Goal: Task Accomplishment & Management: Manage account settings

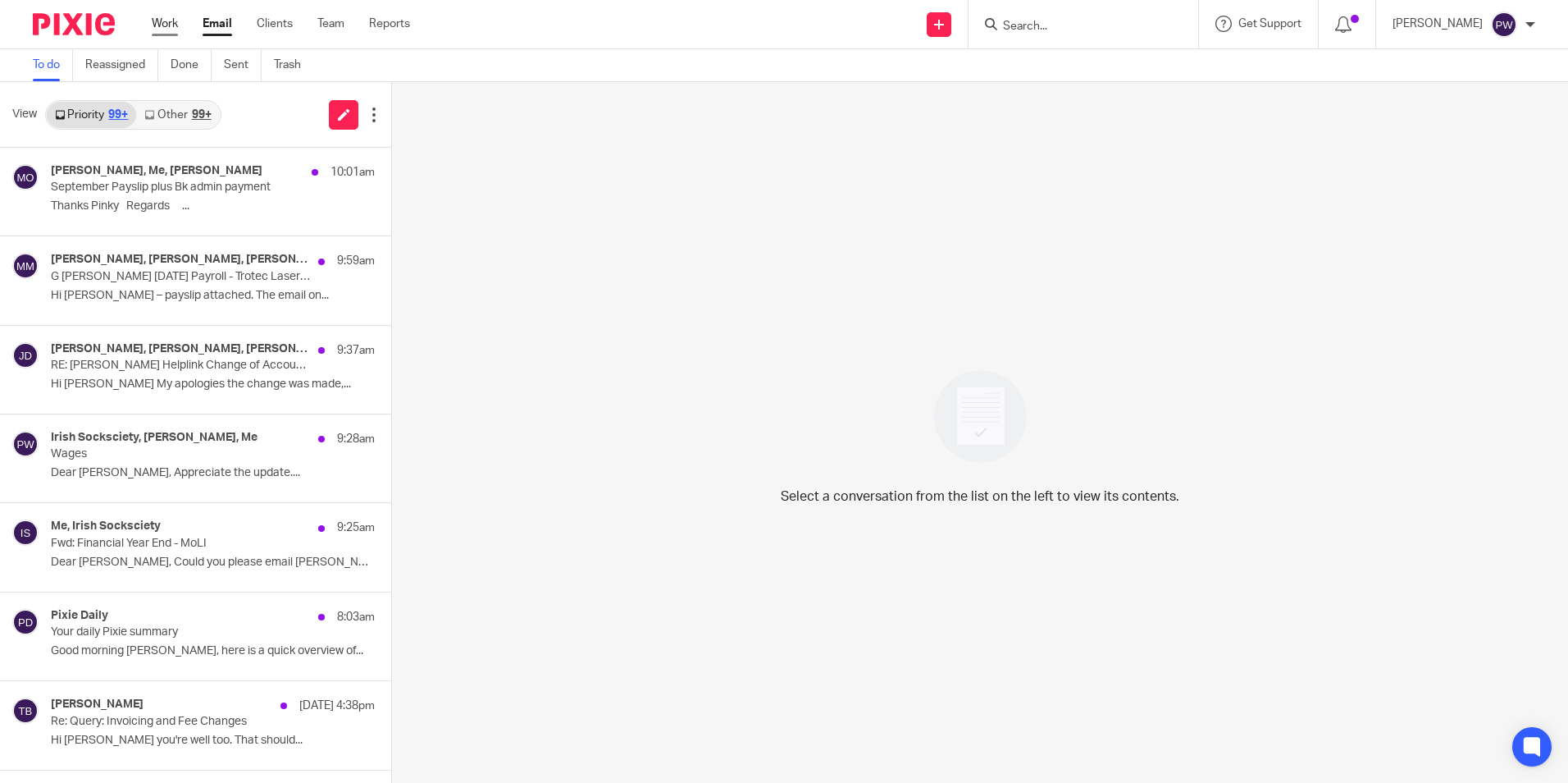
click at [168, 15] on link "Work" at bounding box center [164, 23] width 26 height 16
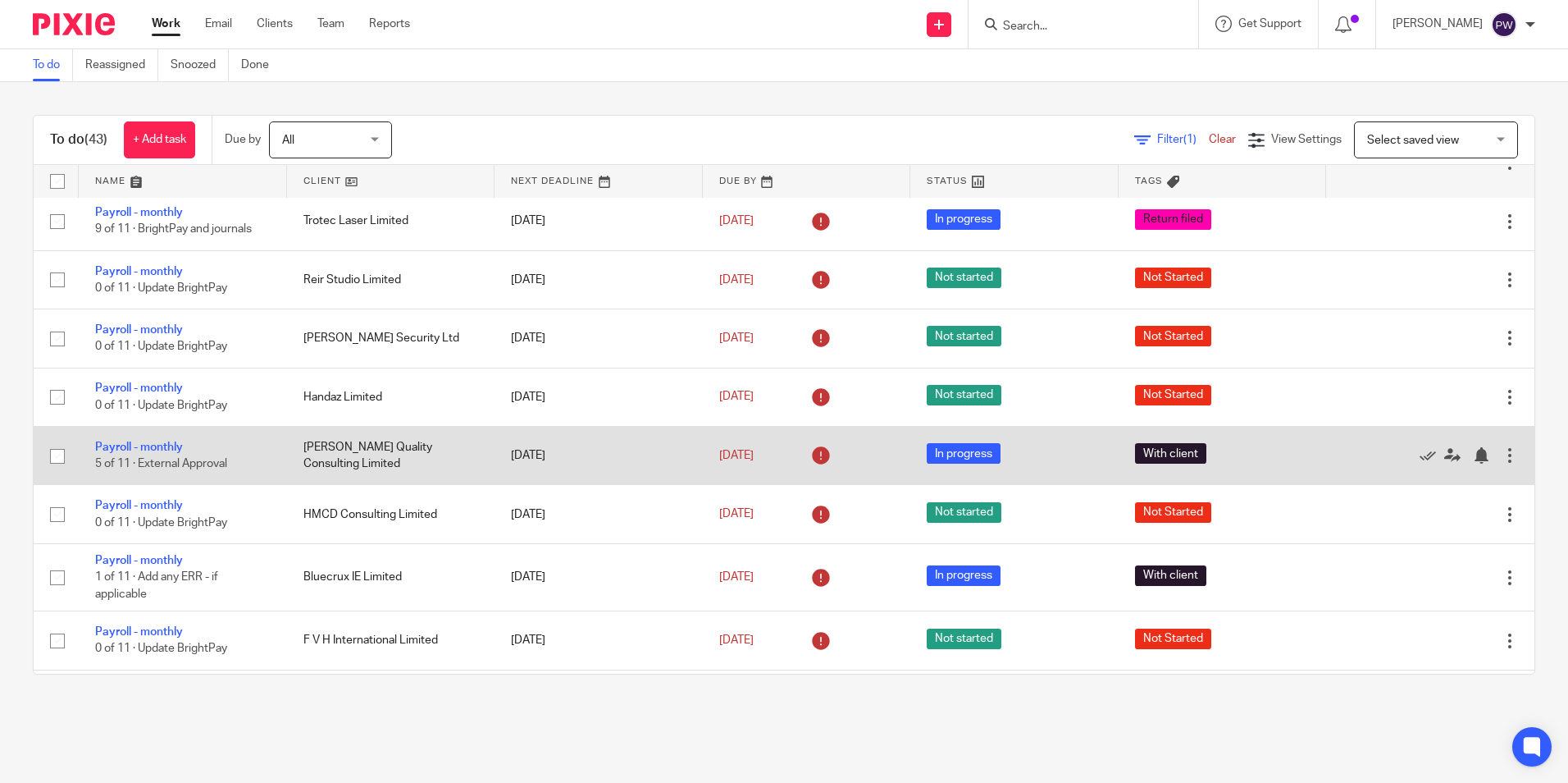
scroll to position [164, 0]
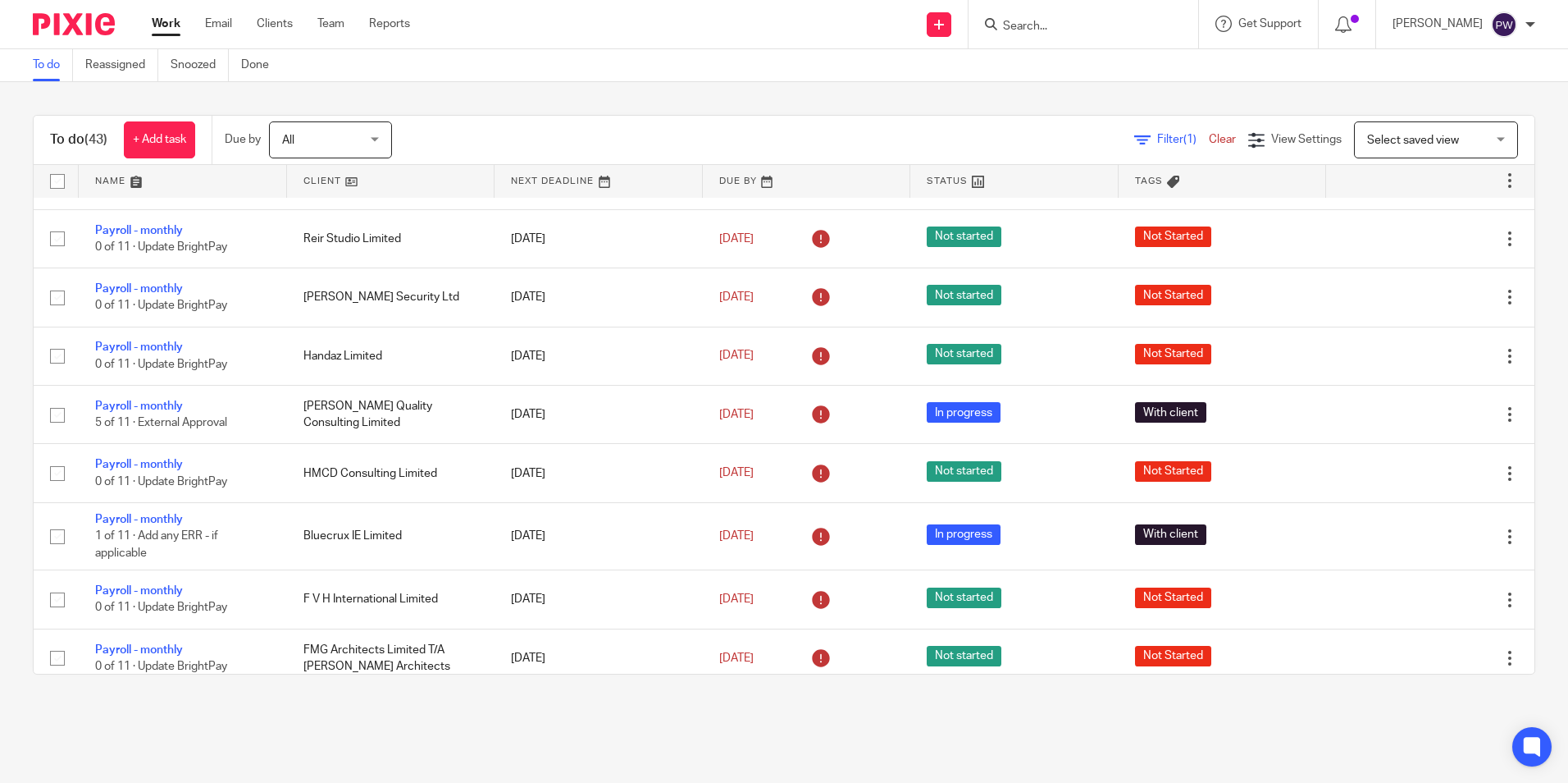
click at [313, 185] on link at bounding box center [391, 181] width 209 height 33
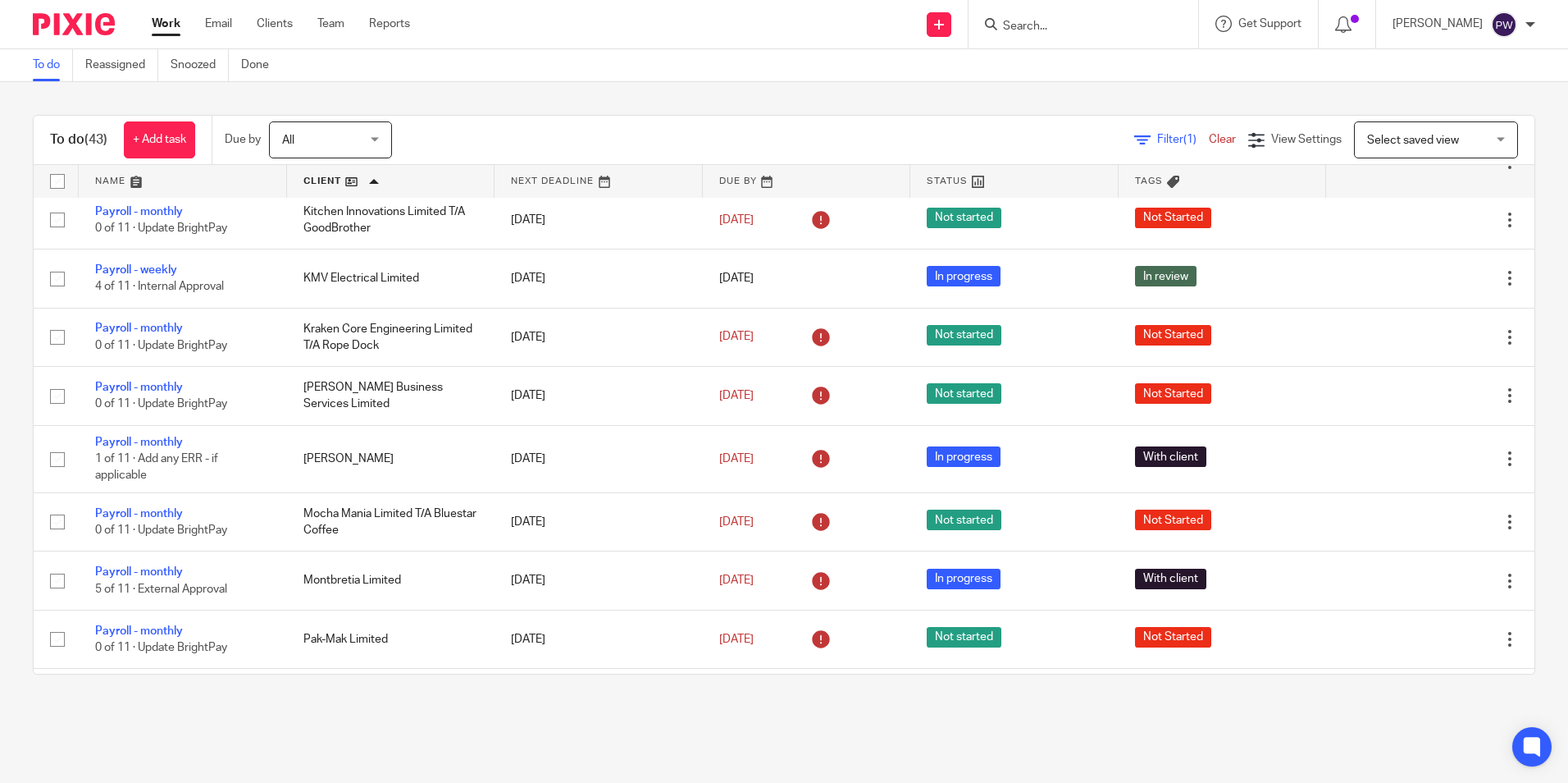
scroll to position [1395, 0]
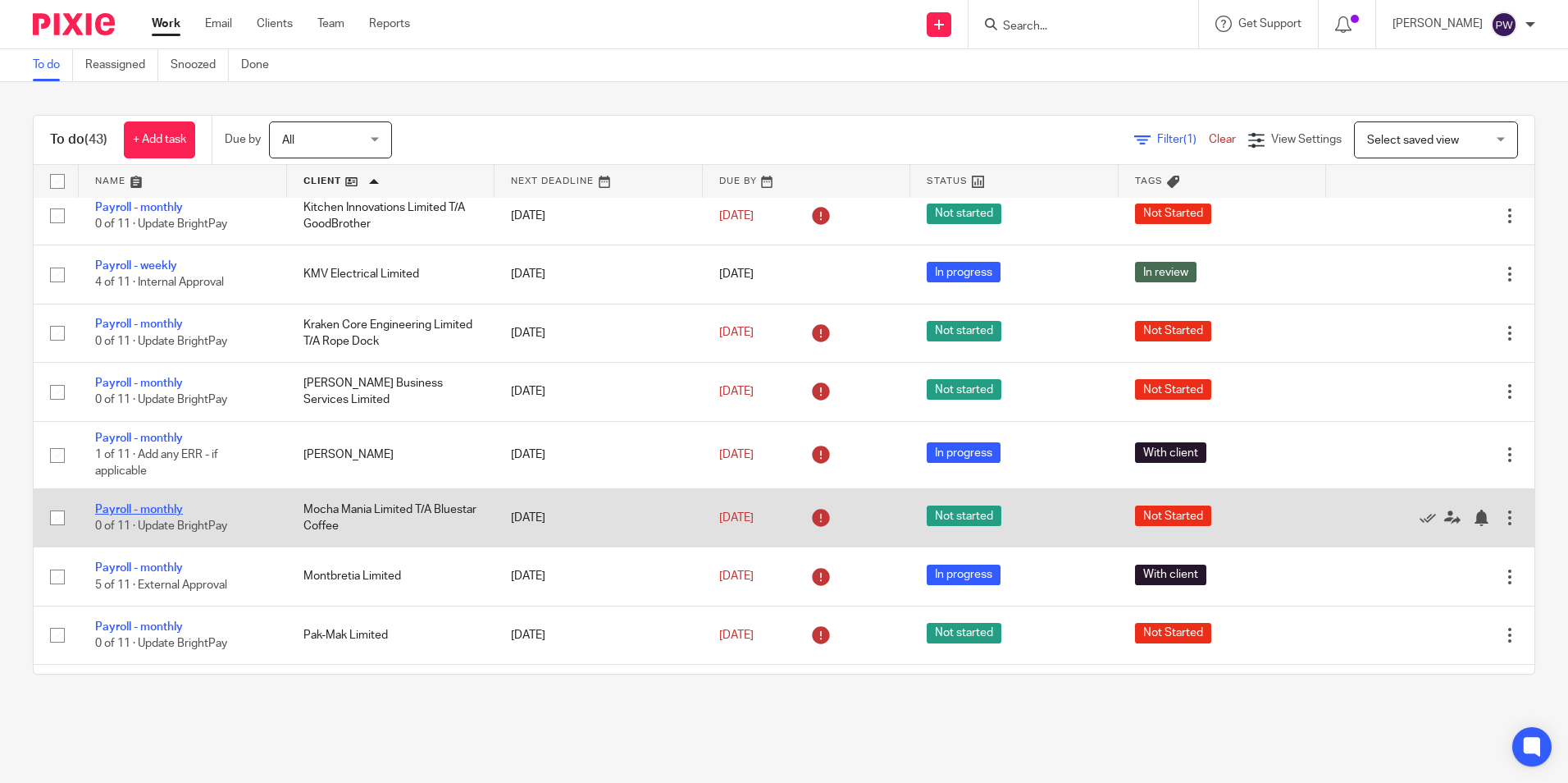
click at [145, 504] on link "Payroll - monthly" at bounding box center [138, 510] width 87 height 12
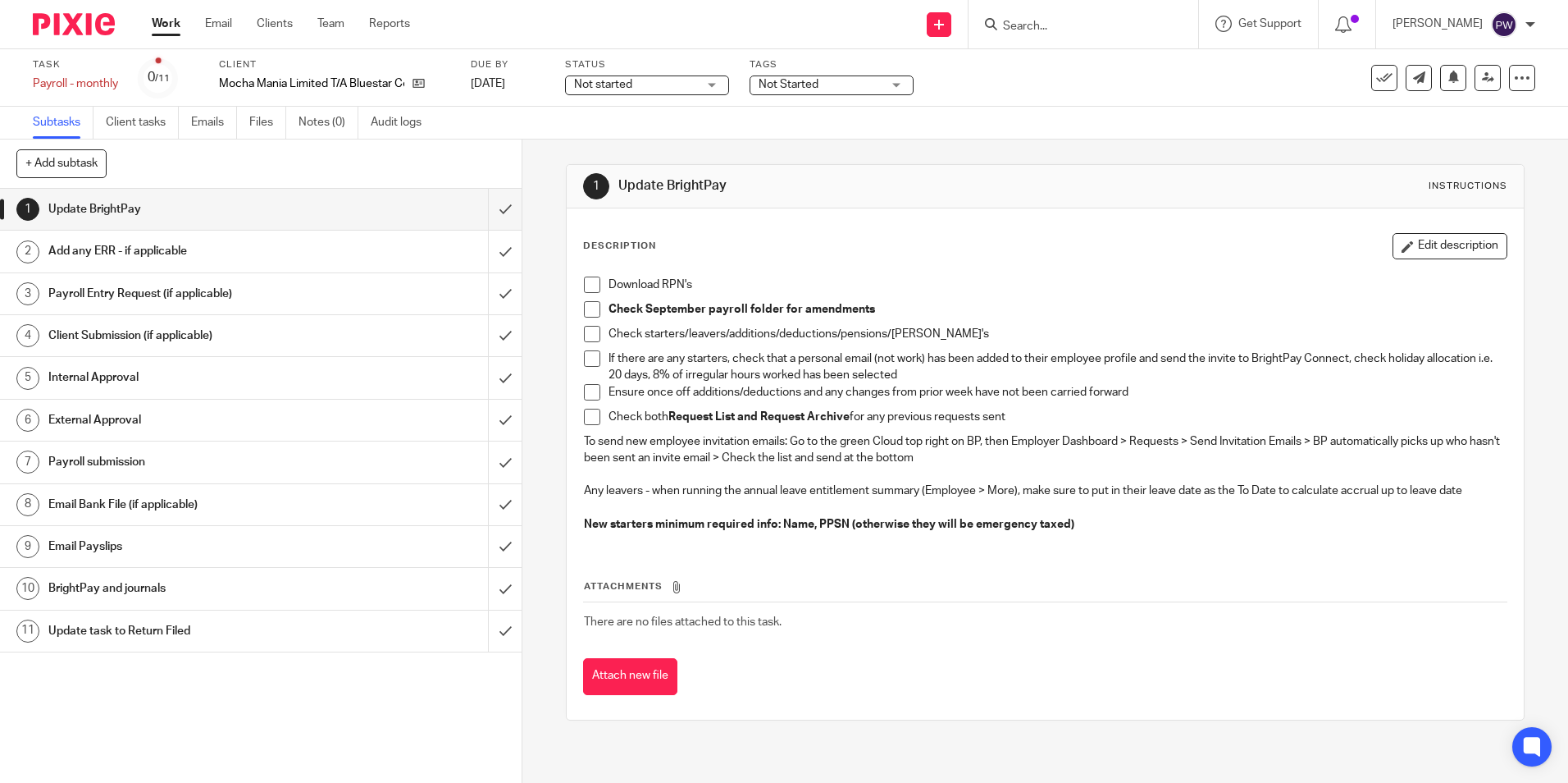
click at [633, 83] on span "Not started" at bounding box center [603, 85] width 59 height 12
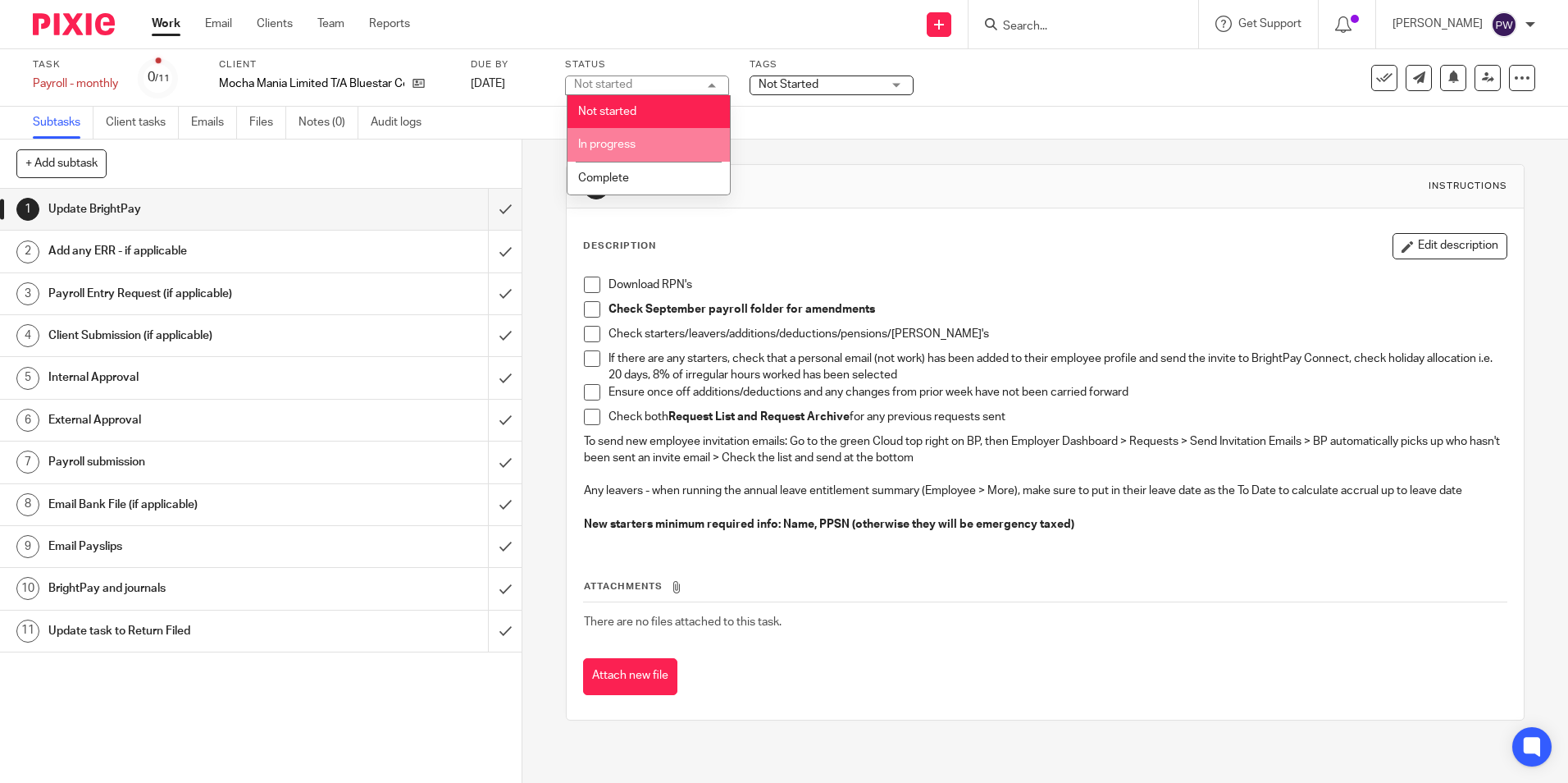
click at [620, 143] on span "In progress" at bounding box center [607, 144] width 58 height 12
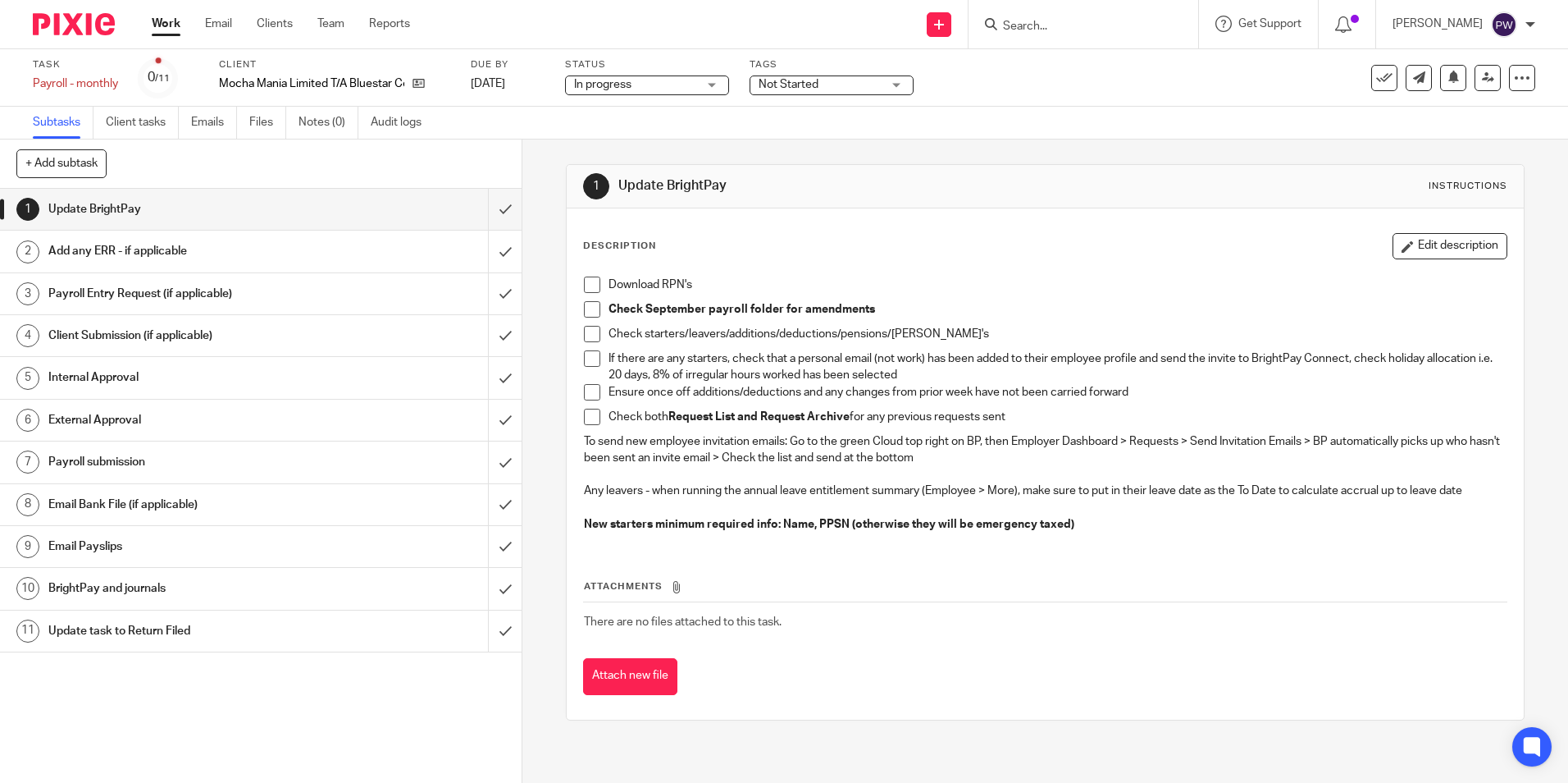
click at [839, 87] on span "Not Started" at bounding box center [820, 85] width 123 height 17
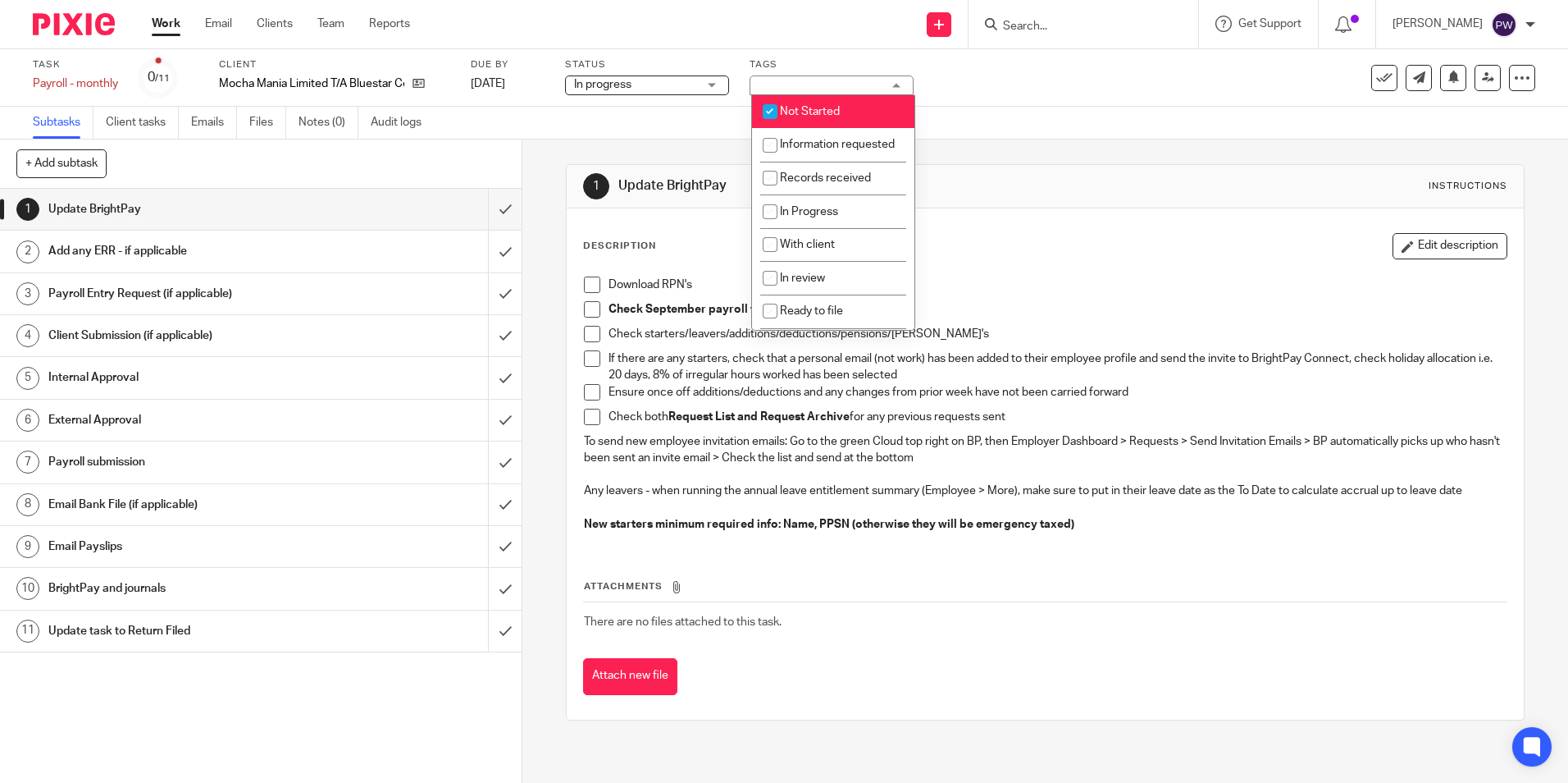
click at [795, 99] on li "Not Started" at bounding box center [833, 112] width 162 height 34
checkbox input "false"
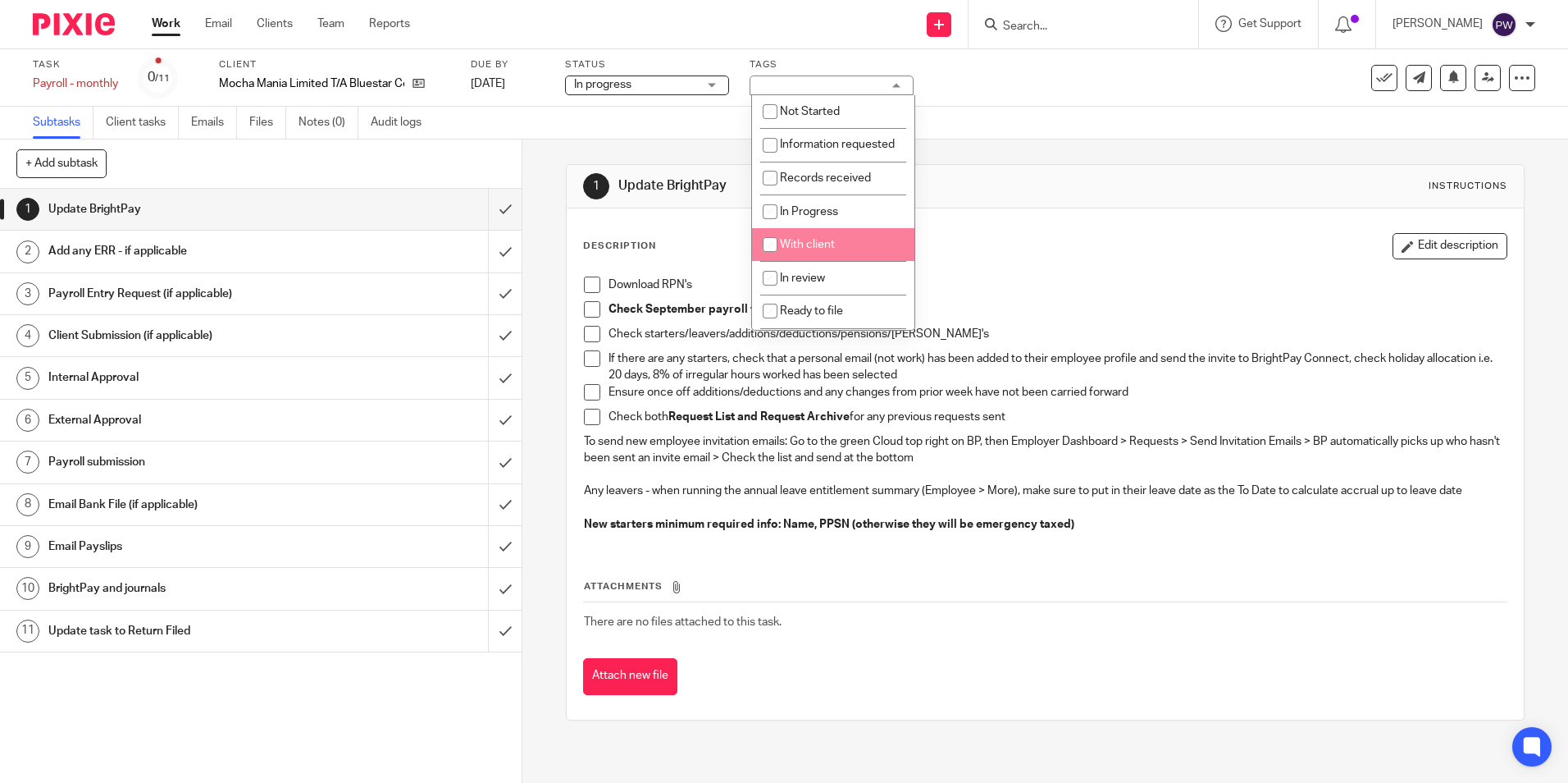
click at [809, 250] on span "With client" at bounding box center [807, 244] width 55 height 12
checkbox input "true"
click at [1067, 111] on div "Subtasks Client tasks Emails Files Notes (0) Audit logs" at bounding box center [784, 123] width 1568 height 33
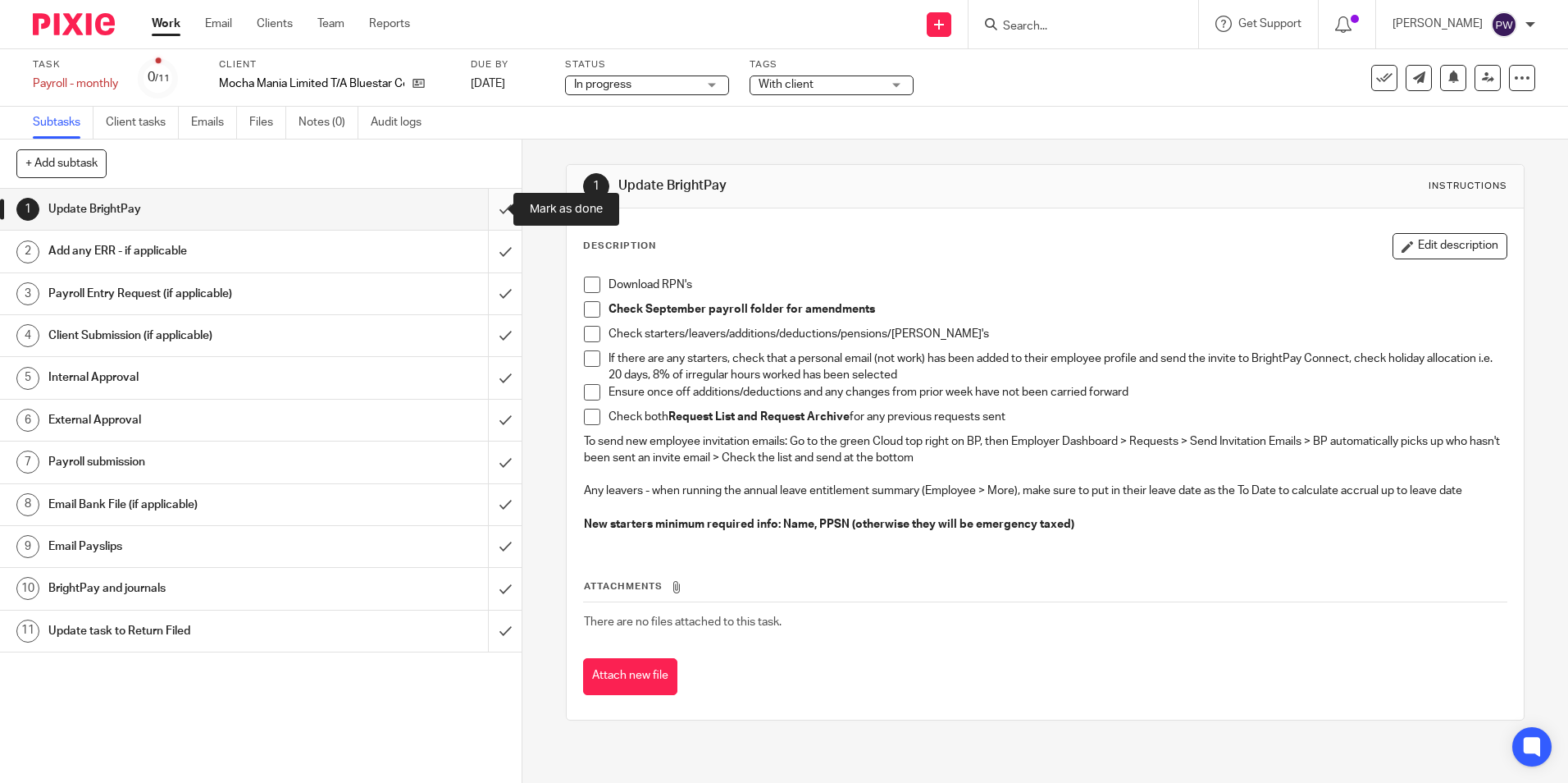
click at [490, 211] on input "submit" at bounding box center [261, 209] width 522 height 41
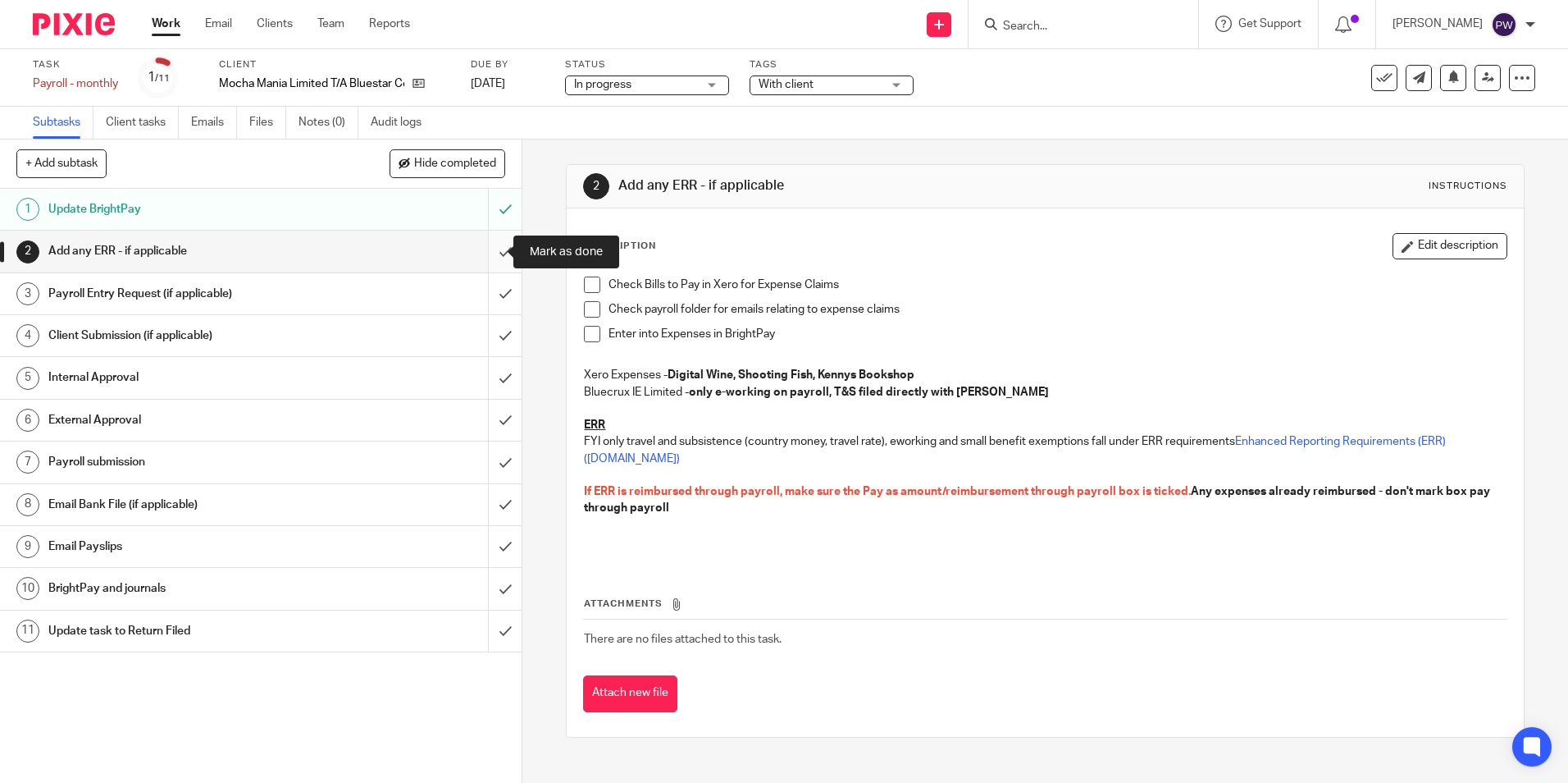
click at [497, 253] on input "submit" at bounding box center [261, 251] width 522 height 41
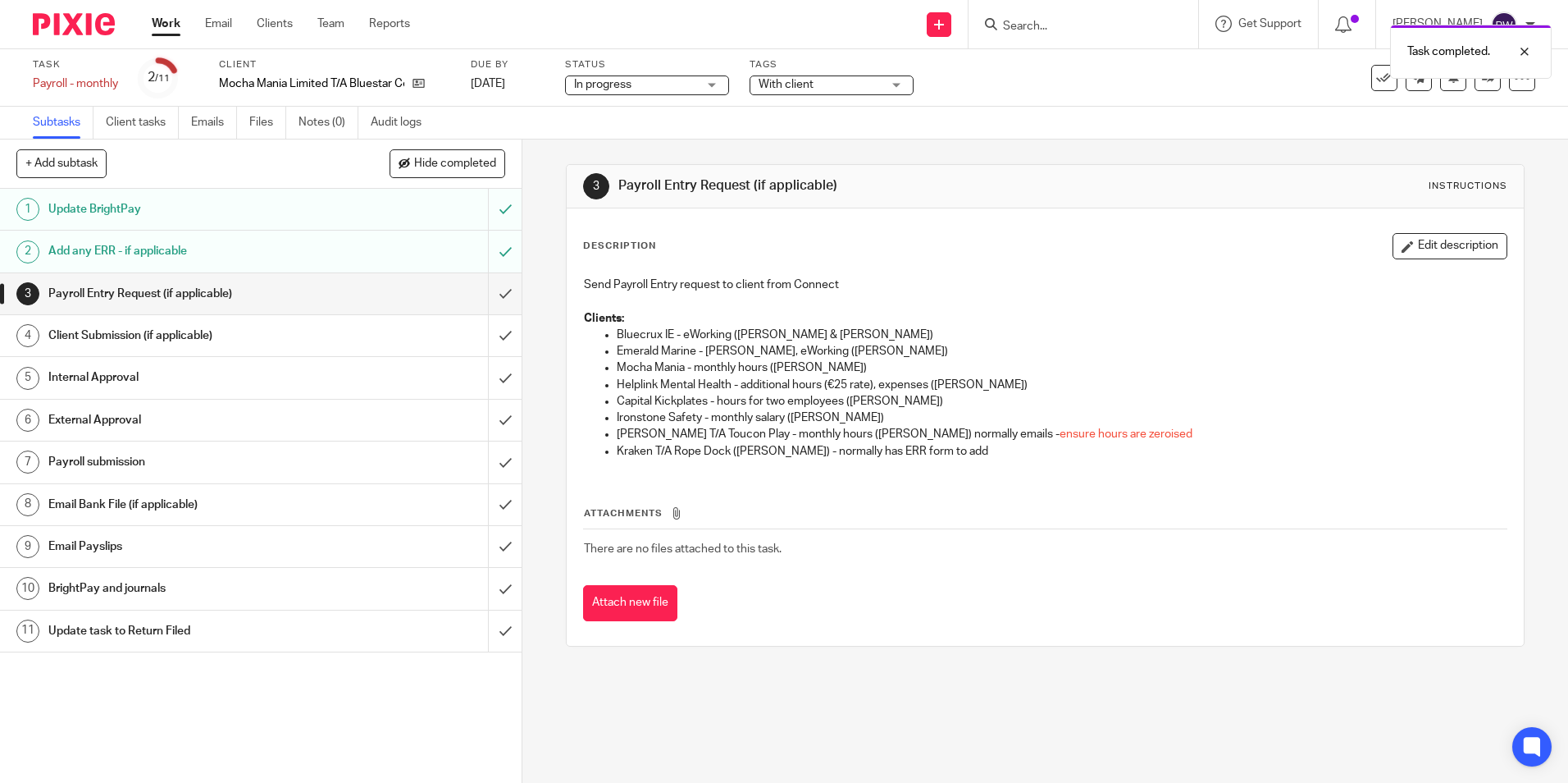
click at [166, 25] on link "Work" at bounding box center [166, 23] width 29 height 16
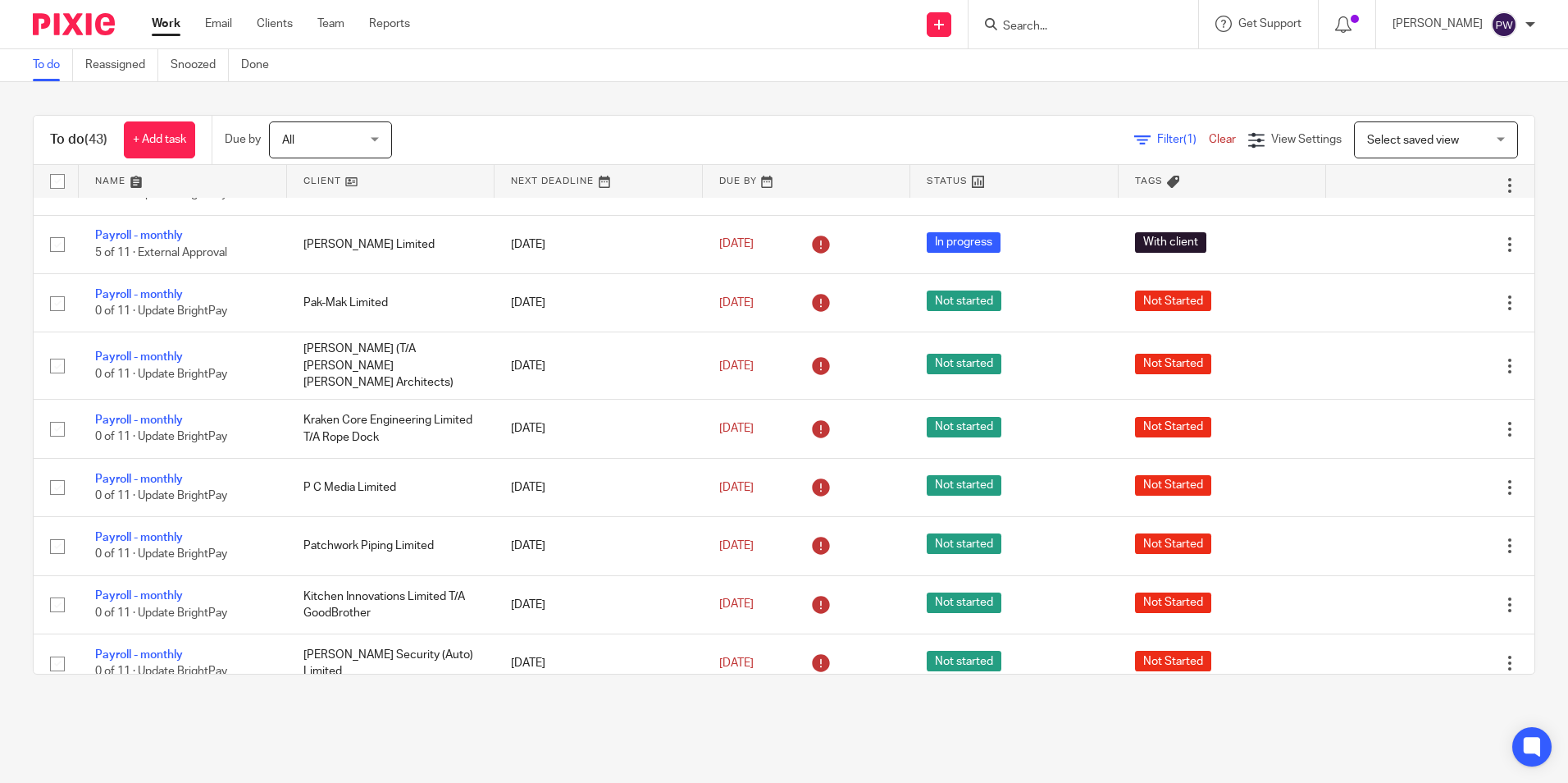
scroll to position [1559, 0]
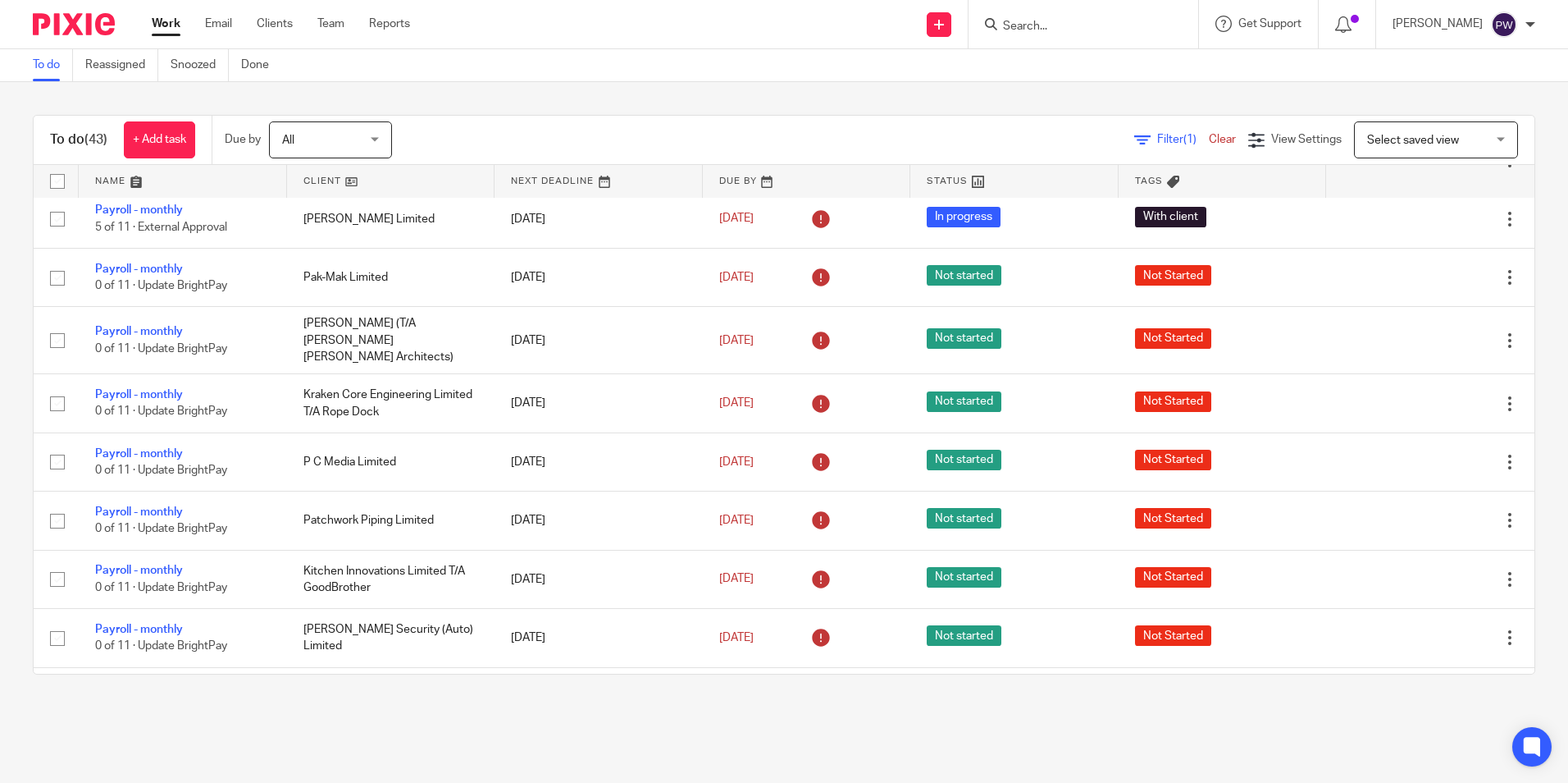
click at [1149, 28] on input "Search" at bounding box center [1076, 26] width 148 height 14
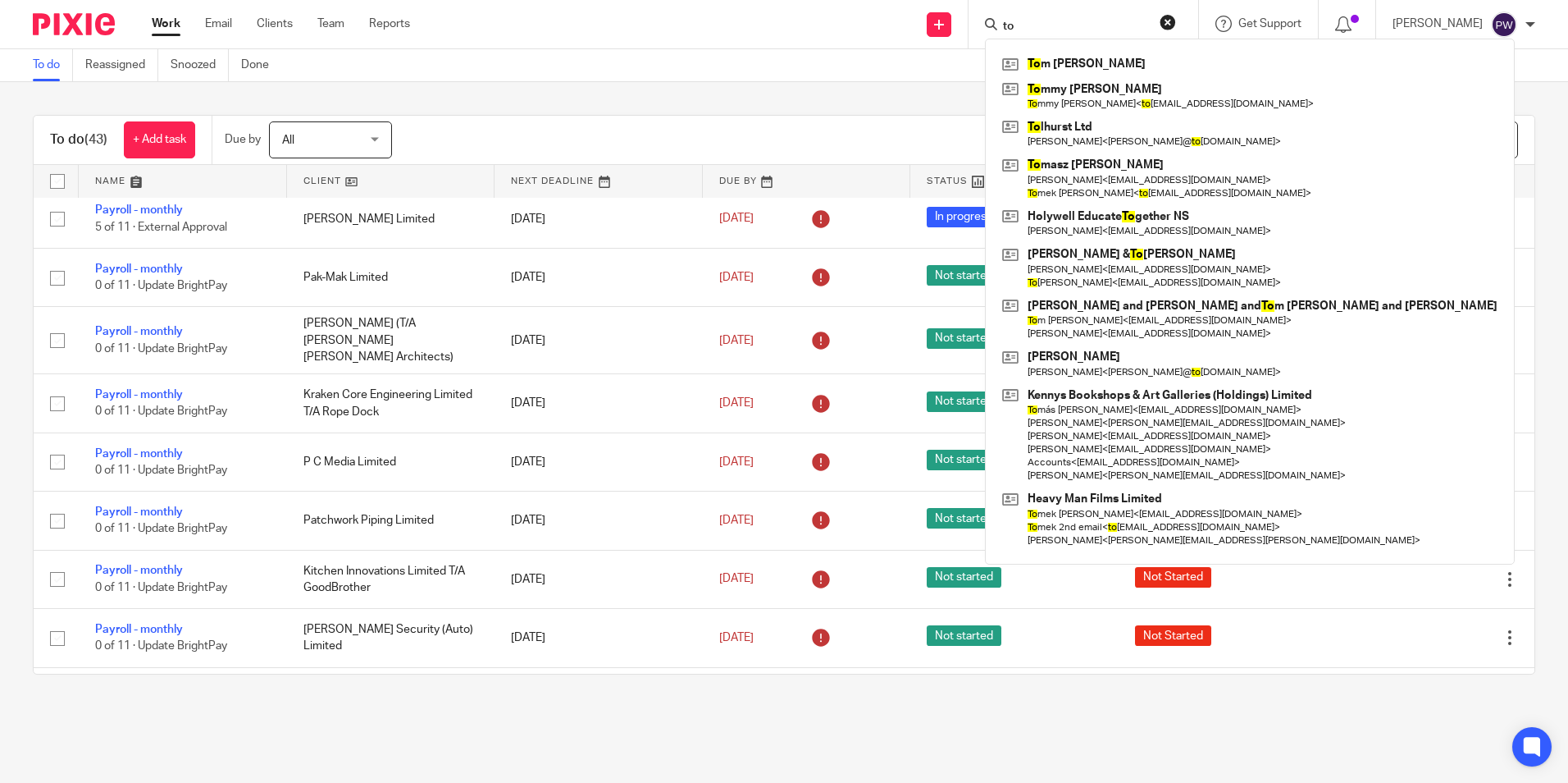
type input "to"
click at [1176, 20] on button "reset" at bounding box center [1167, 22] width 16 height 16
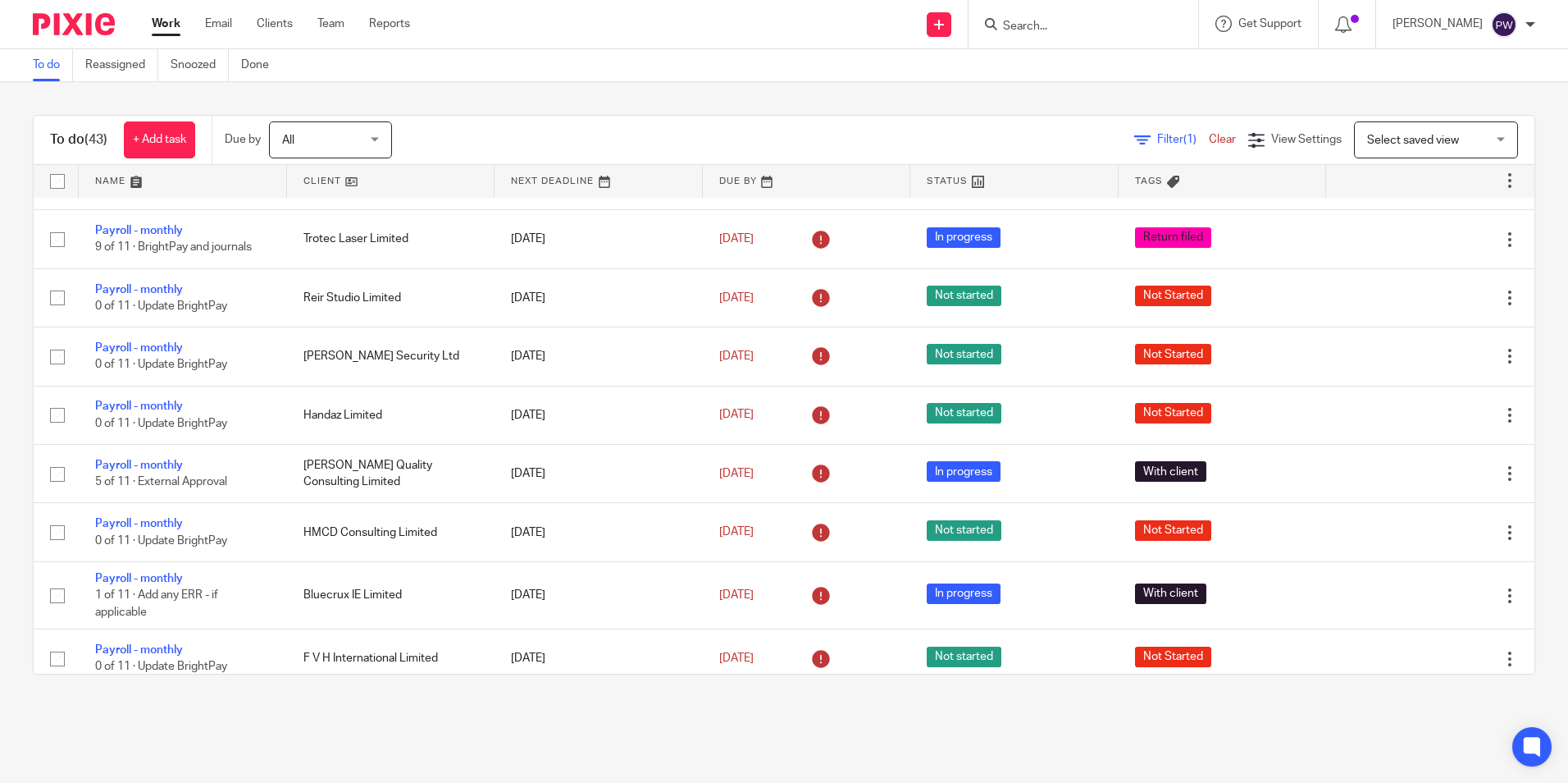
scroll to position [0, 0]
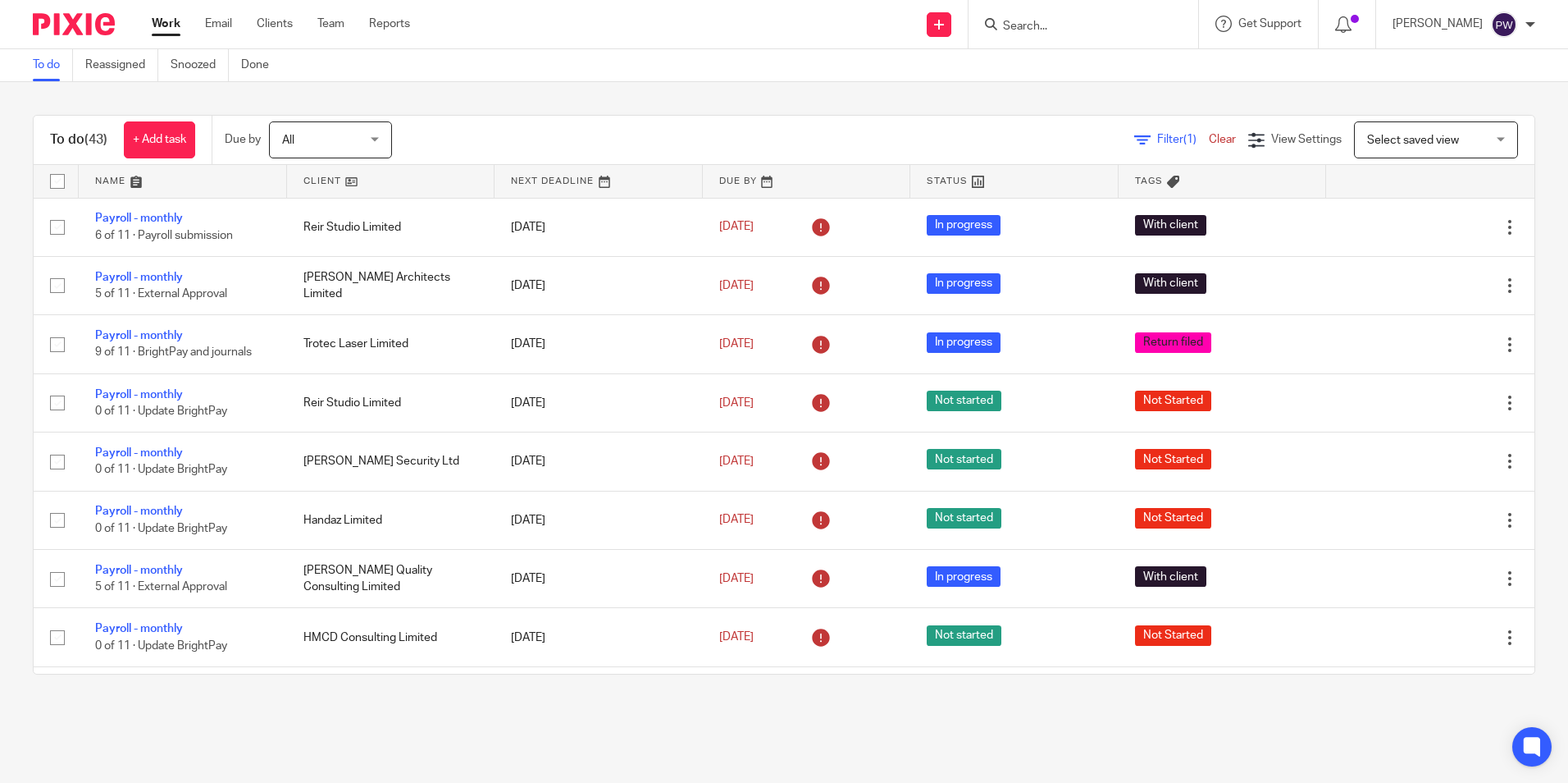
click at [317, 178] on link at bounding box center [391, 181] width 209 height 33
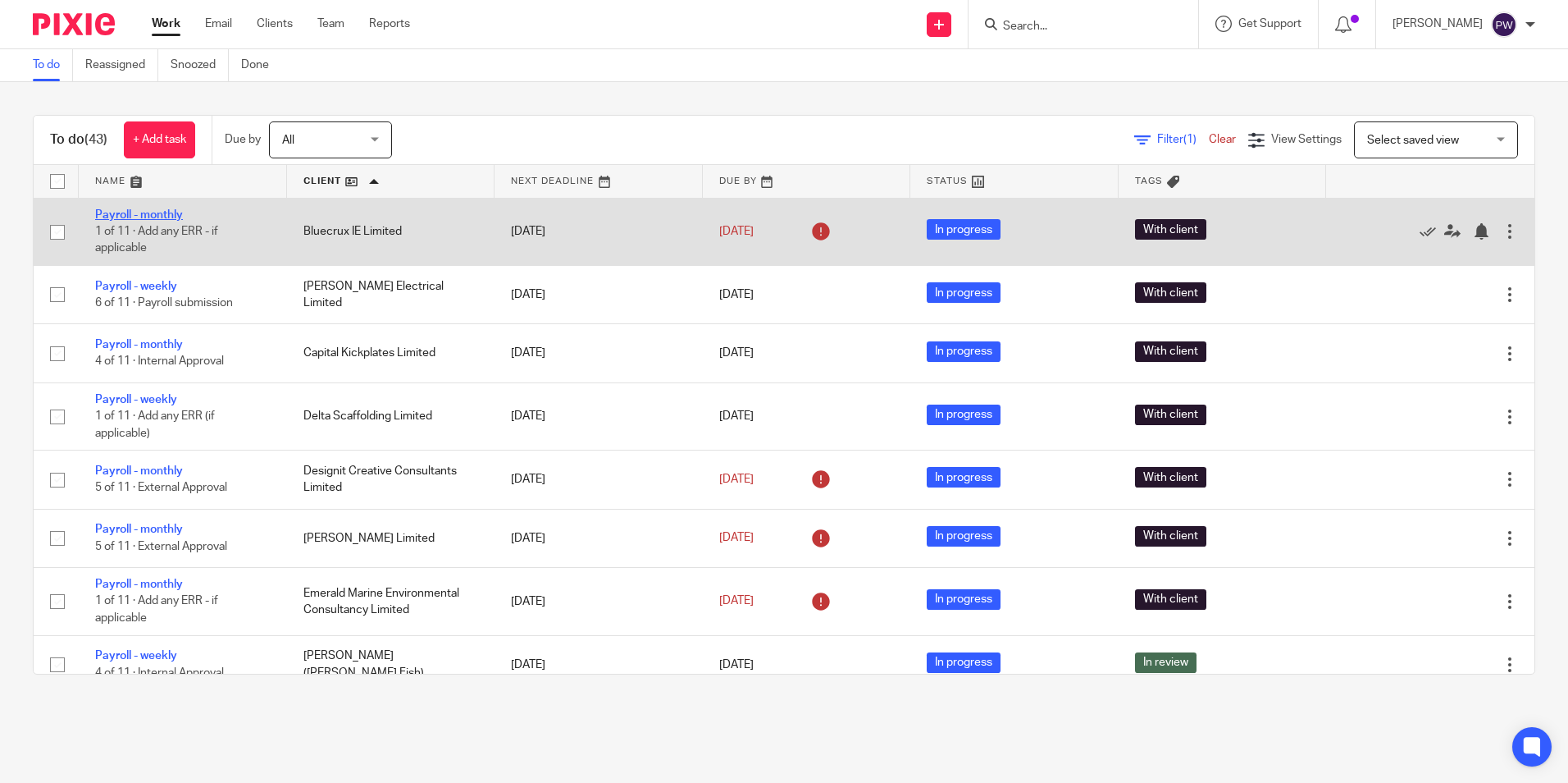
click at [132, 213] on link "Payroll - monthly" at bounding box center [138, 215] width 87 height 12
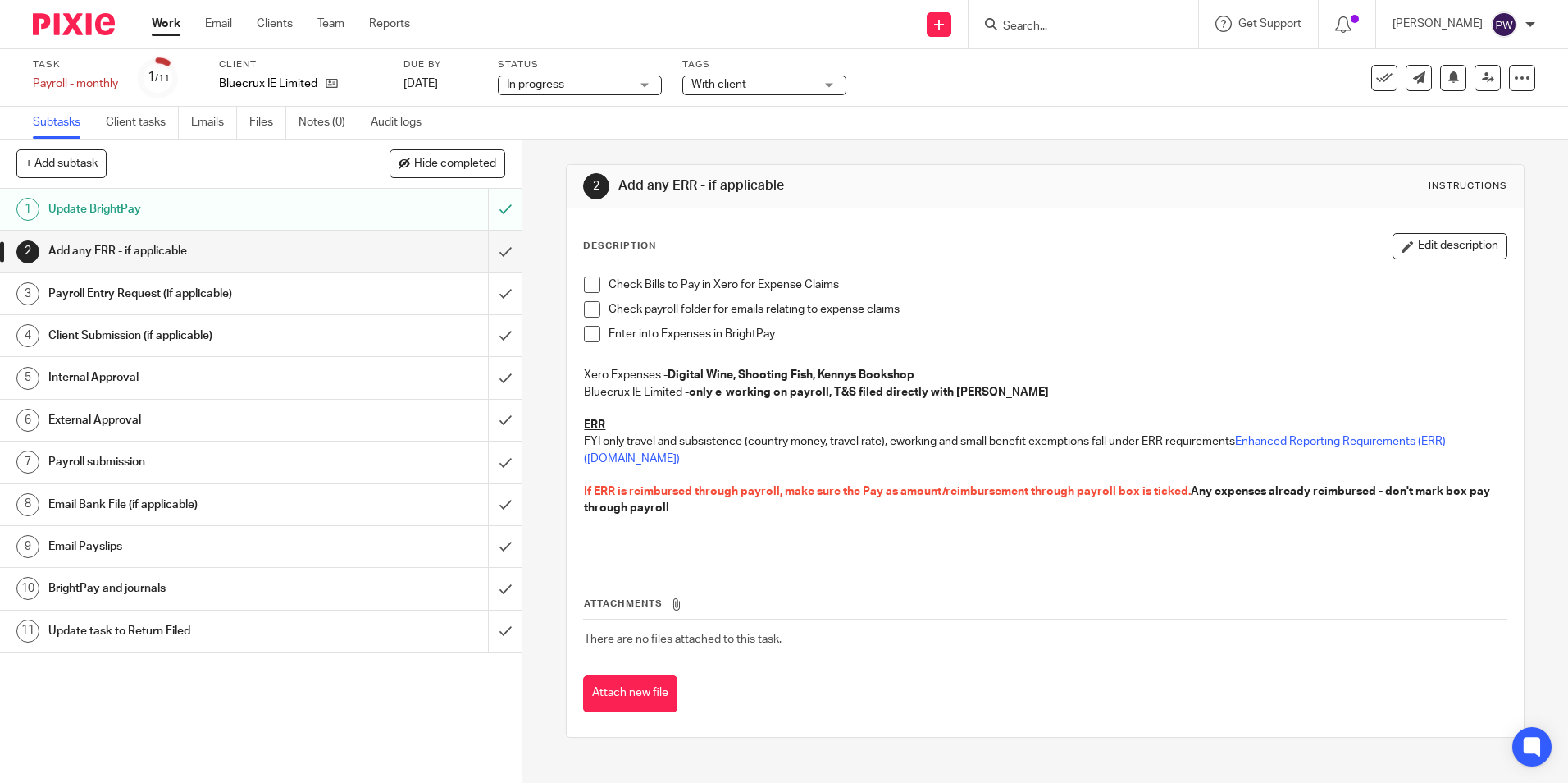
click at [718, 87] on span "With client" at bounding box center [718, 85] width 55 height 12
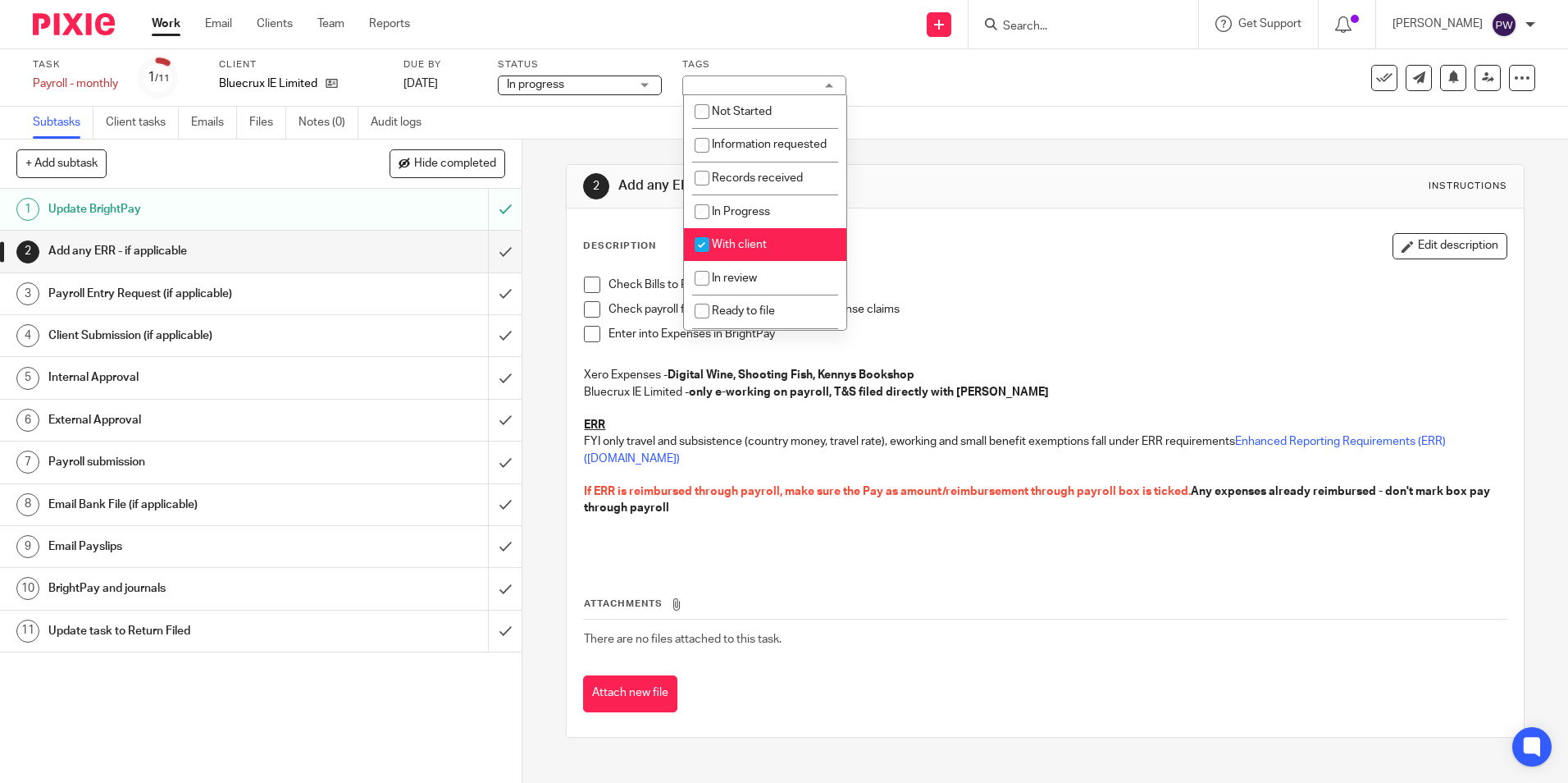
click at [725, 250] on span "With client" at bounding box center [739, 244] width 55 height 12
checkbox input "false"
click at [717, 293] on input "checkbox" at bounding box center [702, 278] width 31 height 31
checkbox input "true"
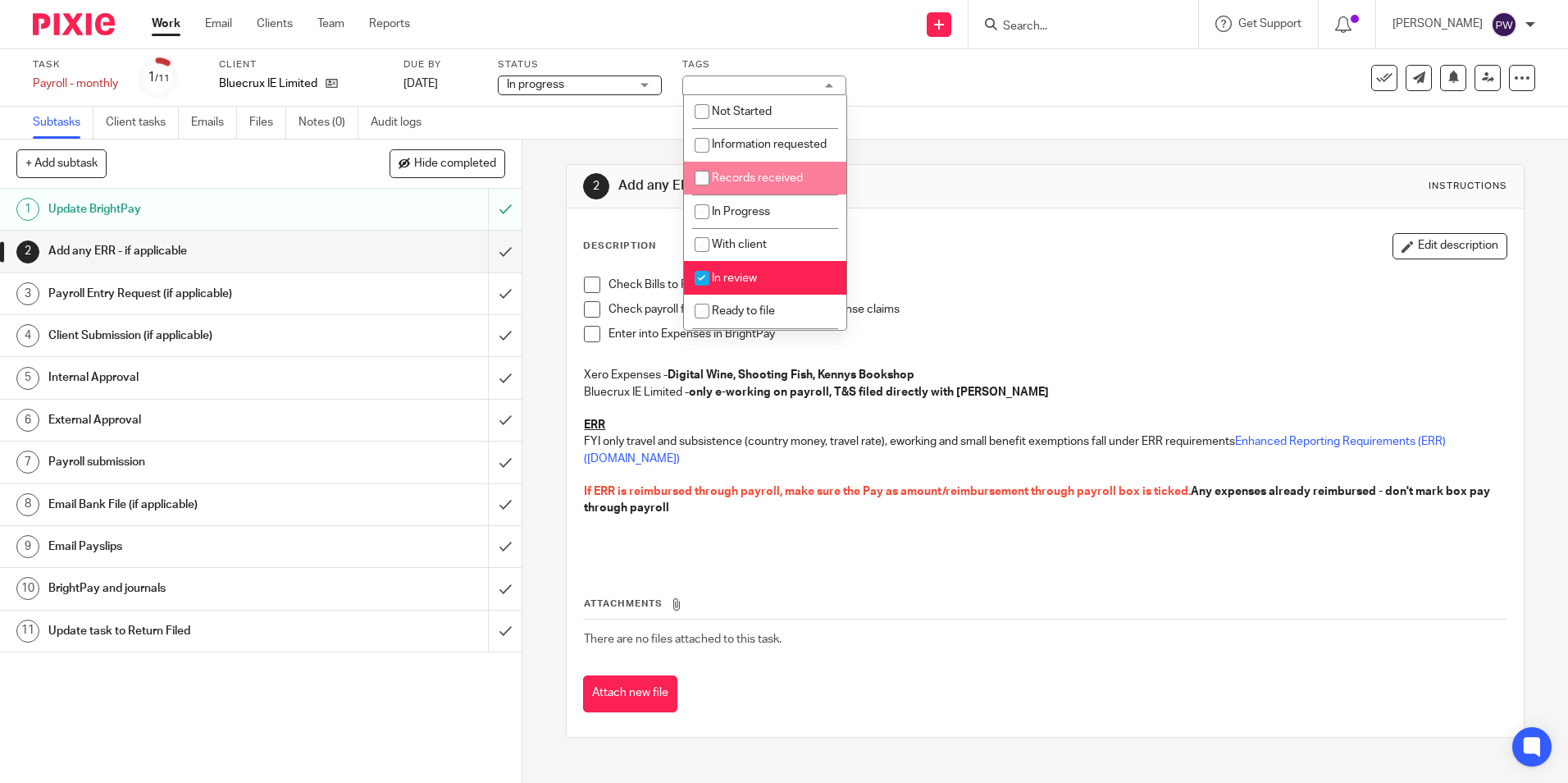
click at [929, 113] on div "Subtasks Client tasks Emails Files Notes (0) Audit logs" at bounding box center [784, 123] width 1568 height 33
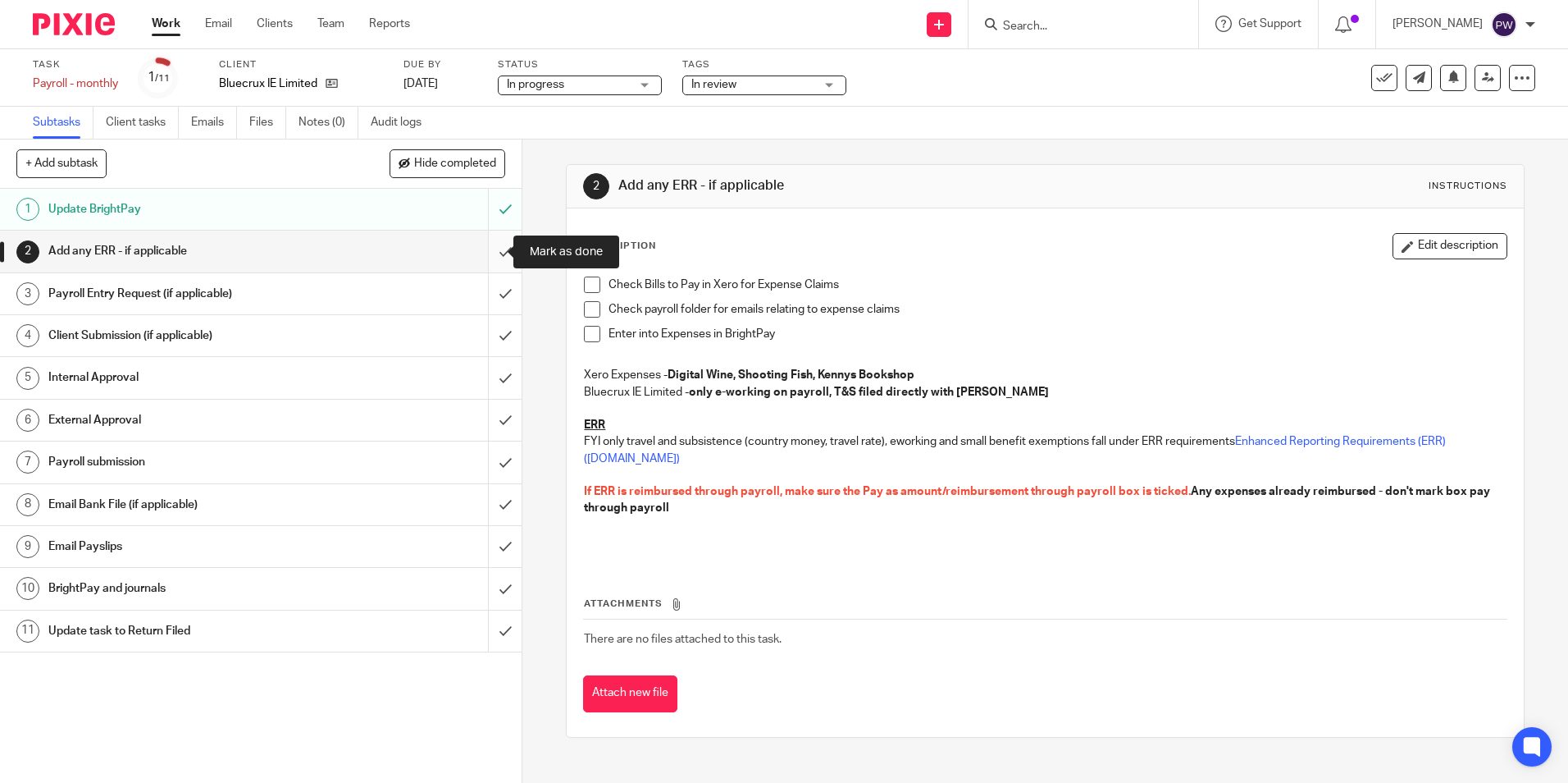
click at [486, 246] on input "submit" at bounding box center [261, 251] width 522 height 41
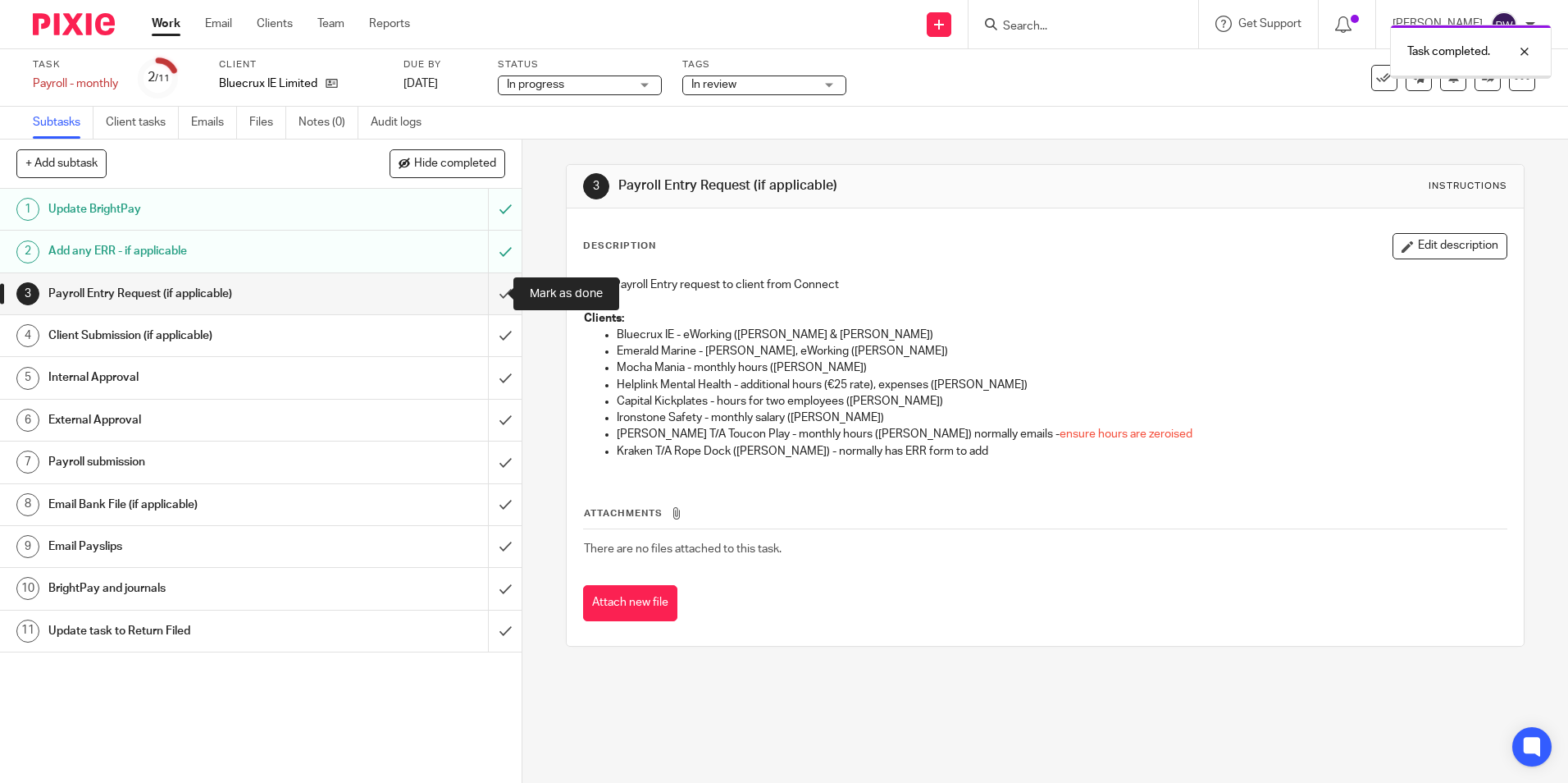
click at [490, 293] on input "submit" at bounding box center [261, 293] width 522 height 41
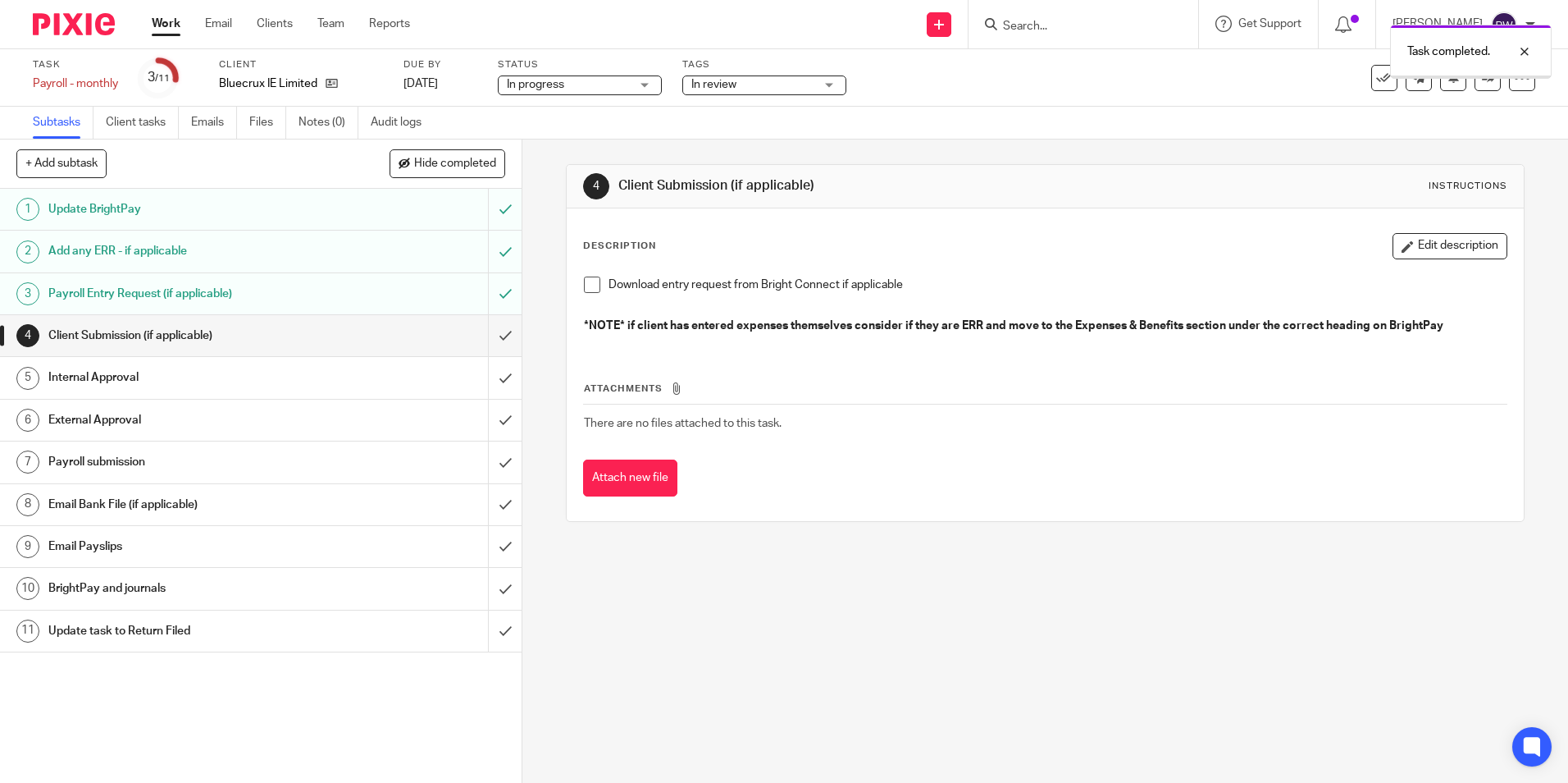
click at [486, 334] on input "submit" at bounding box center [261, 336] width 522 height 41
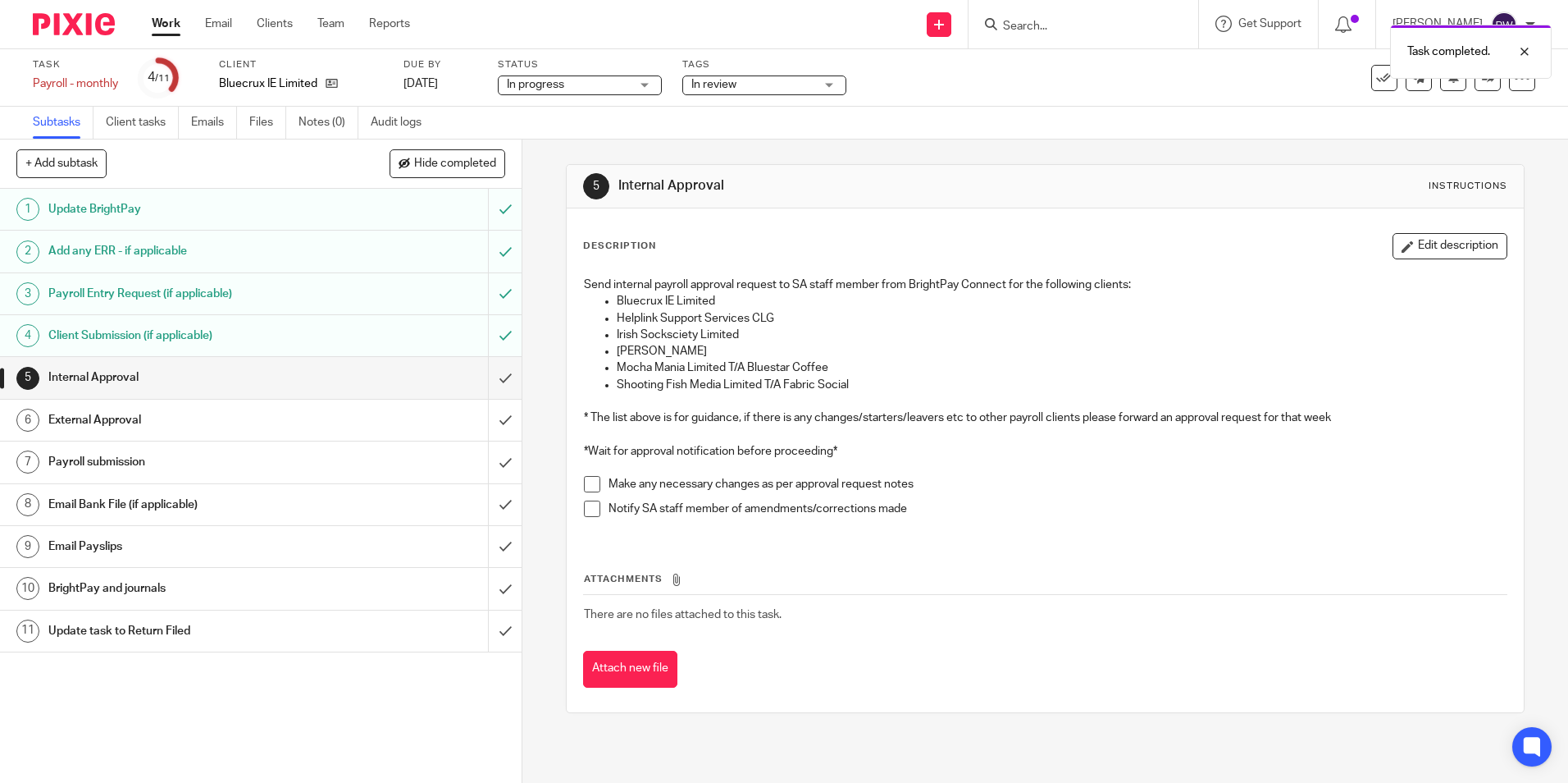
click at [488, 378] on input "submit" at bounding box center [261, 377] width 522 height 41
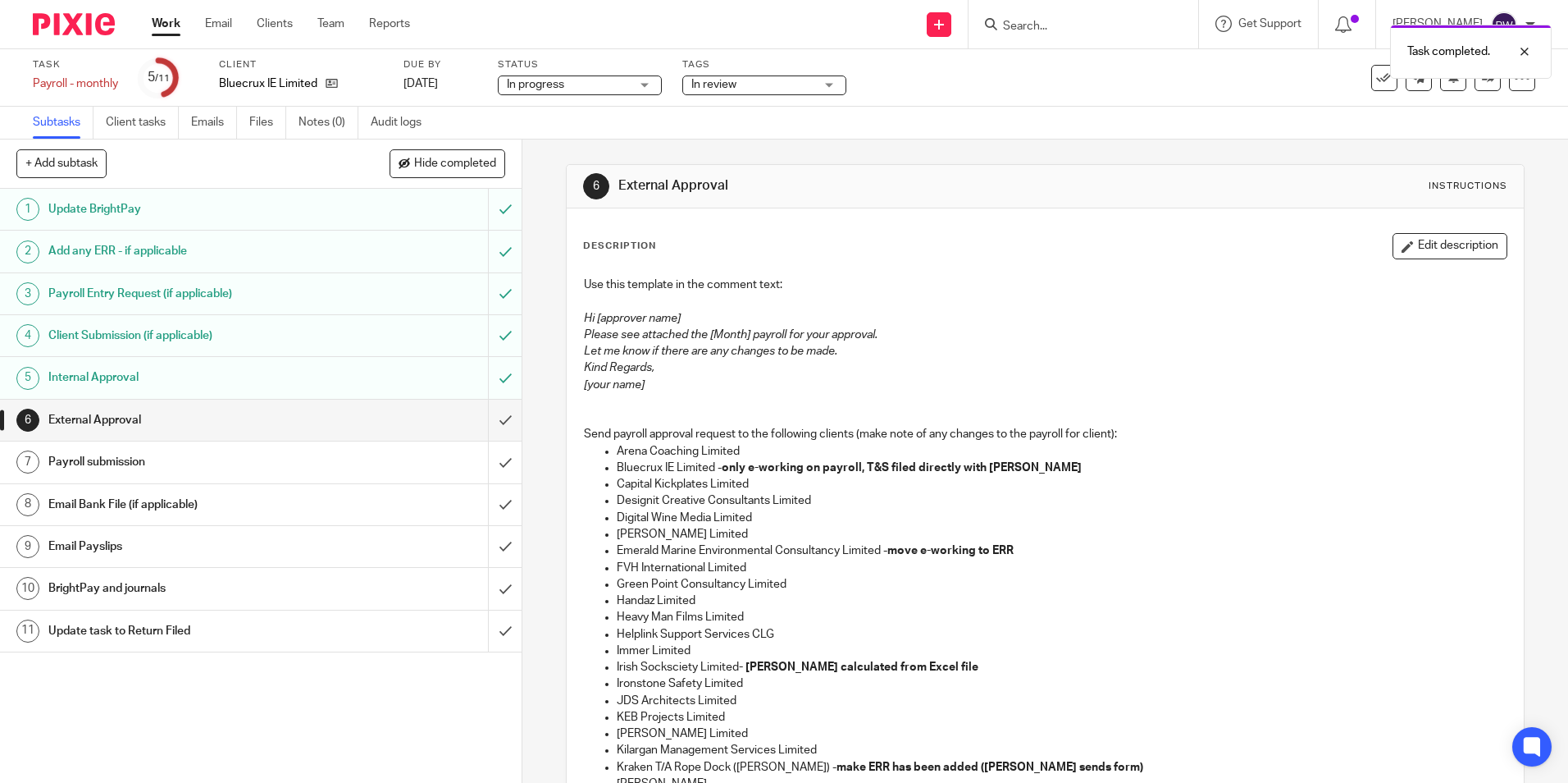
click at [164, 26] on link "Work" at bounding box center [166, 23] width 29 height 16
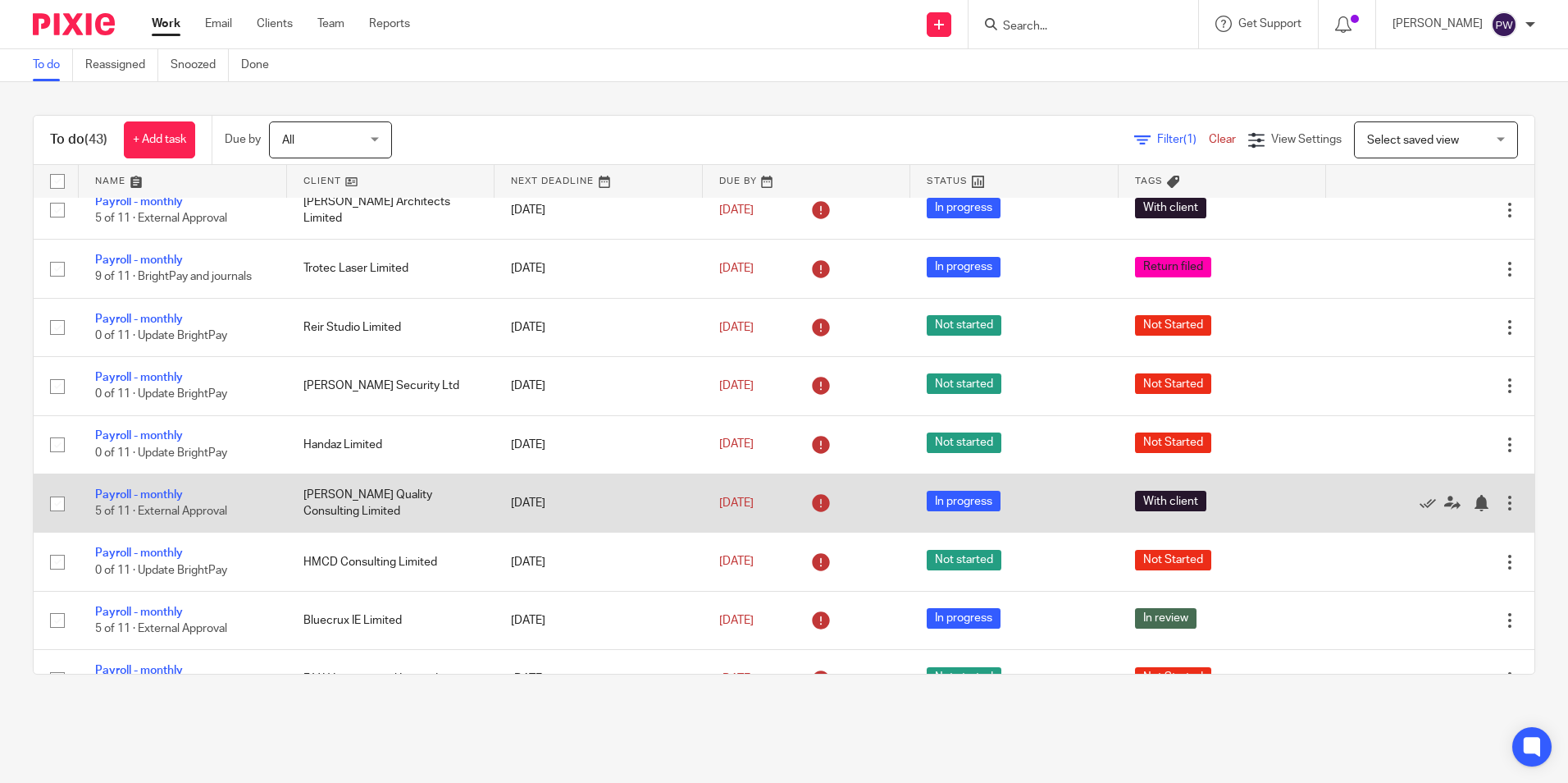
scroll to position [246, 0]
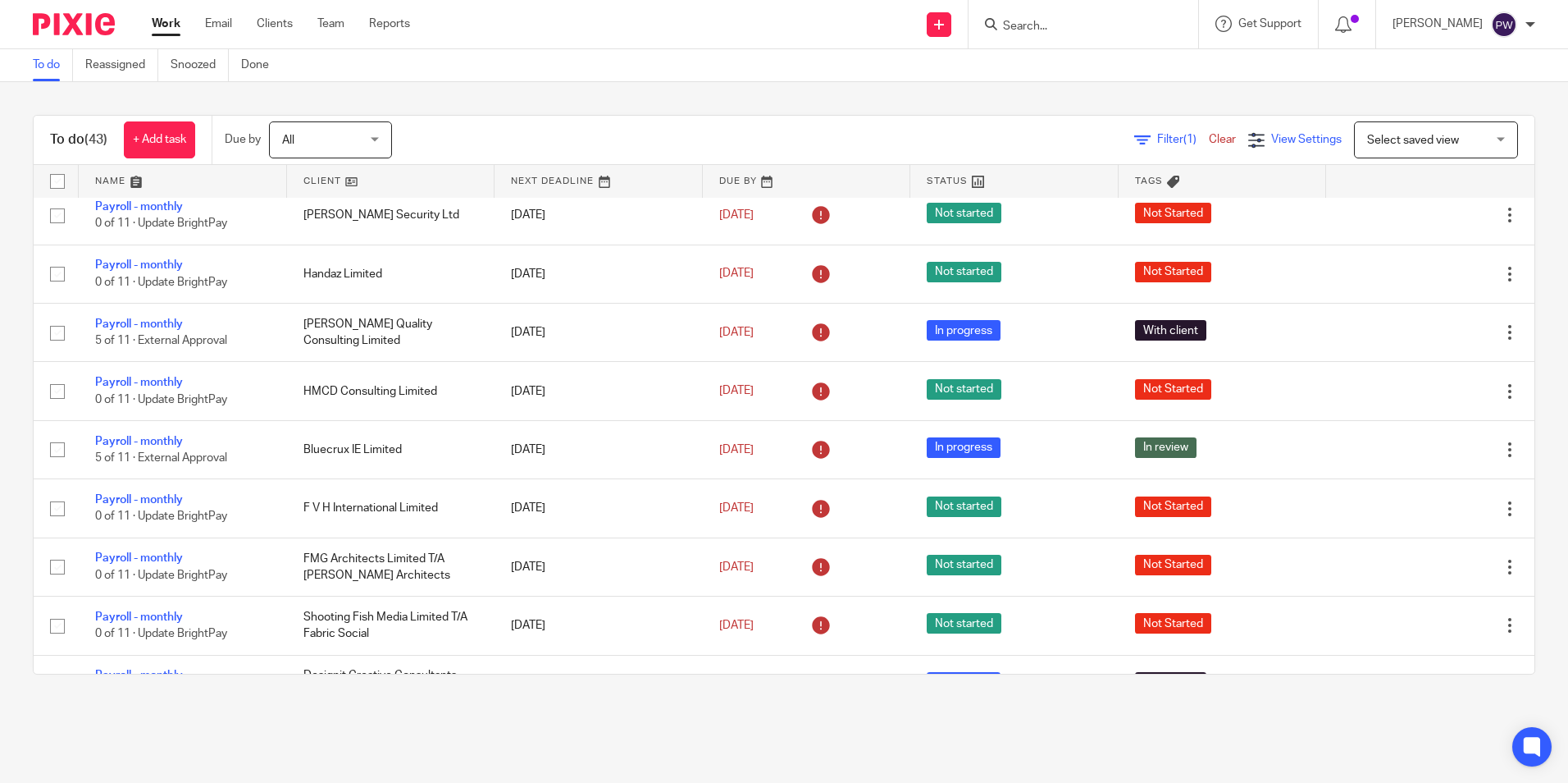
click at [1277, 141] on span "View Settings" at bounding box center [1306, 139] width 70 height 12
click at [1140, 133] on div "Filter (1) Clear" at bounding box center [1191, 140] width 114 height 17
click at [1157, 135] on span "Filter (1)" at bounding box center [1183, 139] width 52 height 12
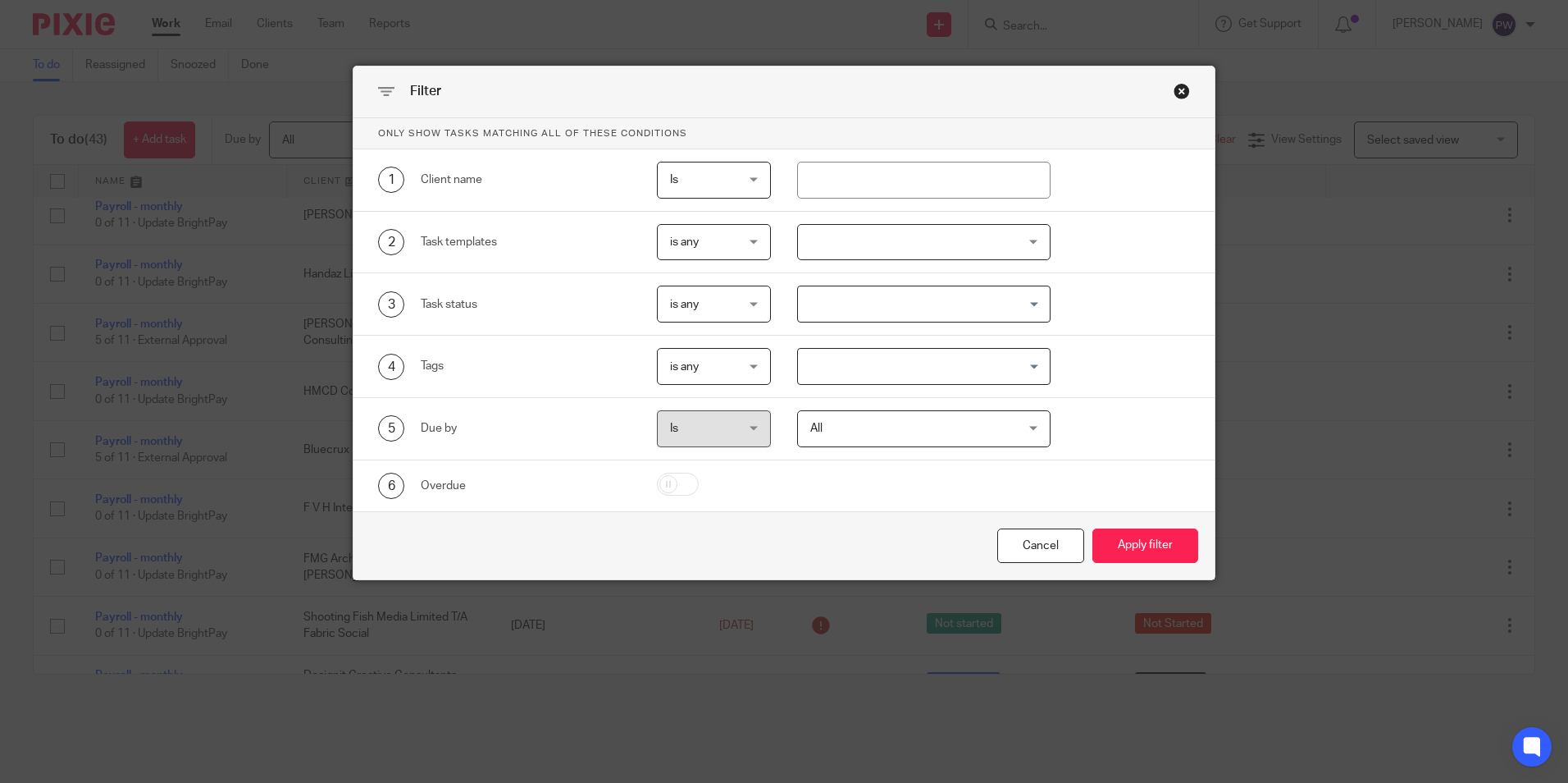
click at [752, 307] on div "is any is any" at bounding box center [713, 304] width 114 height 37
click at [905, 288] on div "Search for option" at bounding box center [920, 302] width 244 height 32
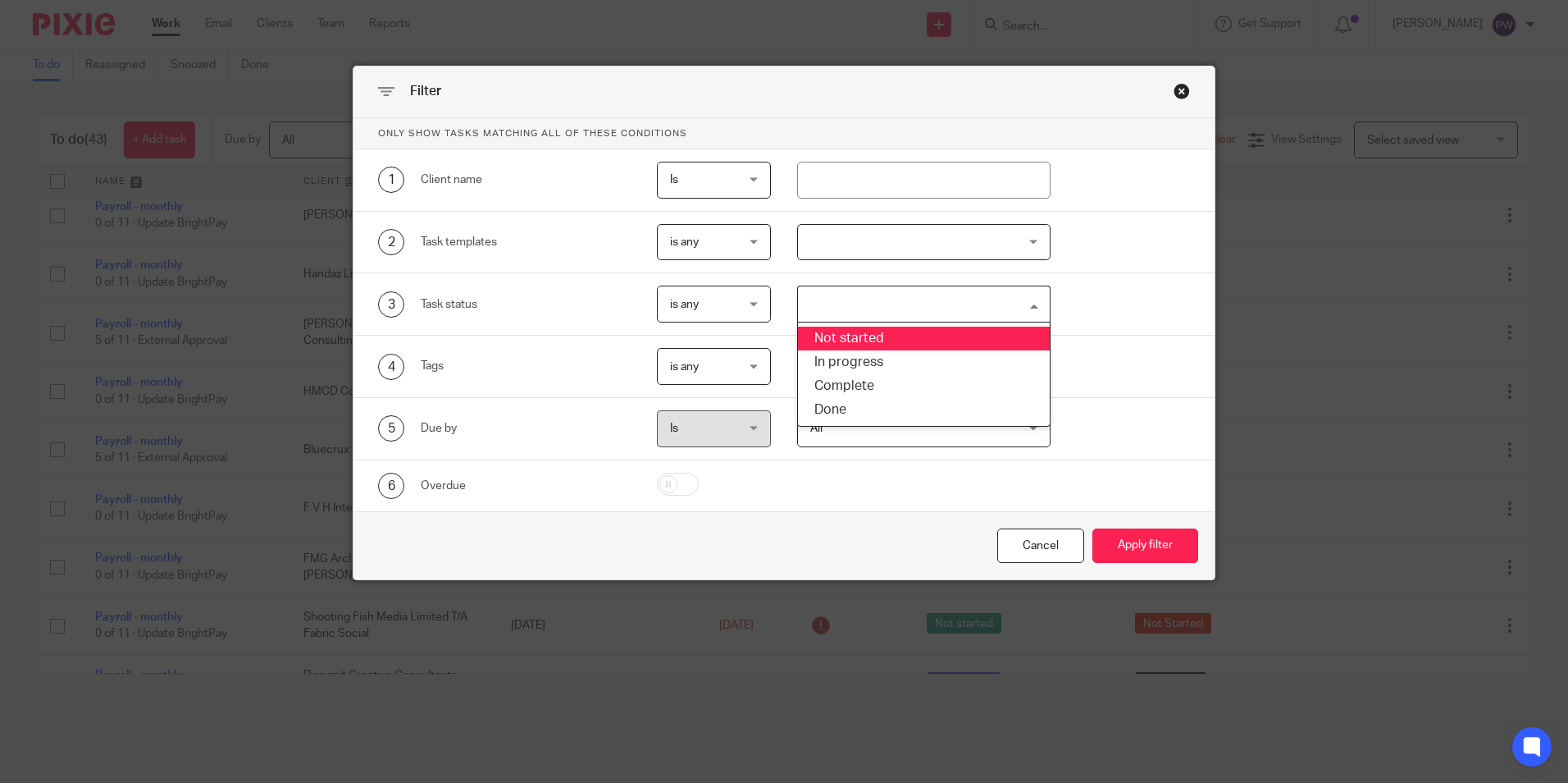
click at [872, 341] on li "Not started" at bounding box center [924, 339] width 252 height 24
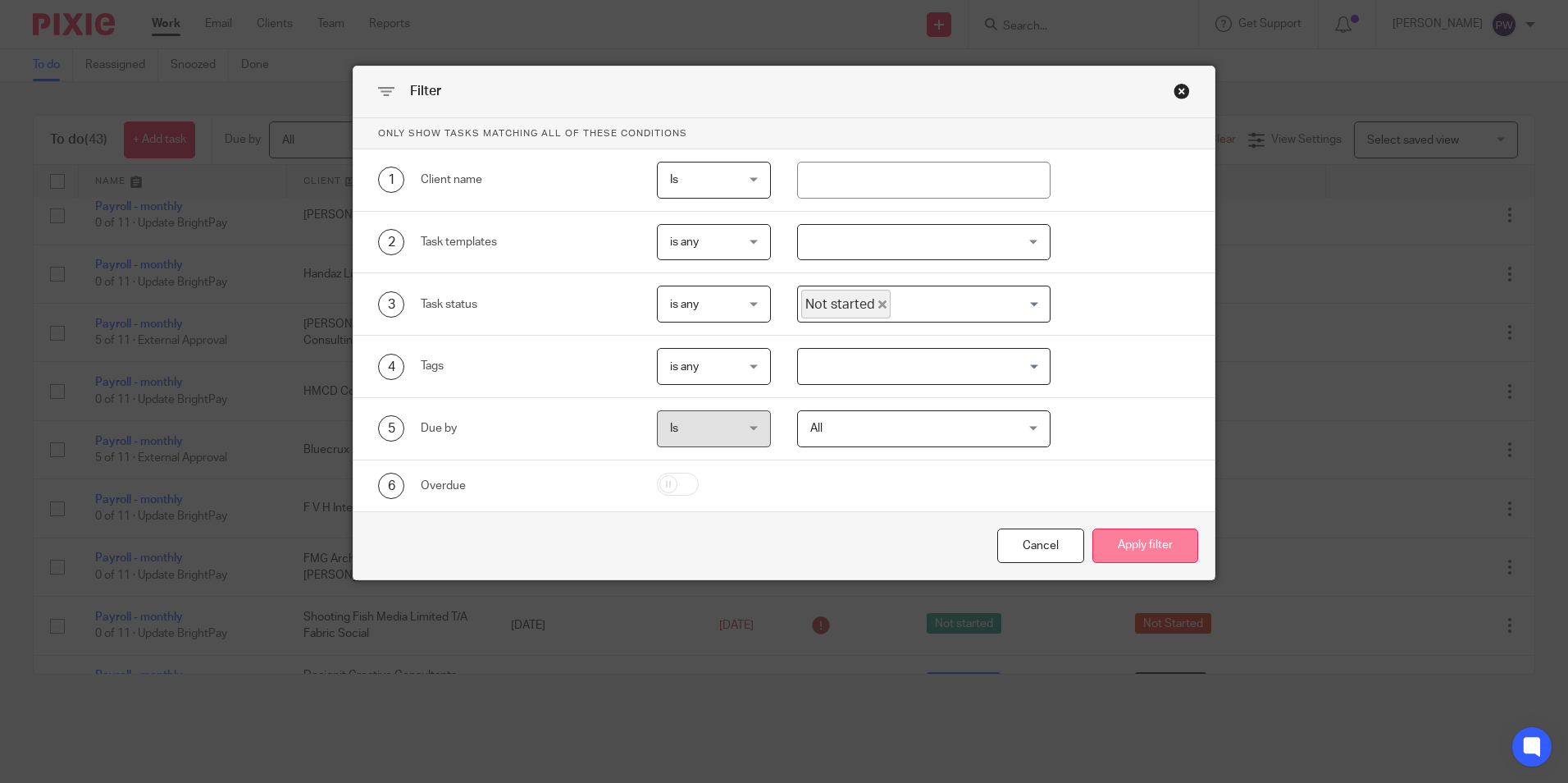
click at [1143, 535] on button "Apply filter" at bounding box center [1145, 545] width 106 height 36
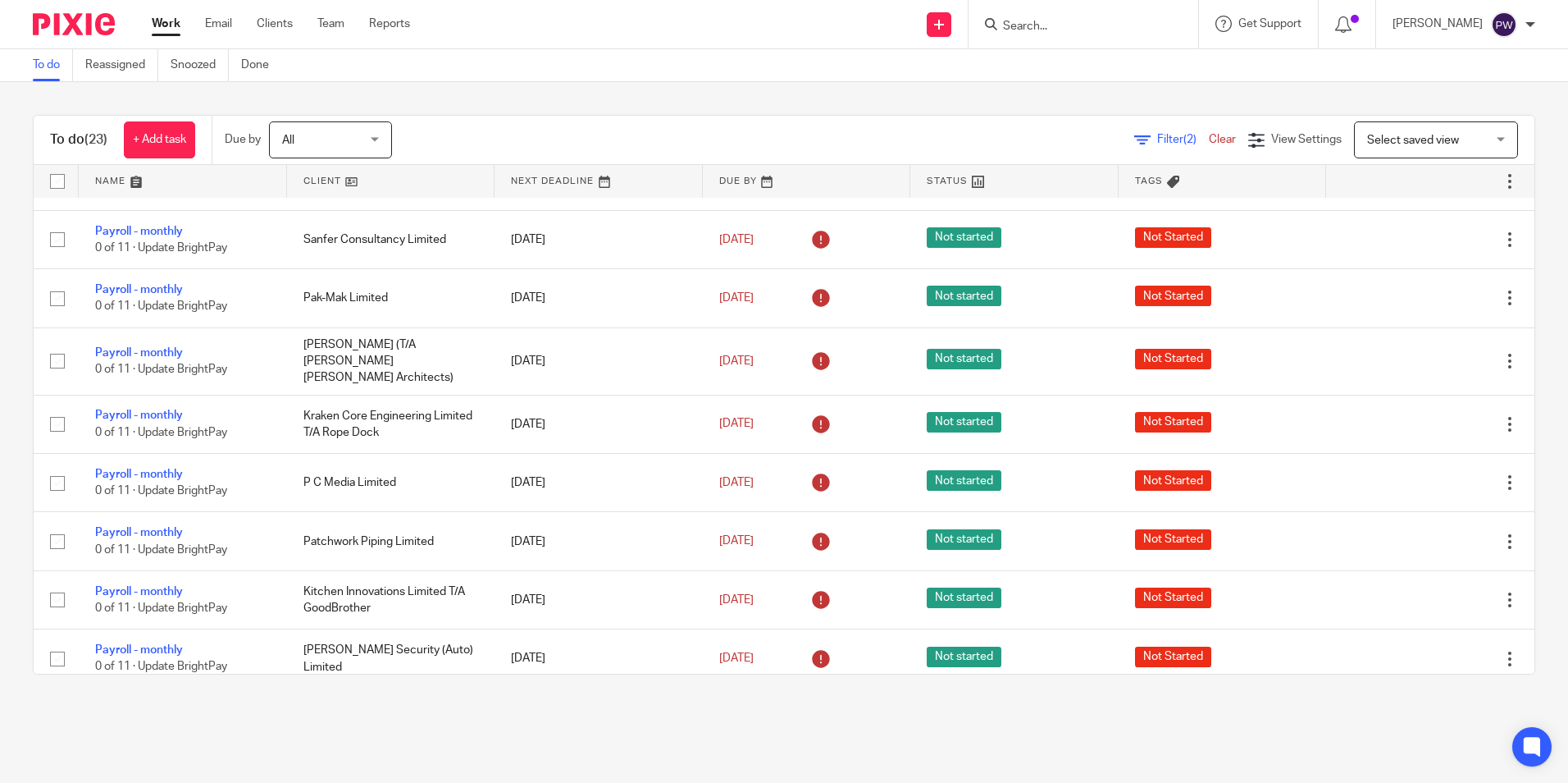
scroll to position [871, 0]
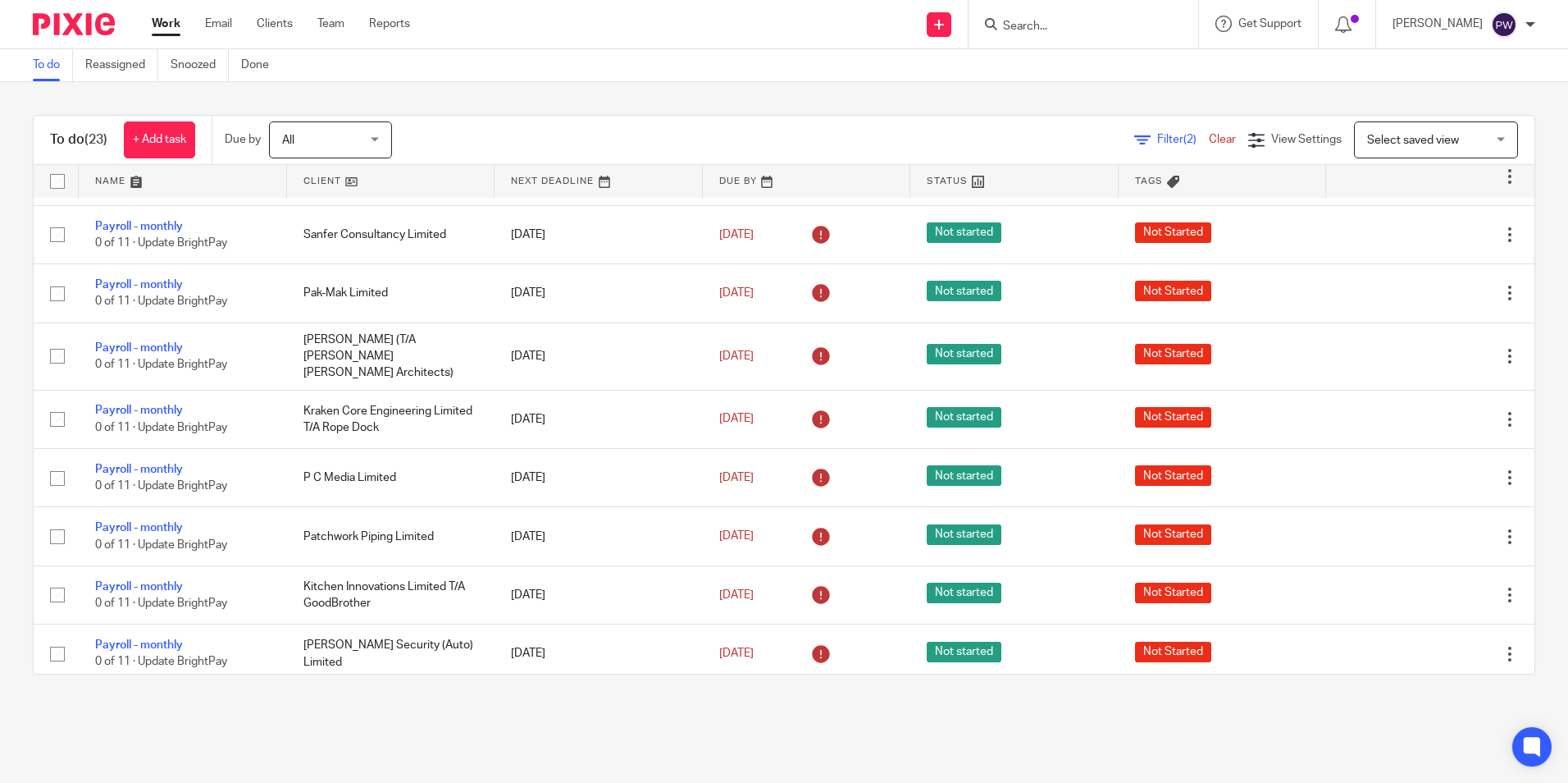
click at [1037, 28] on input "Search" at bounding box center [1076, 26] width 148 height 14
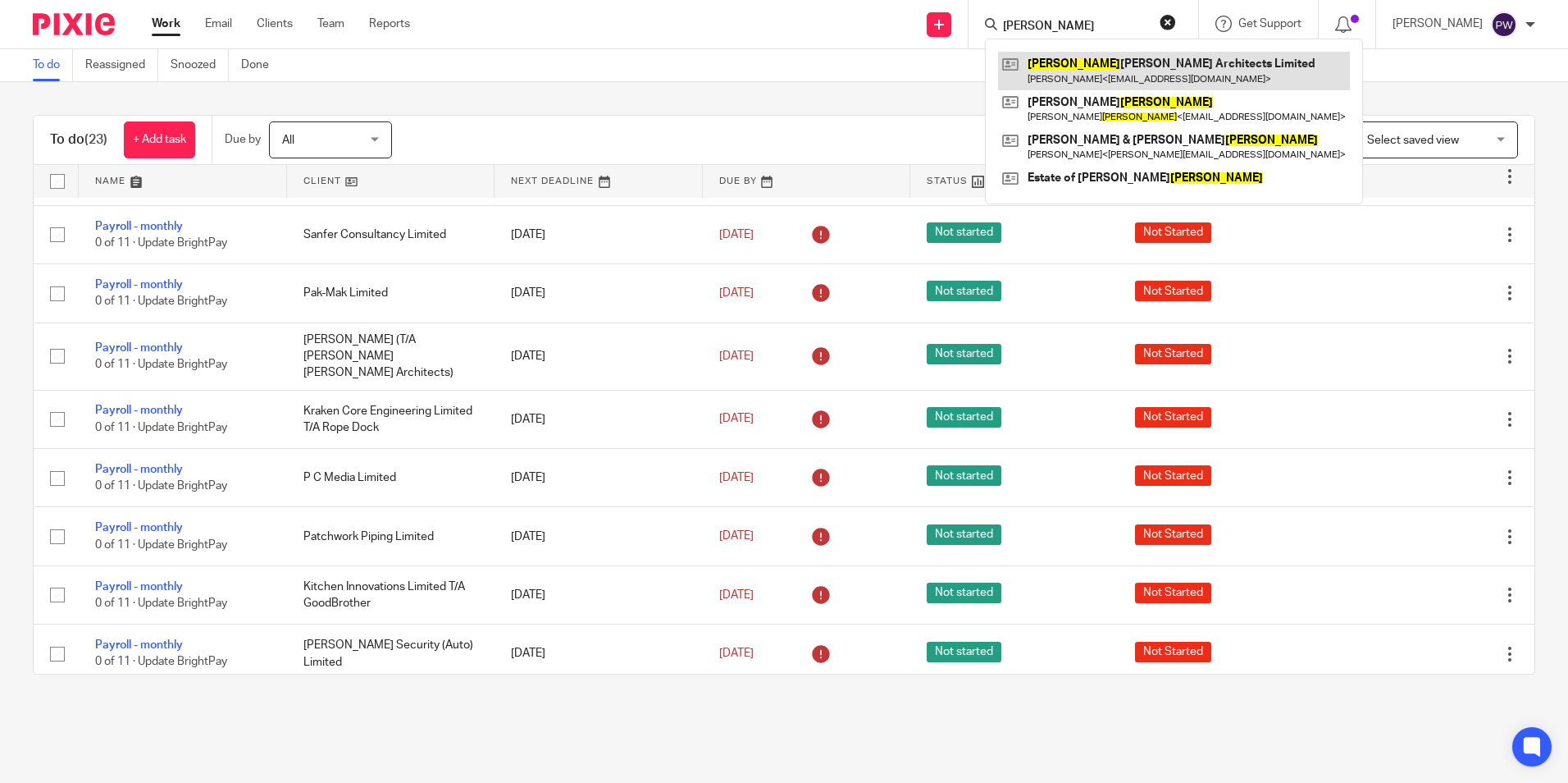
type input "quinn"
click at [1175, 74] on link at bounding box center [1174, 70] width 352 height 38
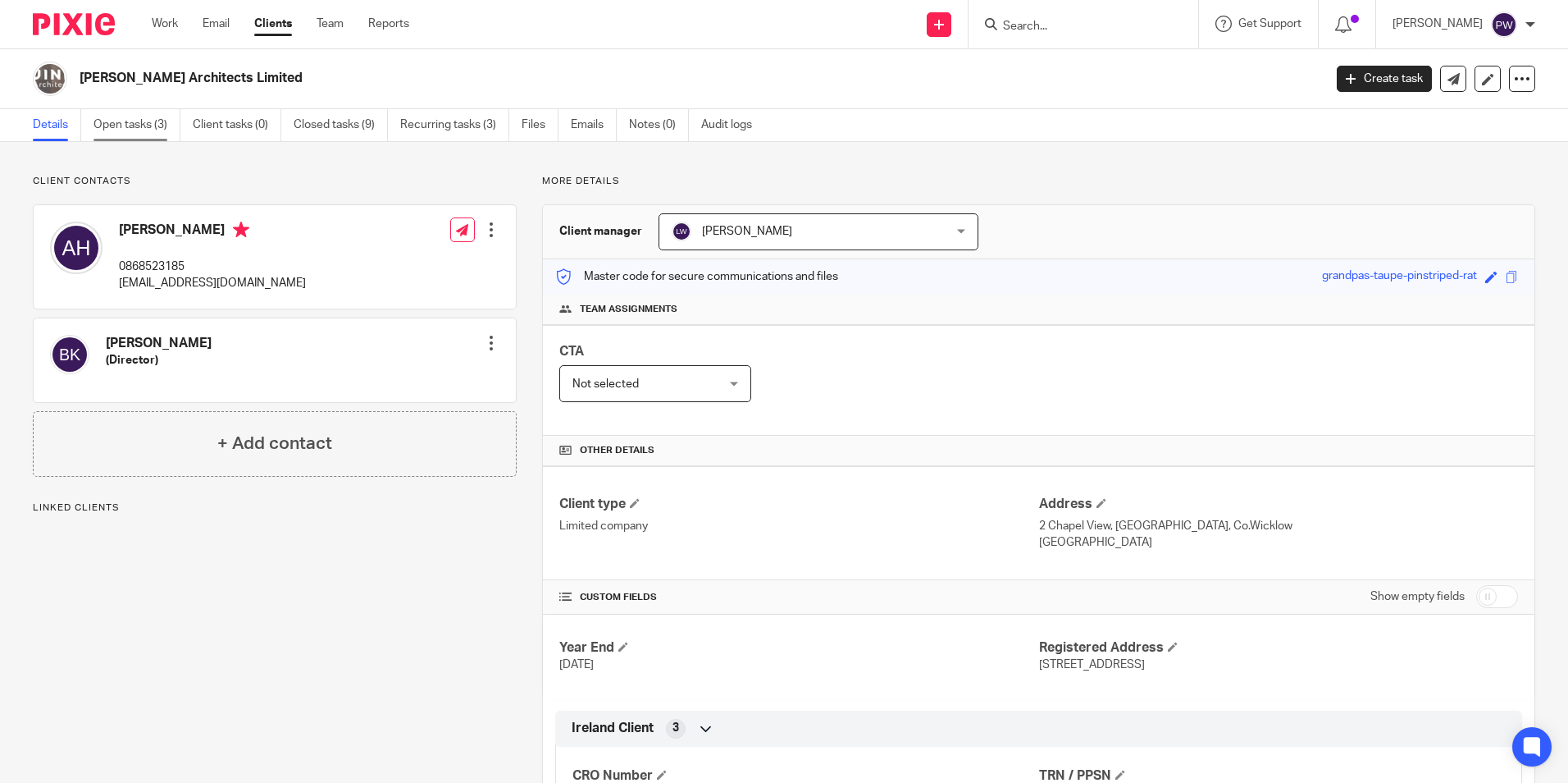
click at [135, 123] on link "Open tasks (3)" at bounding box center [137, 124] width 87 height 32
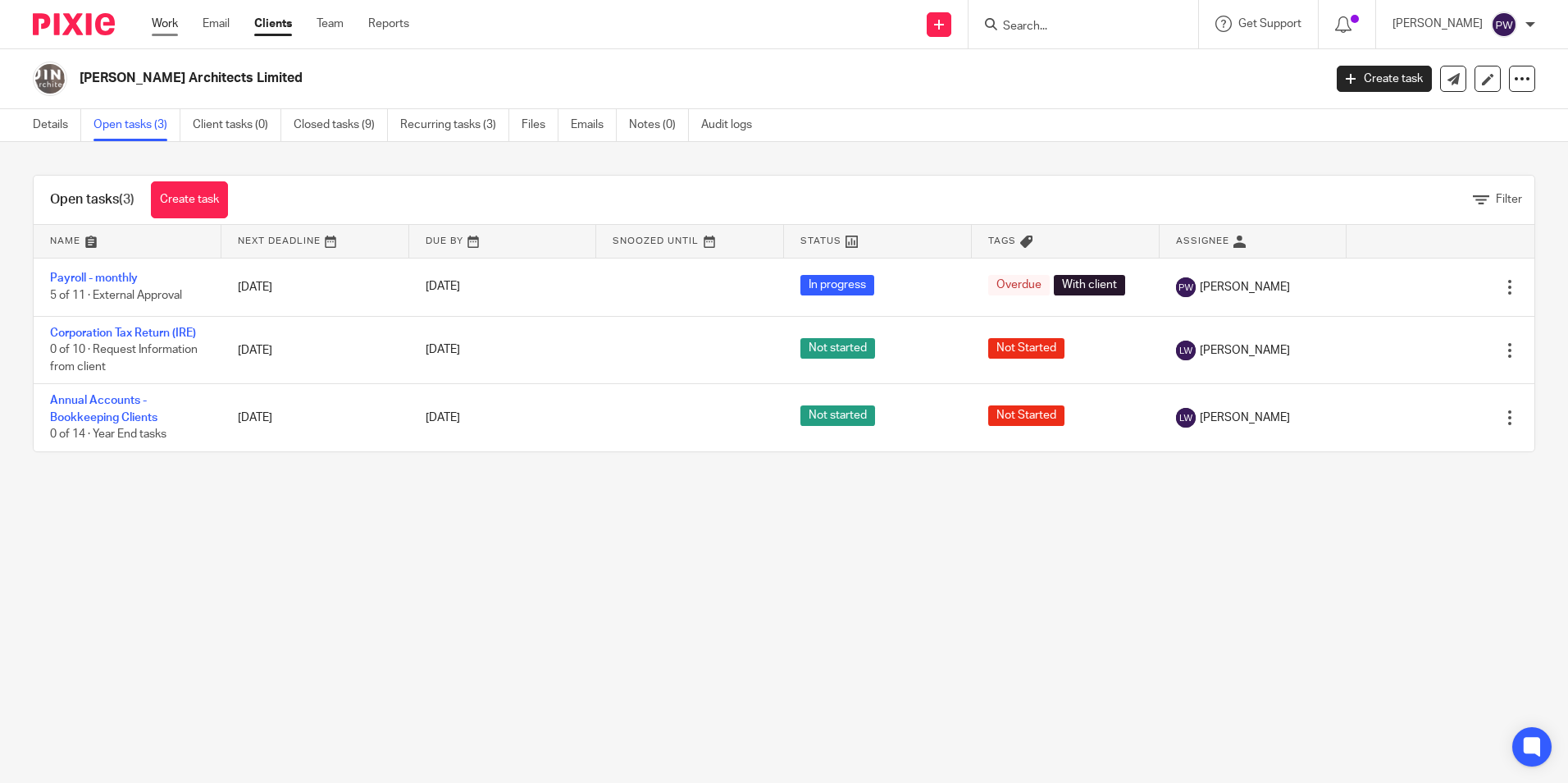
click at [170, 25] on link "Work" at bounding box center [164, 23] width 26 height 16
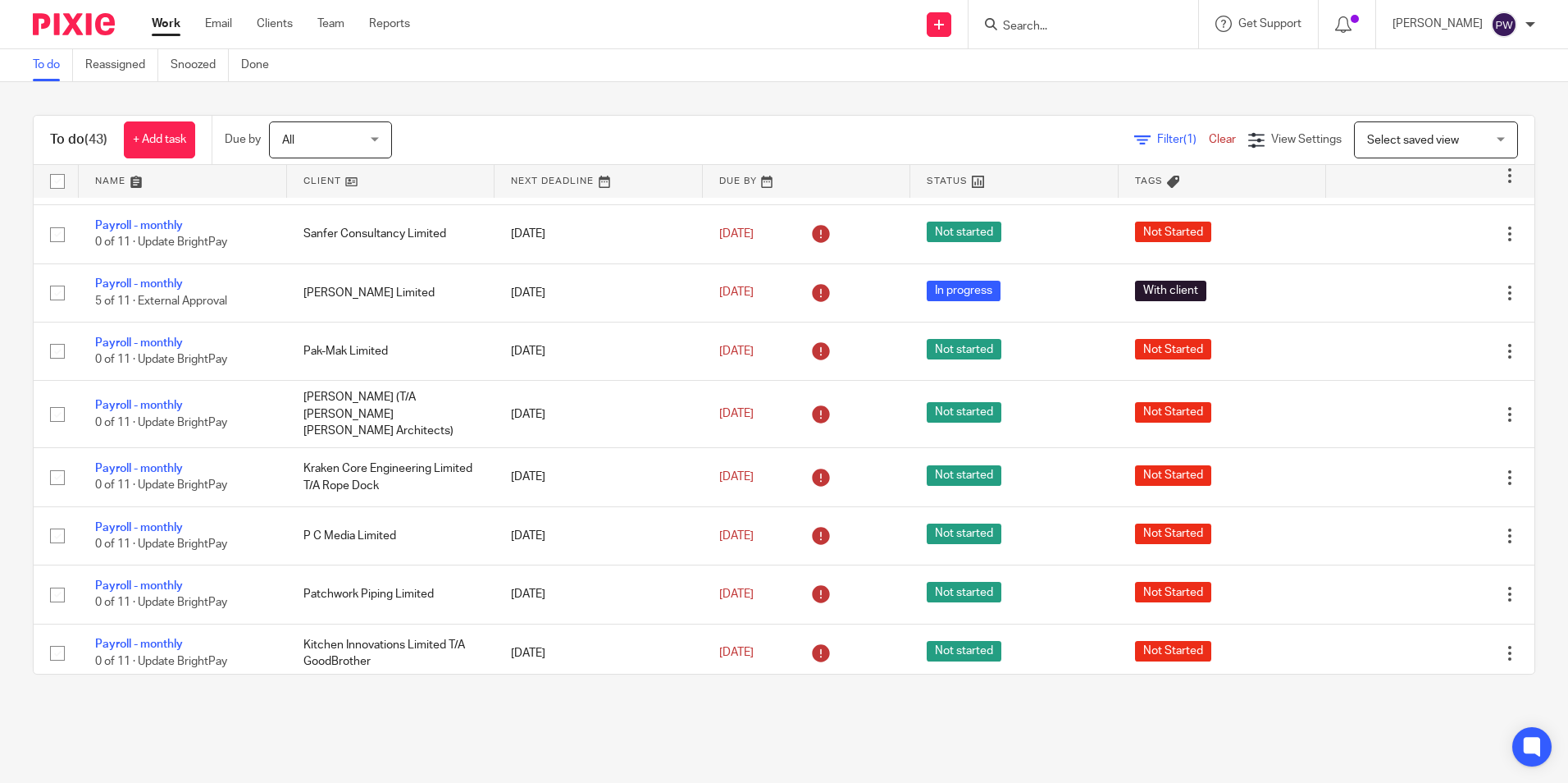
scroll to position [1478, 0]
click at [304, 179] on link at bounding box center [391, 181] width 209 height 33
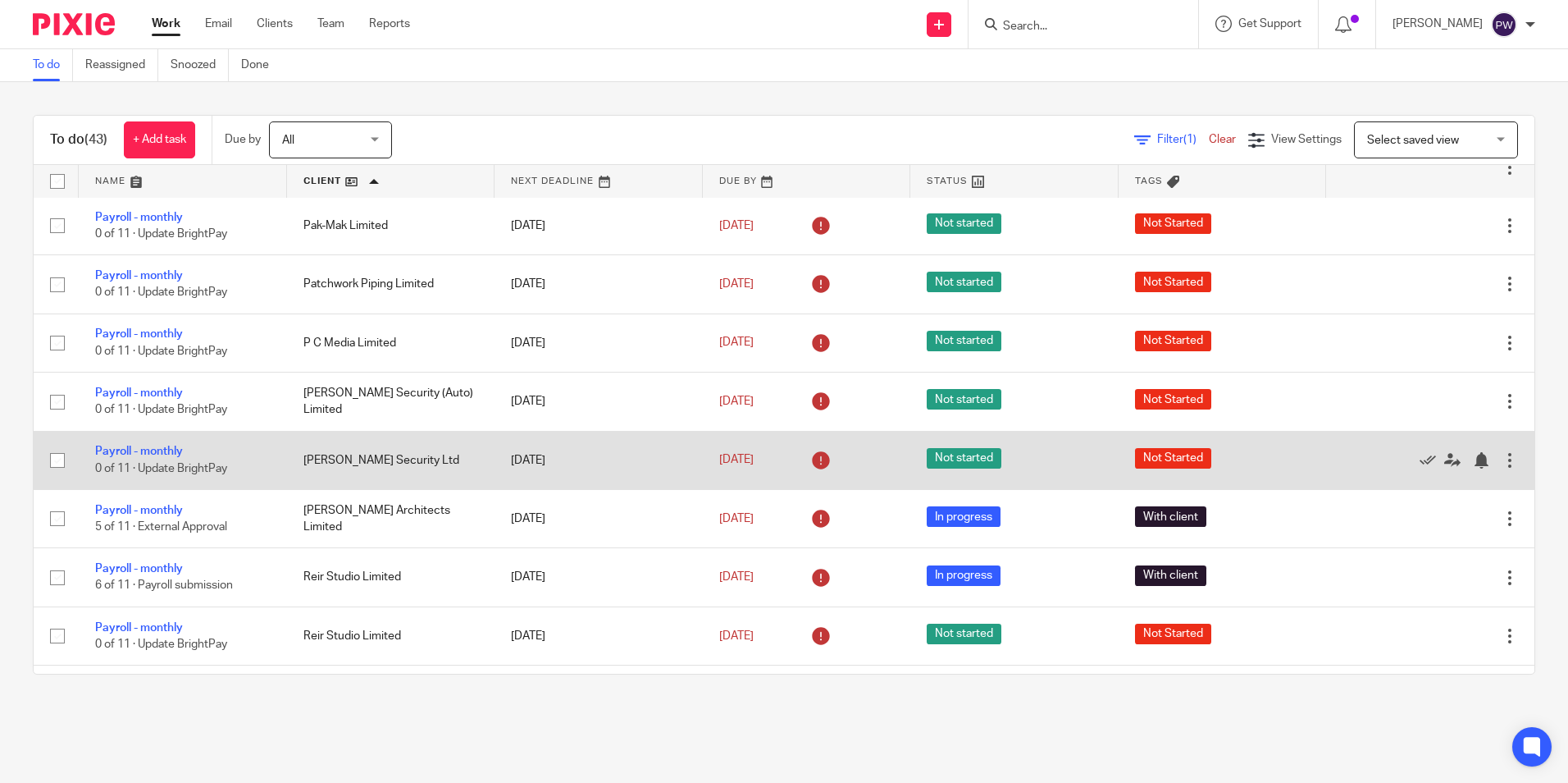
scroll to position [1806, 0]
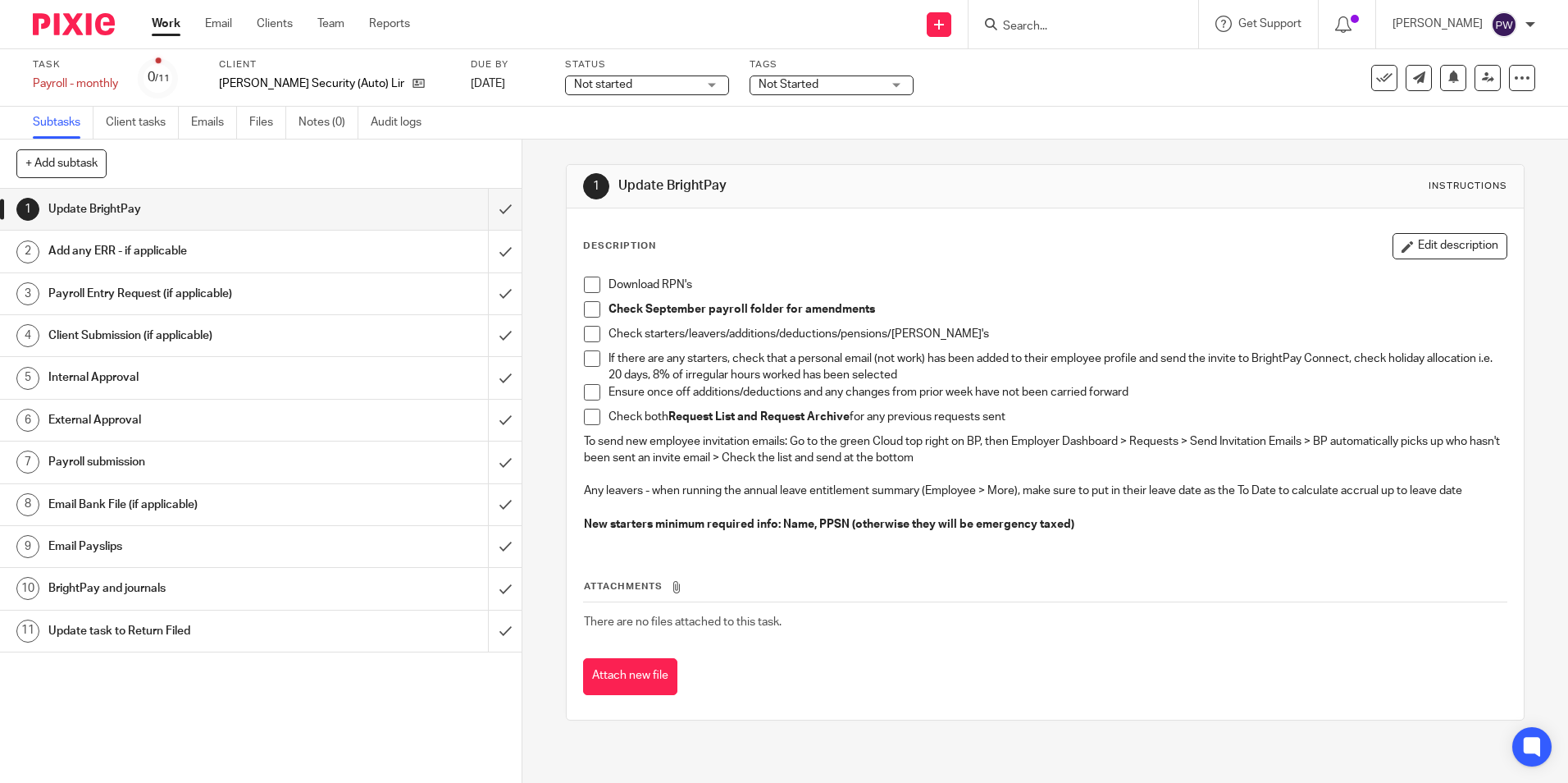
click at [578, 87] on span "Not started" at bounding box center [635, 85] width 123 height 17
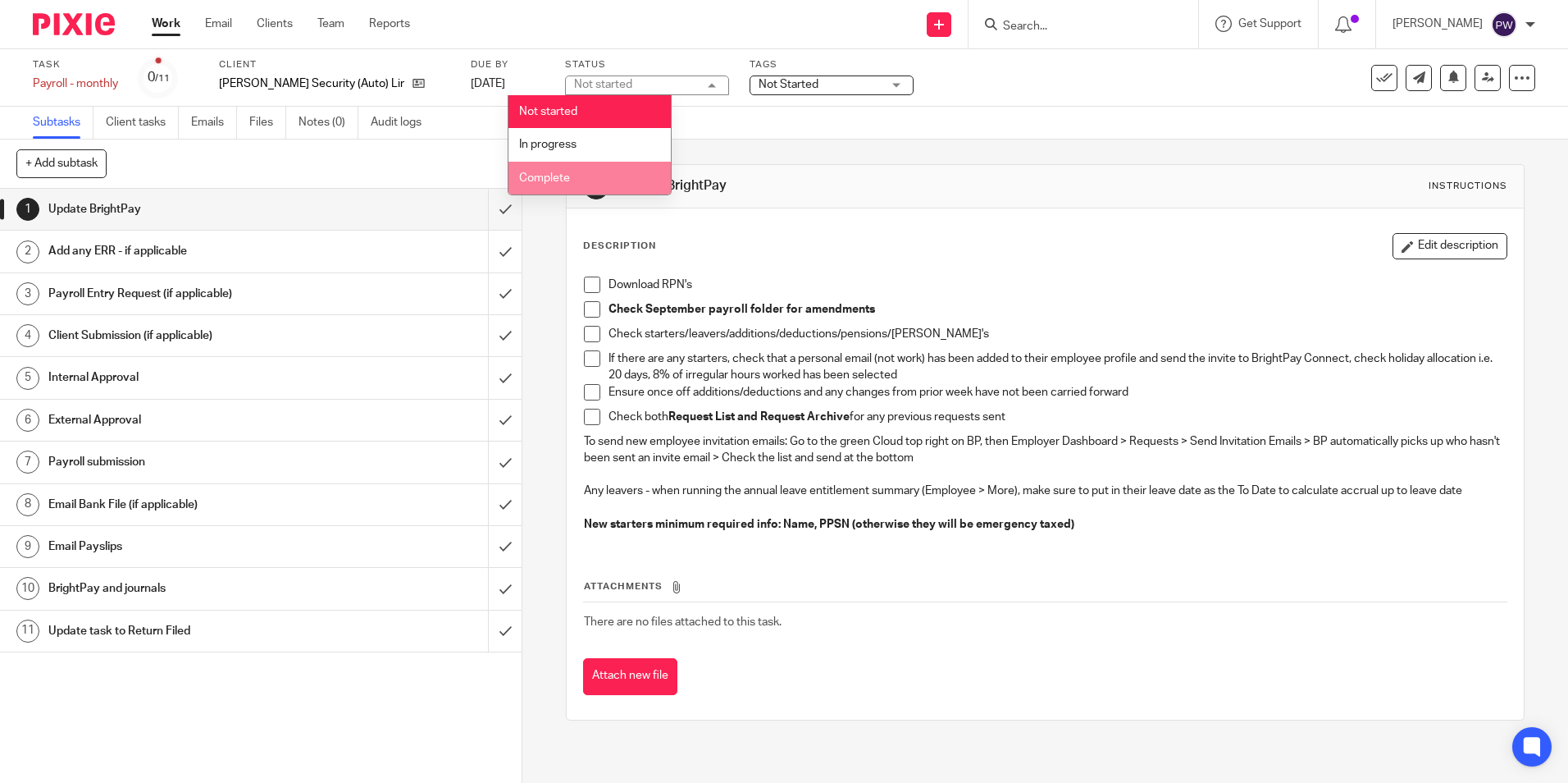
click at [564, 179] on span "Complete" at bounding box center [544, 178] width 51 height 12
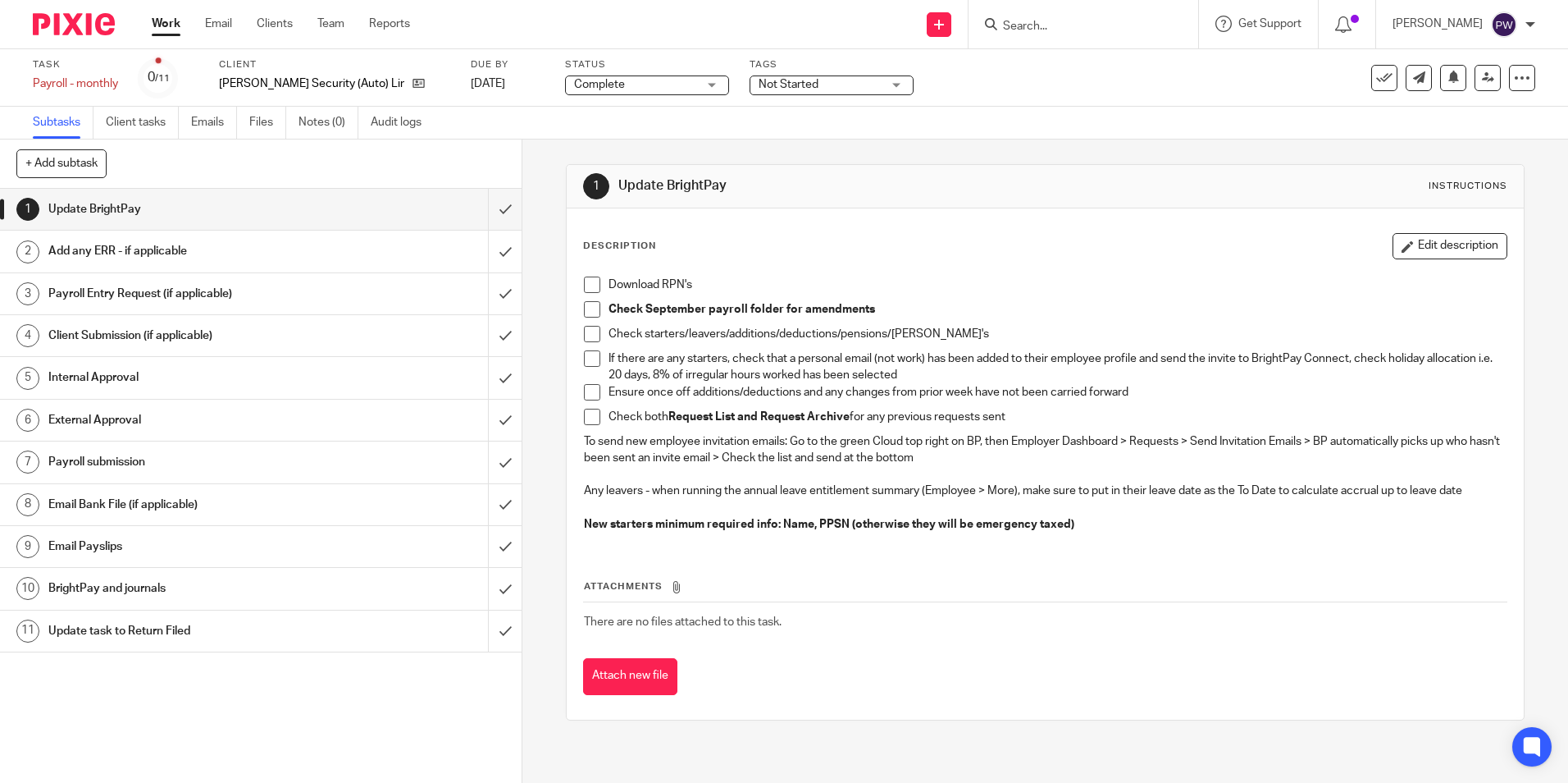
click at [759, 82] on span "Not Started" at bounding box center [788, 85] width 60 height 12
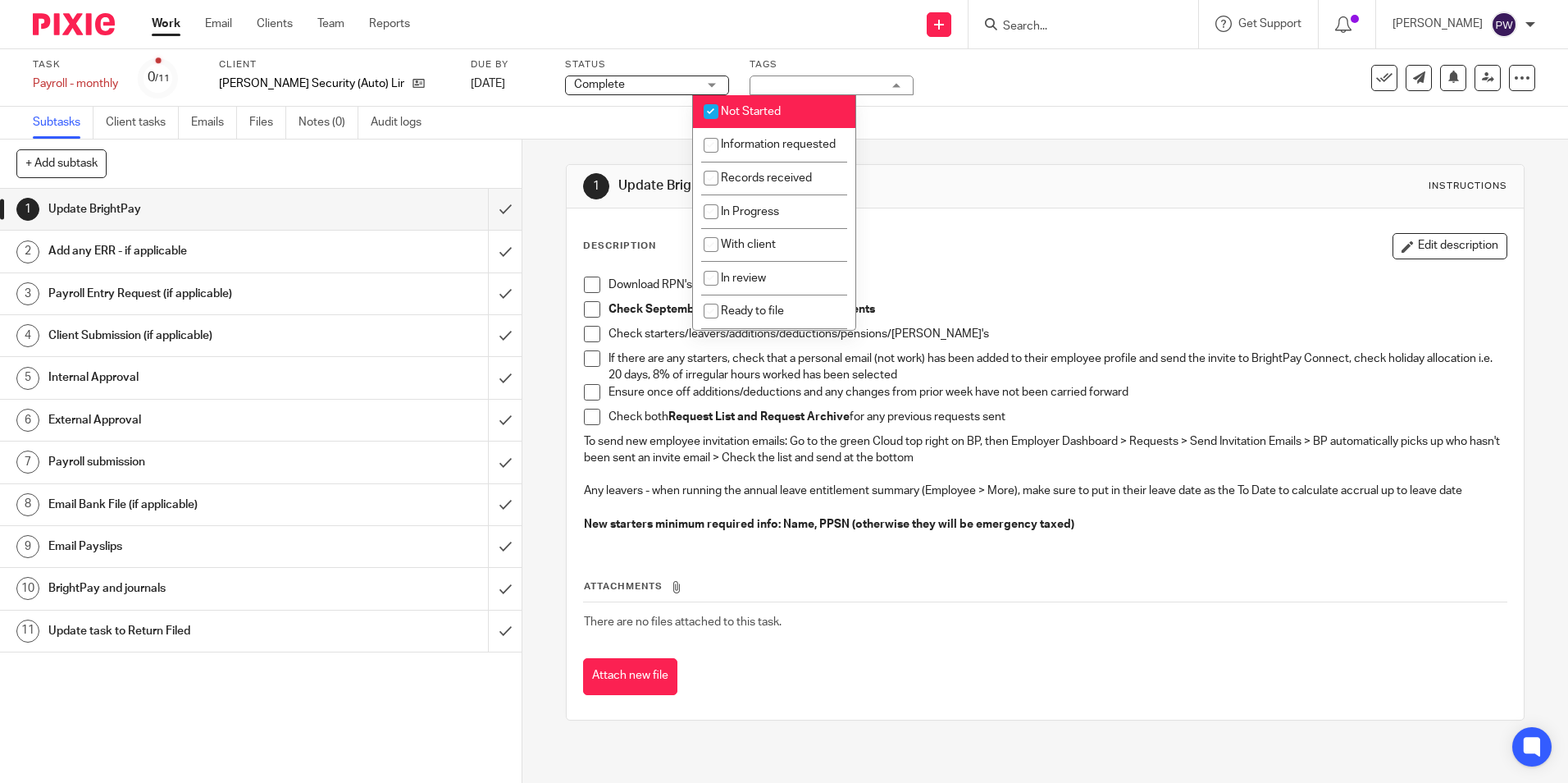
click at [731, 113] on span "Not Started" at bounding box center [751, 112] width 60 height 12
checkbox input "false"
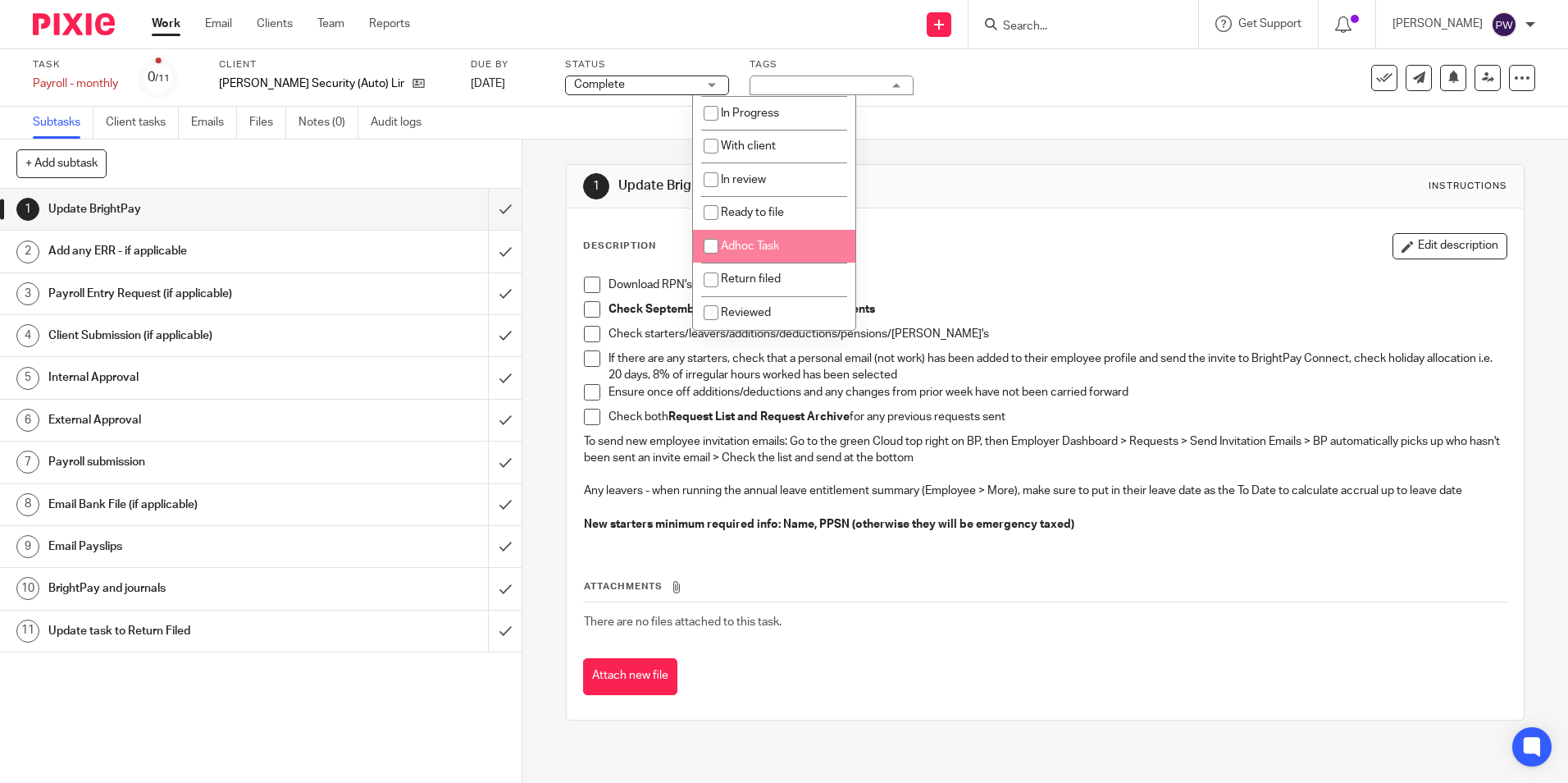
scroll to position [114, 0]
click at [729, 280] on span "Return filed" at bounding box center [751, 279] width 60 height 12
checkbox input "true"
click at [963, 139] on div "1 Update BrightPay Instructions Description Edit description Download RPN's Che…" at bounding box center [1045, 442] width 958 height 606
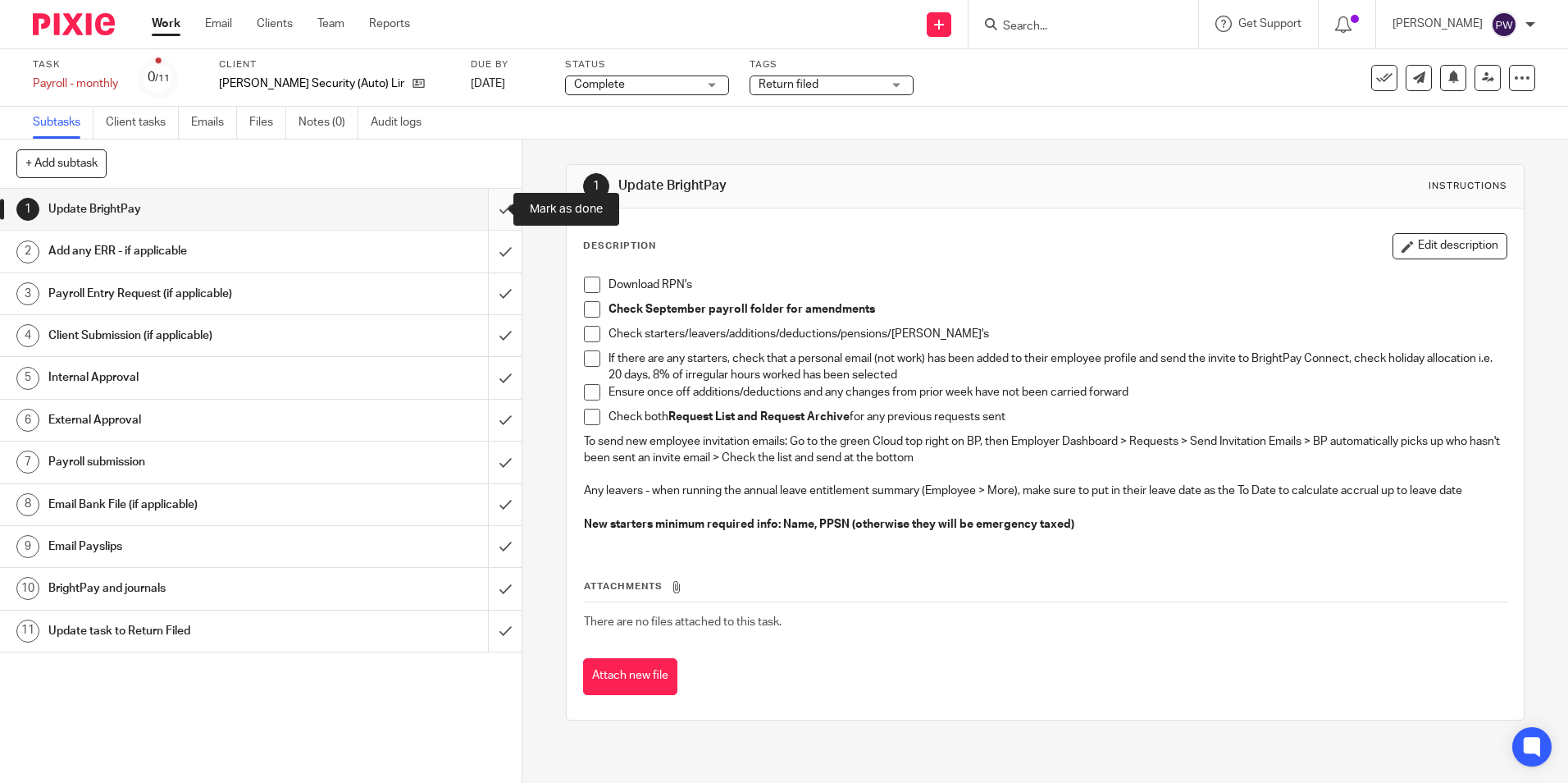
click at [486, 210] on input "submit" at bounding box center [261, 209] width 522 height 41
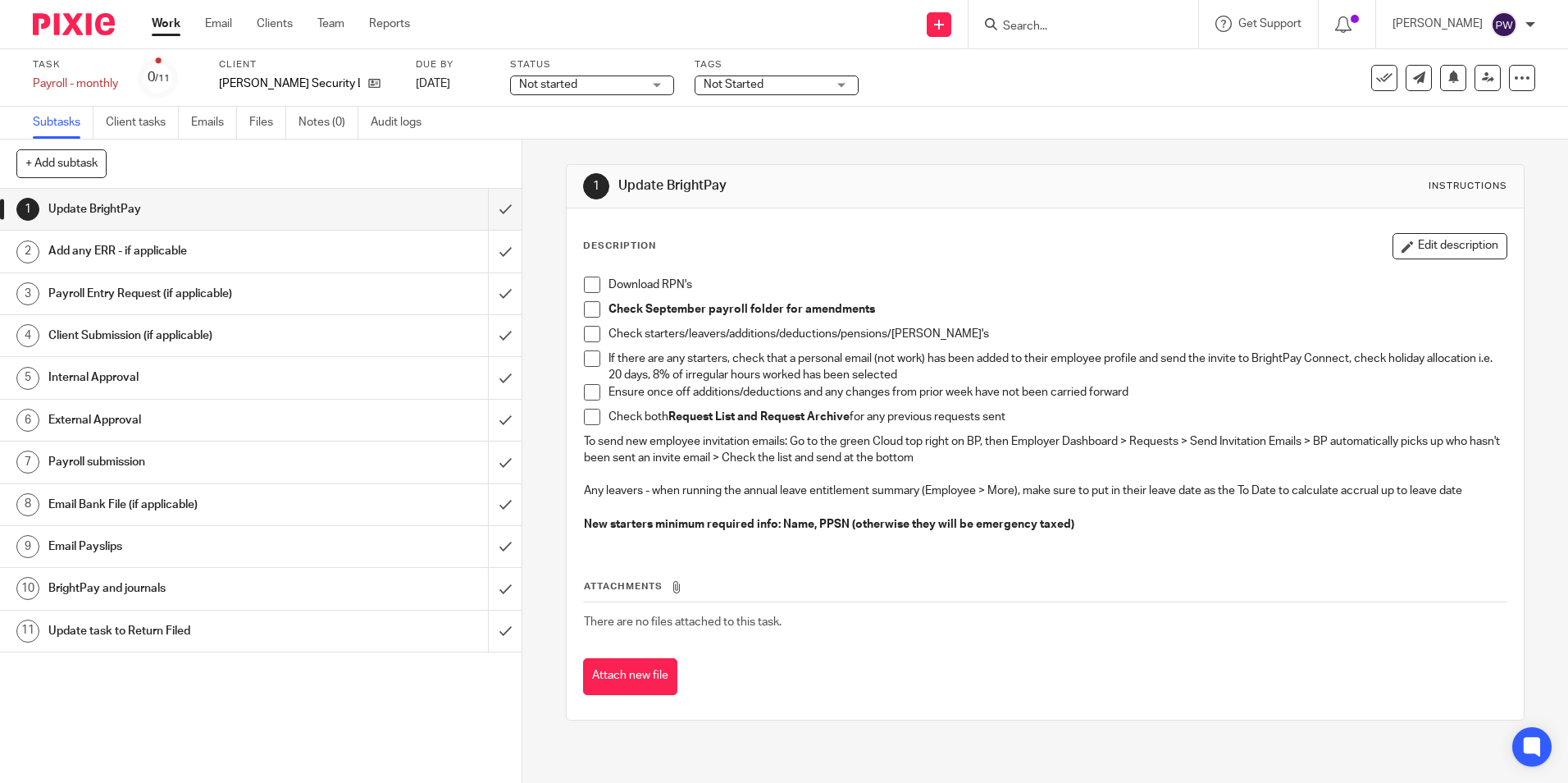
click at [572, 86] on span "Not started" at bounding box center [581, 85] width 123 height 17
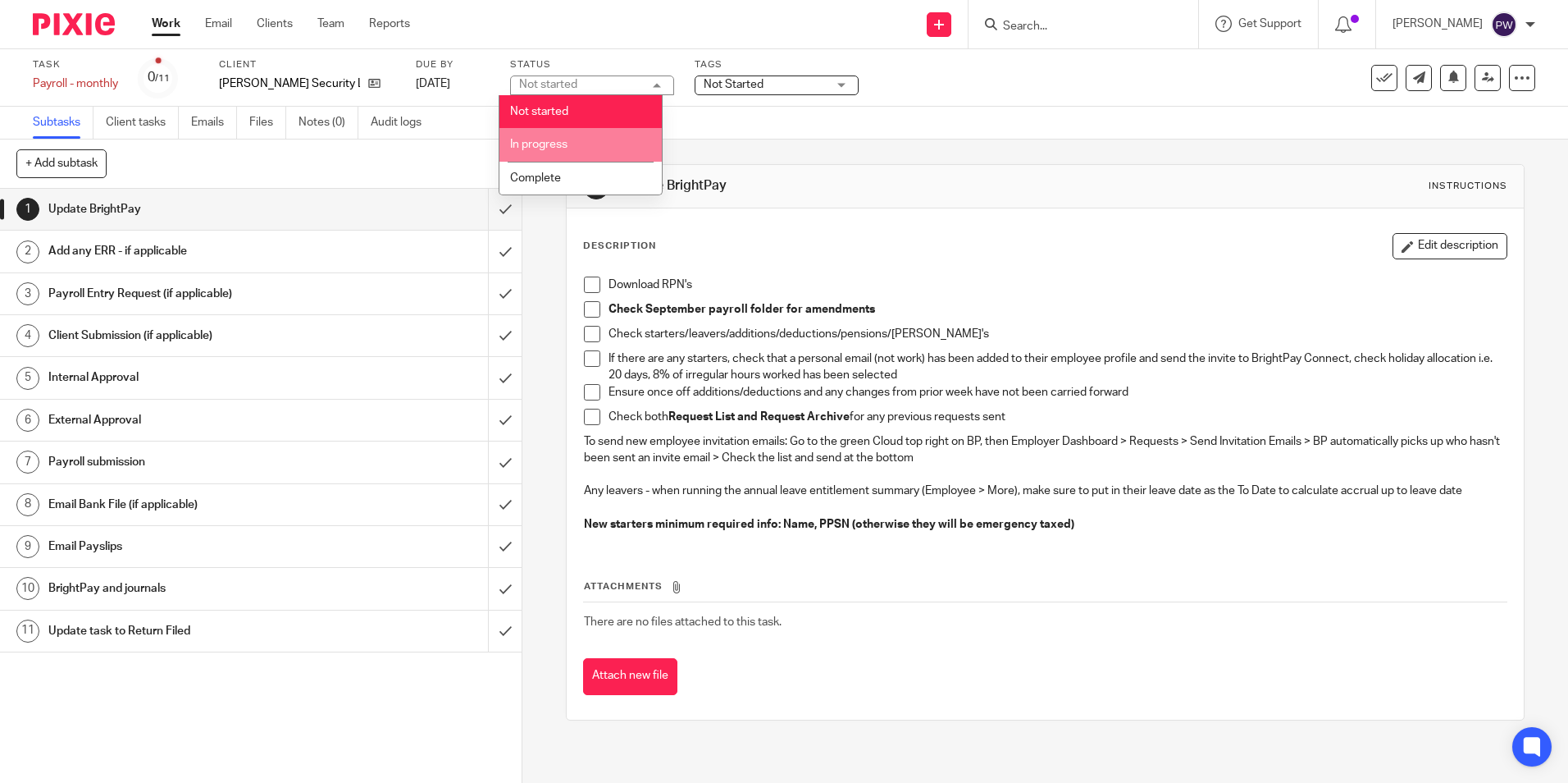
click at [562, 141] on span "In progress" at bounding box center [539, 144] width 58 height 12
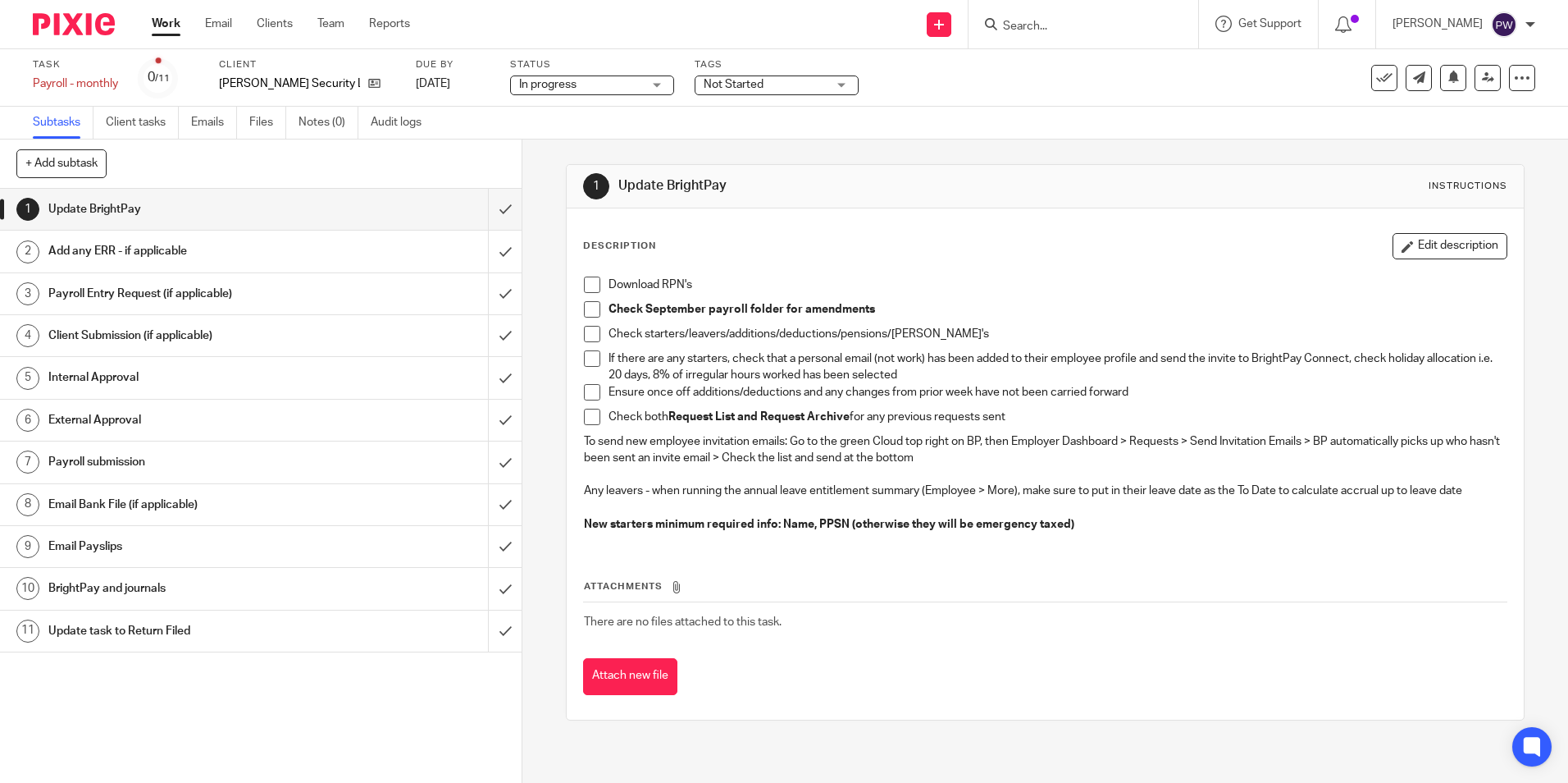
click at [753, 76] on span "Not Started" at bounding box center [765, 85] width 123 height 17
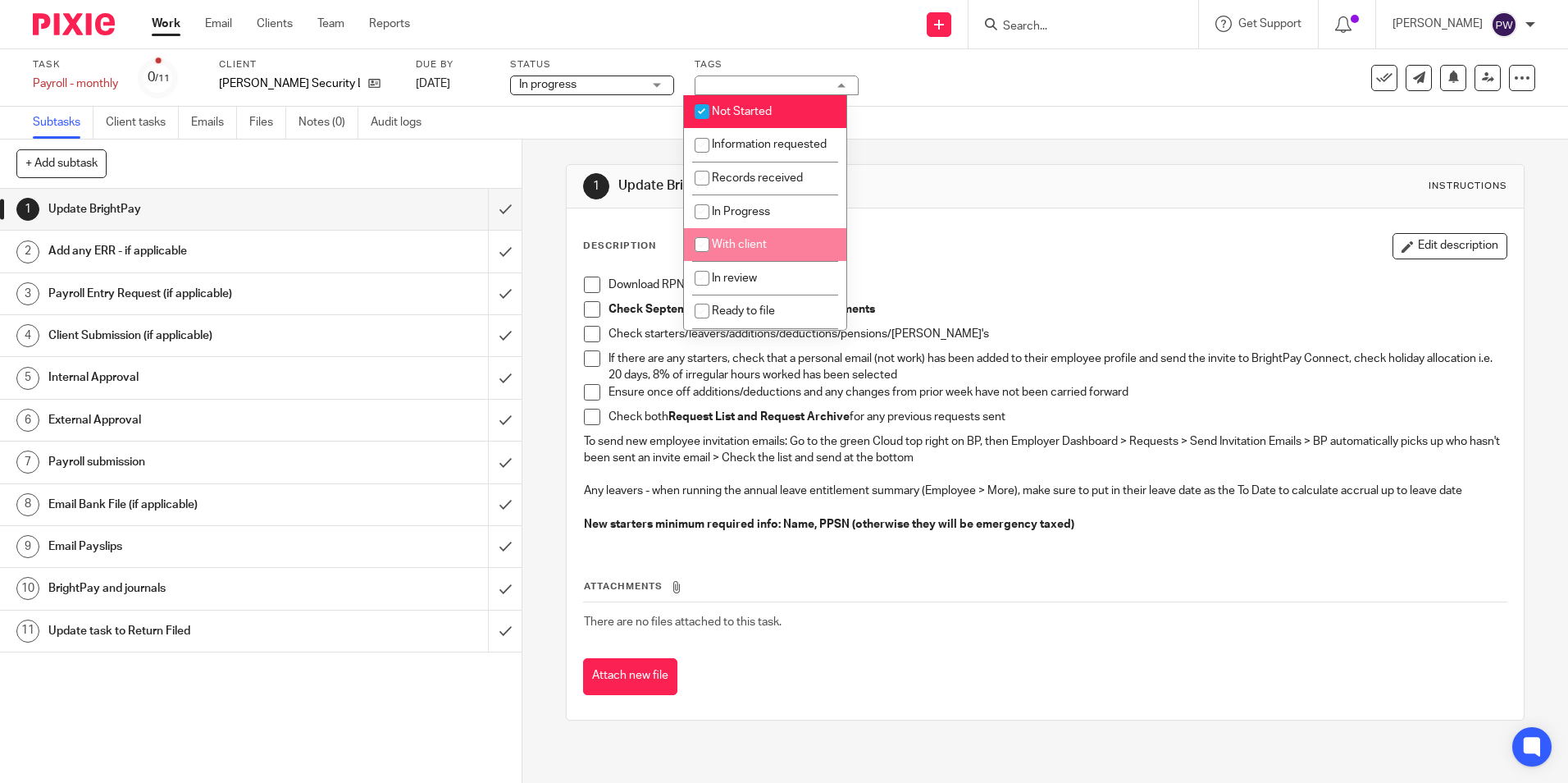
click at [740, 250] on span "With client" at bounding box center [739, 244] width 55 height 12
checkbox input "true"
click at [750, 104] on li "Not Started" at bounding box center [765, 112] width 162 height 34
checkbox input "false"
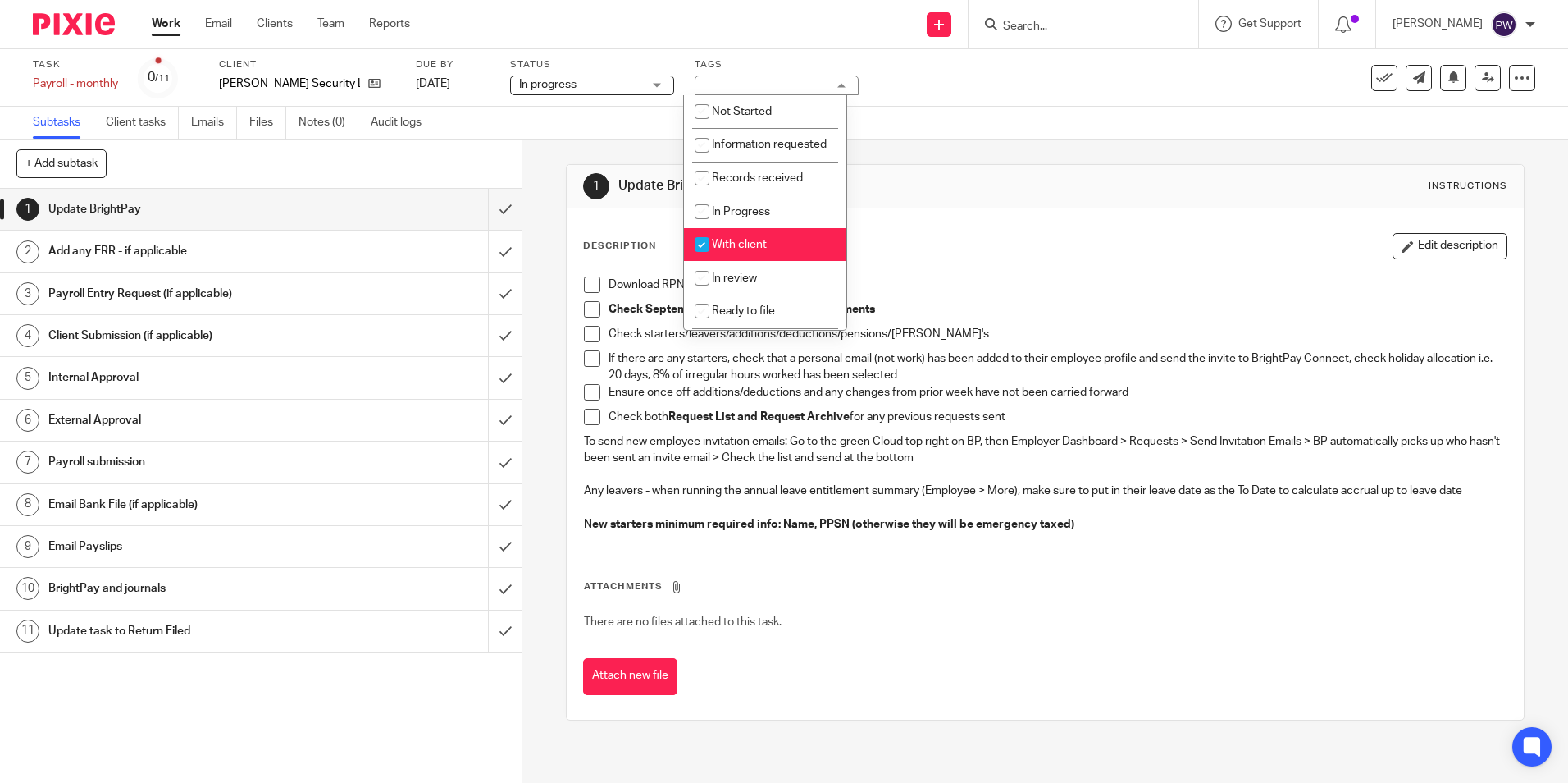
click at [948, 123] on div "Subtasks Client tasks Emails Files Notes (0) Audit logs" at bounding box center [784, 123] width 1568 height 33
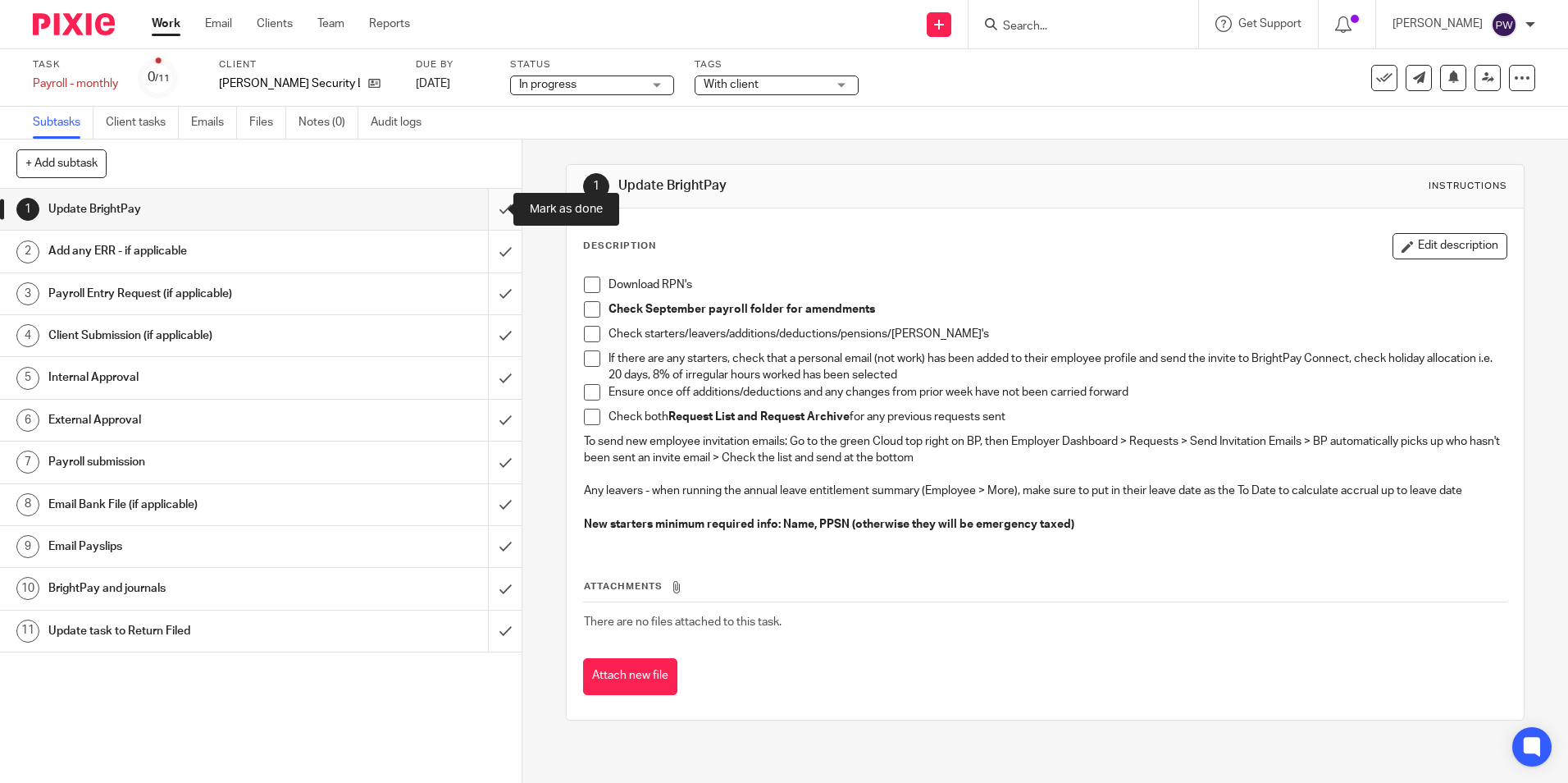
click at [488, 204] on input "submit" at bounding box center [261, 209] width 522 height 41
click at [118, 547] on h1 "Email Payslips" at bounding box center [188, 546] width 282 height 25
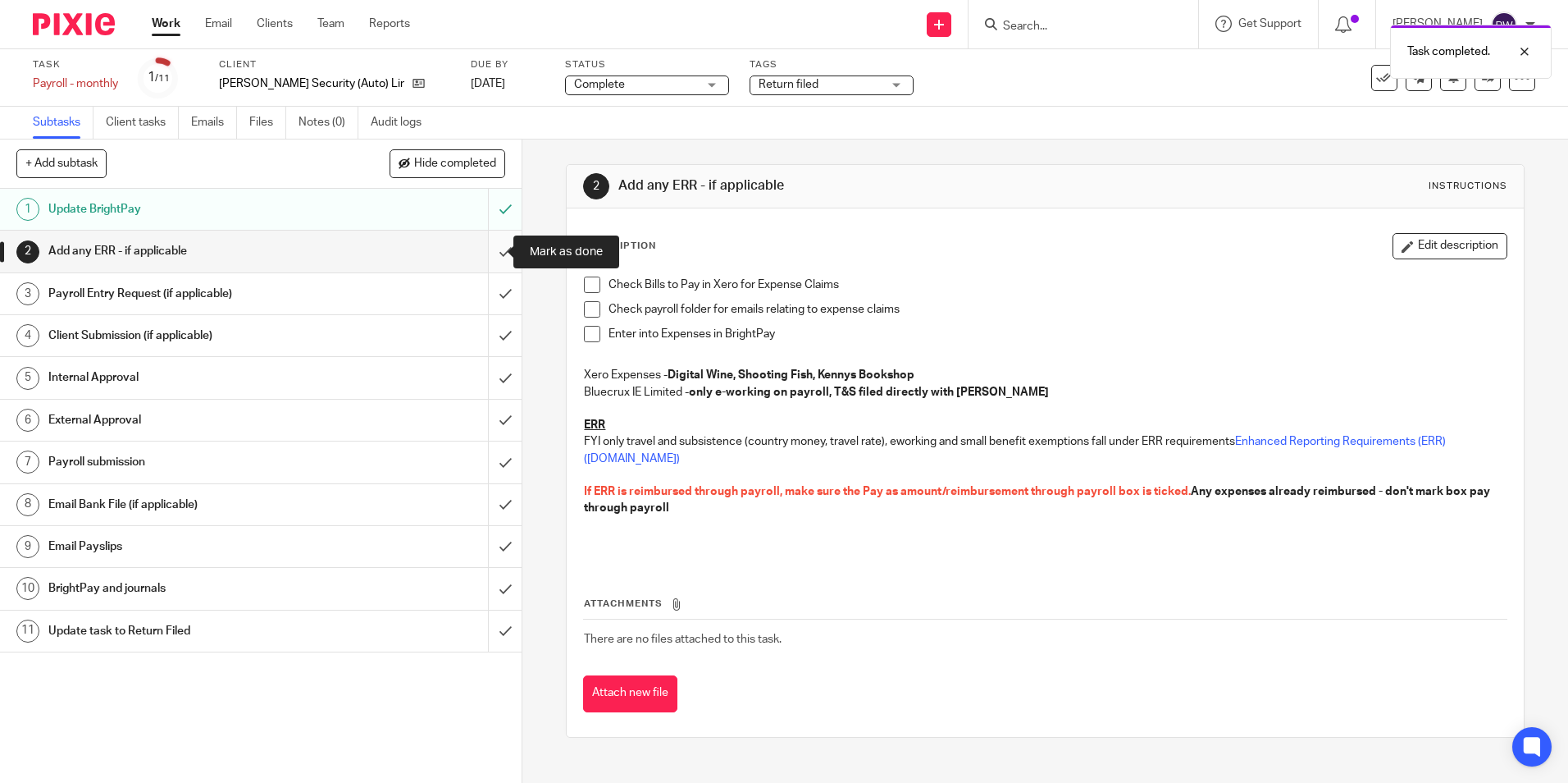
click at [484, 249] on input "submit" at bounding box center [261, 251] width 522 height 41
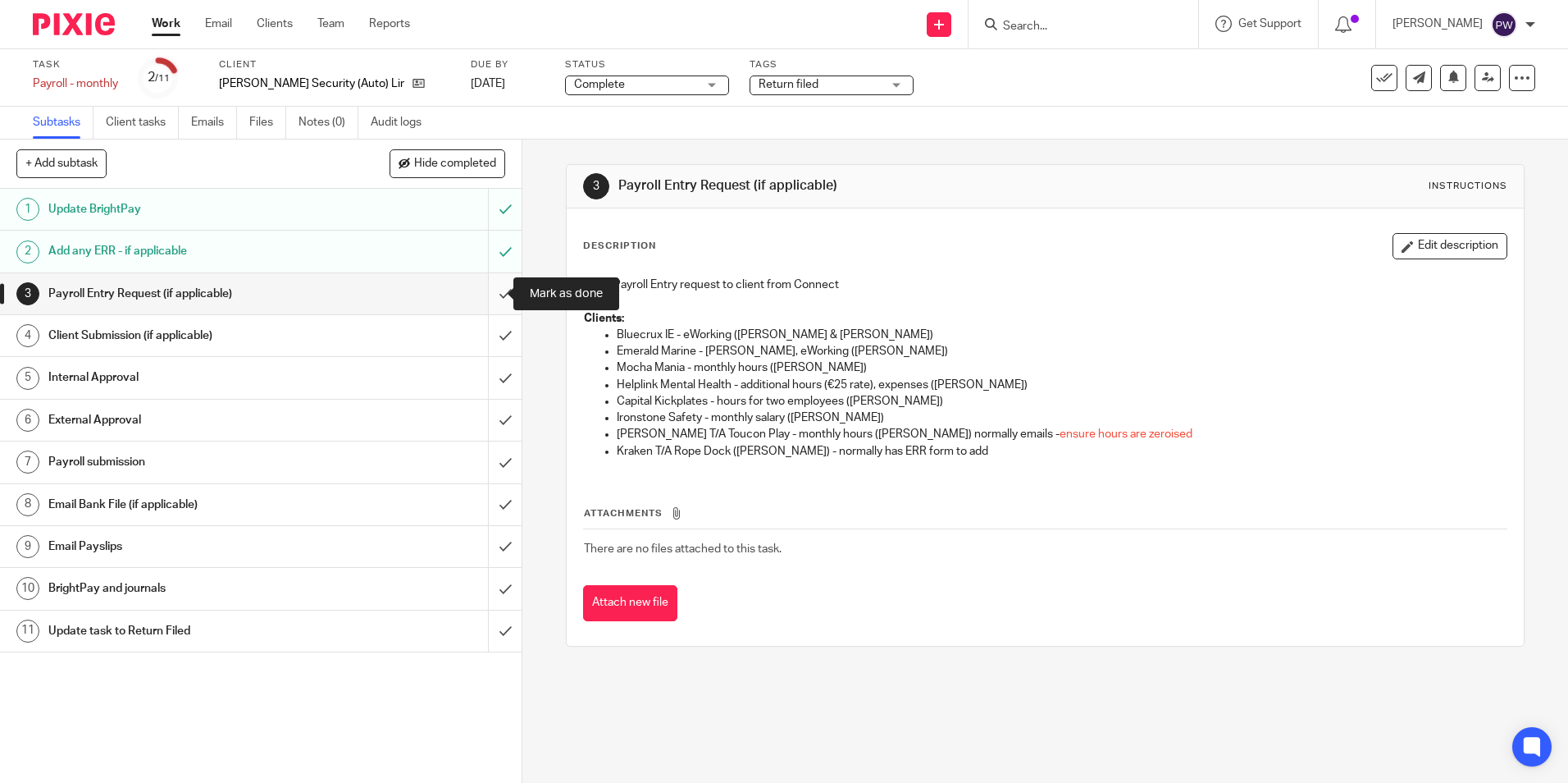
click at [482, 292] on input "submit" at bounding box center [261, 293] width 522 height 41
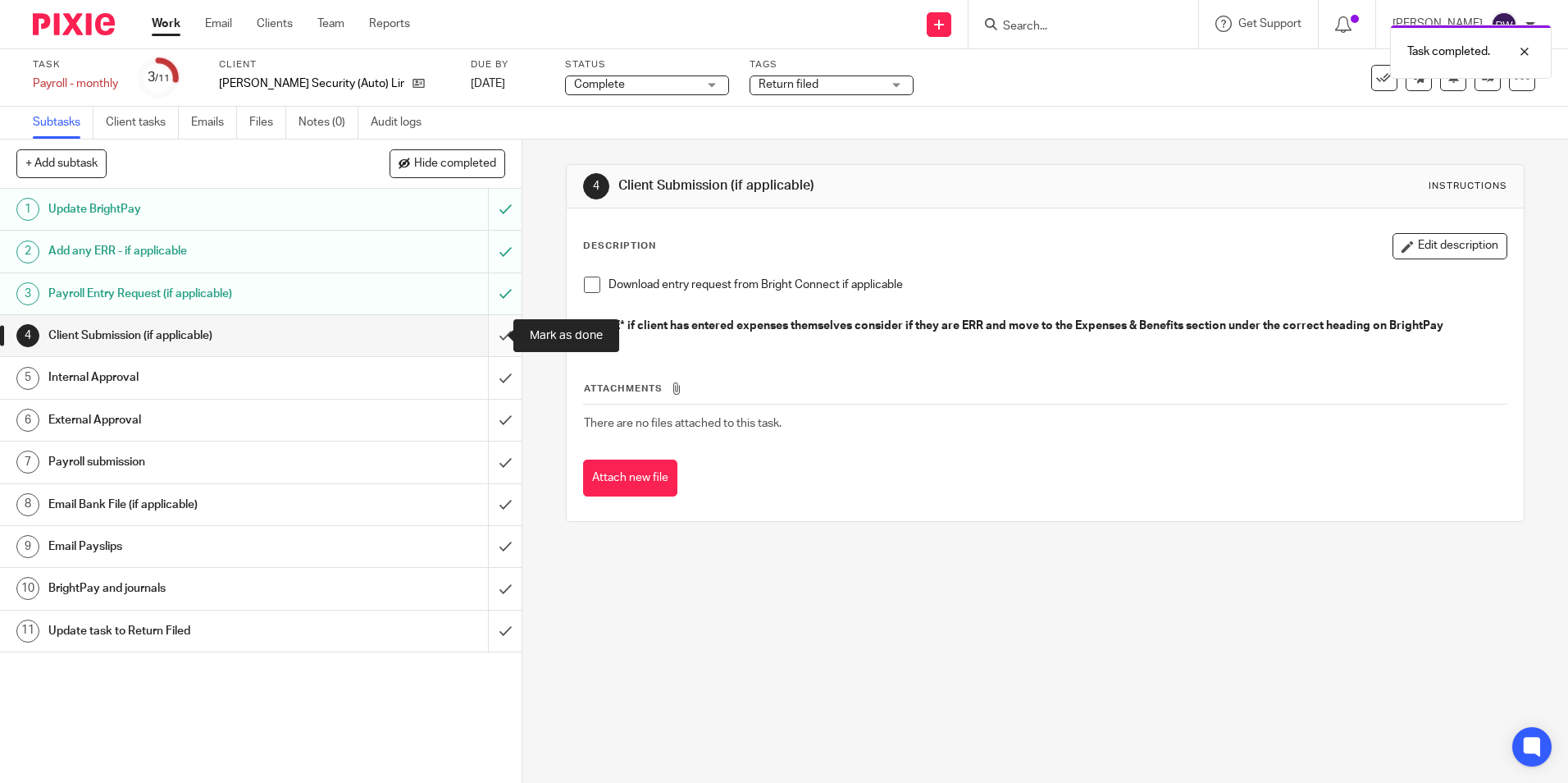
click at [488, 338] on input "submit" at bounding box center [261, 336] width 522 height 41
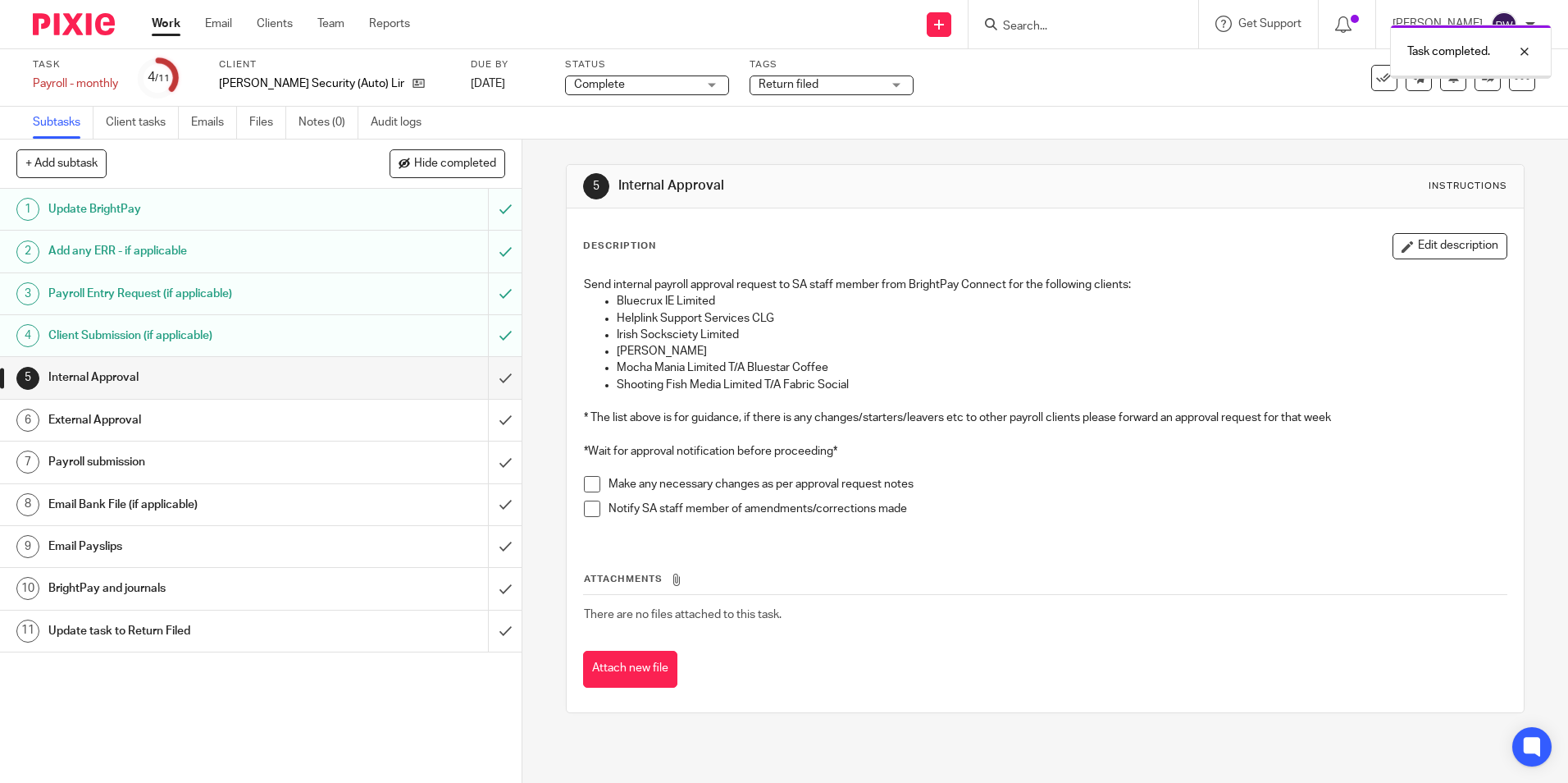
click at [492, 379] on input "submit" at bounding box center [261, 377] width 522 height 41
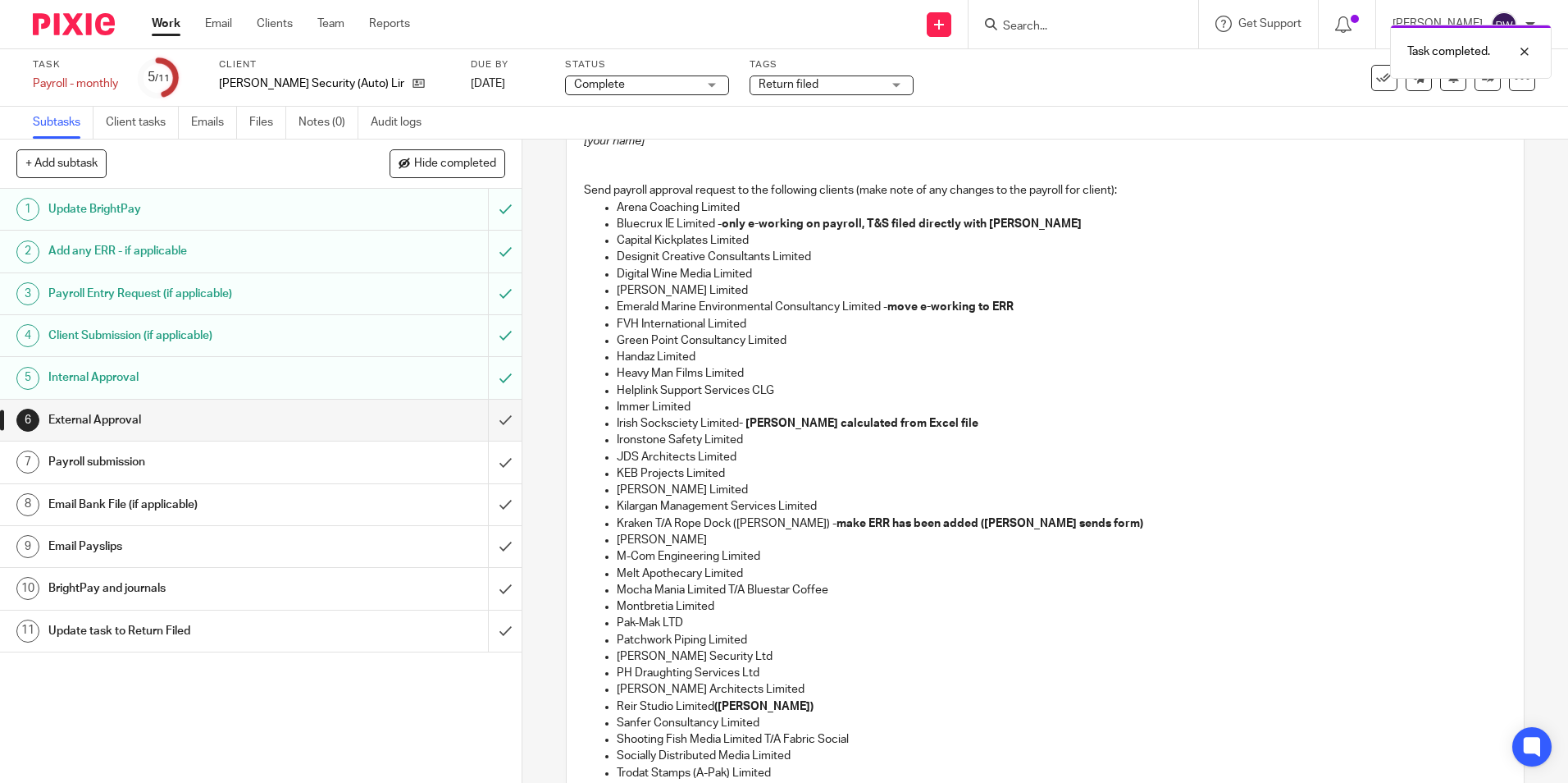
scroll to position [411, 0]
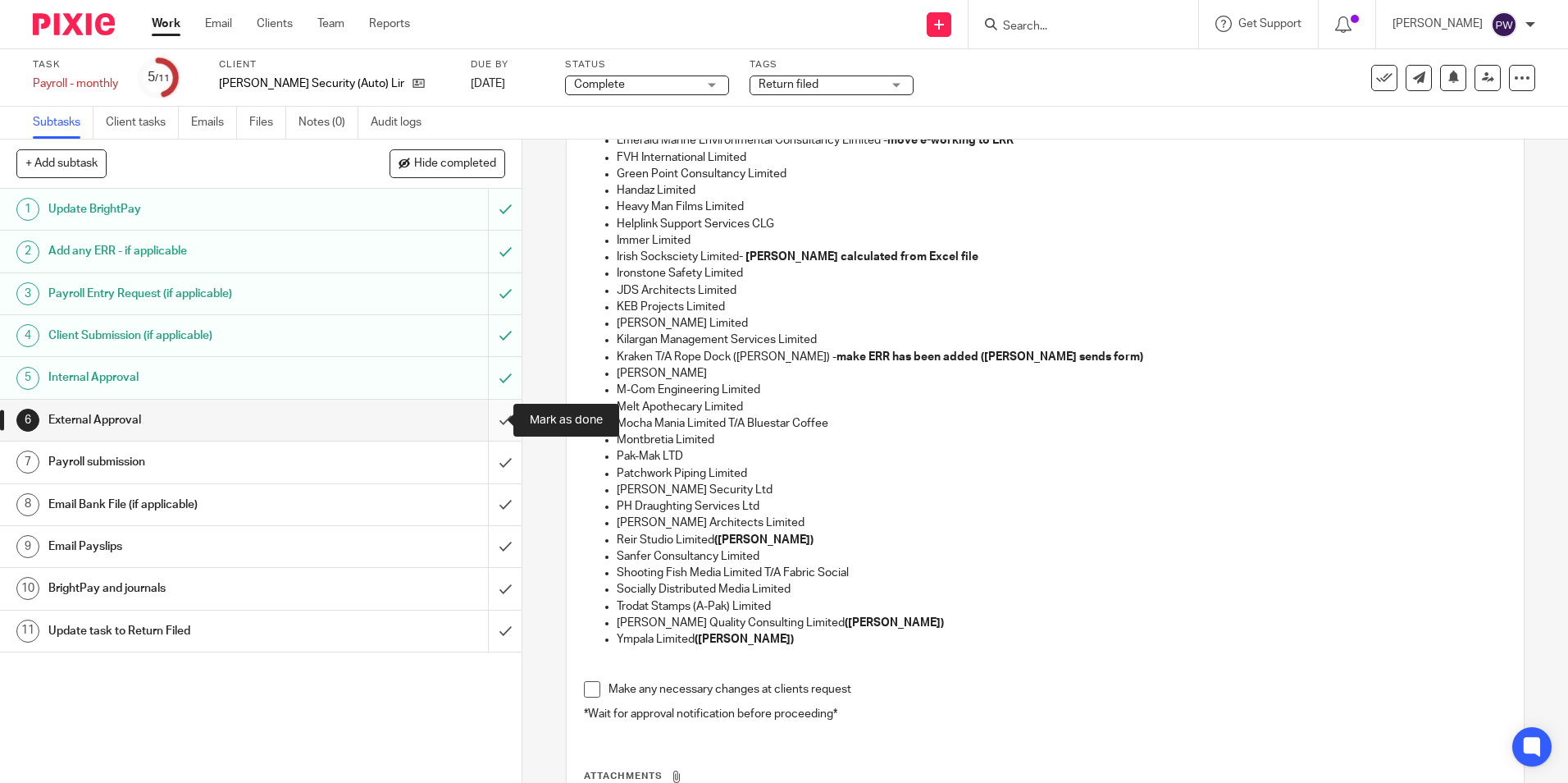
click at [493, 417] on input "submit" at bounding box center [261, 420] width 522 height 41
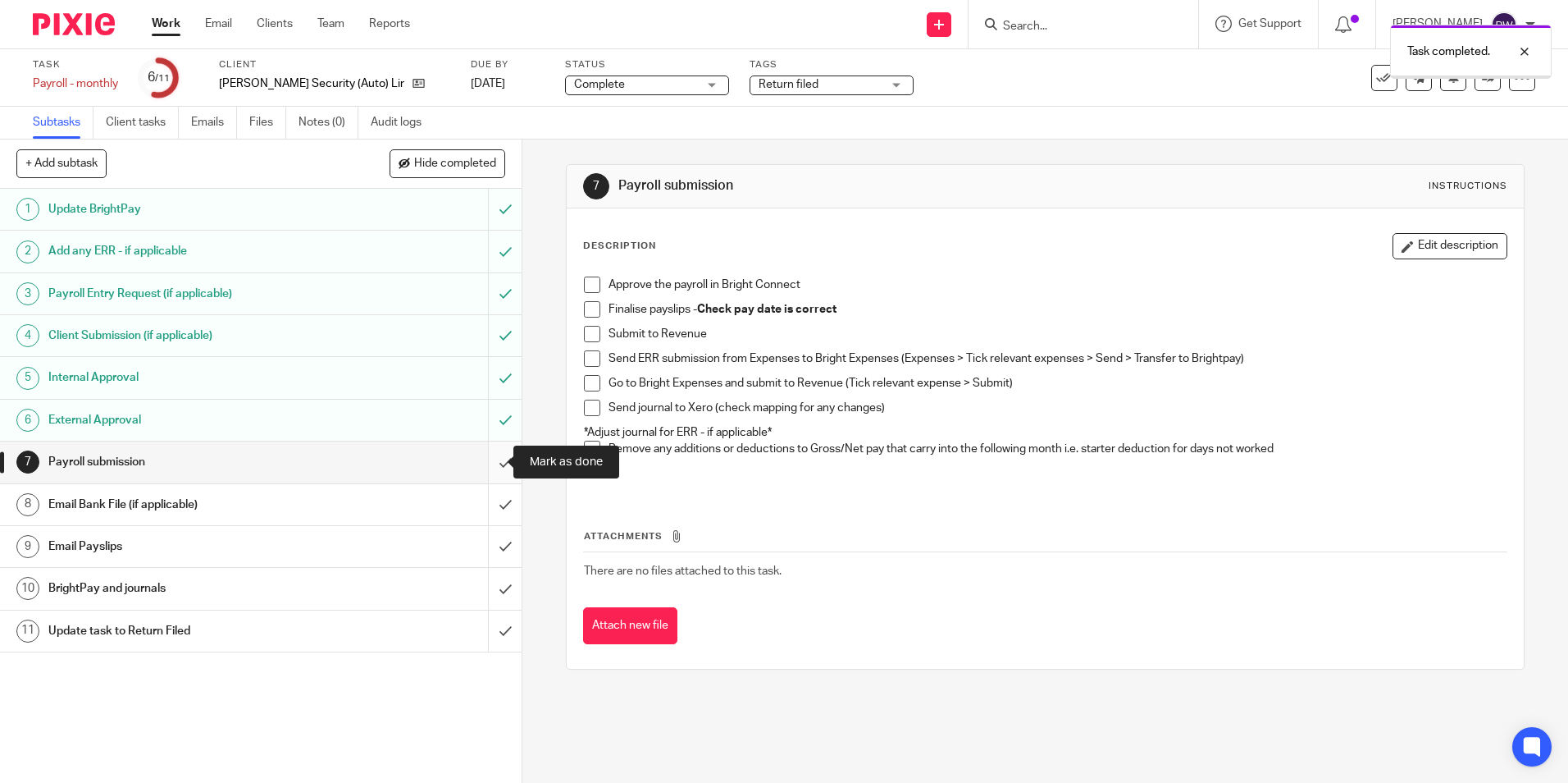
click at [493, 467] on input "submit" at bounding box center [261, 462] width 522 height 41
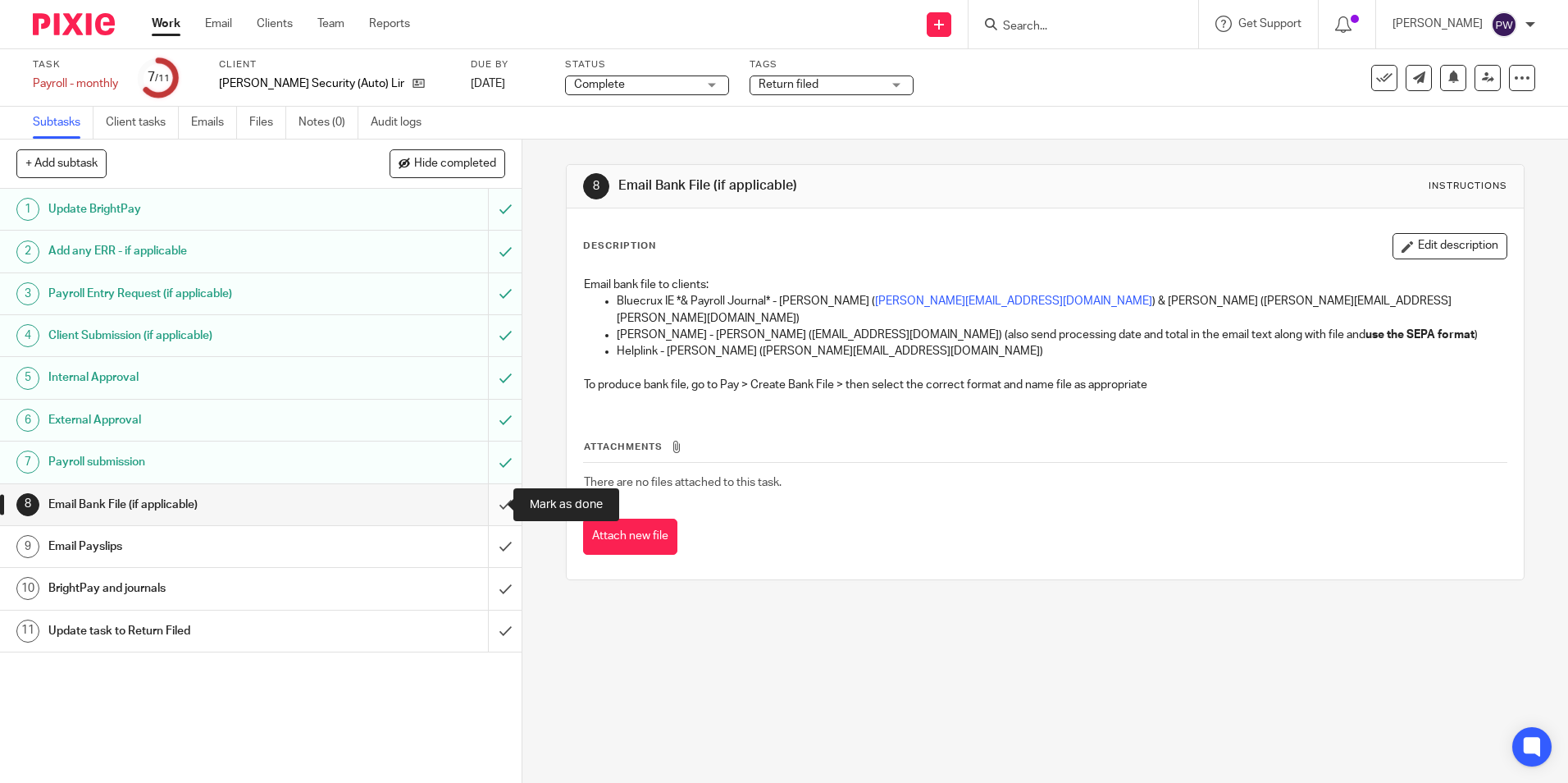
click at [489, 505] on input "submit" at bounding box center [261, 504] width 522 height 41
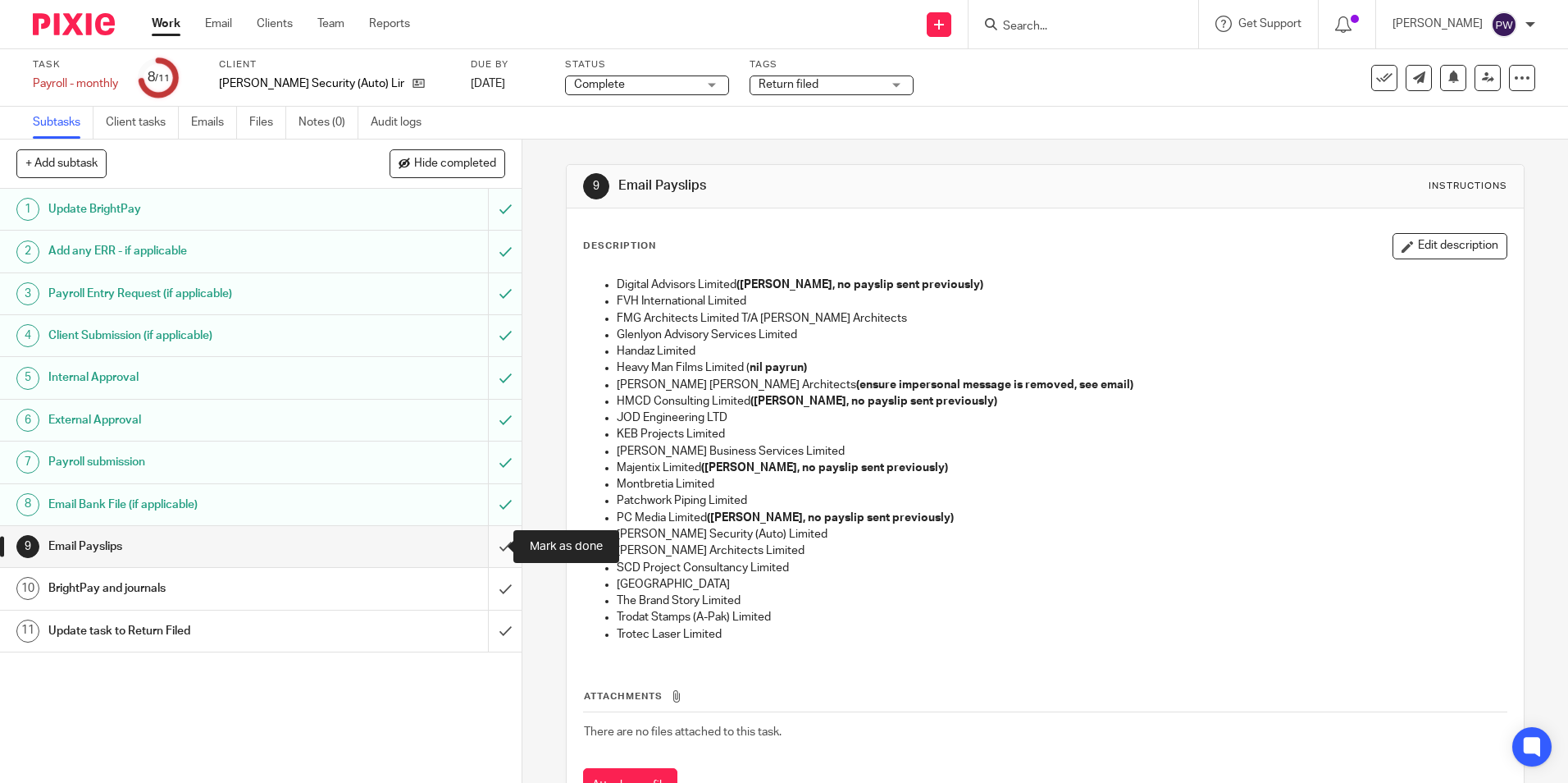
click at [482, 552] on input "submit" at bounding box center [261, 546] width 522 height 41
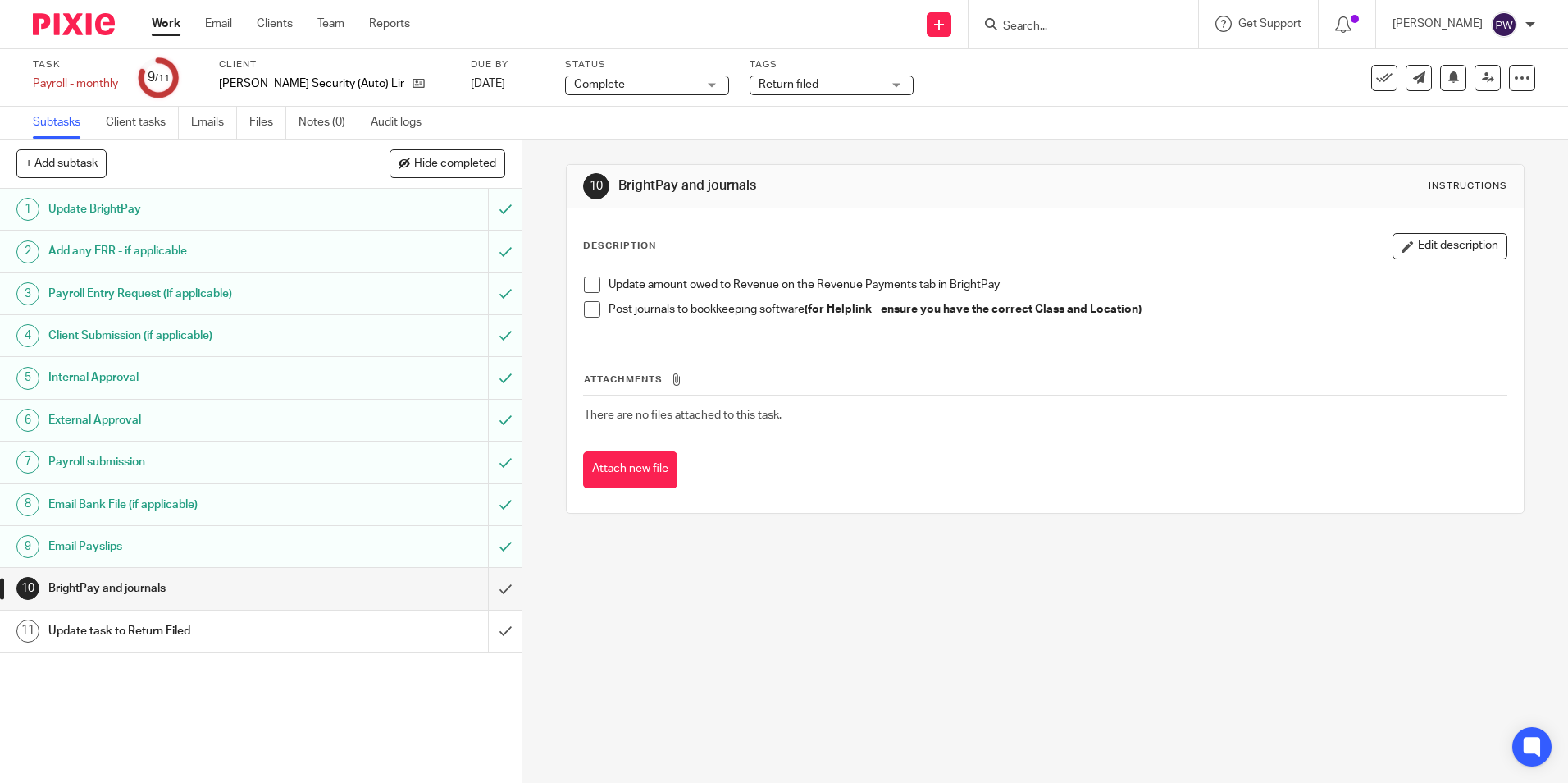
click at [588, 288] on span at bounding box center [591, 285] width 16 height 16
click at [585, 315] on span at bounding box center [591, 309] width 16 height 16
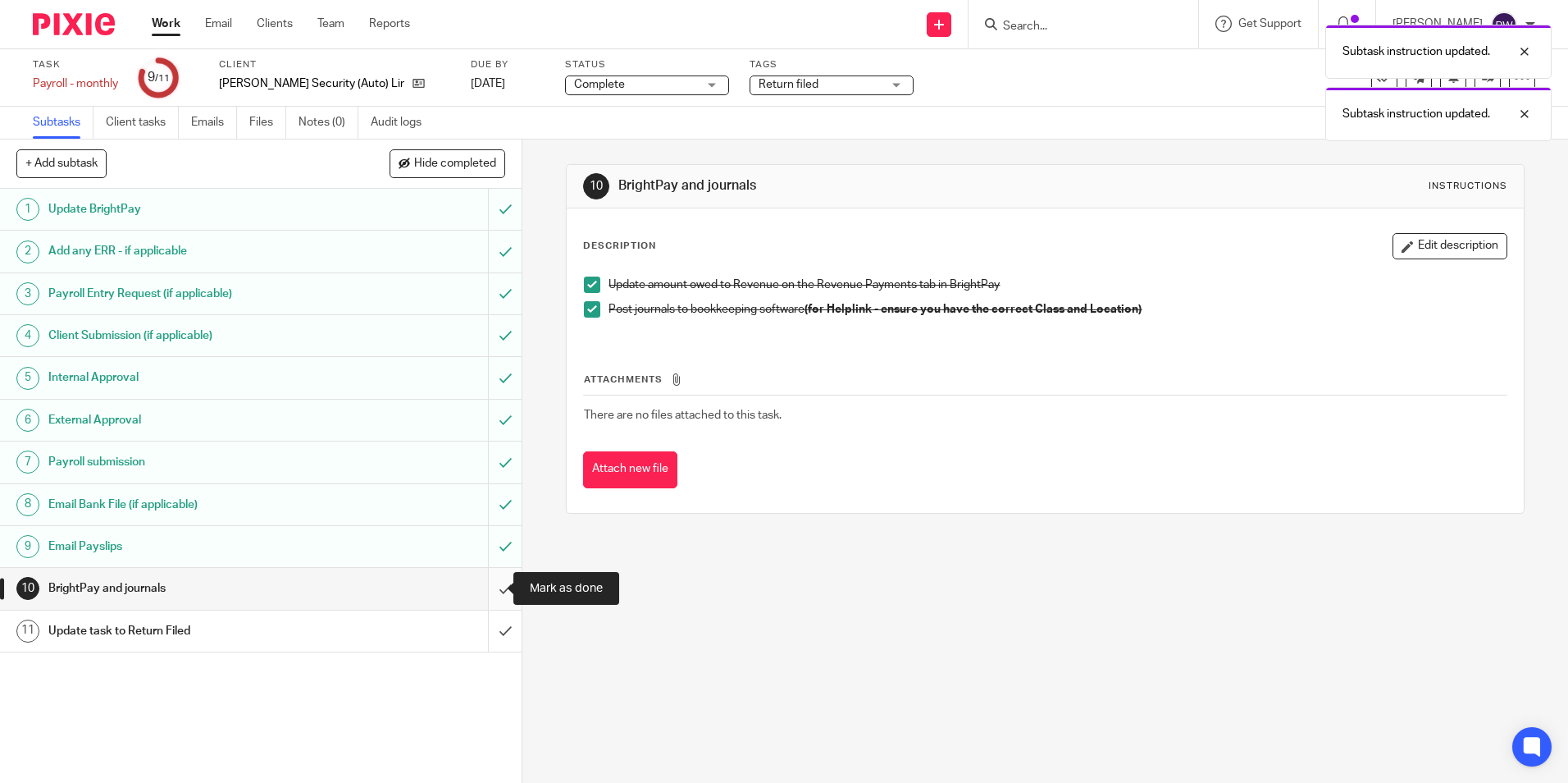
click at [485, 587] on input "submit" at bounding box center [261, 588] width 522 height 41
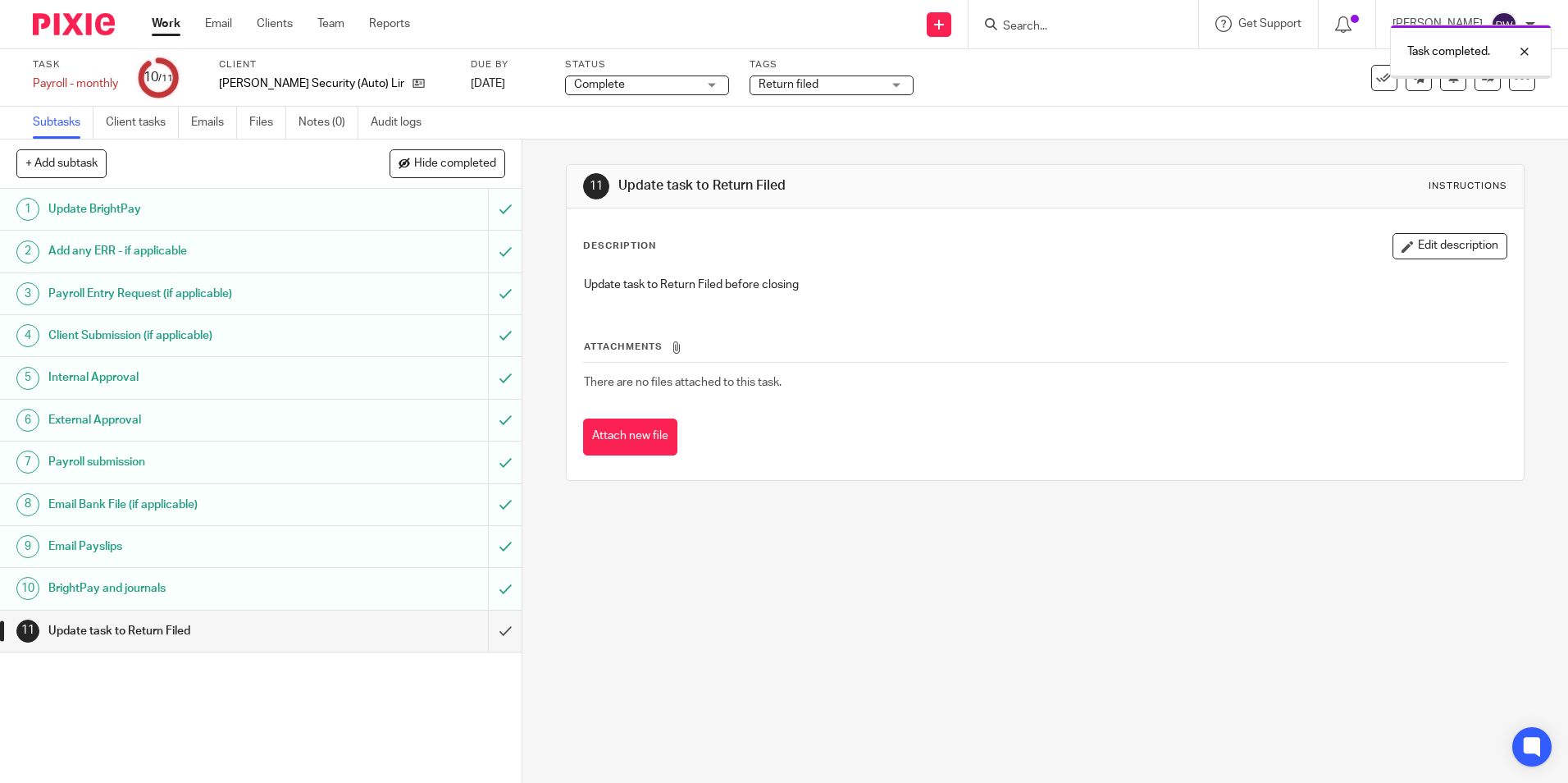
click at [489, 623] on input "submit" at bounding box center [261, 631] width 522 height 41
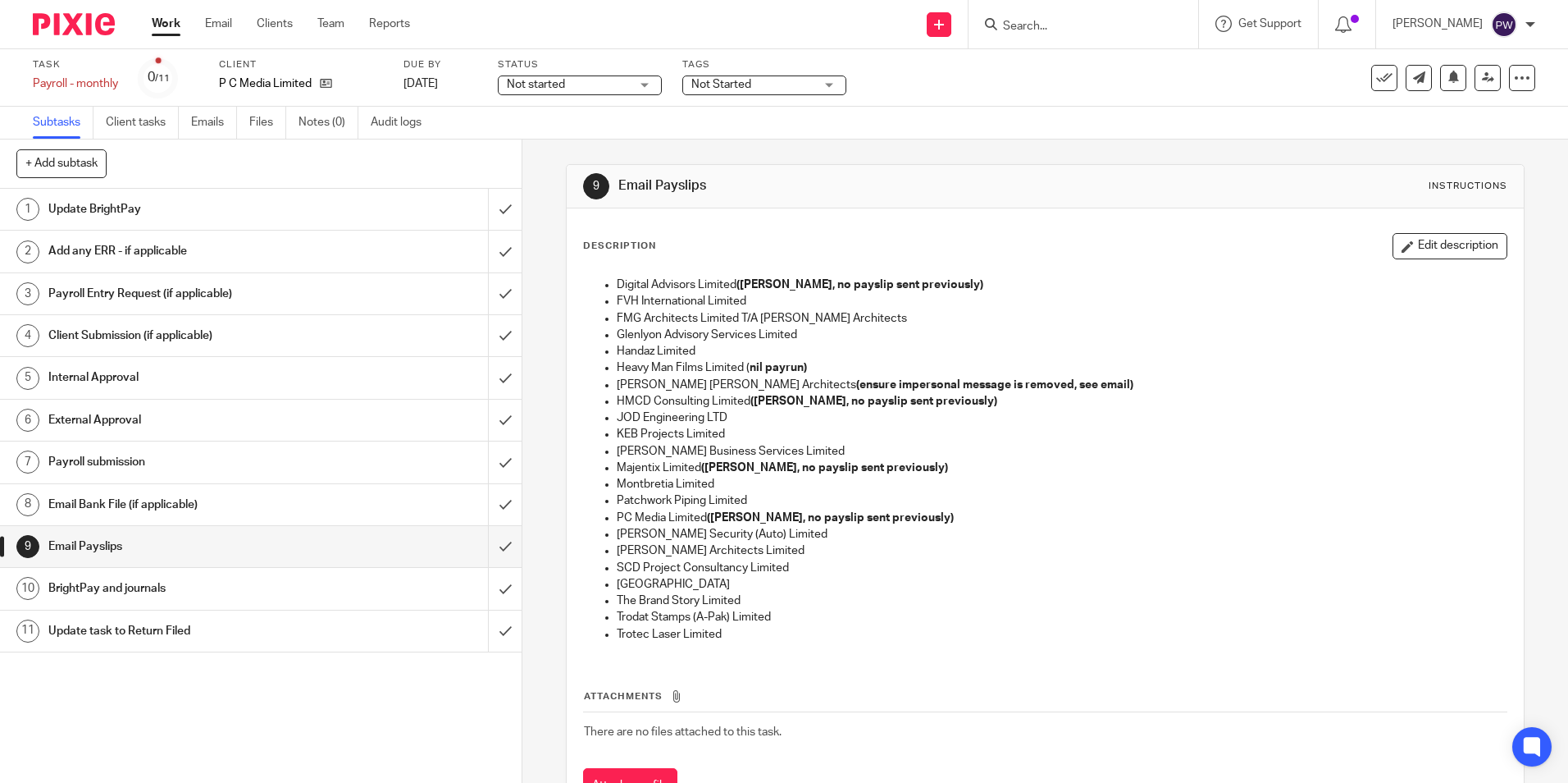
click at [534, 90] on span "Not started" at bounding box center [568, 85] width 123 height 17
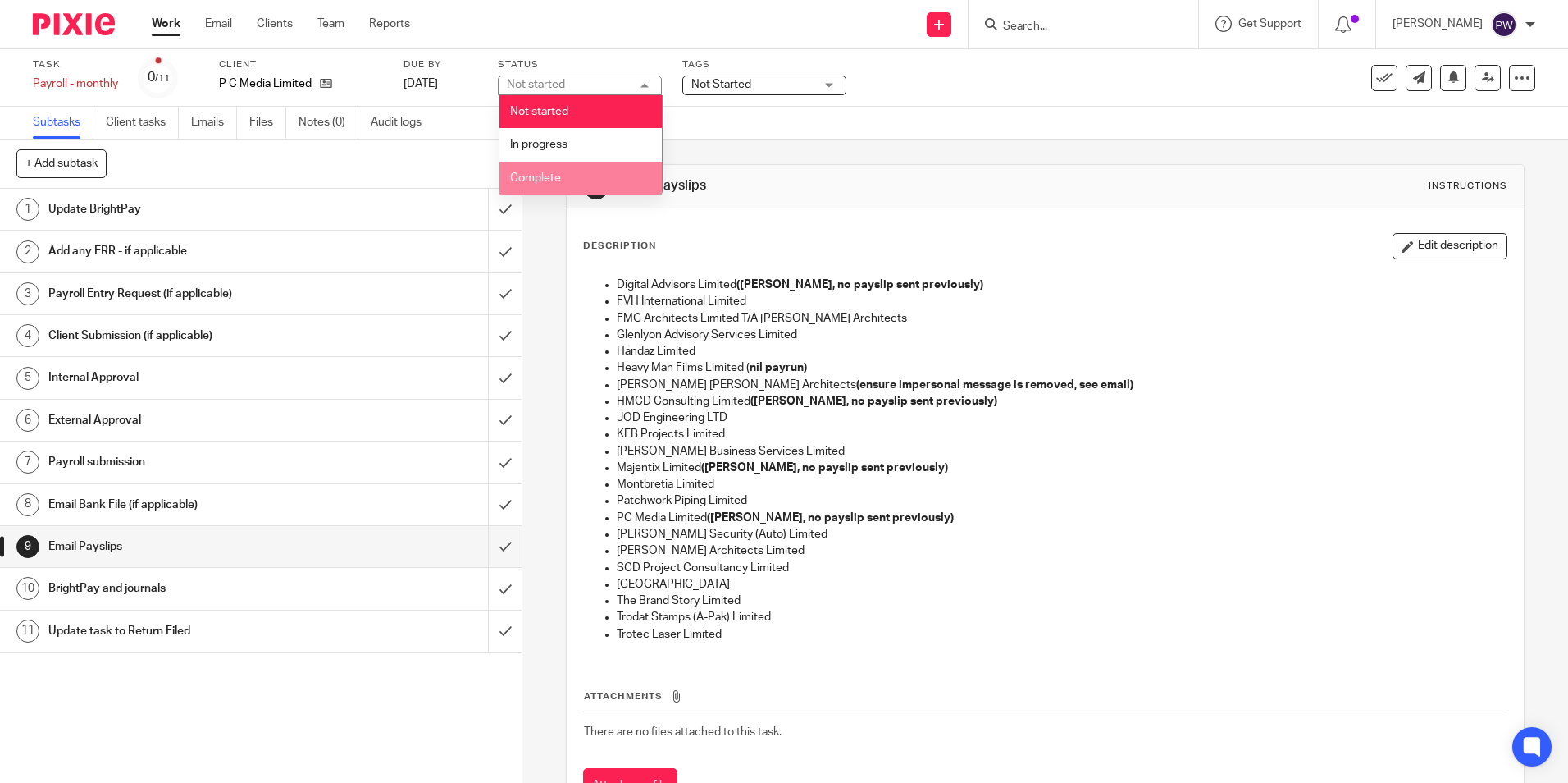
click at [550, 182] on span "Complete" at bounding box center [535, 178] width 51 height 12
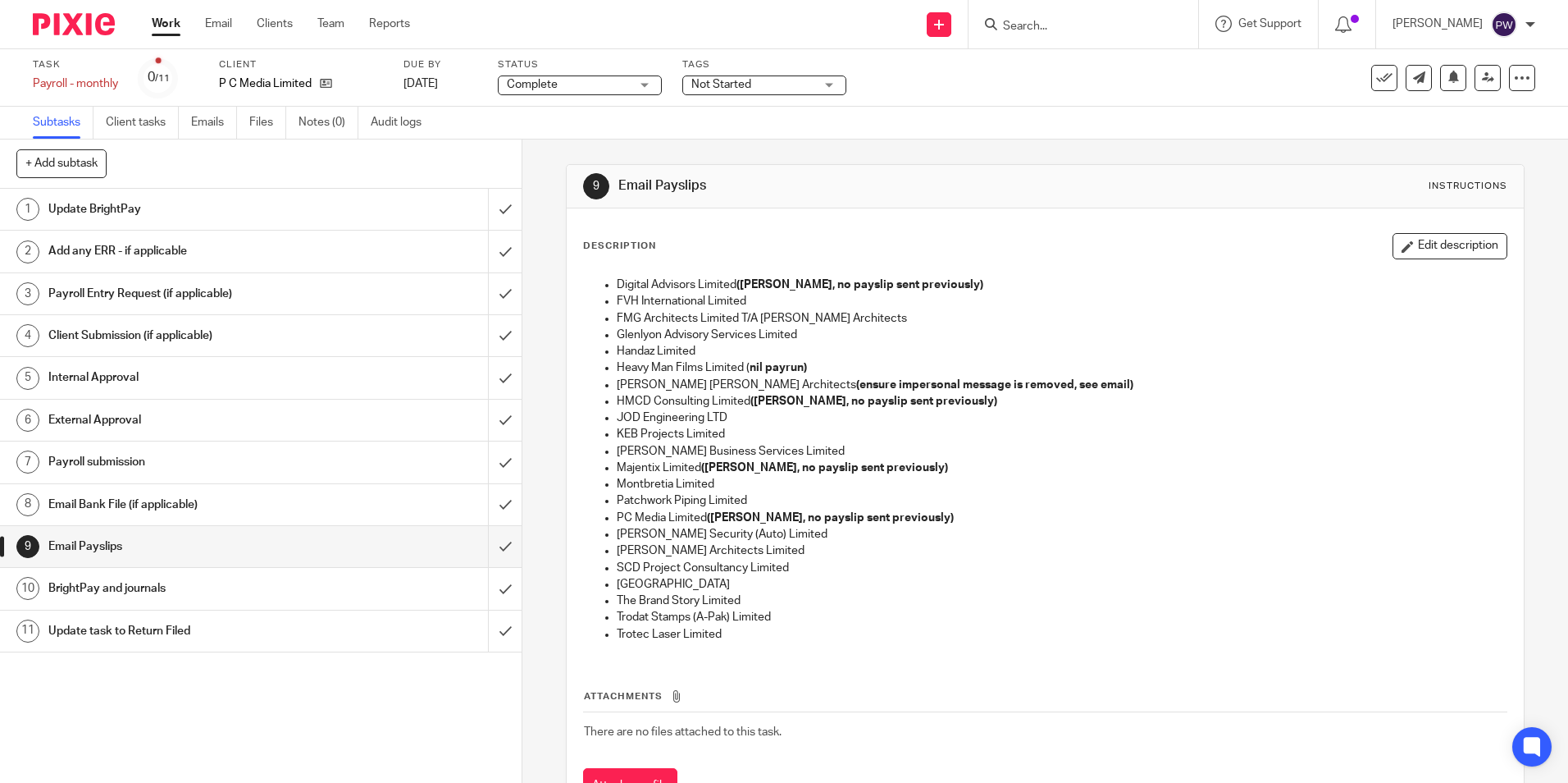
click at [768, 81] on span "Not Started" at bounding box center [753, 85] width 123 height 17
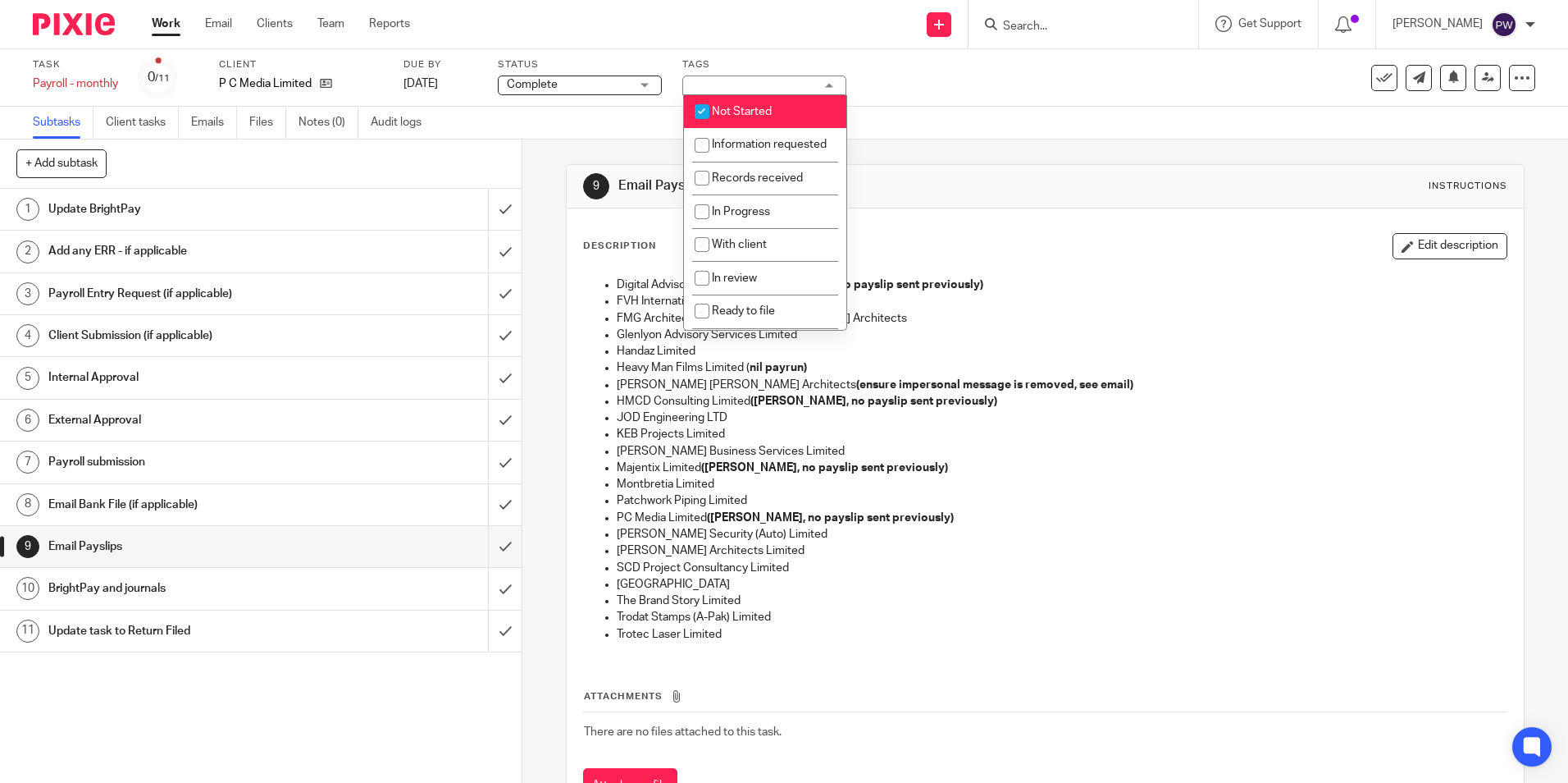
click at [736, 105] on li "Not Started" at bounding box center [765, 112] width 162 height 34
checkbox input "false"
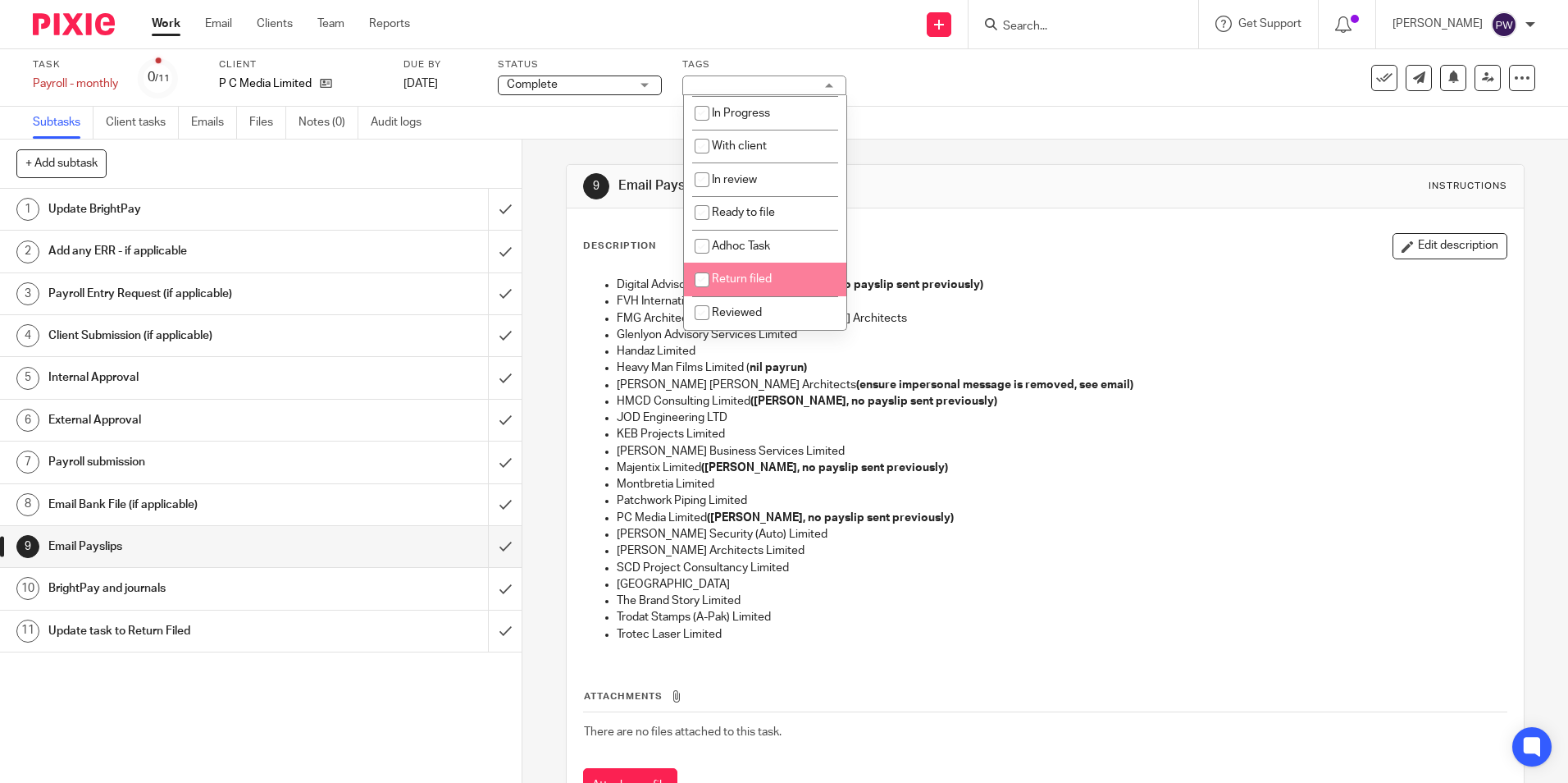
click at [735, 277] on span "Return filed" at bounding box center [742, 279] width 60 height 12
checkbox input "true"
click at [970, 112] on div "Subtasks Client tasks Emails Files Notes (0) Audit logs" at bounding box center [784, 123] width 1568 height 33
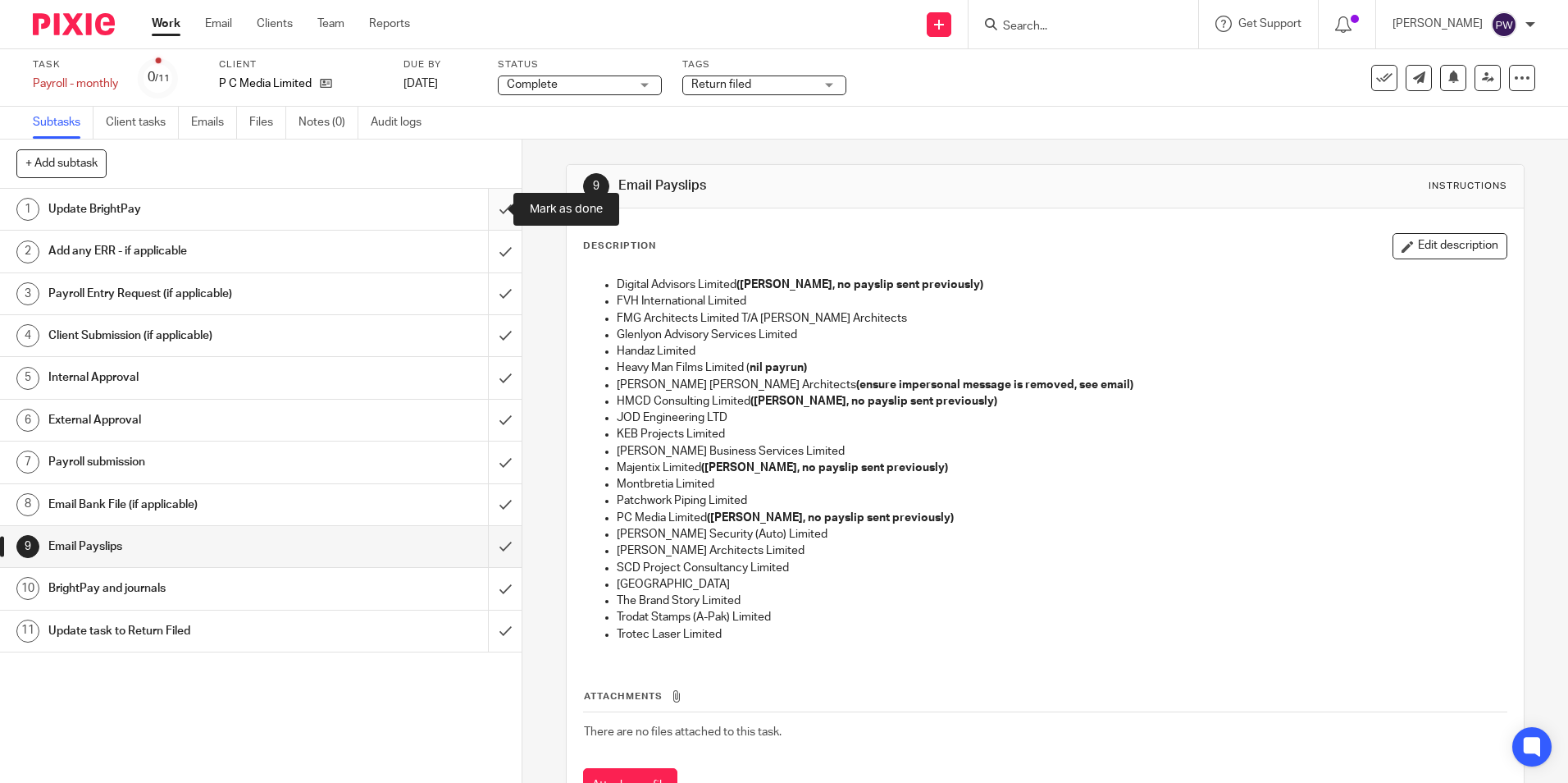
click at [486, 210] on input "submit" at bounding box center [261, 209] width 522 height 41
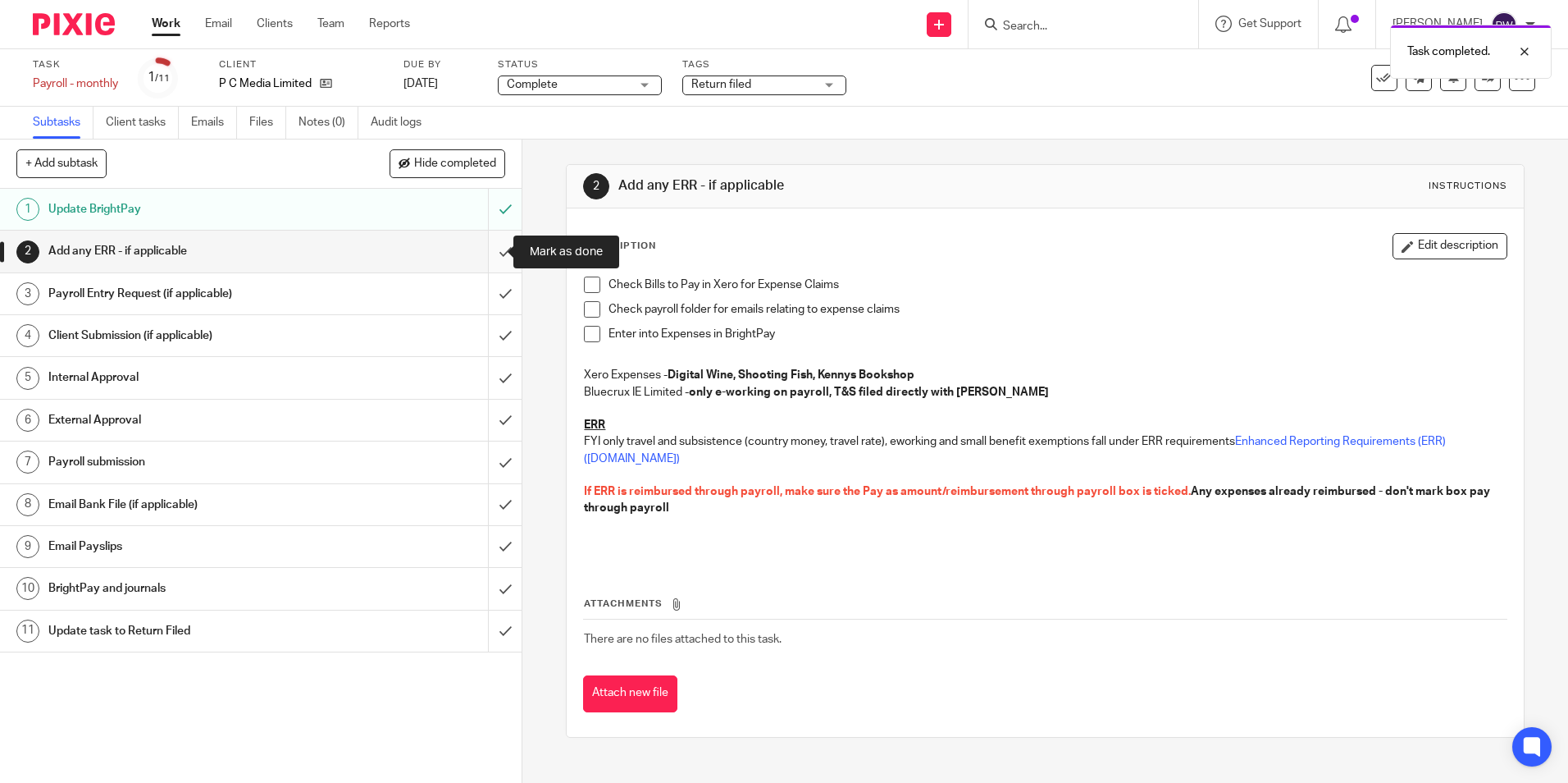
click at [491, 256] on input "submit" at bounding box center [261, 251] width 522 height 41
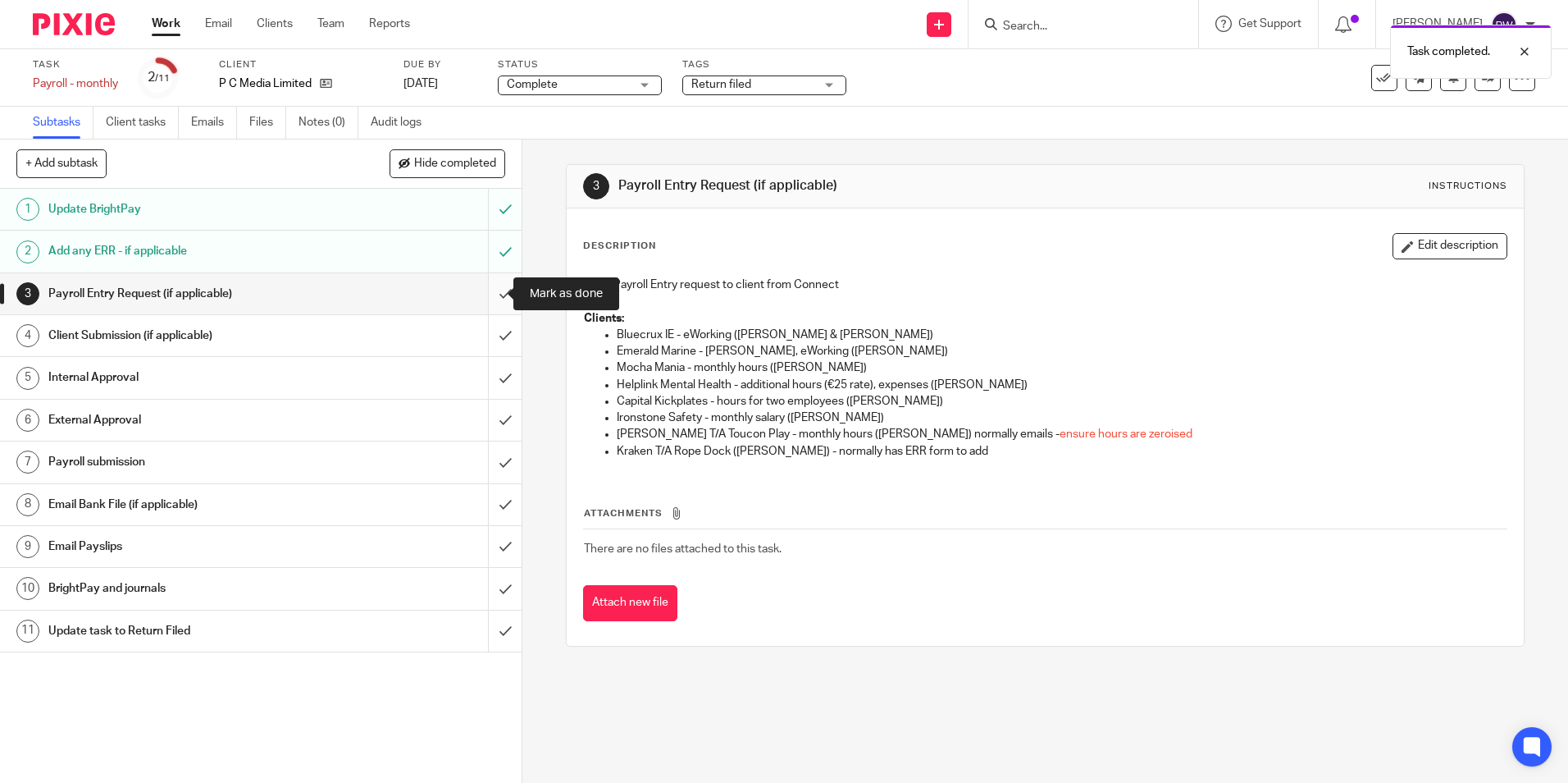
click at [494, 302] on input "submit" at bounding box center [261, 293] width 522 height 41
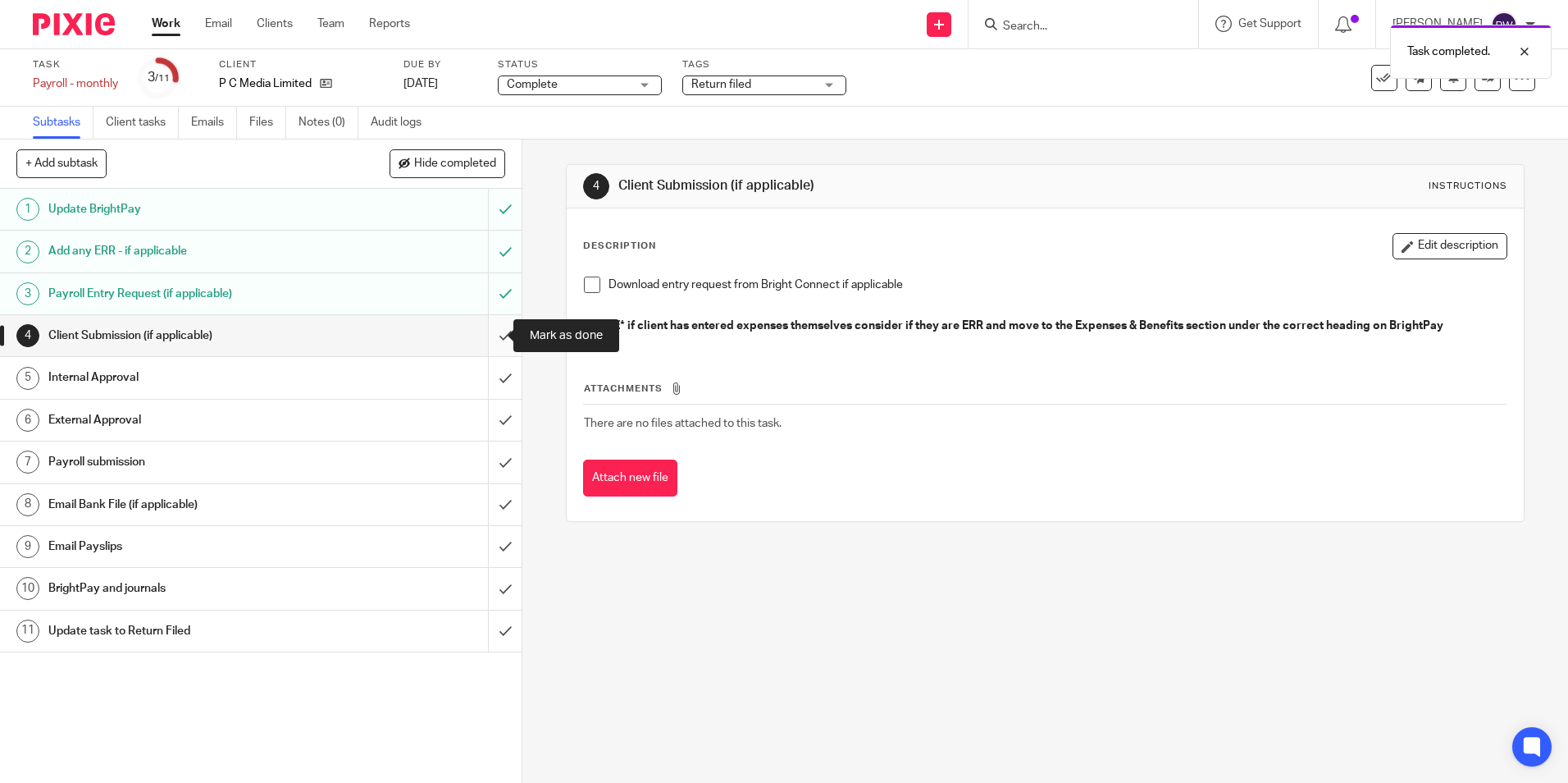
click at [489, 330] on input "submit" at bounding box center [261, 336] width 522 height 41
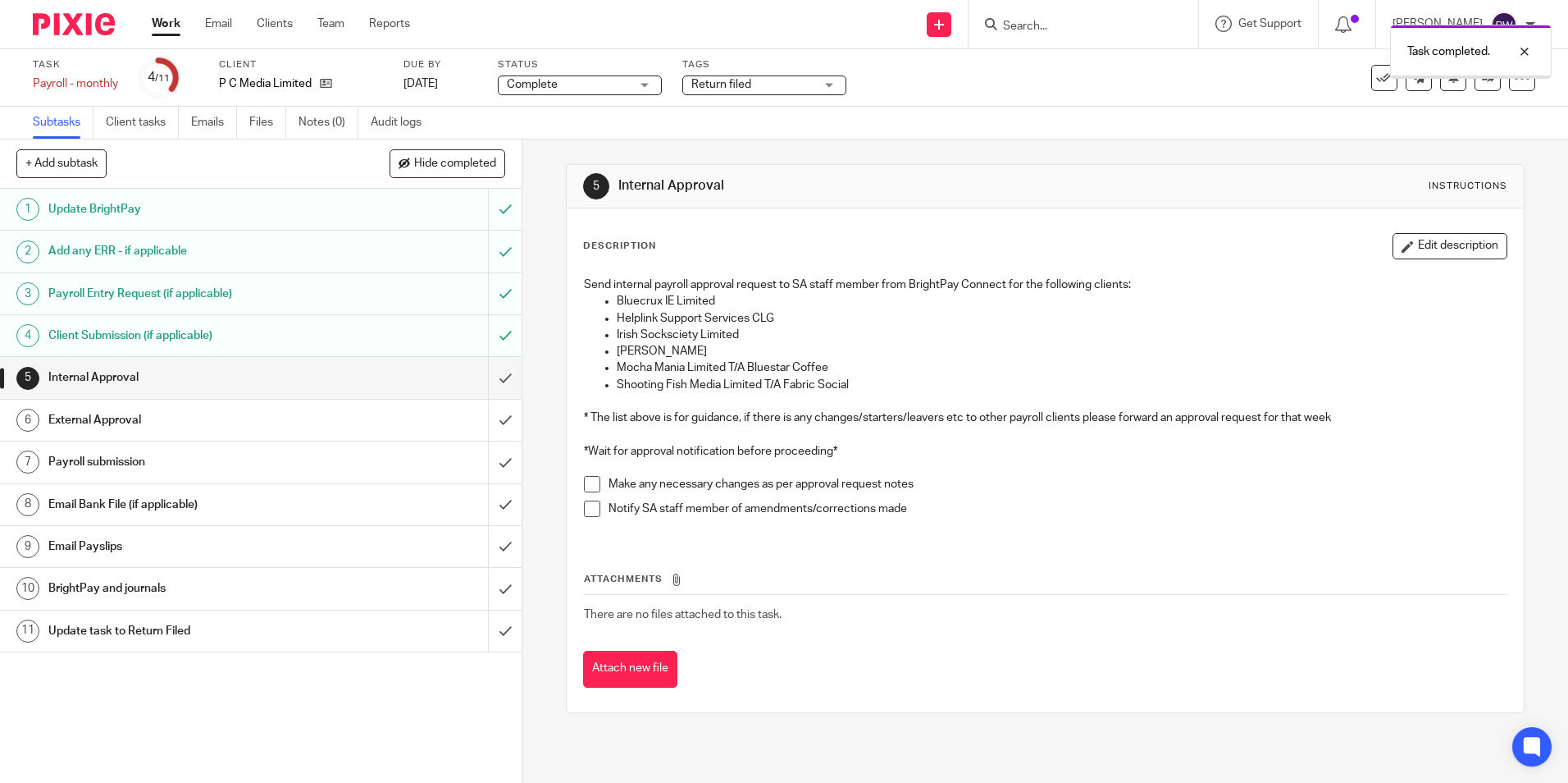
click at [484, 377] on input "submit" at bounding box center [261, 377] width 522 height 41
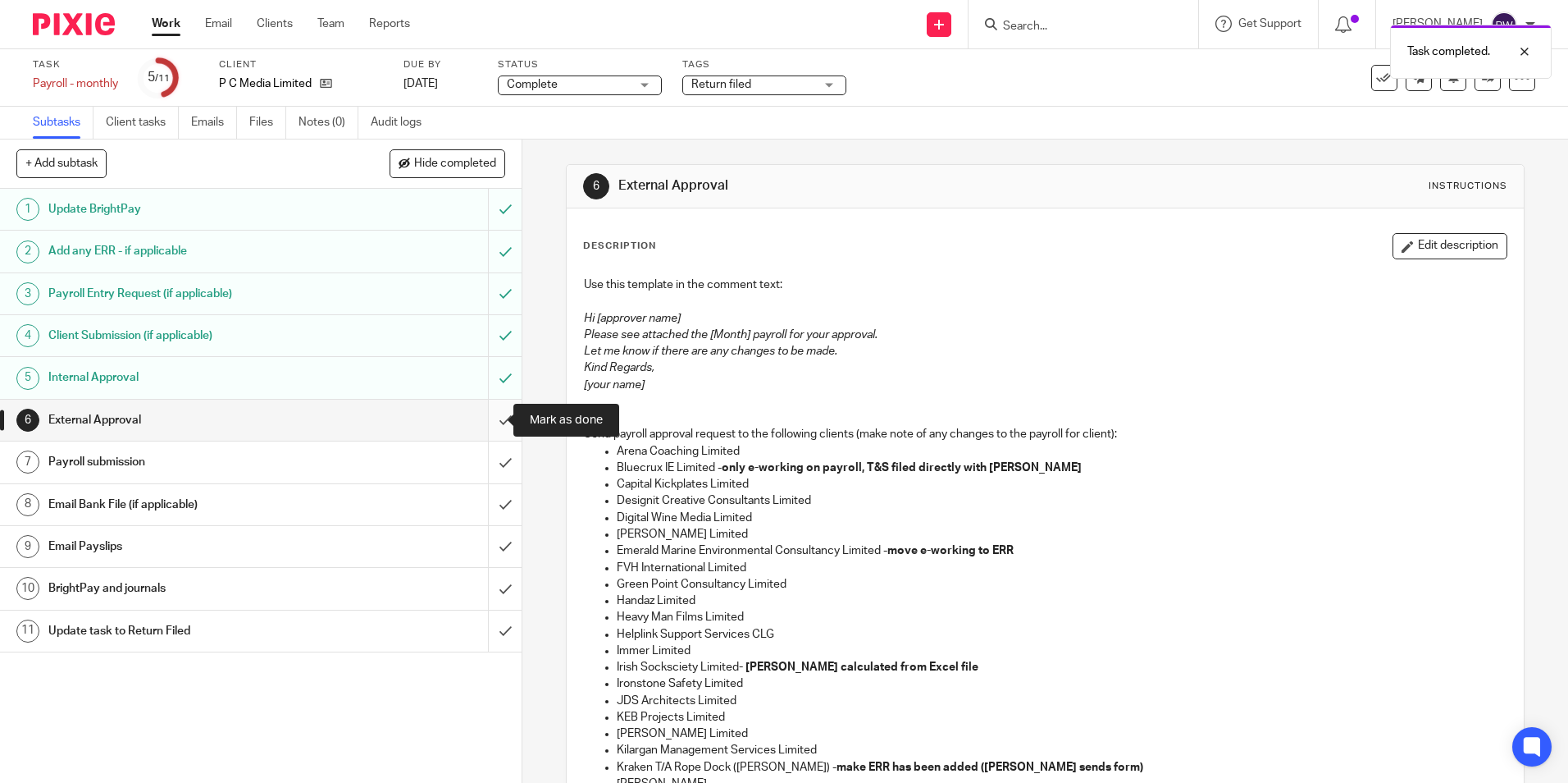
click at [487, 431] on input "submit" at bounding box center [261, 420] width 522 height 41
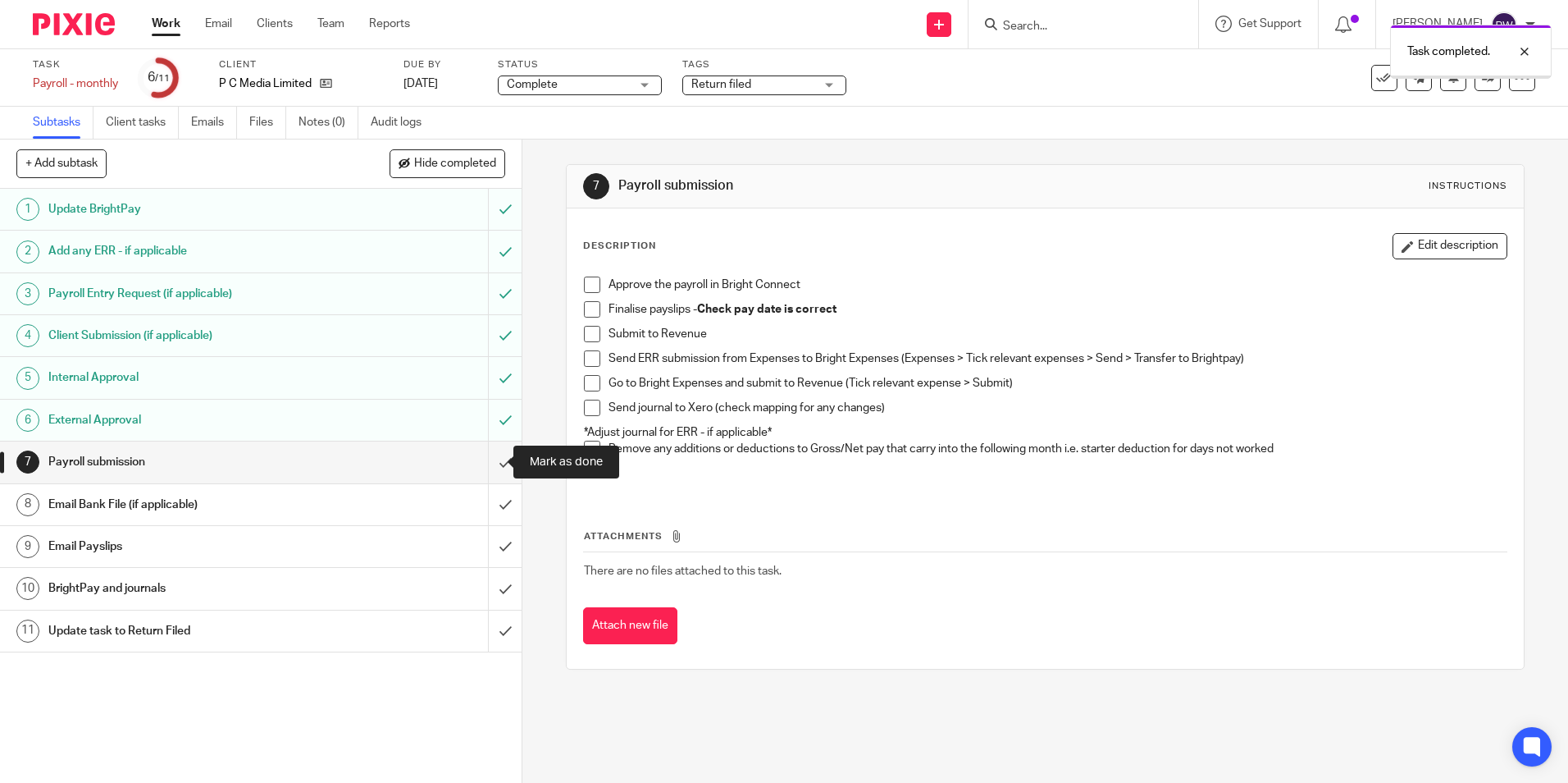
click at [499, 468] on input "submit" at bounding box center [261, 462] width 522 height 41
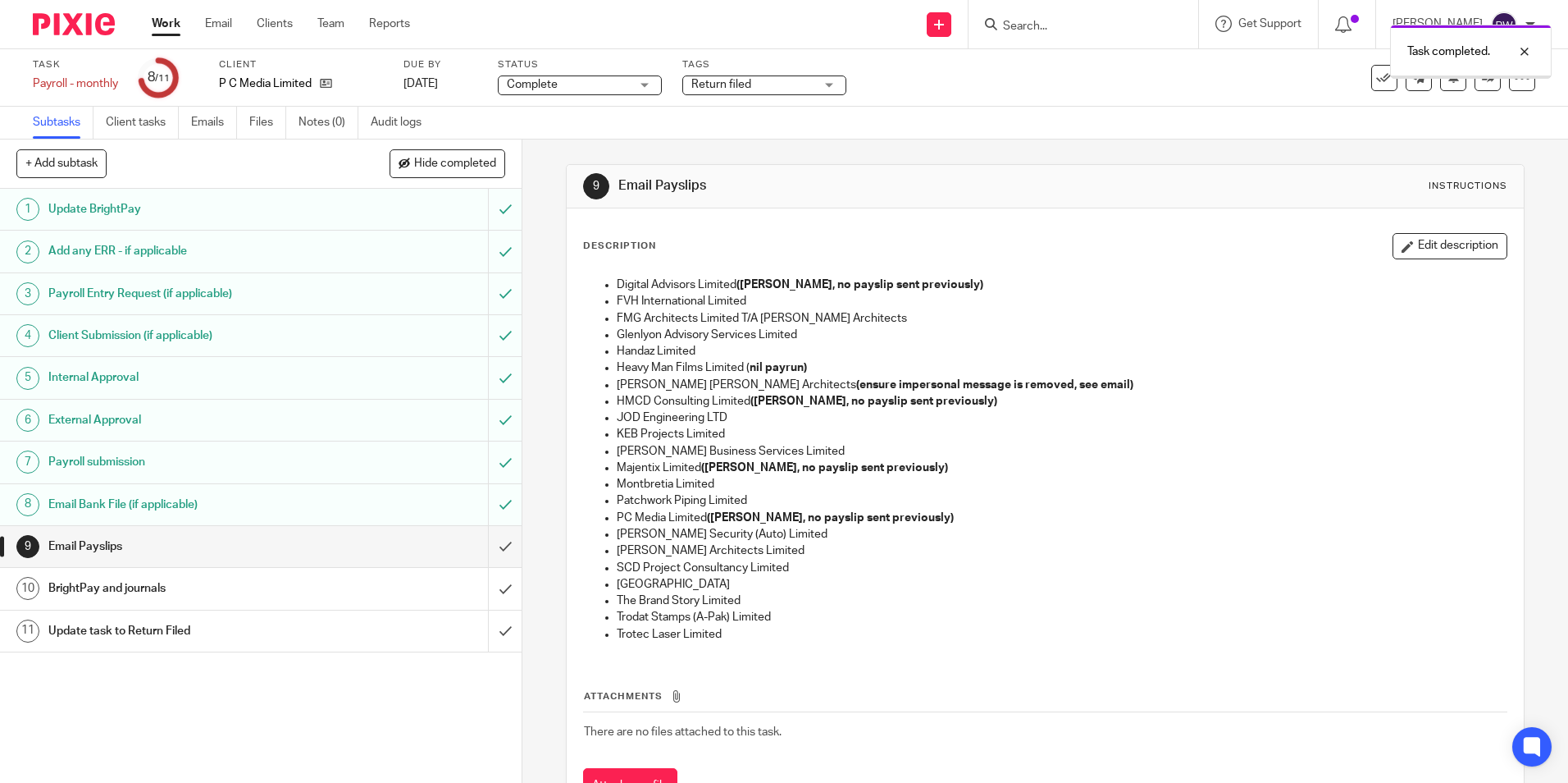
click at [485, 547] on input "submit" at bounding box center [261, 546] width 522 height 41
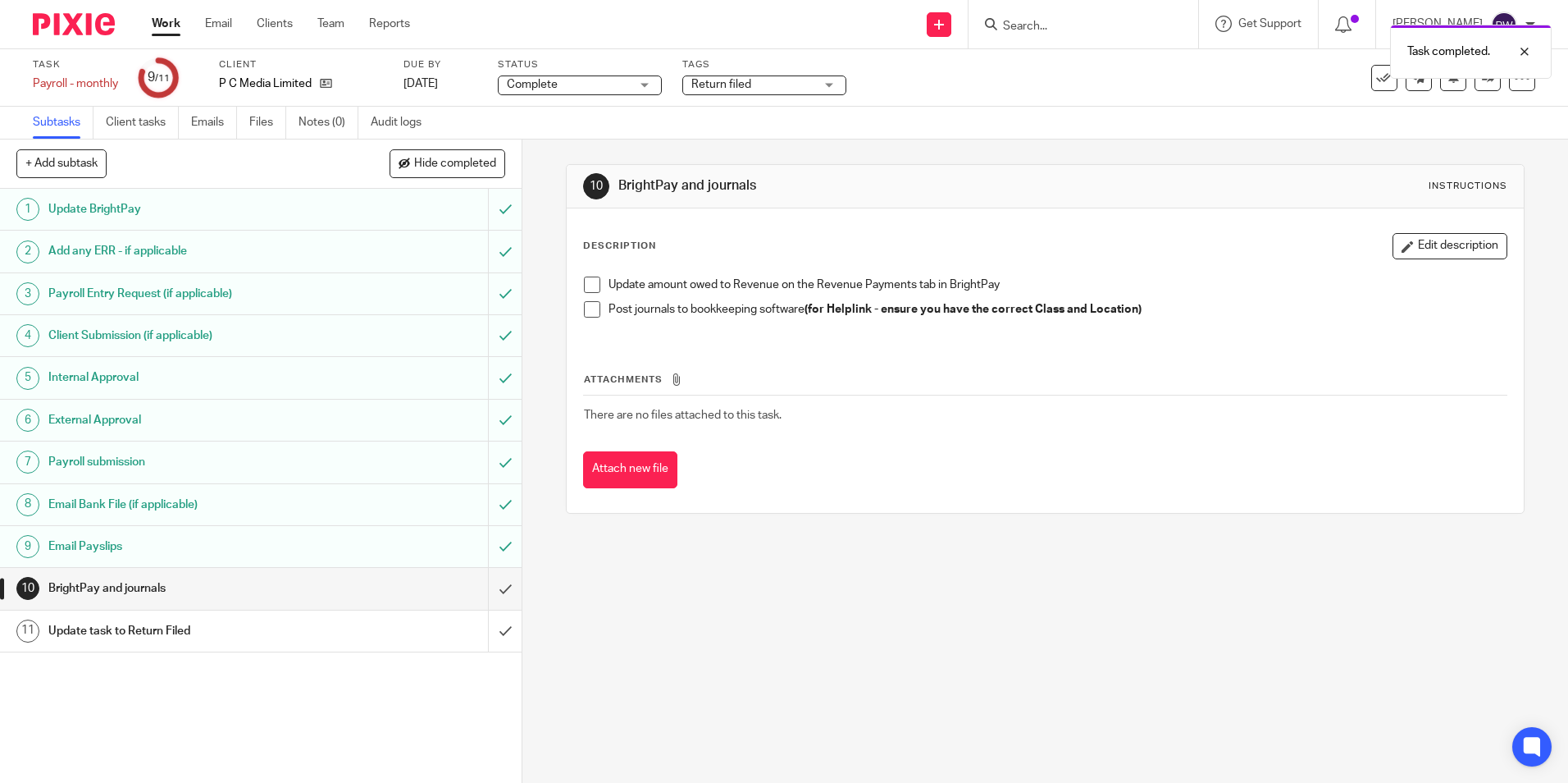
click at [162, 546] on h1 "Email Payslips" at bounding box center [188, 546] width 282 height 25
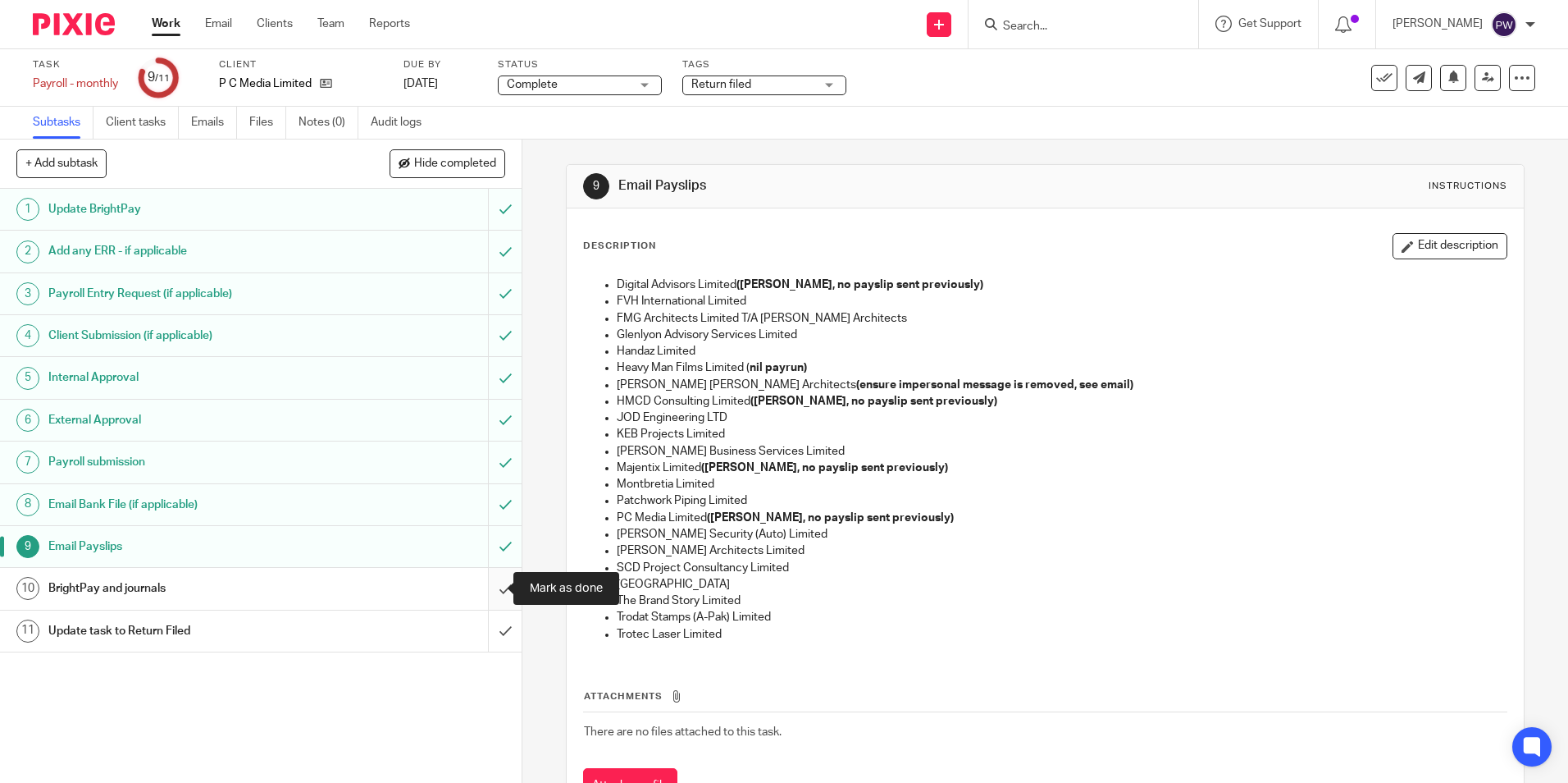
click at [494, 590] on input "submit" at bounding box center [261, 588] width 522 height 41
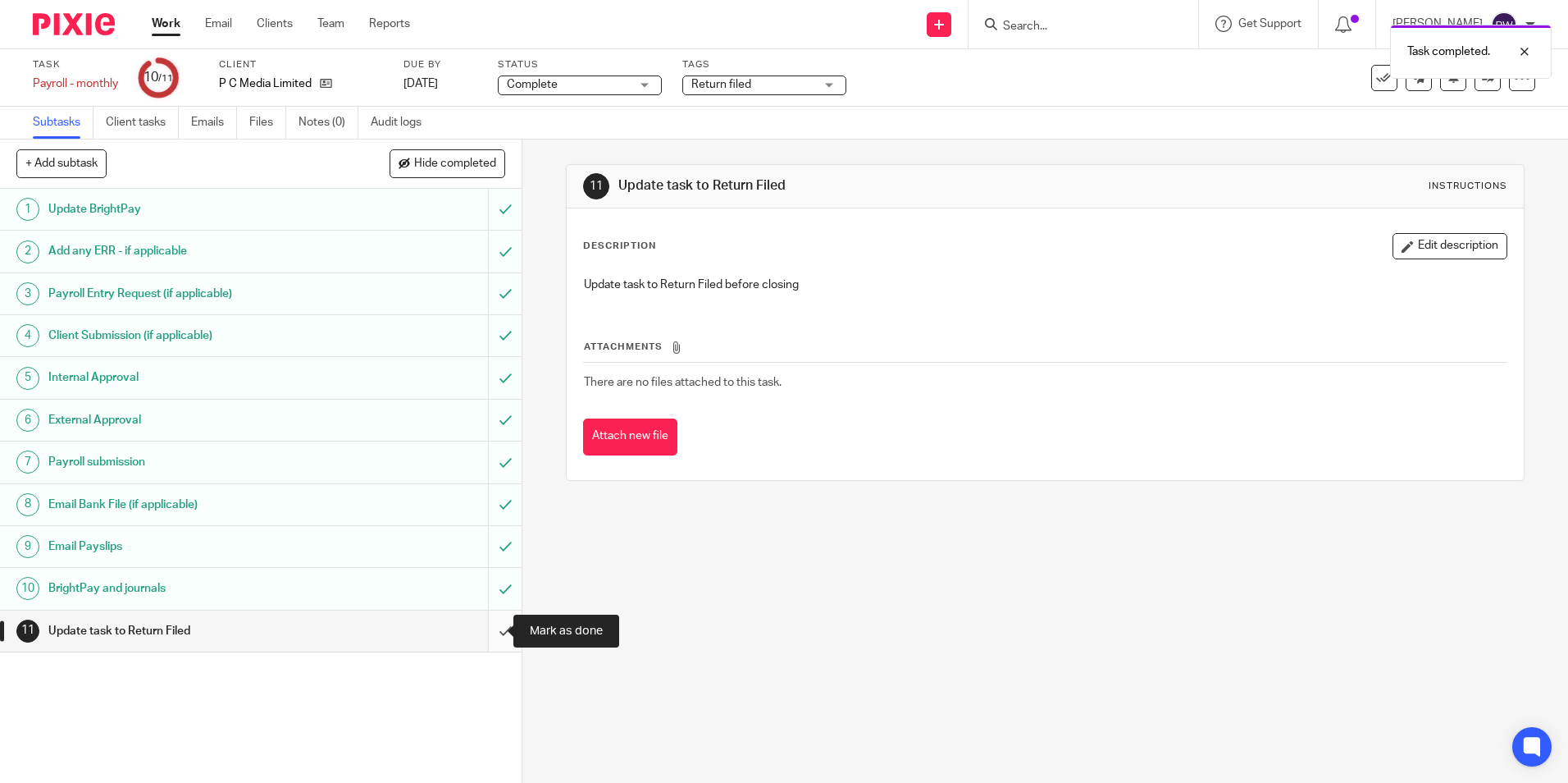
click at [490, 627] on input "submit" at bounding box center [261, 631] width 522 height 41
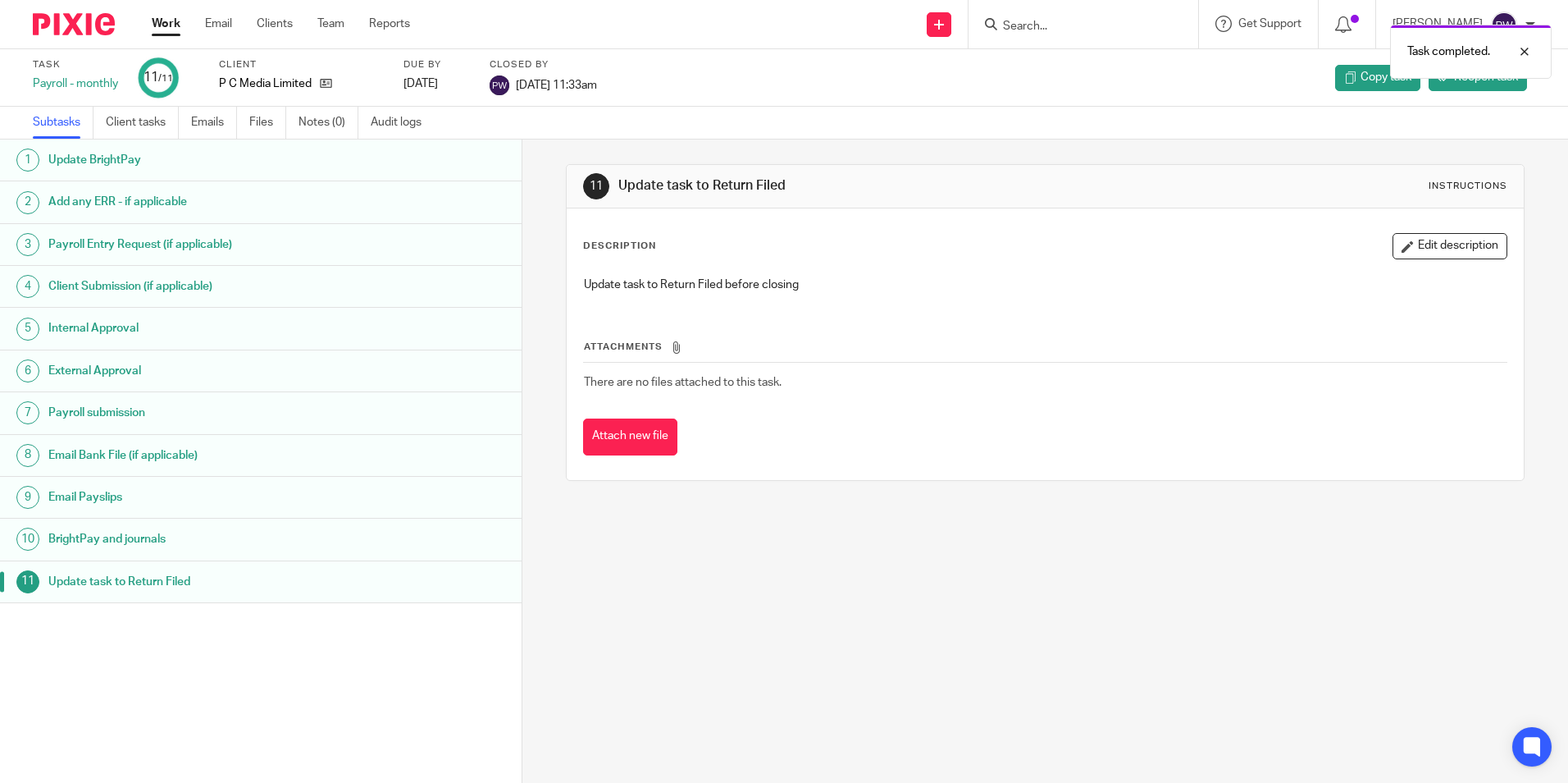
click at [166, 20] on link "Work" at bounding box center [166, 23] width 29 height 16
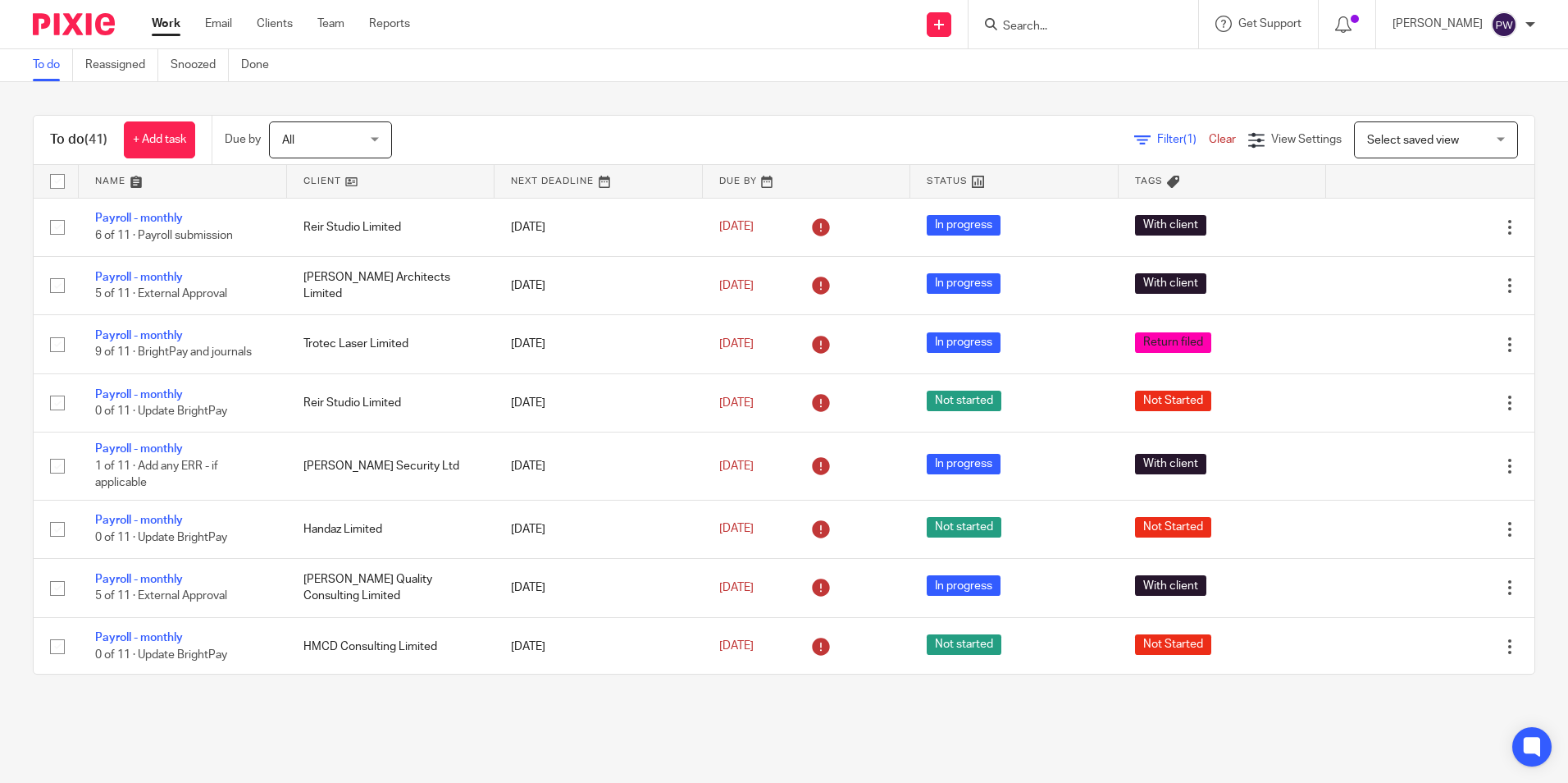
click at [164, 26] on link "Work" at bounding box center [166, 23] width 29 height 16
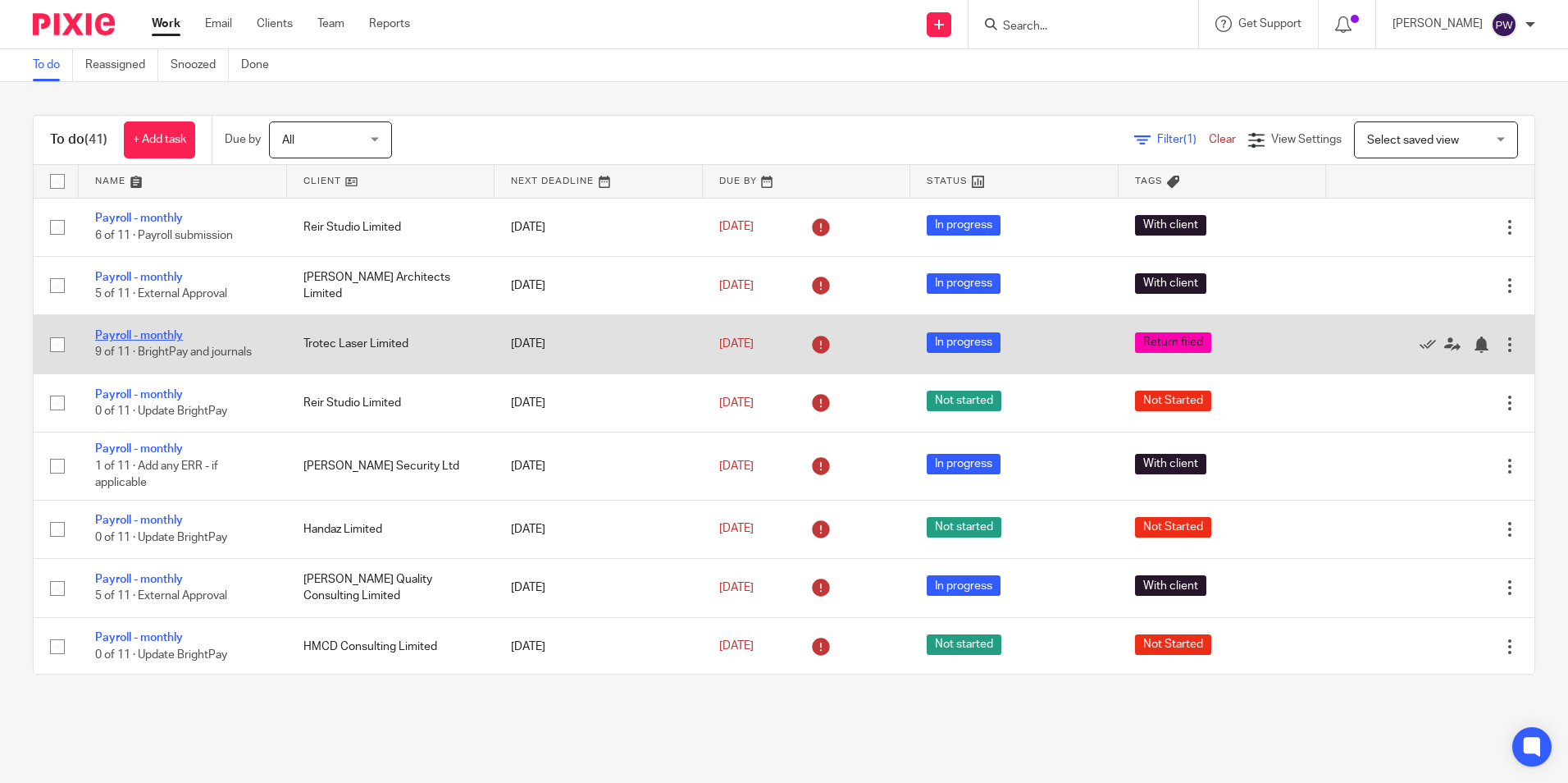
click at [153, 335] on link "Payroll - monthly" at bounding box center [138, 336] width 87 height 12
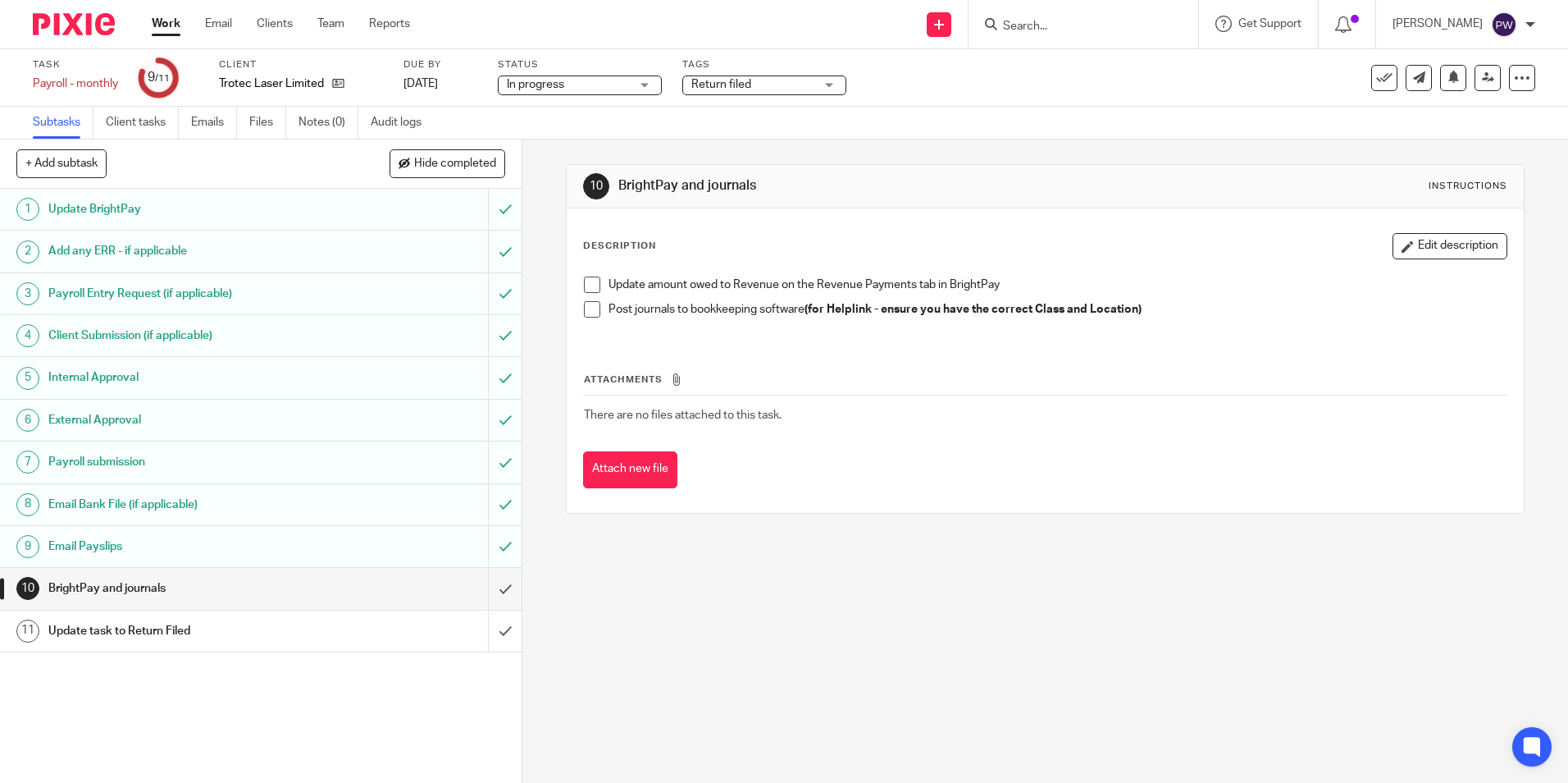
click at [580, 85] on span "In progress" at bounding box center [568, 85] width 123 height 17
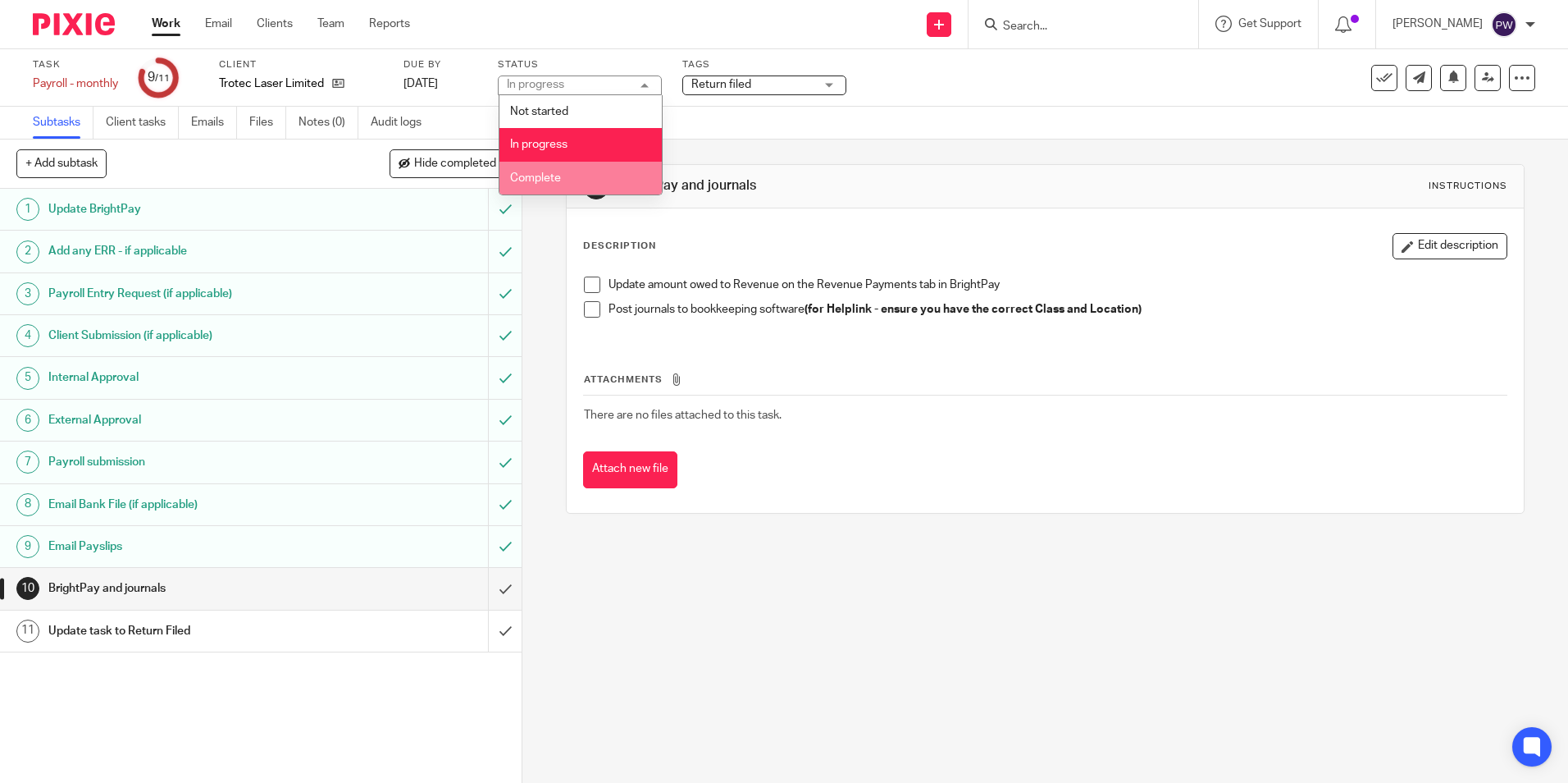
click at [555, 174] on span "Complete" at bounding box center [535, 178] width 51 height 12
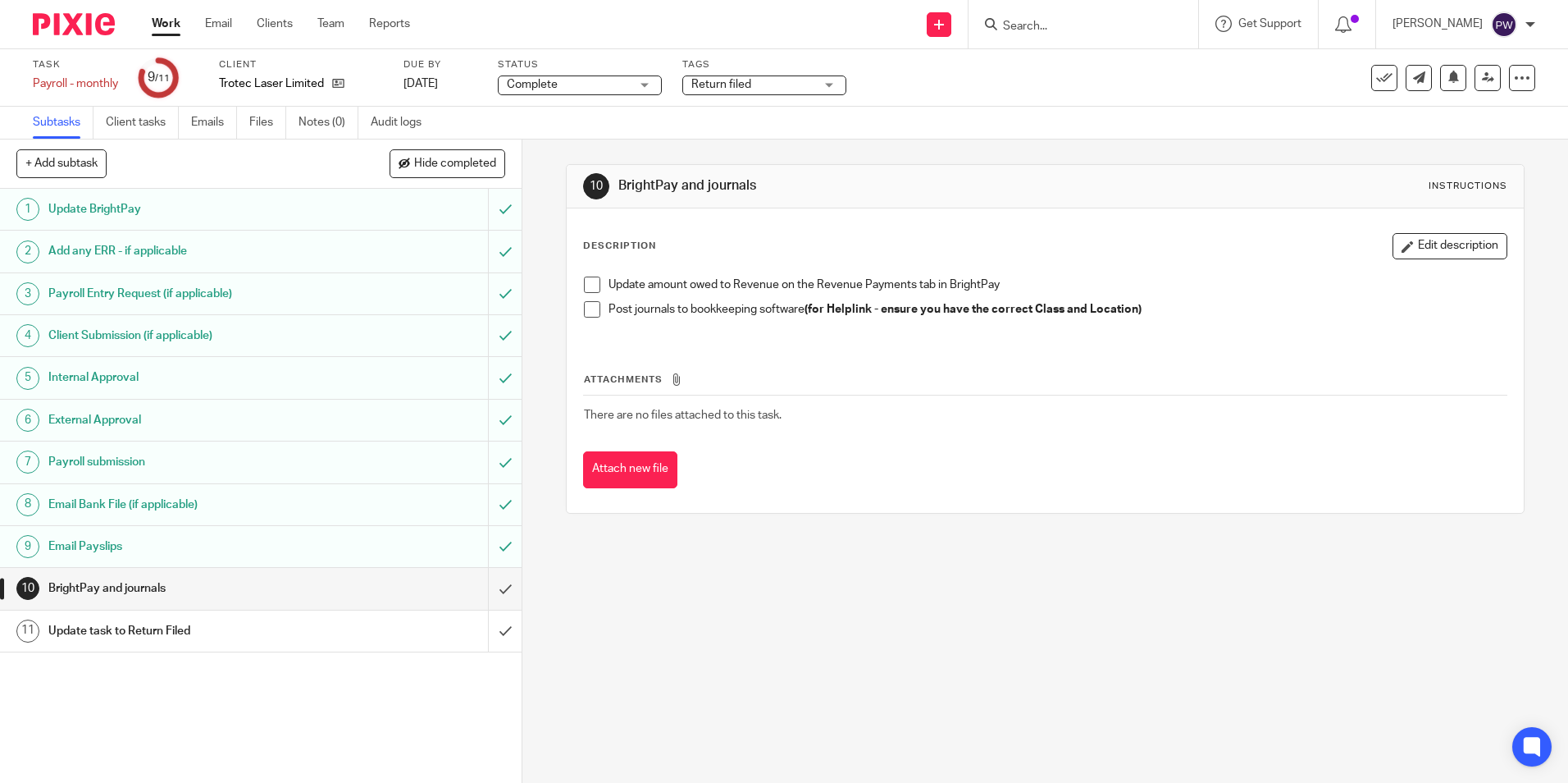
click at [752, 84] on span "Return filed" at bounding box center [753, 85] width 123 height 17
click at [1002, 77] on div "Task Payroll - monthly Save Payroll - monthly 9 /11 Client Trotec Laser Limited…" at bounding box center [659, 78] width 1253 height 39
click at [593, 287] on span at bounding box center [591, 285] width 16 height 16
click at [586, 314] on span at bounding box center [591, 309] width 16 height 16
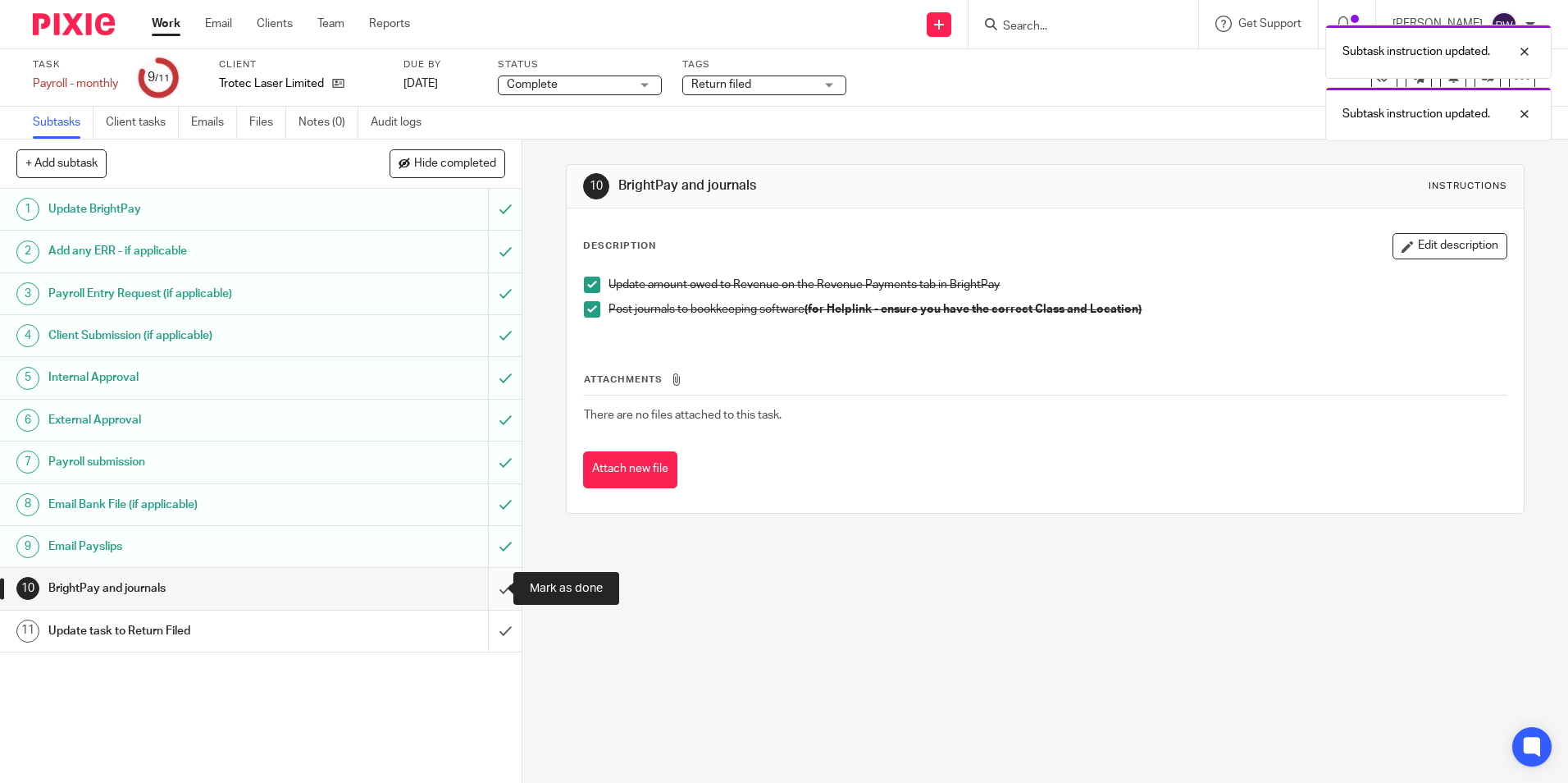
click at [481, 594] on input "submit" at bounding box center [261, 588] width 522 height 41
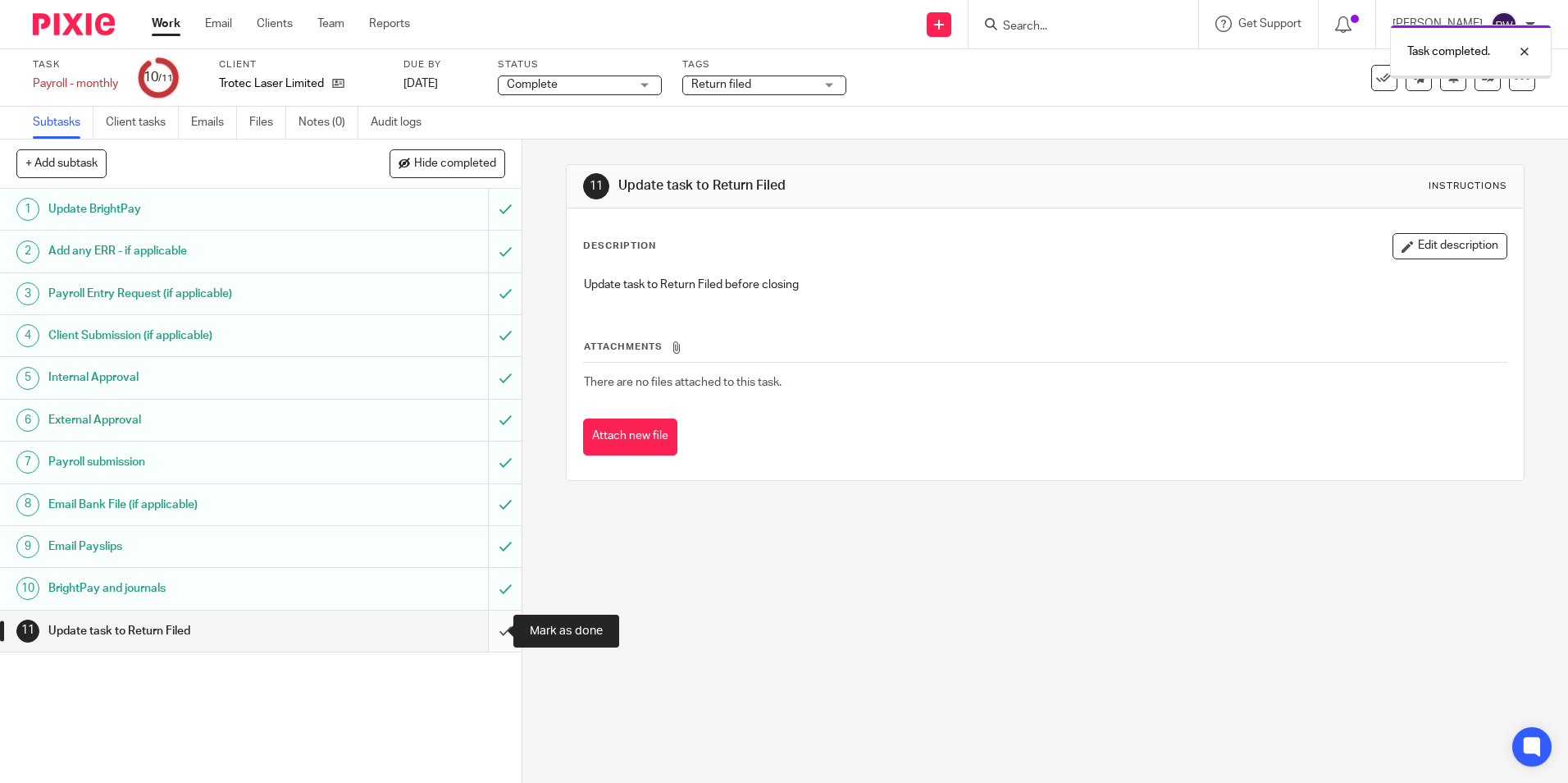
click at [487, 635] on input "submit" at bounding box center [261, 631] width 522 height 41
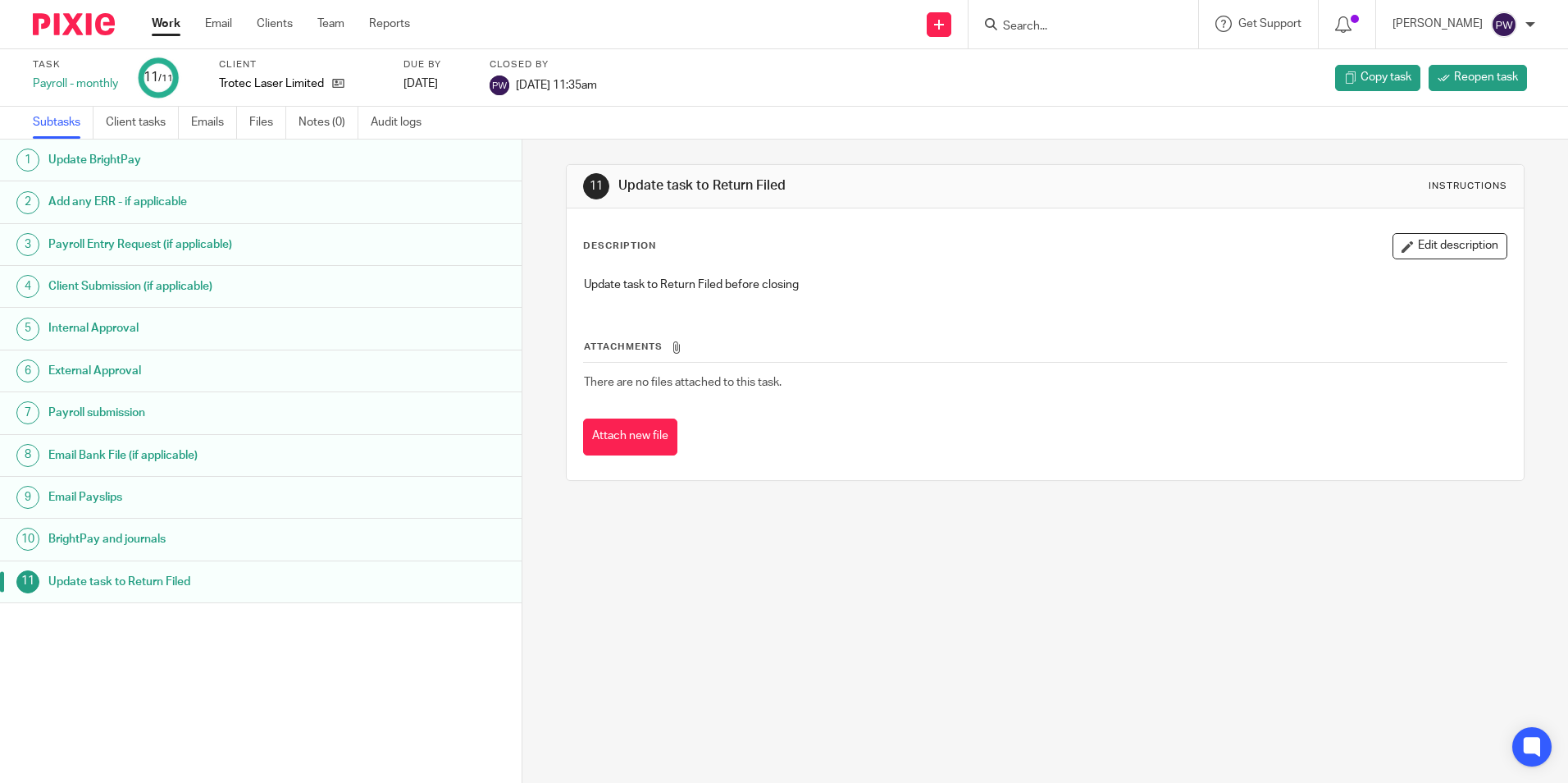
click at [166, 30] on link "Work" at bounding box center [166, 23] width 29 height 16
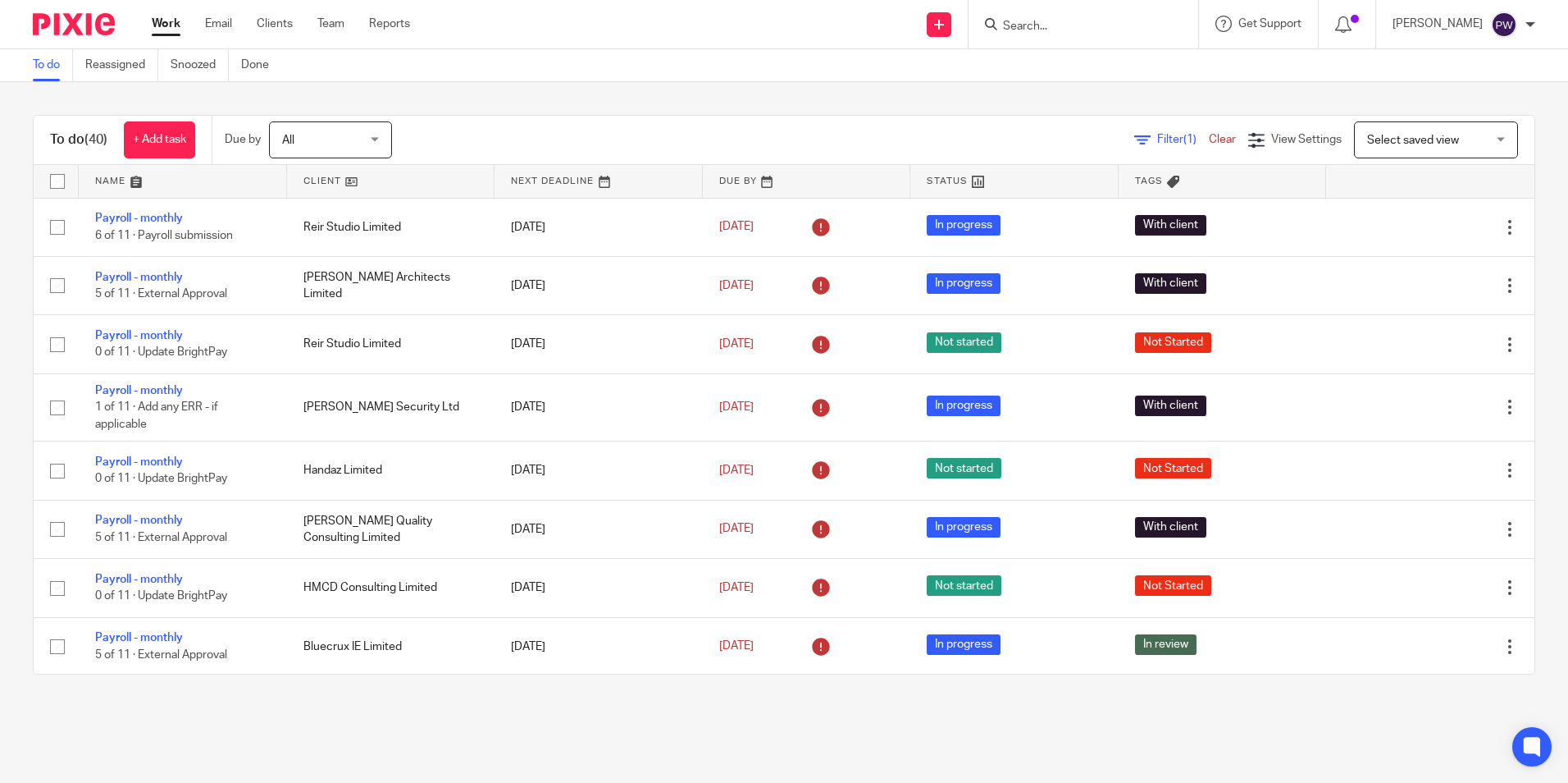
click at [327, 181] on link at bounding box center [391, 181] width 209 height 33
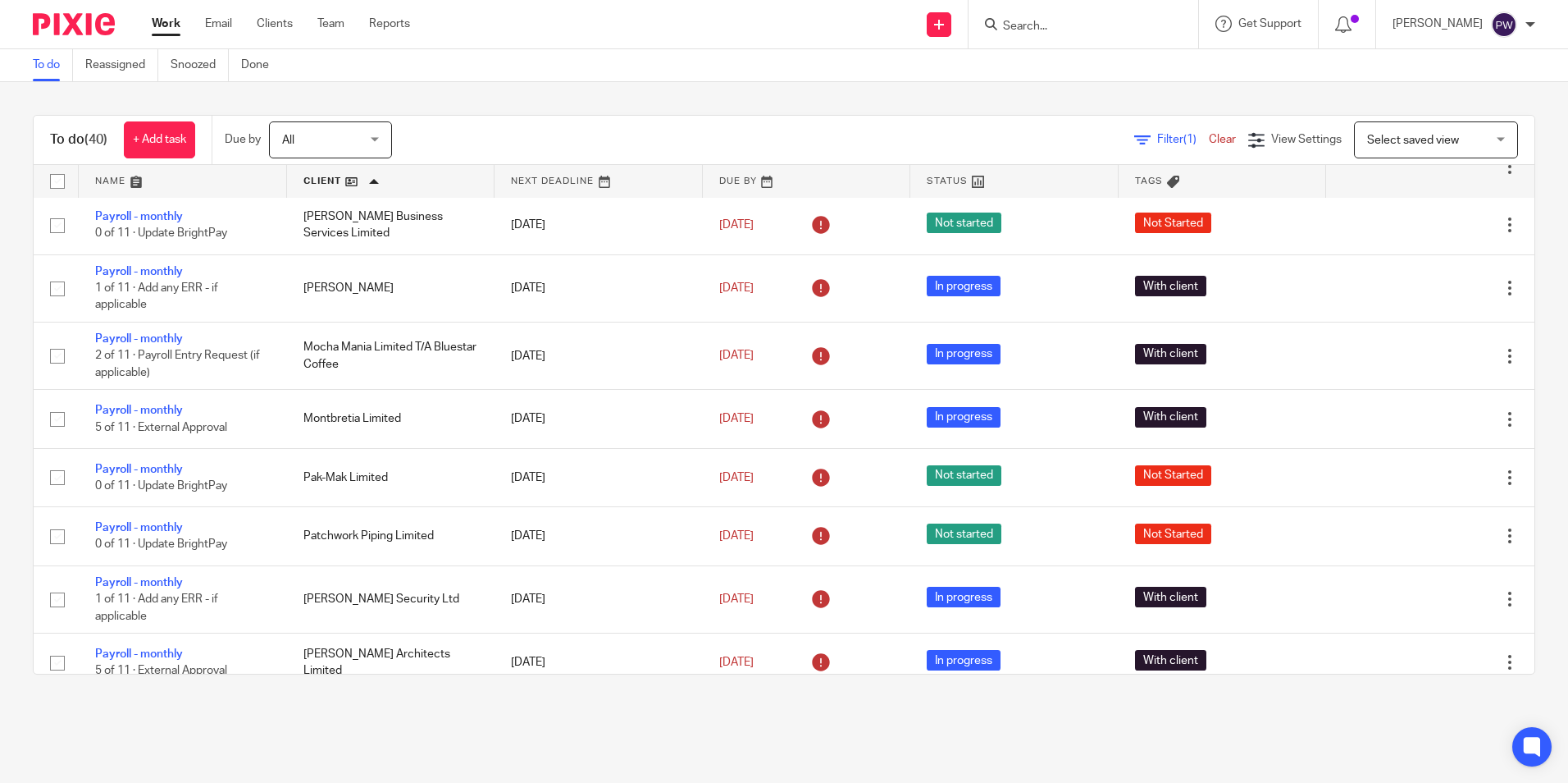
scroll to position [1559, 0]
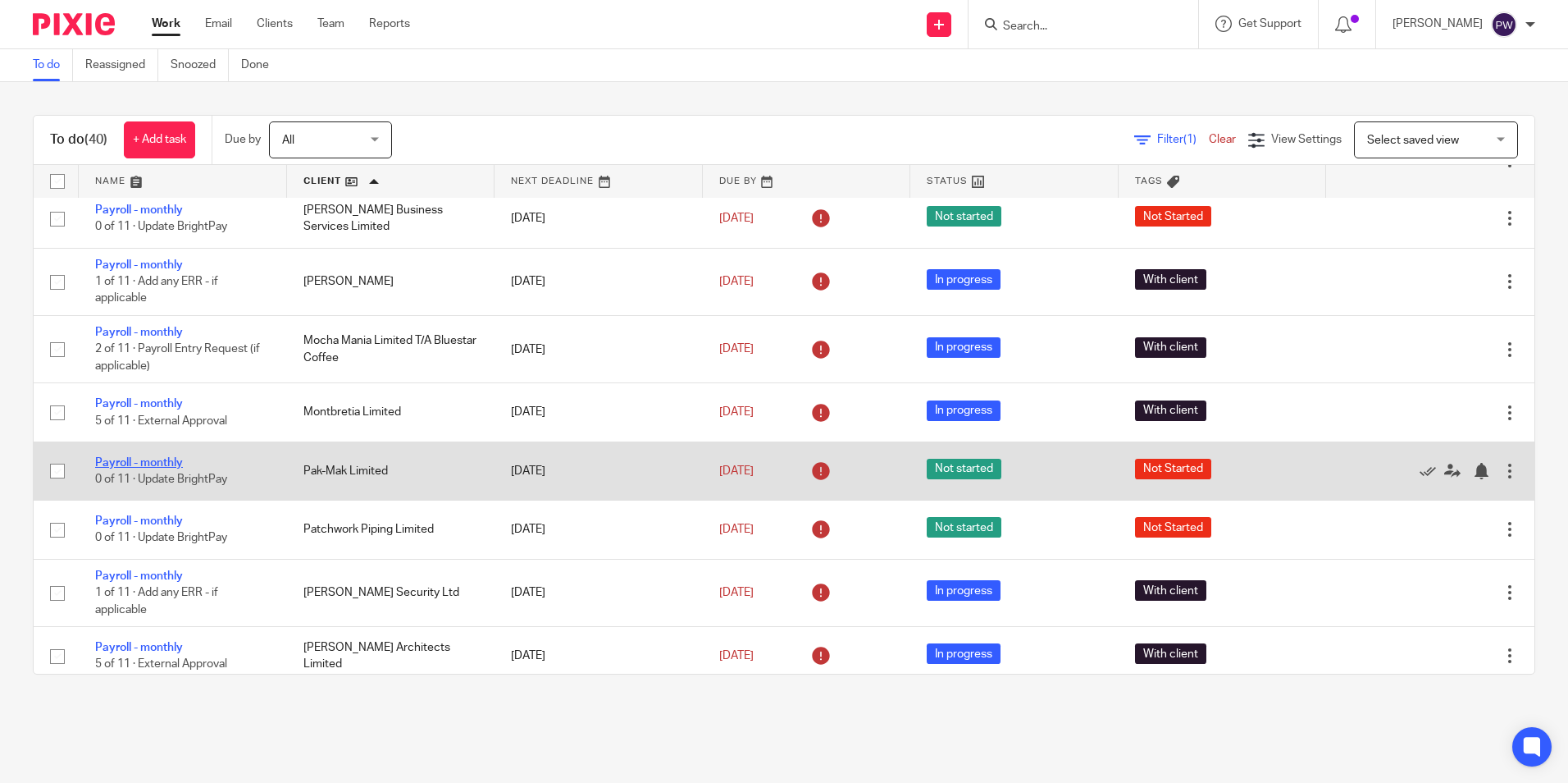
click at [173, 457] on link "Payroll - monthly" at bounding box center [138, 463] width 87 height 12
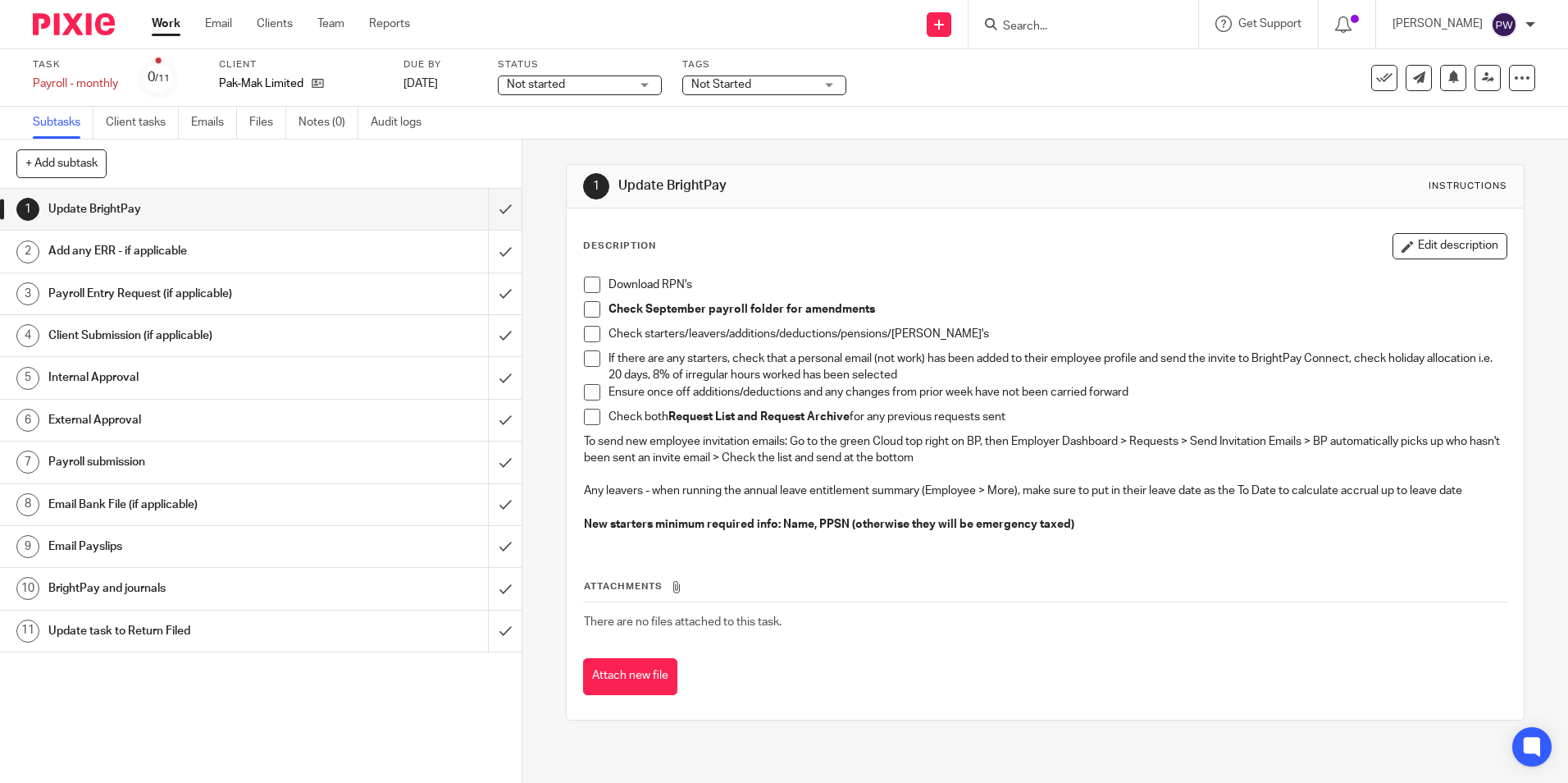
click at [542, 84] on span "Not started" at bounding box center [535, 85] width 59 height 12
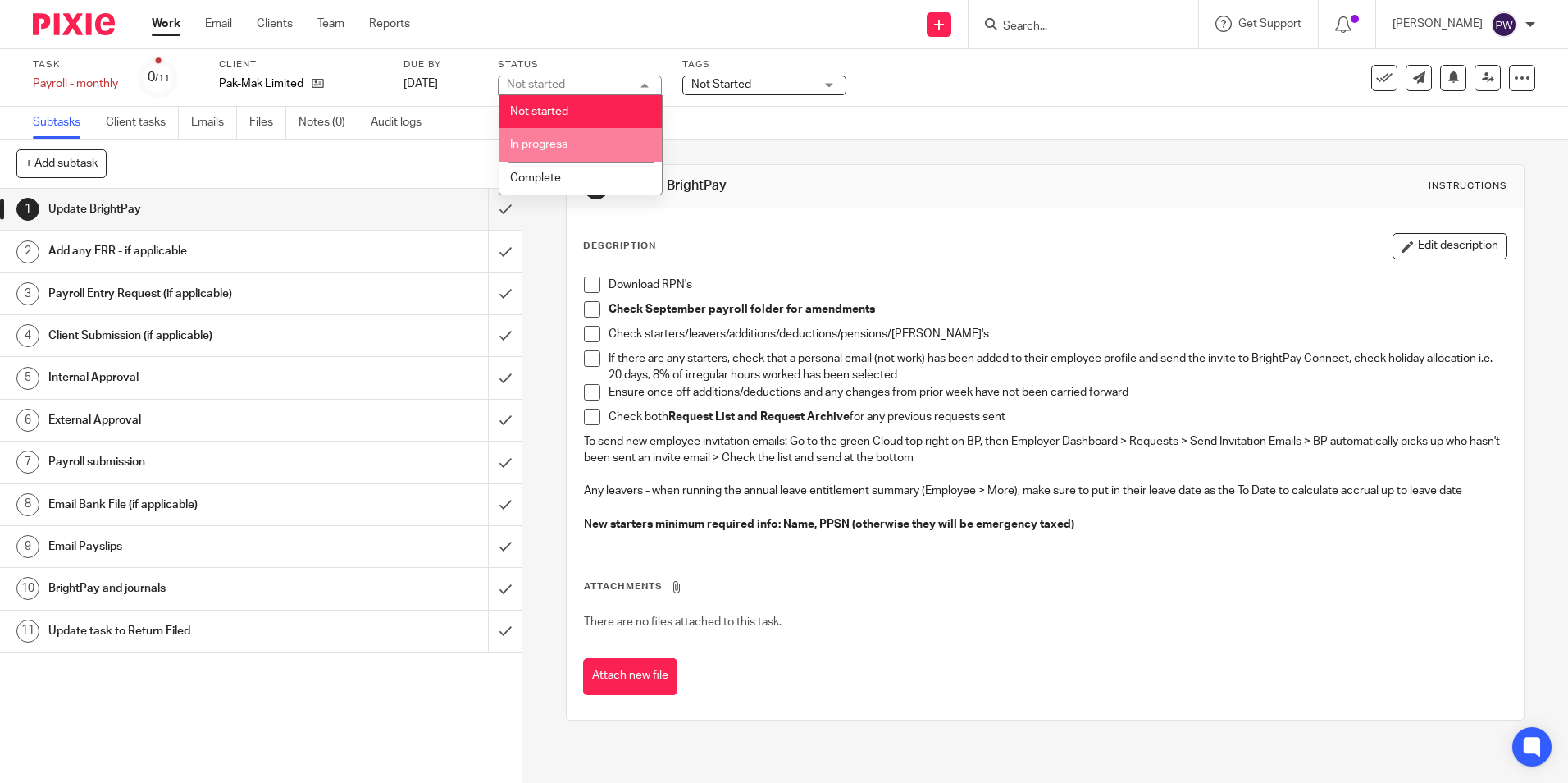
click at [545, 147] on span "In progress" at bounding box center [539, 144] width 58 height 12
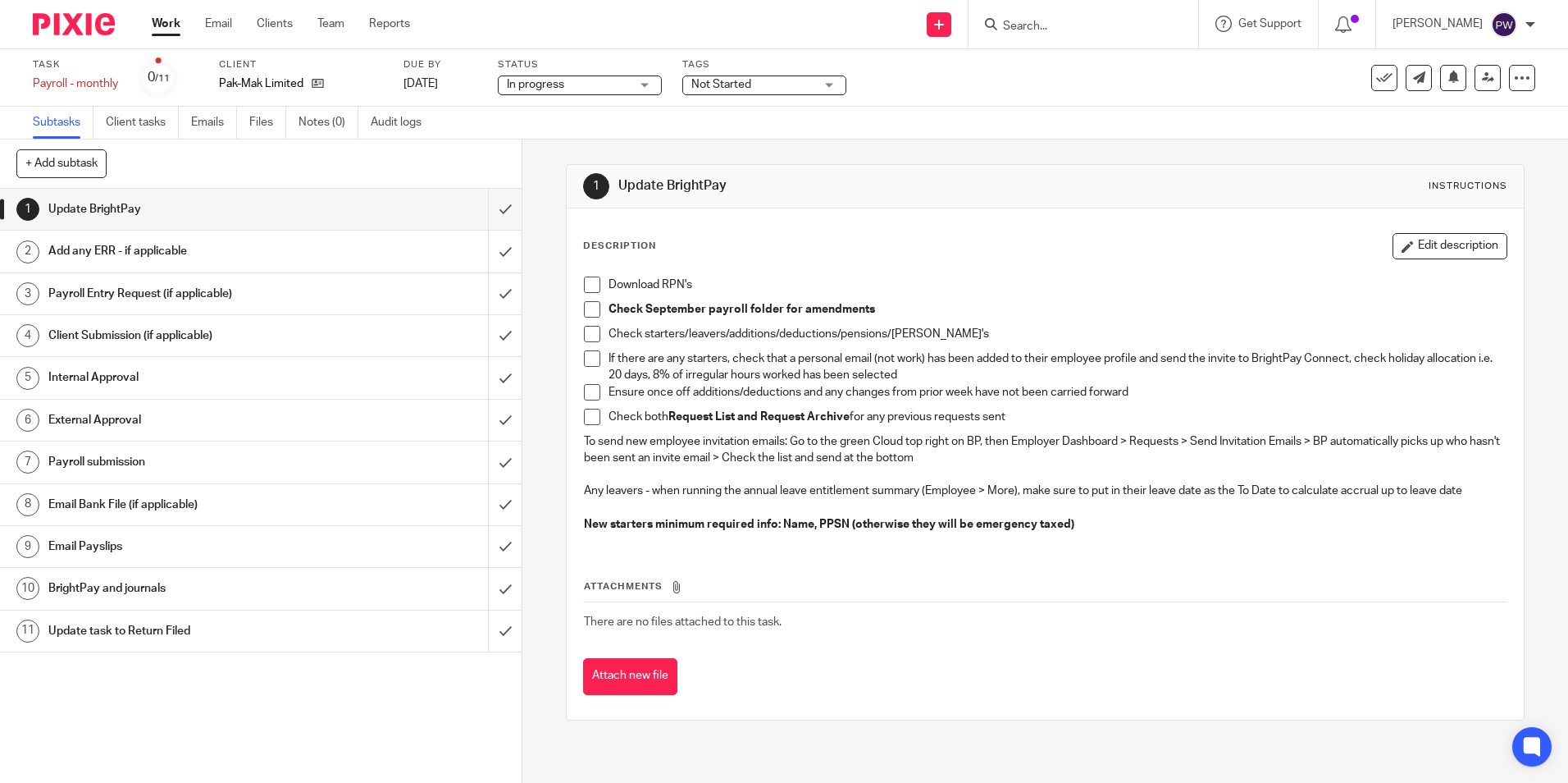
click at [735, 87] on span "Not Started" at bounding box center [721, 85] width 60 height 12
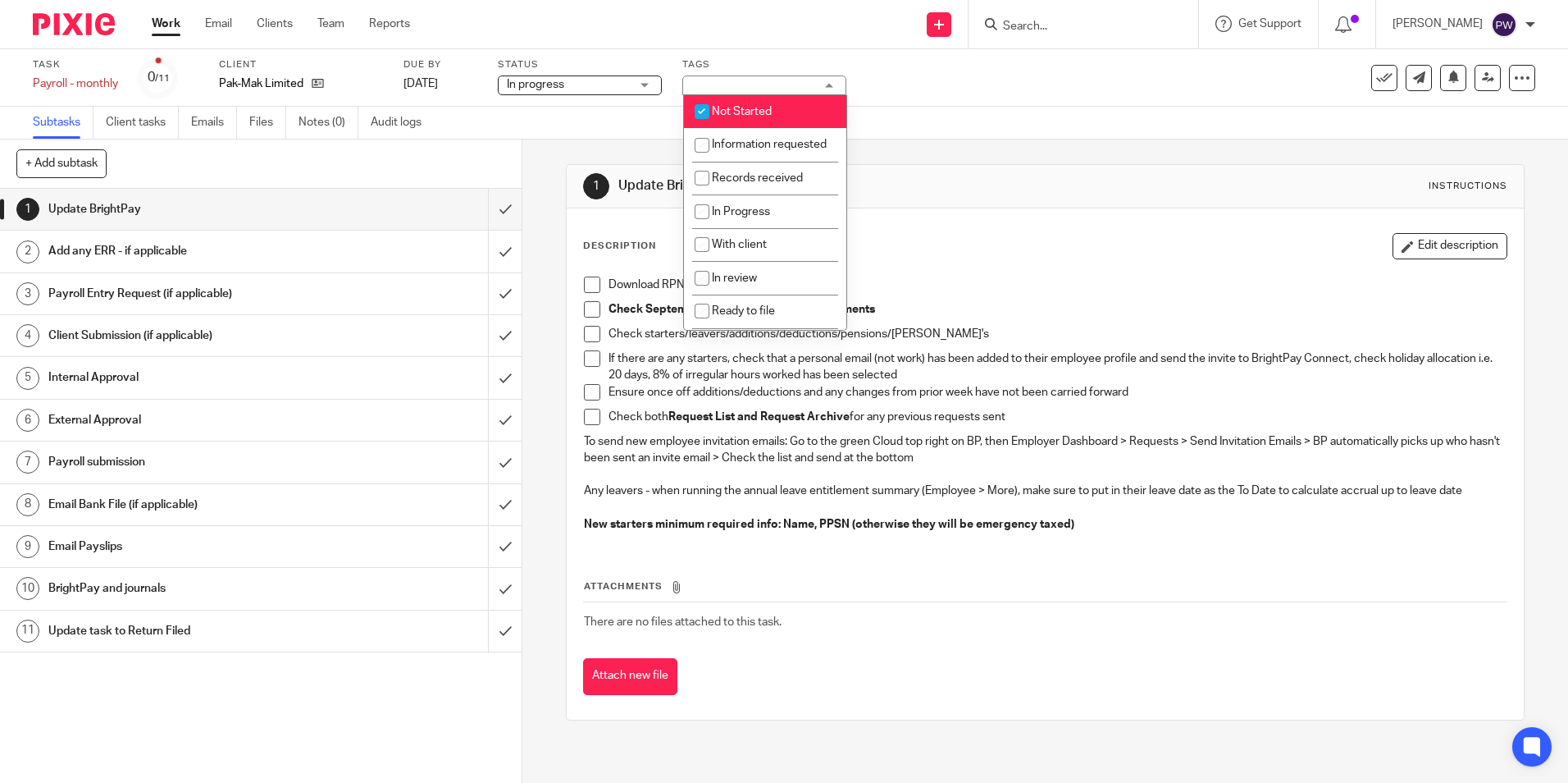
click at [726, 109] on span "Not Started" at bounding box center [742, 112] width 60 height 12
checkbox input "false"
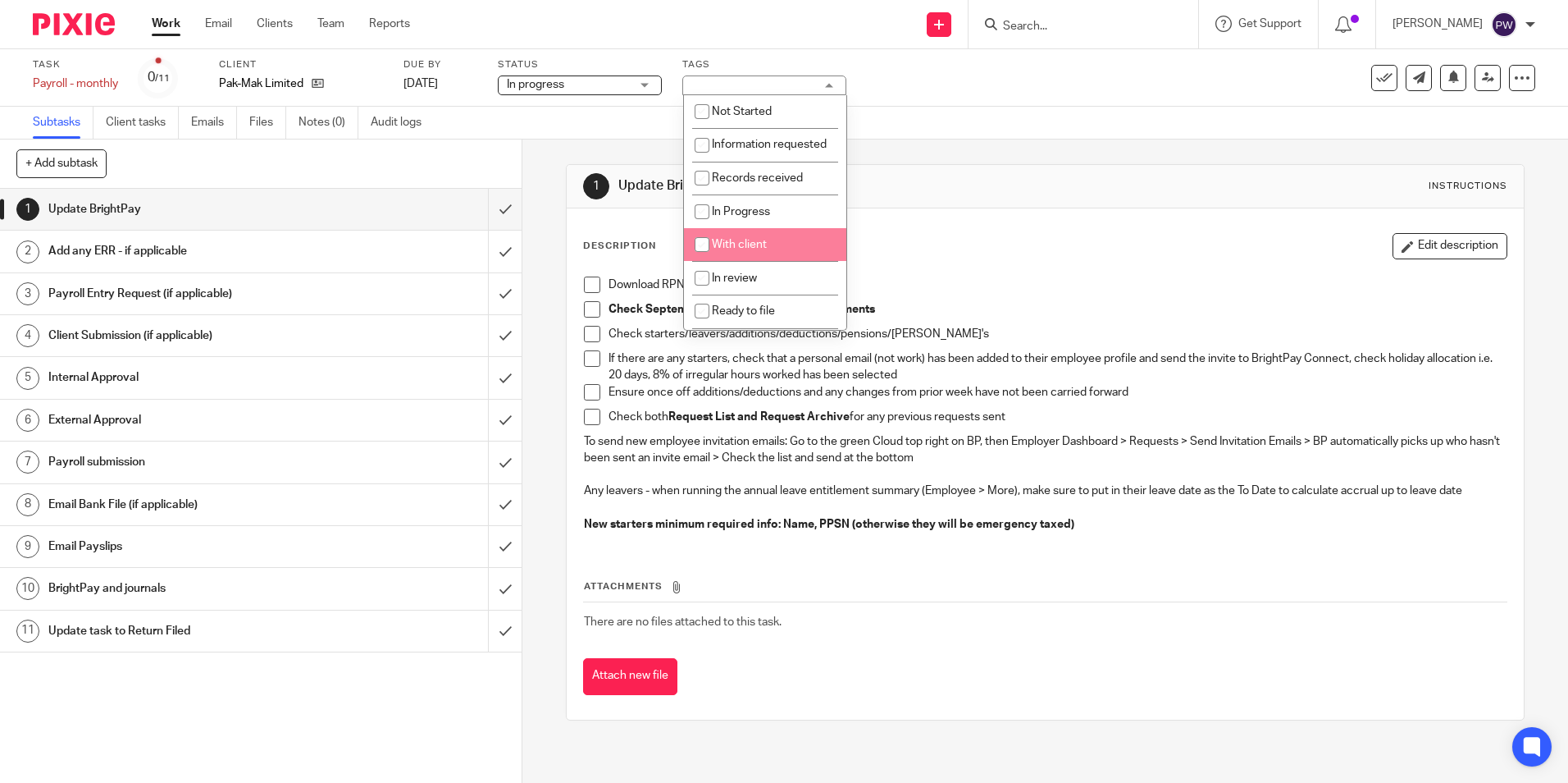
click at [740, 250] on span "With client" at bounding box center [739, 244] width 55 height 12
checkbox input "true"
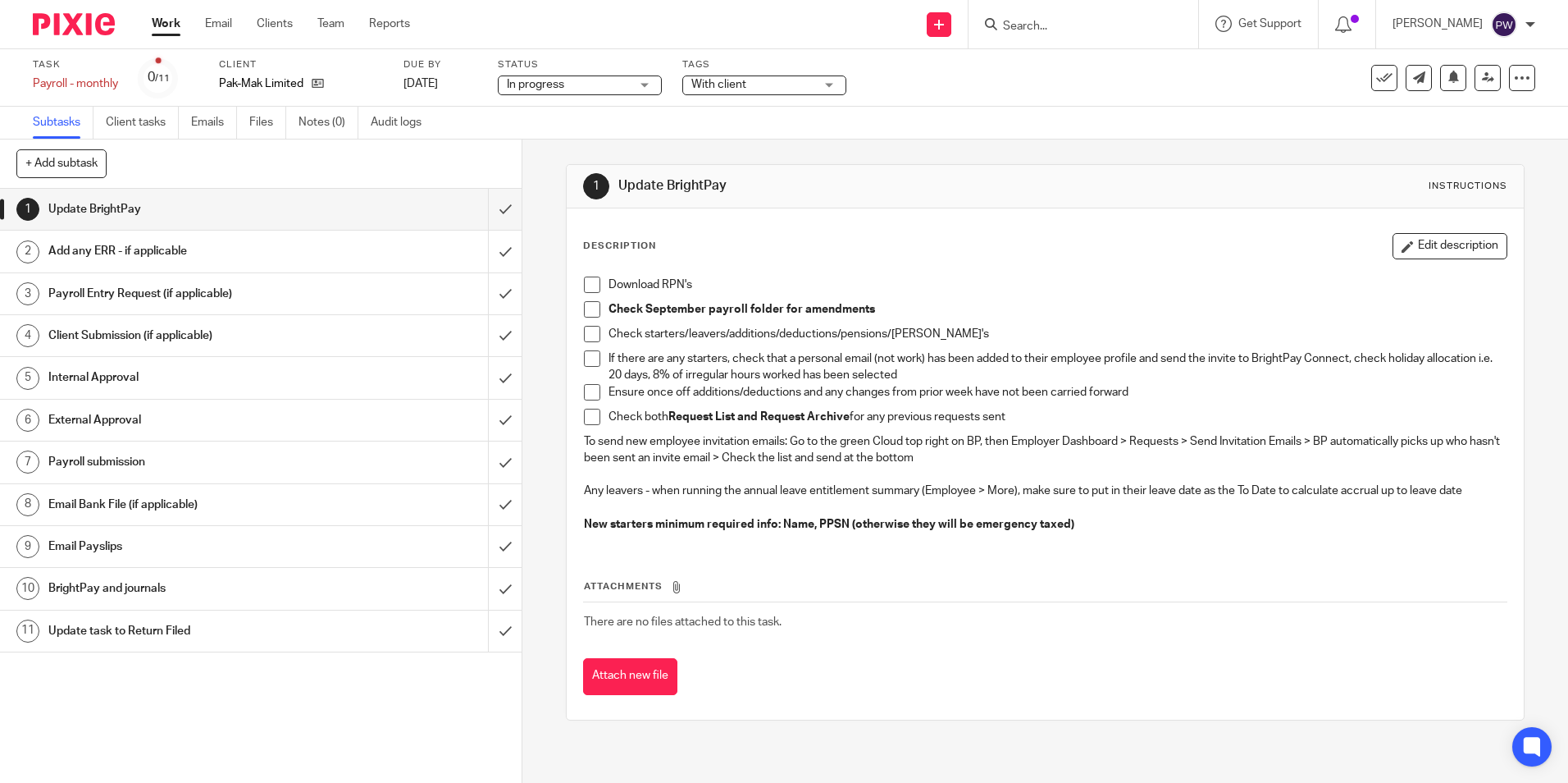
click at [979, 128] on div "Subtasks Client tasks Emails Files Notes (0) Audit logs" at bounding box center [784, 123] width 1568 height 33
click at [488, 204] on input "submit" at bounding box center [261, 209] width 522 height 41
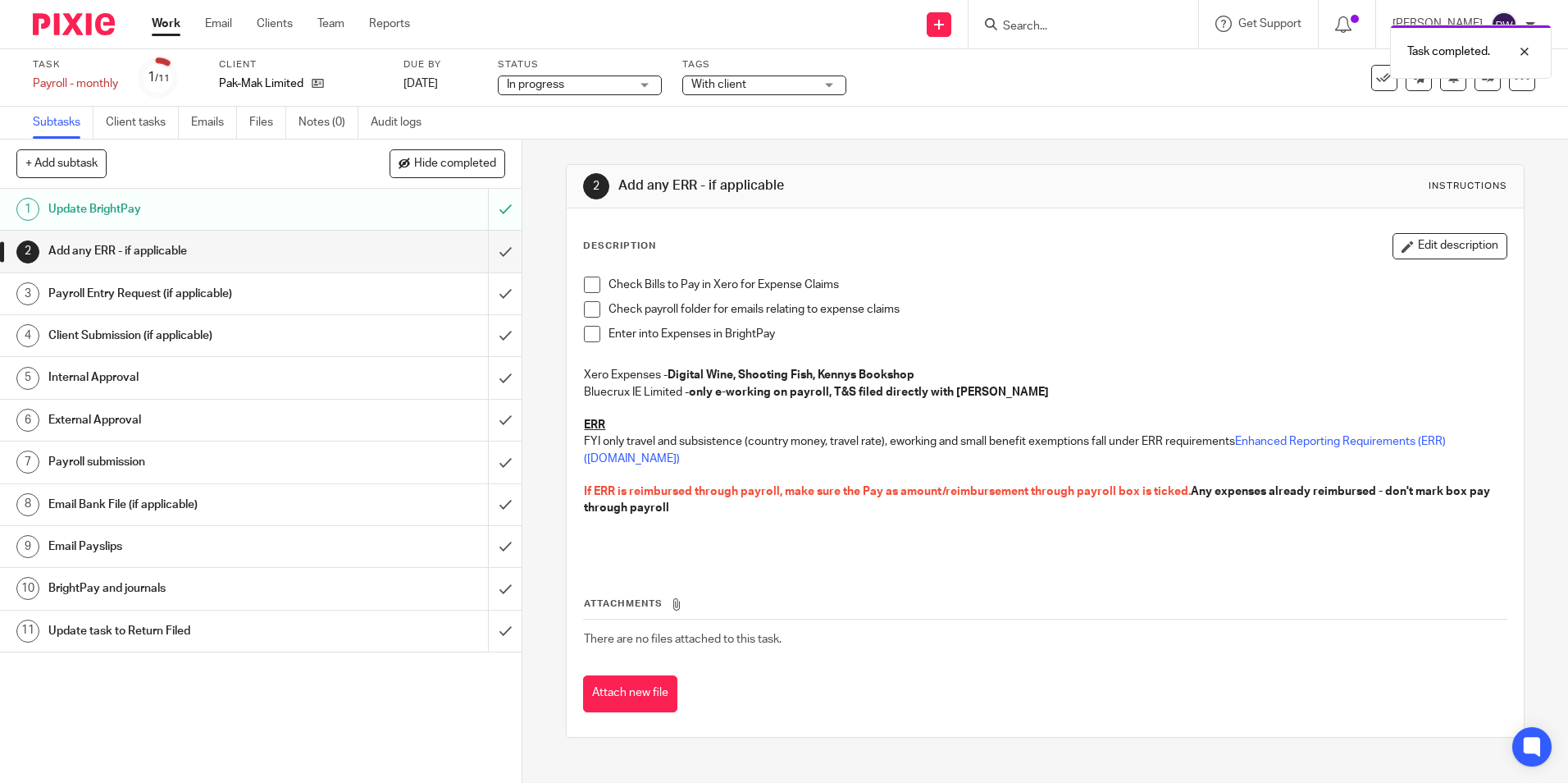
click at [169, 23] on link "Work" at bounding box center [166, 23] width 29 height 16
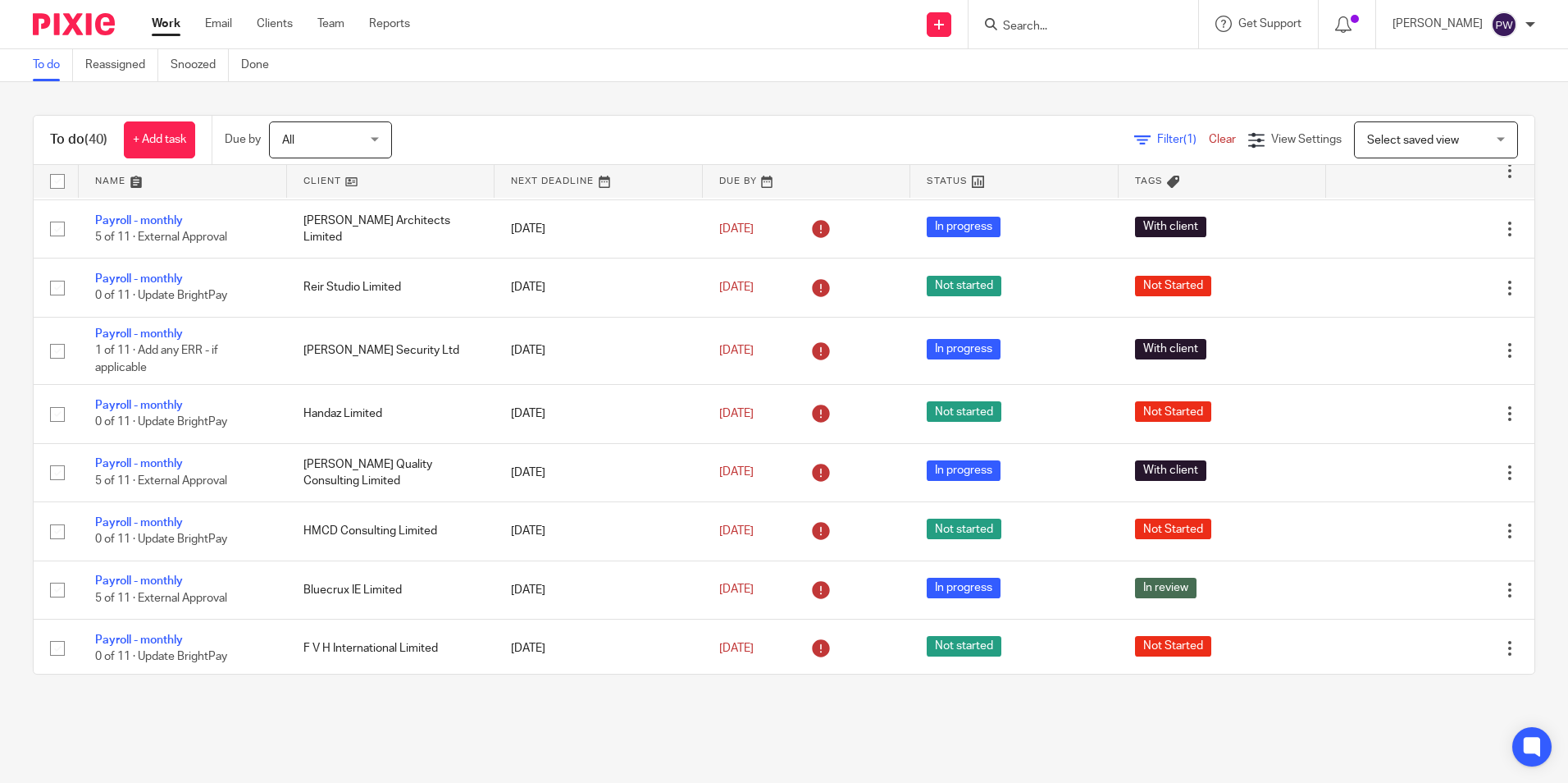
scroll to position [82, 0]
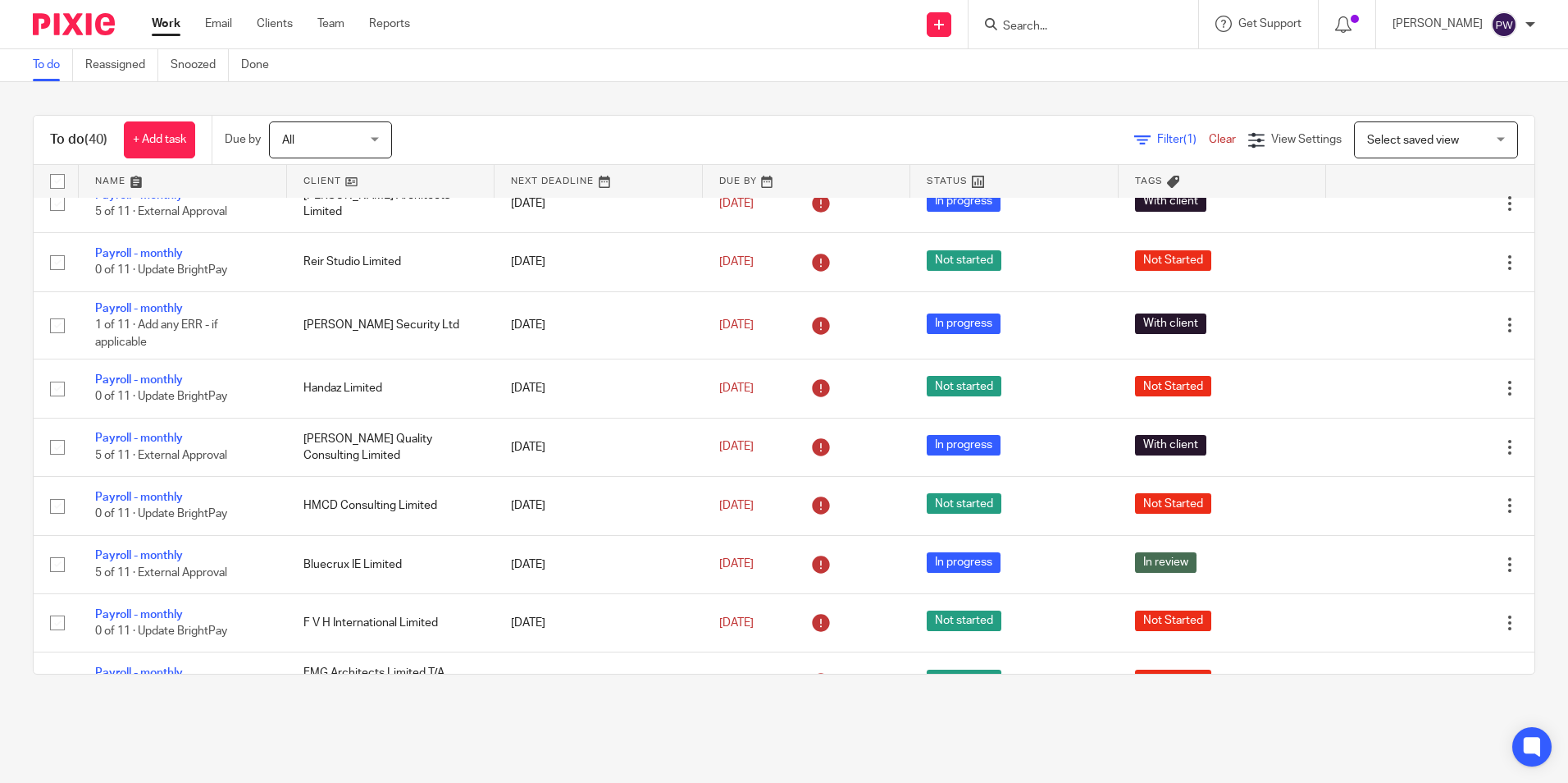
click at [1157, 139] on span "Filter (1)" at bounding box center [1183, 139] width 52 height 12
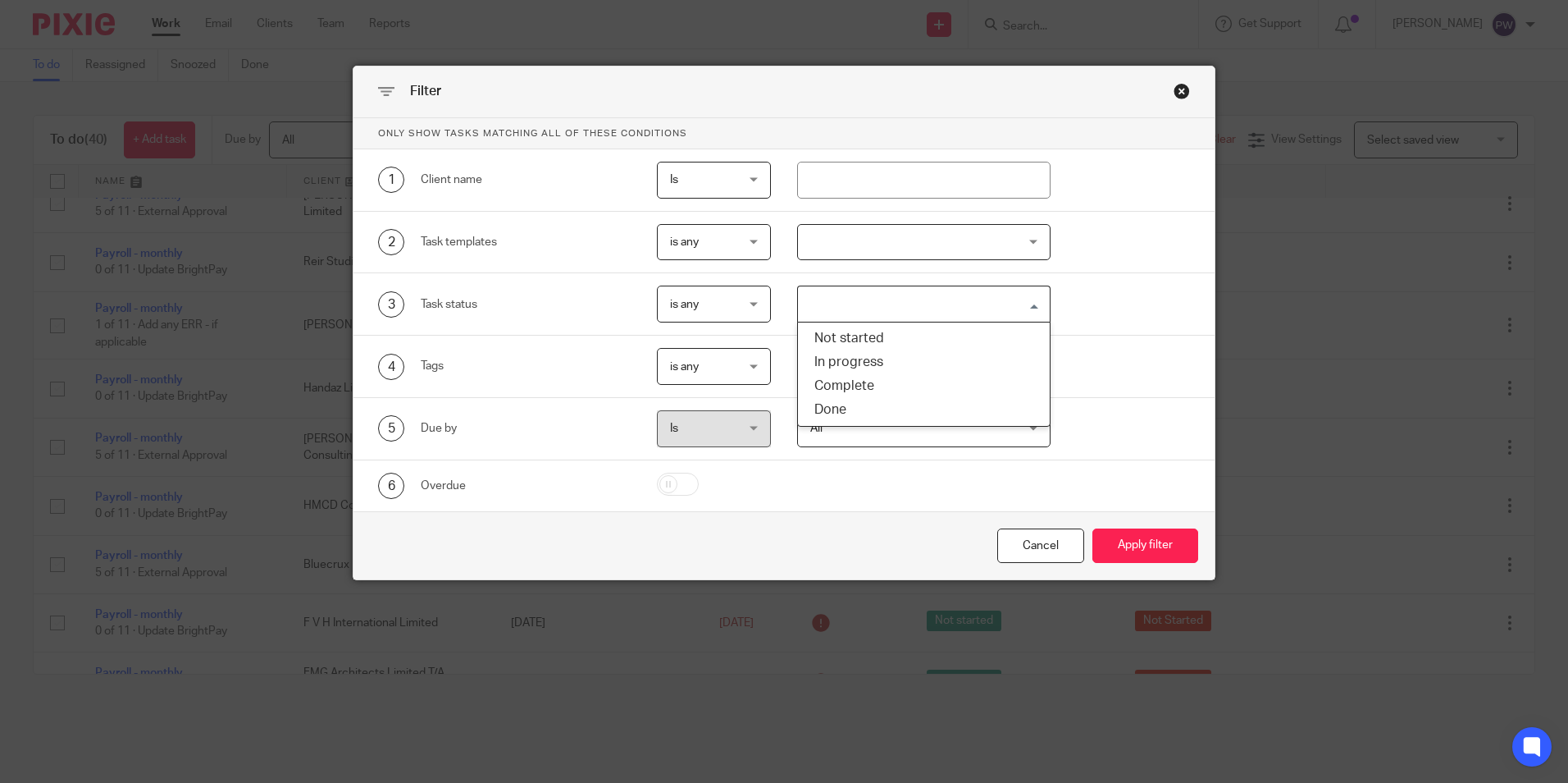
click at [871, 305] on input "Search for option" at bounding box center [920, 304] width 241 height 29
click at [859, 342] on li "Not started" at bounding box center [924, 339] width 252 height 24
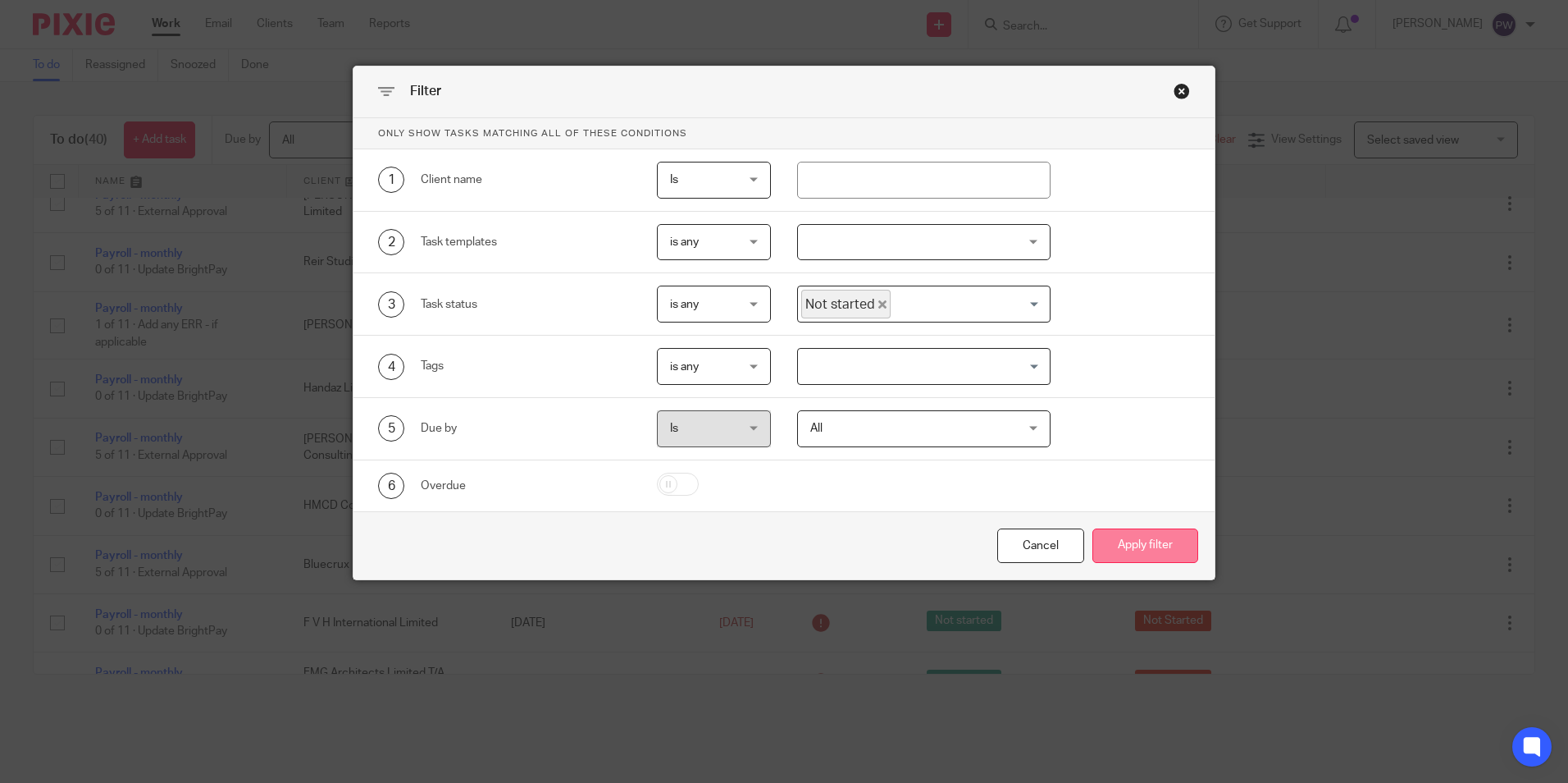
click at [1137, 536] on button "Apply filter" at bounding box center [1145, 545] width 106 height 36
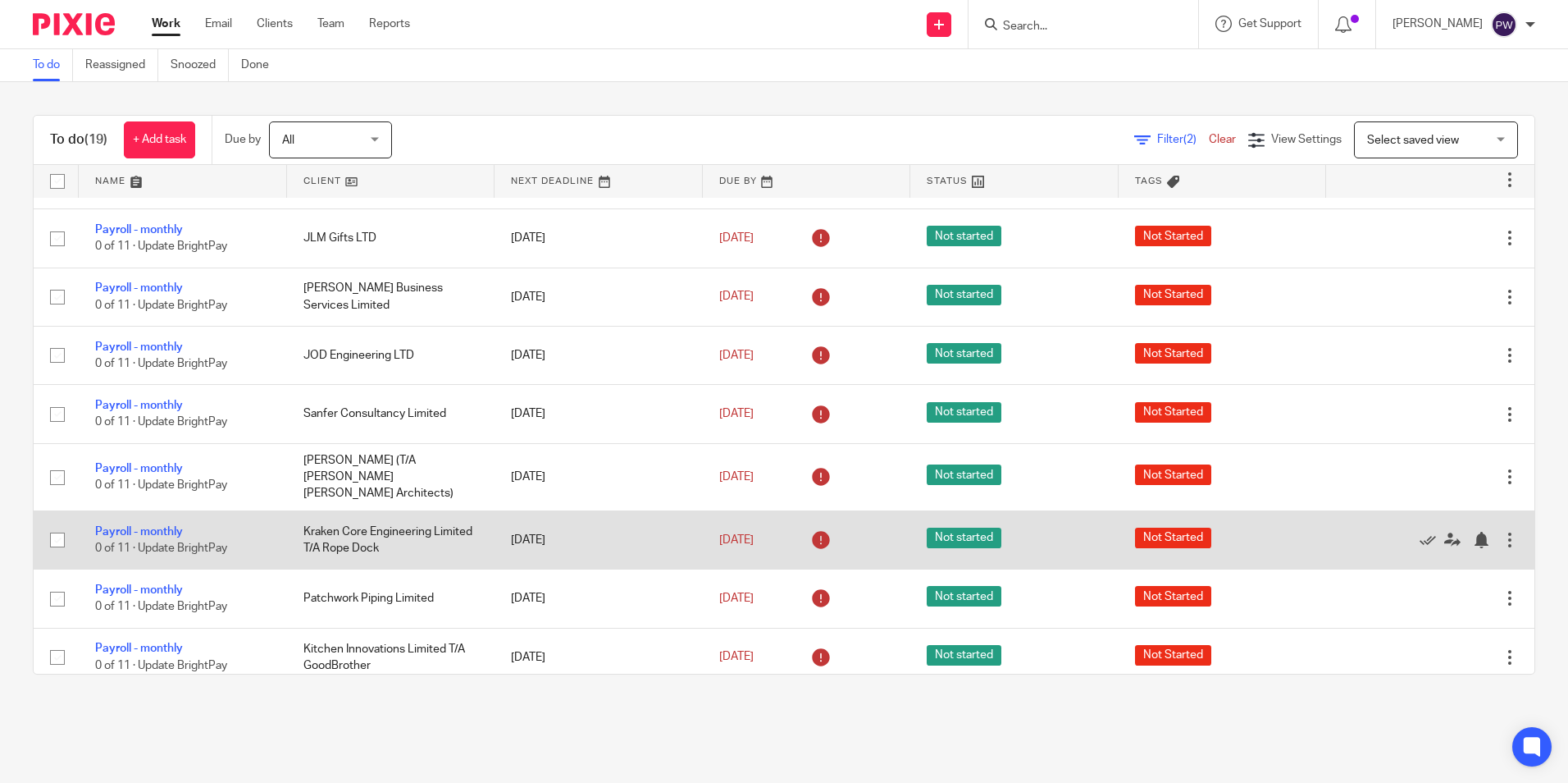
scroll to position [638, 0]
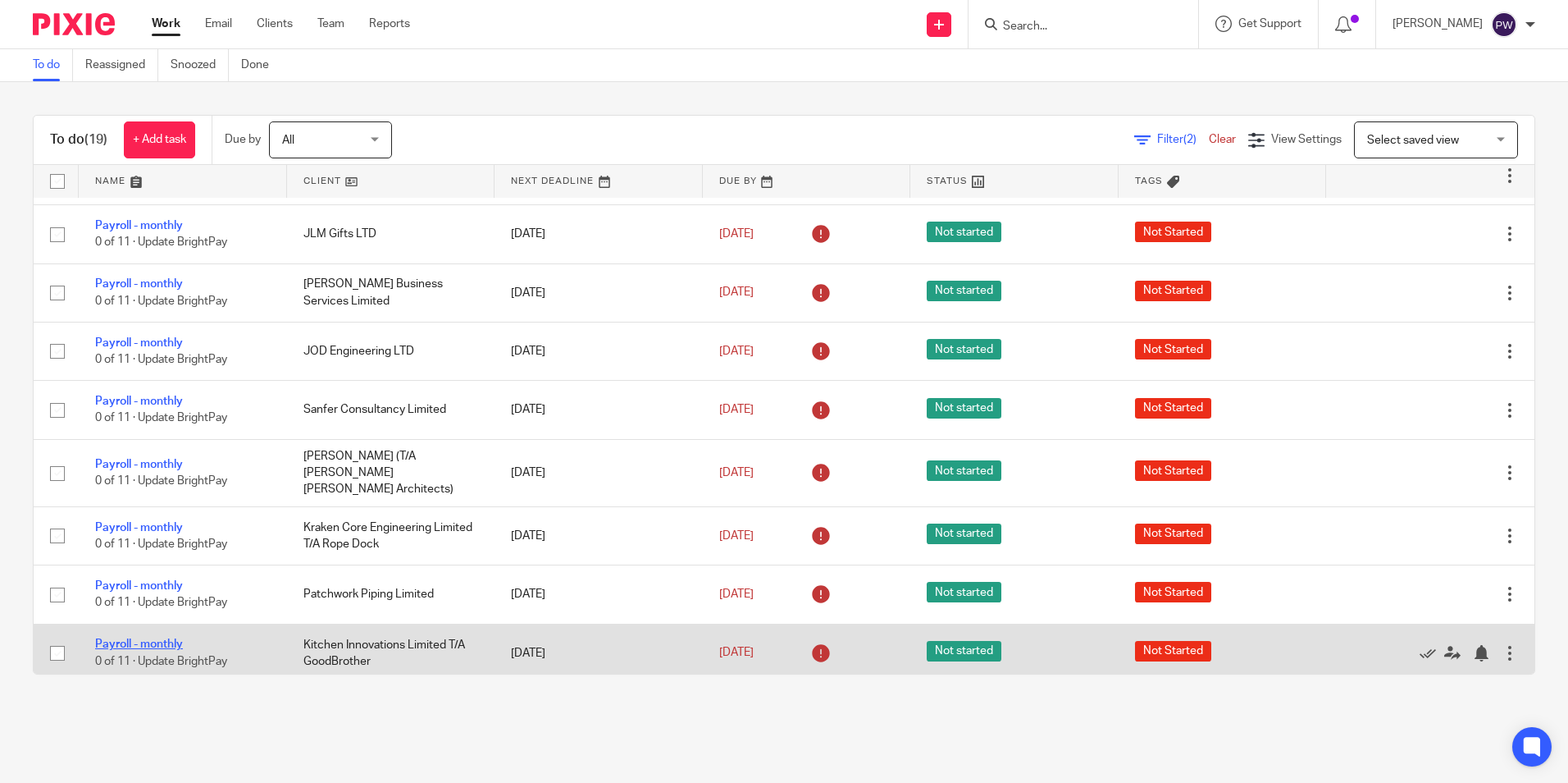
click at [116, 639] on link "Payroll - monthly" at bounding box center [138, 644] width 87 height 12
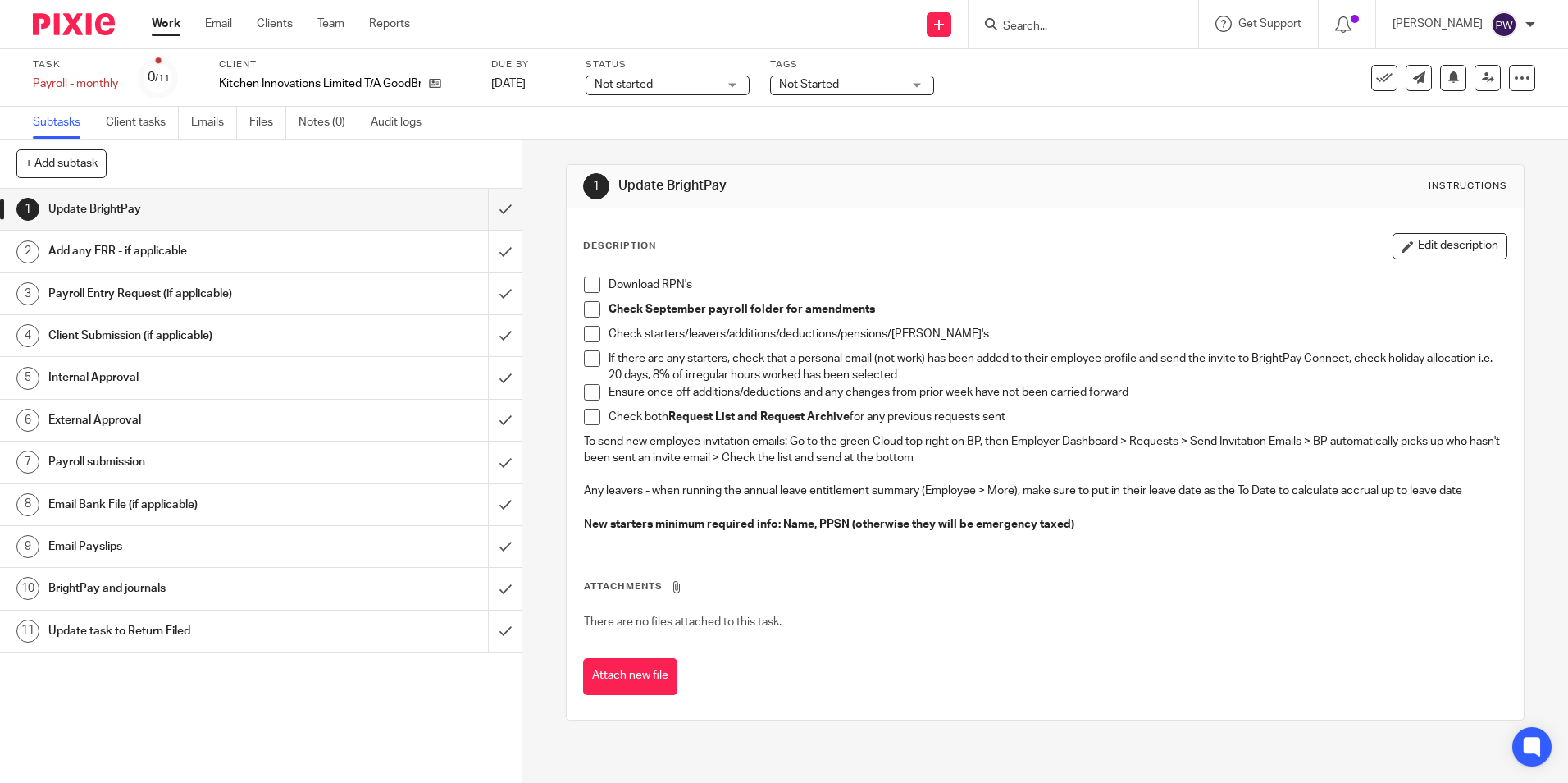
click at [680, 87] on span "Not started" at bounding box center [657, 85] width 123 height 17
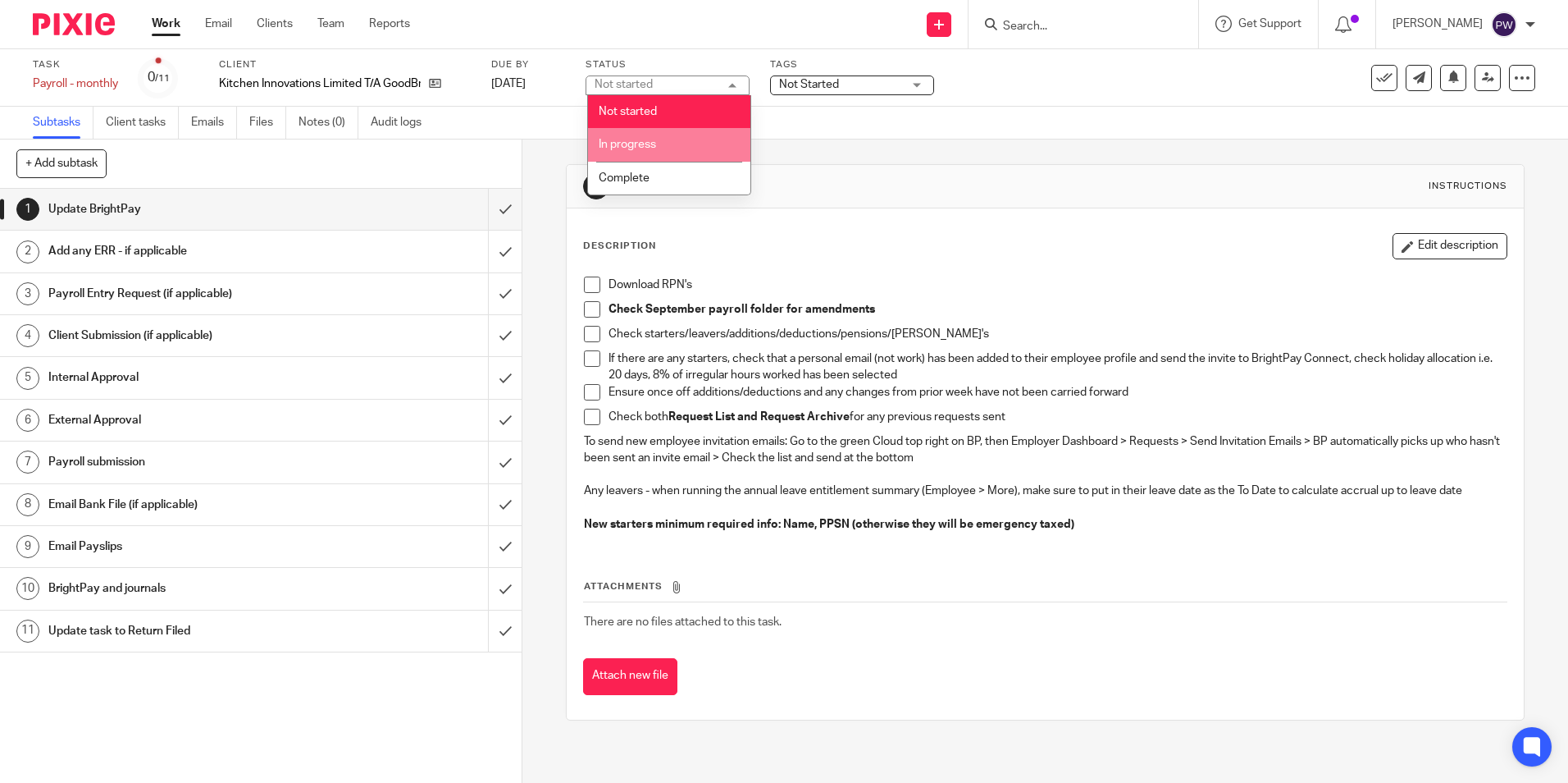
drag, startPoint x: 667, startPoint y: 139, endPoint x: 827, endPoint y: 97, distance: 165.4
click at [671, 138] on li "In progress" at bounding box center [669, 144] width 162 height 34
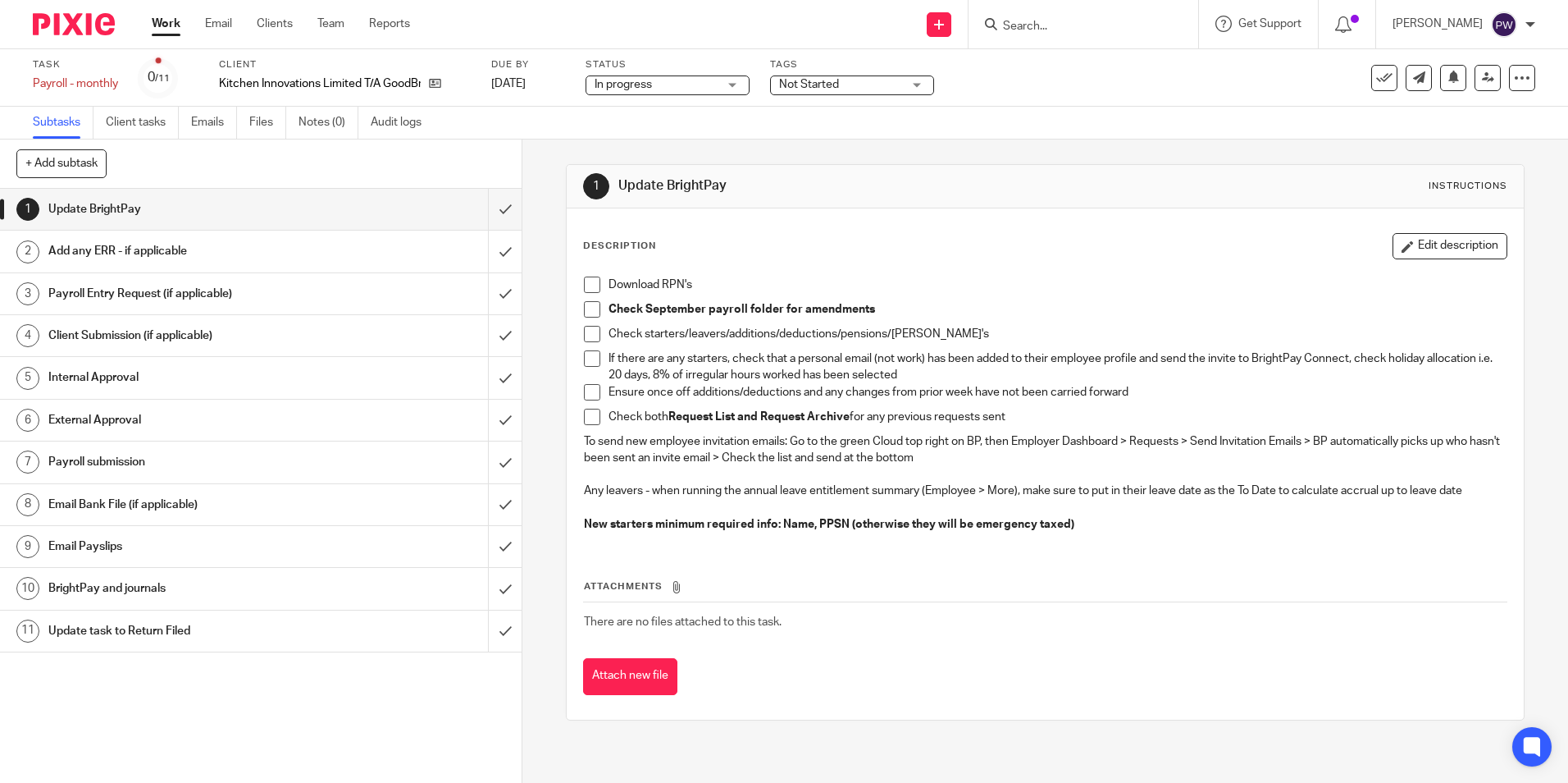
click at [830, 88] on span "Not Started" at bounding box center [841, 85] width 123 height 17
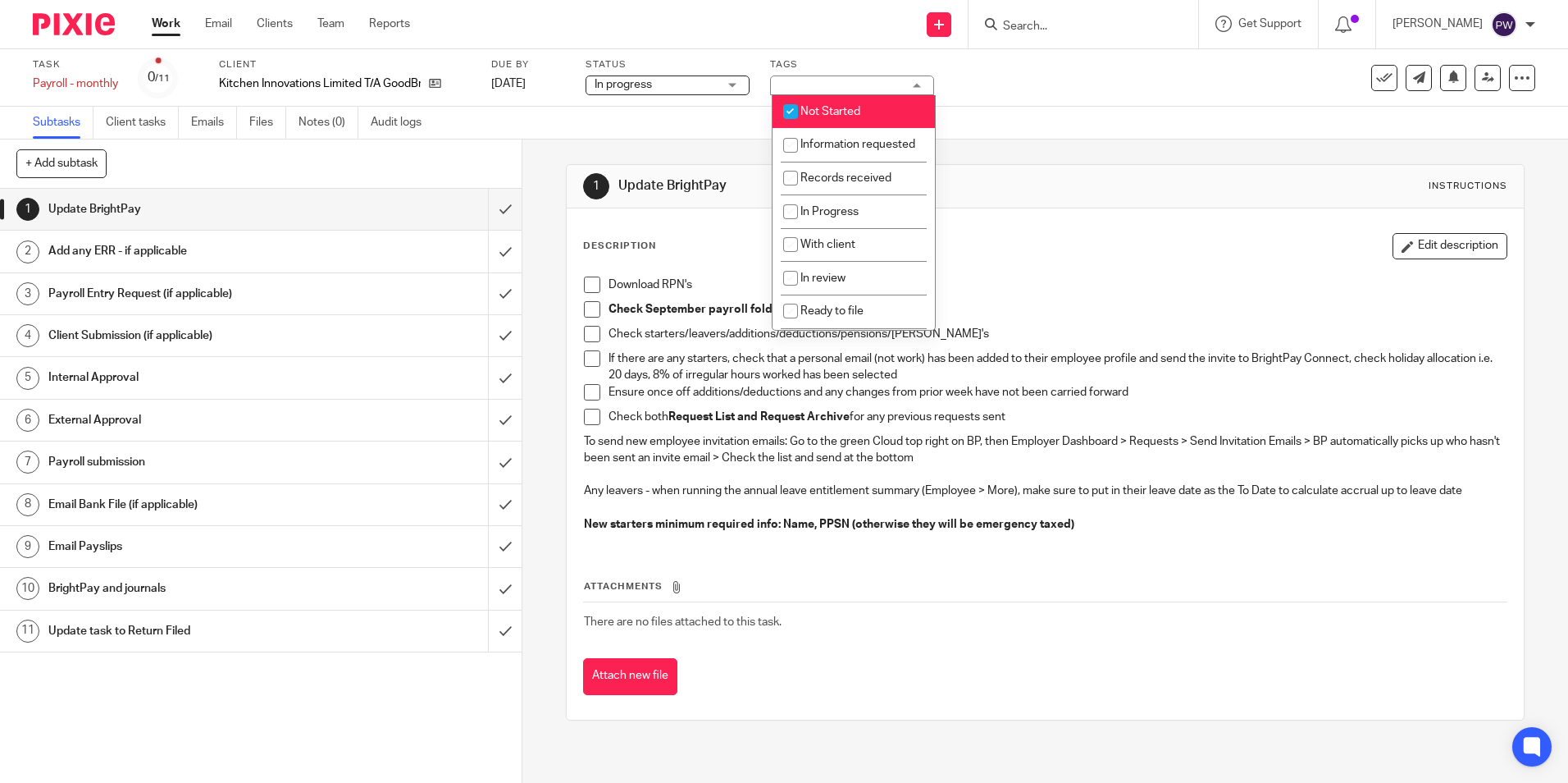
click at [827, 110] on span "Not Started" at bounding box center [831, 112] width 60 height 12
checkbox input "false"
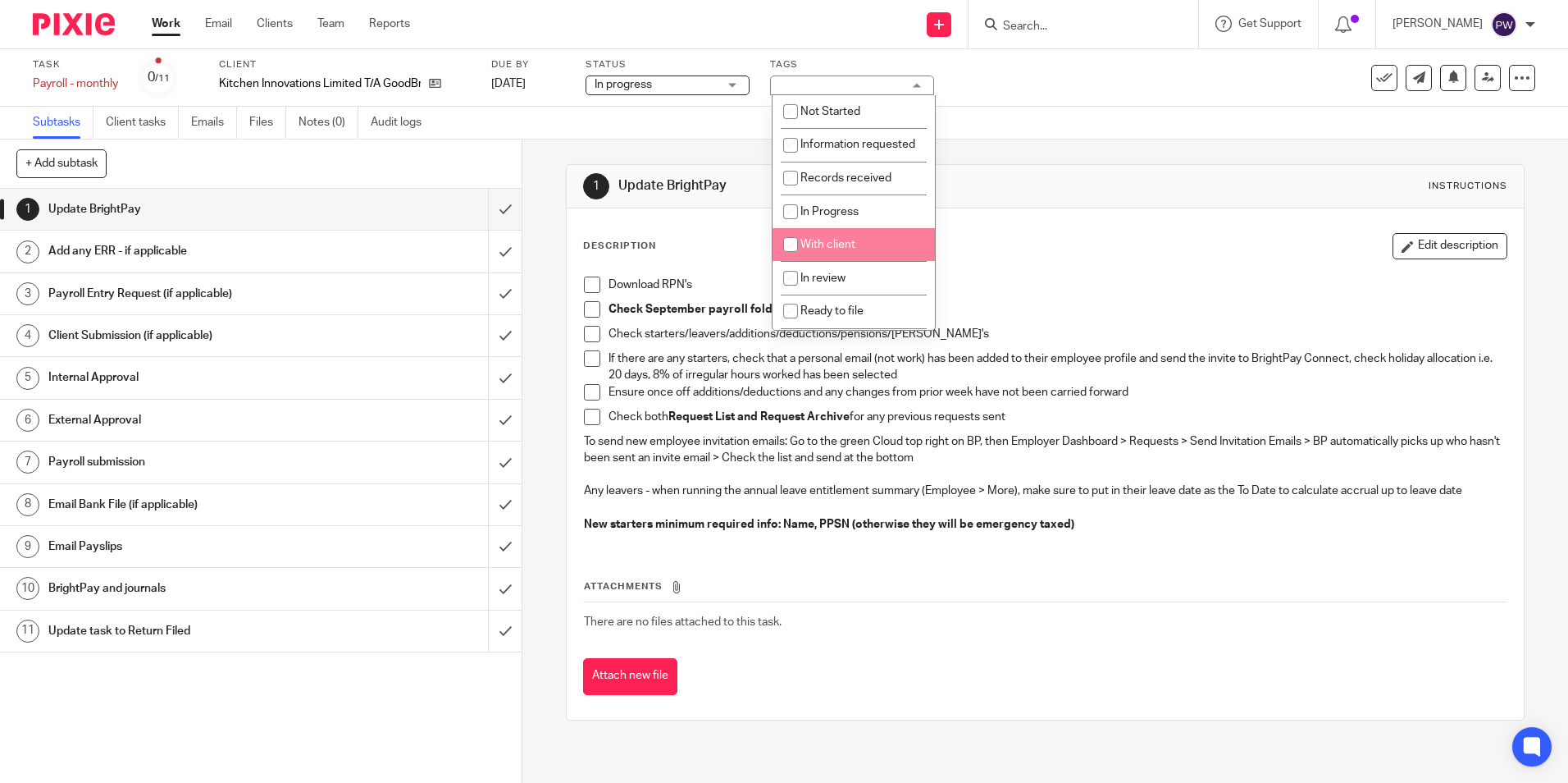
click at [845, 250] on span "With client" at bounding box center [828, 244] width 55 height 12
checkbox input "true"
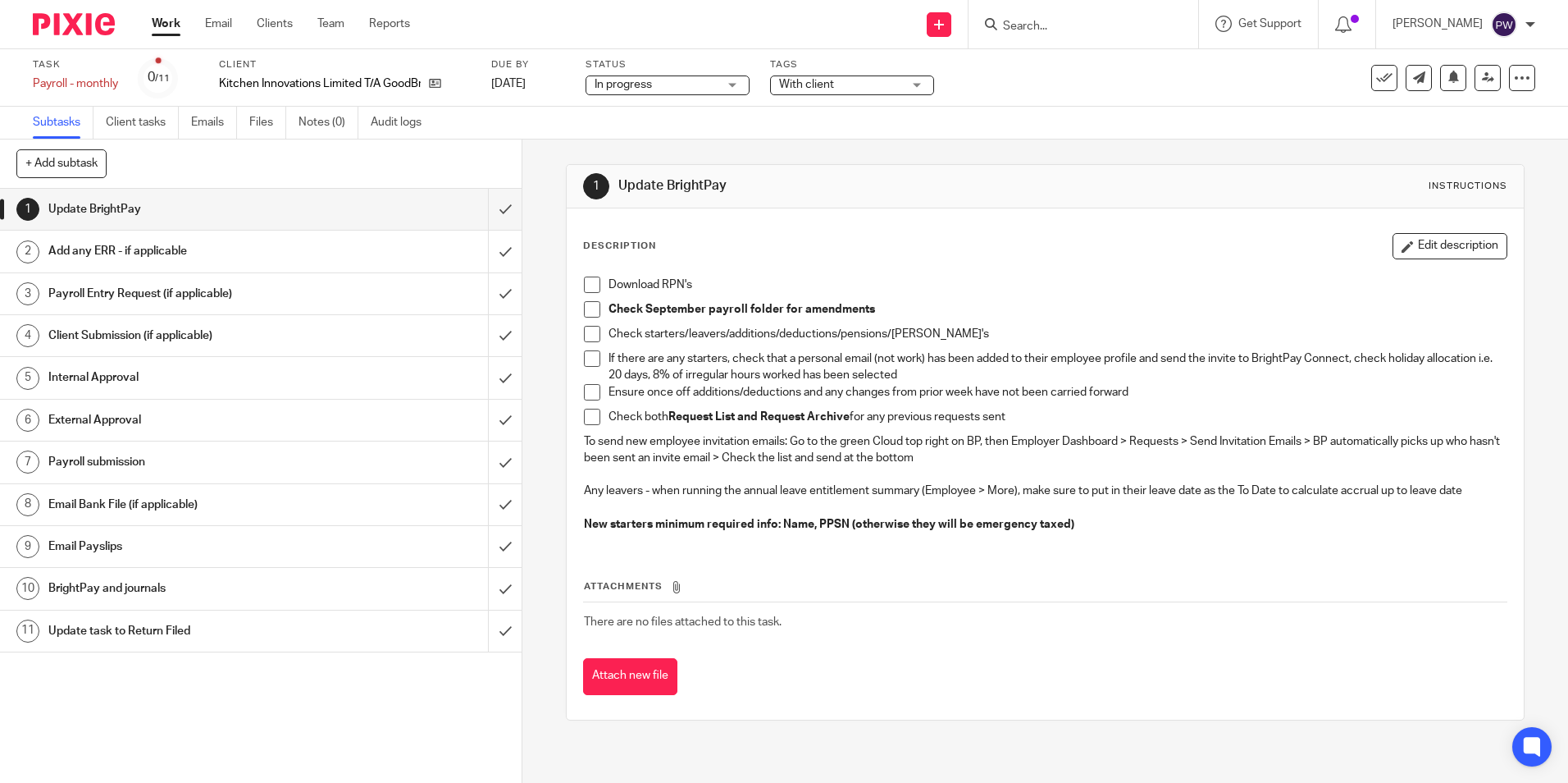
click at [1072, 115] on div "Subtasks Client tasks Emails Files Notes (0) Audit logs" at bounding box center [784, 123] width 1568 height 33
click at [489, 207] on input "submit" at bounding box center [261, 209] width 522 height 41
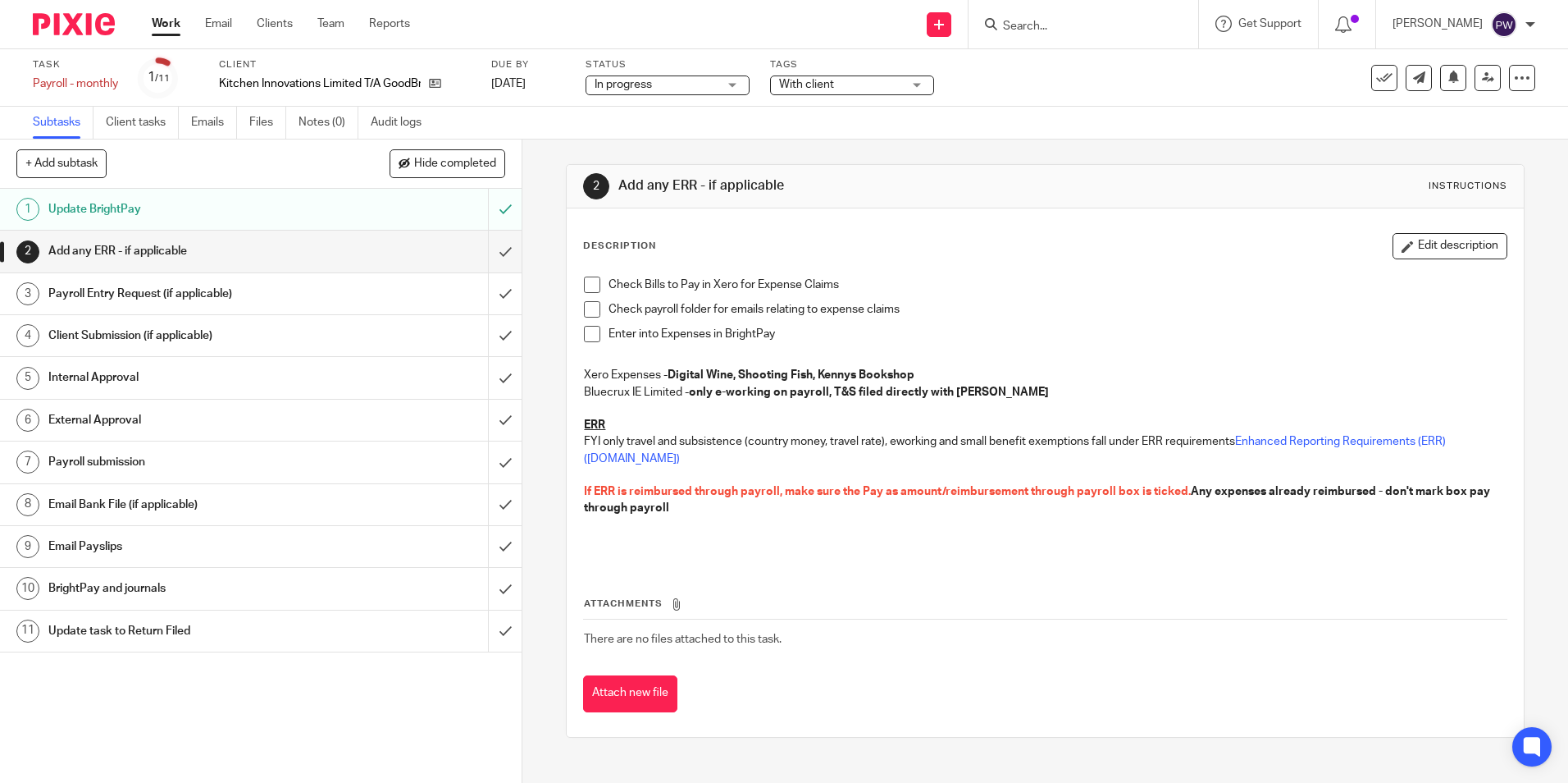
click at [166, 22] on link "Work" at bounding box center [166, 23] width 29 height 16
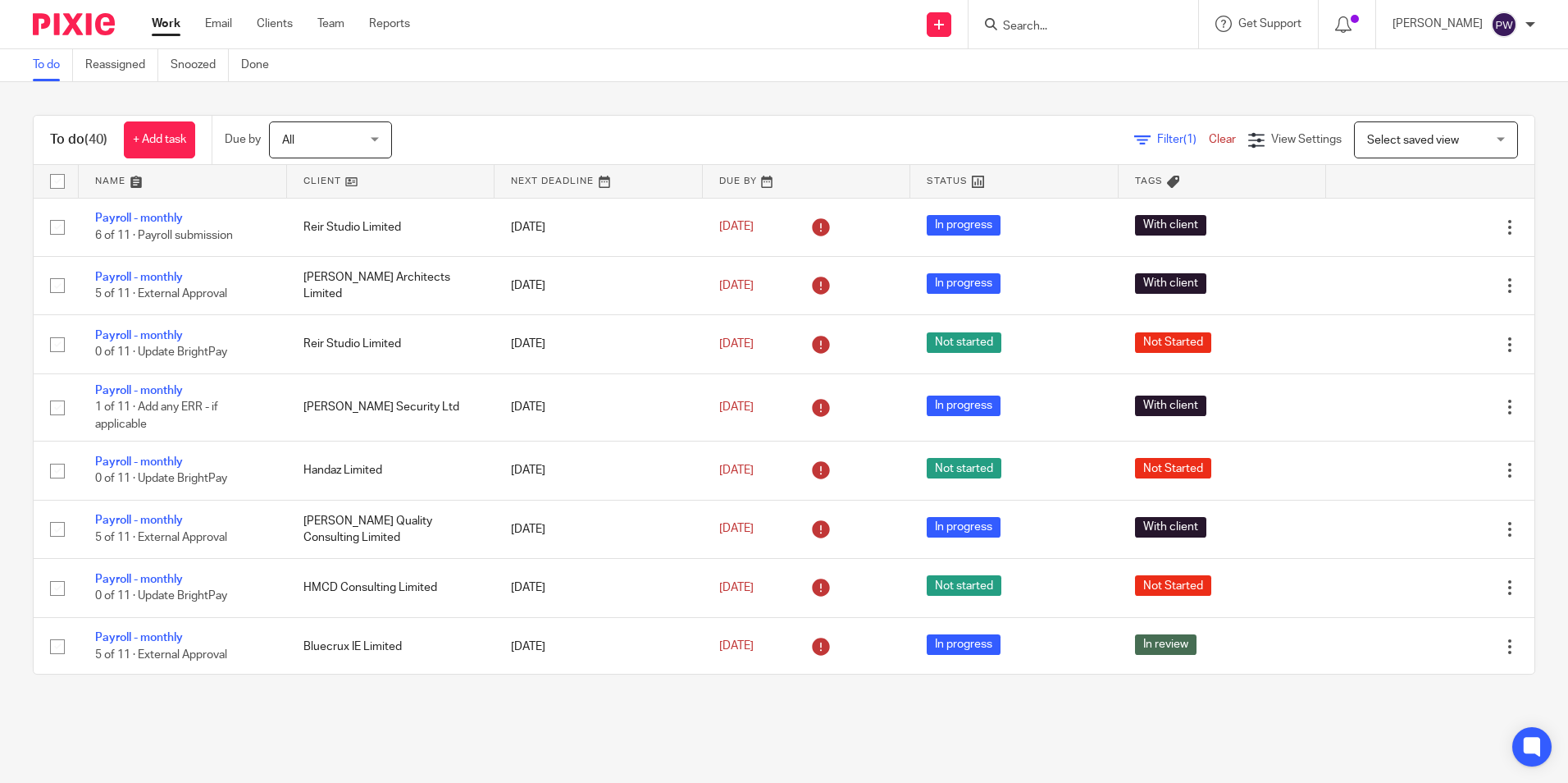
click at [1157, 137] on span "Filter (1)" at bounding box center [1183, 139] width 52 height 12
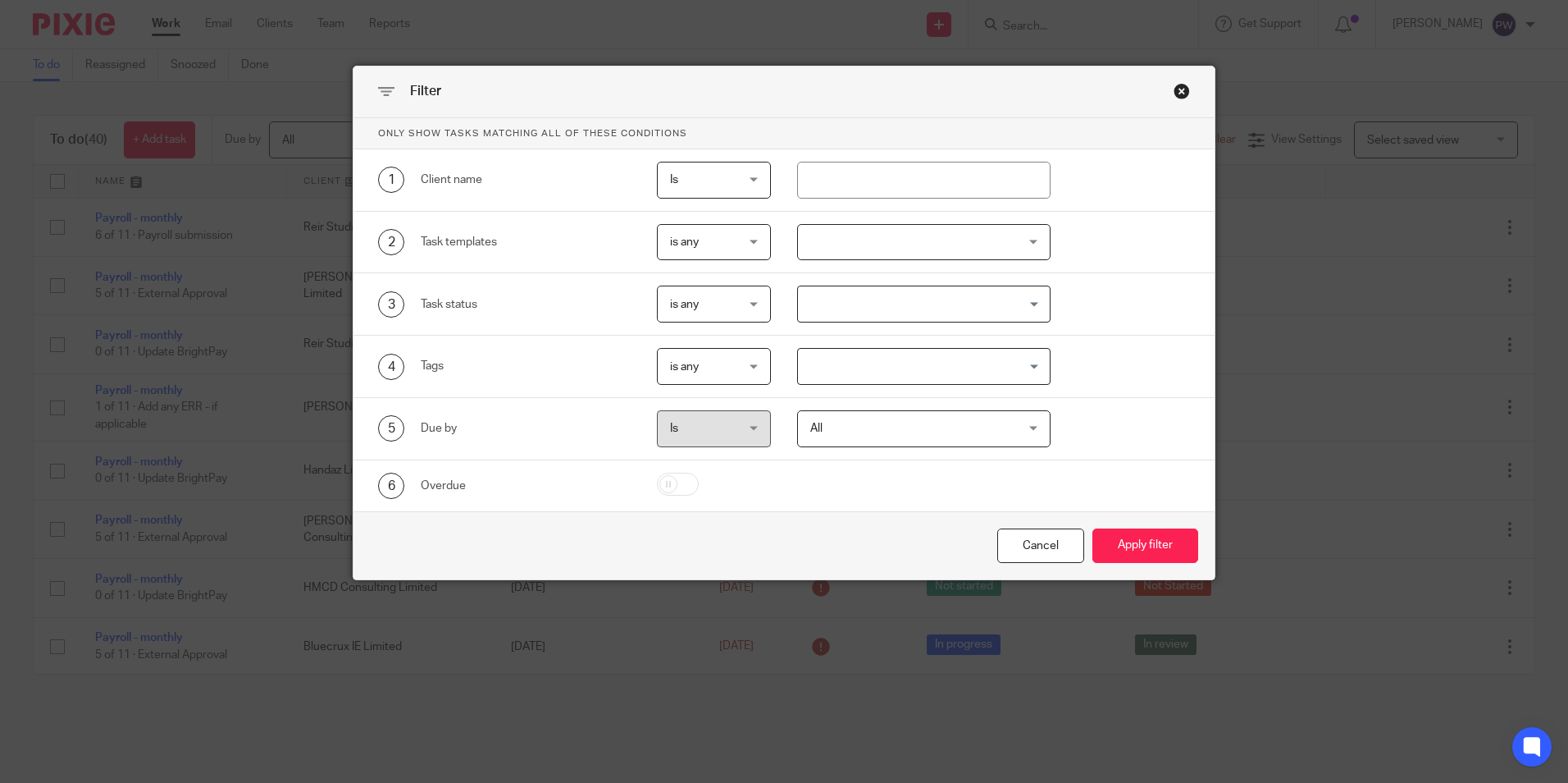
click at [841, 298] on input "Search for option" at bounding box center [920, 304] width 241 height 29
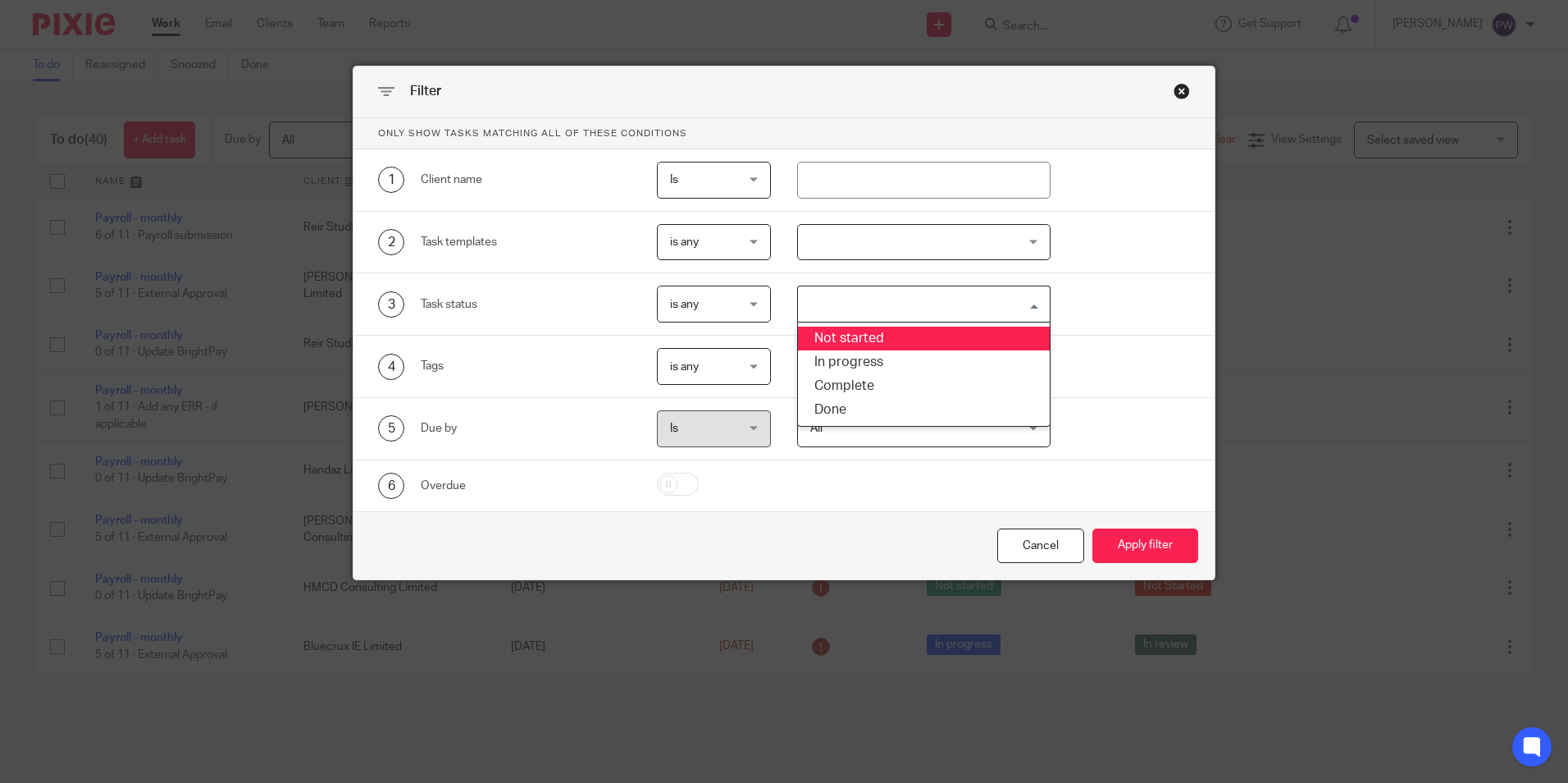
click at [849, 342] on li "Not started" at bounding box center [924, 339] width 252 height 24
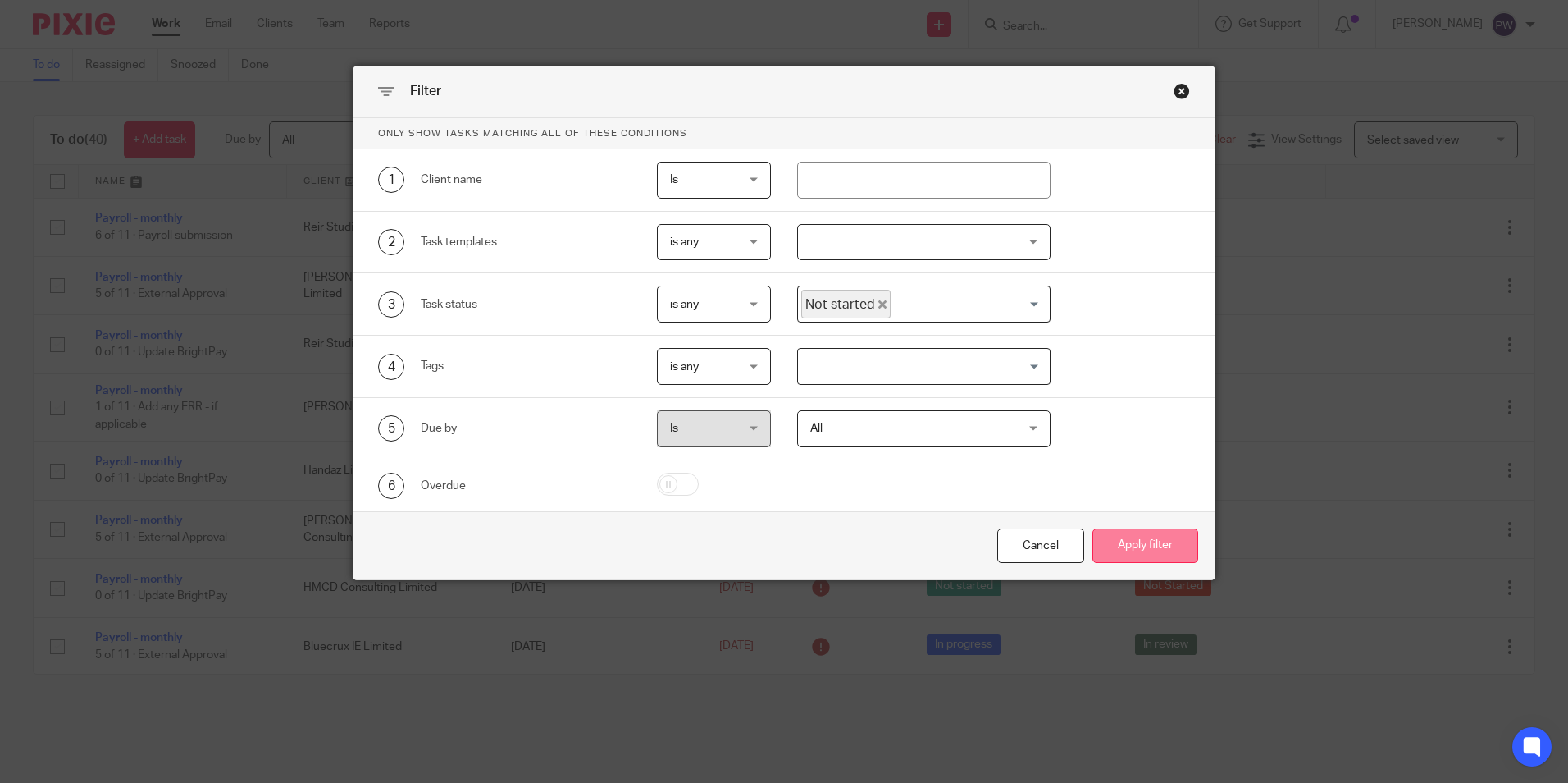
click at [1137, 541] on button "Apply filter" at bounding box center [1145, 545] width 106 height 36
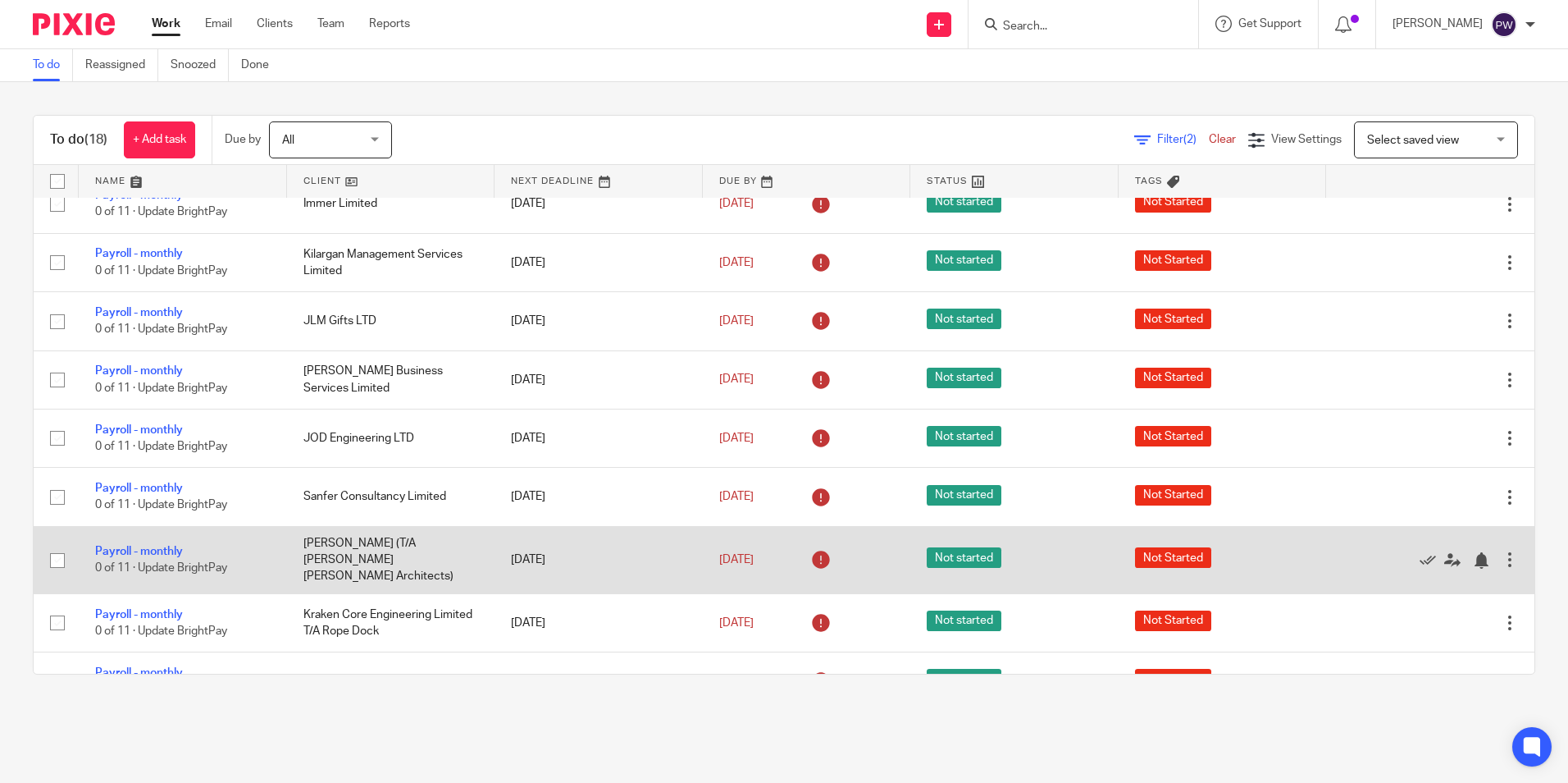
scroll to position [574, 0]
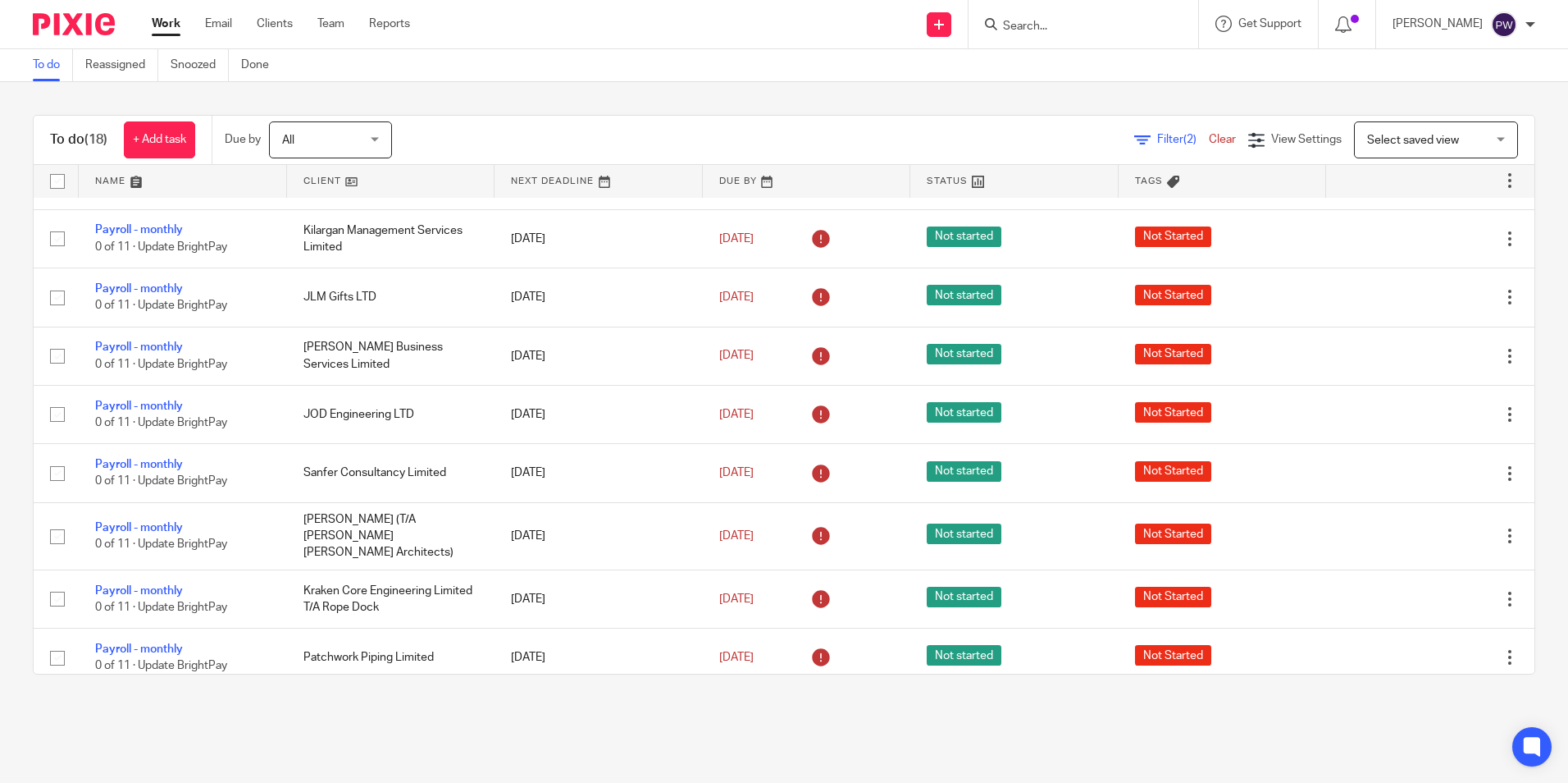
drag, startPoint x: 49, startPoint y: 498, endPoint x: 14, endPoint y: 486, distance: 37.0
click at [2, 484] on div "To do (18) + Add task Due by All All Today Tomorrow This week Next week This mo…" at bounding box center [784, 394] width 1568 height 625
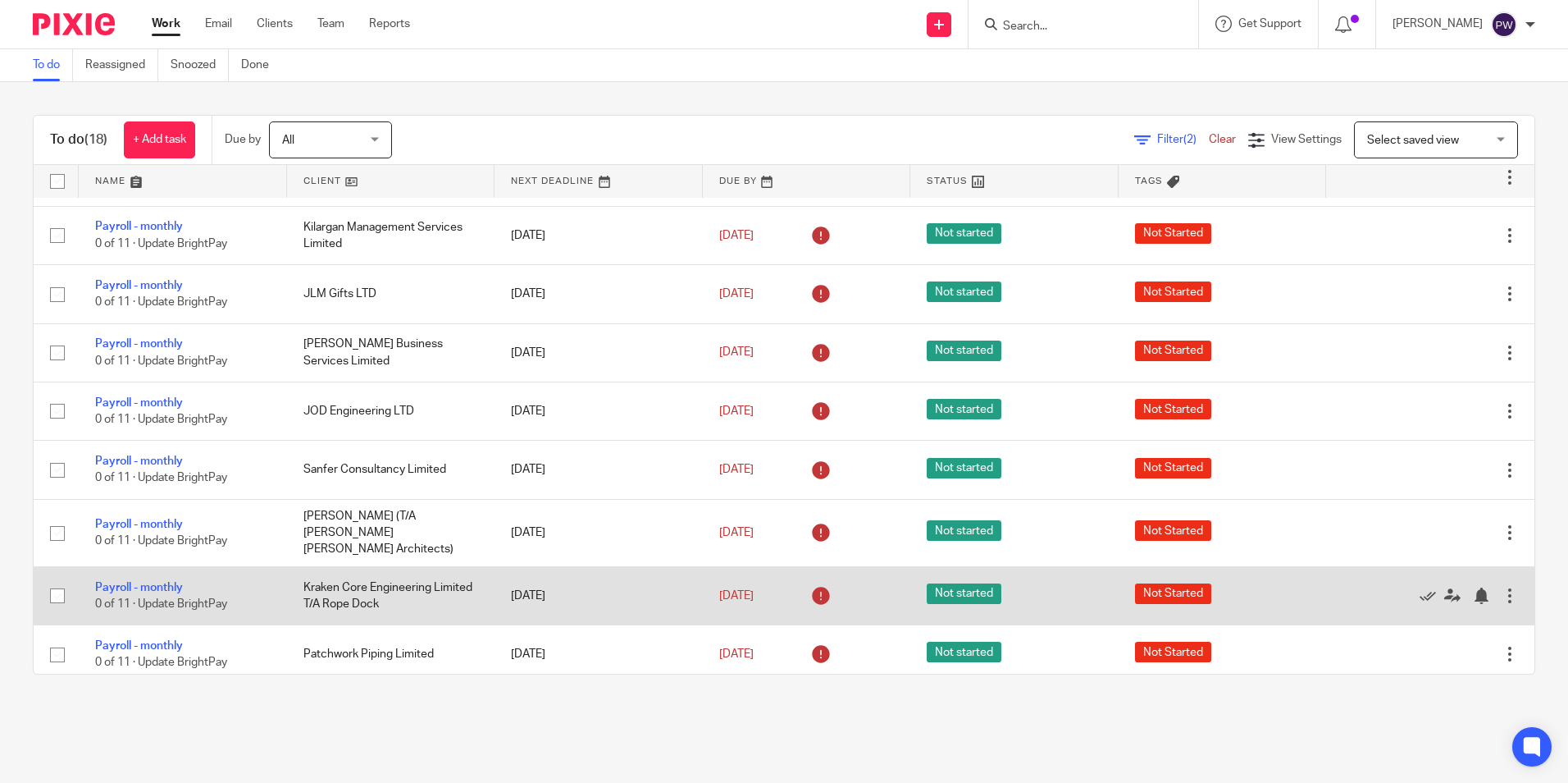
scroll to position [578, 0]
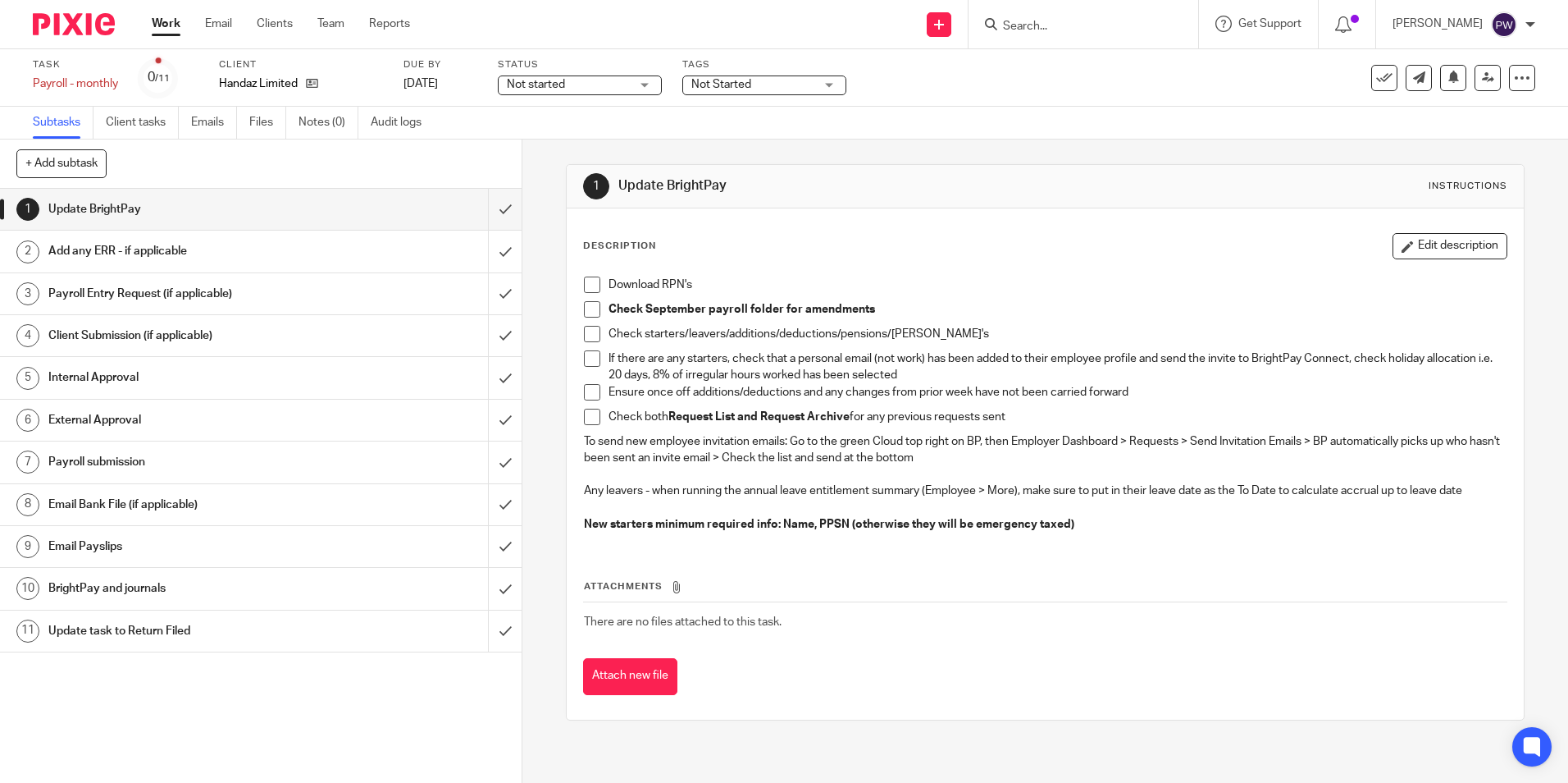
click at [568, 93] on div "Not started Not started" at bounding box center [580, 85] width 164 height 19
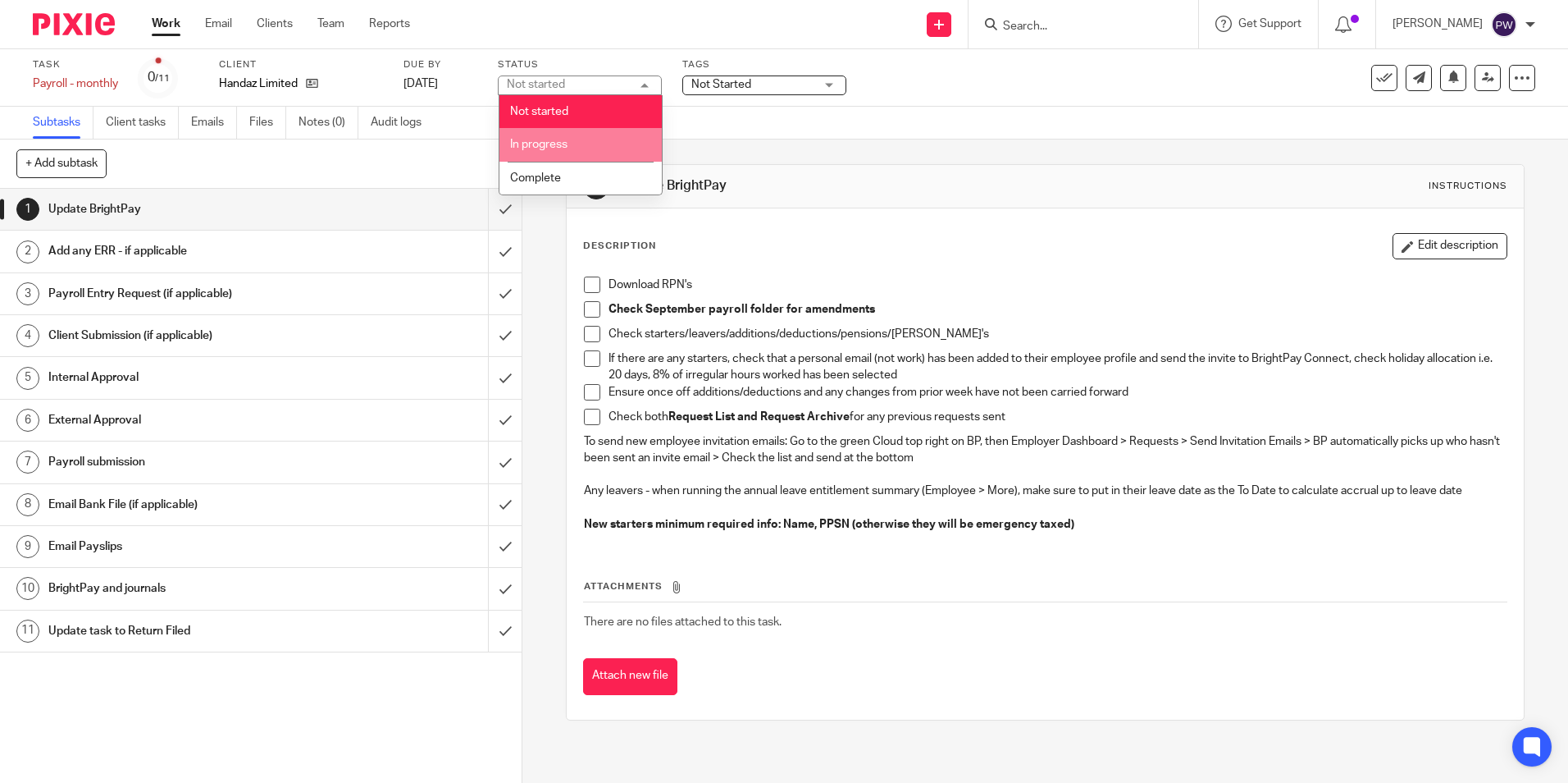
click at [567, 143] on span "In progress" at bounding box center [539, 144] width 58 height 12
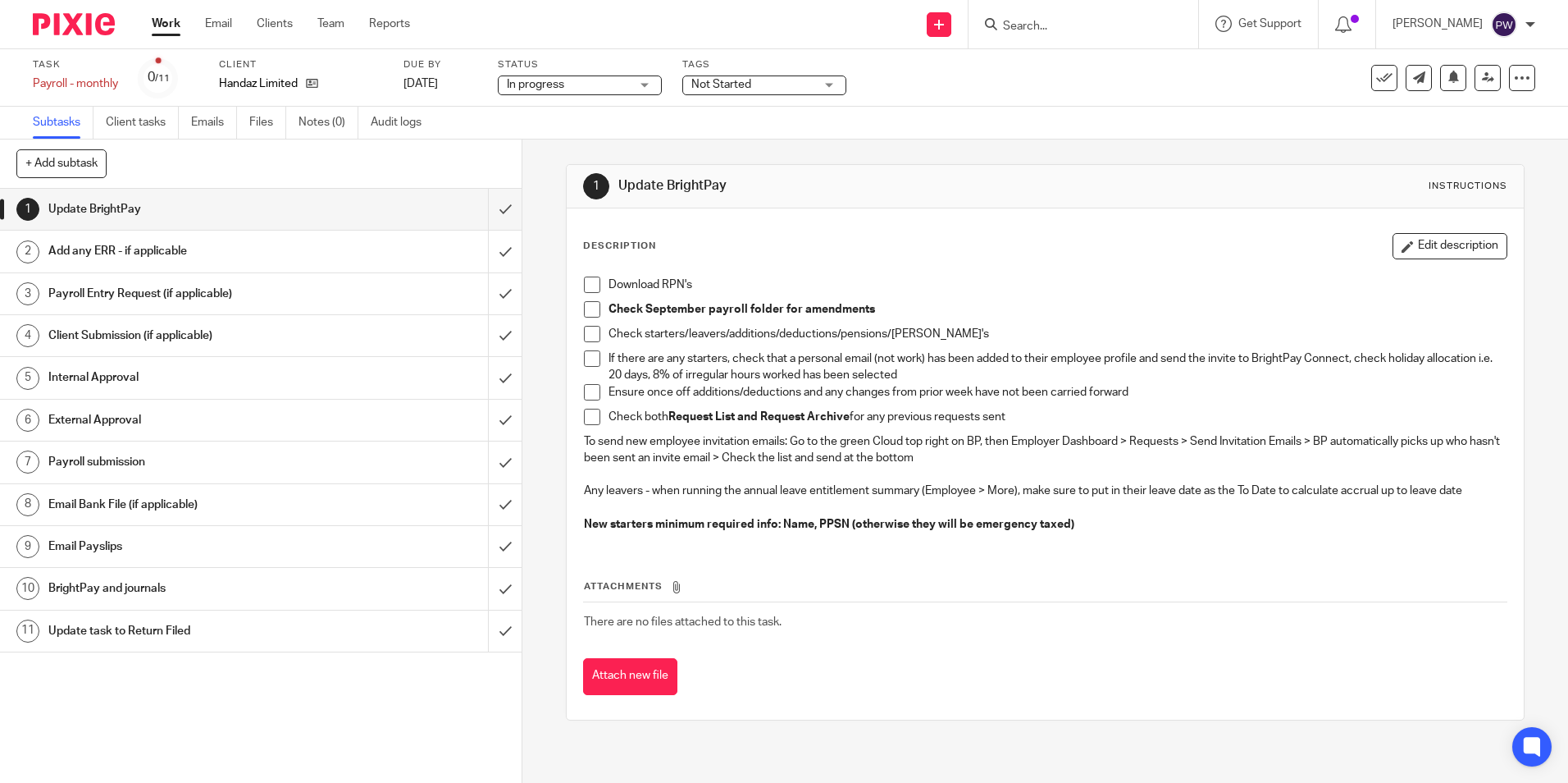
click at [767, 81] on span "Not Started" at bounding box center [753, 85] width 123 height 17
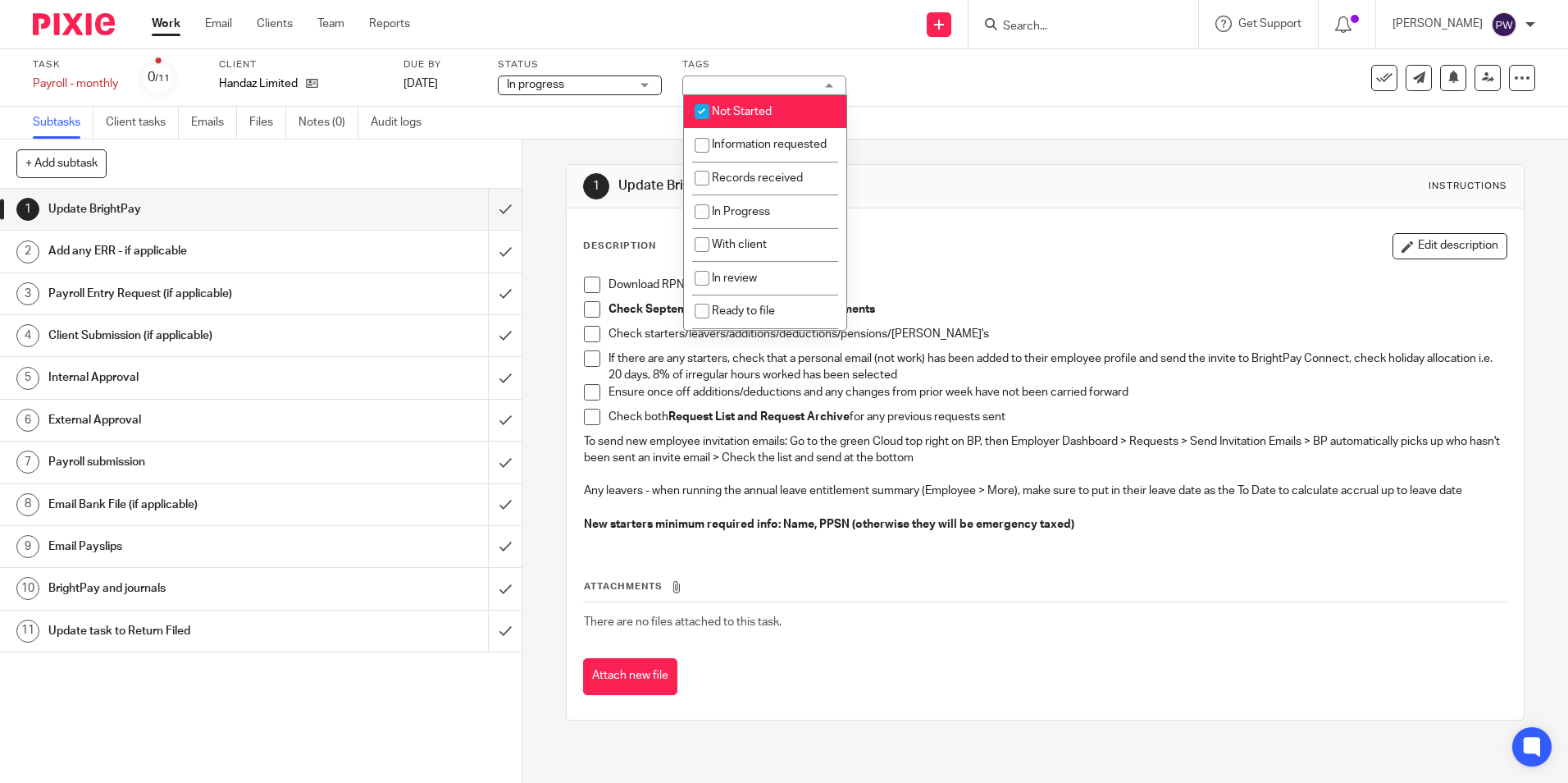
click at [753, 106] on span "Not Started" at bounding box center [742, 112] width 60 height 12
checkbox input "false"
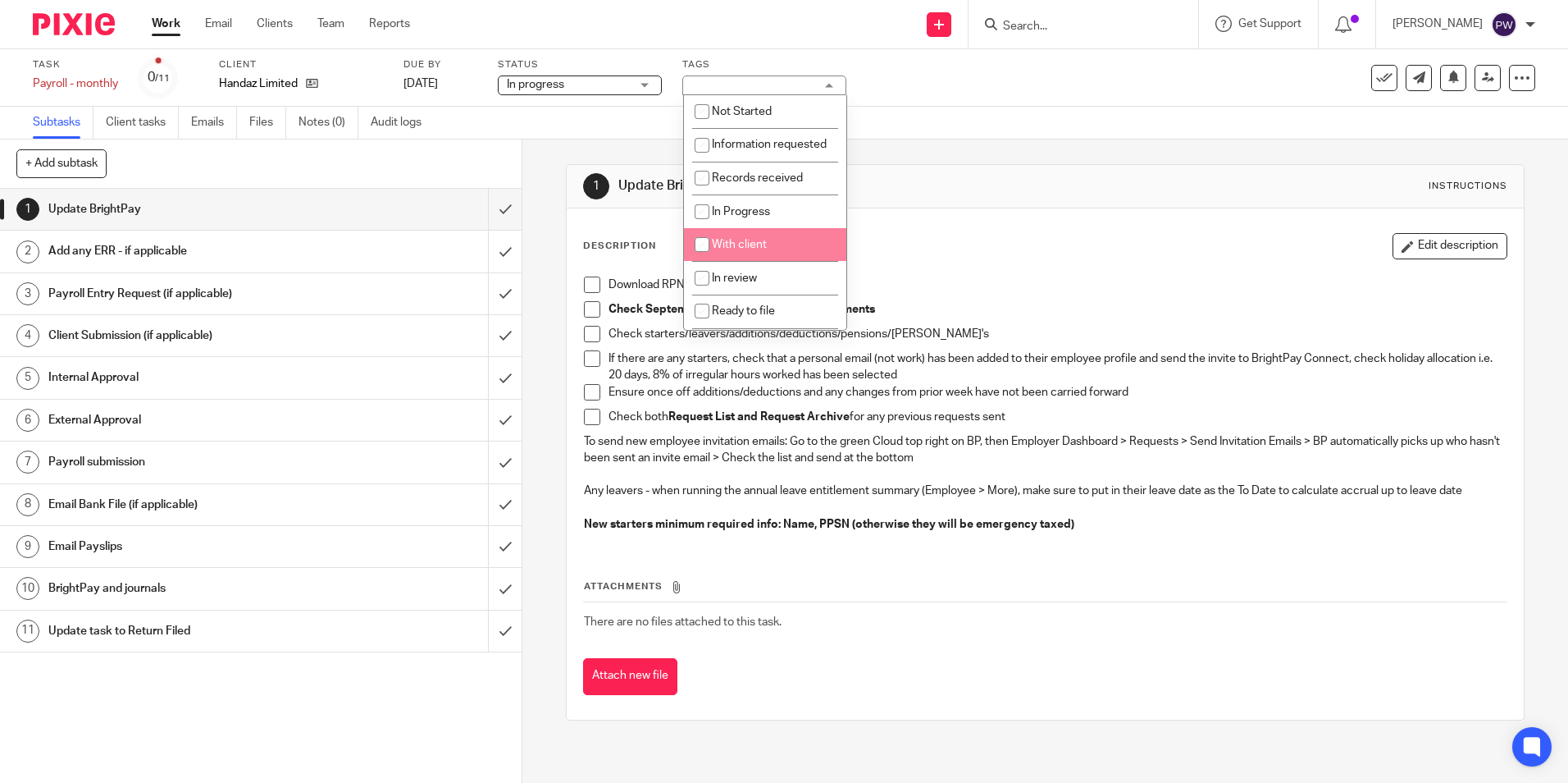
click at [746, 250] on span "With client" at bounding box center [739, 244] width 55 height 12
checkbox input "true"
click at [1042, 164] on div "1 Update BrightPay Instructions Description Edit description Download RPN's Che…" at bounding box center [1045, 442] width 958 height 556
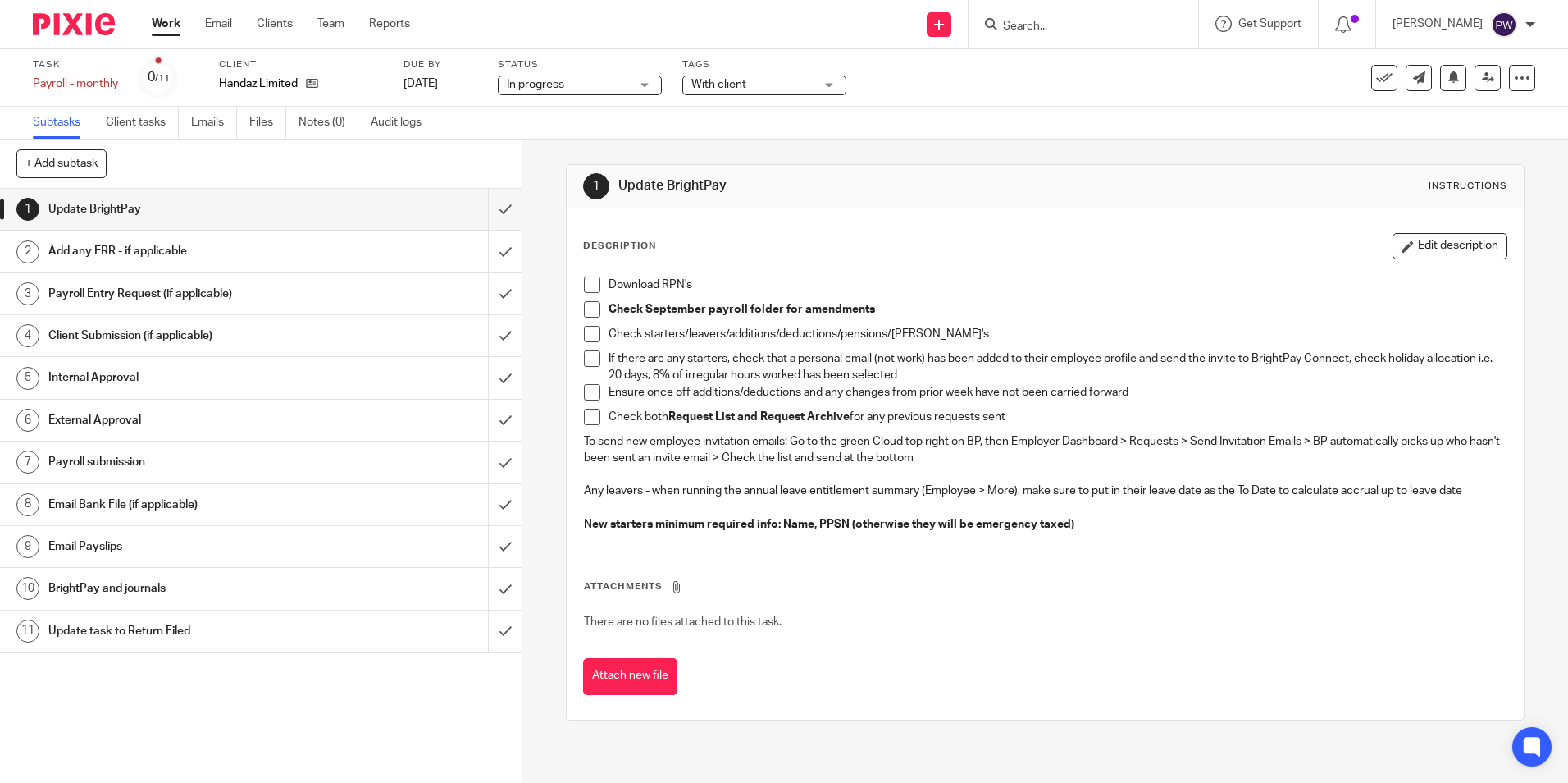
click at [588, 290] on span at bounding box center [591, 285] width 16 height 16
click at [589, 312] on span at bounding box center [591, 309] width 16 height 16
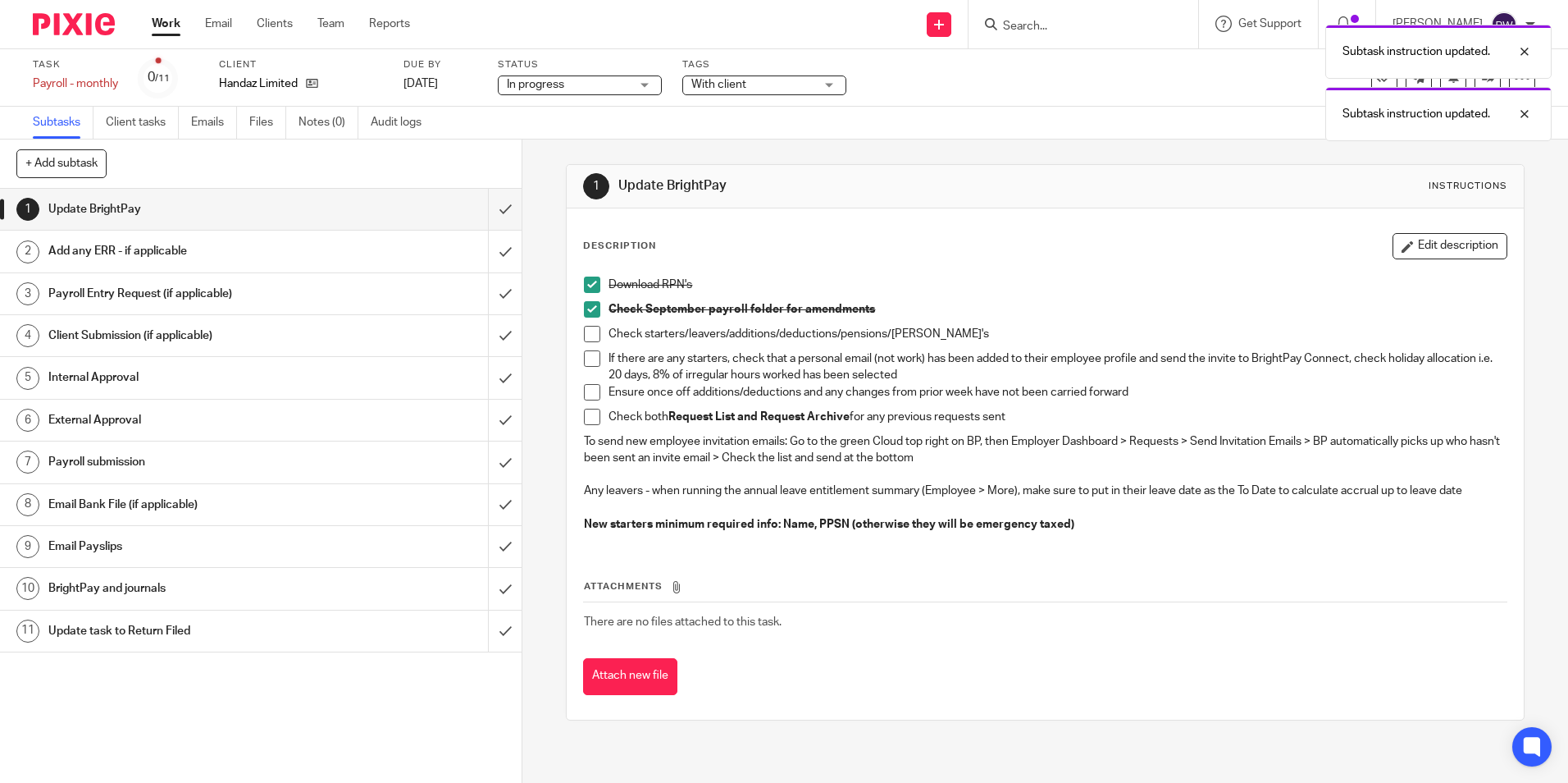
drag, startPoint x: 589, startPoint y: 331, endPoint x: 584, endPoint y: 347, distance: 16.8
click at [589, 331] on span at bounding box center [591, 334] width 16 height 16
click at [584, 351] on span at bounding box center [591, 358] width 16 height 16
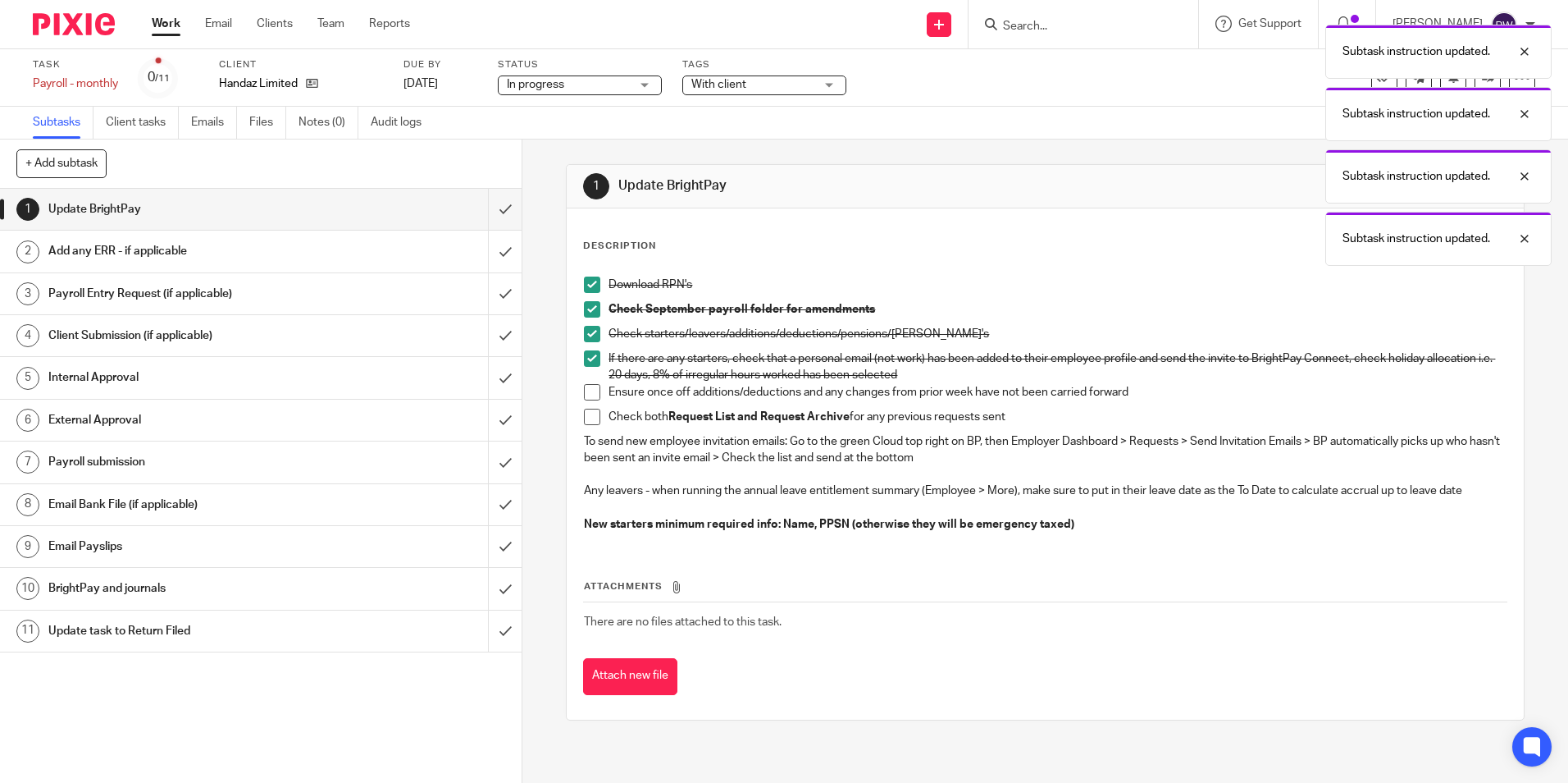
click at [586, 392] on span at bounding box center [591, 392] width 16 height 16
click at [589, 433] on p "To send new employee invitation emails: Go to the green Cloud top right on BP, …" at bounding box center [1044, 449] width 922 height 34
click at [588, 422] on span at bounding box center [591, 417] width 16 height 16
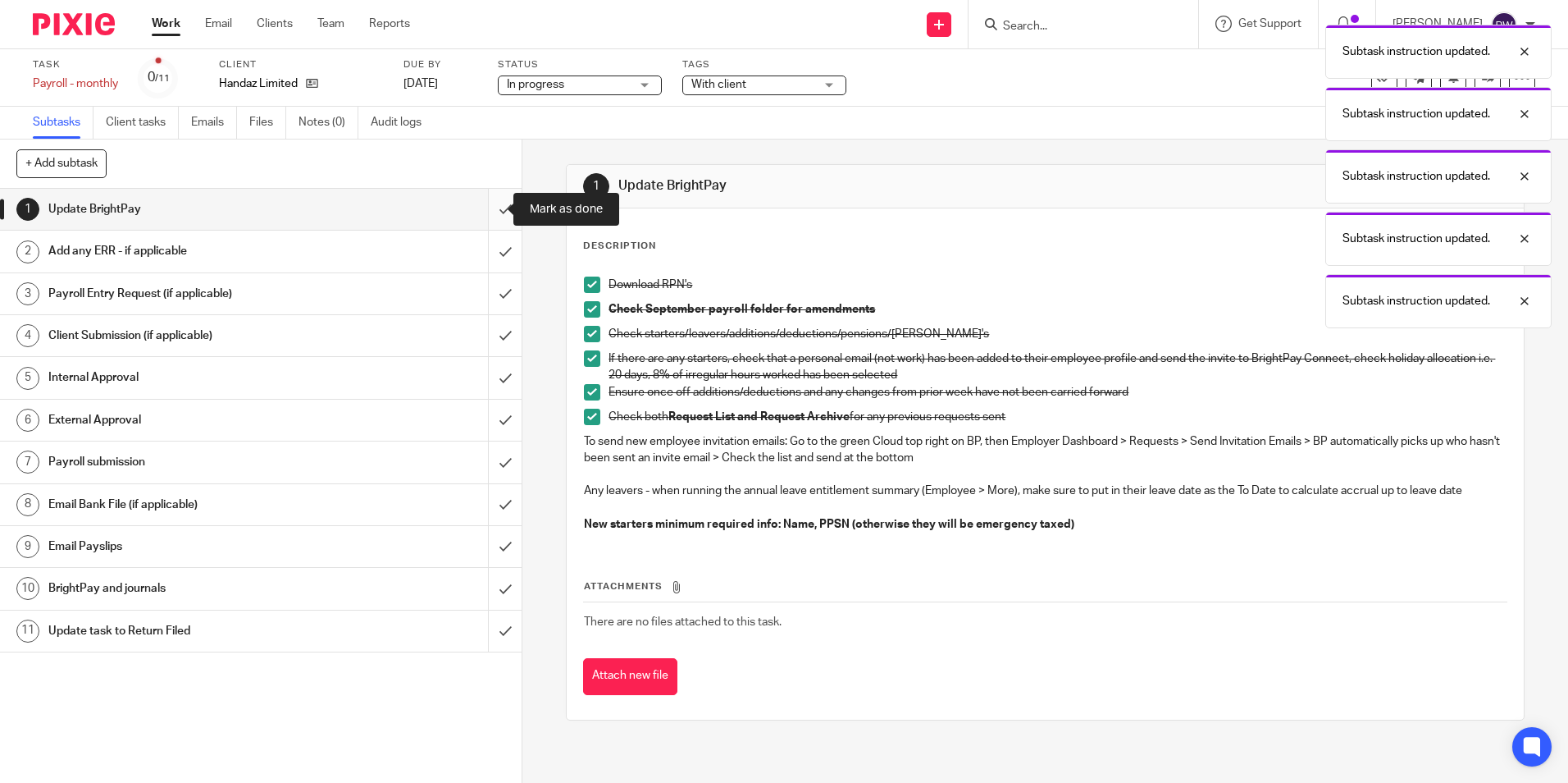
click at [495, 207] on input "submit" at bounding box center [261, 209] width 522 height 41
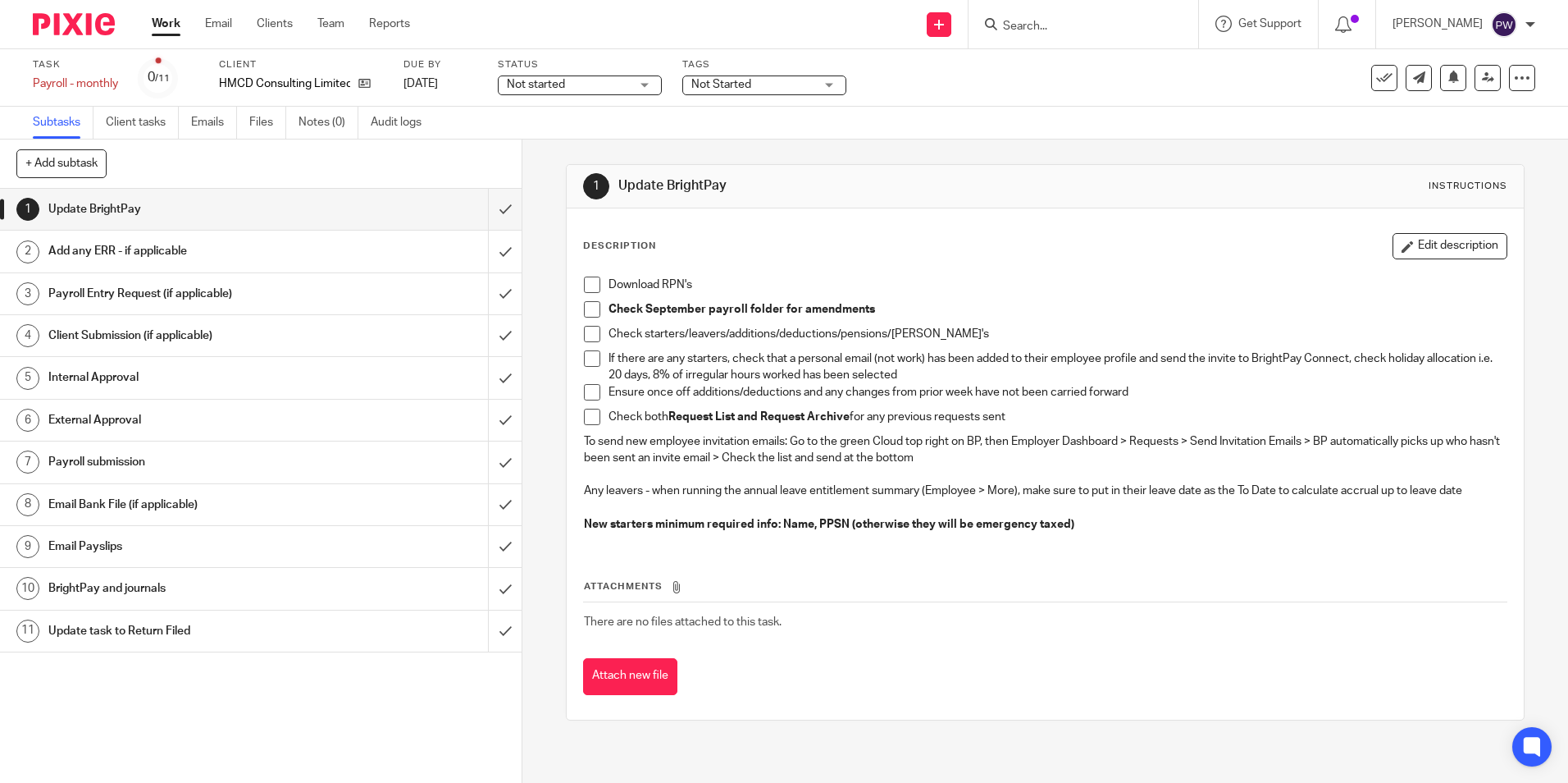
click at [64, 549] on h1 "Email Payslips" at bounding box center [188, 546] width 282 height 25
click at [132, 551] on h1 "Email Payslips" at bounding box center [188, 546] width 282 height 25
click at [98, 545] on h1 "Email Payslips" at bounding box center [188, 546] width 282 height 25
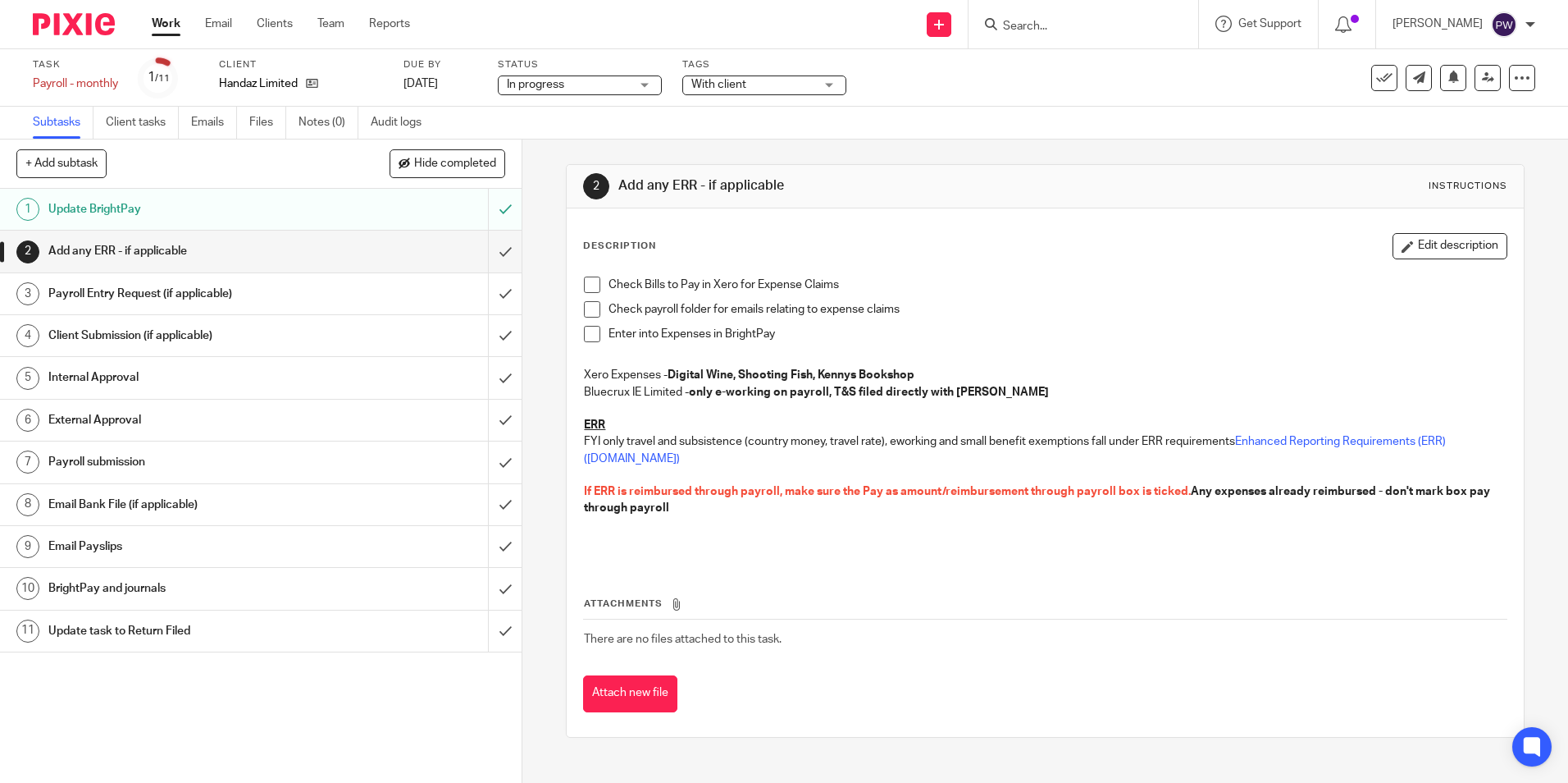
click at [95, 543] on h1 "Email Payslips" at bounding box center [188, 546] width 282 height 25
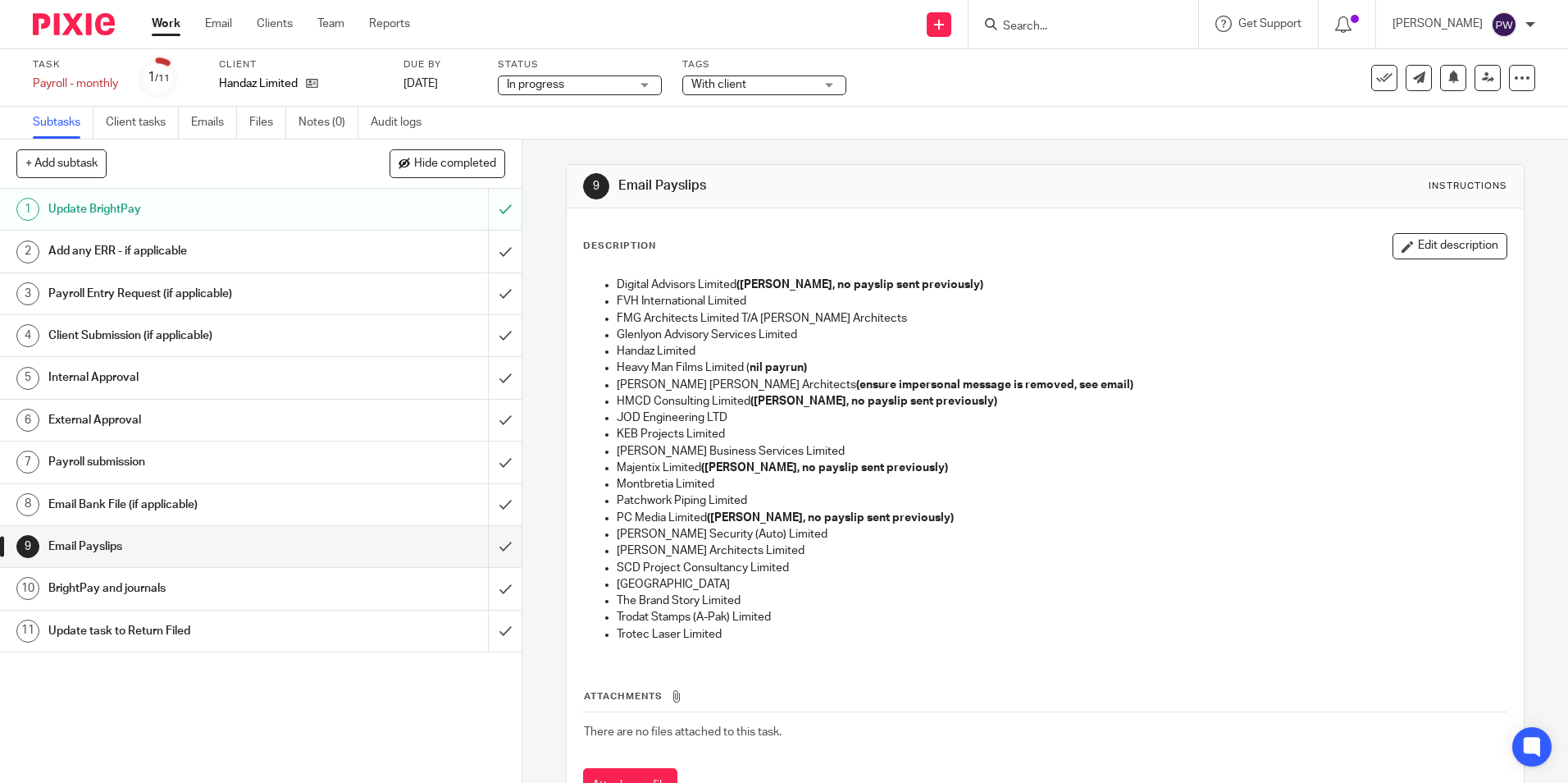
drag, startPoint x: 631, startPoint y: 81, endPoint x: 626, endPoint y: 88, distance: 8.6
click at [629, 83] on span "In progress" at bounding box center [568, 85] width 123 height 17
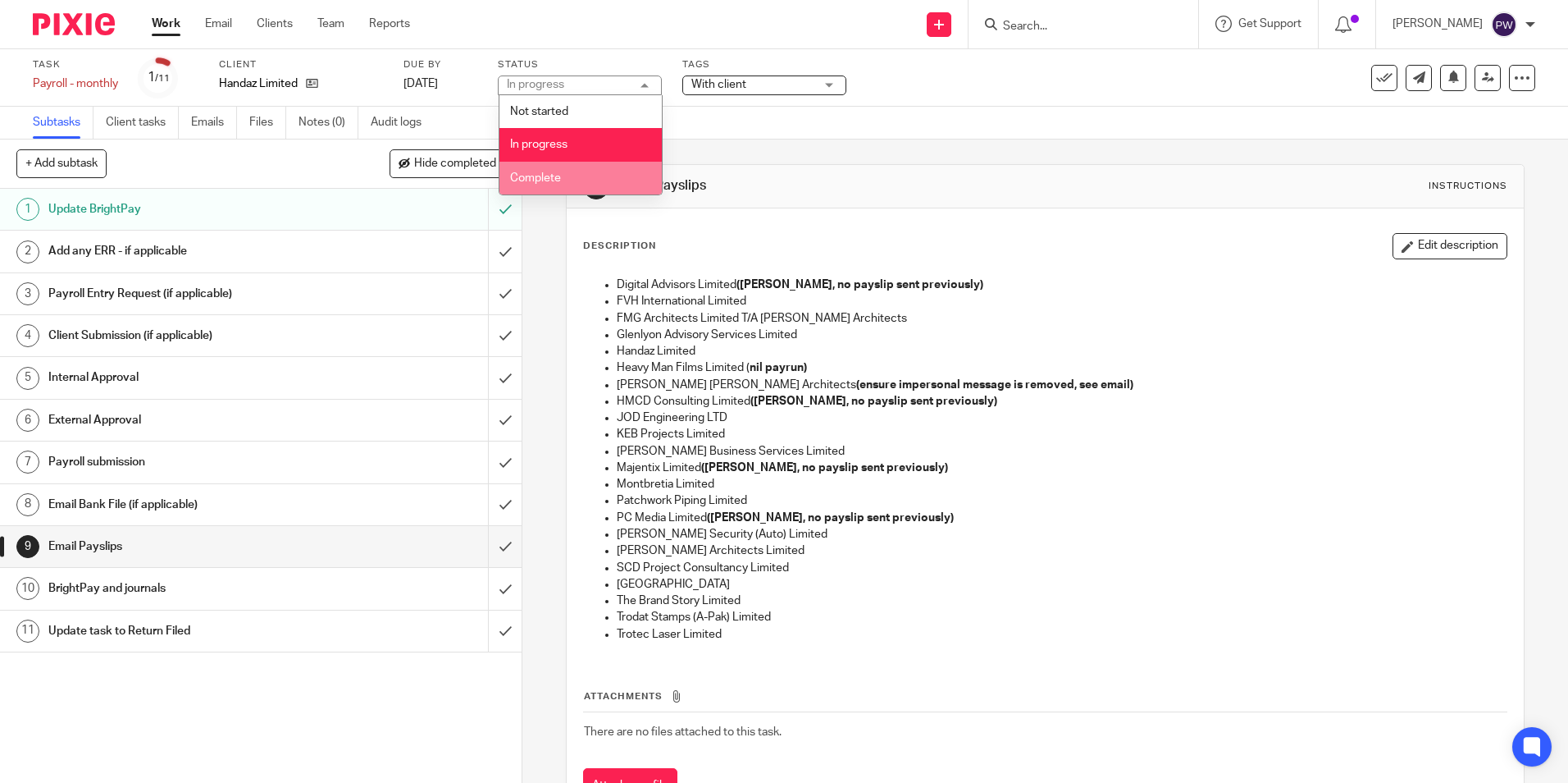
click at [565, 178] on li "Complete" at bounding box center [581, 178] width 162 height 34
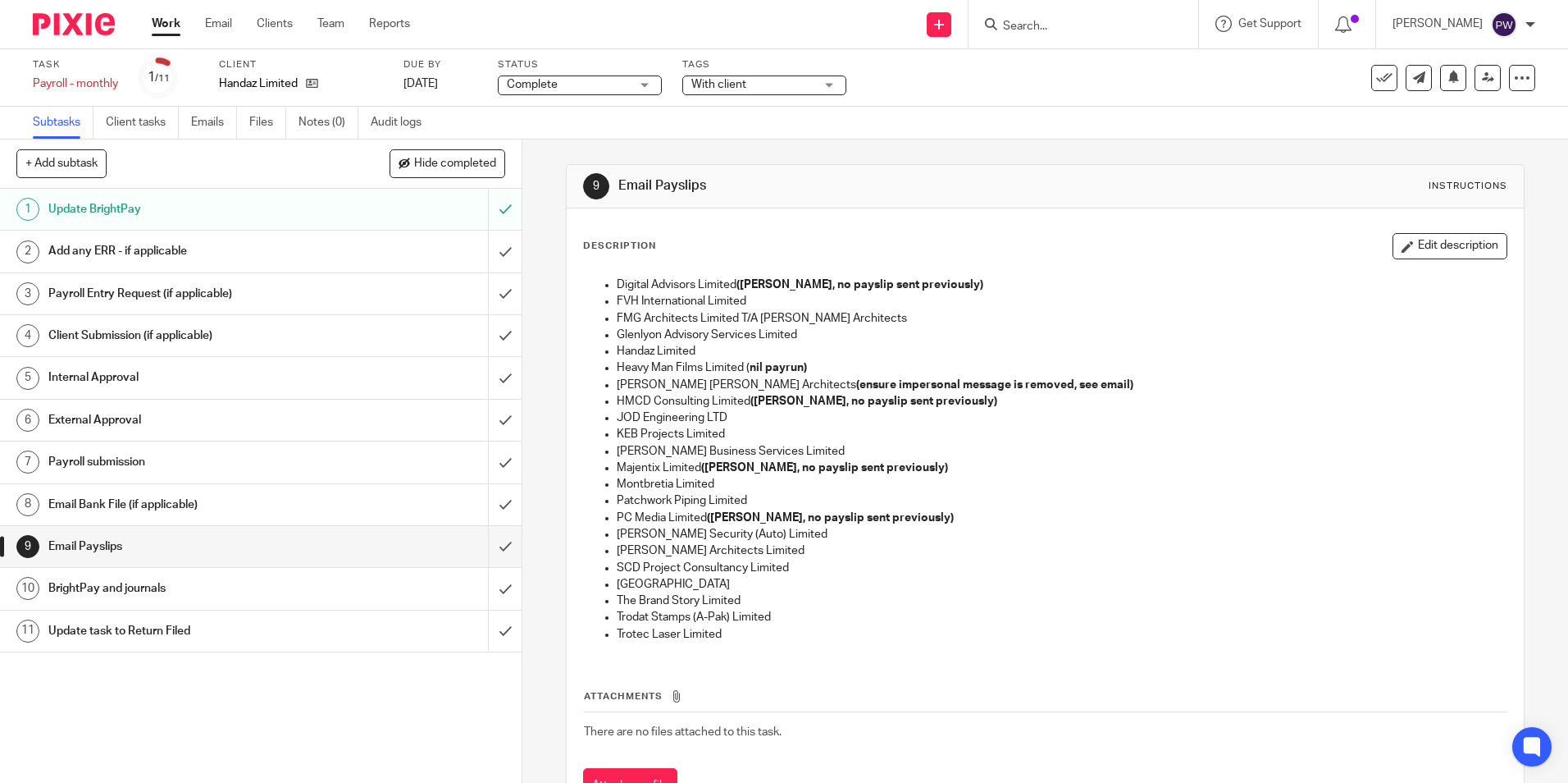
click at [771, 73] on div "Tags With client Not Started Information requested Records received In Progress…" at bounding box center [764, 78] width 164 height 39
click at [768, 81] on span "With client" at bounding box center [753, 85] width 123 height 17
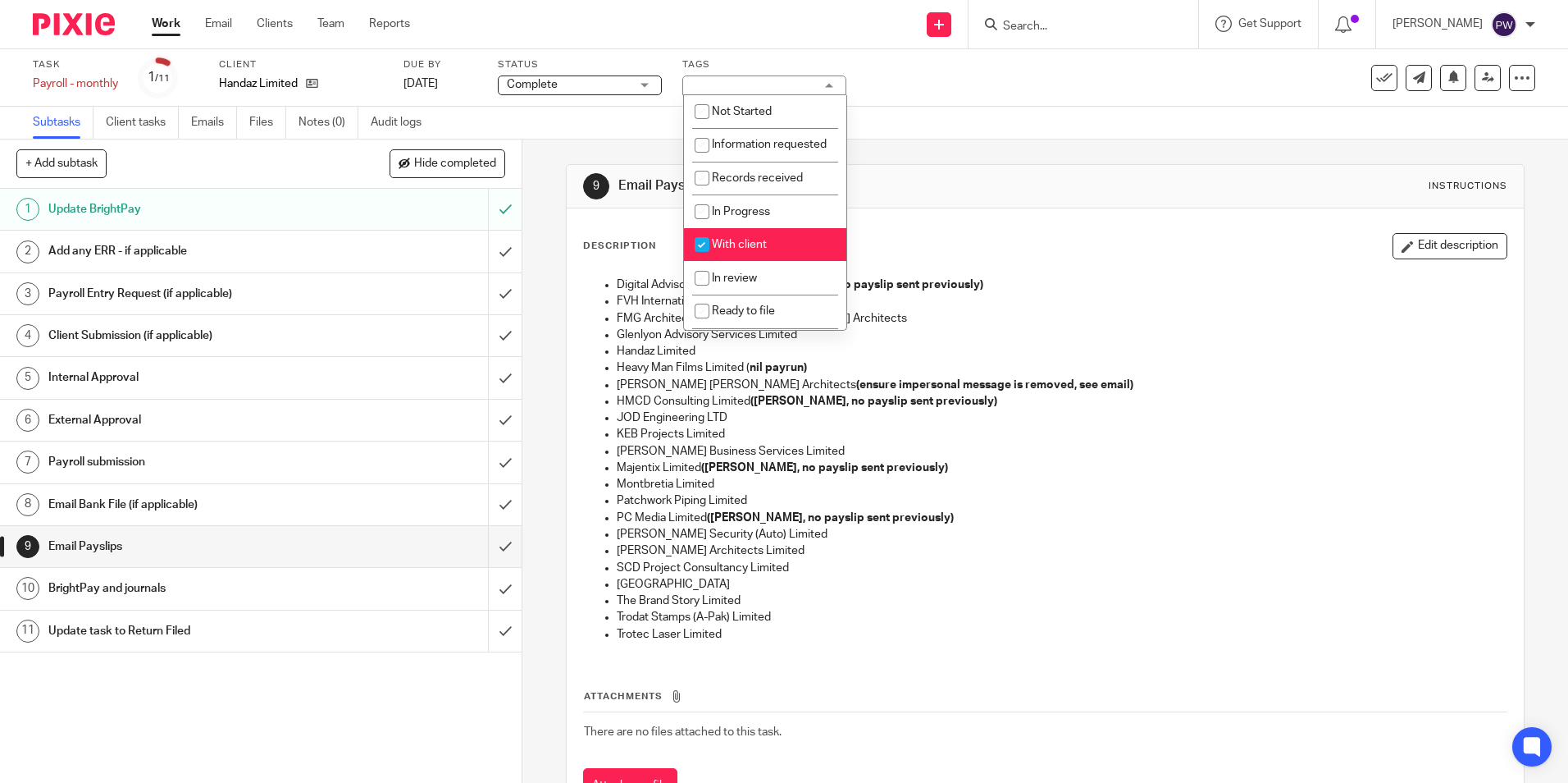
click at [730, 250] on span "With client" at bounding box center [739, 244] width 55 height 12
checkbox input "false"
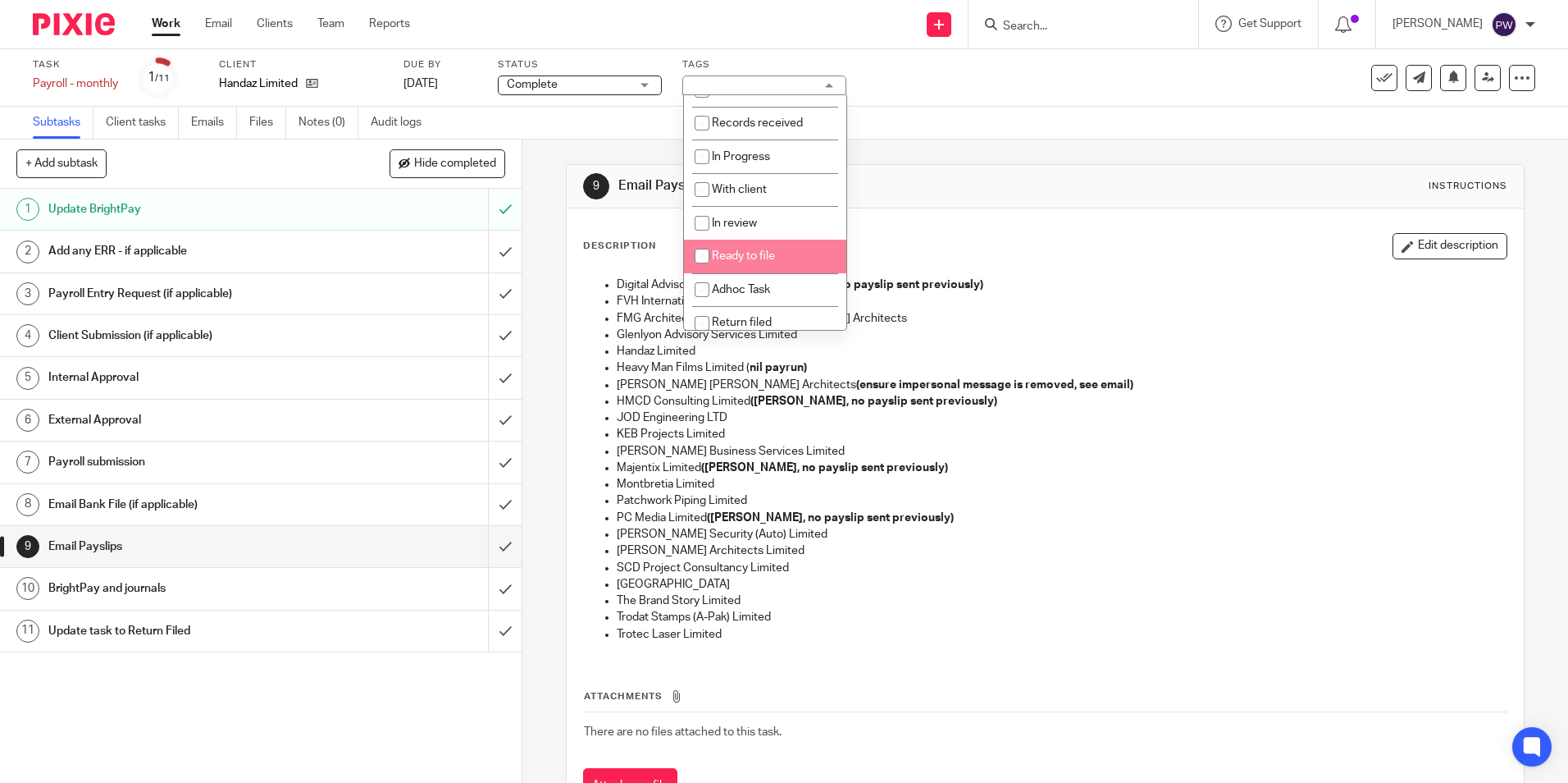
scroll to position [114, 0]
click at [741, 279] on span "Return filed" at bounding box center [742, 279] width 60 height 12
checkbox input "true"
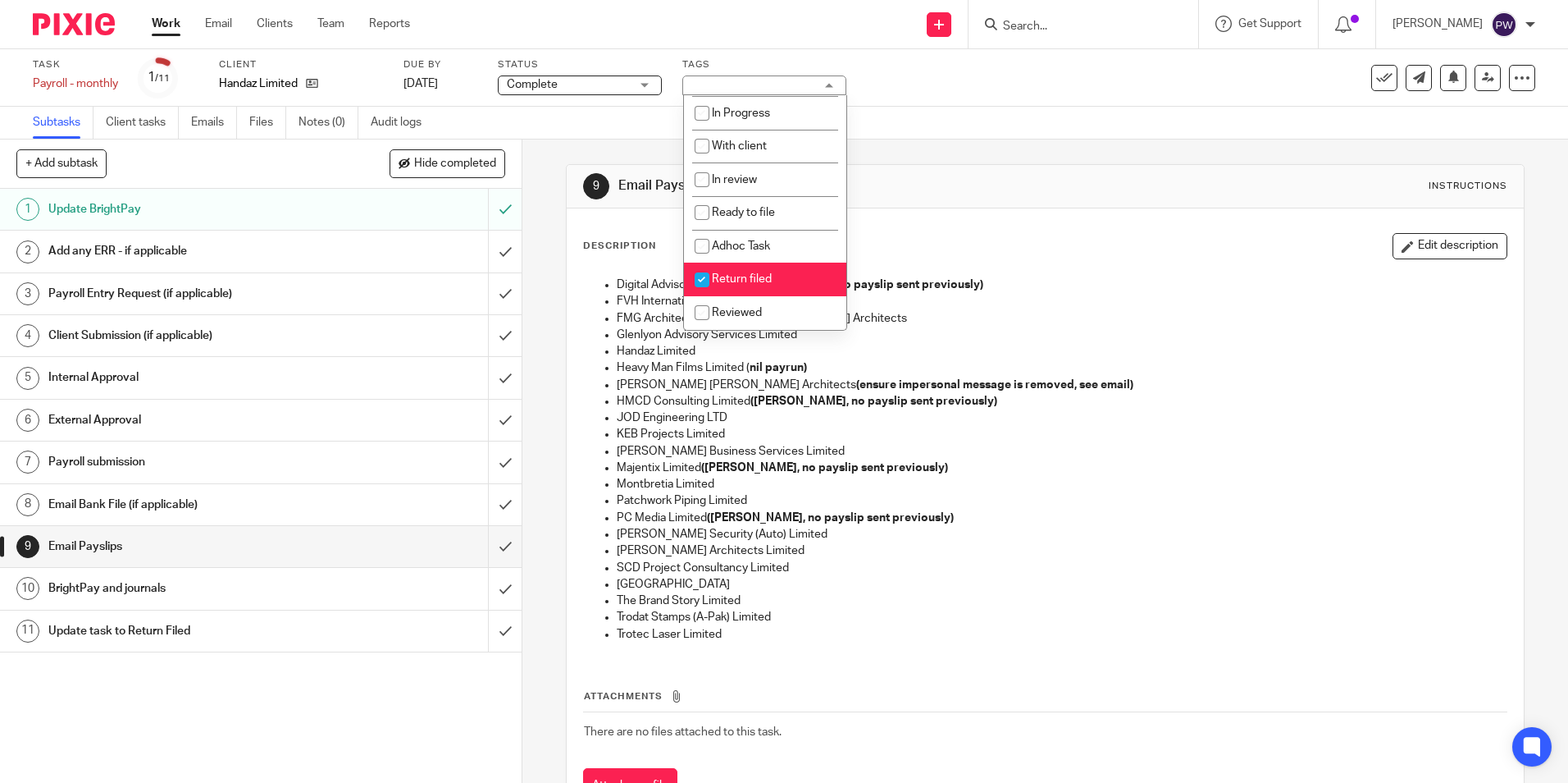
click at [963, 142] on div "9 Email Payslips Instructions Description Edit description Digital Advisors Lim…" at bounding box center [1045, 496] width 958 height 715
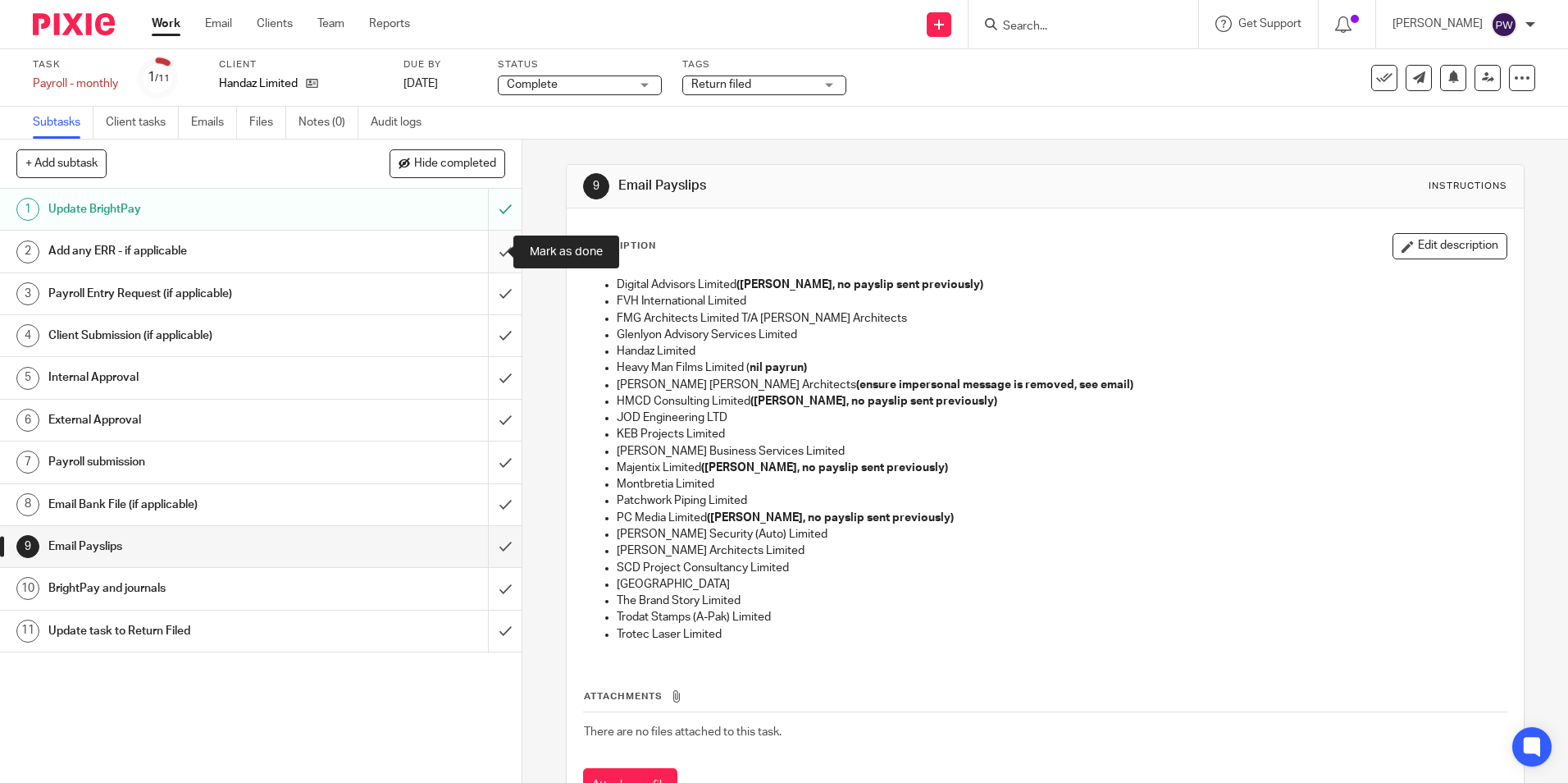
click at [491, 261] on input "submit" at bounding box center [261, 251] width 522 height 41
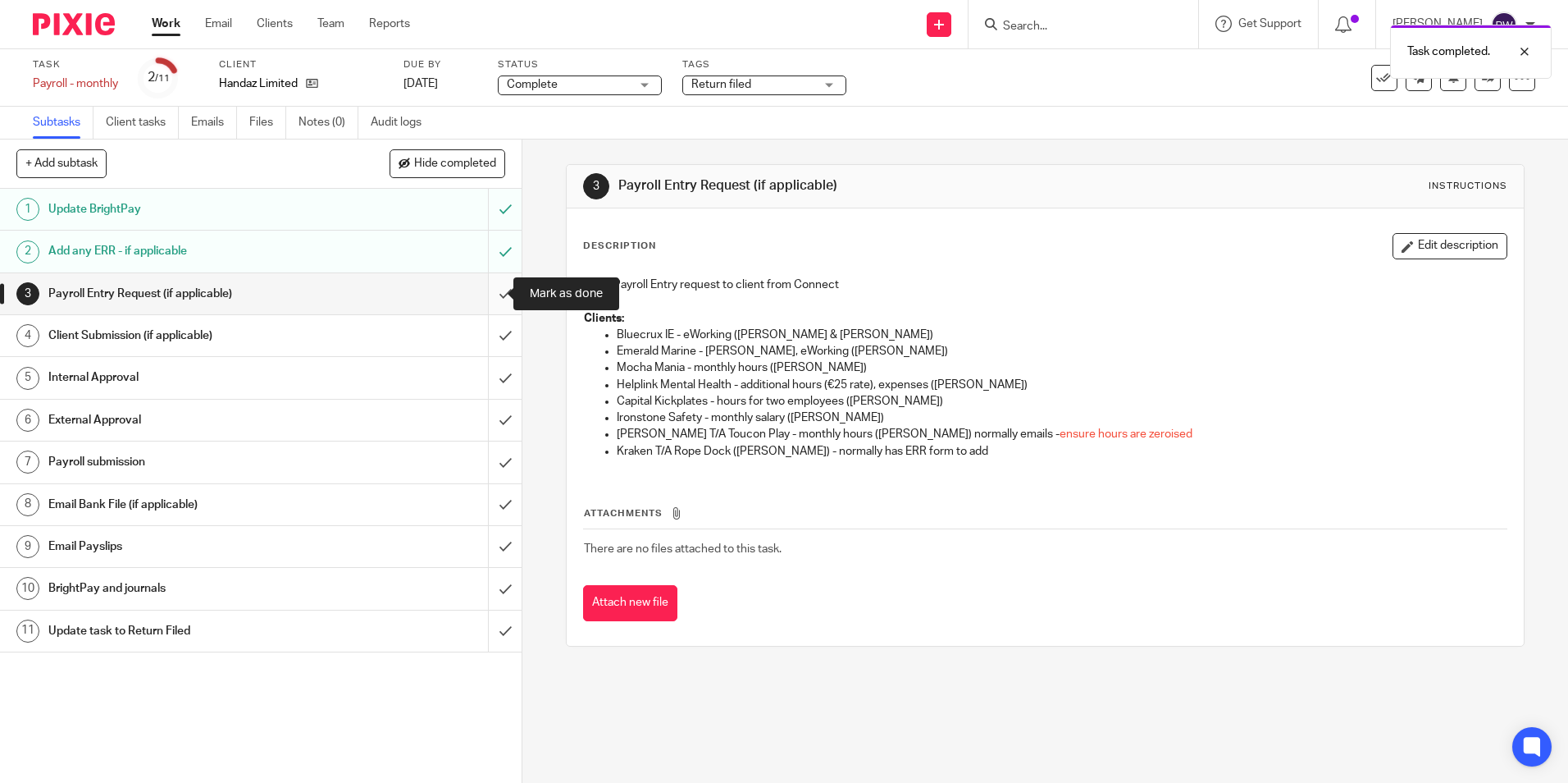
click at [487, 296] on input "submit" at bounding box center [261, 293] width 522 height 41
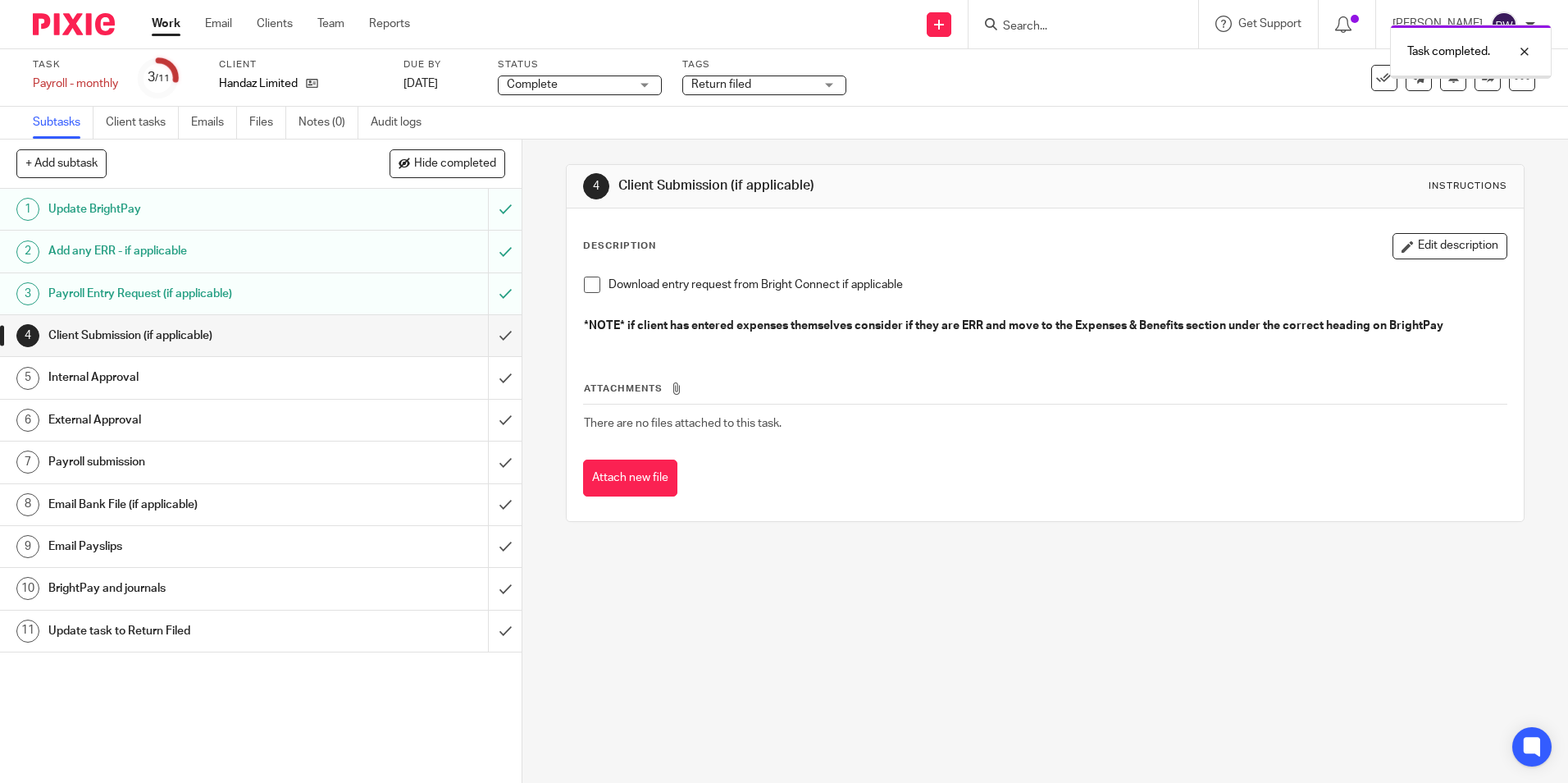
click at [484, 334] on input "submit" at bounding box center [261, 336] width 522 height 41
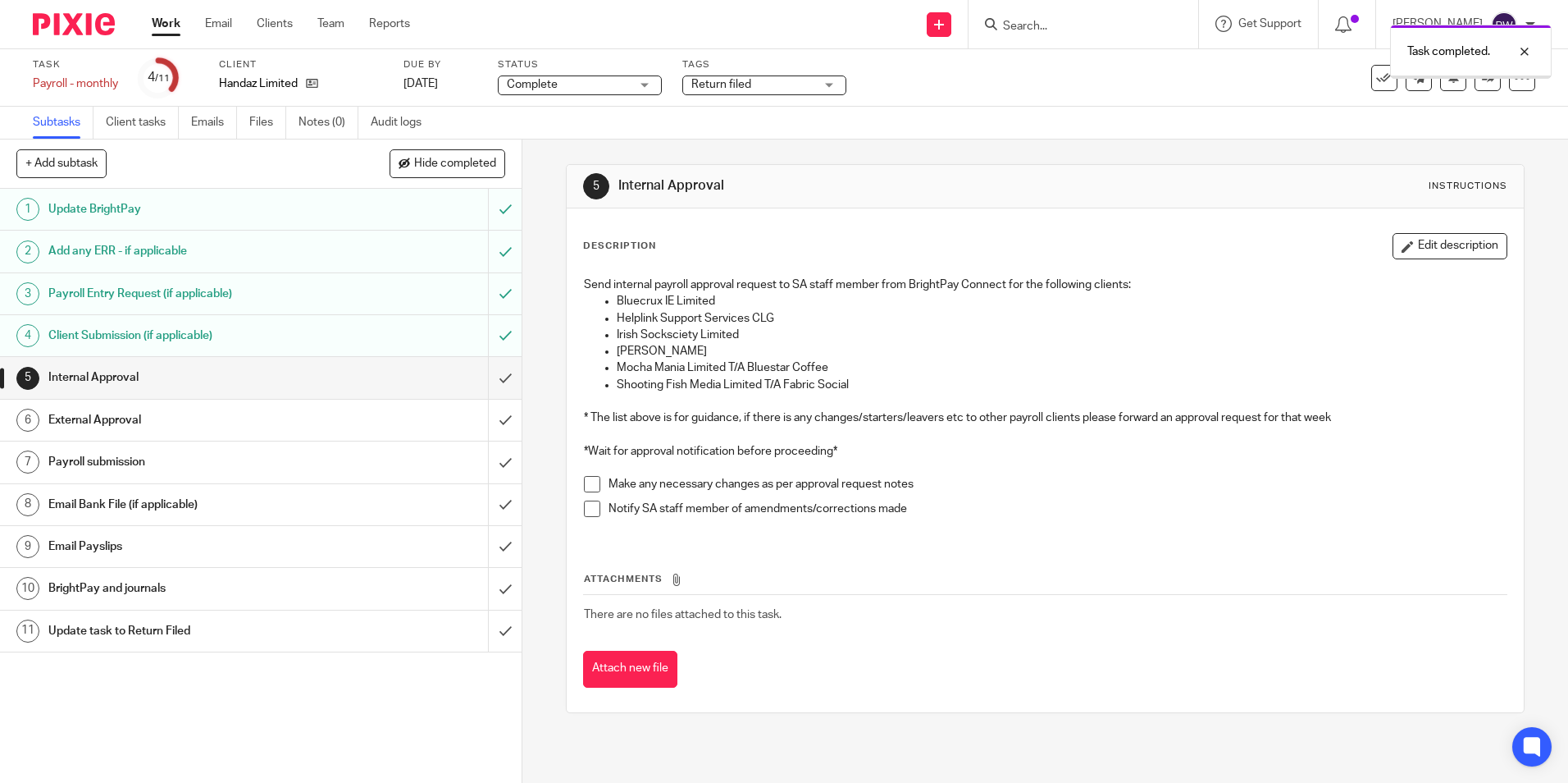
click at [485, 372] on input "submit" at bounding box center [261, 377] width 522 height 41
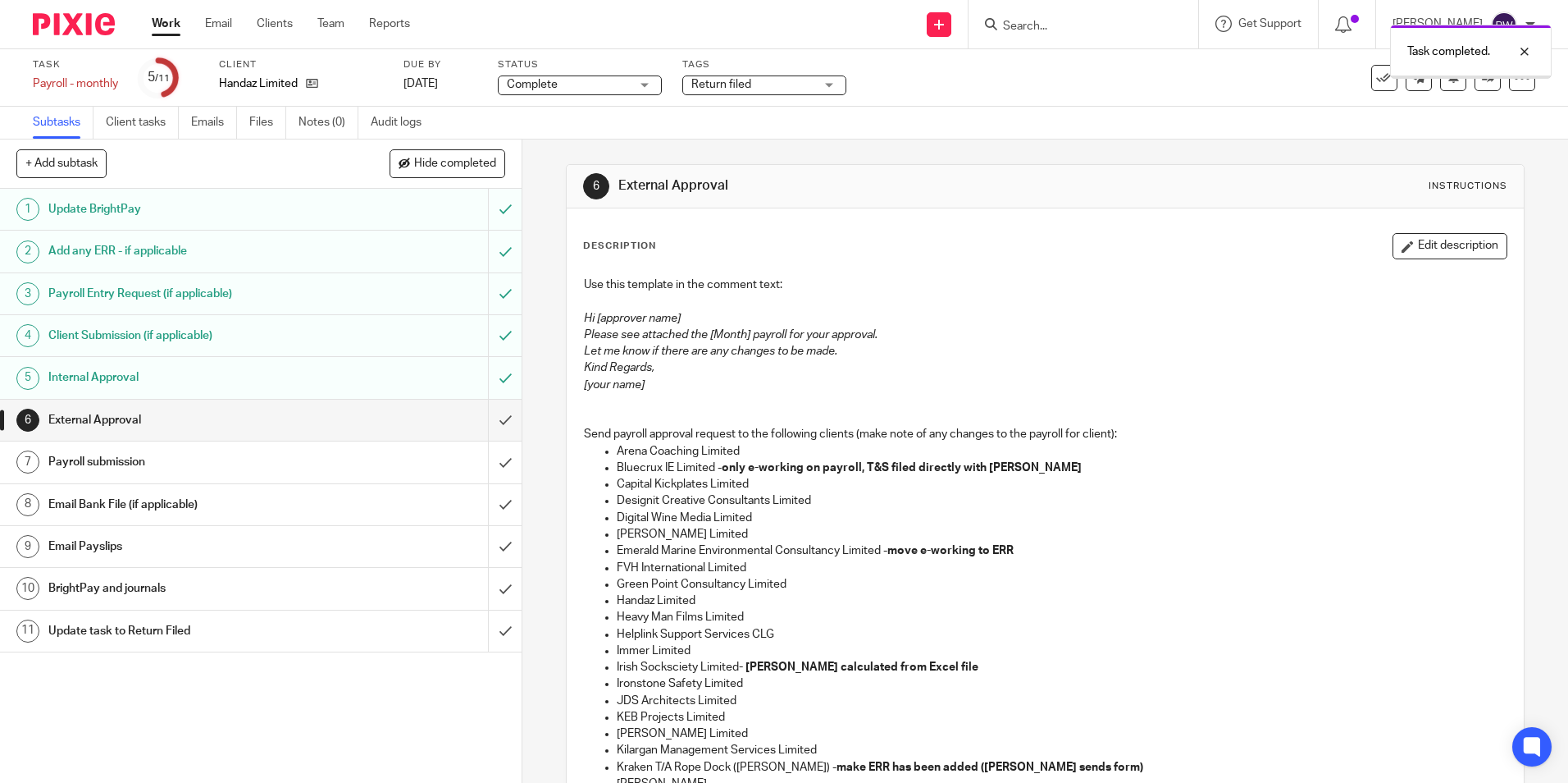
click at [479, 423] on input "submit" at bounding box center [261, 420] width 522 height 41
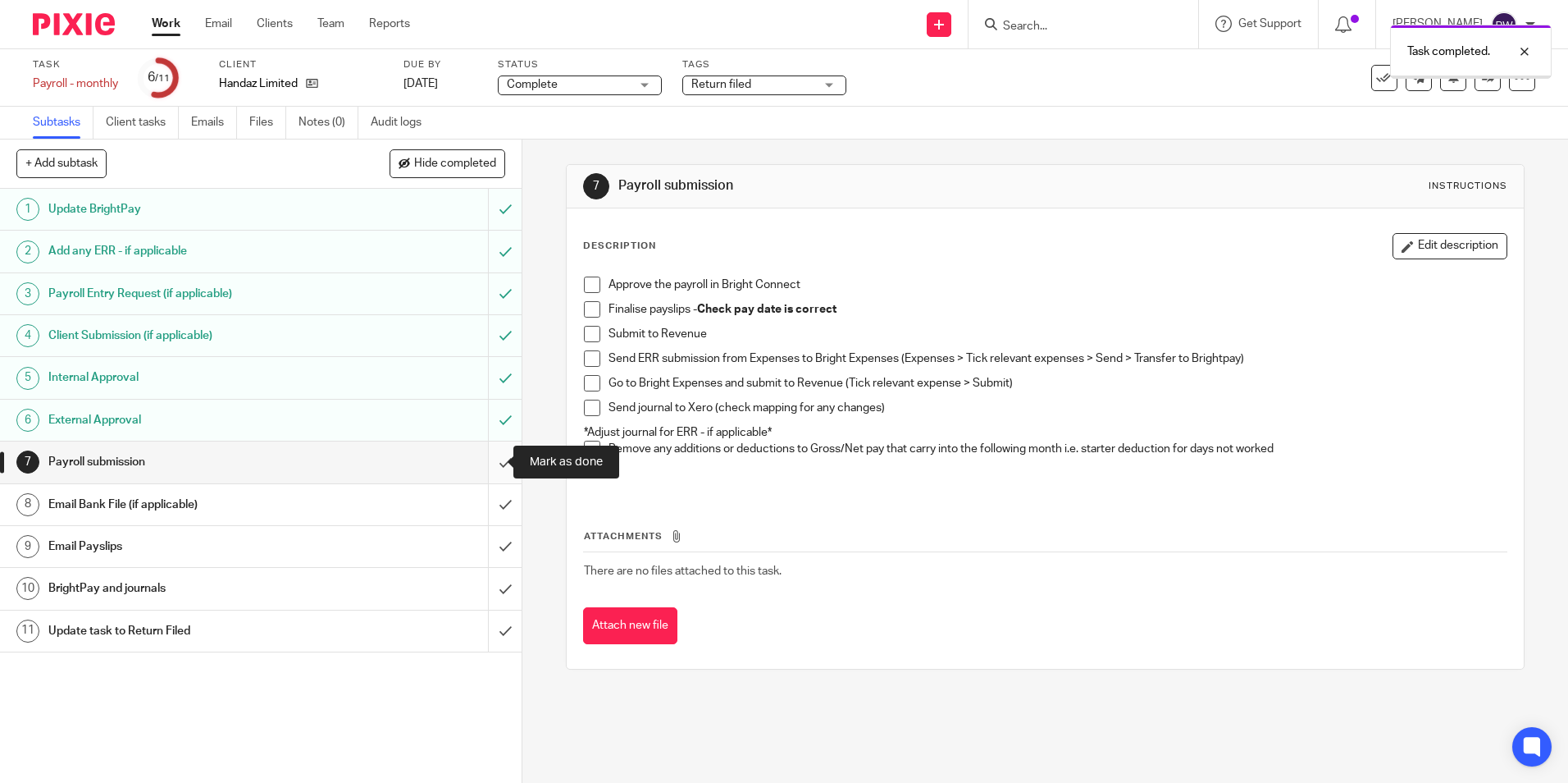
click at [484, 467] on input "submit" at bounding box center [261, 462] width 522 height 41
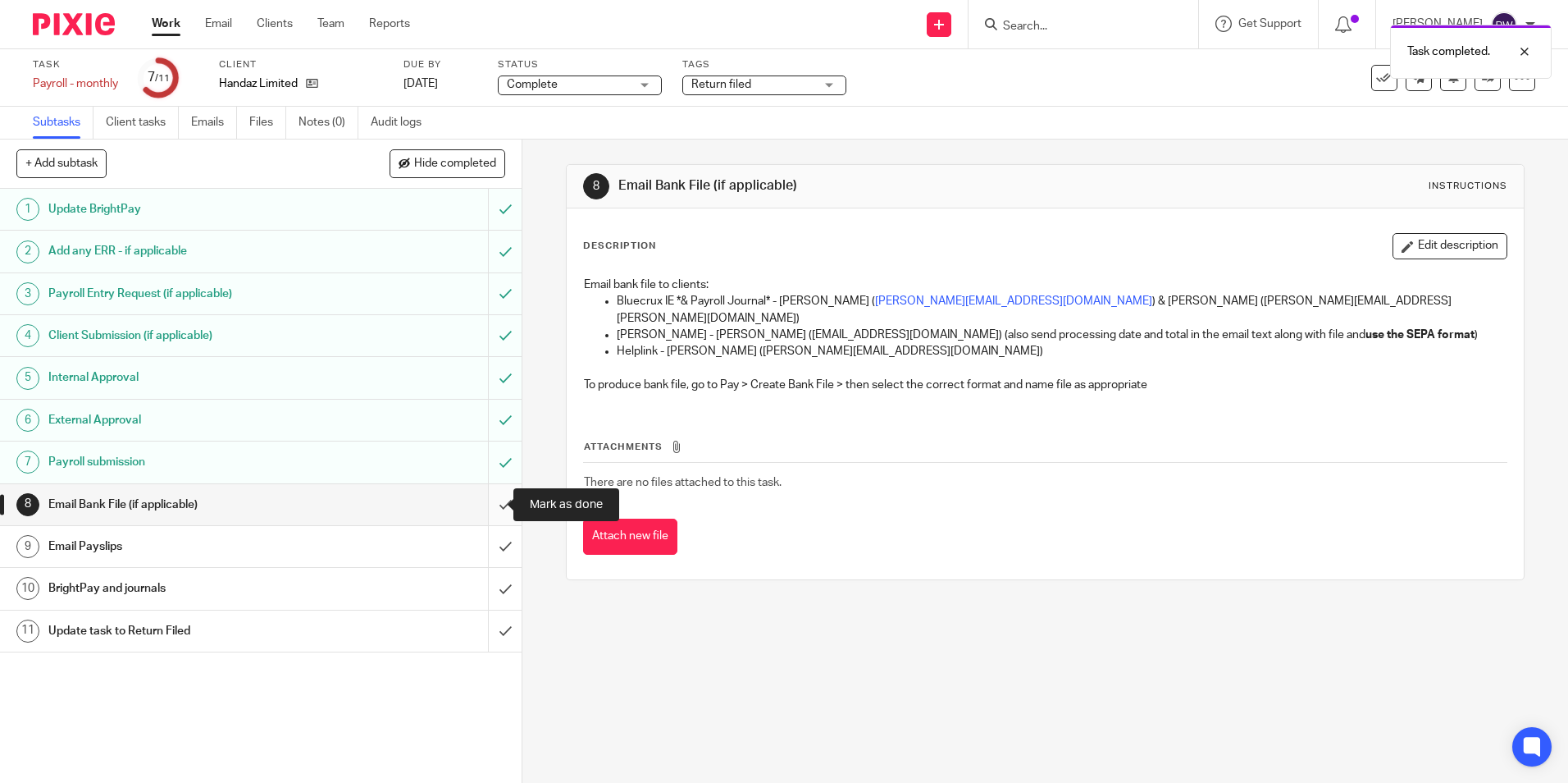
click at [493, 503] on input "submit" at bounding box center [261, 504] width 522 height 41
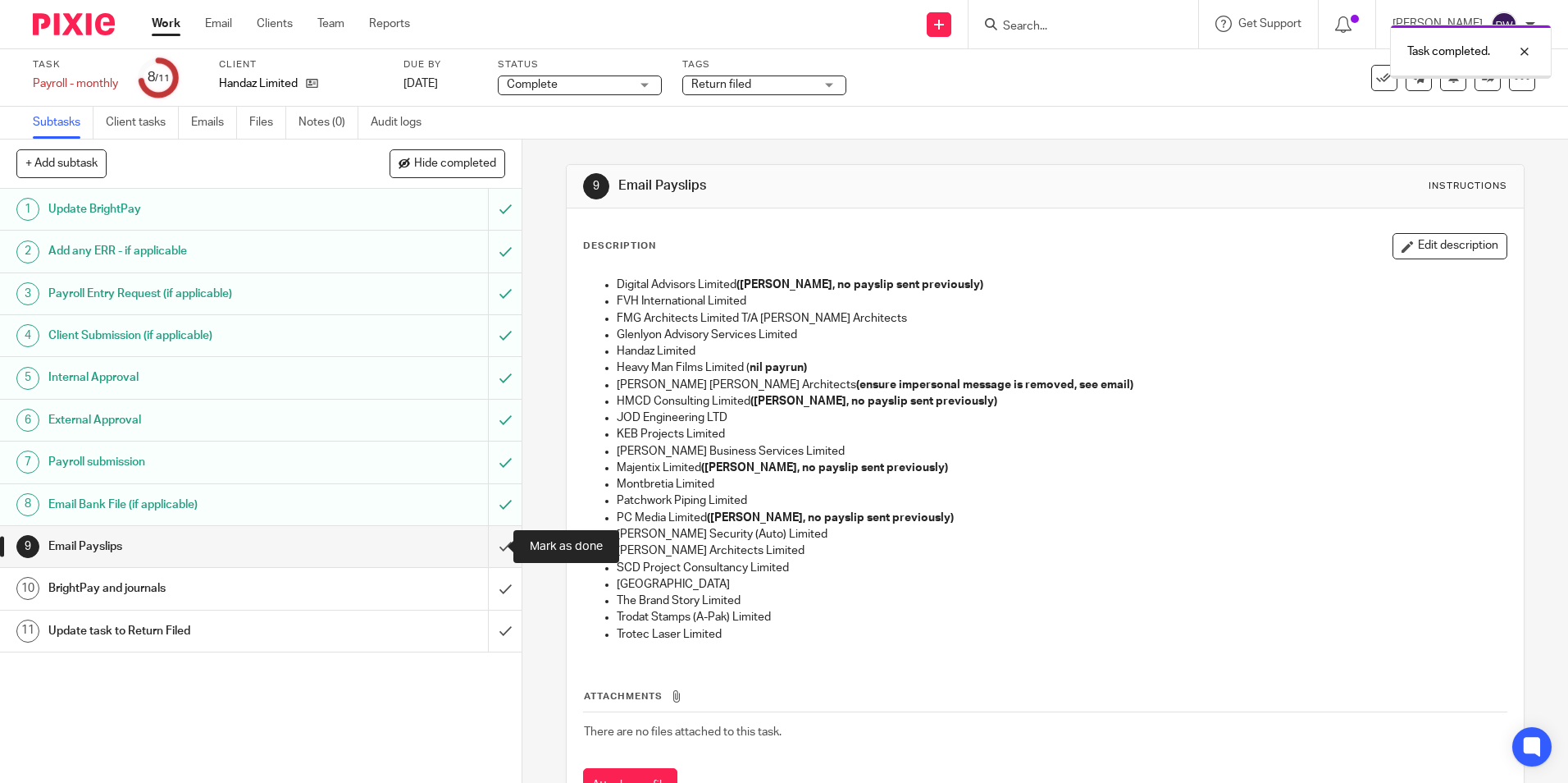
click at [490, 545] on input "submit" at bounding box center [261, 546] width 522 height 41
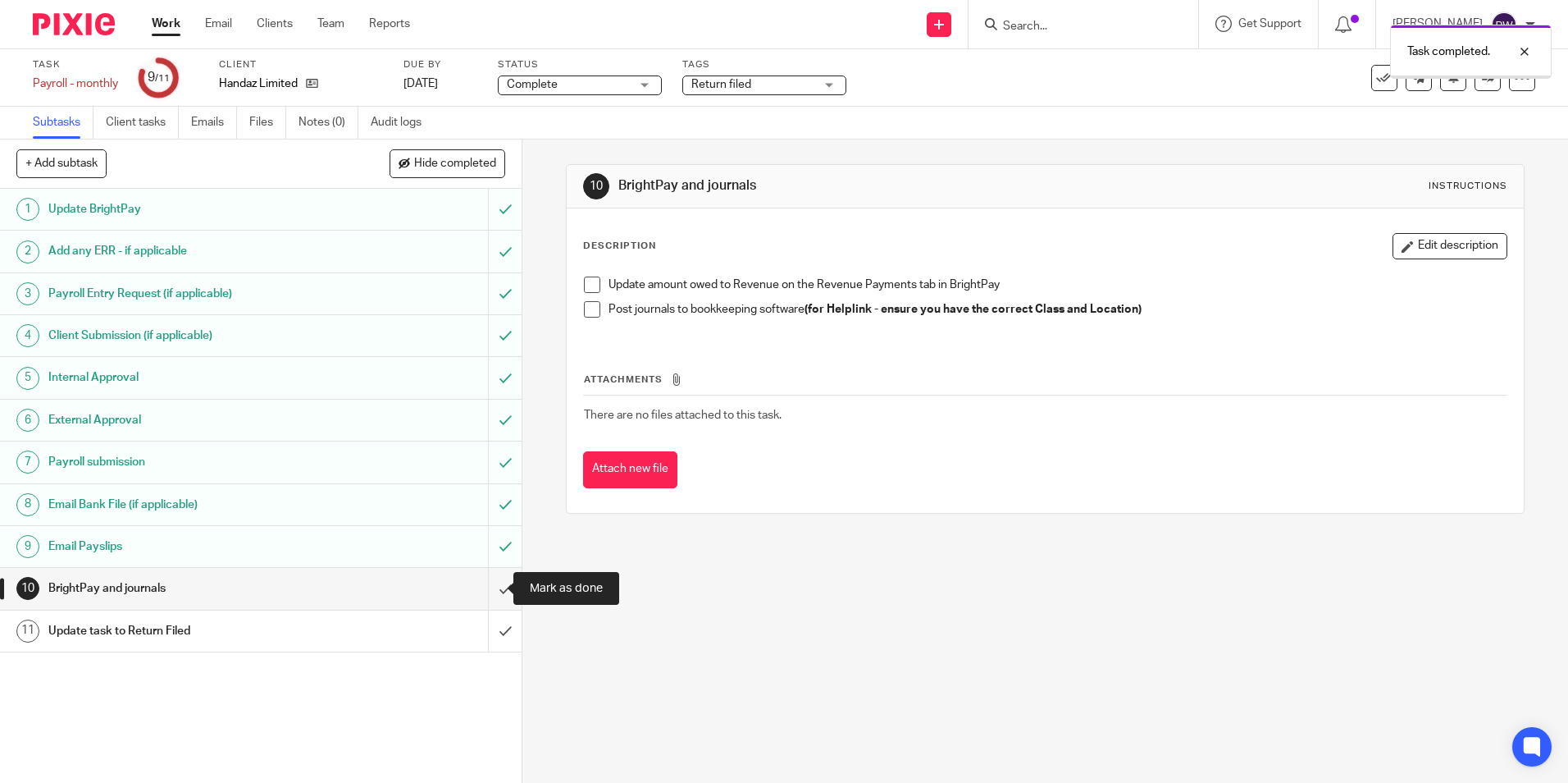
click at [486, 580] on input "submit" at bounding box center [261, 588] width 522 height 41
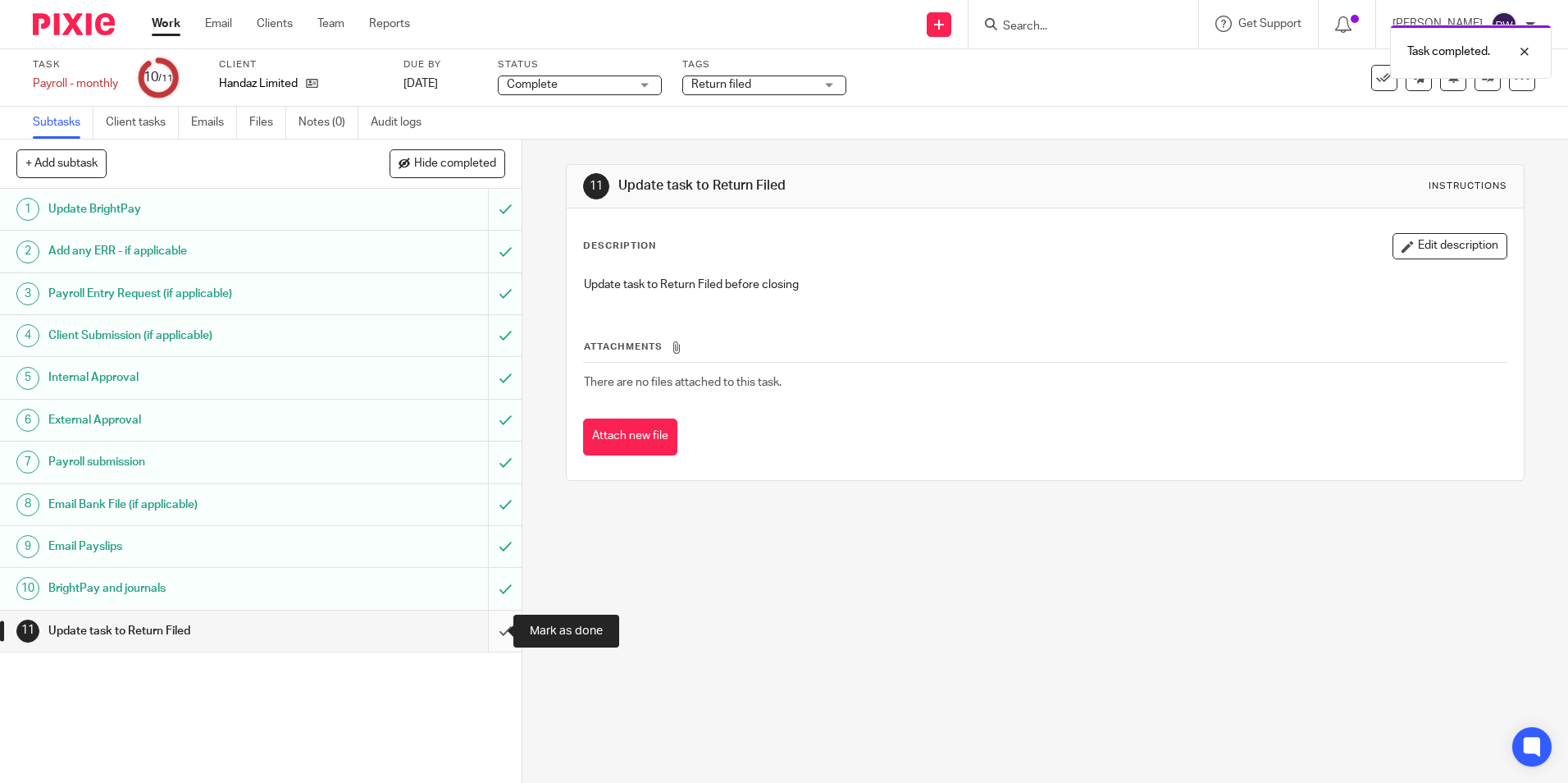
click at [494, 629] on input "submit" at bounding box center [261, 631] width 522 height 41
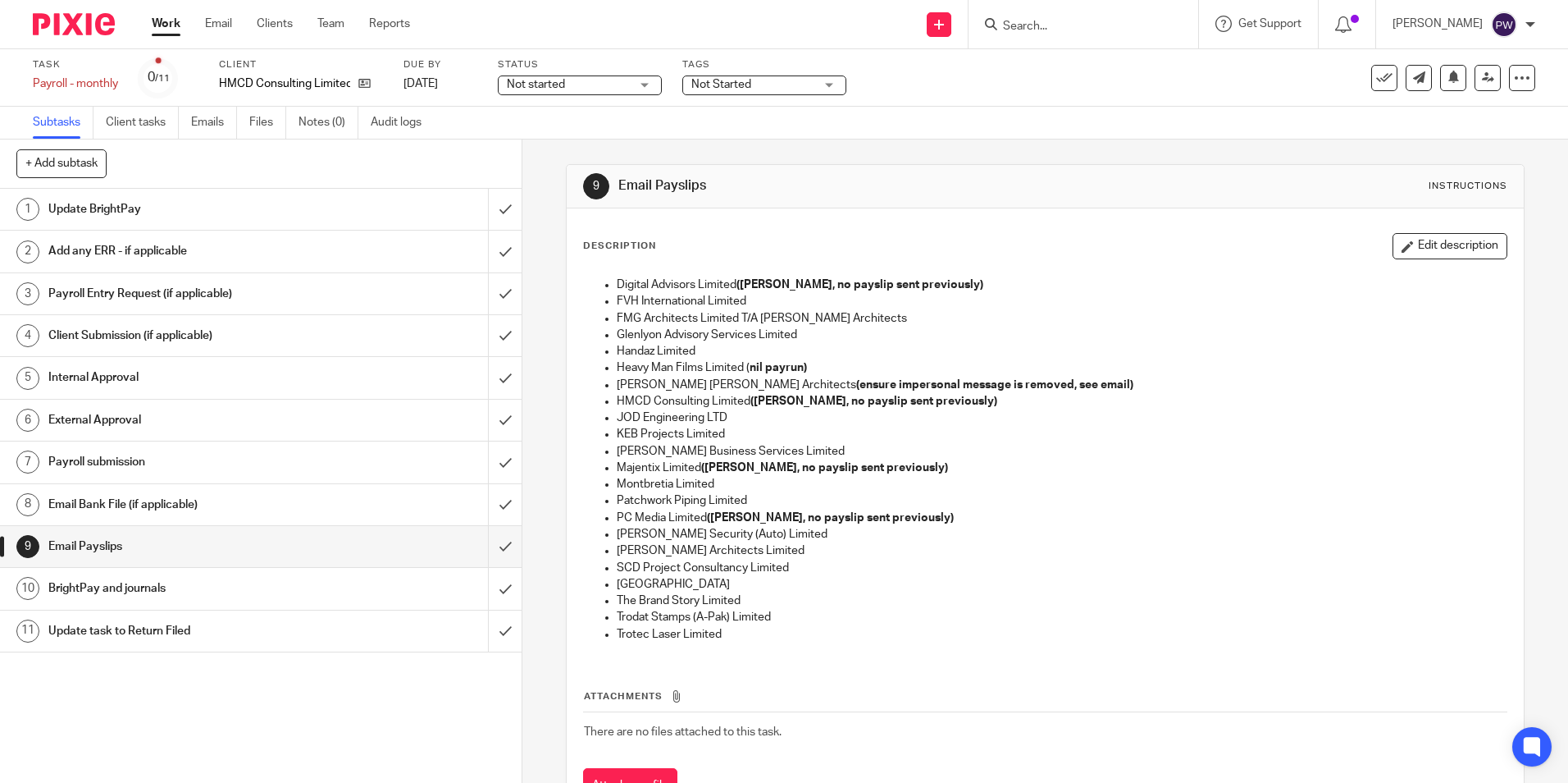
click at [548, 76] on span "Not started" at bounding box center [568, 85] width 123 height 17
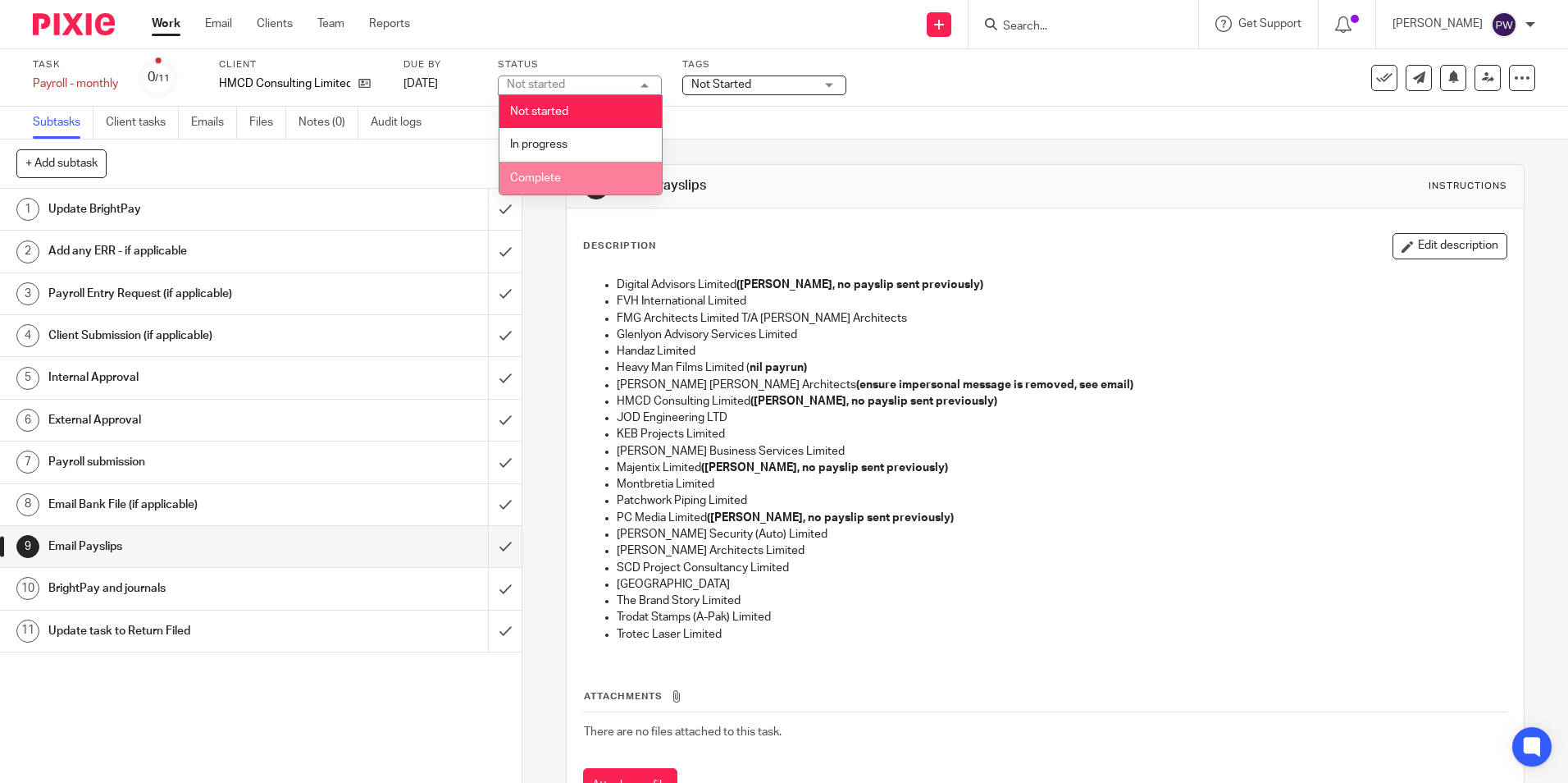
click at [550, 176] on span "Complete" at bounding box center [535, 178] width 51 height 12
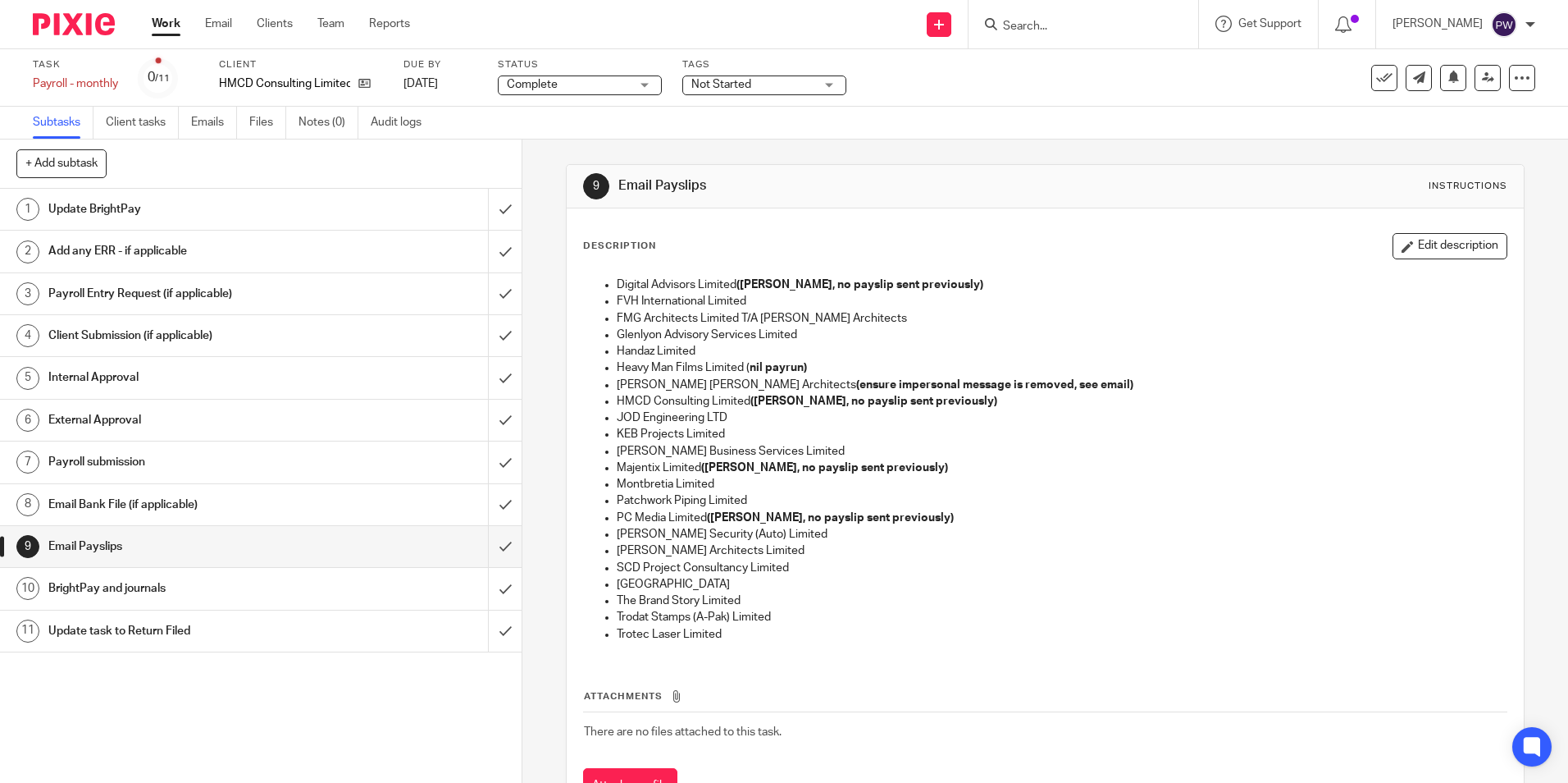
click at [814, 80] on span "Not Started" at bounding box center [753, 85] width 123 height 17
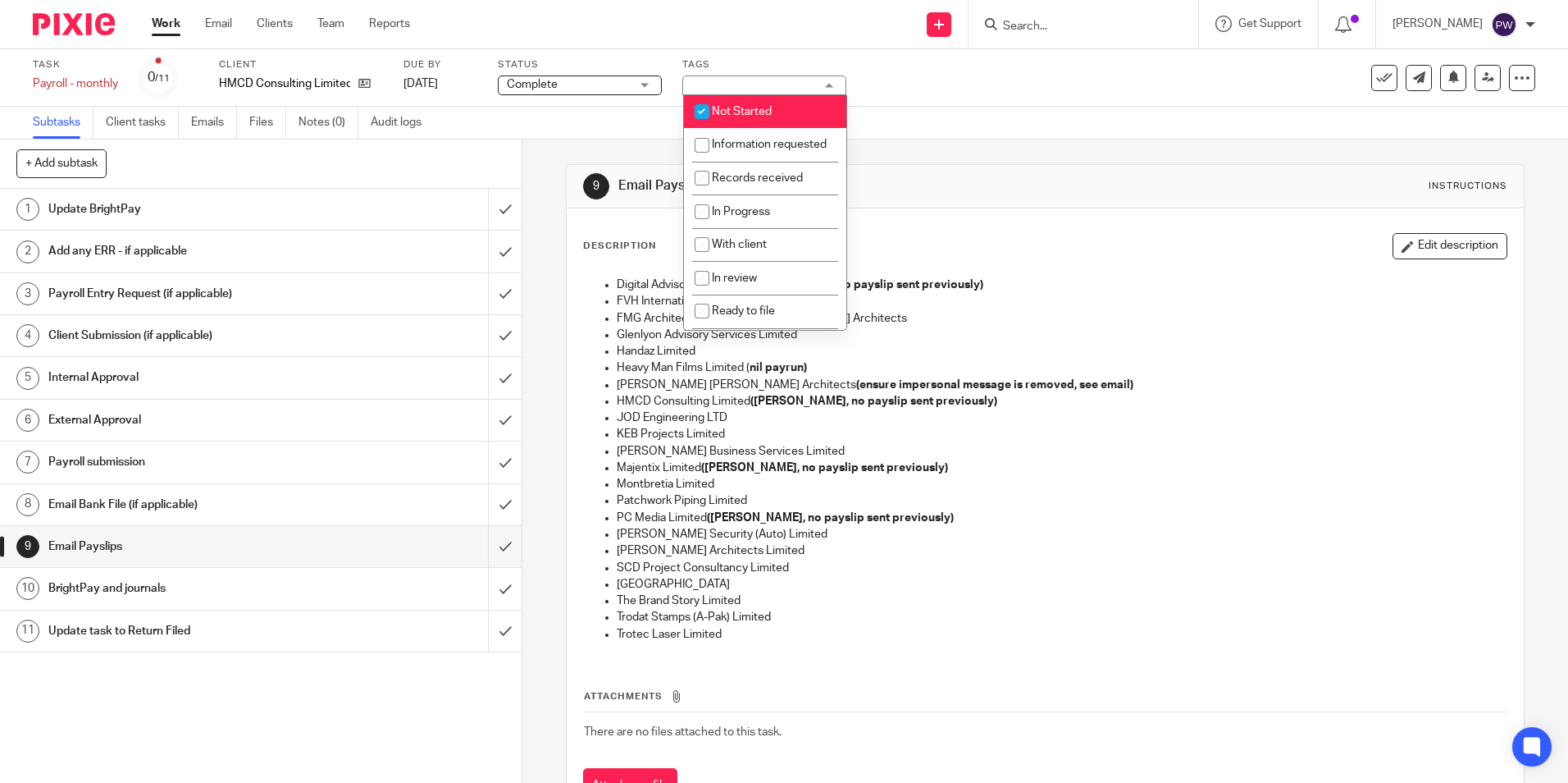
click at [728, 108] on span "Not Started" at bounding box center [742, 112] width 60 height 12
checkbox input "false"
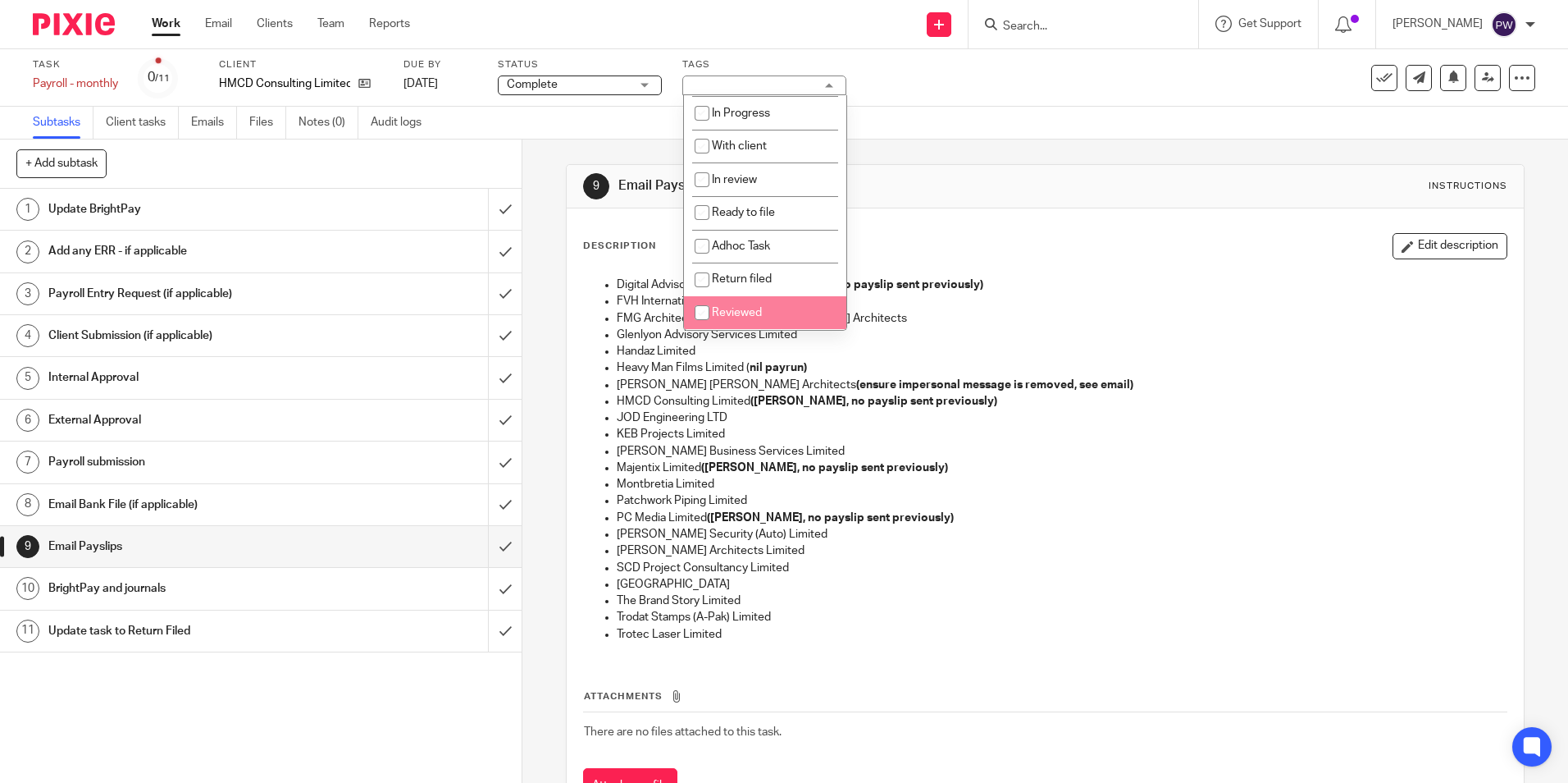
scroll to position [114, 0]
click at [742, 276] on span "Return filed" at bounding box center [742, 279] width 60 height 12
checkbox input "true"
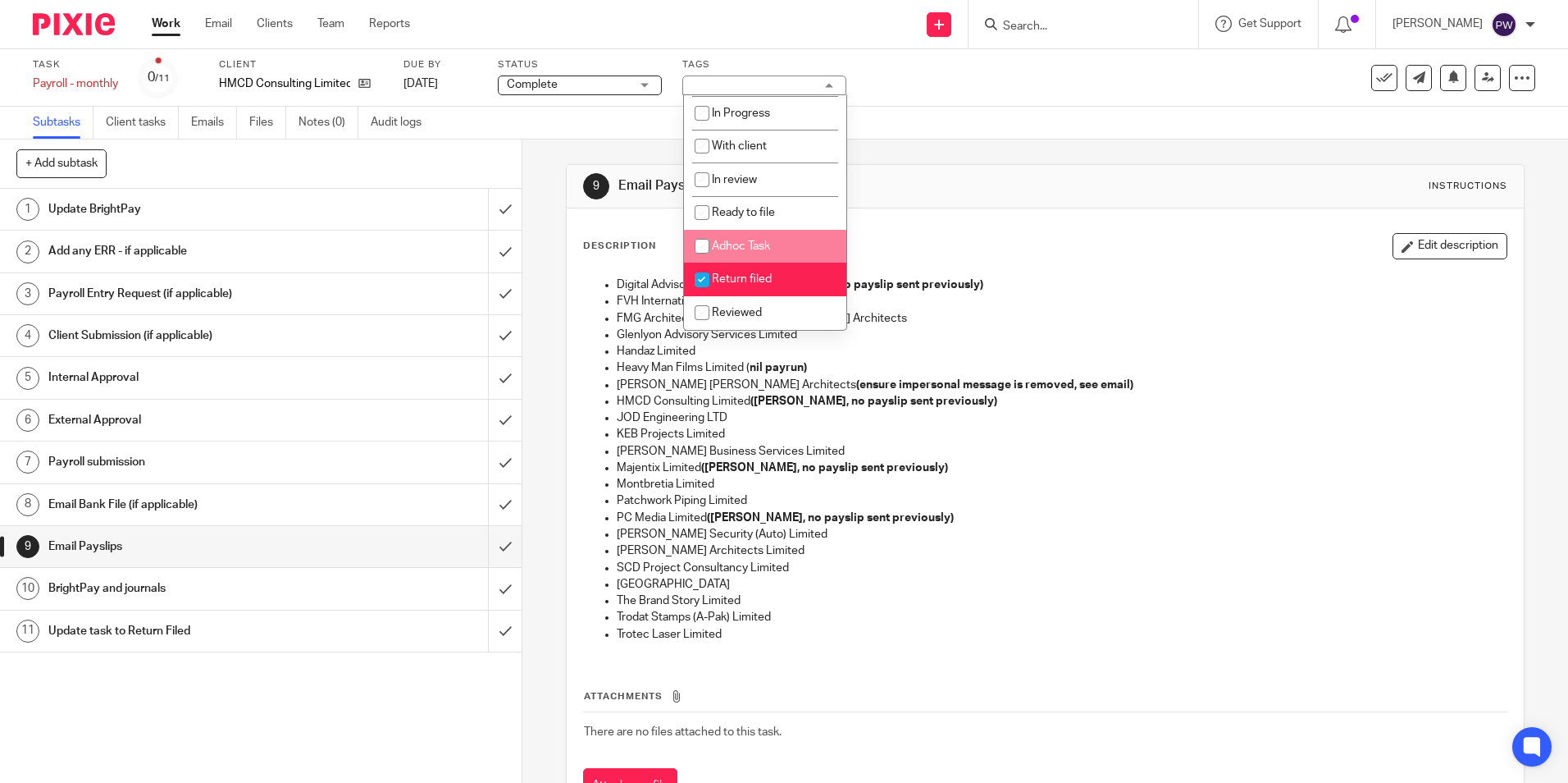
click at [985, 153] on div "9 Email Payslips Instructions Description Edit description Digital Advisors Lim…" at bounding box center [1045, 496] width 958 height 715
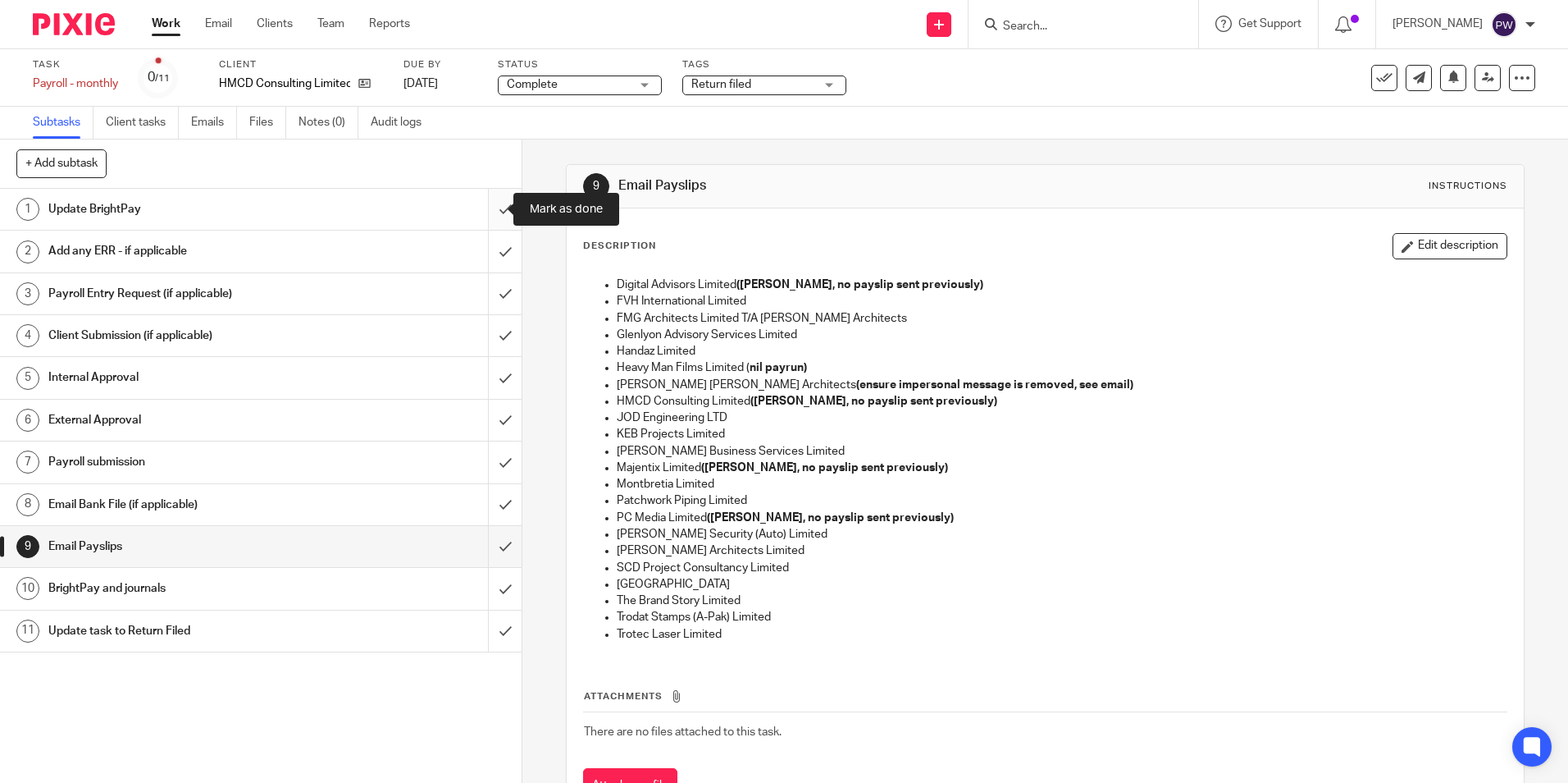
click at [485, 205] on input "submit" at bounding box center [261, 209] width 522 height 41
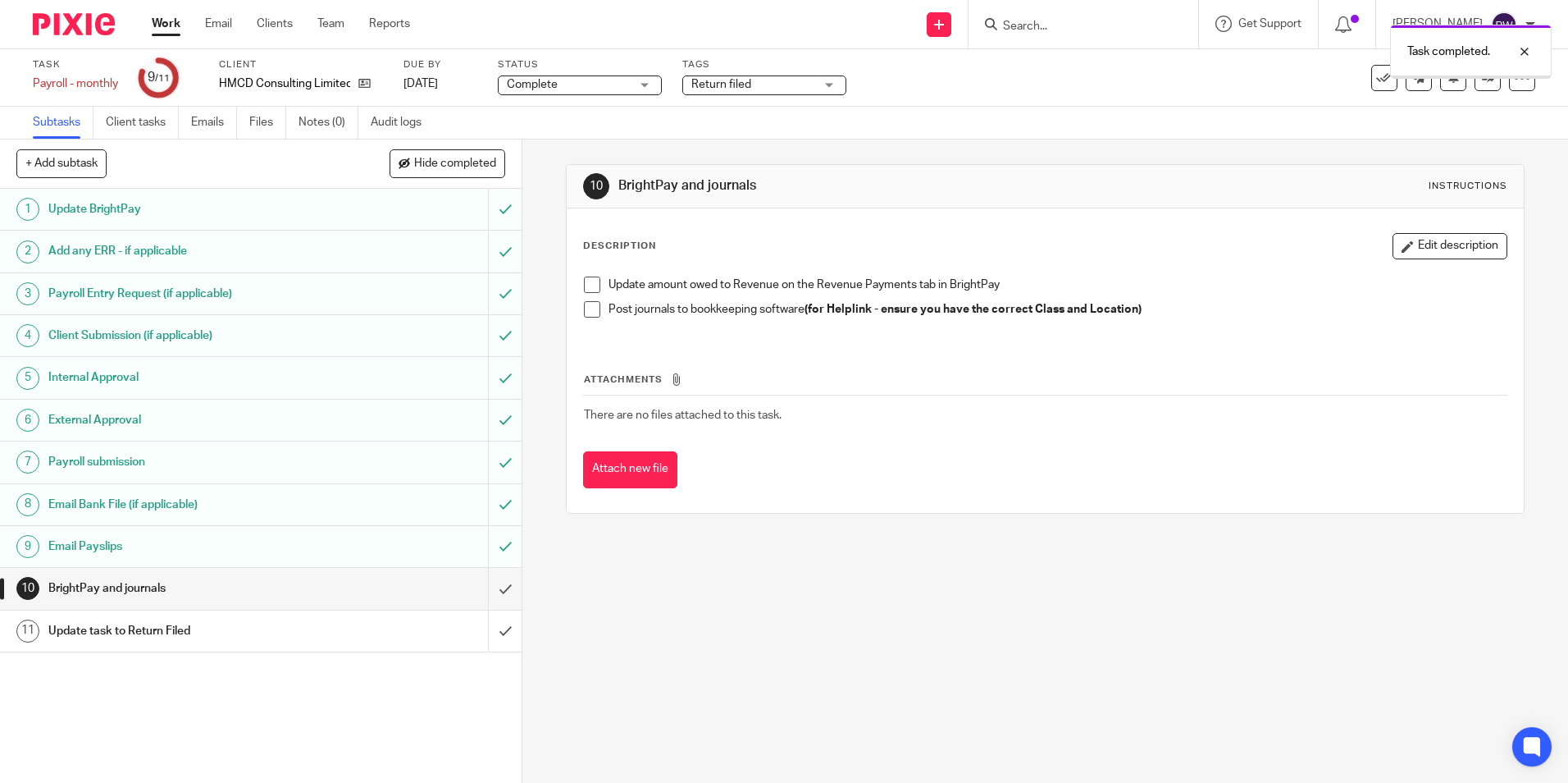
click at [500, 587] on input "submit" at bounding box center [261, 588] width 522 height 41
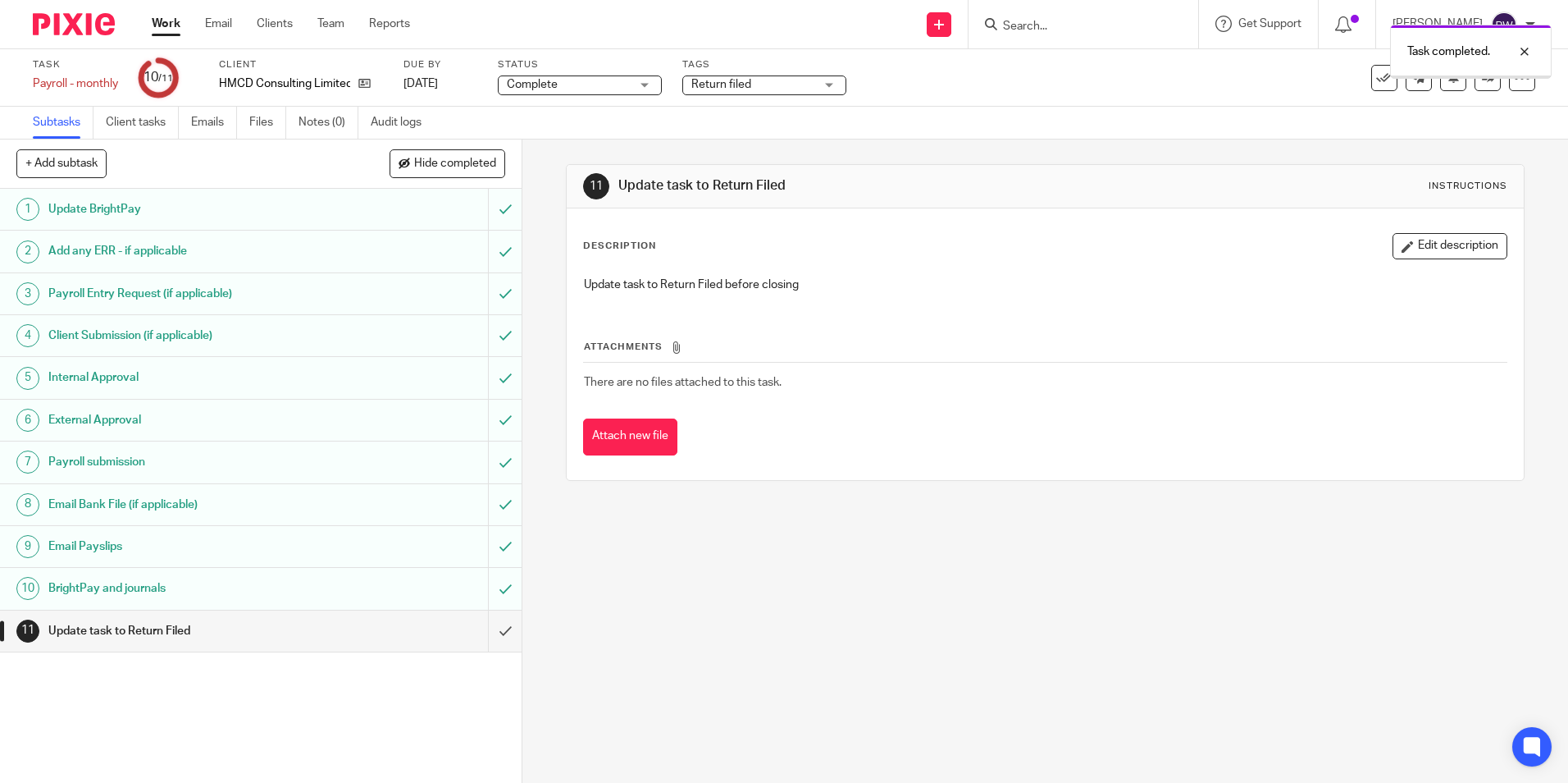
click at [491, 626] on input "submit" at bounding box center [261, 631] width 522 height 41
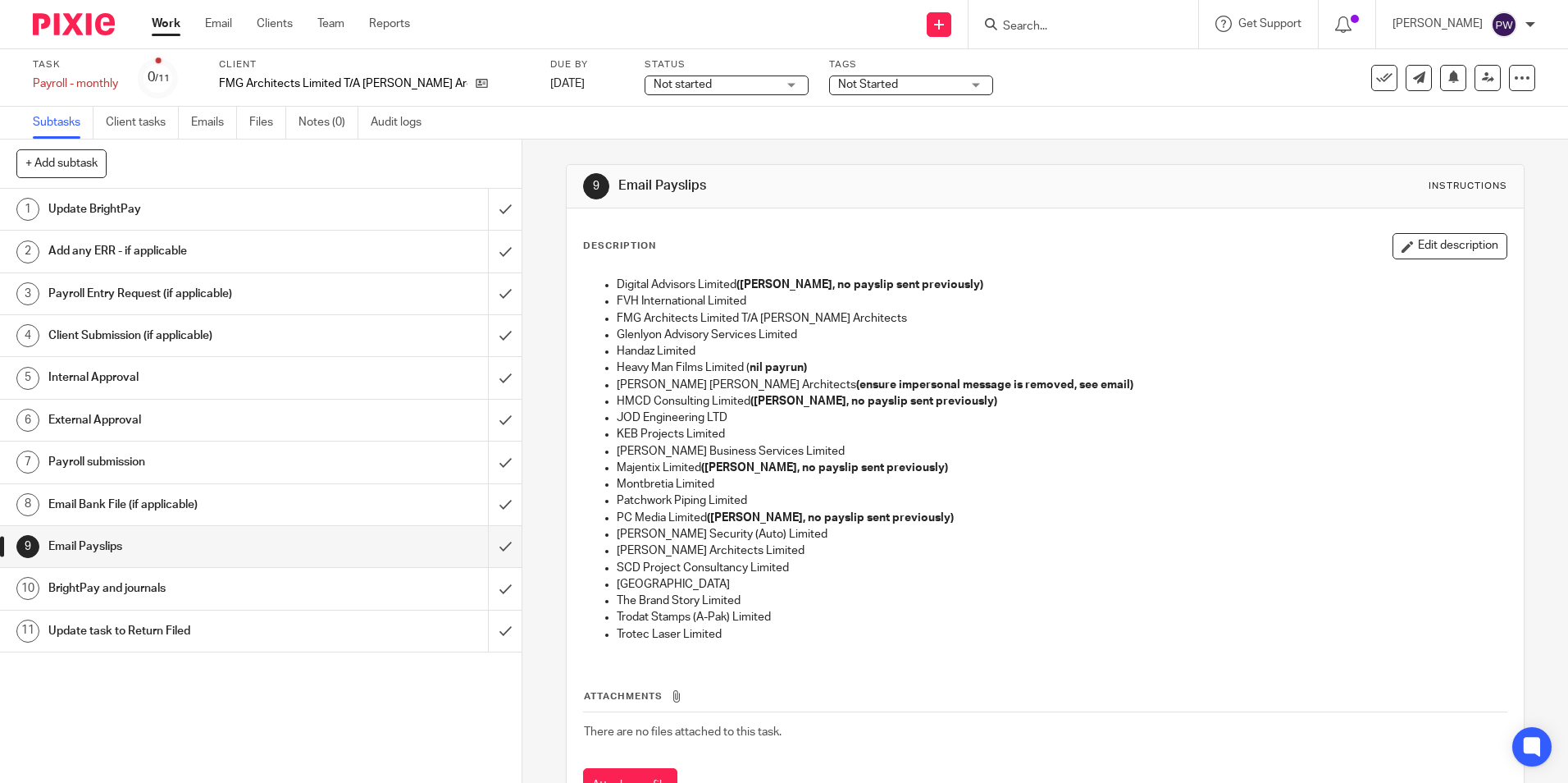
click at [662, 87] on span "Not started" at bounding box center [683, 85] width 59 height 12
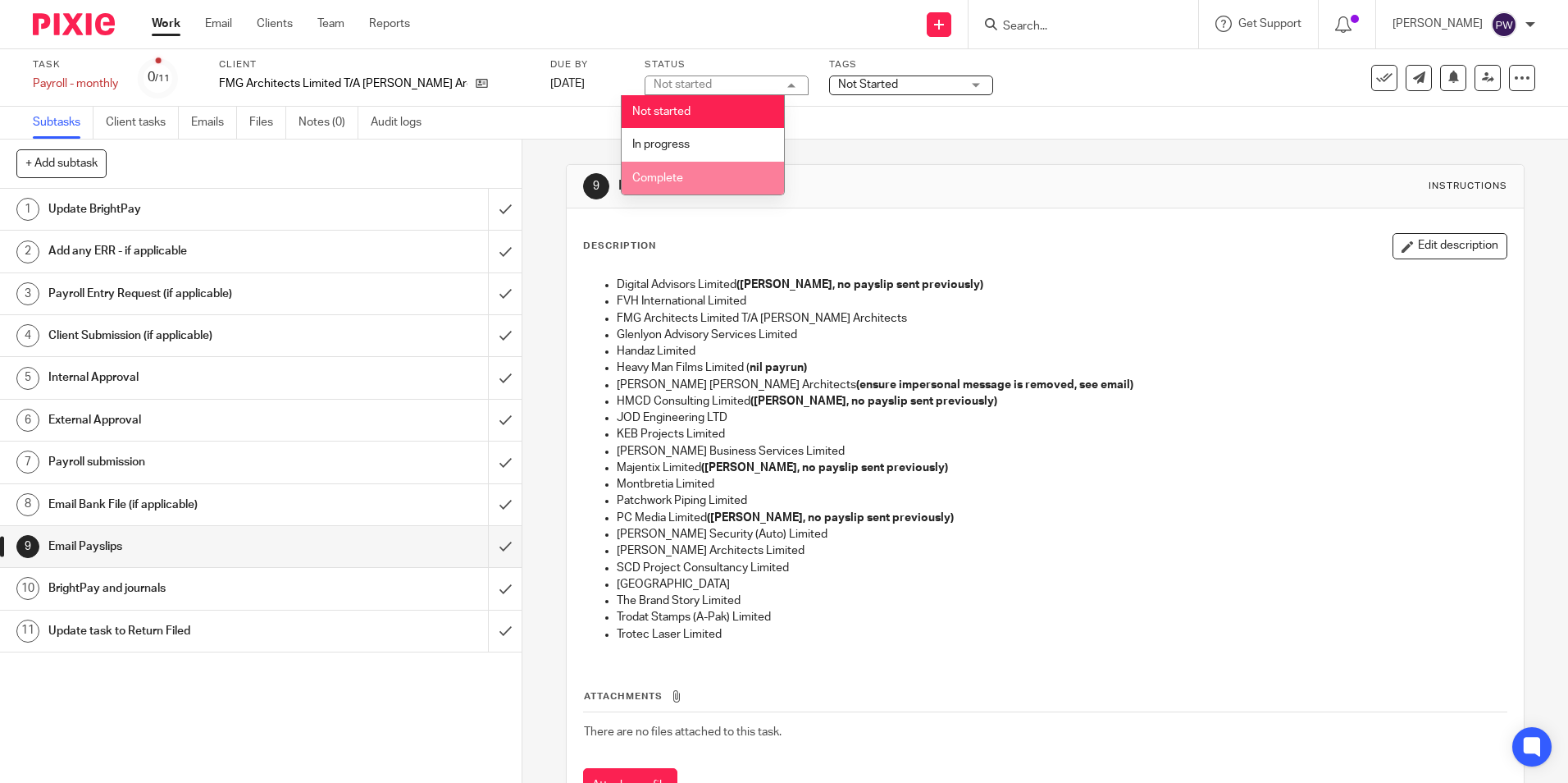
click at [671, 171] on li "Complete" at bounding box center [703, 178] width 162 height 34
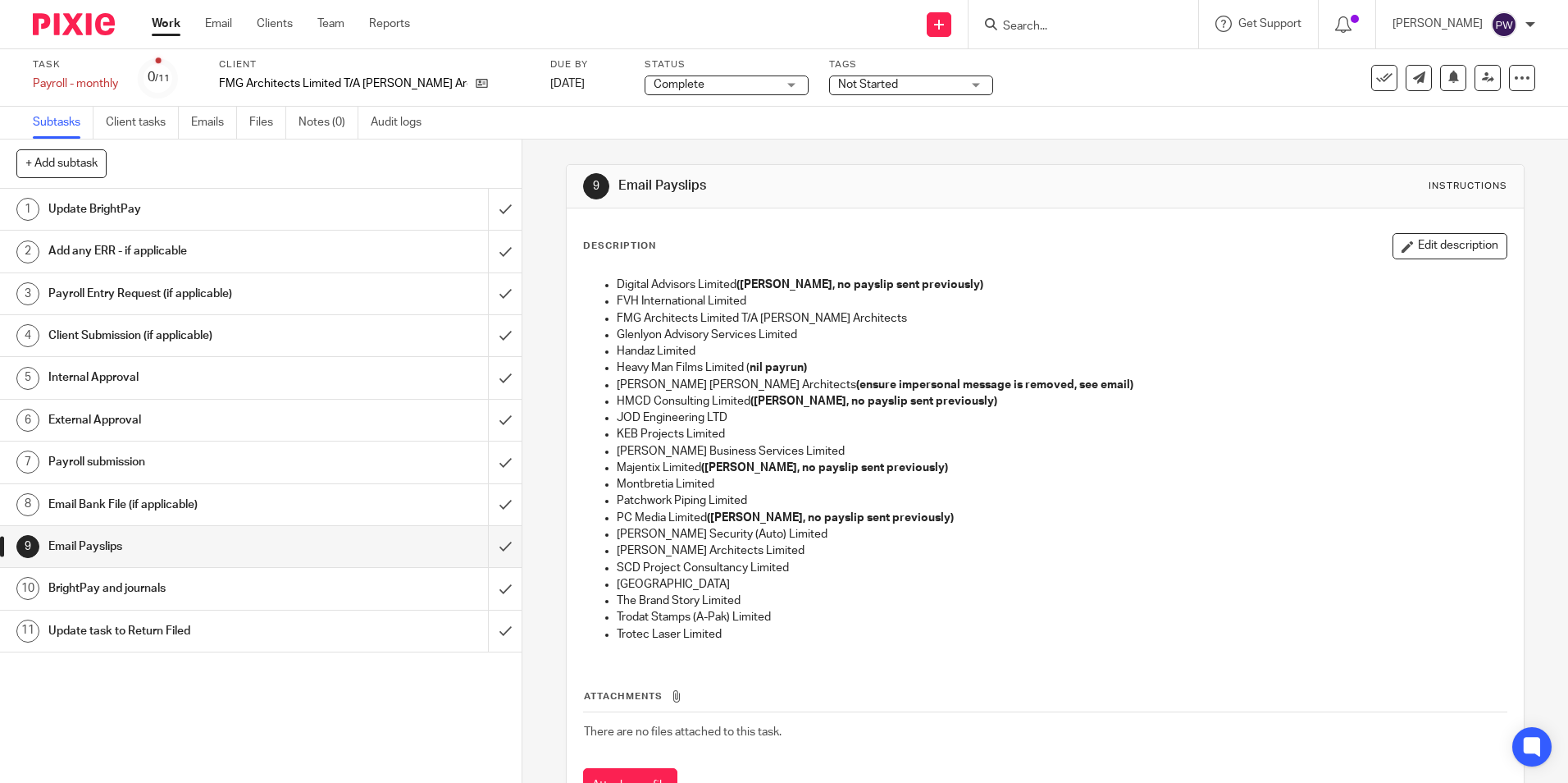
click at [870, 87] on span "Not Started" at bounding box center [868, 85] width 60 height 12
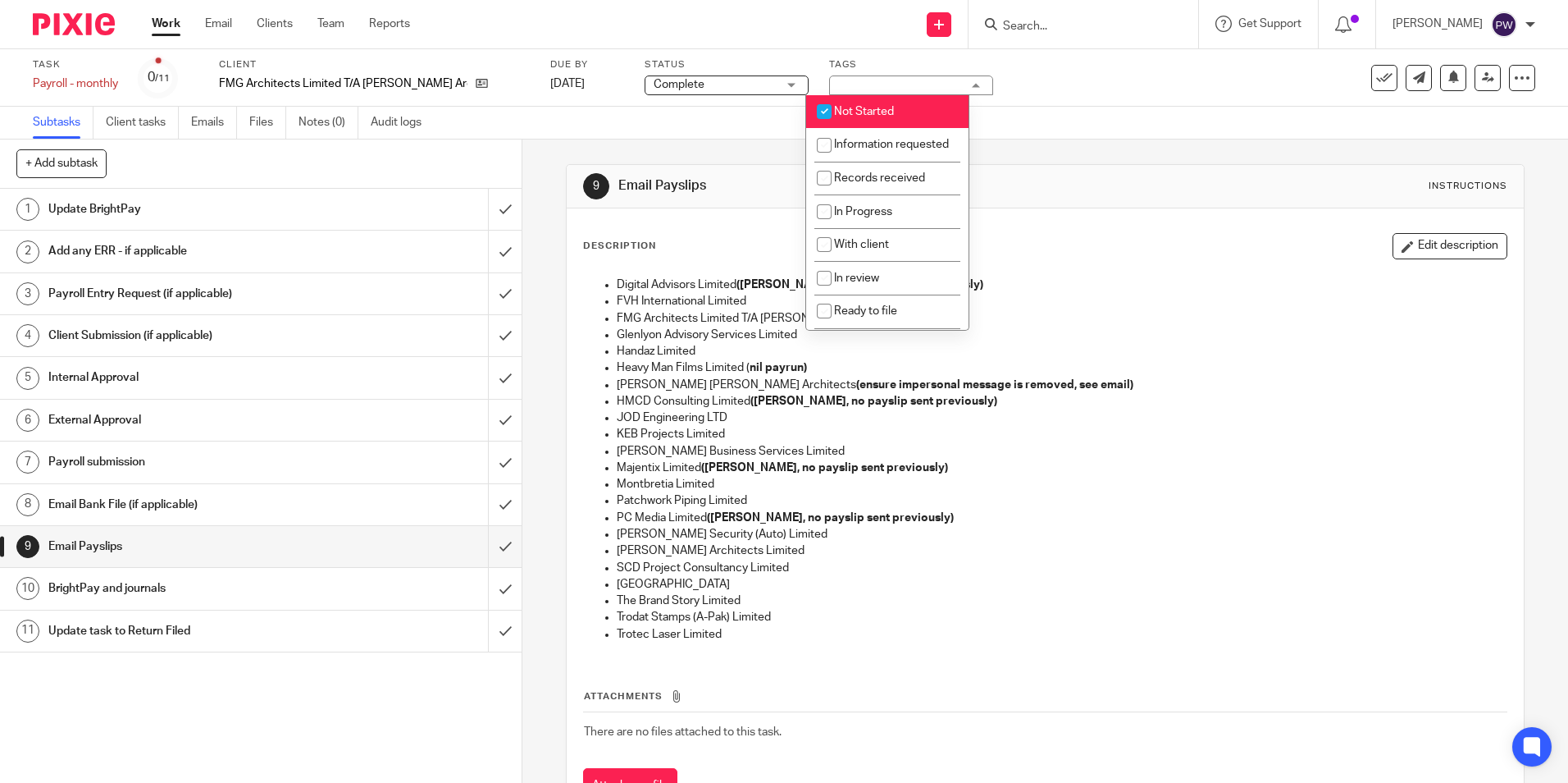
click at [867, 109] on span "Not Started" at bounding box center [864, 112] width 60 height 12
checkbox input "false"
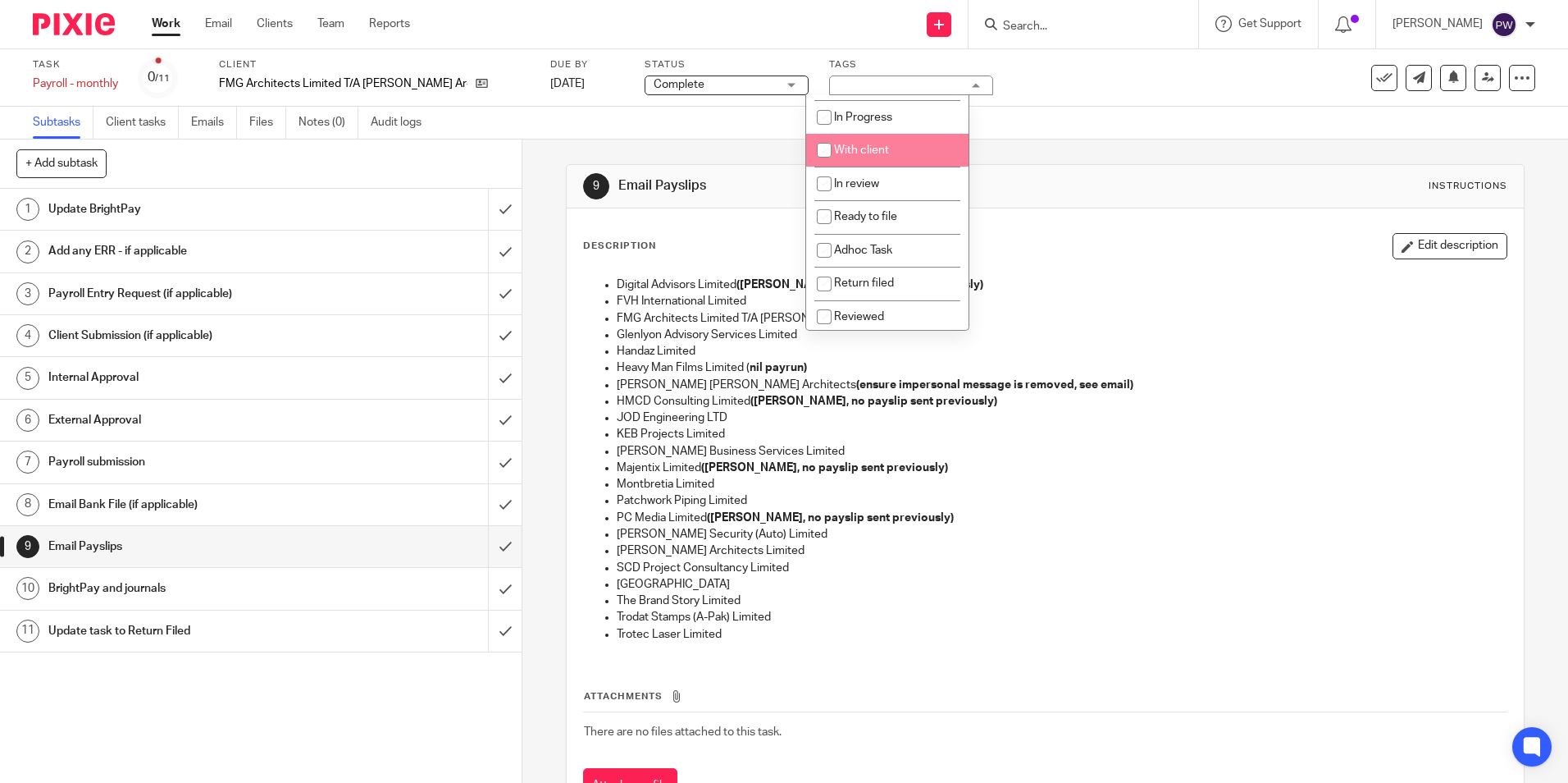
scroll to position [114, 0]
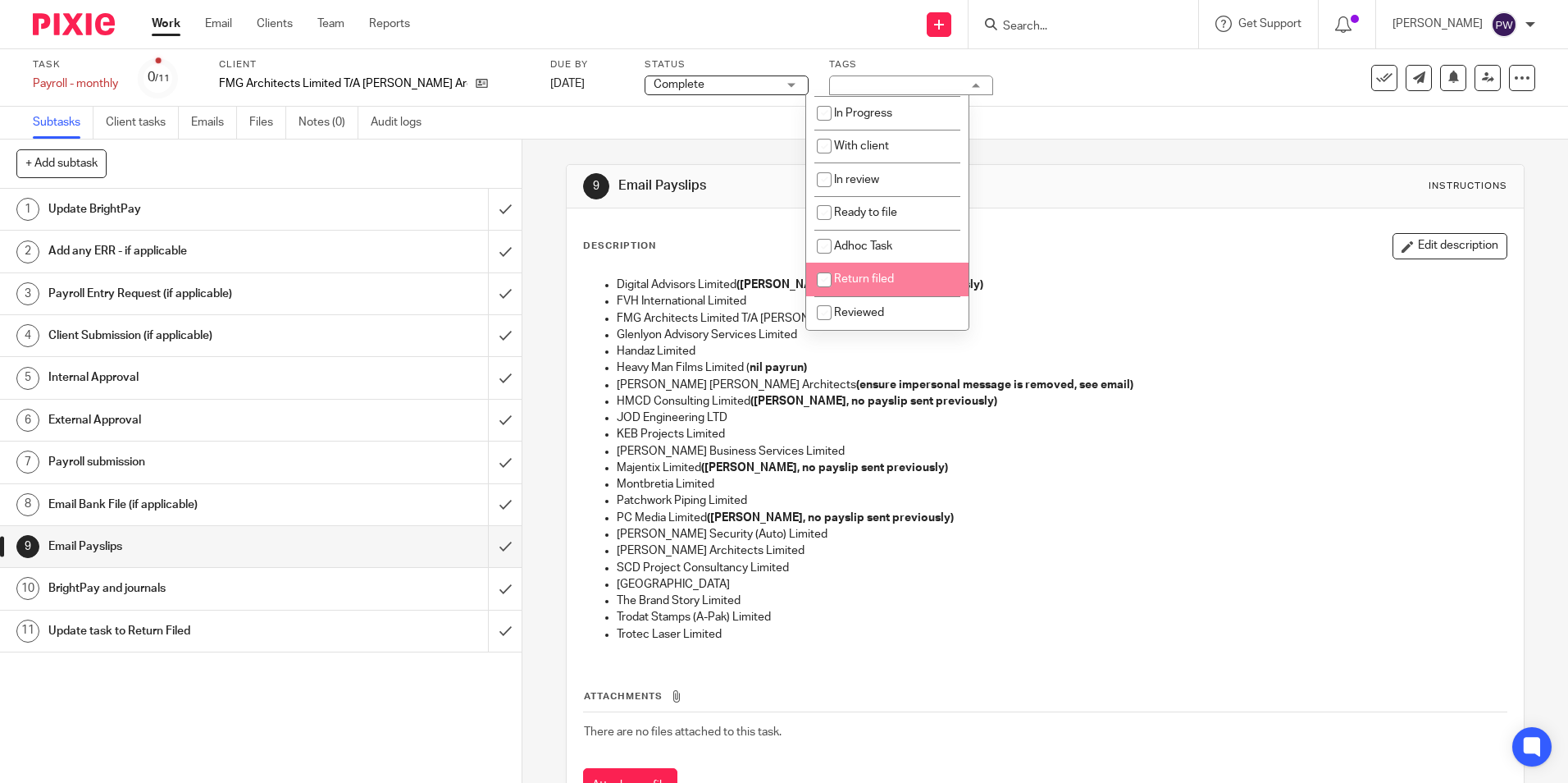
click at [858, 271] on li "Return filed" at bounding box center [887, 279] width 162 height 34
checkbox input "true"
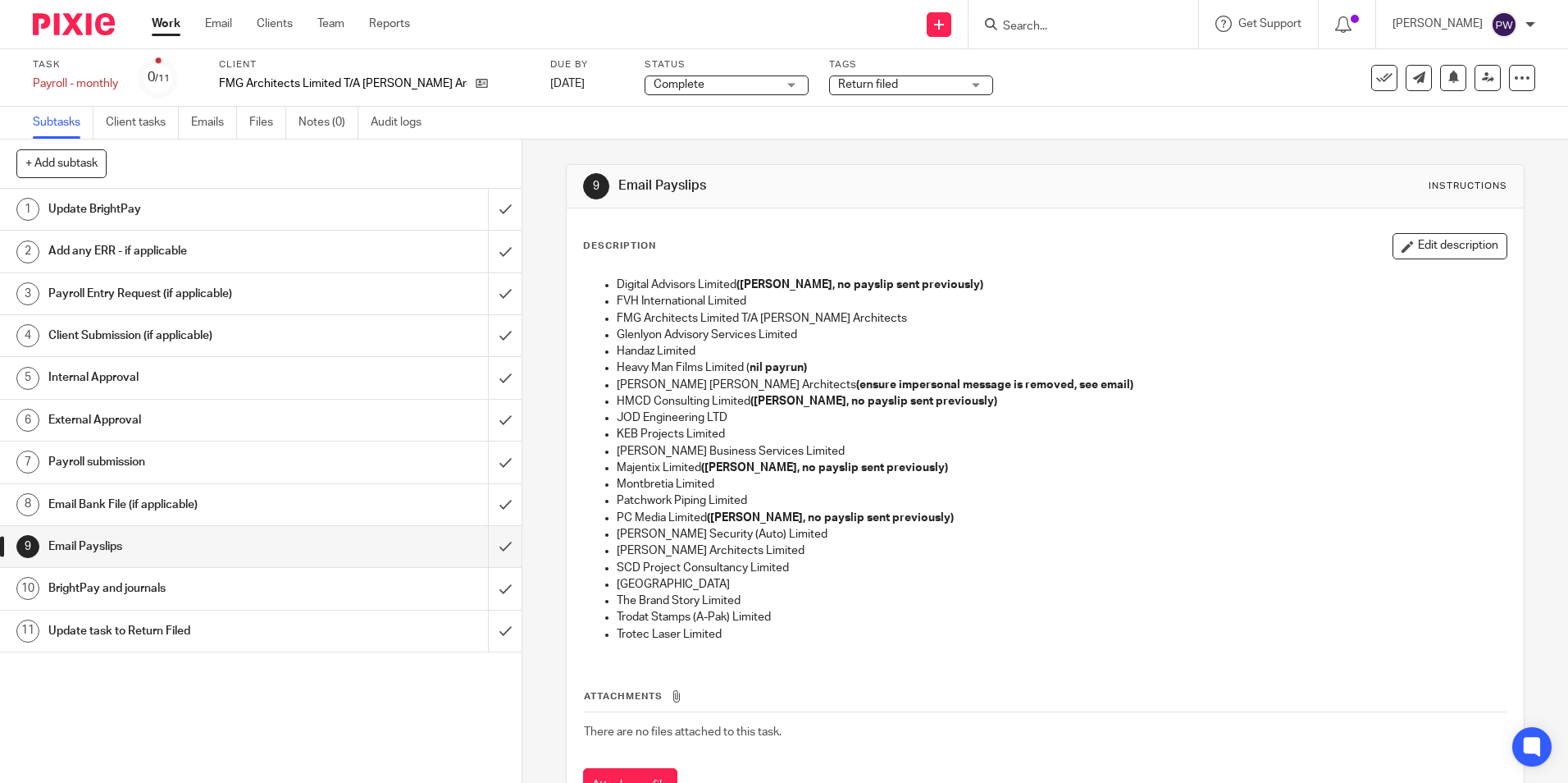
click at [1010, 137] on div "Subtasks Client tasks Emails Files Notes (0) Audit logs" at bounding box center [784, 123] width 1568 height 33
click at [495, 204] on input "submit" at bounding box center [261, 209] width 522 height 41
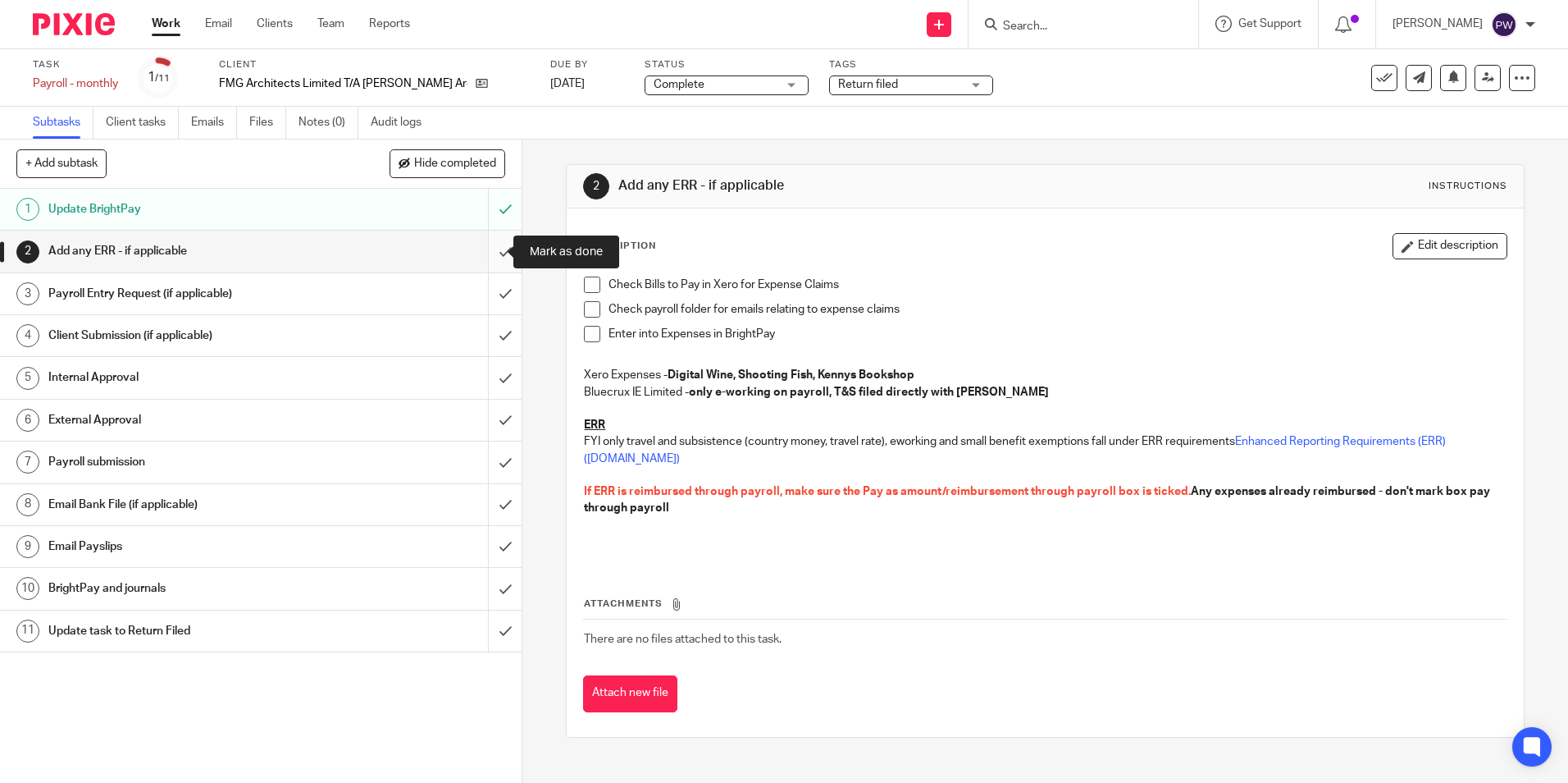
click at [496, 259] on input "submit" at bounding box center [261, 251] width 522 height 41
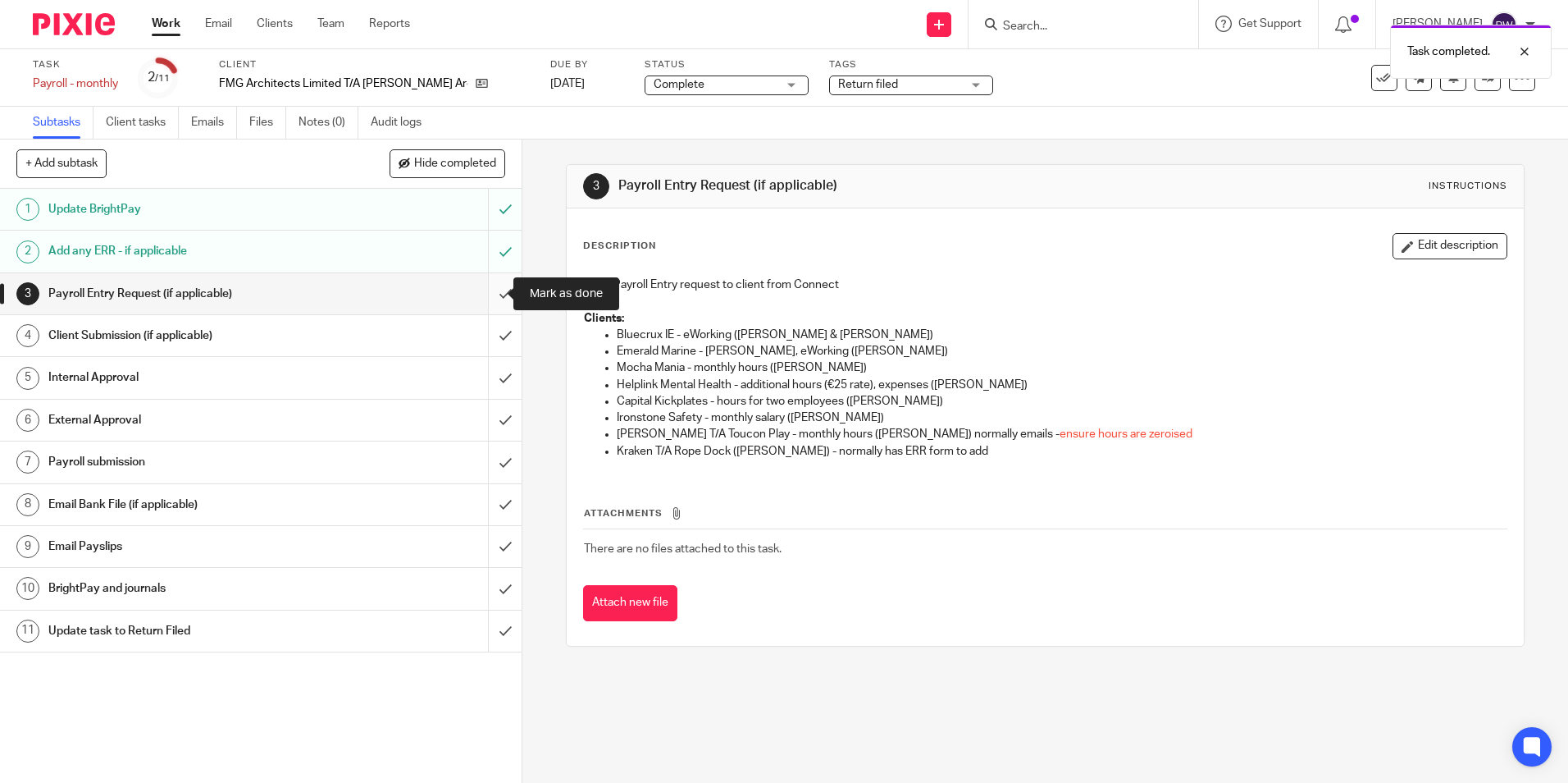
click at [490, 294] on input "submit" at bounding box center [261, 293] width 522 height 41
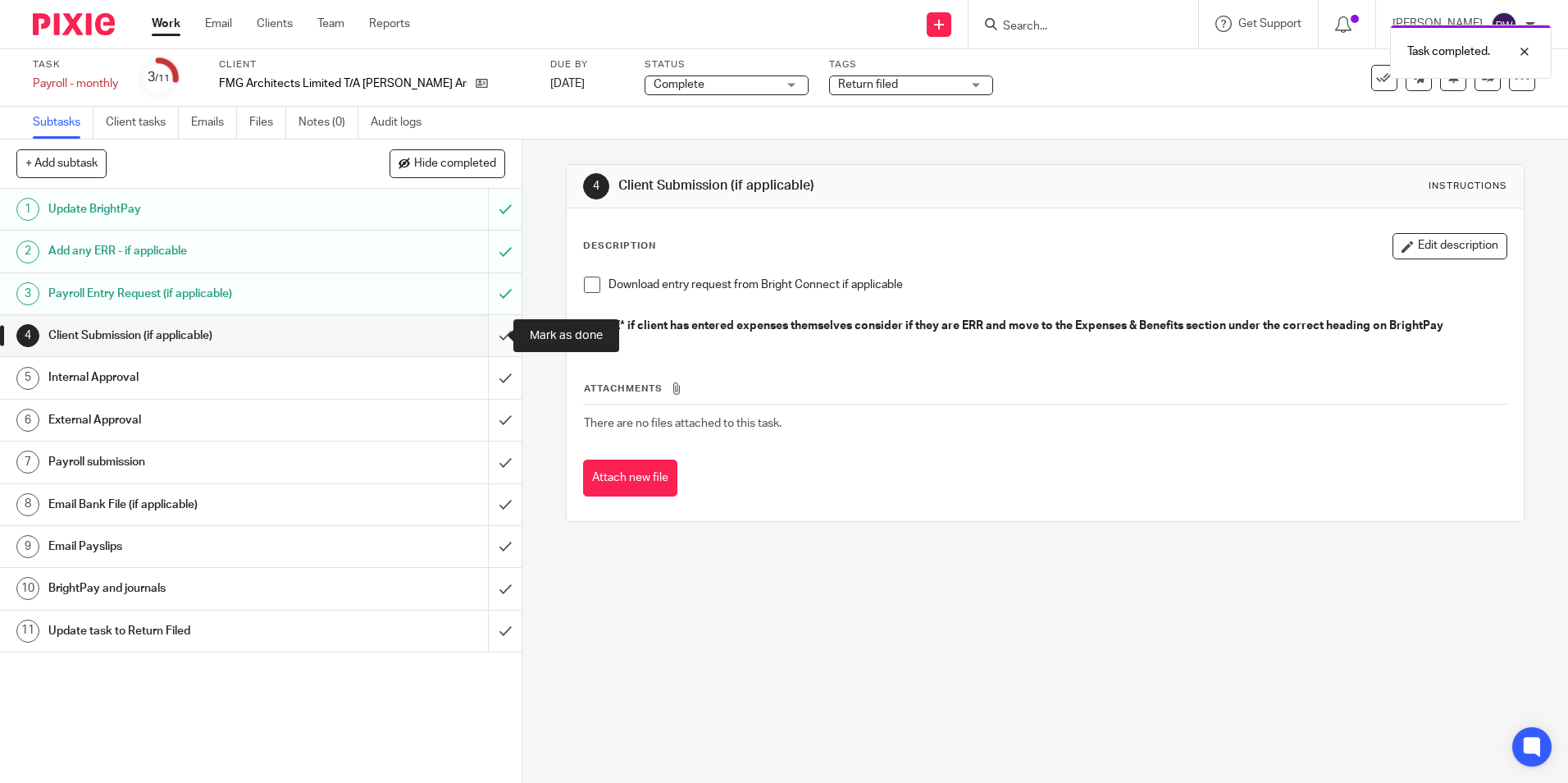
click at [491, 341] on input "submit" at bounding box center [261, 336] width 522 height 41
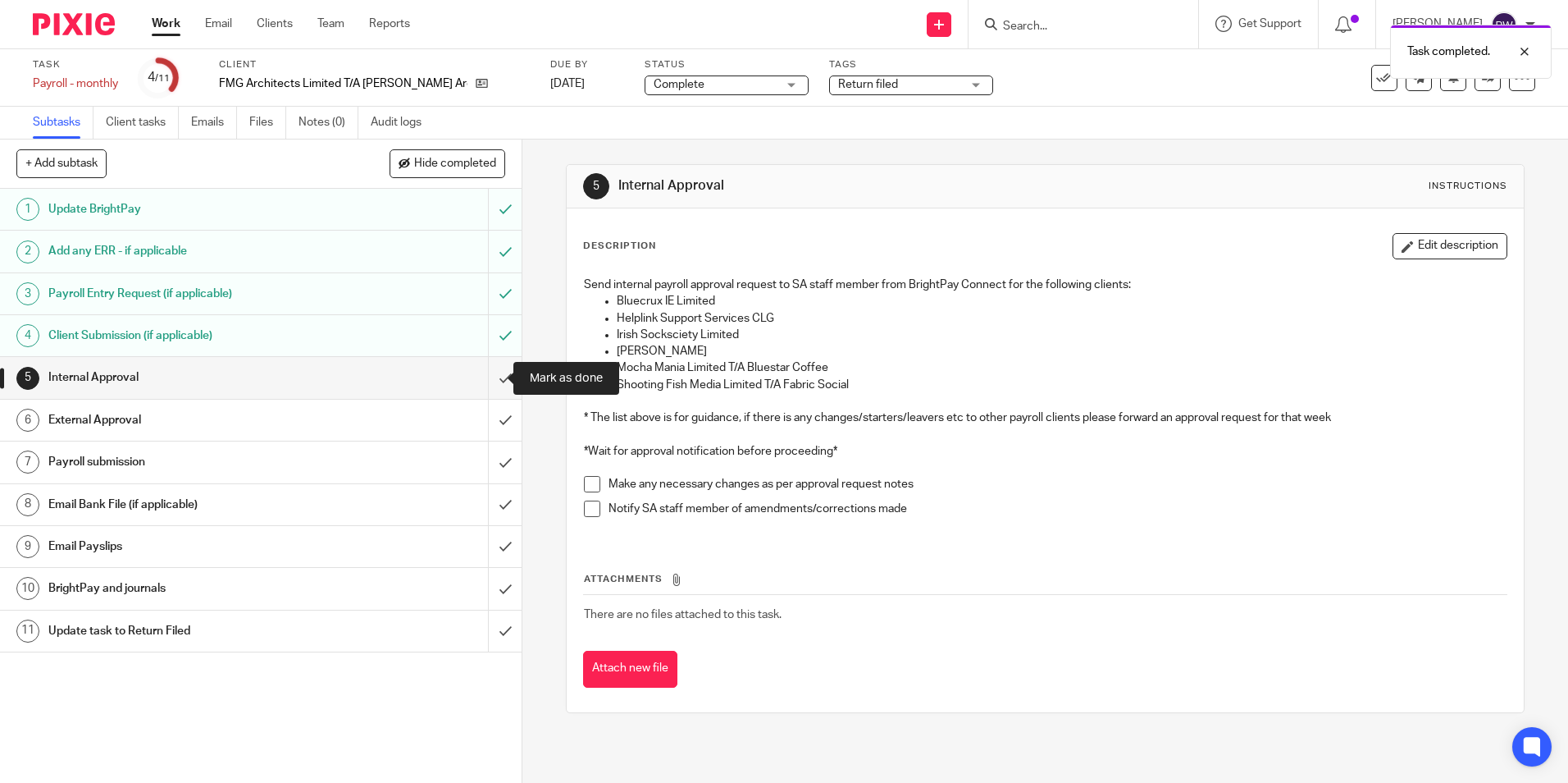
click at [486, 375] on input "submit" at bounding box center [261, 377] width 522 height 41
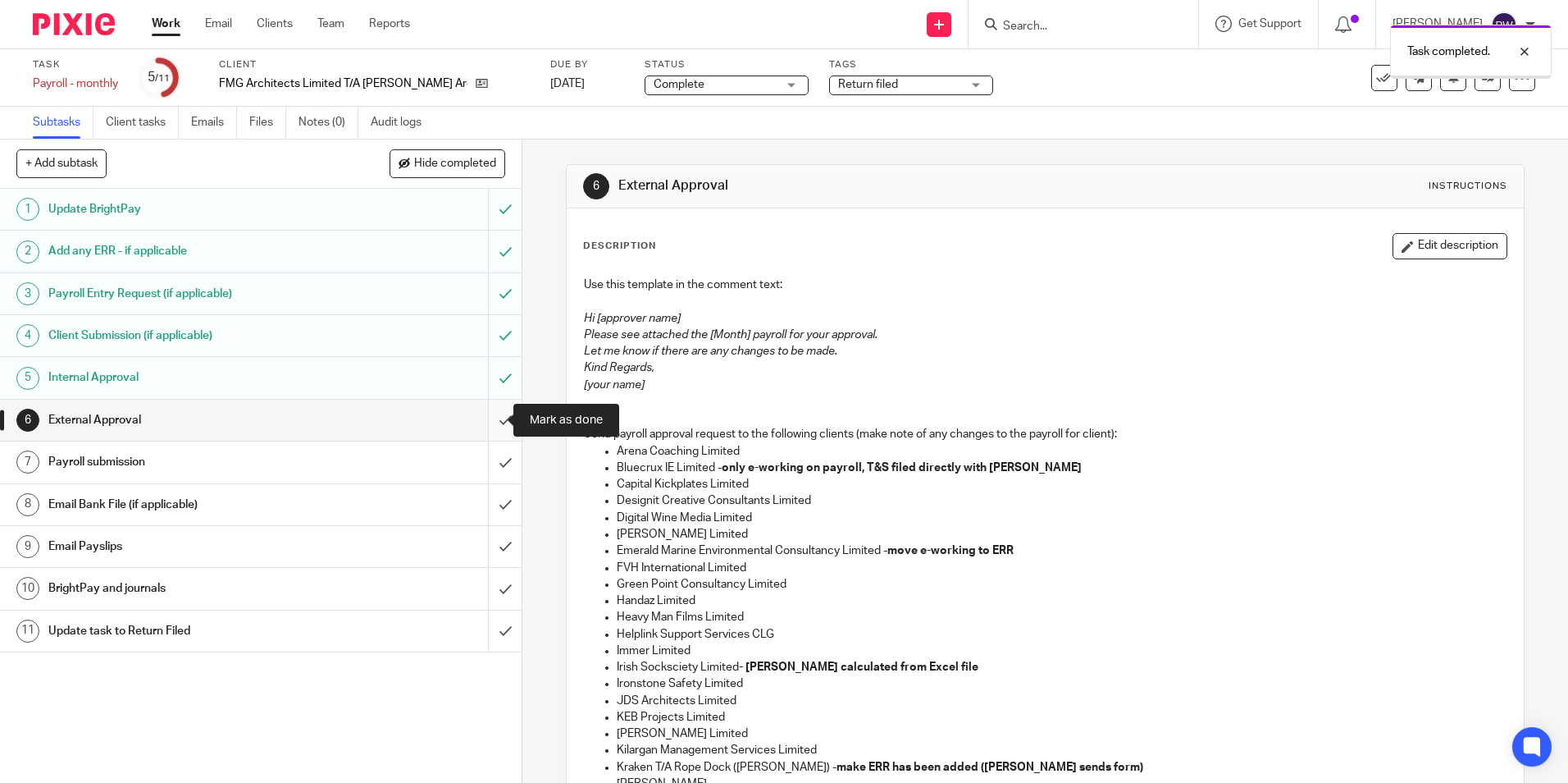
click at [485, 422] on input "submit" at bounding box center [261, 420] width 522 height 41
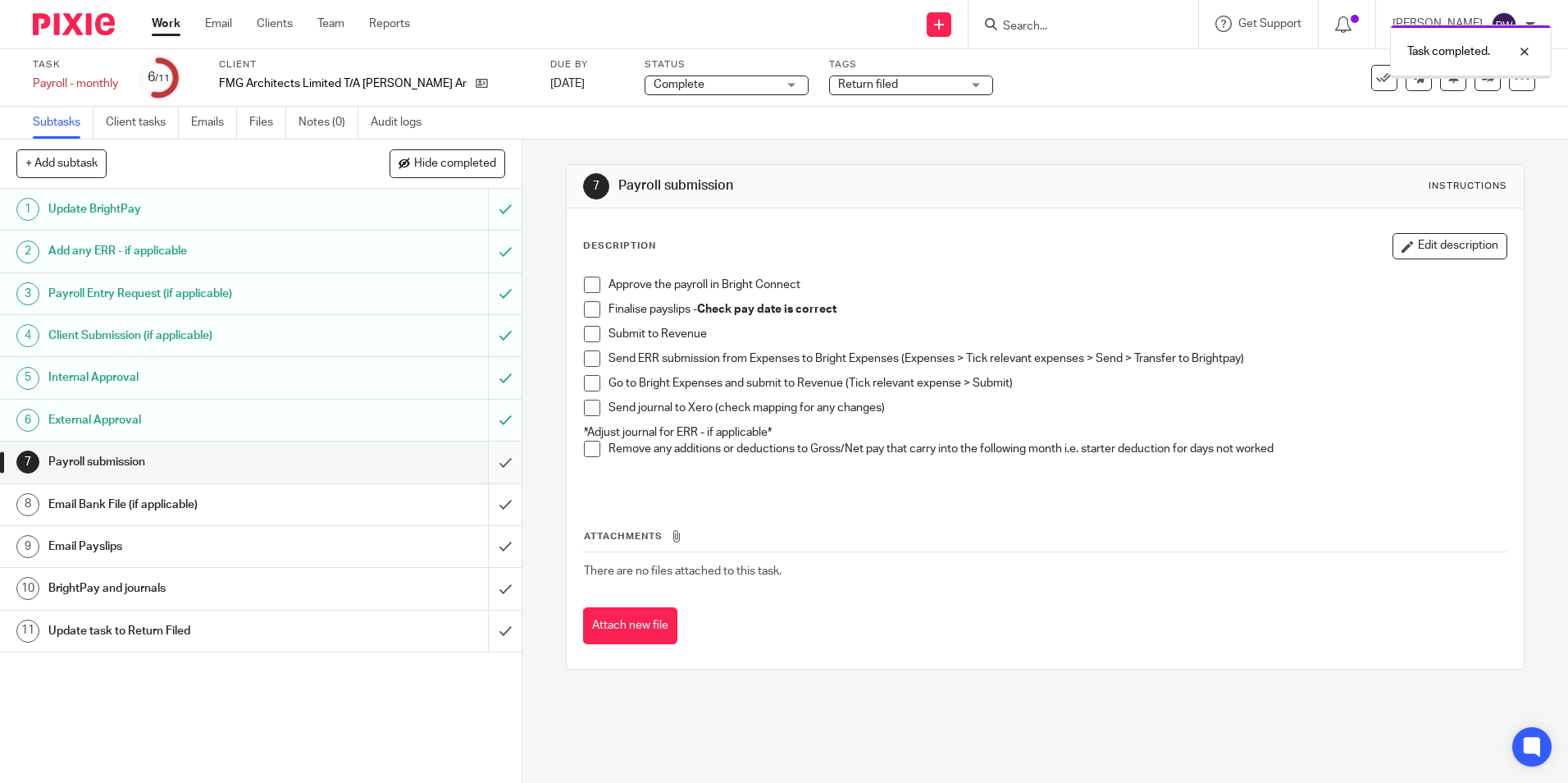
click at [484, 454] on input "submit" at bounding box center [261, 462] width 522 height 41
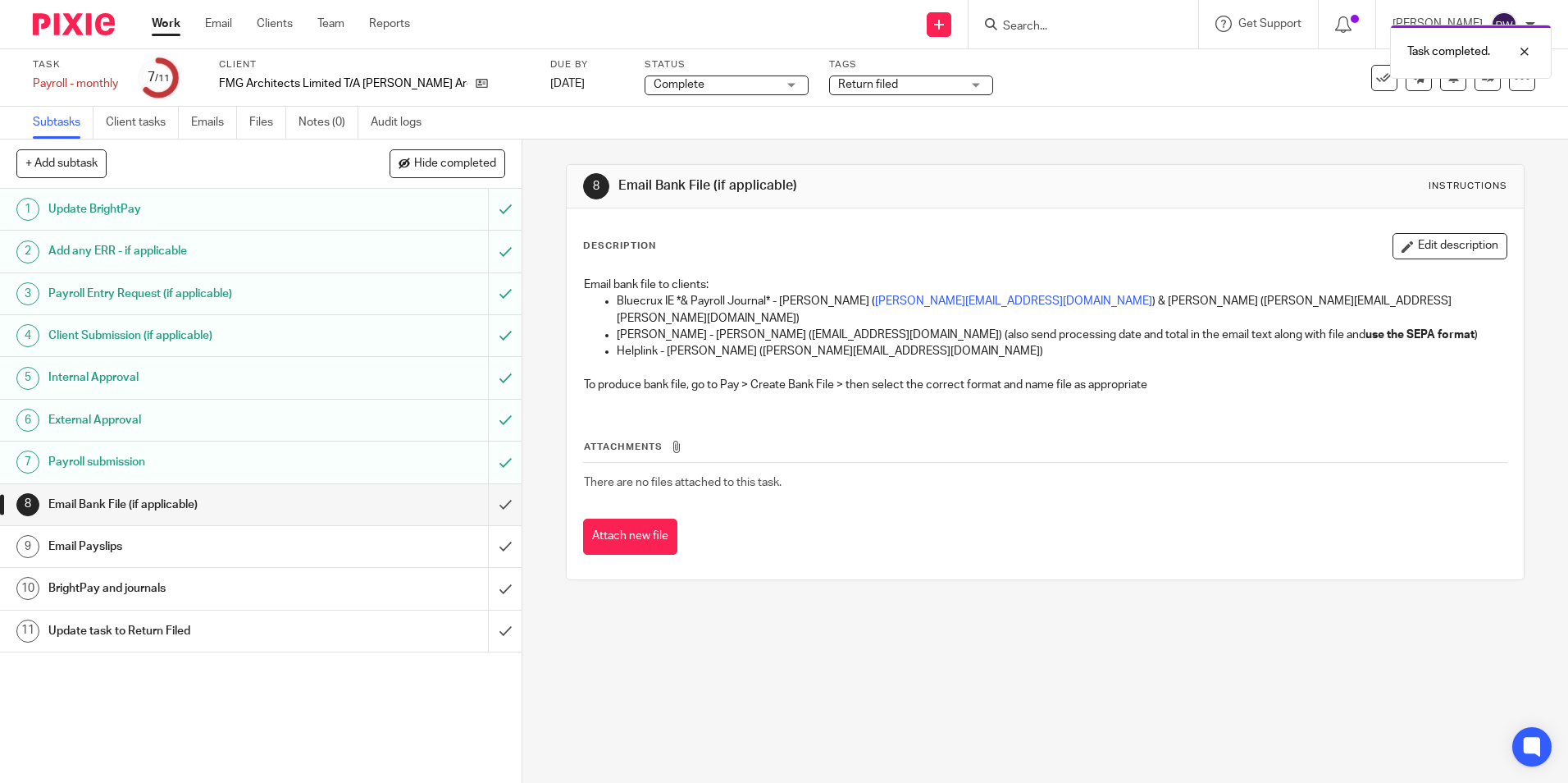
click at [483, 497] on input "submit" at bounding box center [261, 504] width 522 height 41
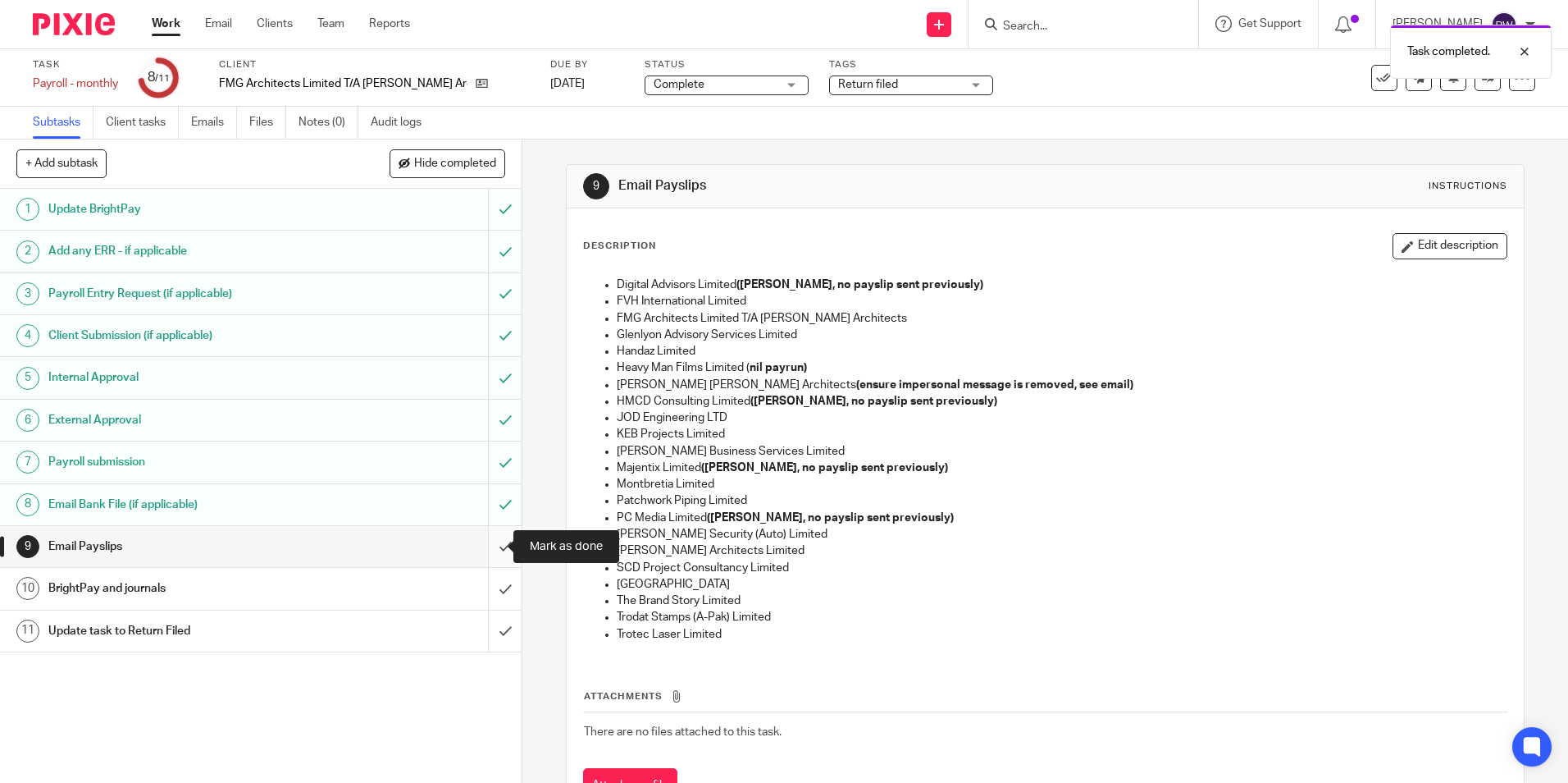
click at [488, 538] on input "submit" at bounding box center [261, 546] width 522 height 41
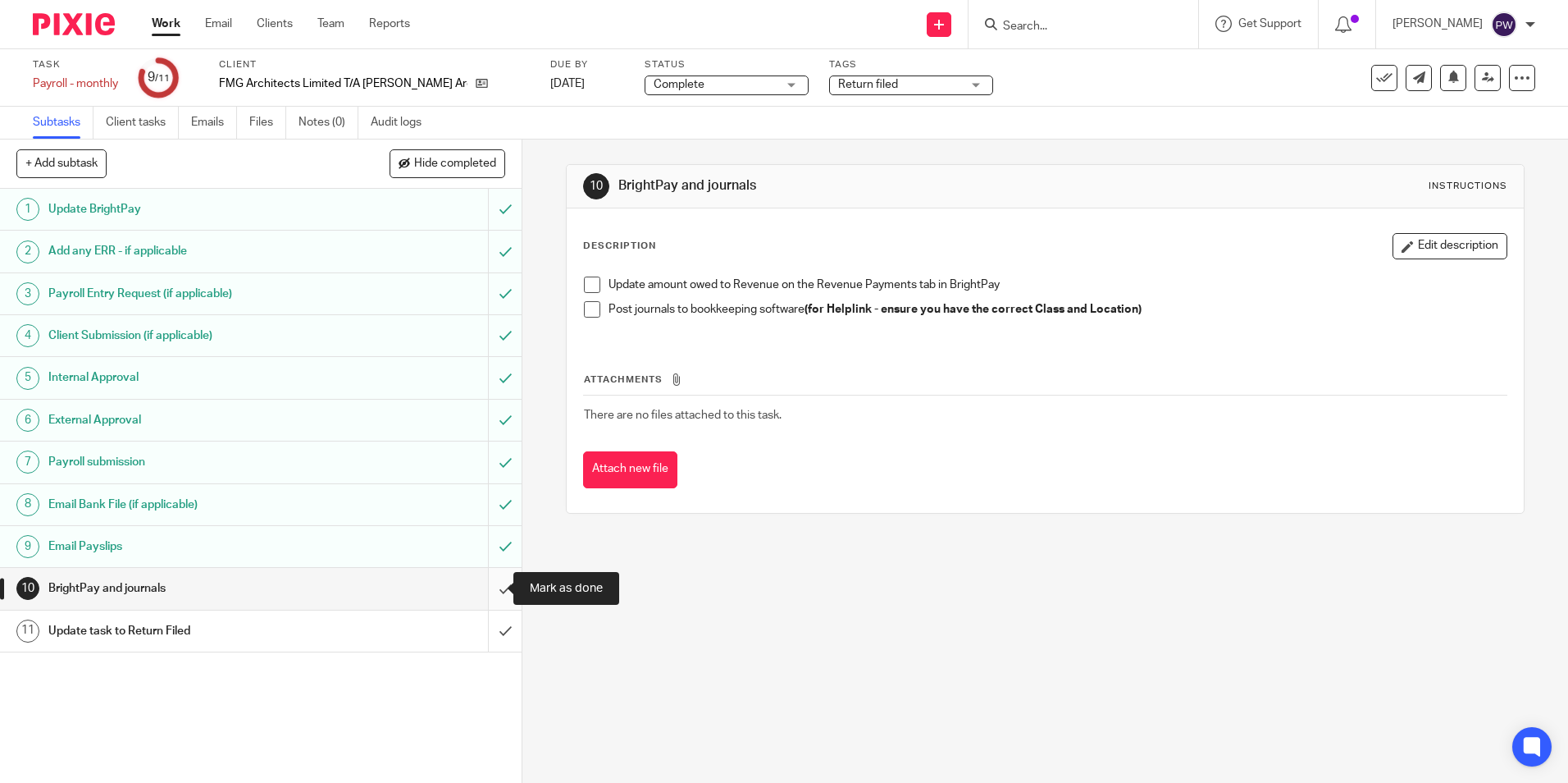
click at [478, 592] on input "submit" at bounding box center [261, 588] width 522 height 41
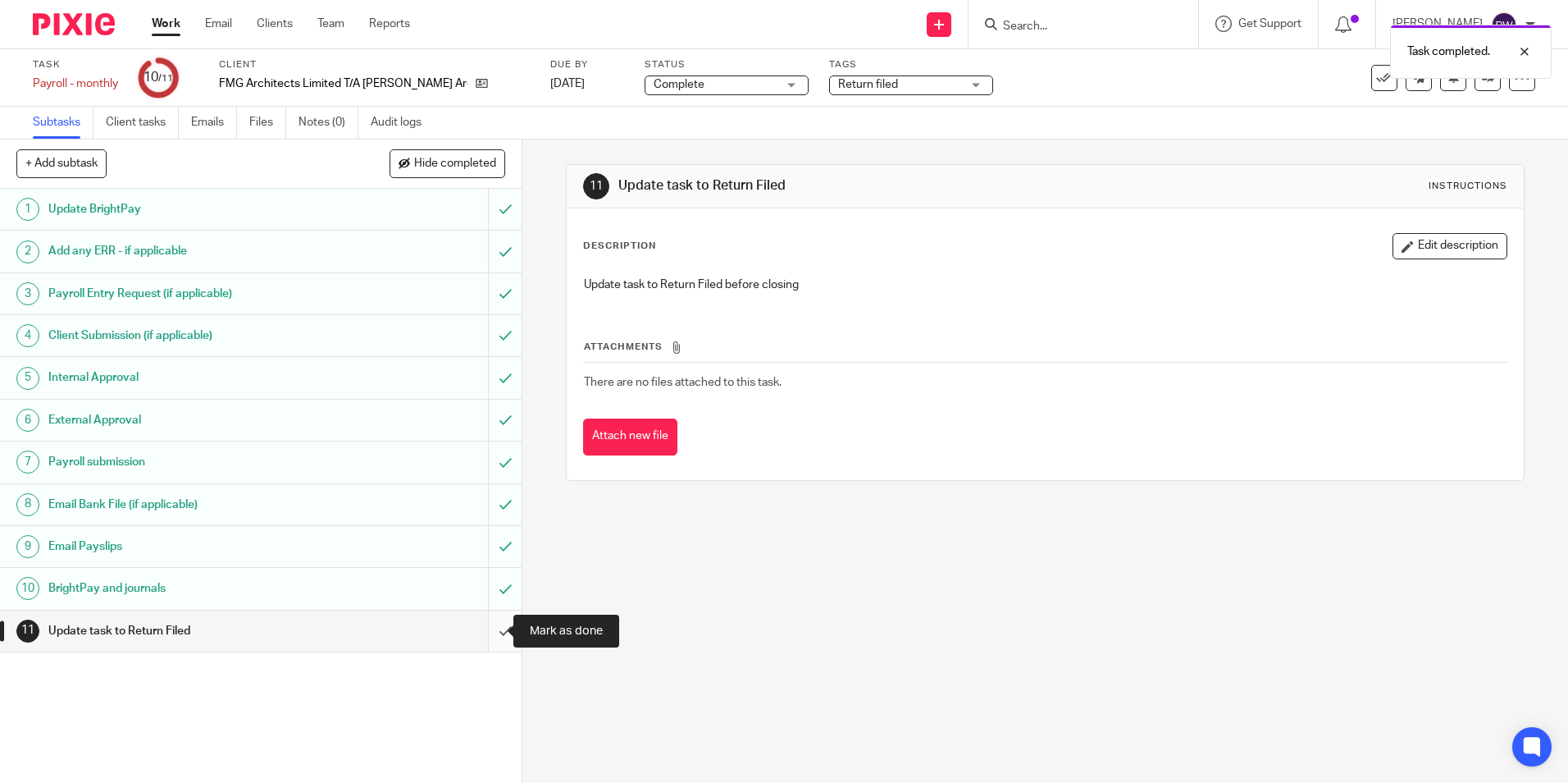
click at [494, 635] on input "submit" at bounding box center [261, 631] width 522 height 41
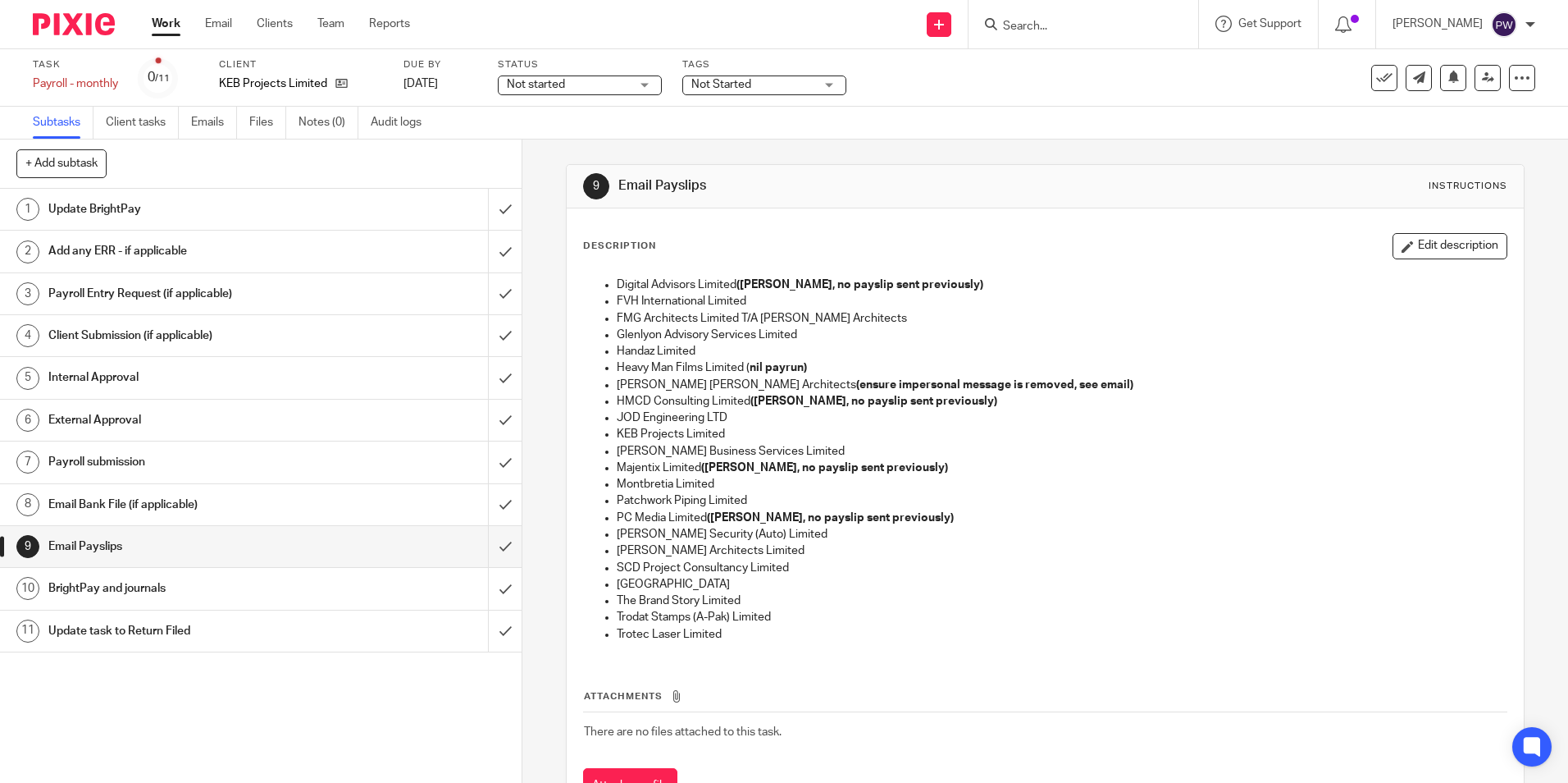
click at [531, 75] on div "Not started Not started" at bounding box center [580, 85] width 164 height 19
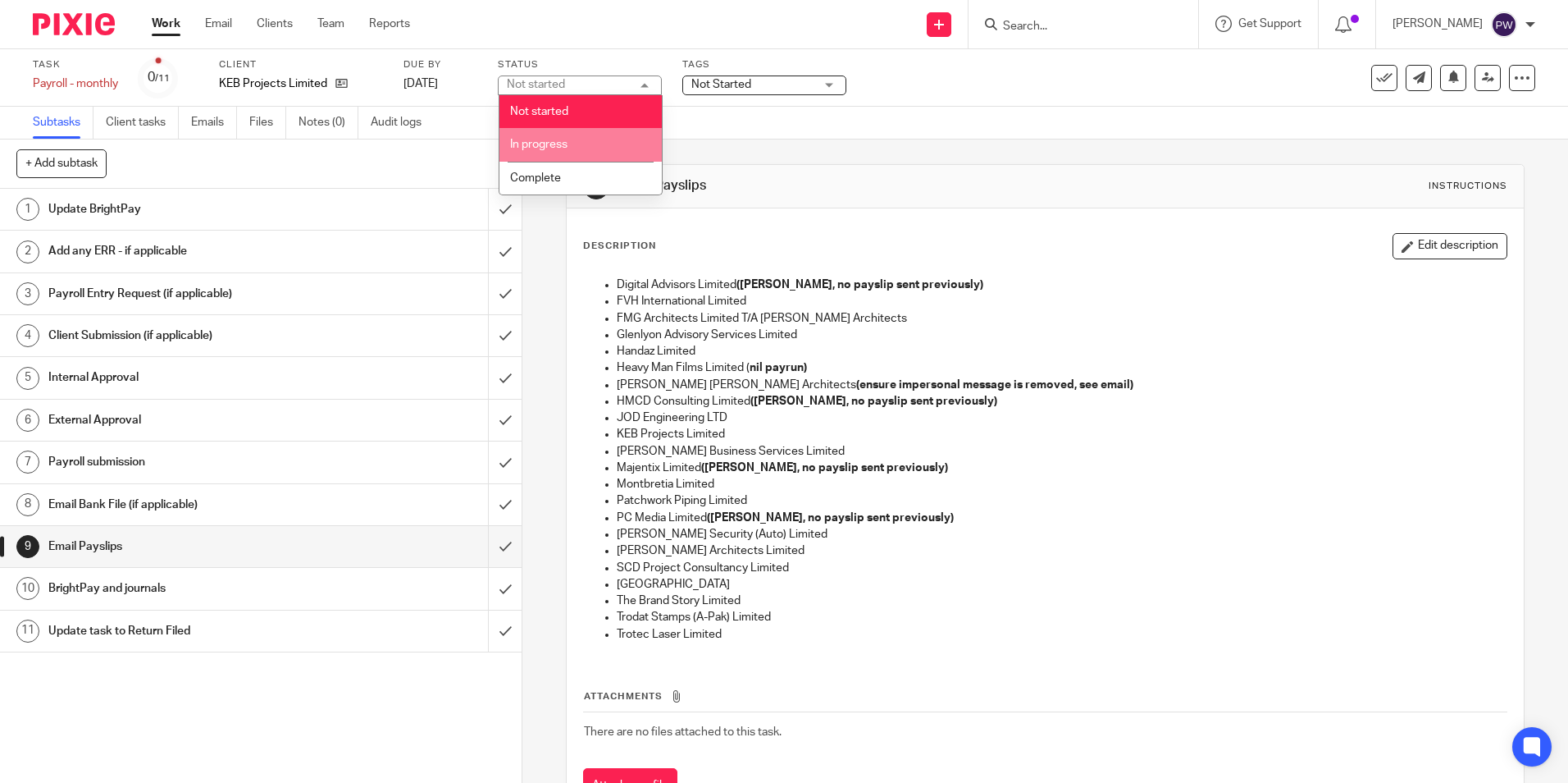
drag, startPoint x: 544, startPoint y: 153, endPoint x: 561, endPoint y: 144, distance: 19.2
click at [544, 154] on li "In progress" at bounding box center [581, 144] width 162 height 34
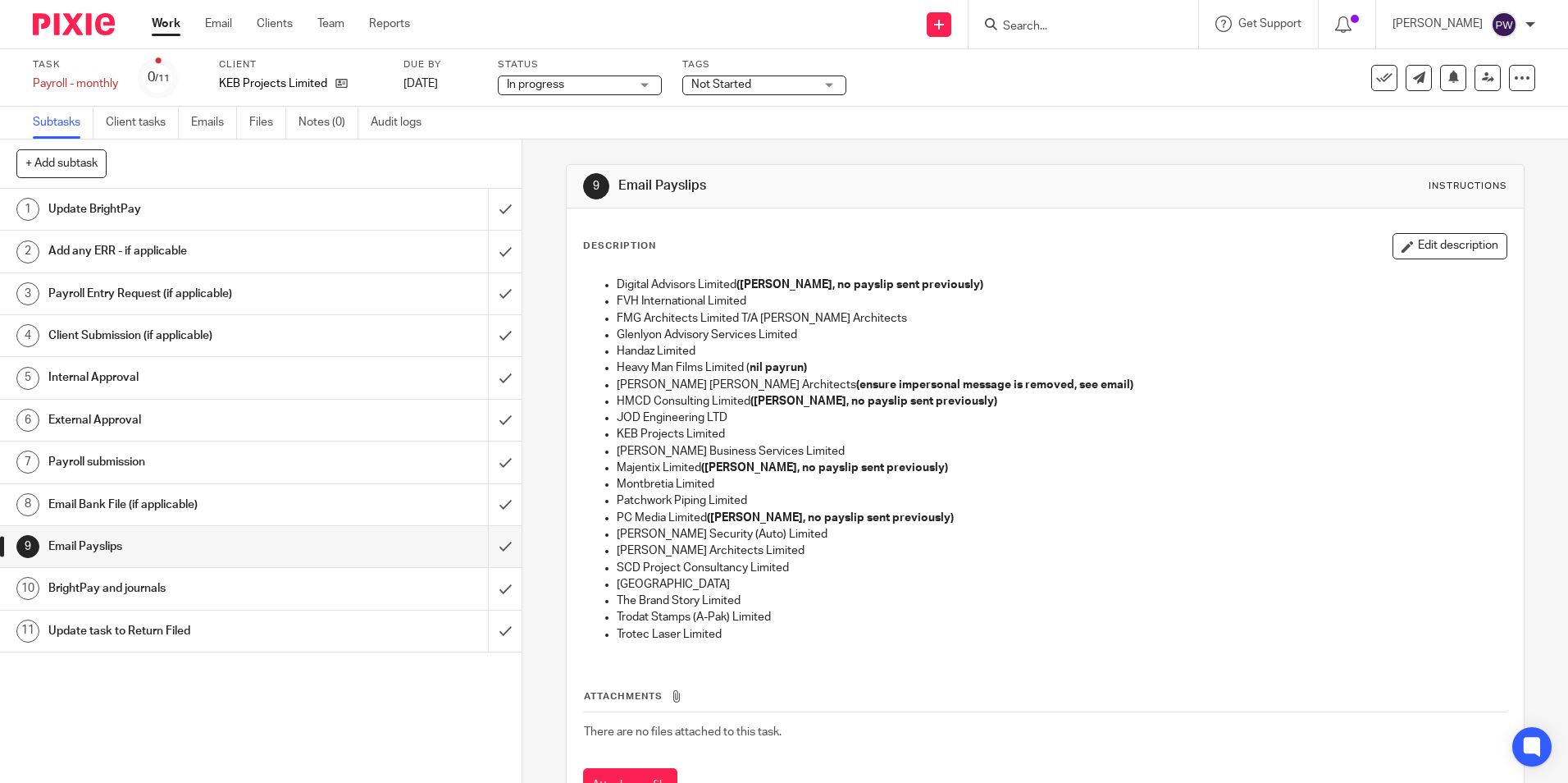
click at [734, 79] on span "Not Started" at bounding box center [721, 85] width 60 height 12
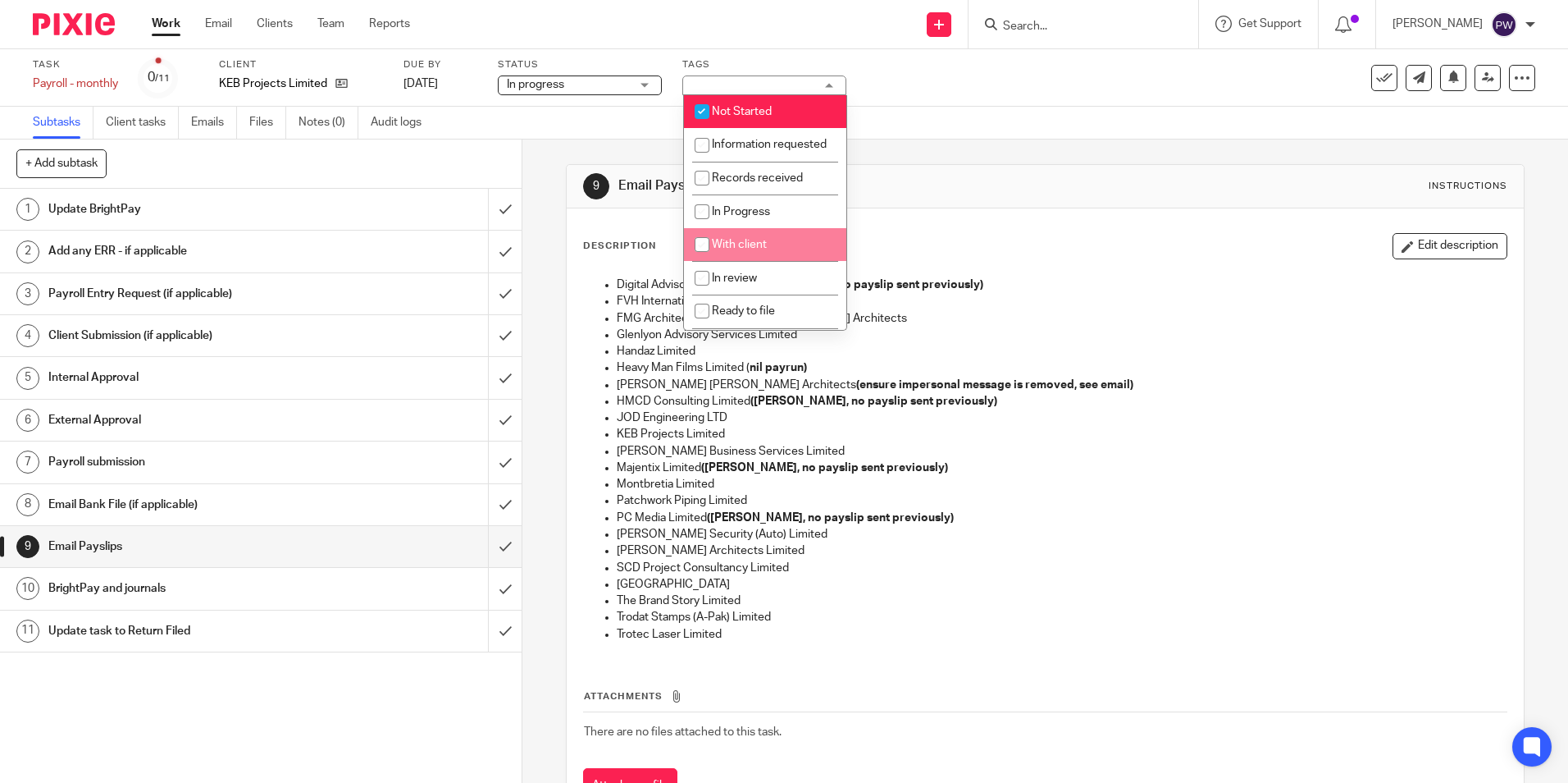
click at [751, 255] on li "With client" at bounding box center [765, 244] width 162 height 34
checkbox input "true"
click at [735, 106] on span "Not Started" at bounding box center [742, 112] width 60 height 12
checkbox input "false"
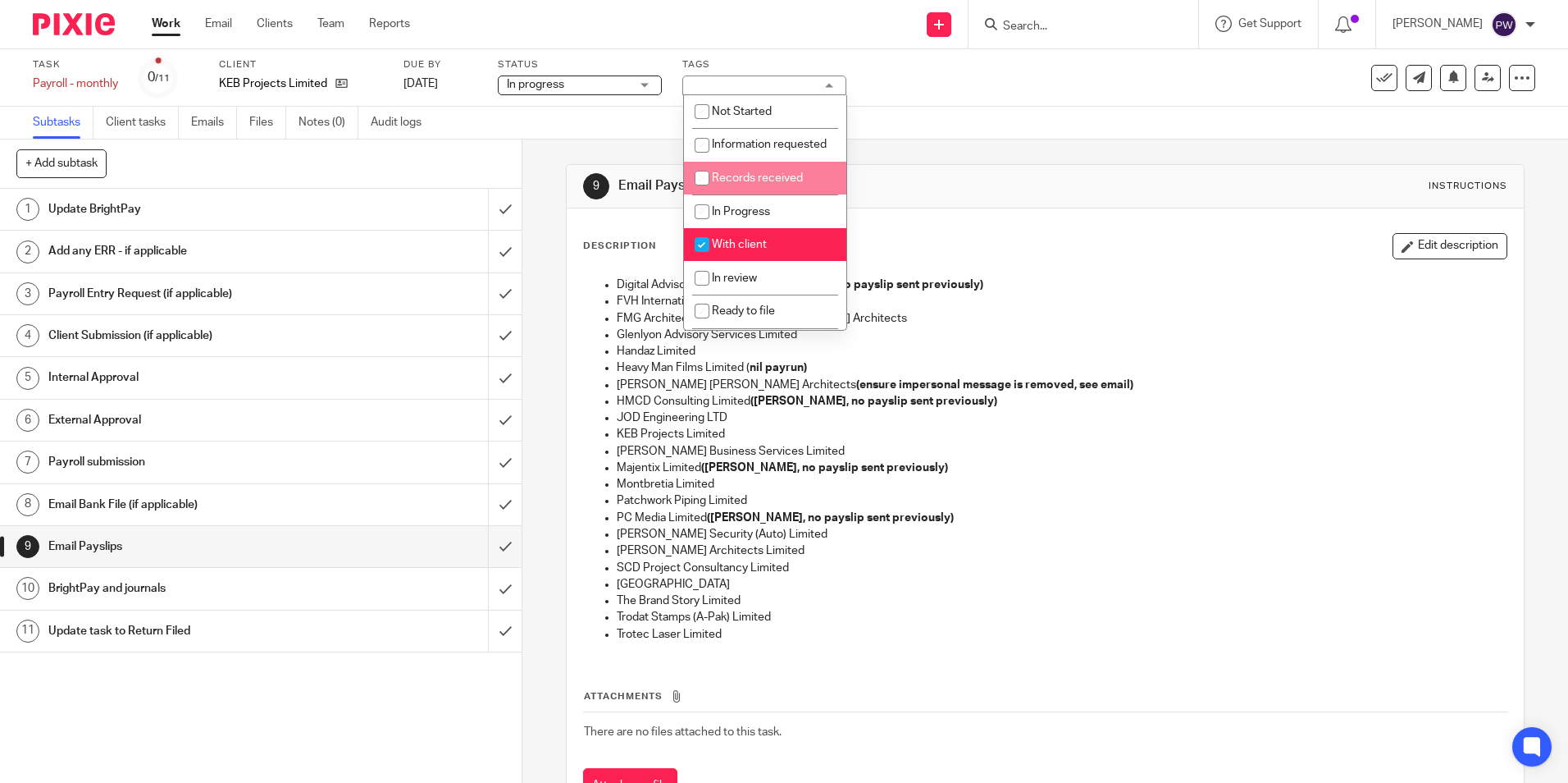
click at [933, 163] on div "9 Email Payslips Instructions Description Edit description Digital Advisors Lim…" at bounding box center [1045, 496] width 958 height 715
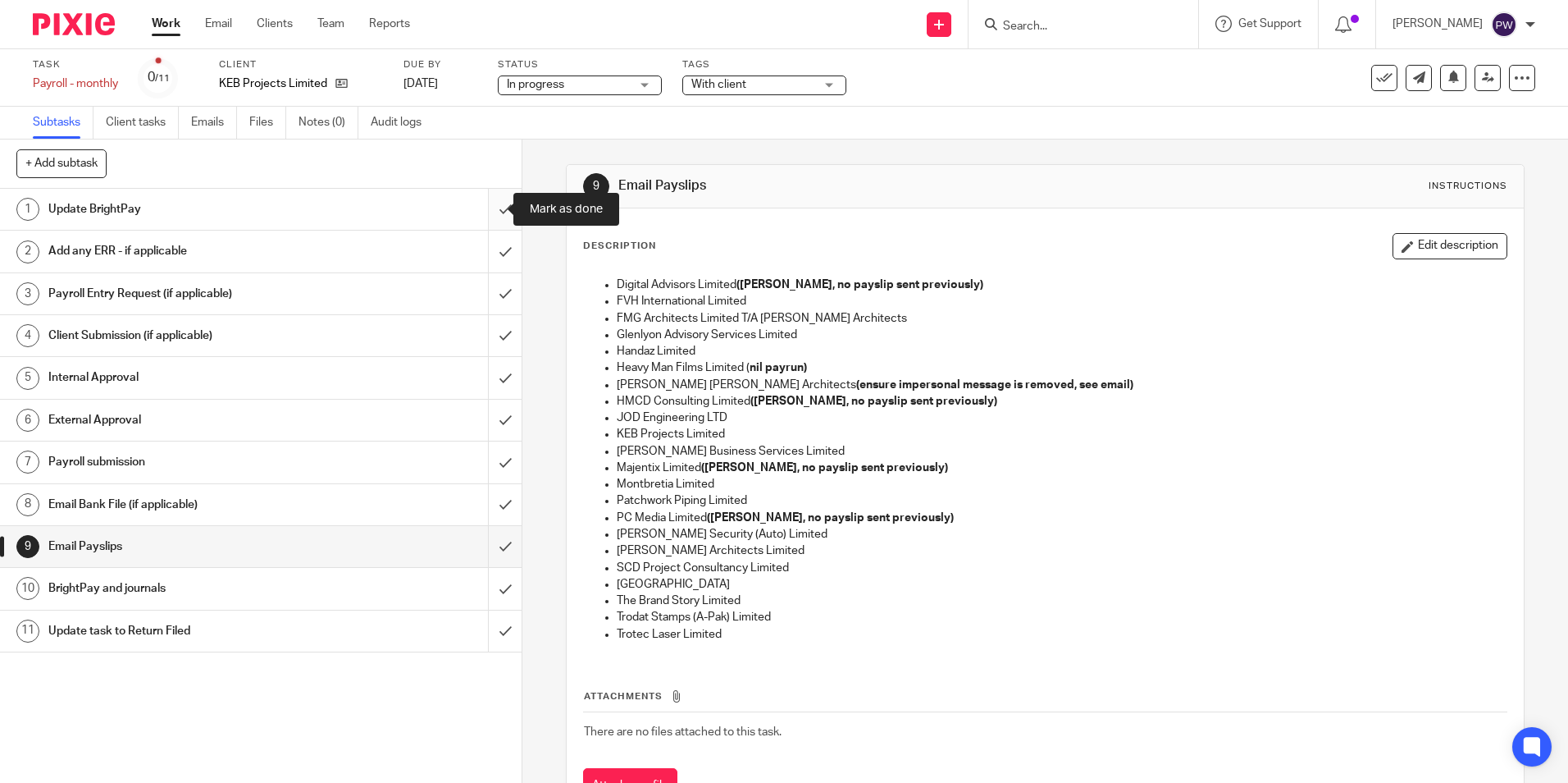
click at [488, 213] on input "submit" at bounding box center [261, 209] width 522 height 41
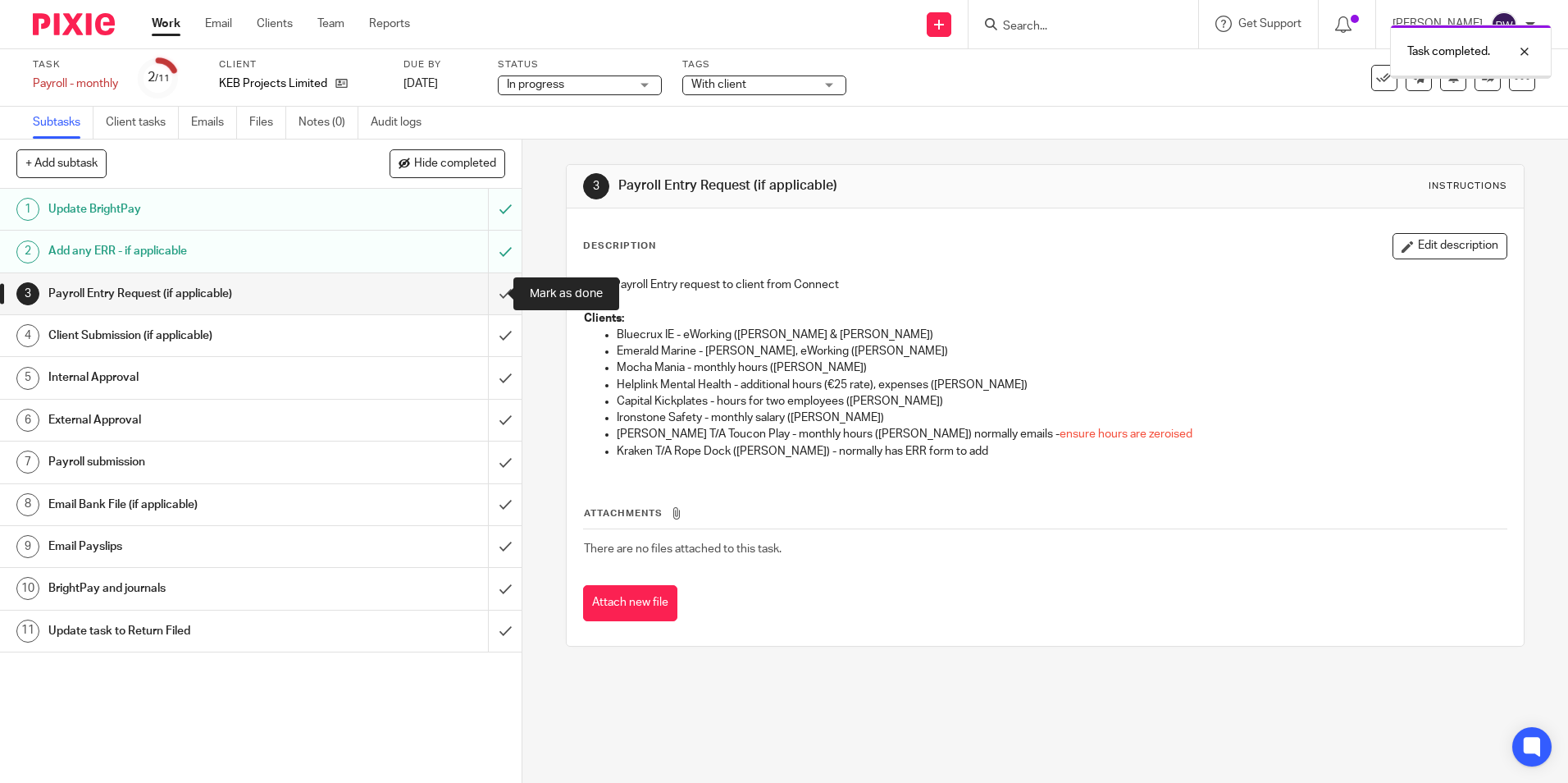
click at [489, 292] on input "submit" at bounding box center [261, 293] width 522 height 41
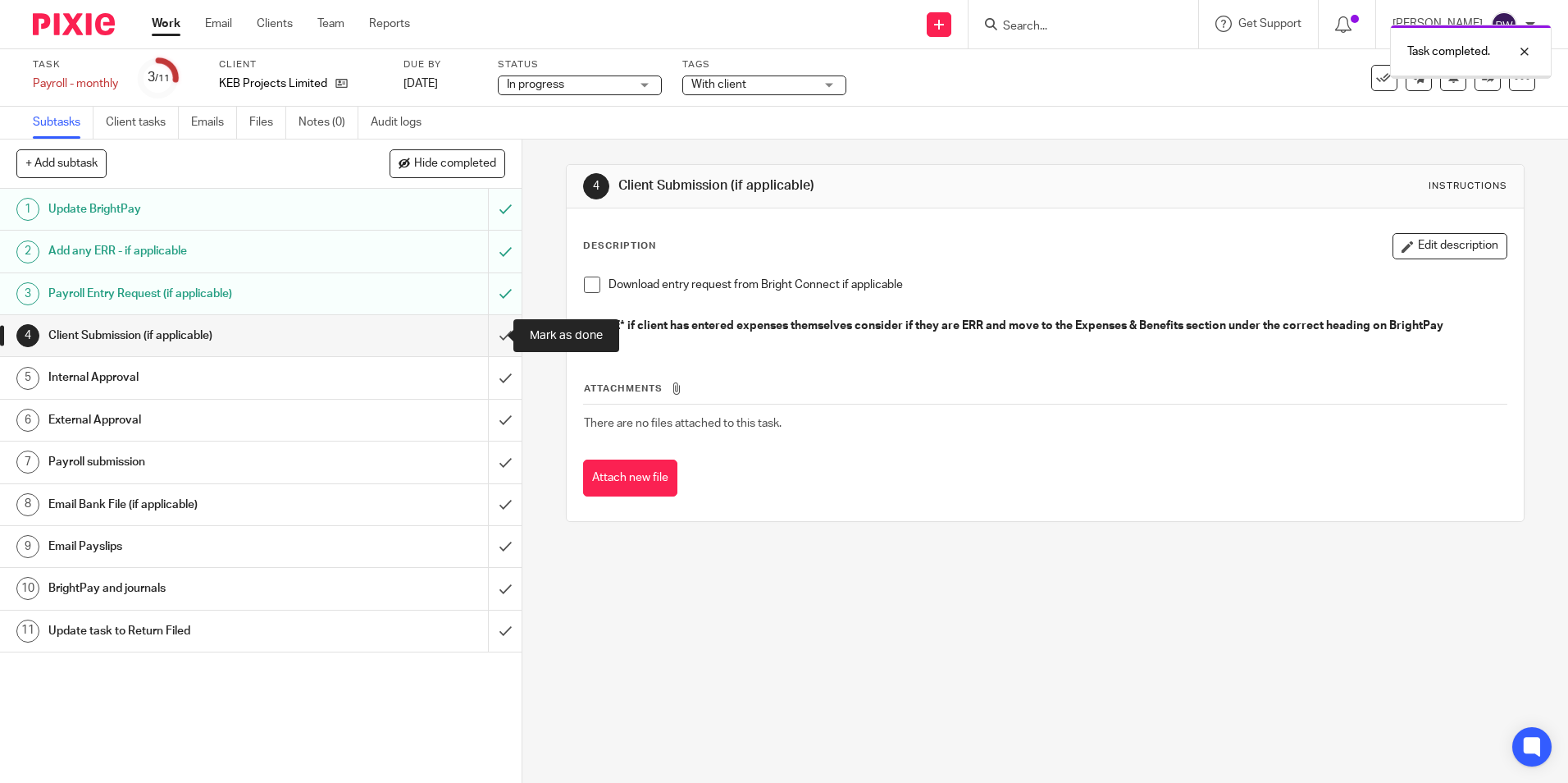
click at [494, 337] on input "submit" at bounding box center [261, 336] width 522 height 41
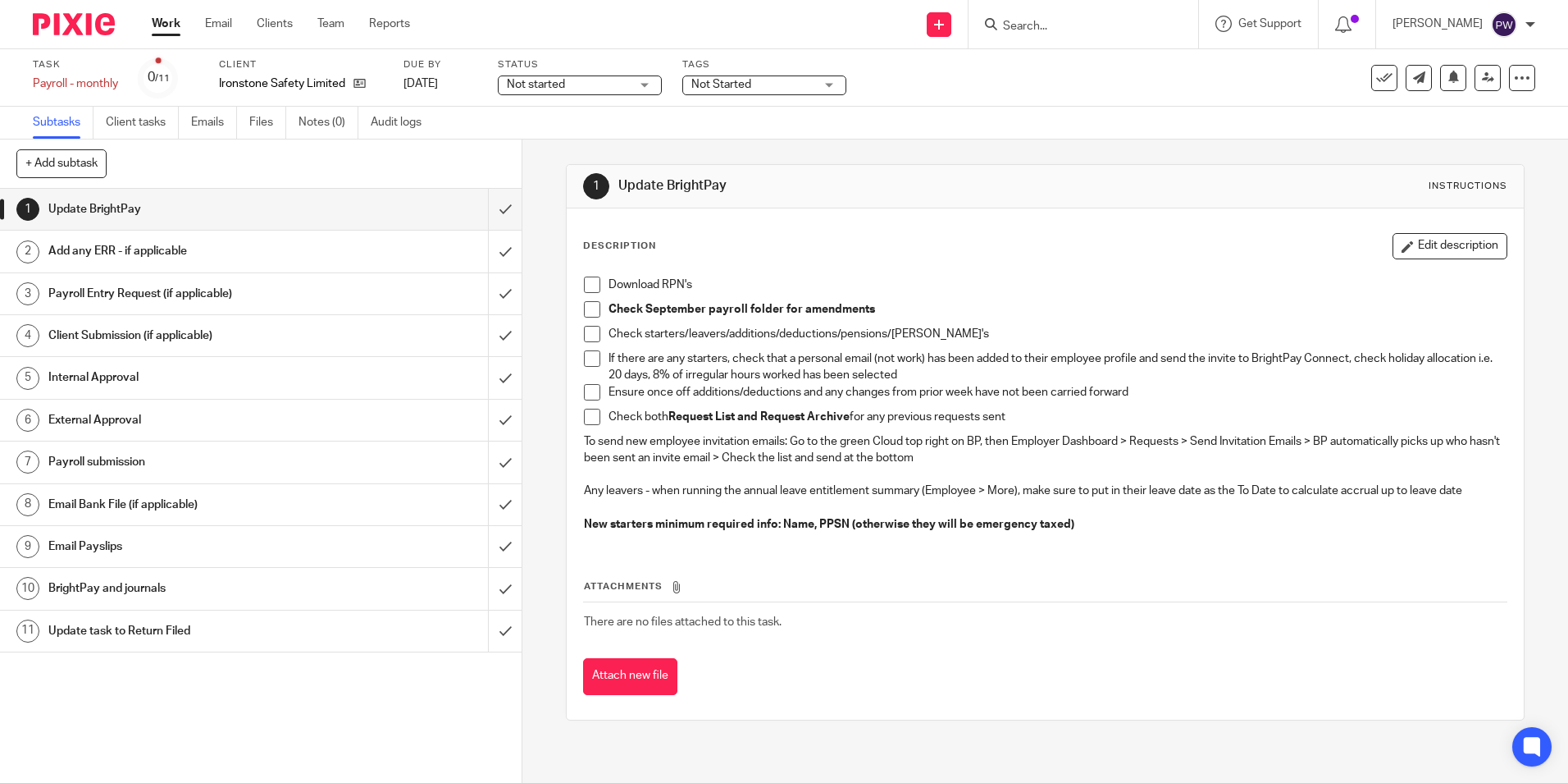
click at [91, 543] on h1 "Email Payslips" at bounding box center [188, 546] width 282 height 25
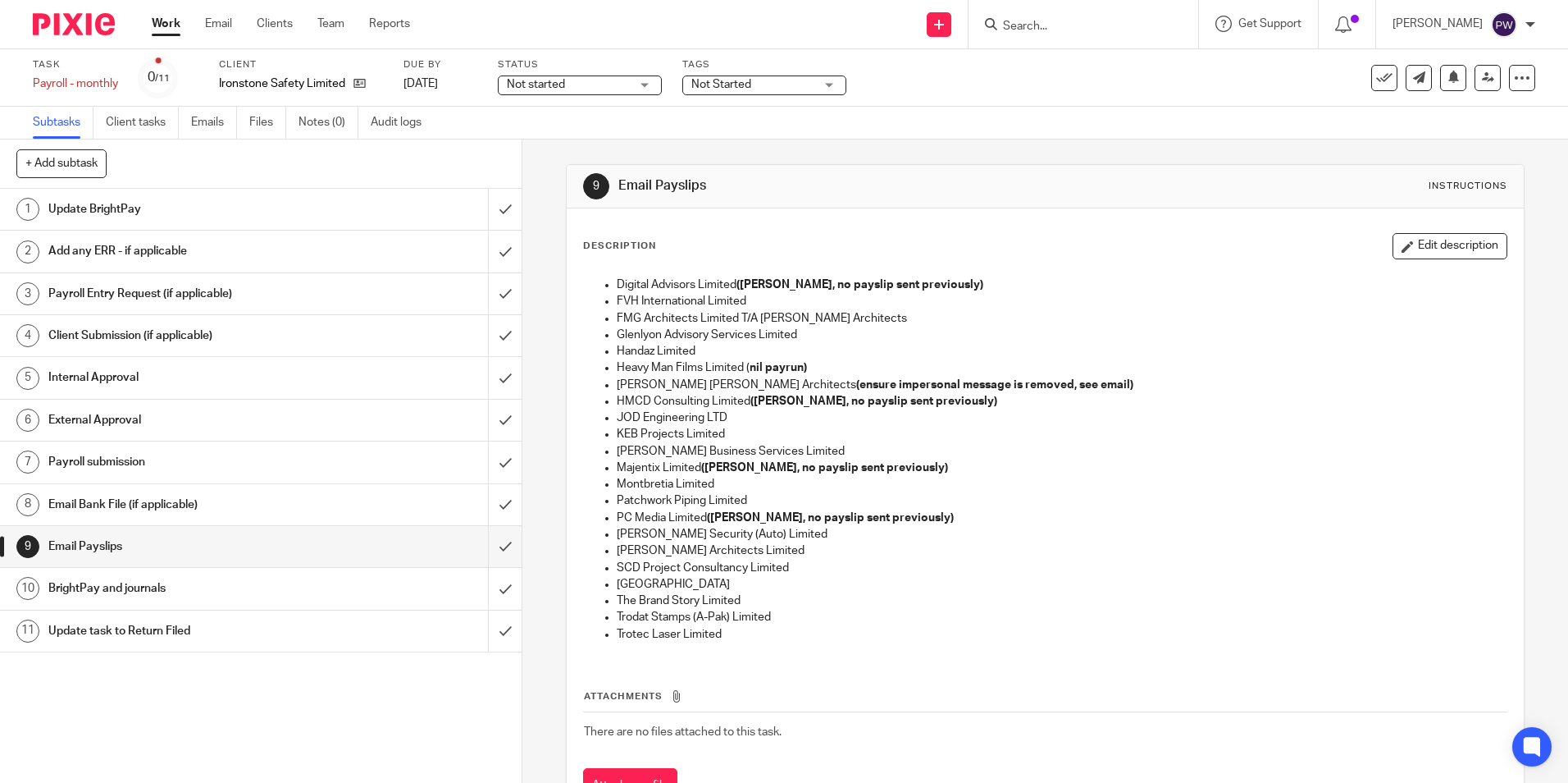
click at [562, 82] on span "Not started" at bounding box center [535, 85] width 59 height 12
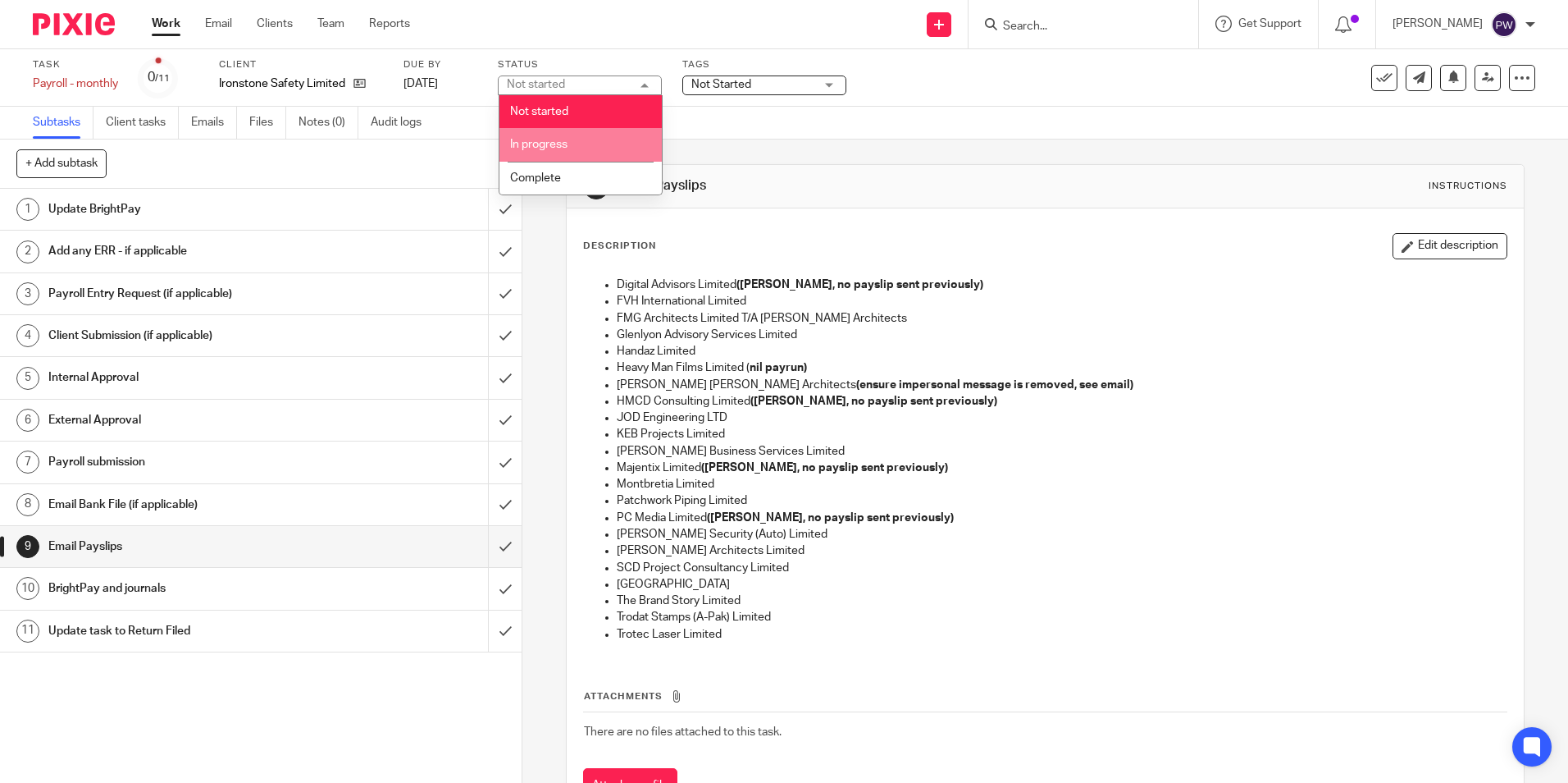
click at [567, 142] on span "In progress" at bounding box center [539, 144] width 58 height 12
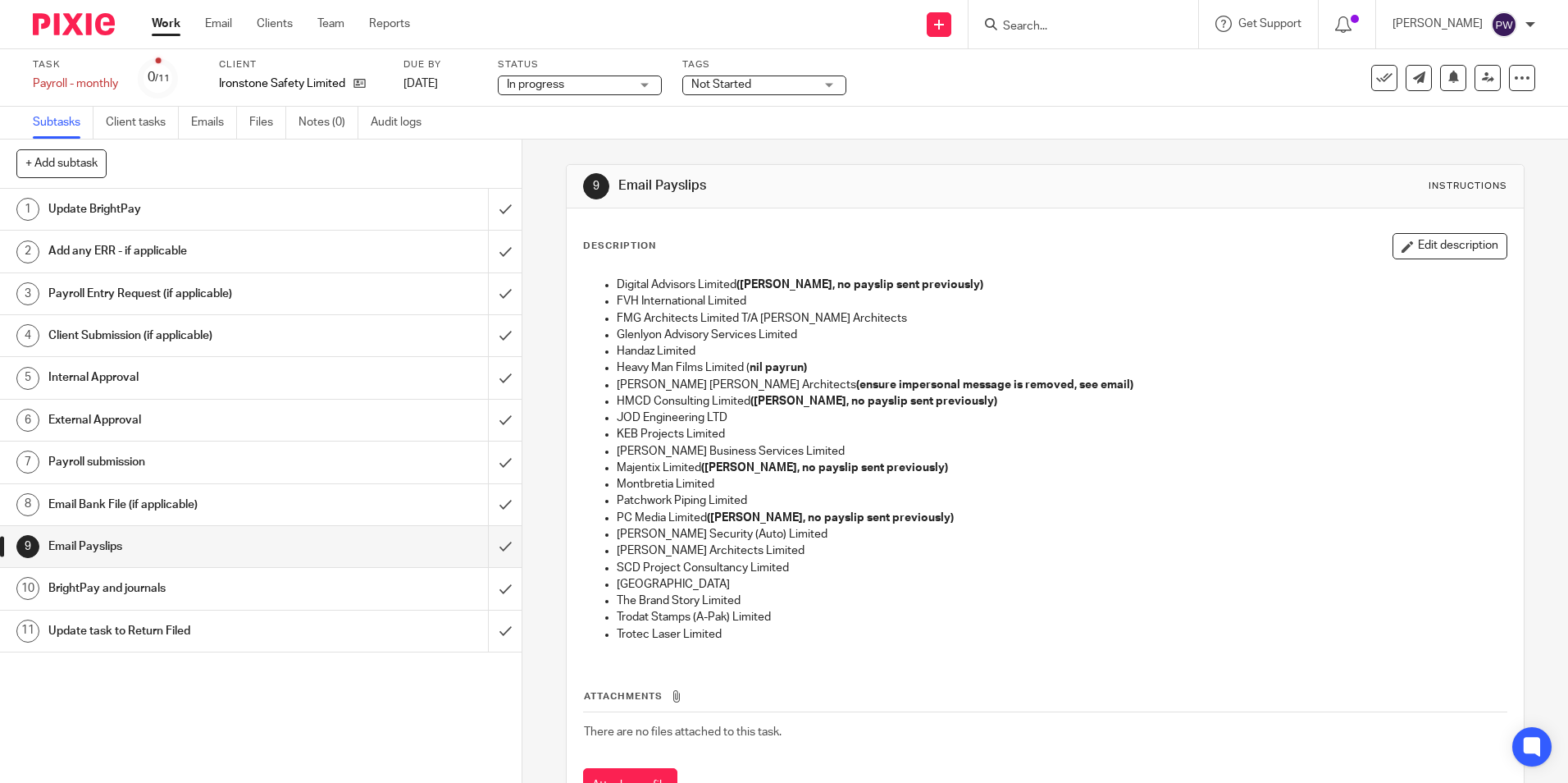
click at [712, 82] on span "Not Started" at bounding box center [721, 85] width 60 height 12
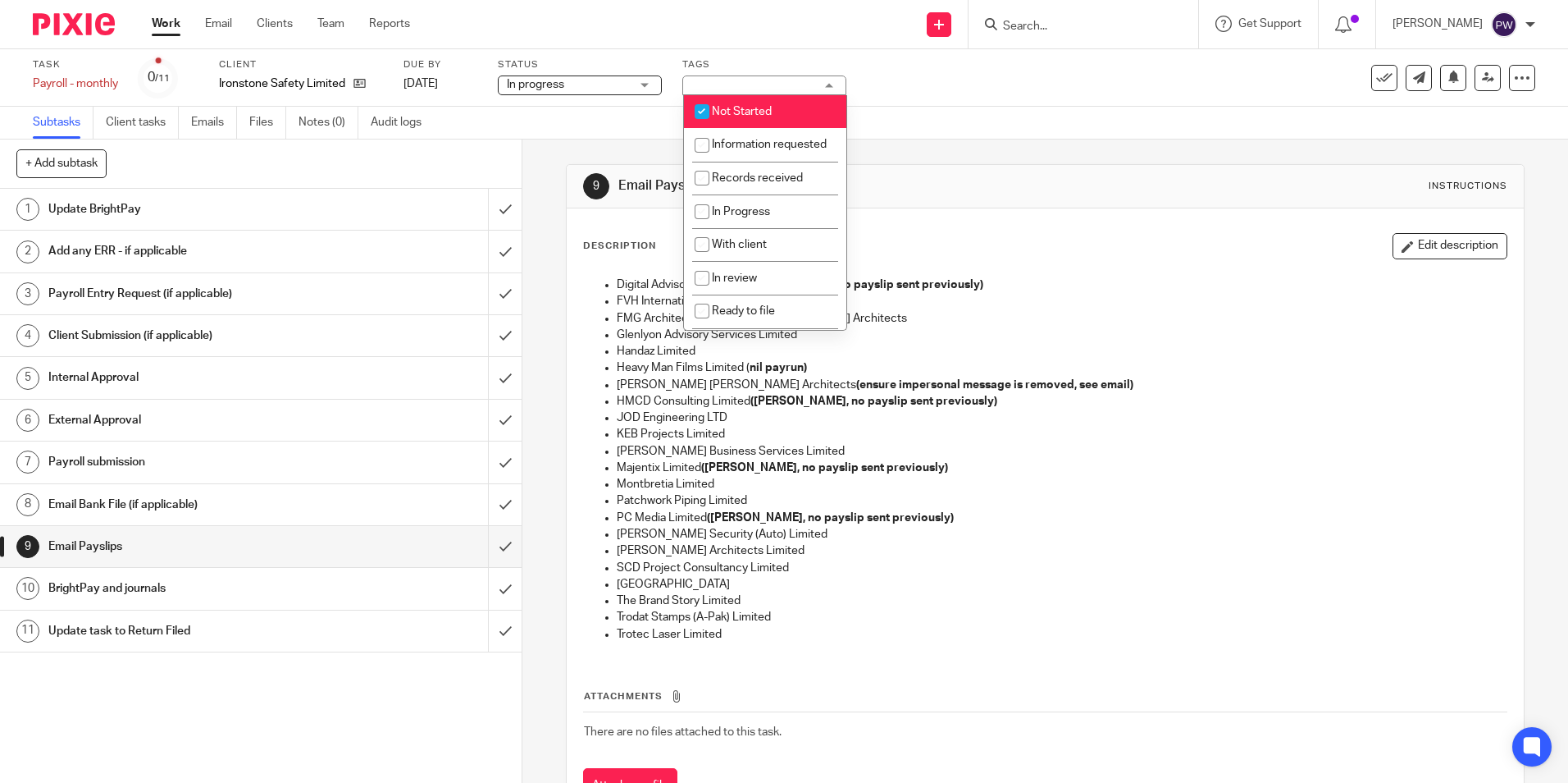
drag, startPoint x: 736, startPoint y: 114, endPoint x: 737, endPoint y: 155, distance: 41.0
click at [736, 114] on span "Not Started" at bounding box center [742, 112] width 60 height 12
checkbox input "false"
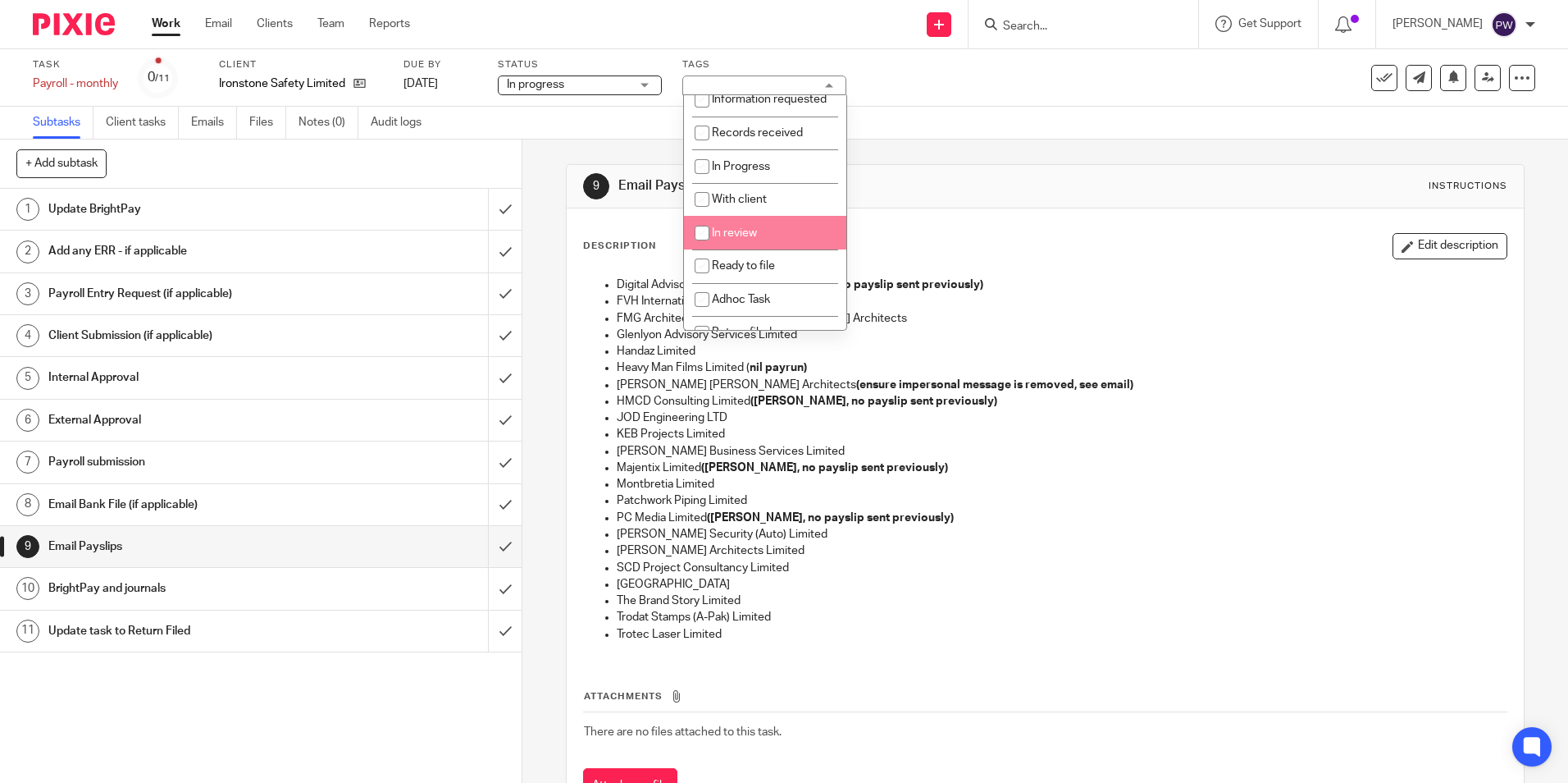
scroll to position [82, 0]
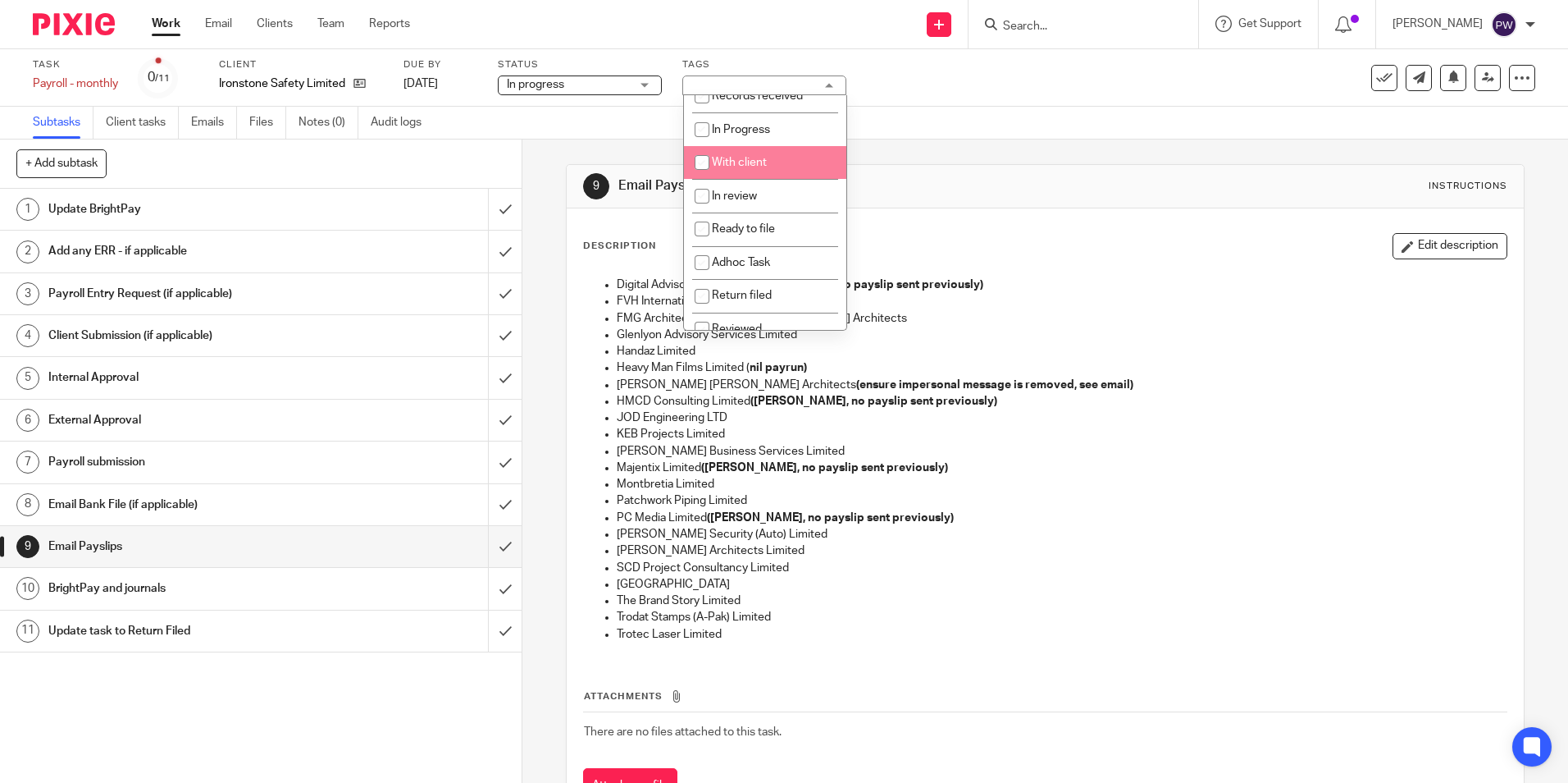
click at [723, 168] on span "With client" at bounding box center [739, 163] width 55 height 12
checkbox input "true"
click at [931, 93] on div "Task Payroll - monthly Save Payroll - monthly 0 /11 Client Ironstone Safety Lim…" at bounding box center [659, 78] width 1253 height 39
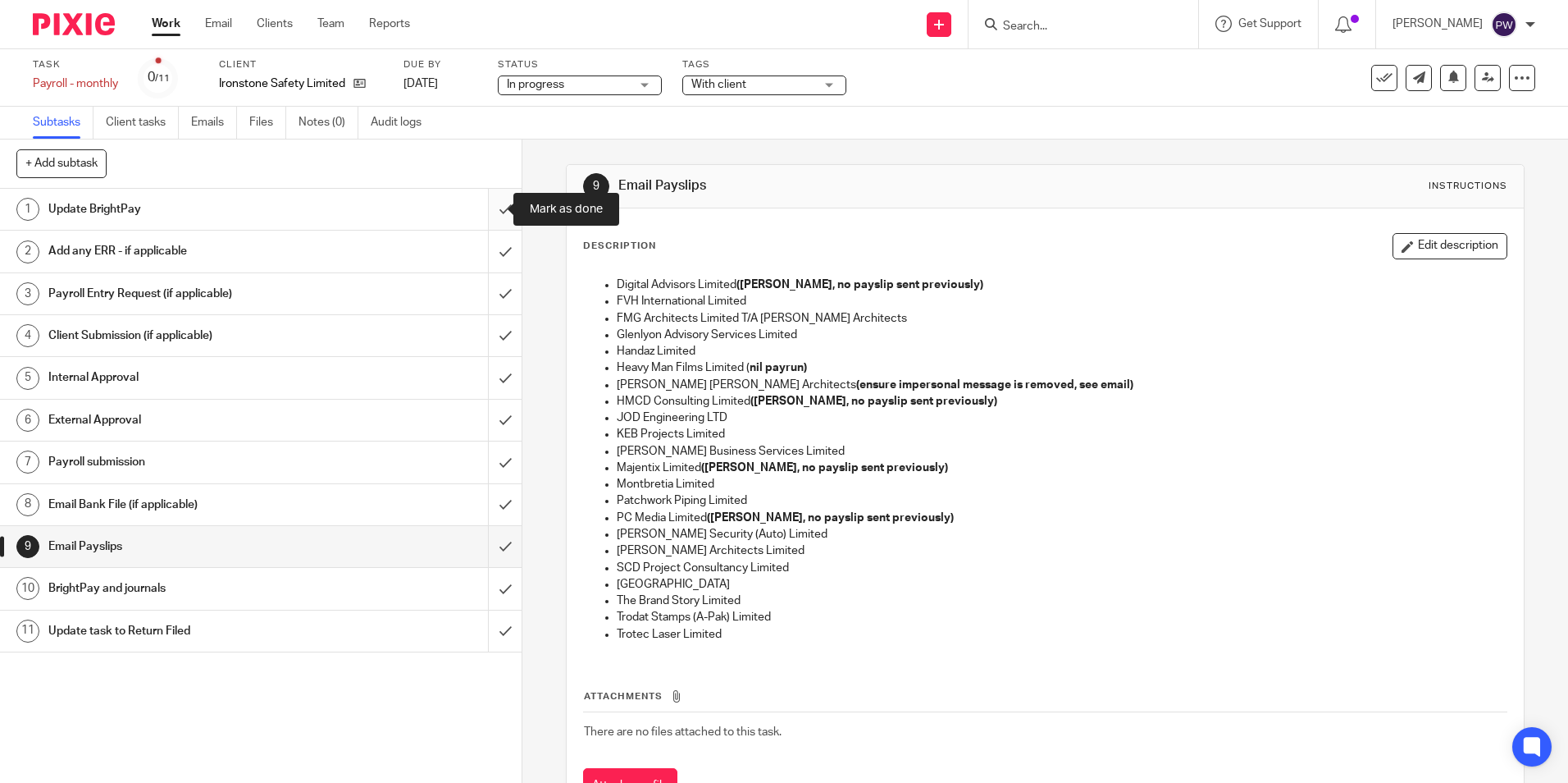
click at [494, 205] on input "submit" at bounding box center [261, 209] width 522 height 41
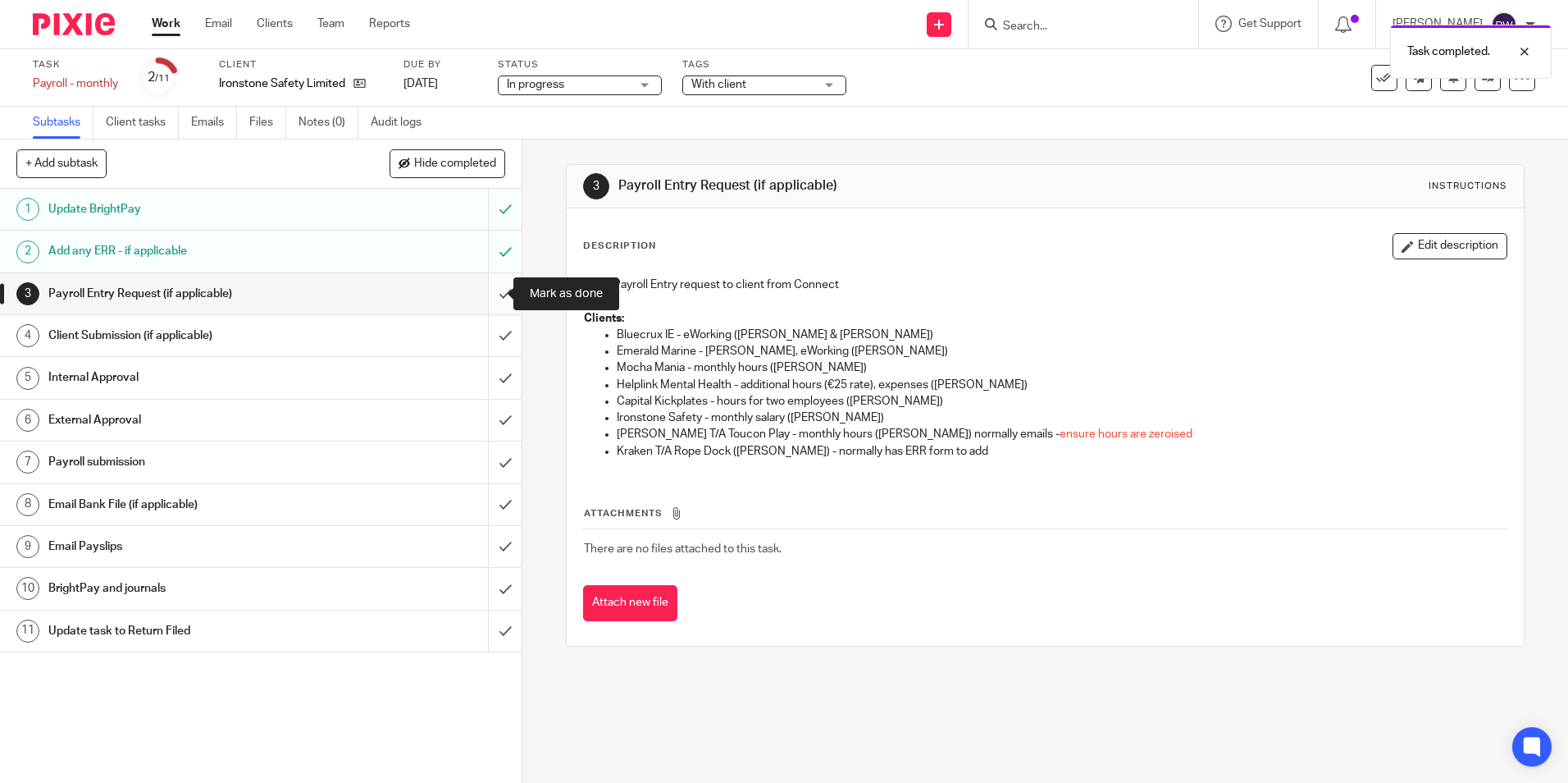
click at [485, 301] on input "submit" at bounding box center [261, 293] width 522 height 41
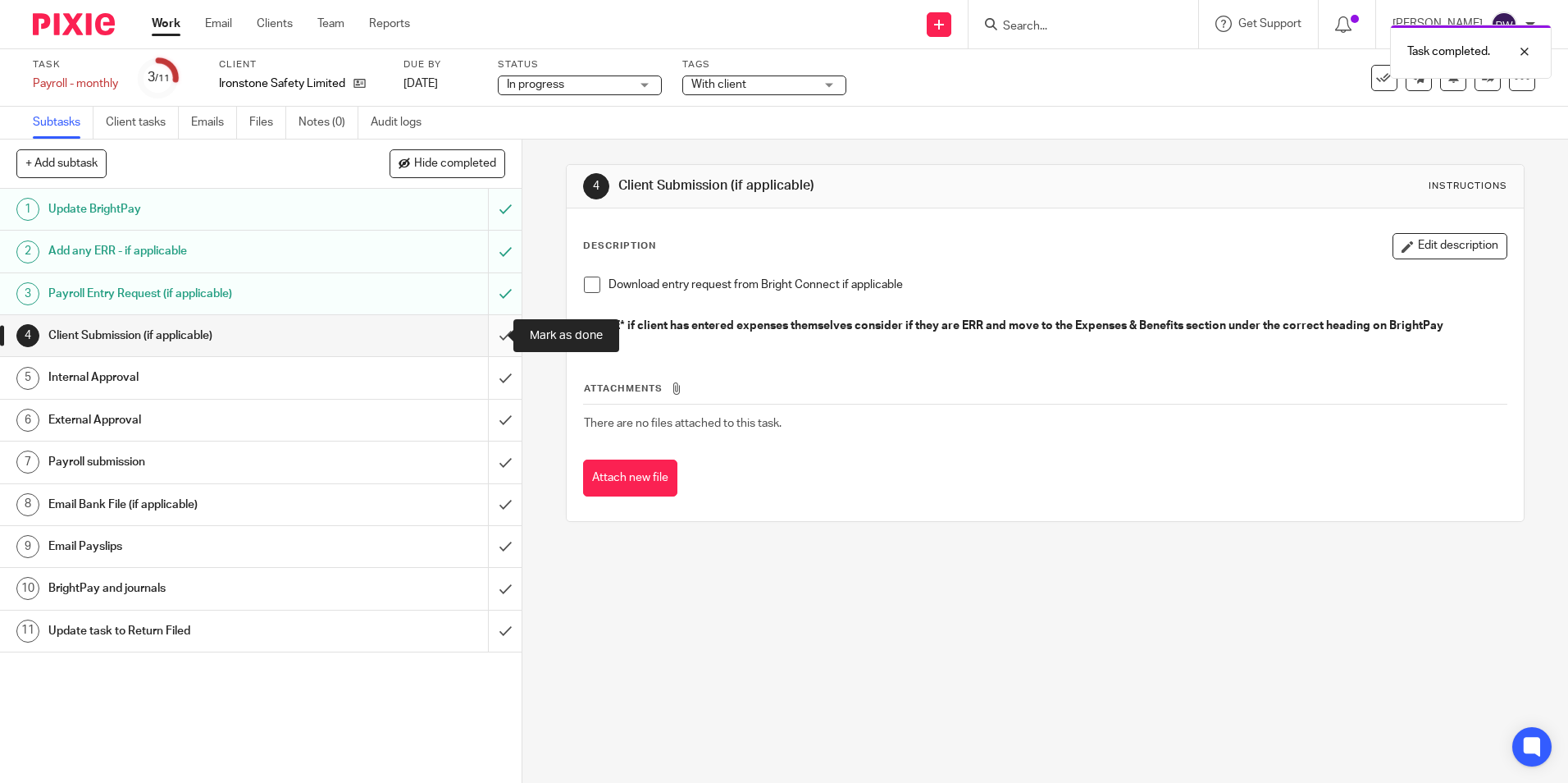
click at [499, 338] on input "submit" at bounding box center [261, 336] width 522 height 41
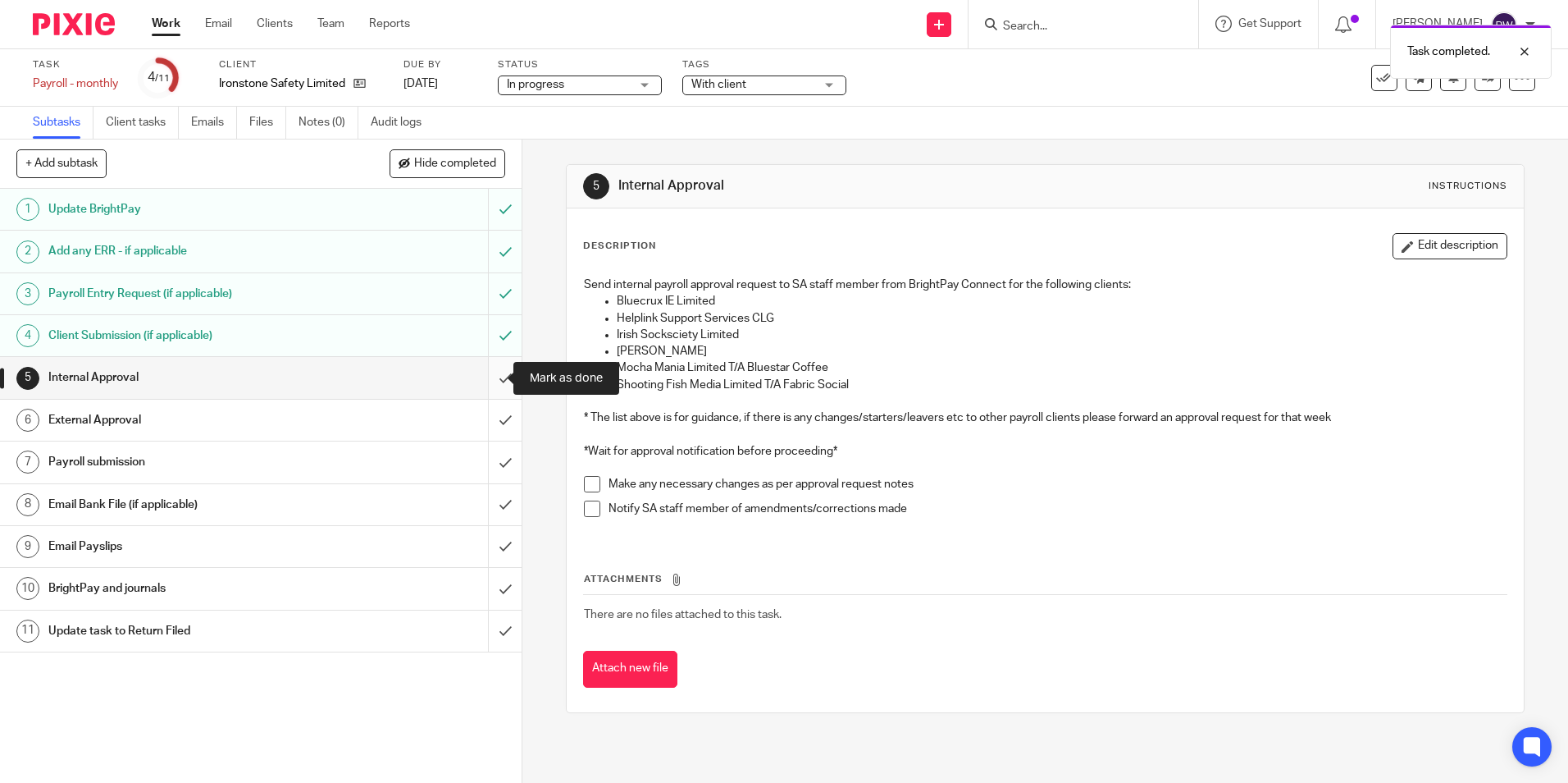
click at [483, 371] on input "submit" at bounding box center [261, 377] width 522 height 41
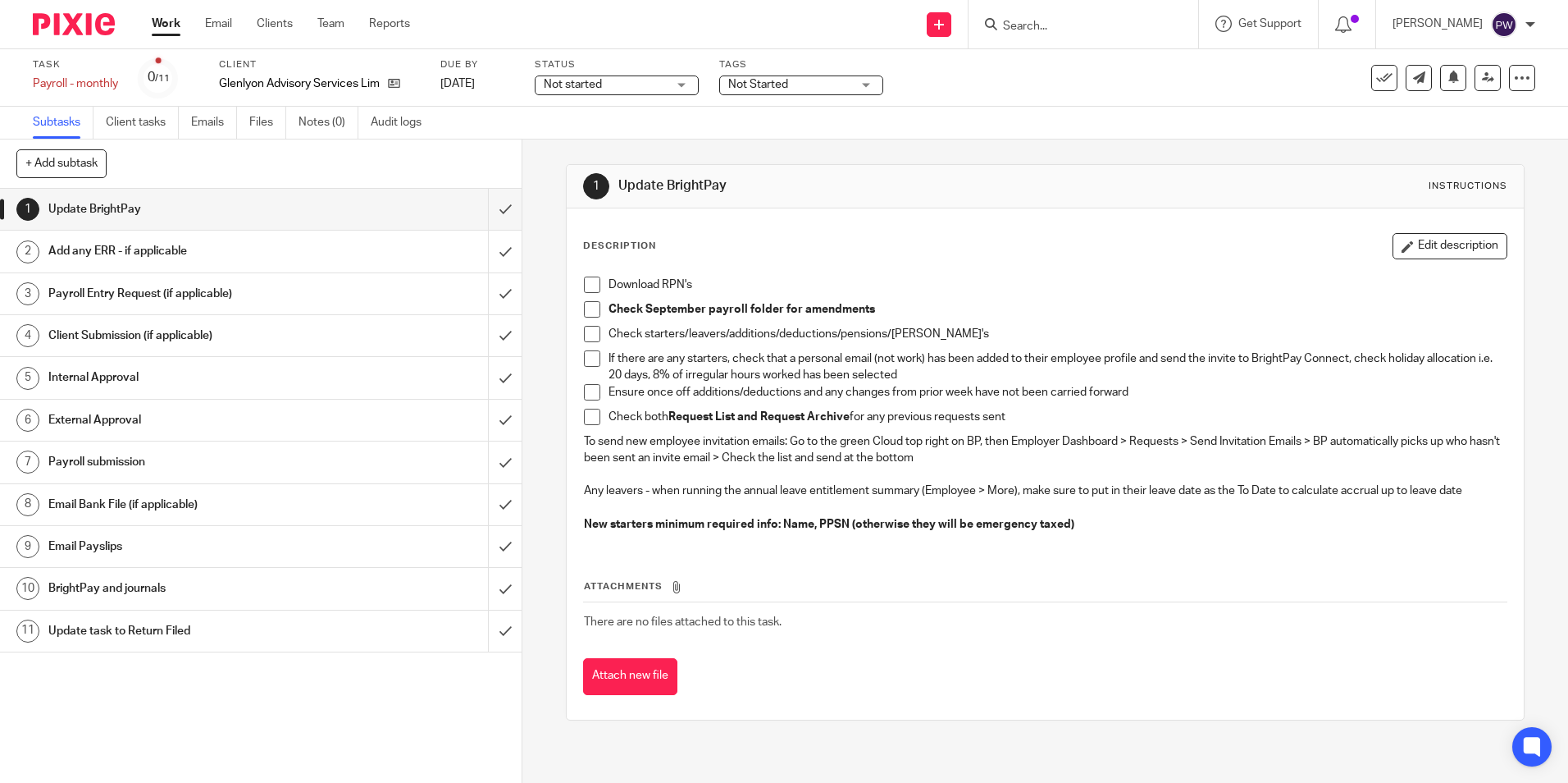
click at [59, 538] on h1 "Email Payslips" at bounding box center [188, 546] width 282 height 25
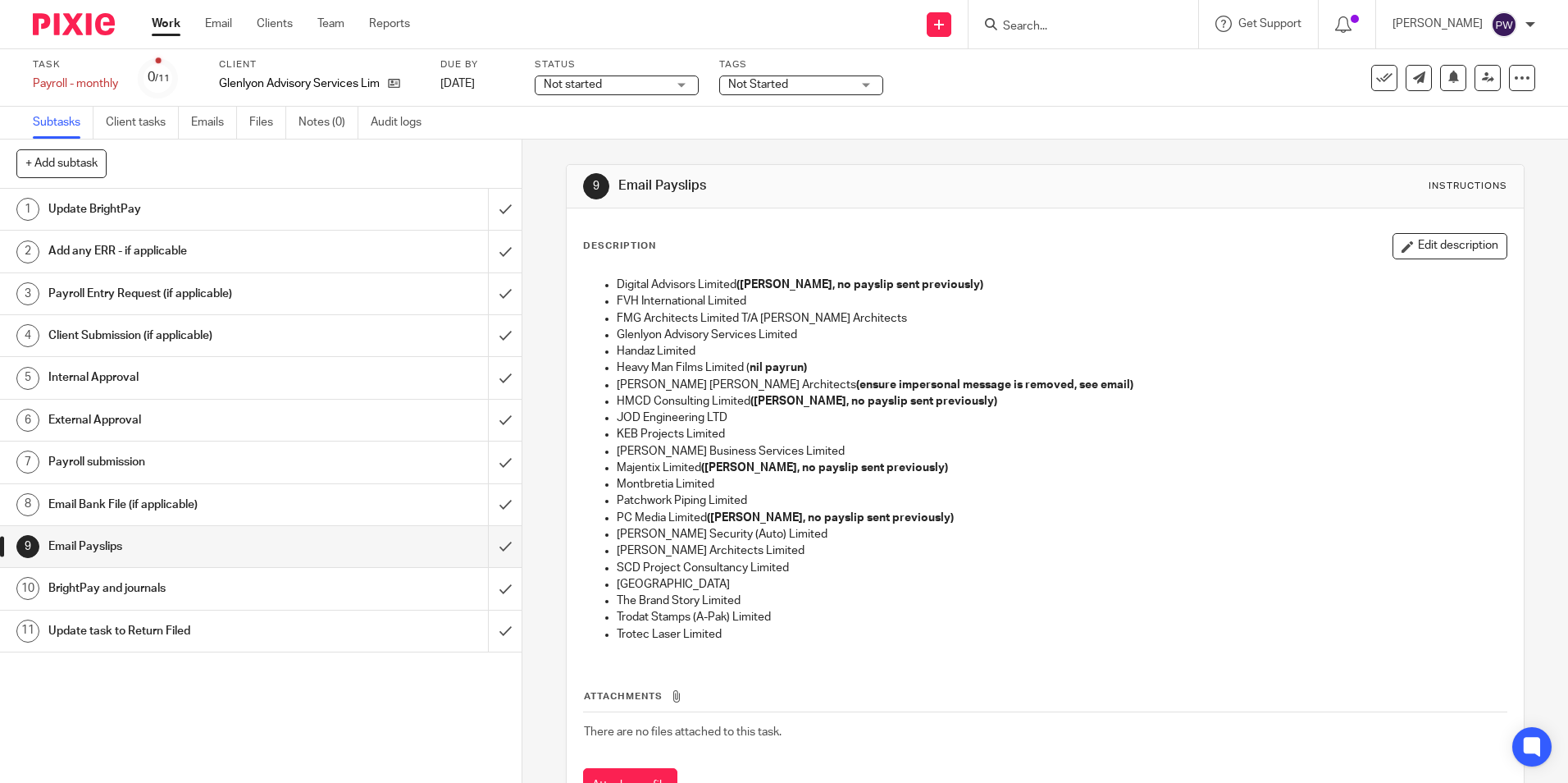
drag, startPoint x: 587, startPoint y: 83, endPoint x: 592, endPoint y: 103, distance: 20.6
click at [587, 83] on span "Not started" at bounding box center [573, 85] width 59 height 12
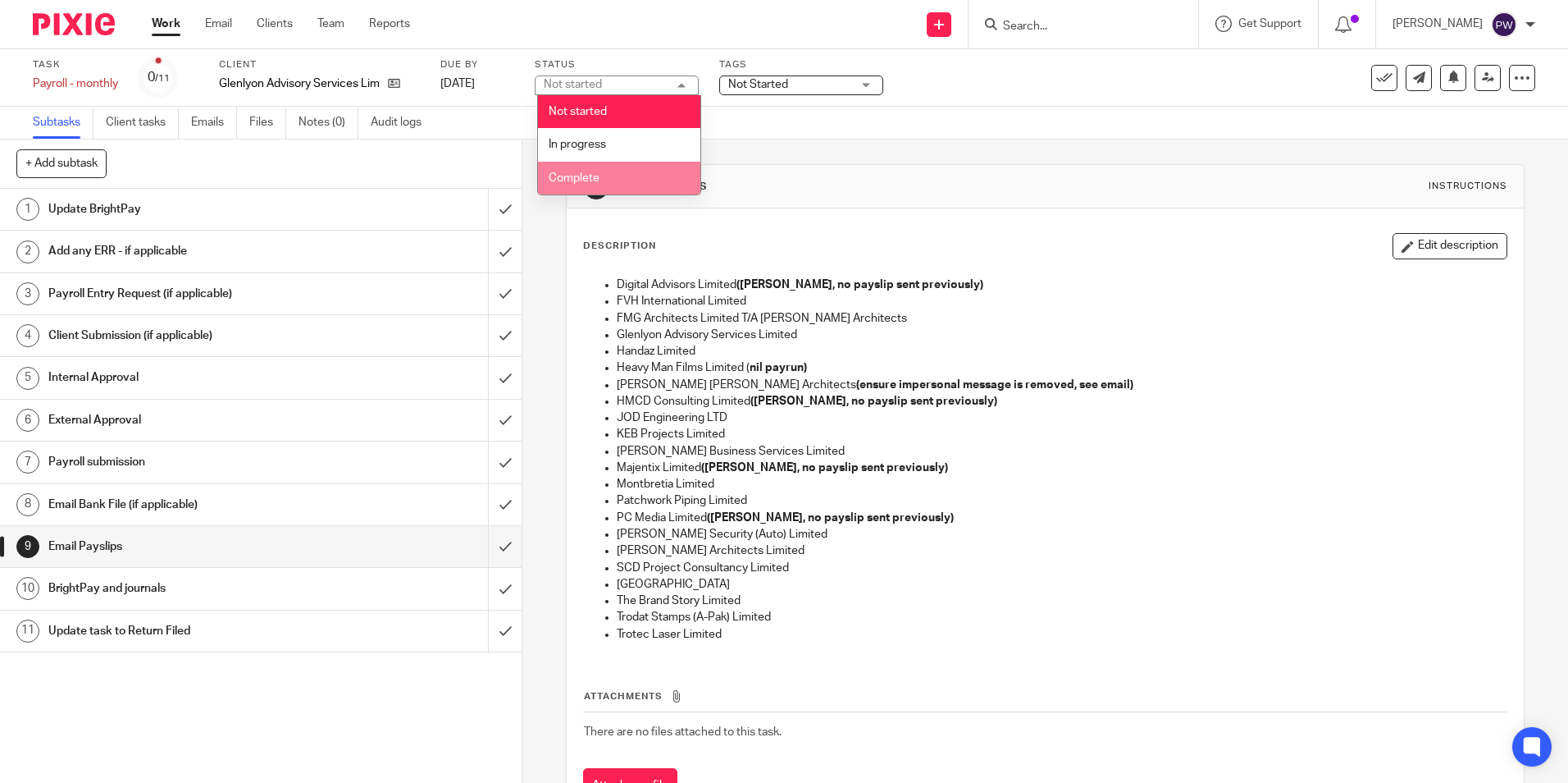
drag, startPoint x: 580, startPoint y: 173, endPoint x: 589, endPoint y: 171, distance: 9.2
click at [584, 173] on span "Complete" at bounding box center [574, 178] width 51 height 12
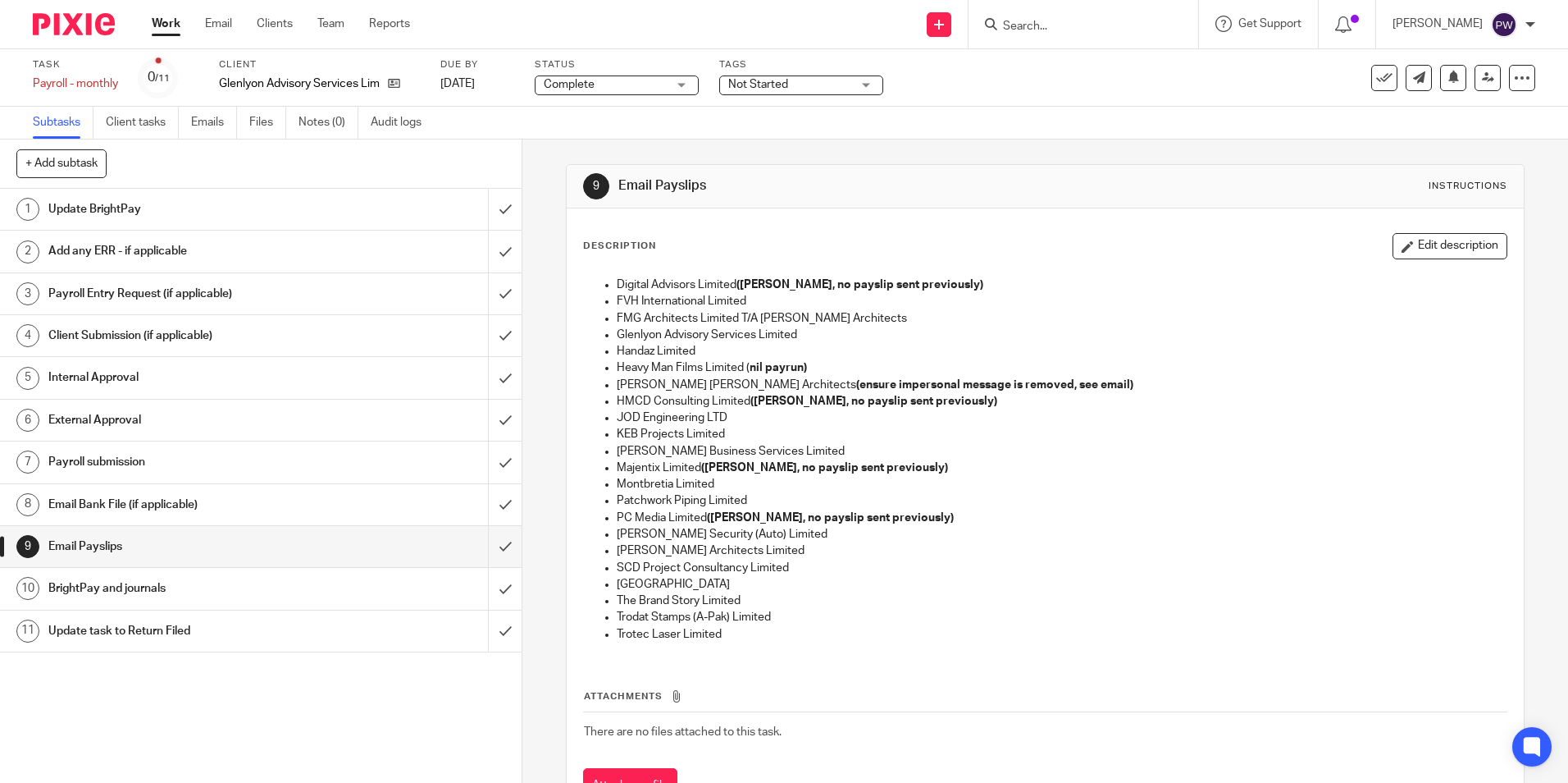
click at [780, 81] on span "Not Started" at bounding box center [759, 85] width 60 height 12
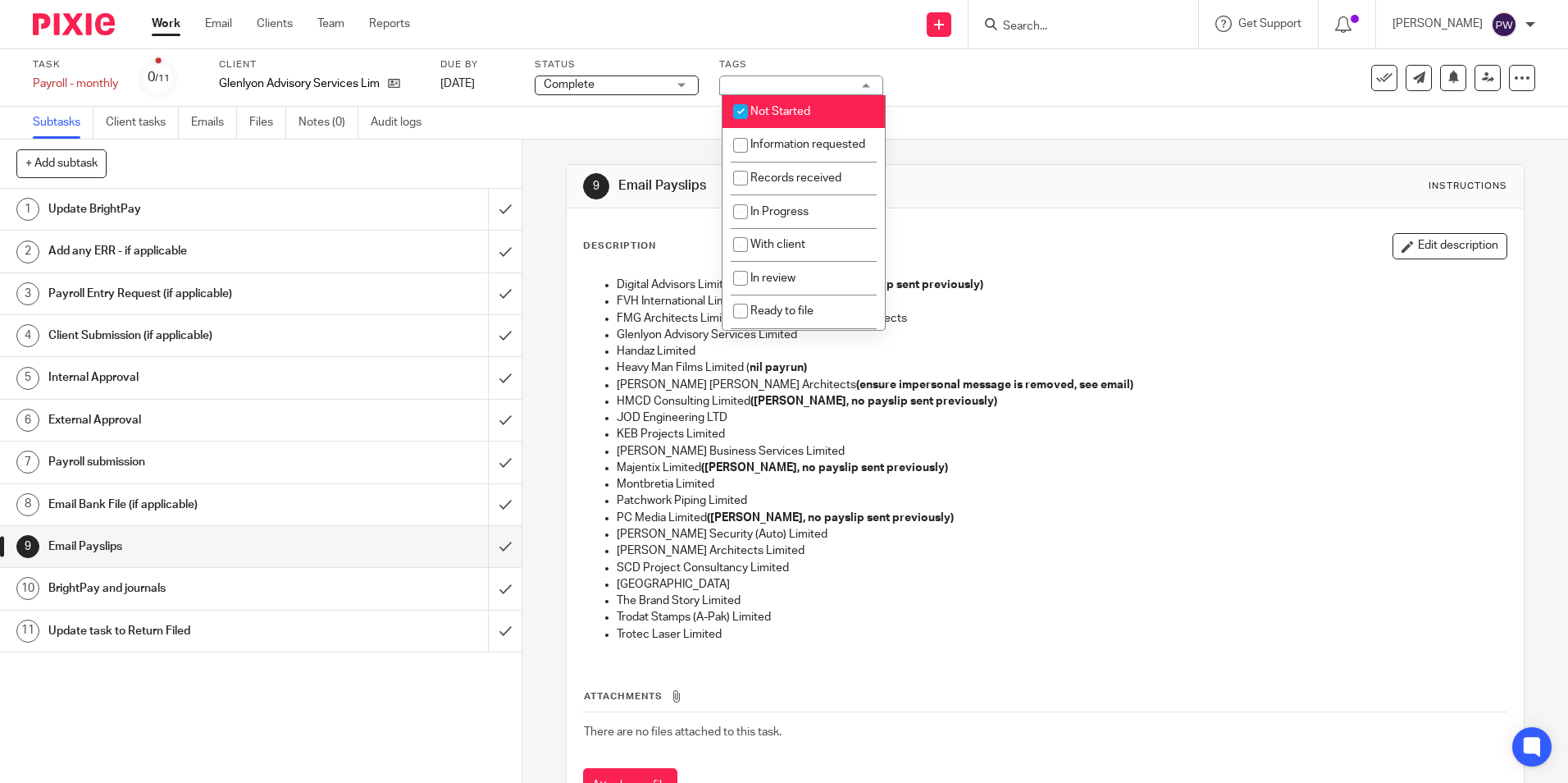
click at [786, 114] on span "Not Started" at bounding box center [781, 112] width 60 height 12
checkbox input "false"
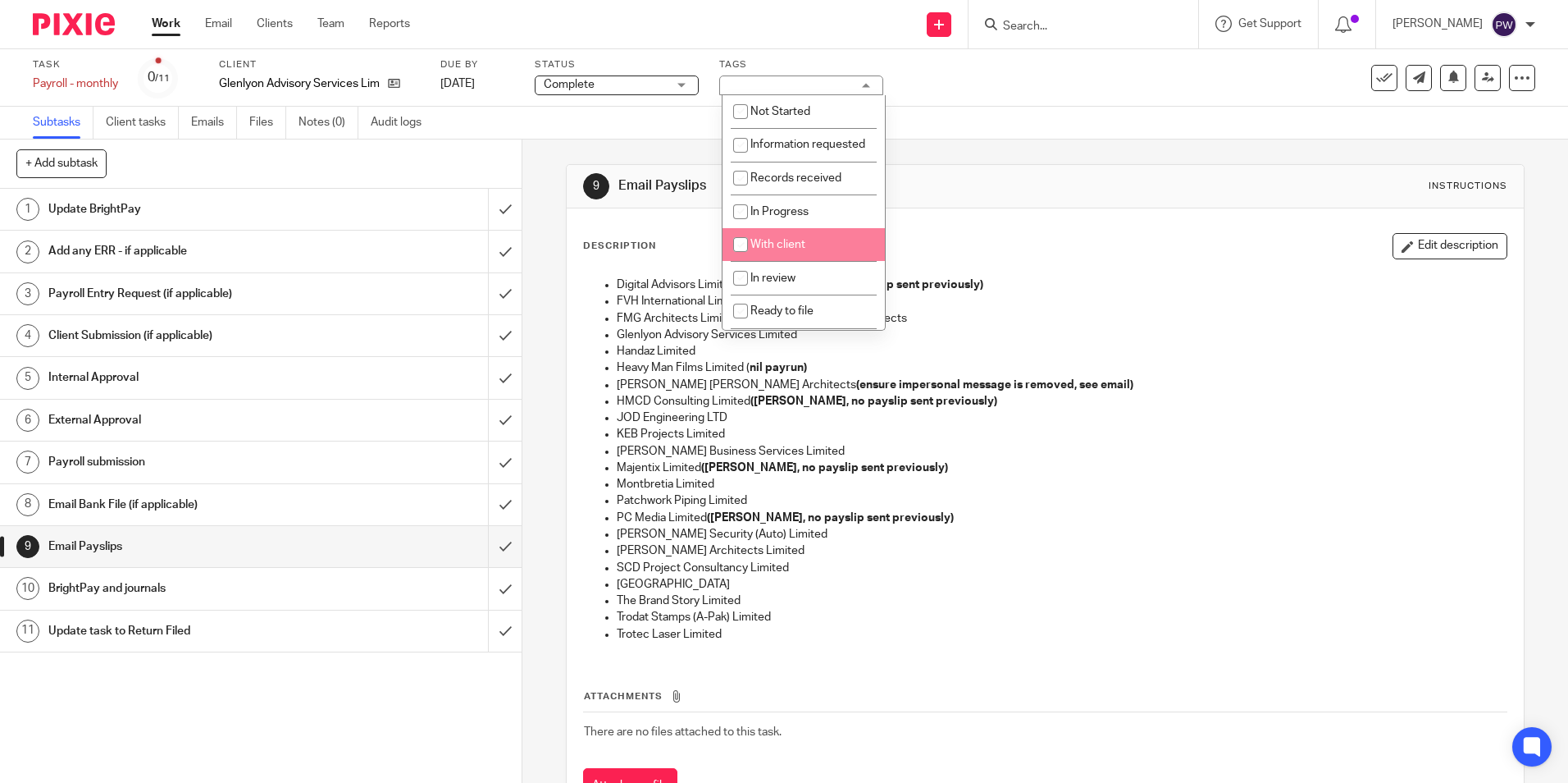
click at [764, 250] on span "With client" at bounding box center [778, 244] width 55 height 12
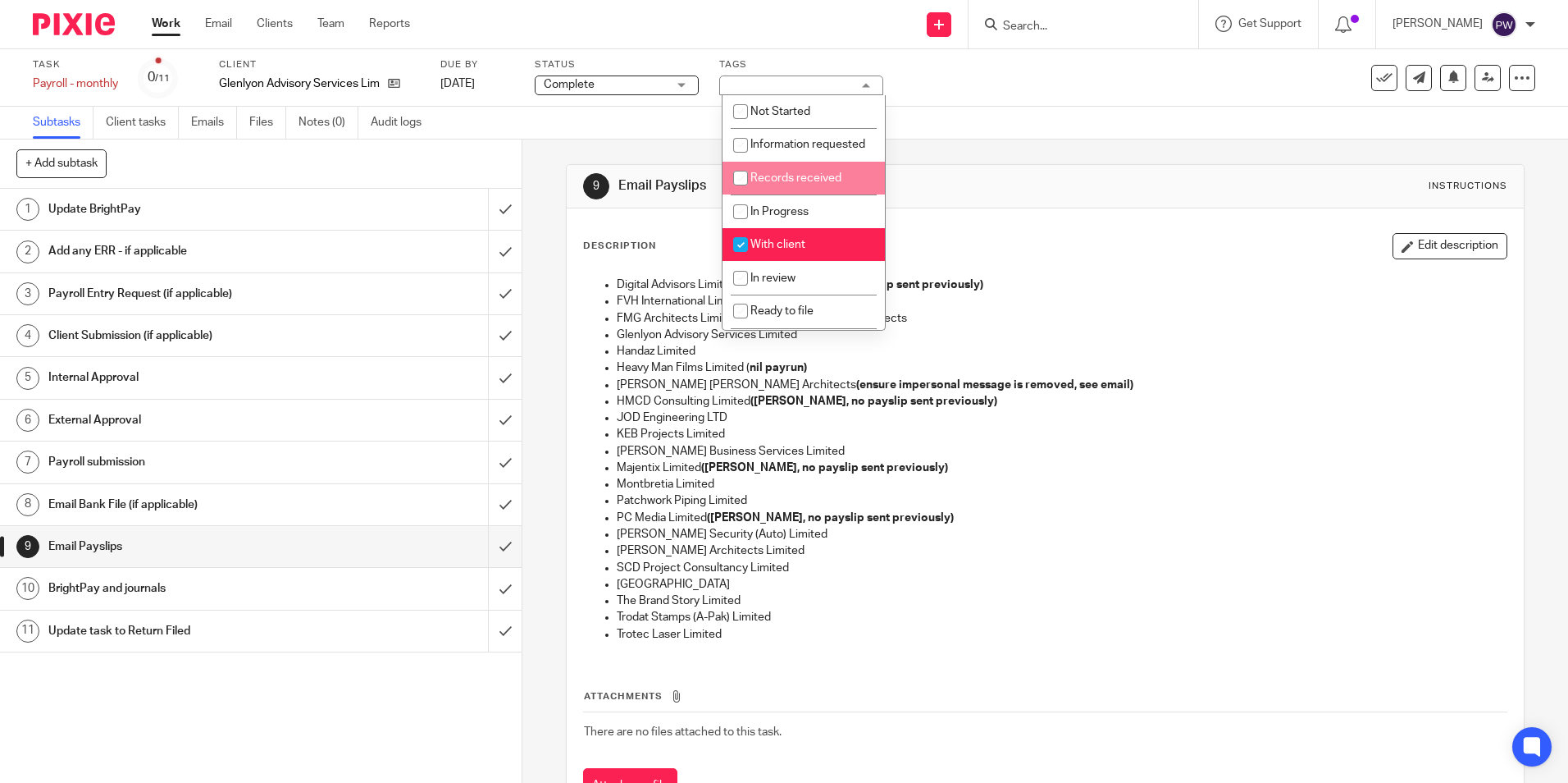
click at [959, 130] on div "Subtasks Client tasks Emails Files Notes (0) Audit logs" at bounding box center [784, 123] width 1568 height 33
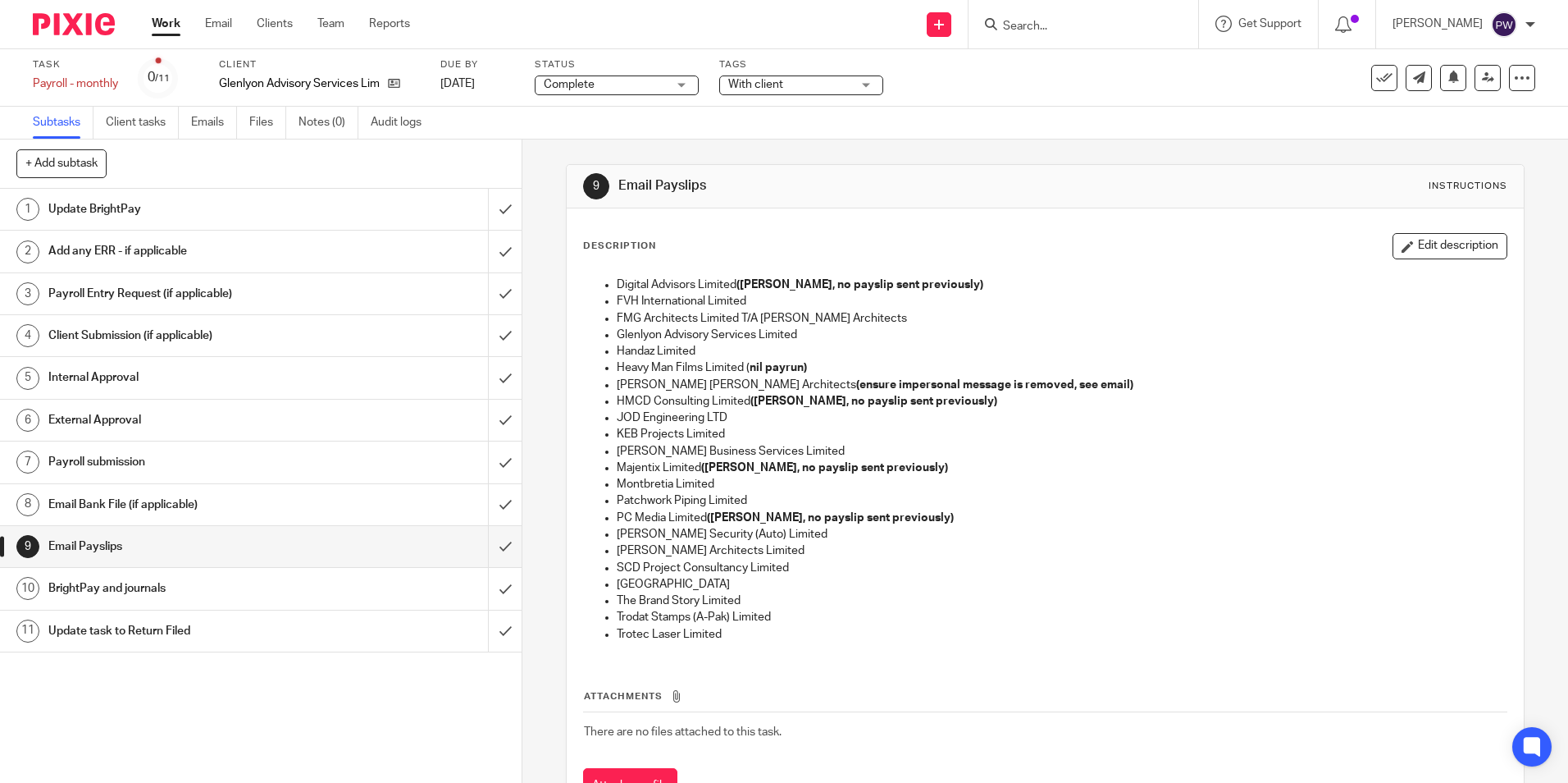
click at [780, 85] on span "With client" at bounding box center [756, 85] width 55 height 12
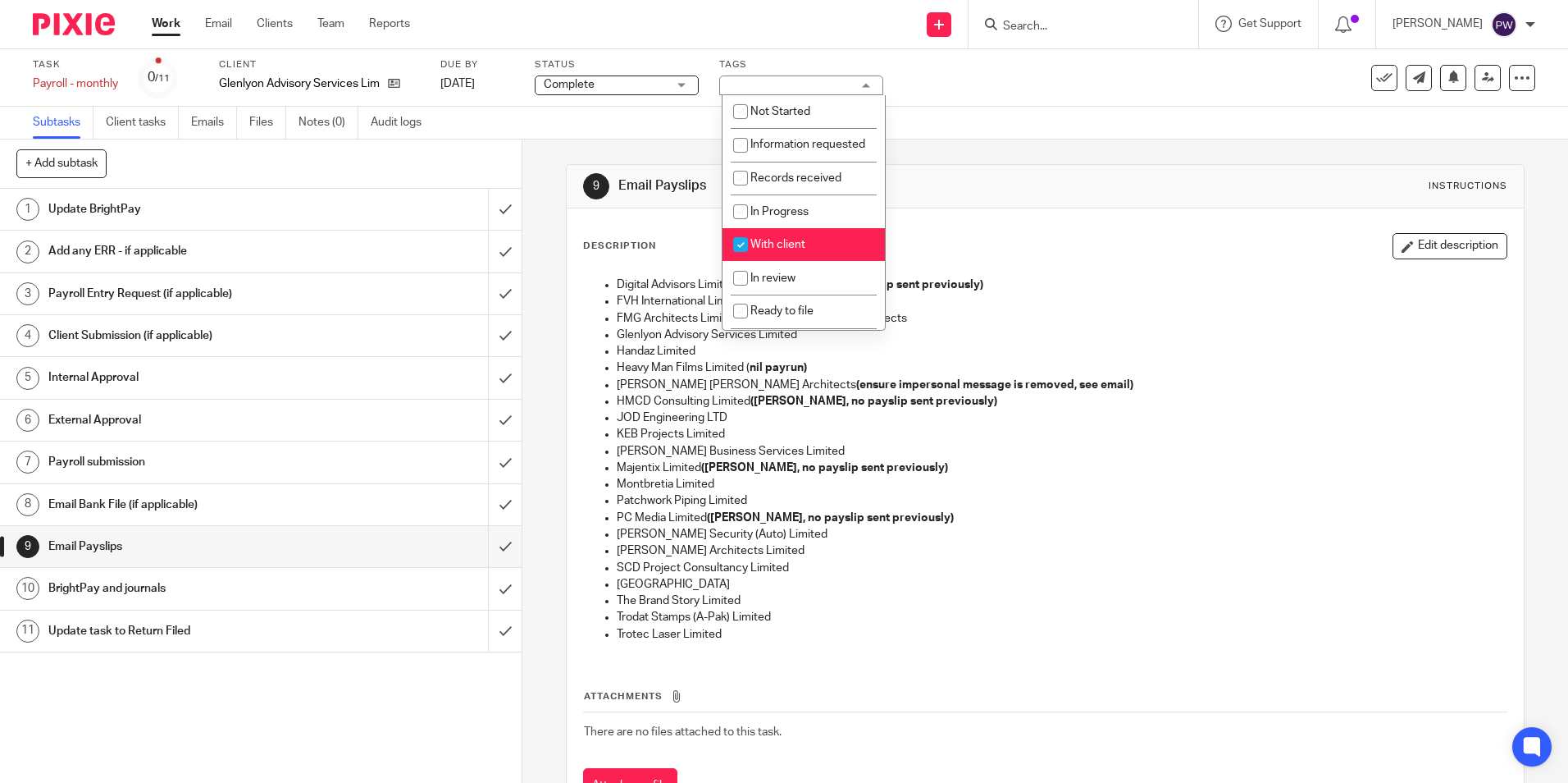
click at [741, 260] on input "checkbox" at bounding box center [740, 244] width 31 height 31
checkbox input "false"
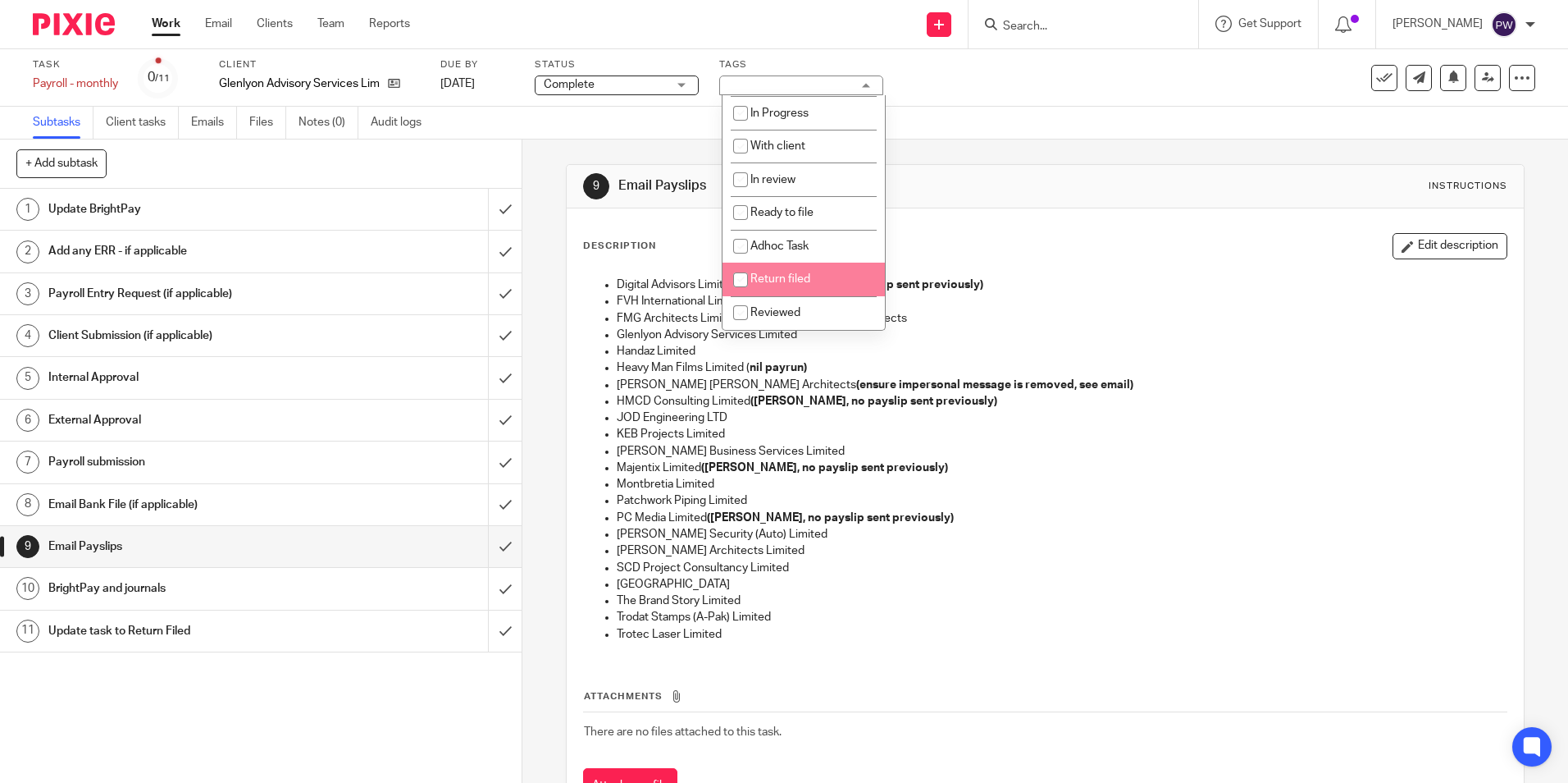
click at [757, 278] on input "checkbox" at bounding box center [740, 280] width 31 height 31
checkbox input "true"
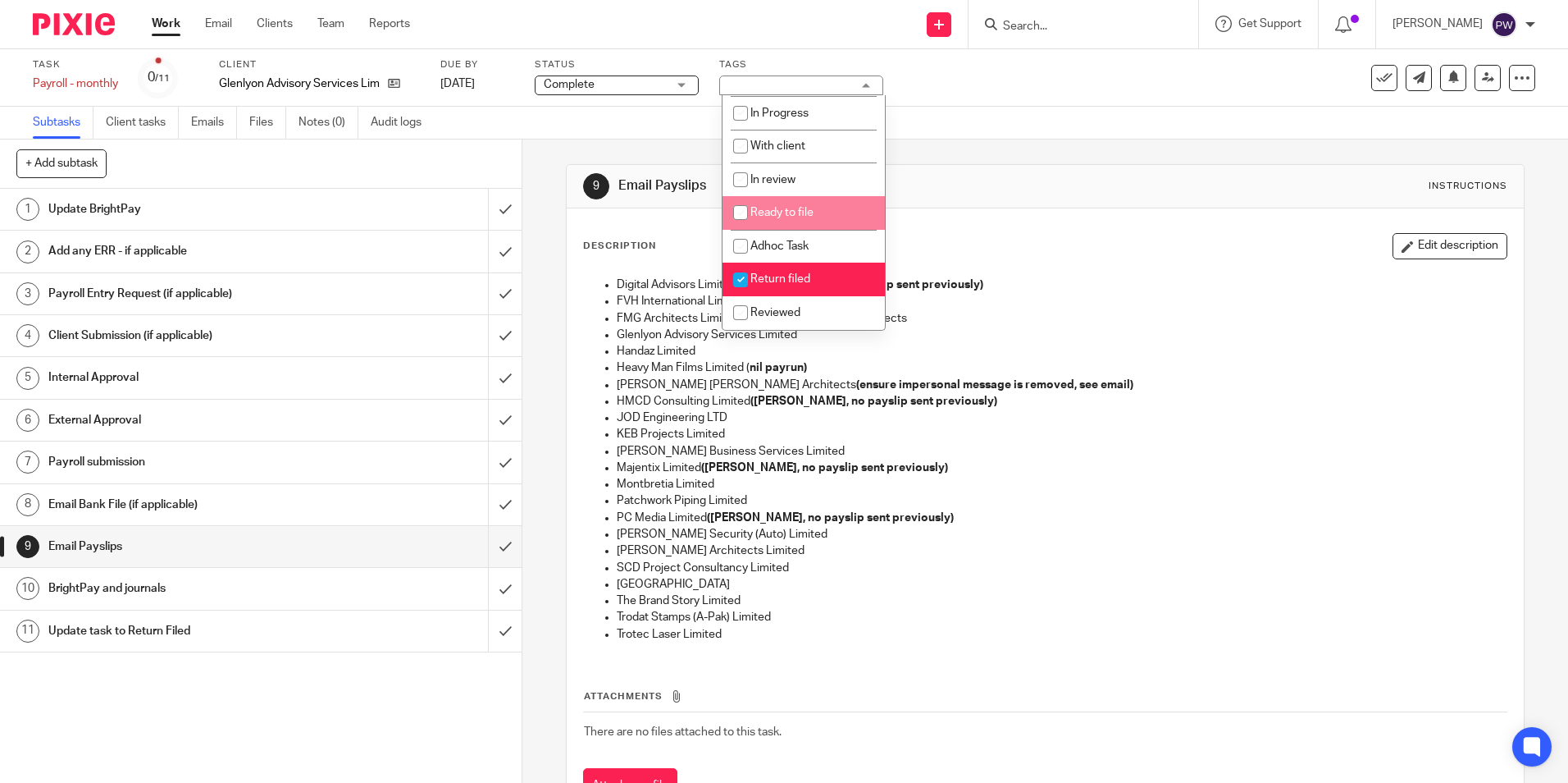
click at [1108, 44] on div at bounding box center [1083, 24] width 230 height 48
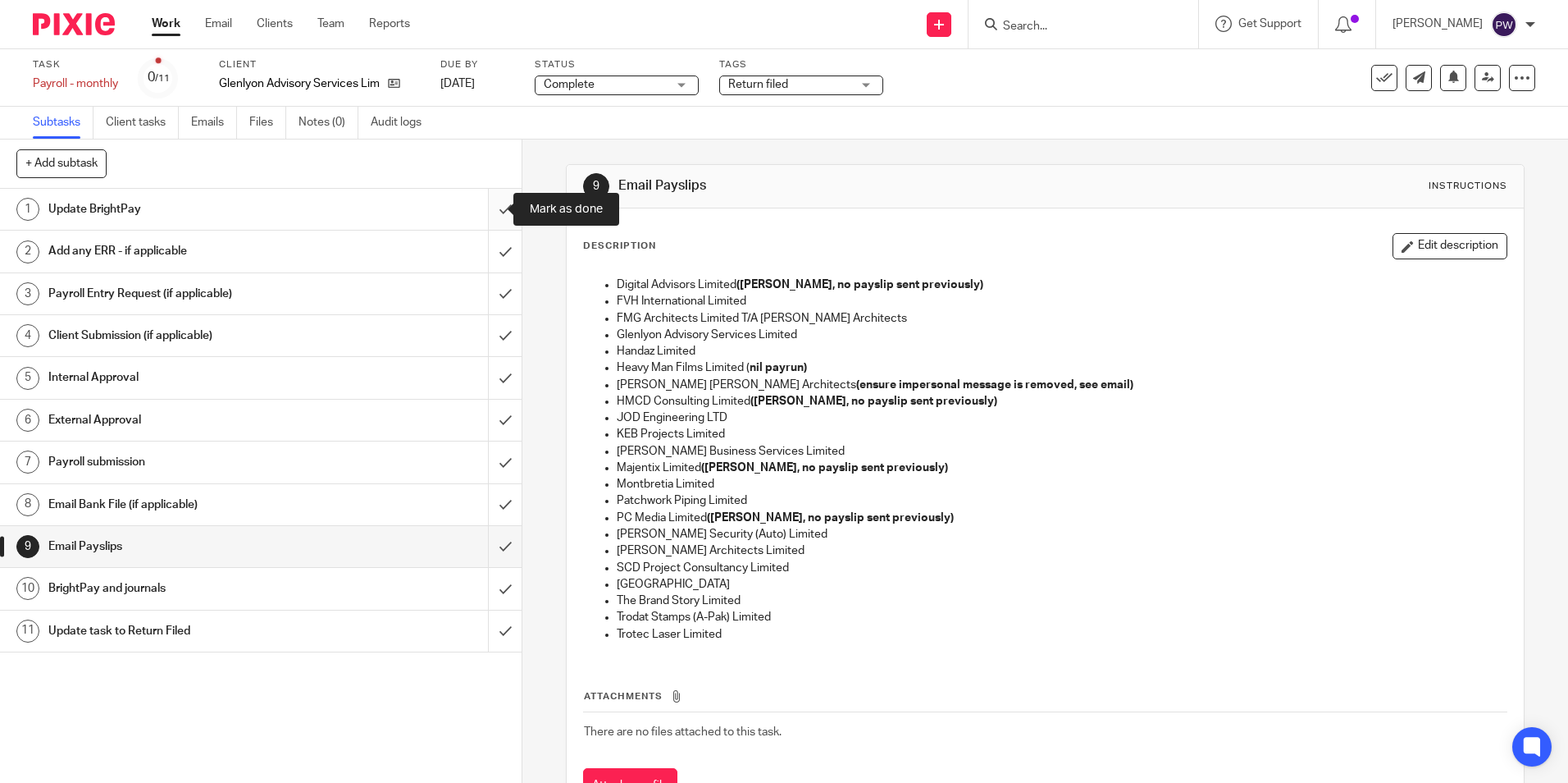
click at [483, 209] on input "submit" at bounding box center [261, 209] width 522 height 41
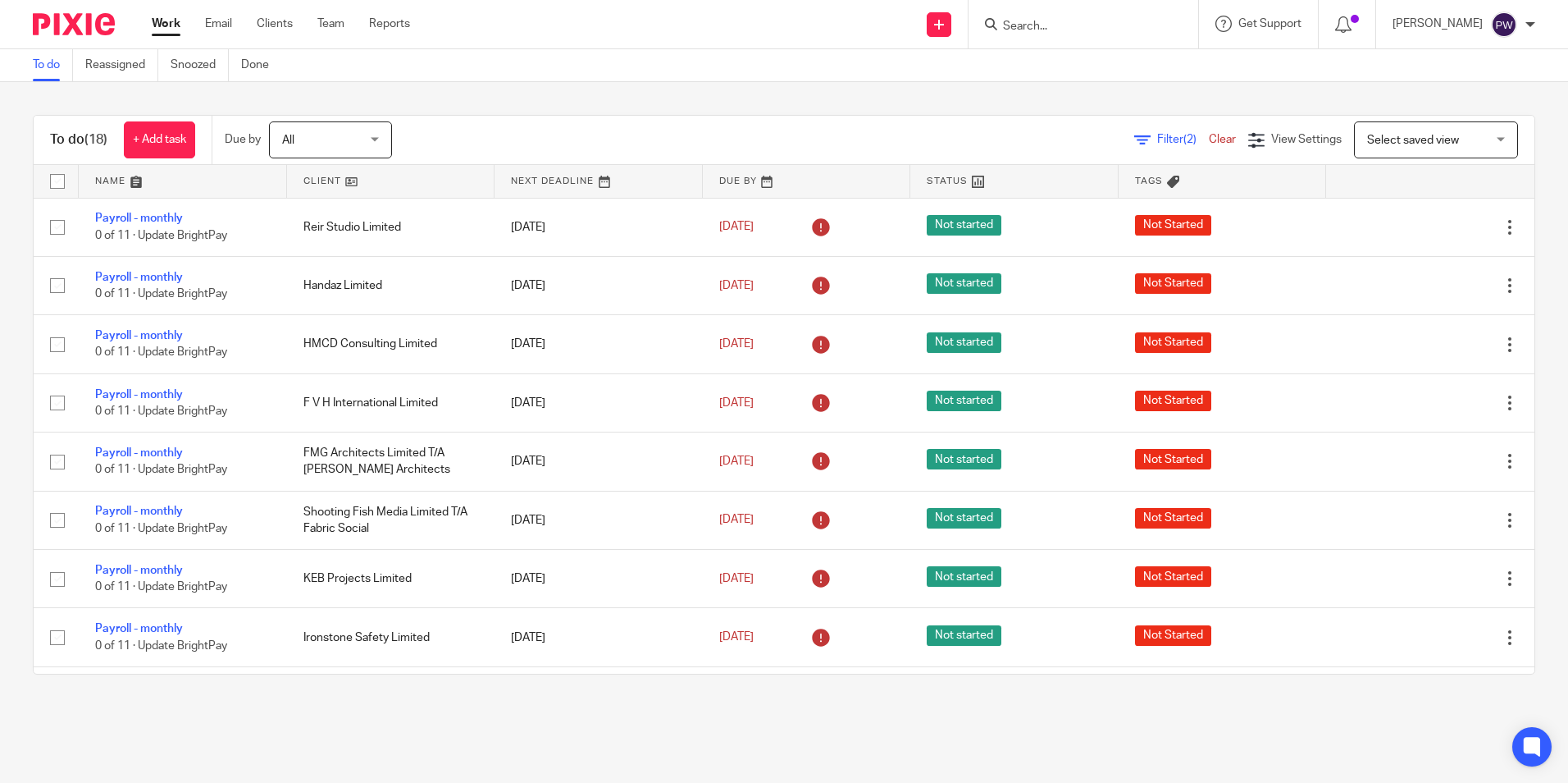
scroll to position [578, 0]
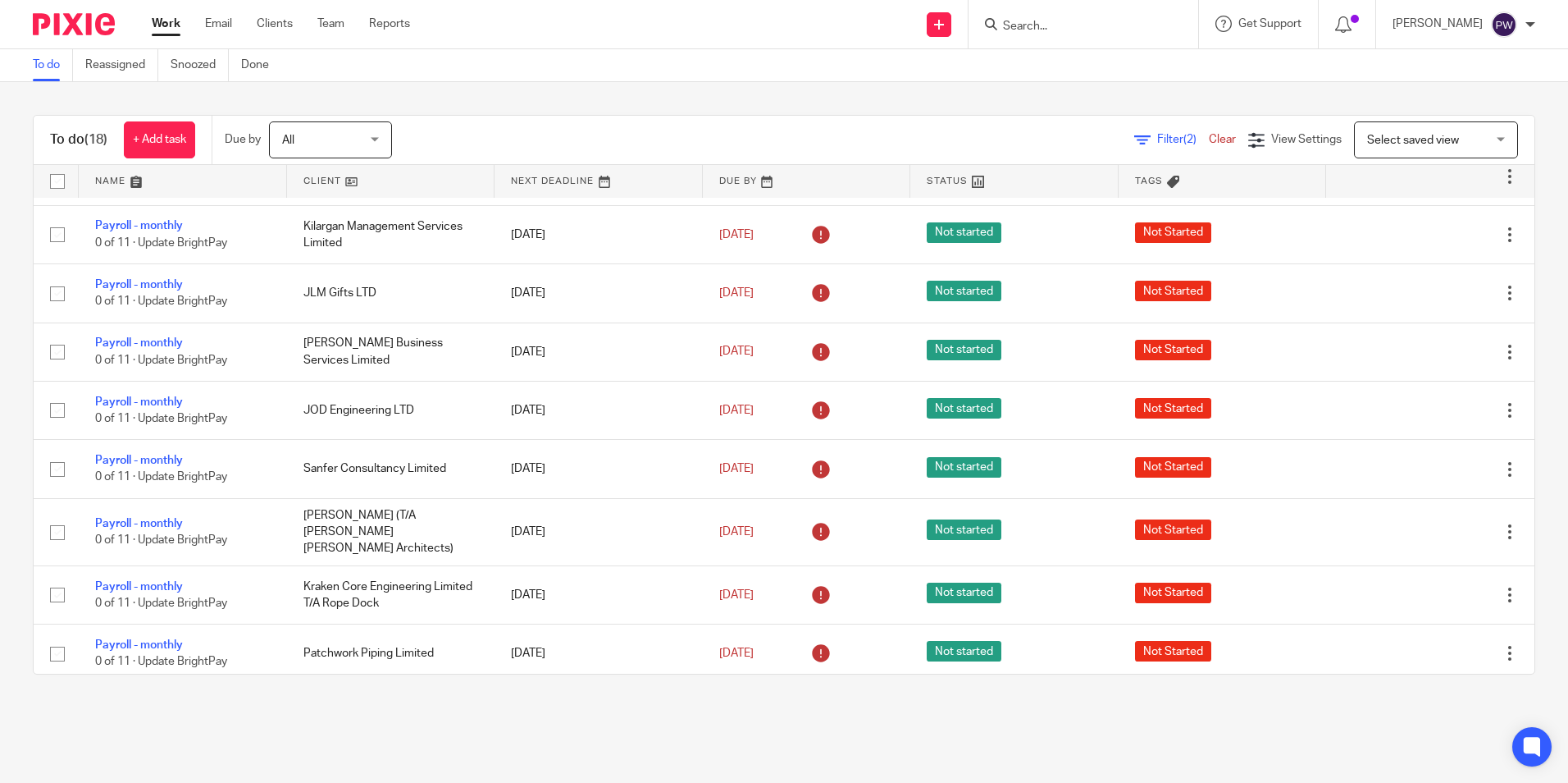
click at [1209, 137] on link "Clear" at bounding box center [1223, 139] width 27 height 12
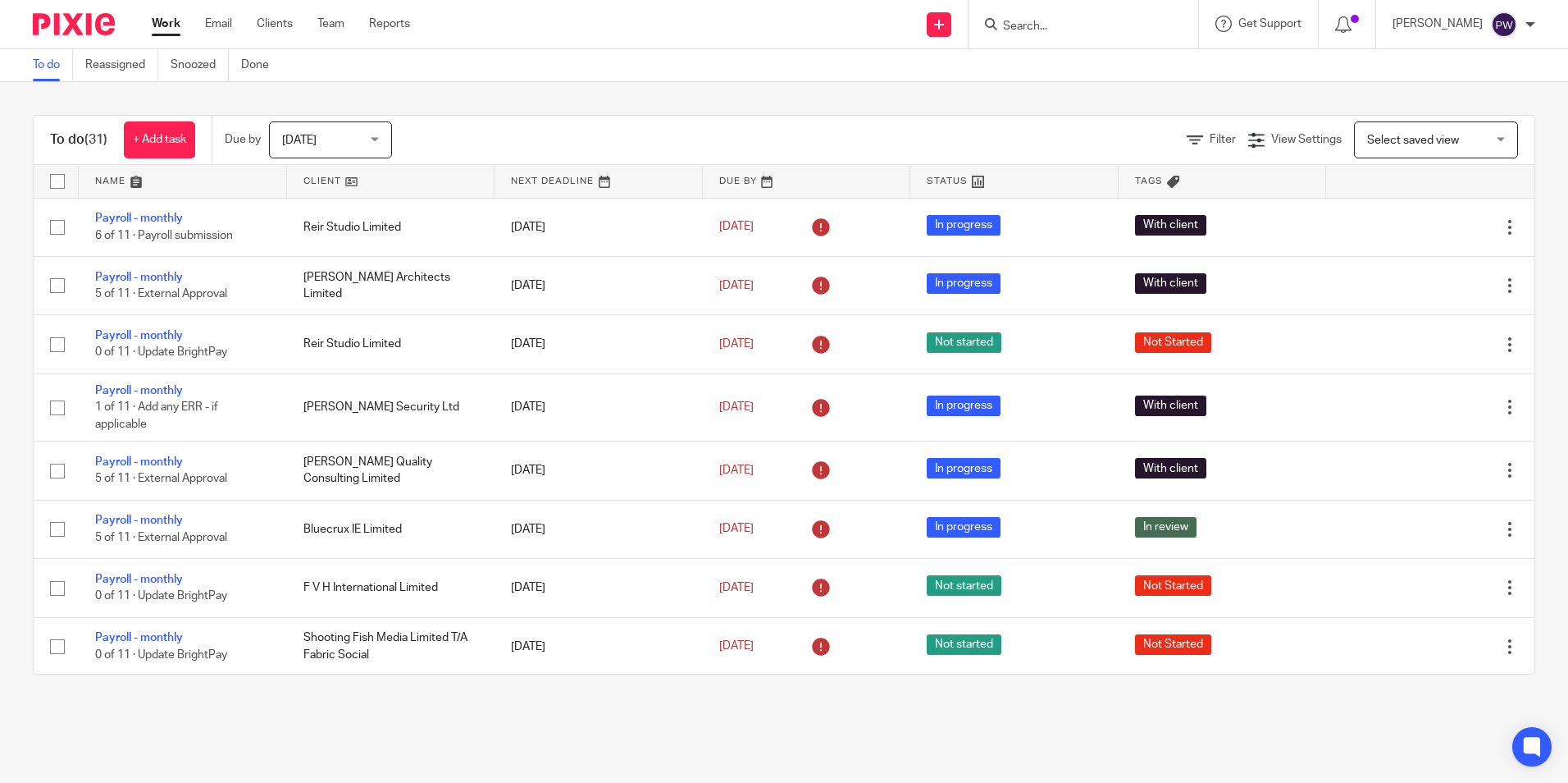
click at [321, 179] on link at bounding box center [391, 181] width 209 height 33
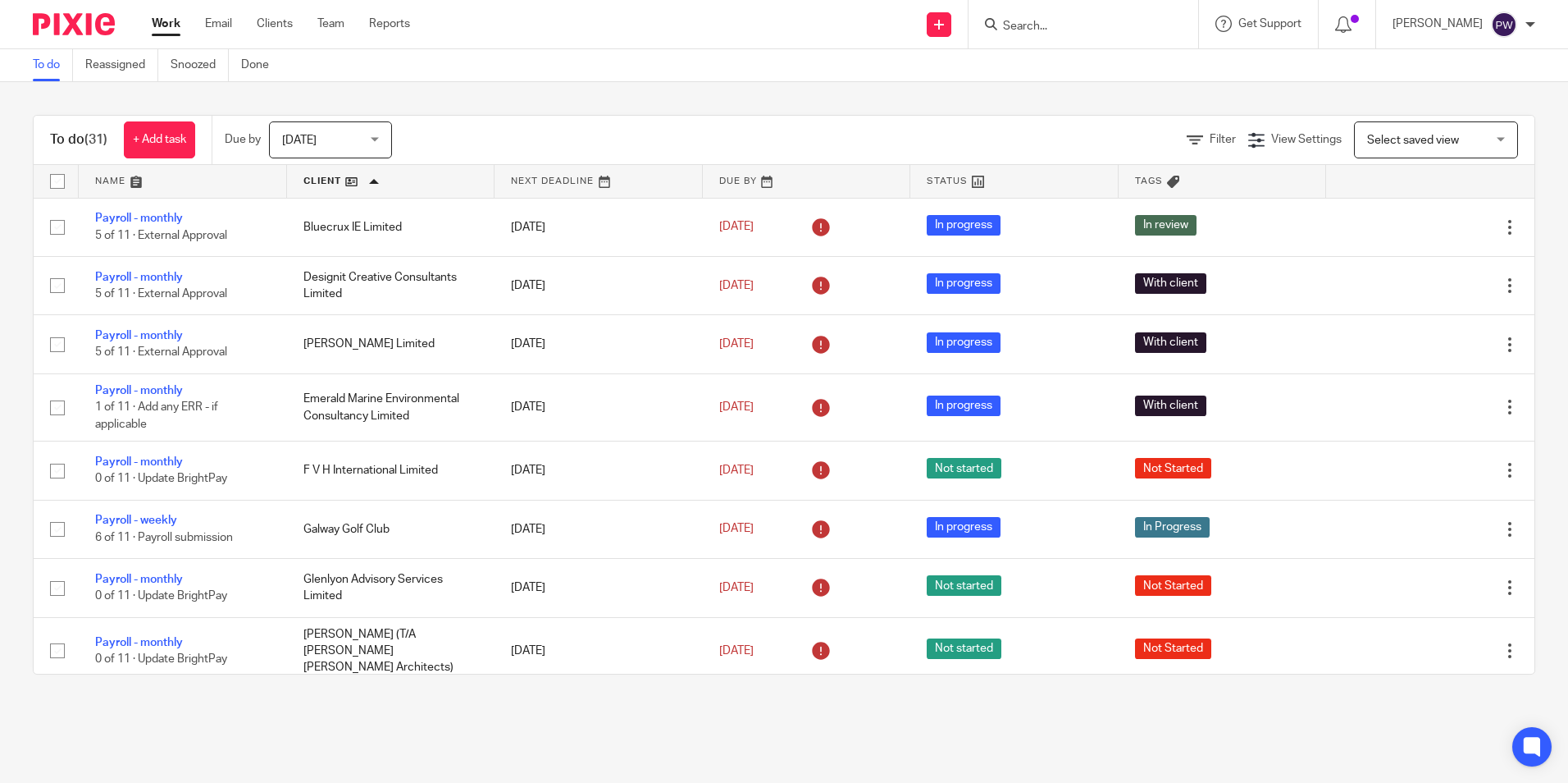
click at [300, 183] on link at bounding box center [391, 181] width 209 height 33
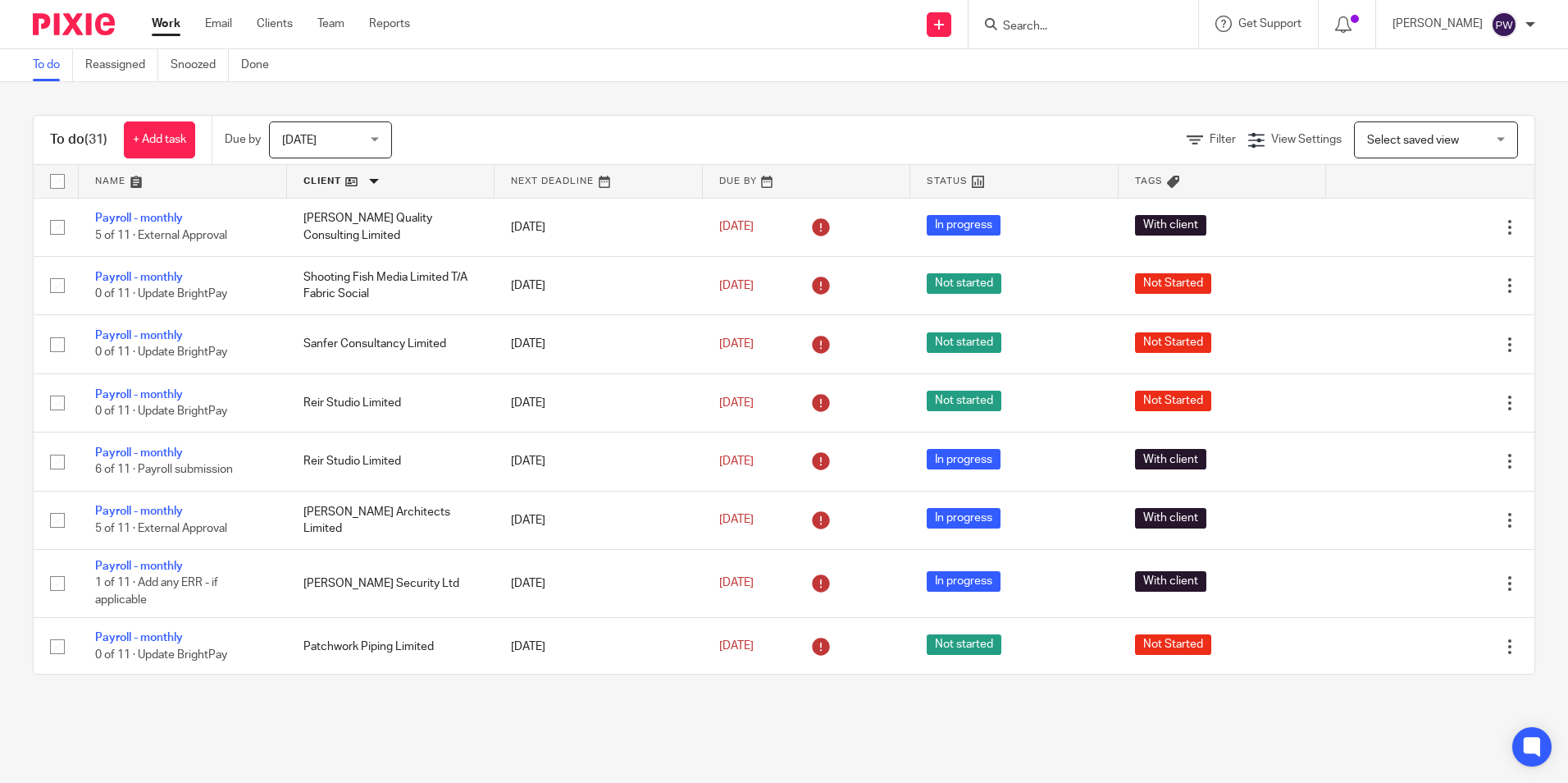
click at [300, 183] on link at bounding box center [391, 181] width 209 height 33
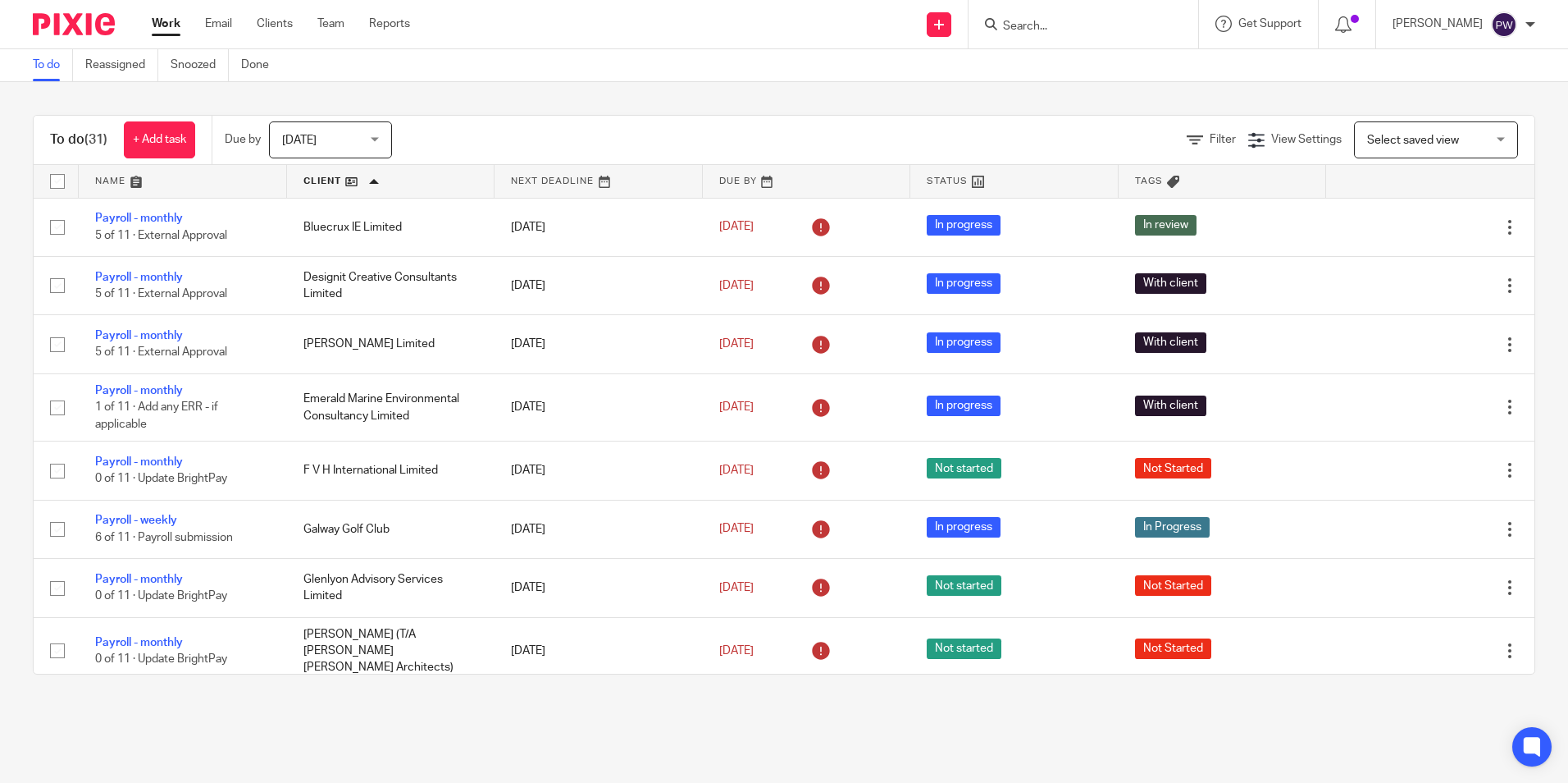
click at [1059, 25] on input "Search" at bounding box center [1076, 26] width 148 height 14
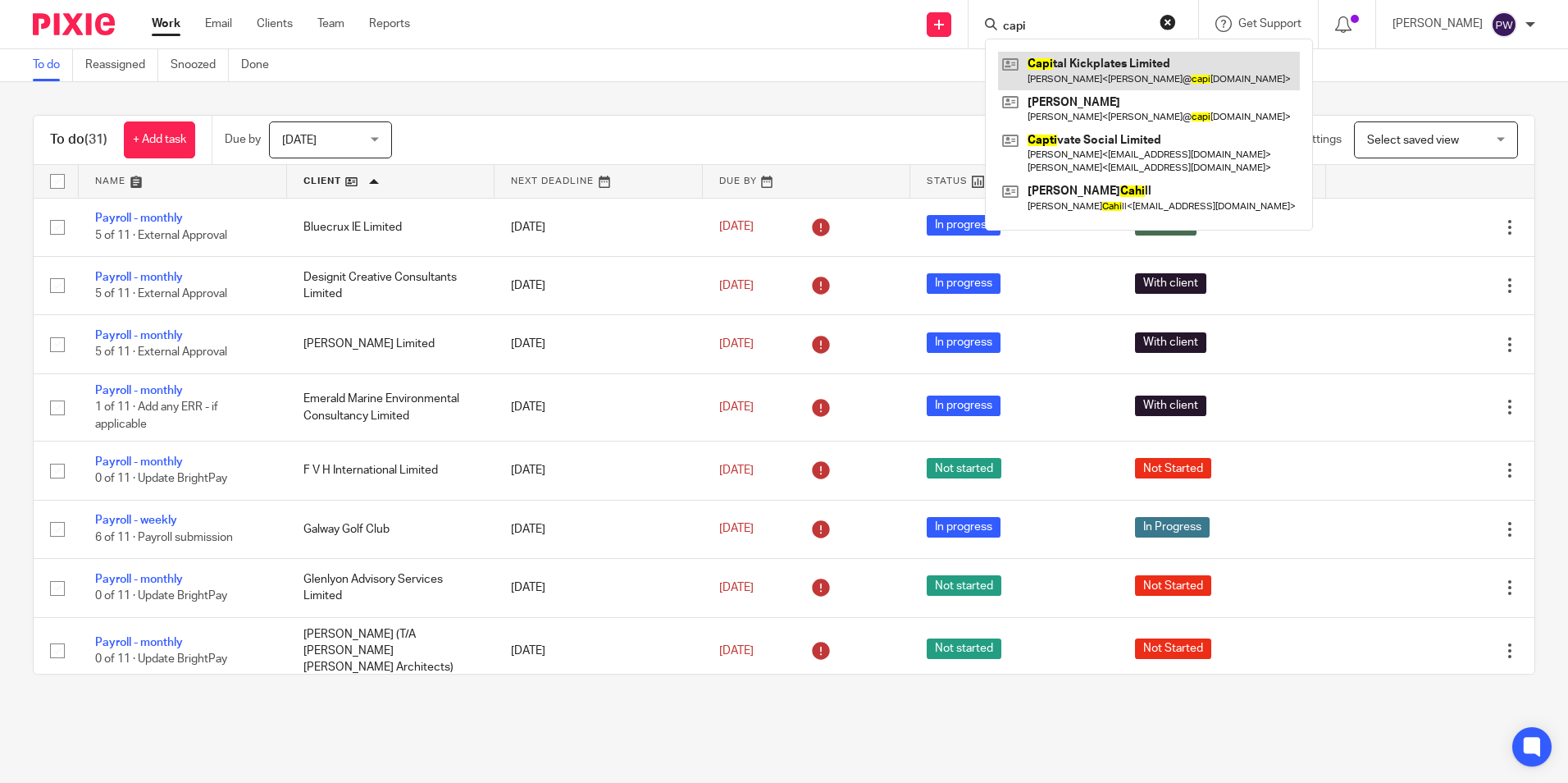
type input "capi"
click at [1128, 66] on link at bounding box center [1149, 70] width 302 height 38
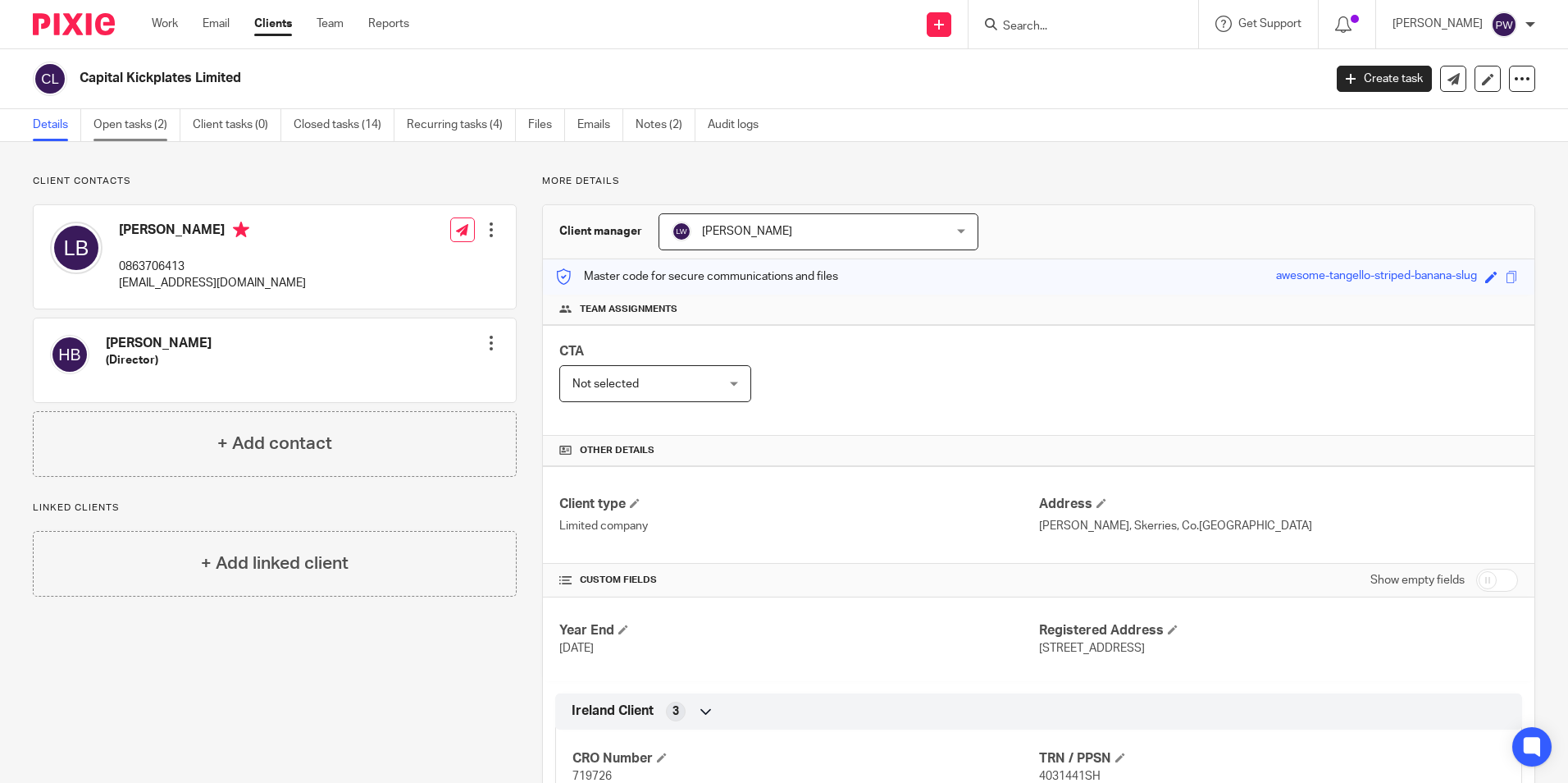
click at [141, 120] on link "Open tasks (2)" at bounding box center [137, 124] width 87 height 32
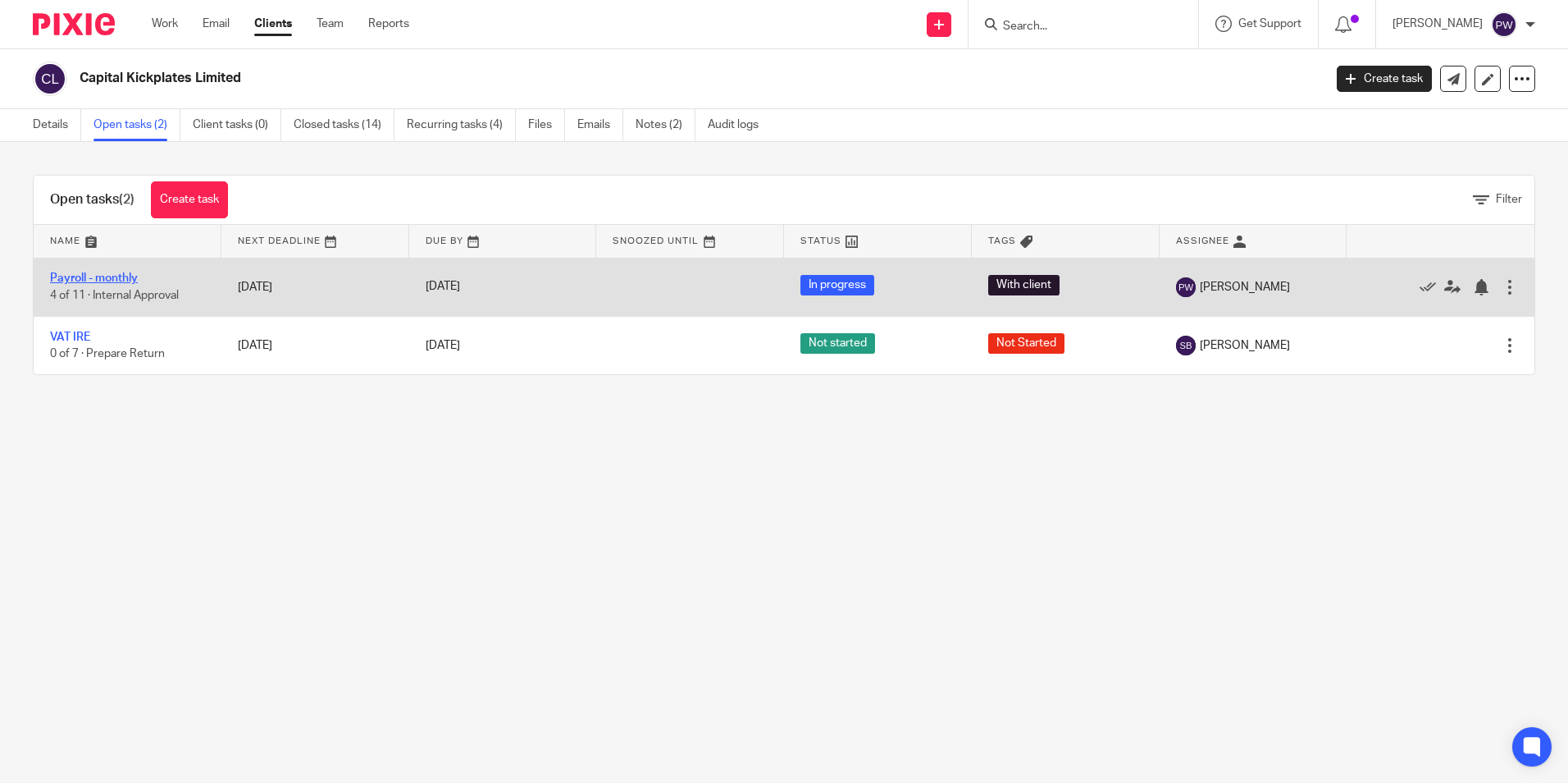
click at [120, 279] on link "Payroll - monthly" at bounding box center [93, 278] width 87 height 12
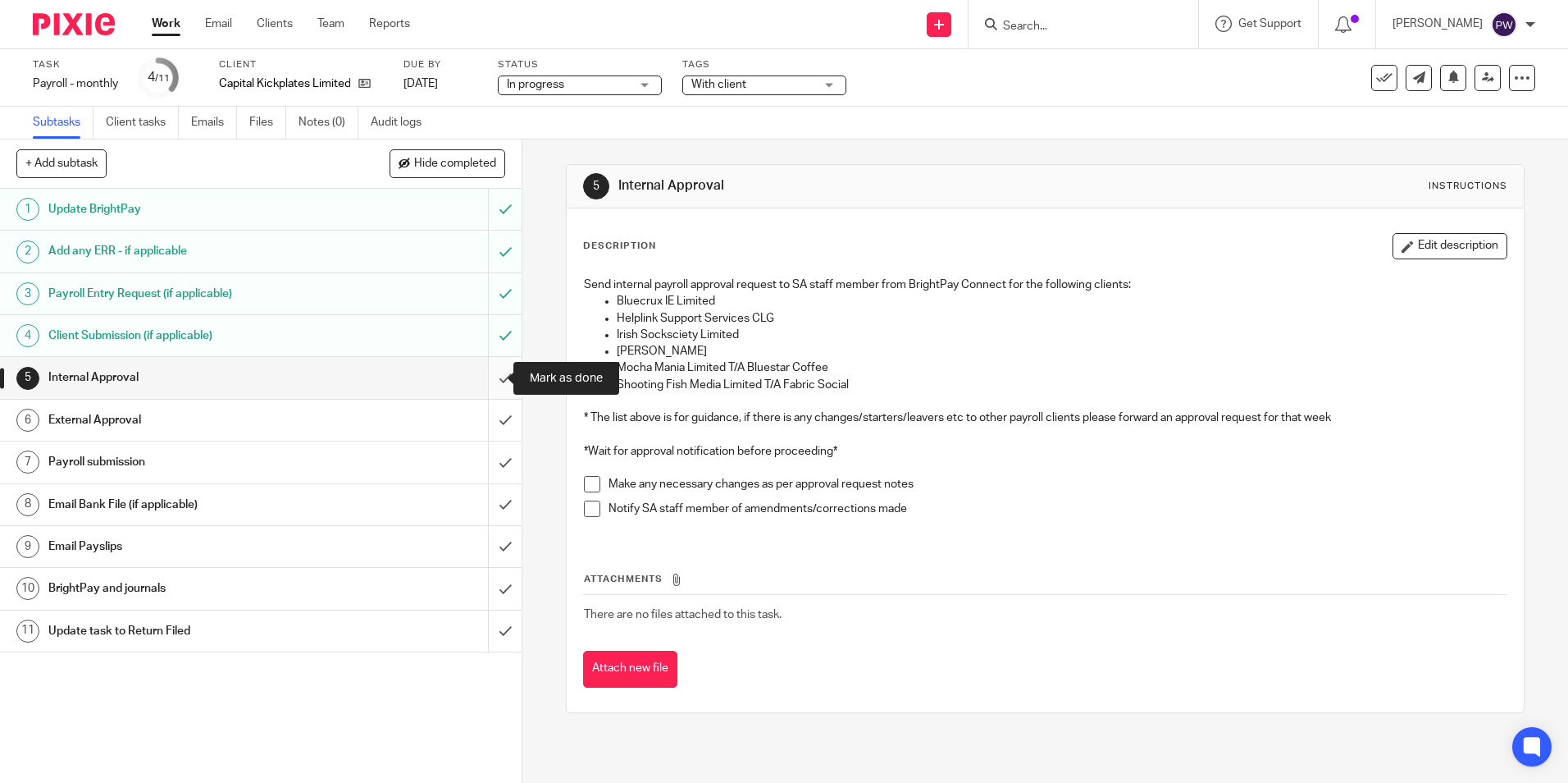
click at [483, 371] on input "submit" at bounding box center [261, 377] width 522 height 41
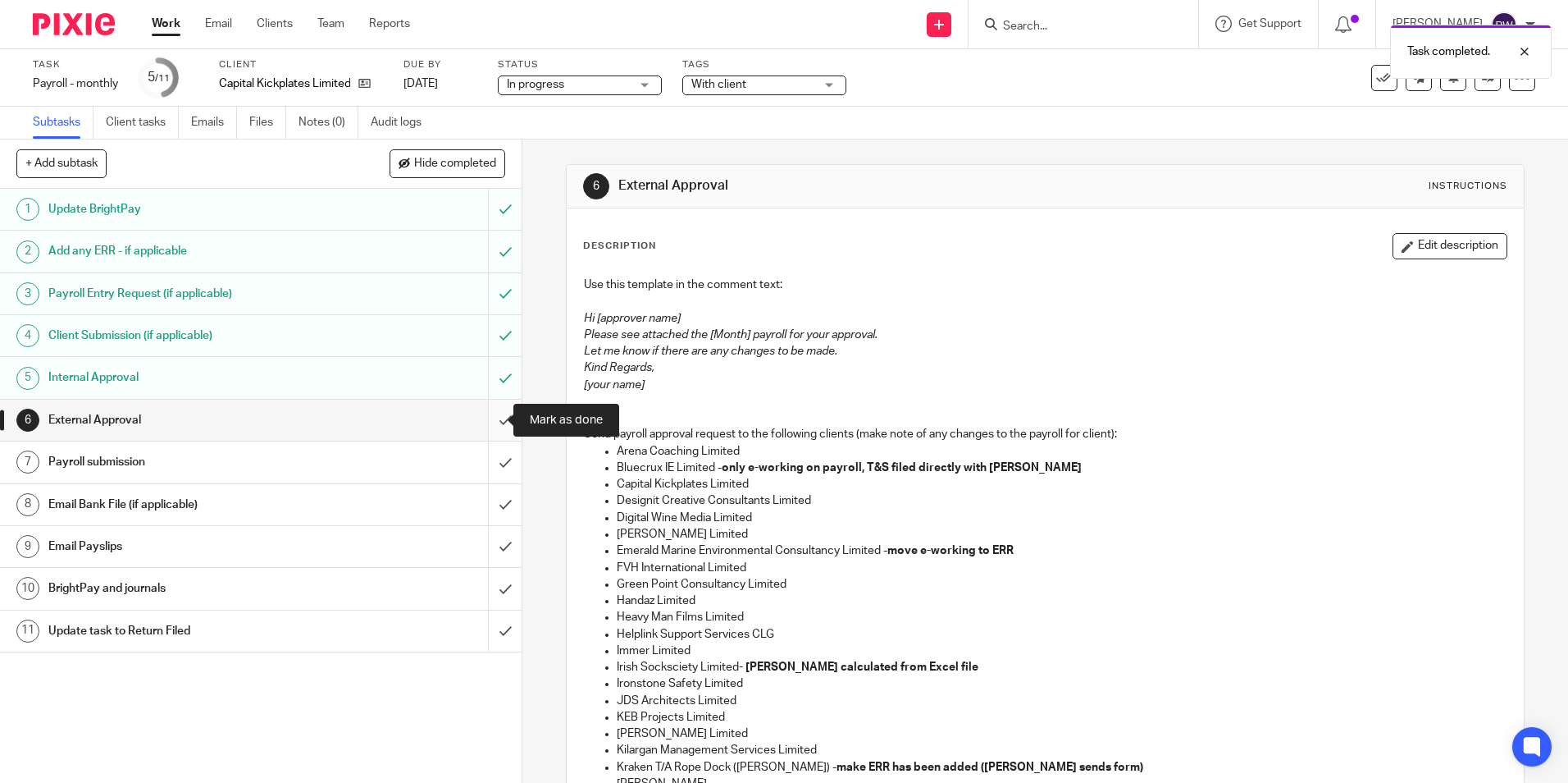
click at [487, 421] on input "submit" at bounding box center [261, 420] width 522 height 41
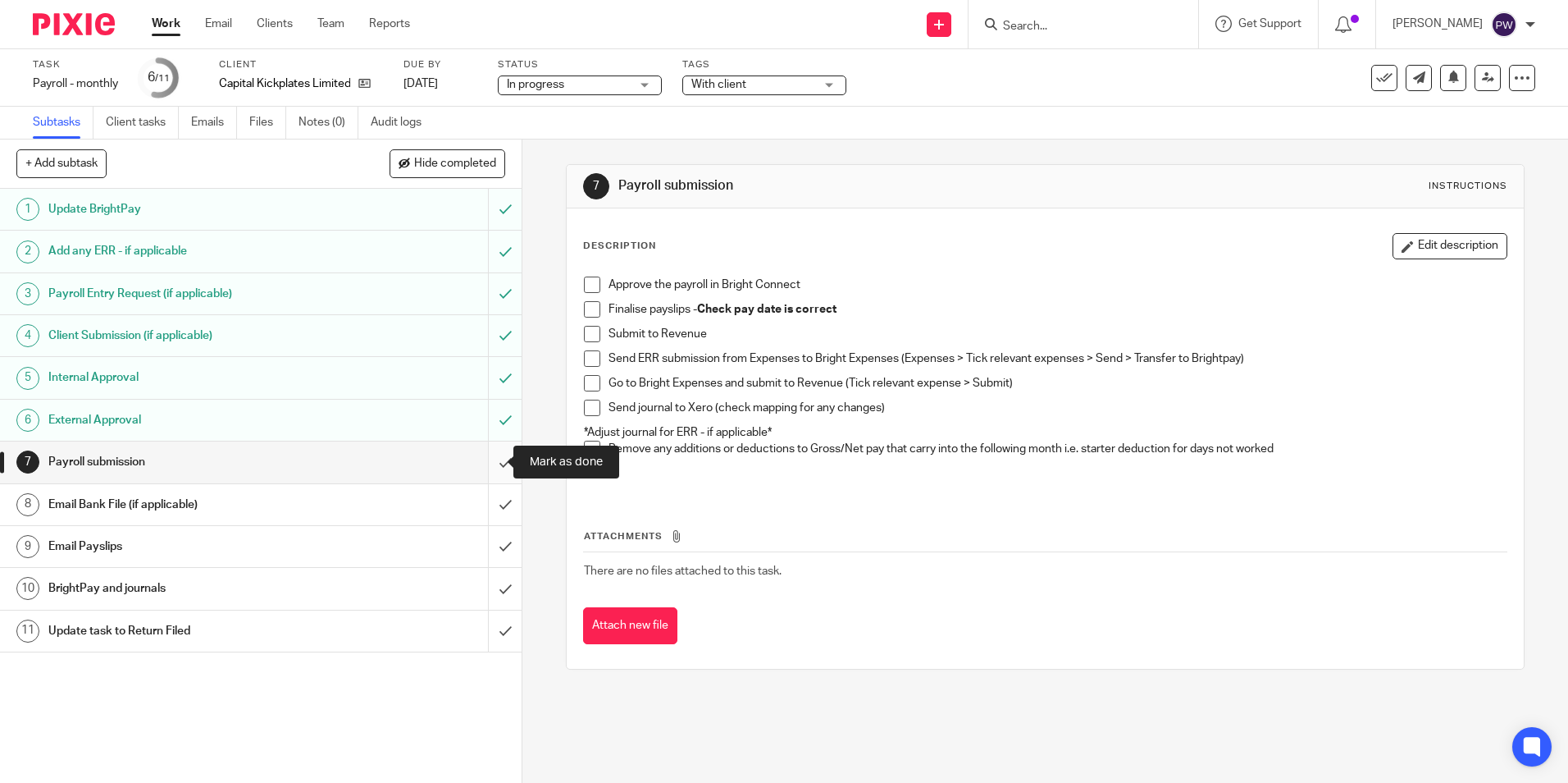
click at [494, 455] on input "submit" at bounding box center [261, 462] width 522 height 41
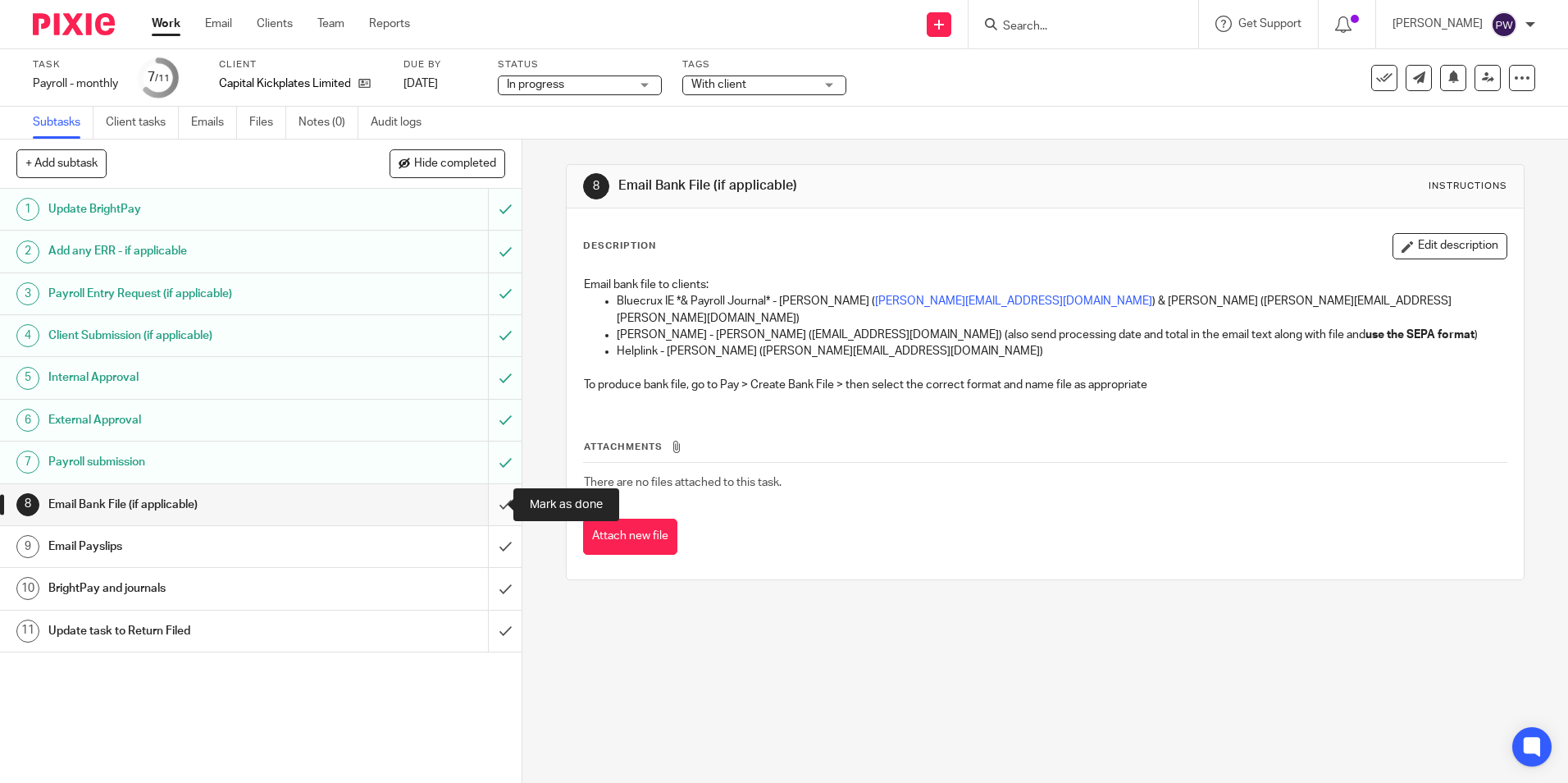
click at [494, 506] on input "submit" at bounding box center [261, 504] width 522 height 41
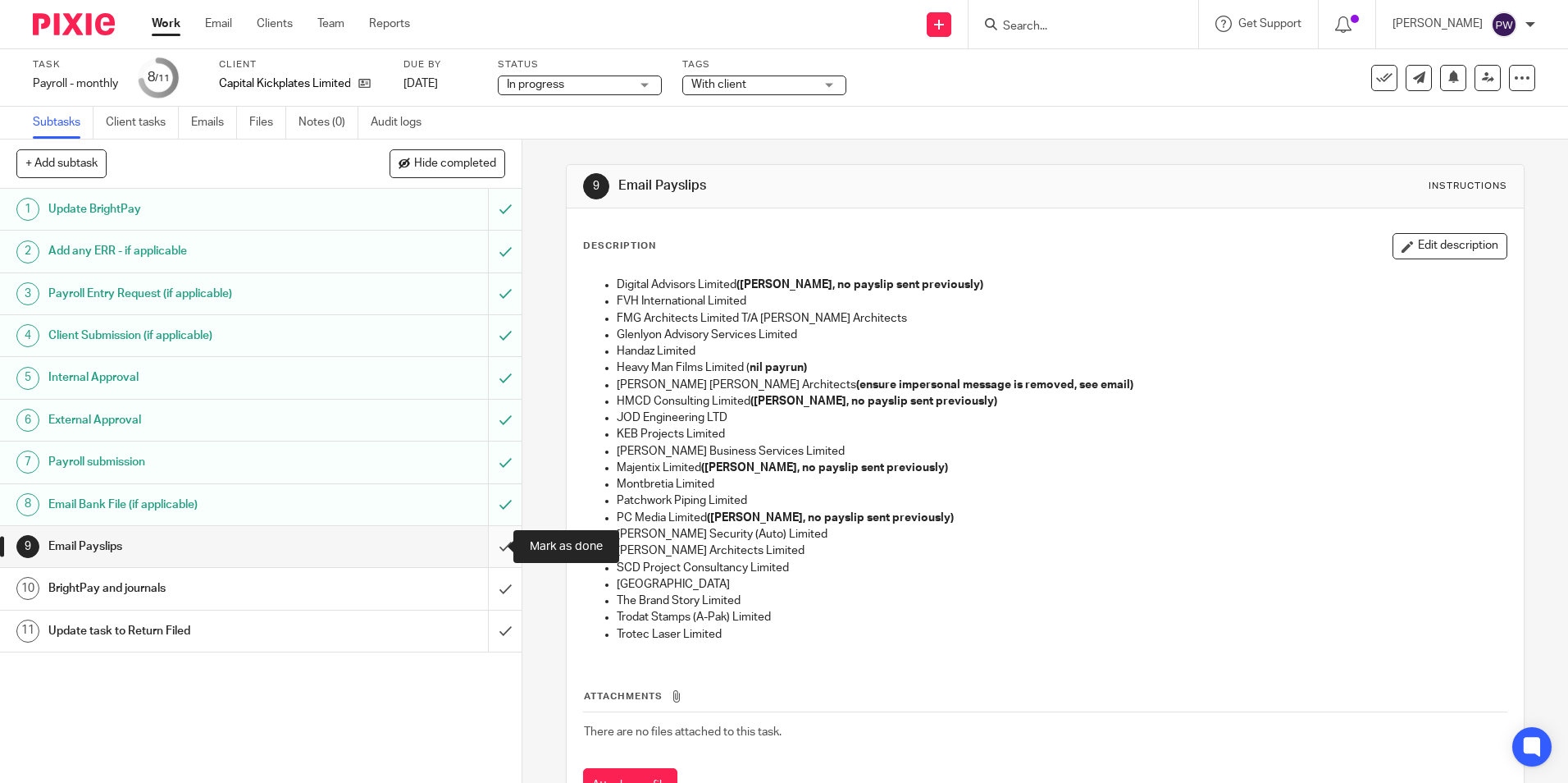
click at [487, 548] on input "submit" at bounding box center [261, 546] width 522 height 41
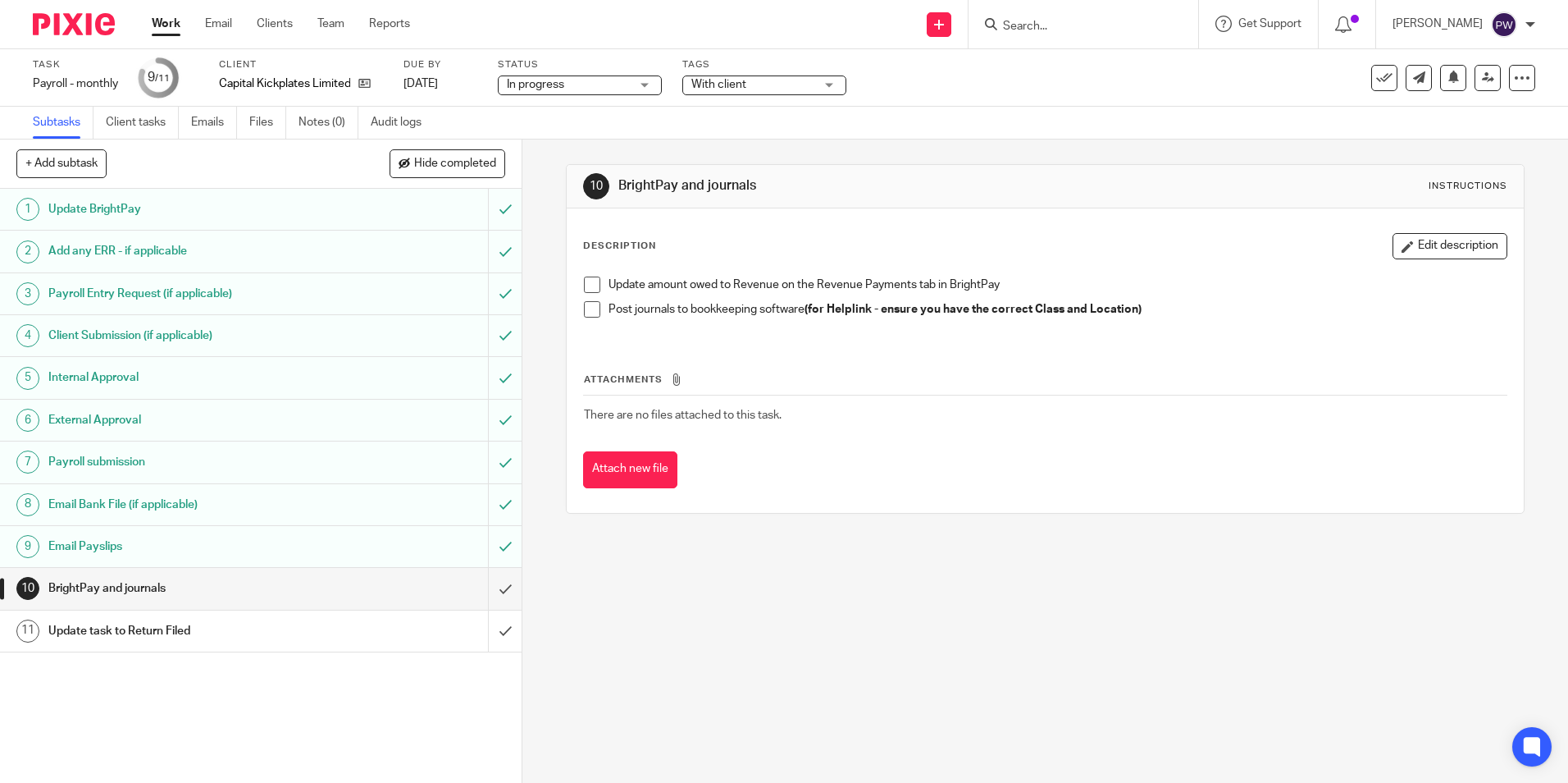
drag, startPoint x: 568, startPoint y: 87, endPoint x: 560, endPoint y: 114, distance: 28.2
click at [568, 87] on span "In progress" at bounding box center [568, 85] width 123 height 17
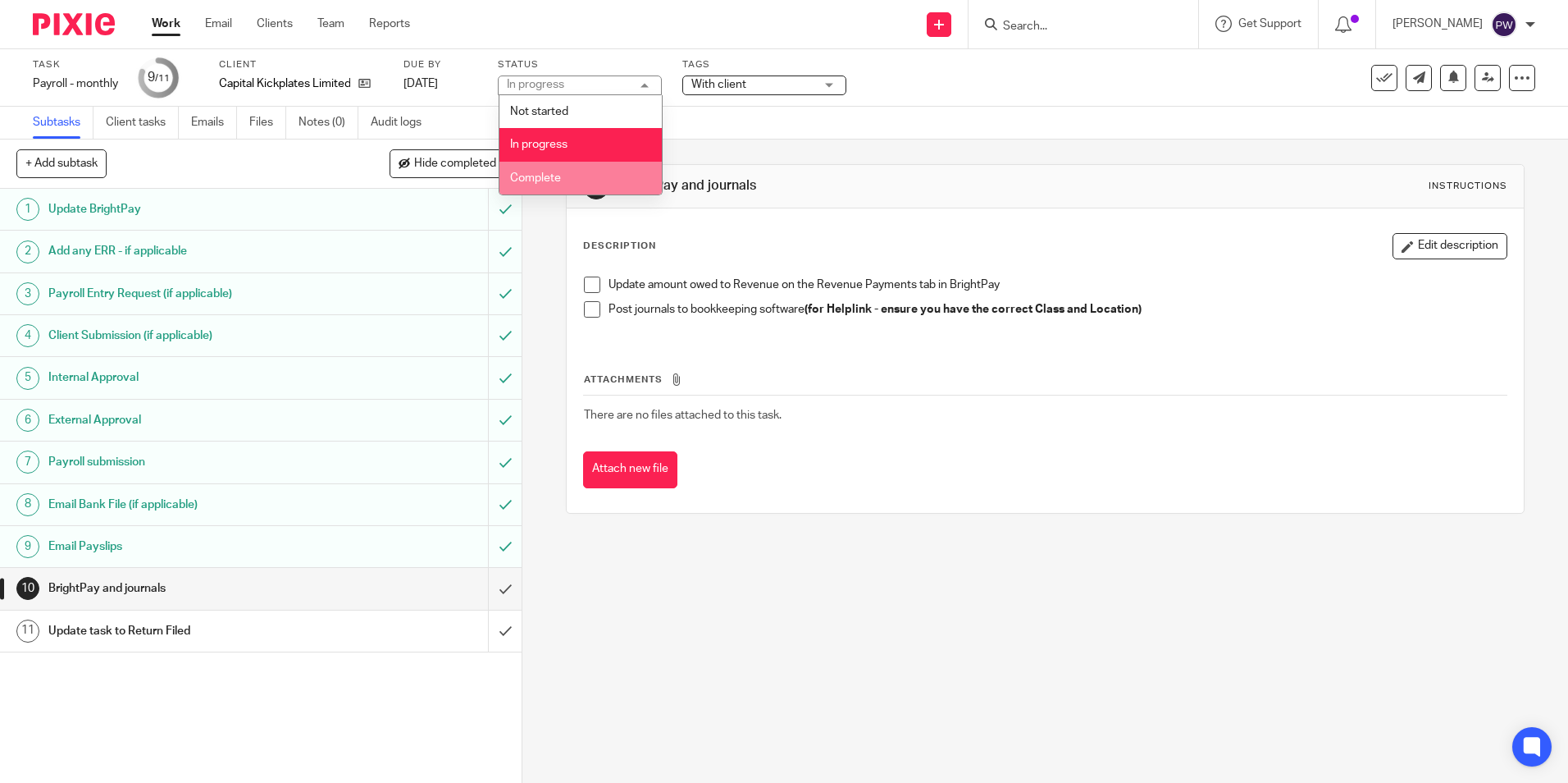
click at [549, 176] on span "Complete" at bounding box center [535, 178] width 51 height 12
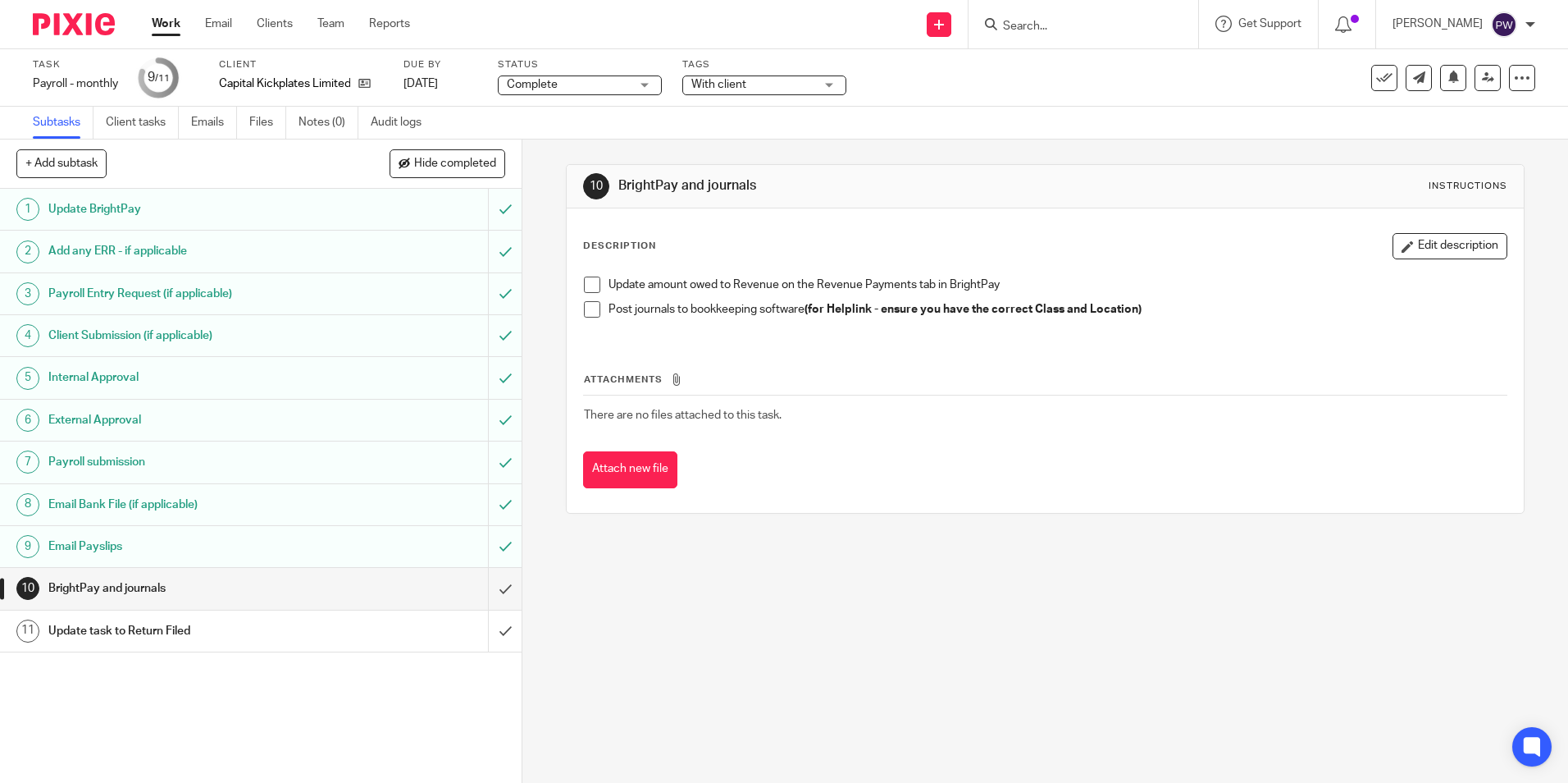
click at [769, 77] on span "With client" at bounding box center [753, 85] width 123 height 17
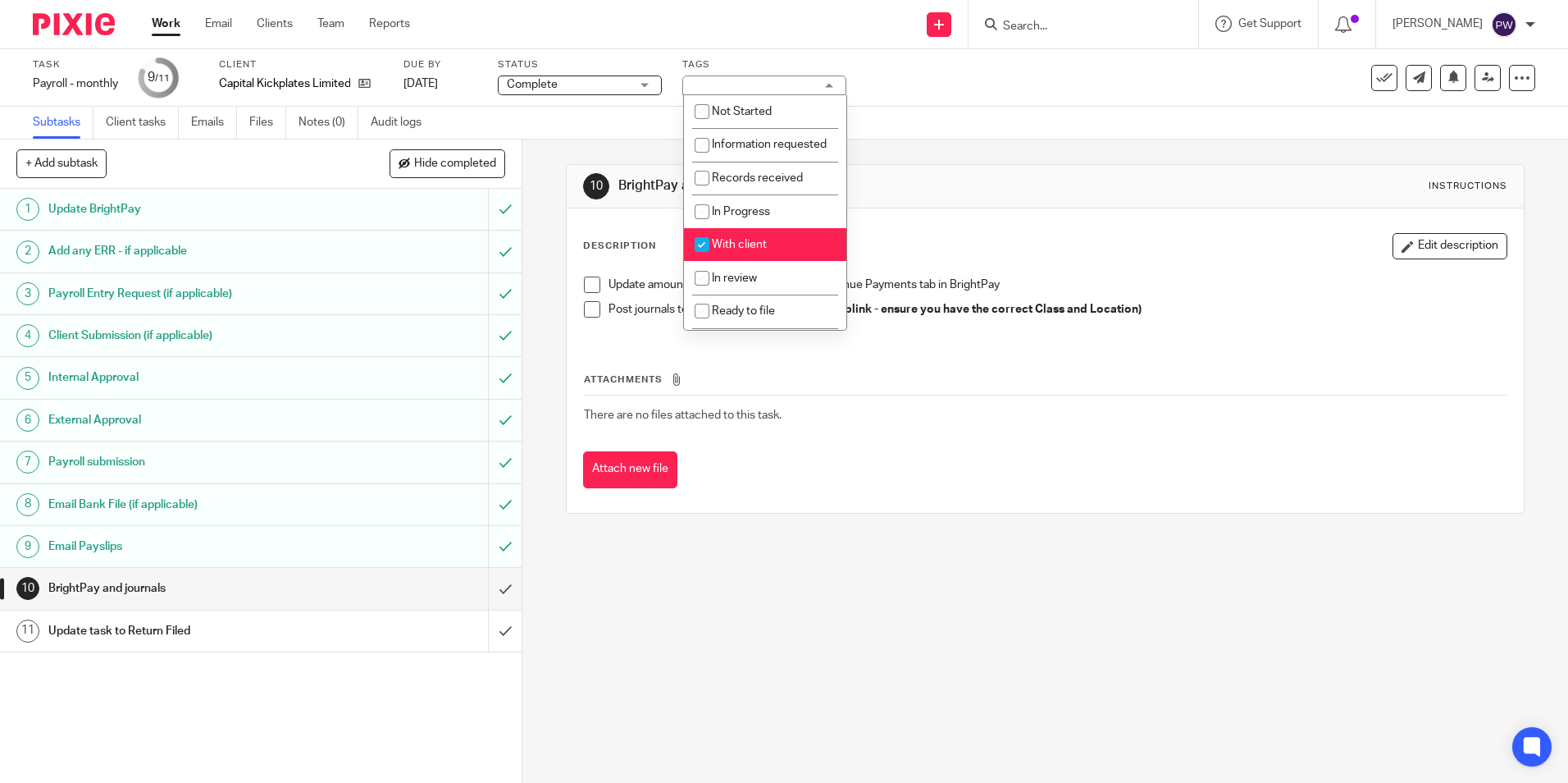
drag, startPoint x: 741, startPoint y: 254, endPoint x: 741, endPoint y: 278, distance: 24.0
click at [740, 254] on li "With client" at bounding box center [765, 244] width 162 height 34
checkbox input "false"
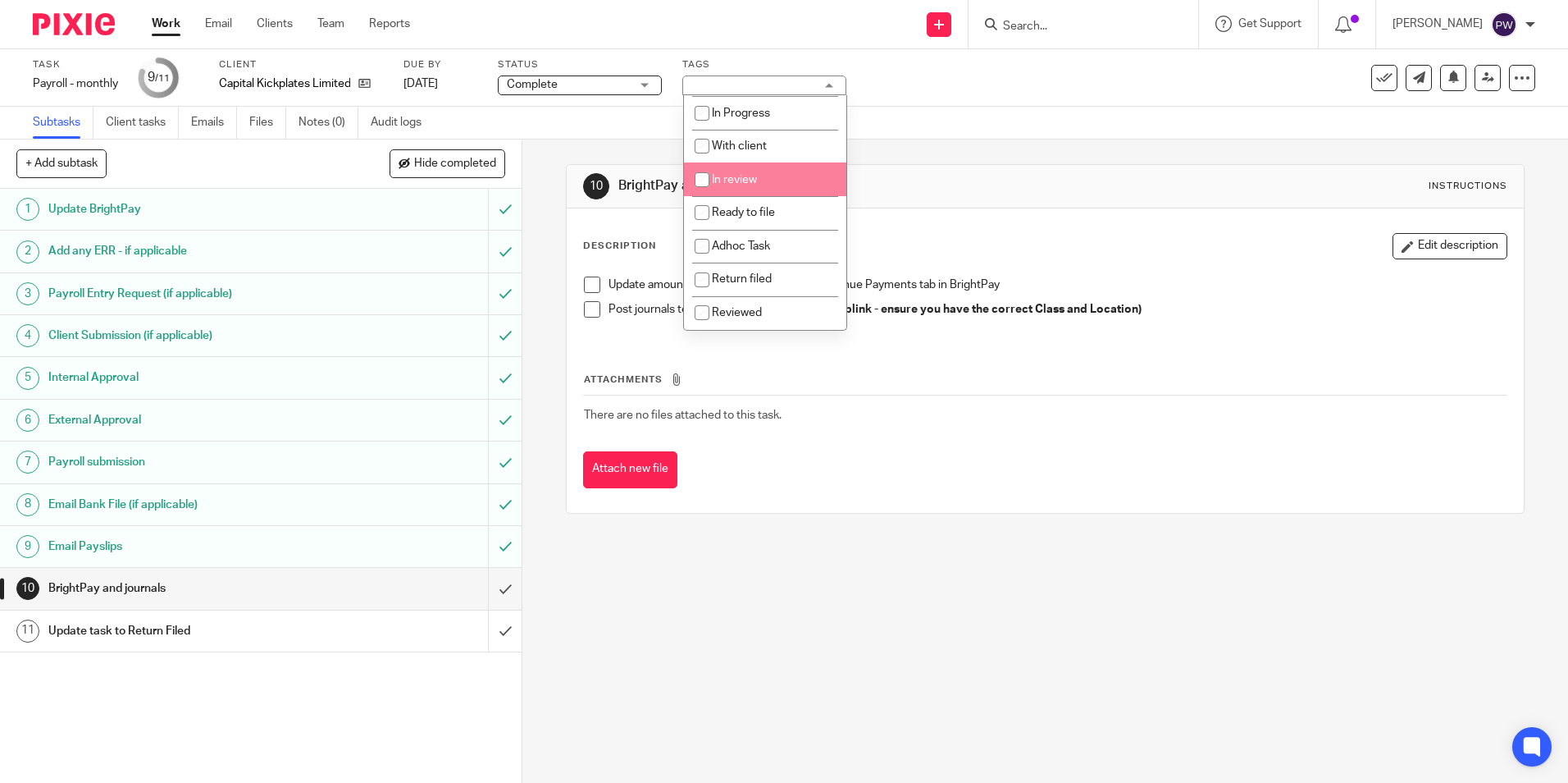
scroll to position [114, 0]
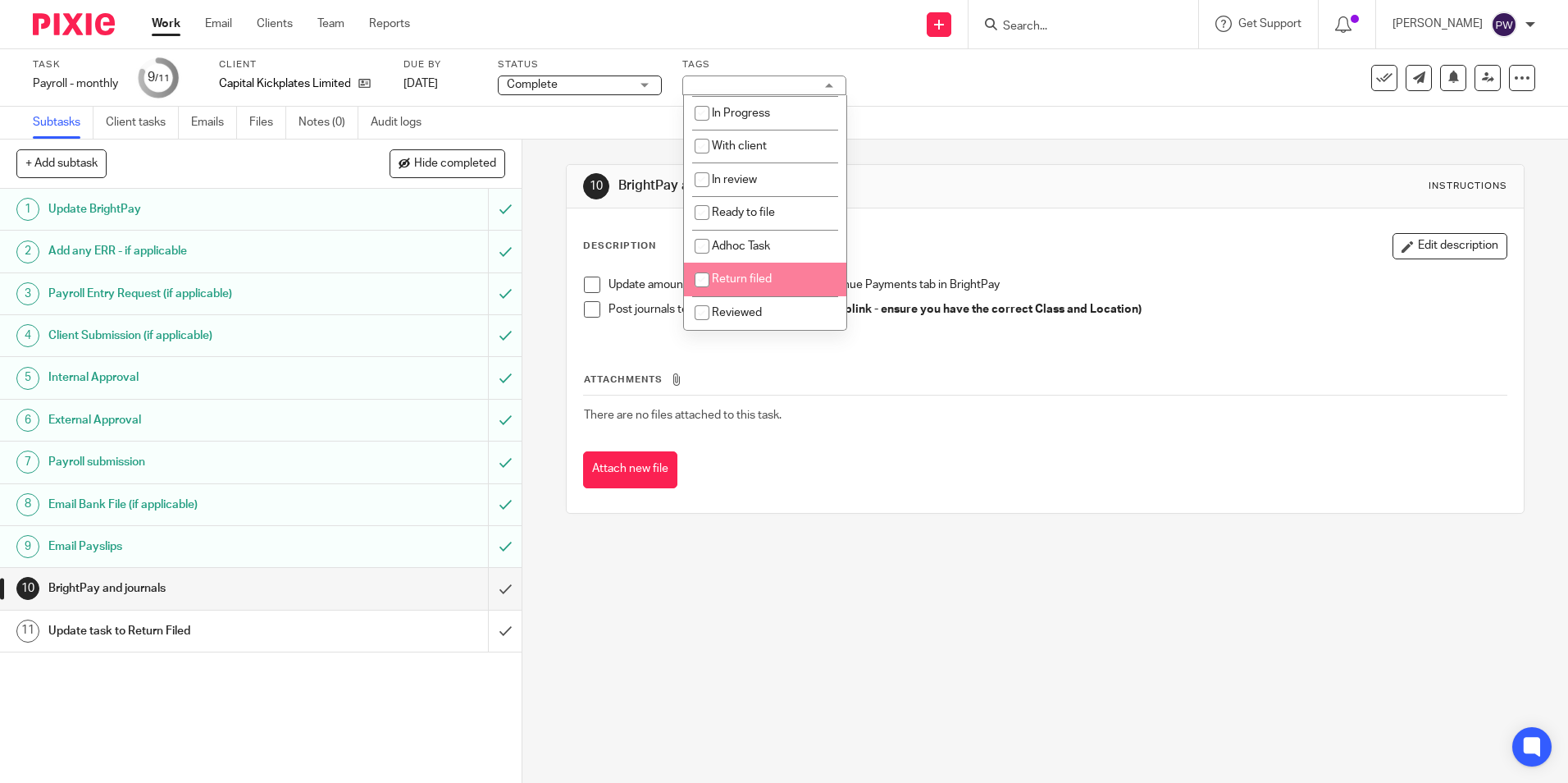
click at [742, 273] on li "Return filed" at bounding box center [765, 279] width 162 height 34
checkbox input "true"
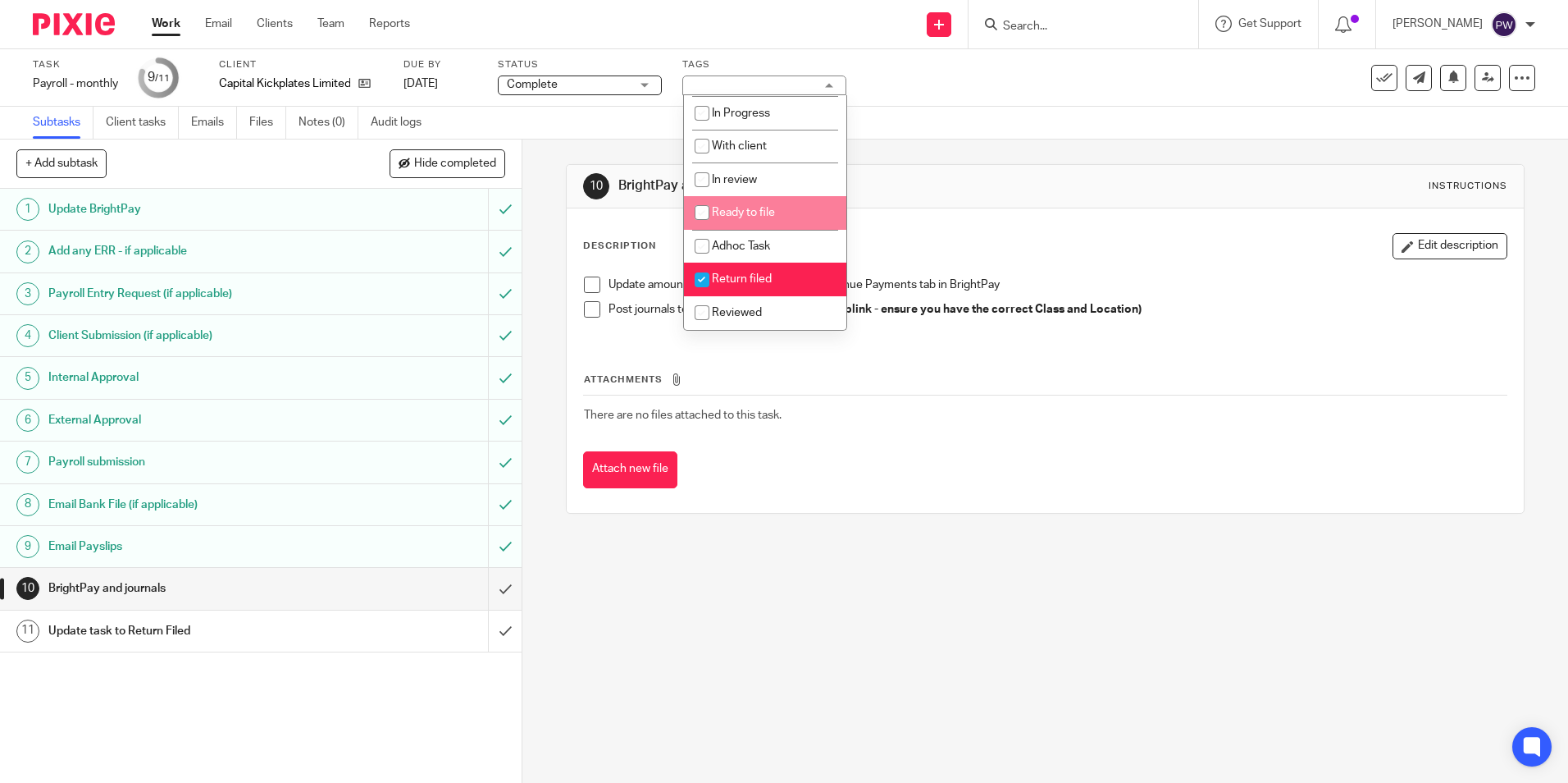
click at [938, 114] on div "Subtasks Client tasks Emails Files Notes (0) Audit logs" at bounding box center [784, 123] width 1568 height 33
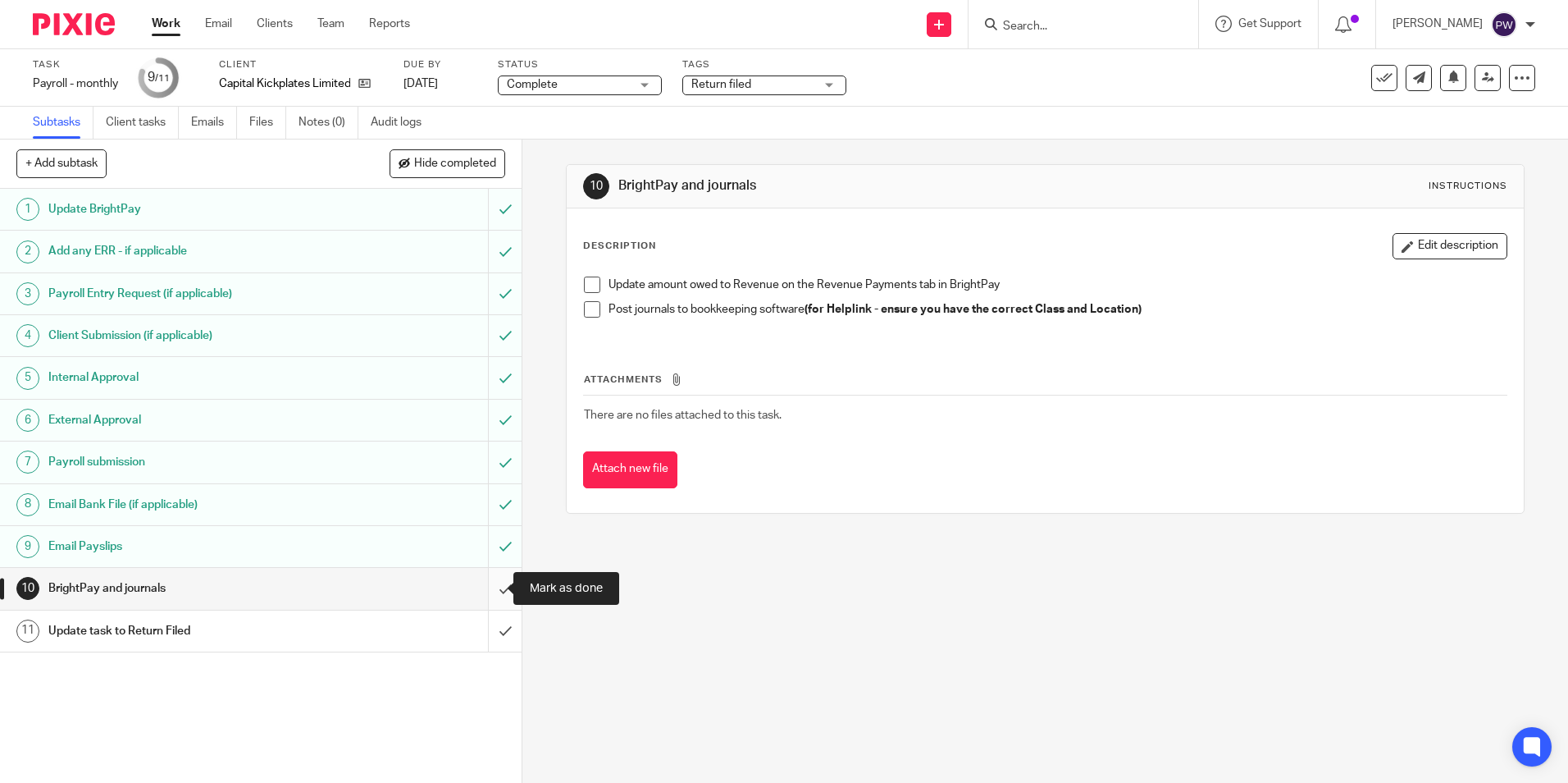
click at [491, 583] on input "submit" at bounding box center [261, 588] width 522 height 41
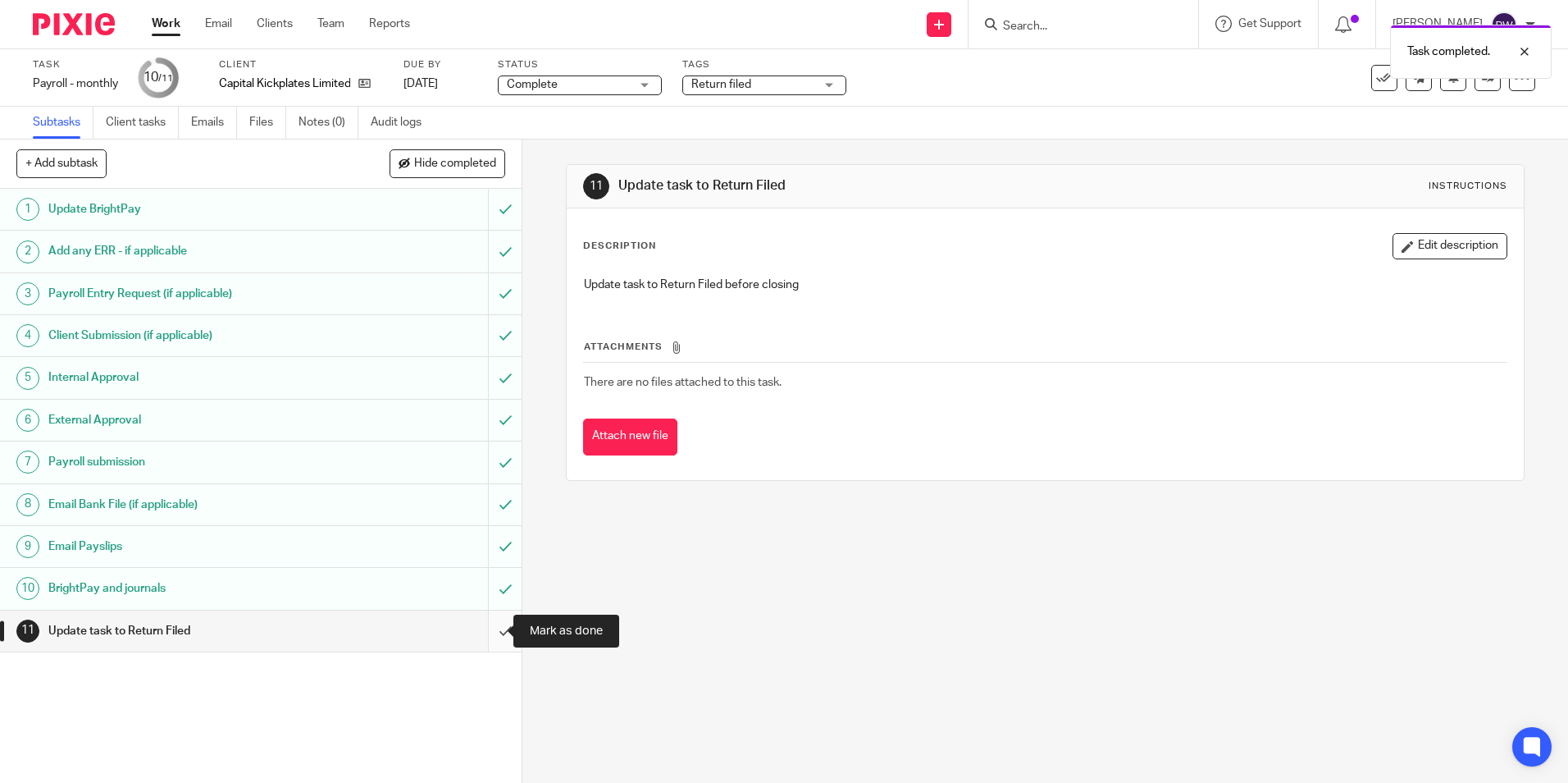
click at [489, 621] on input "submit" at bounding box center [261, 631] width 522 height 41
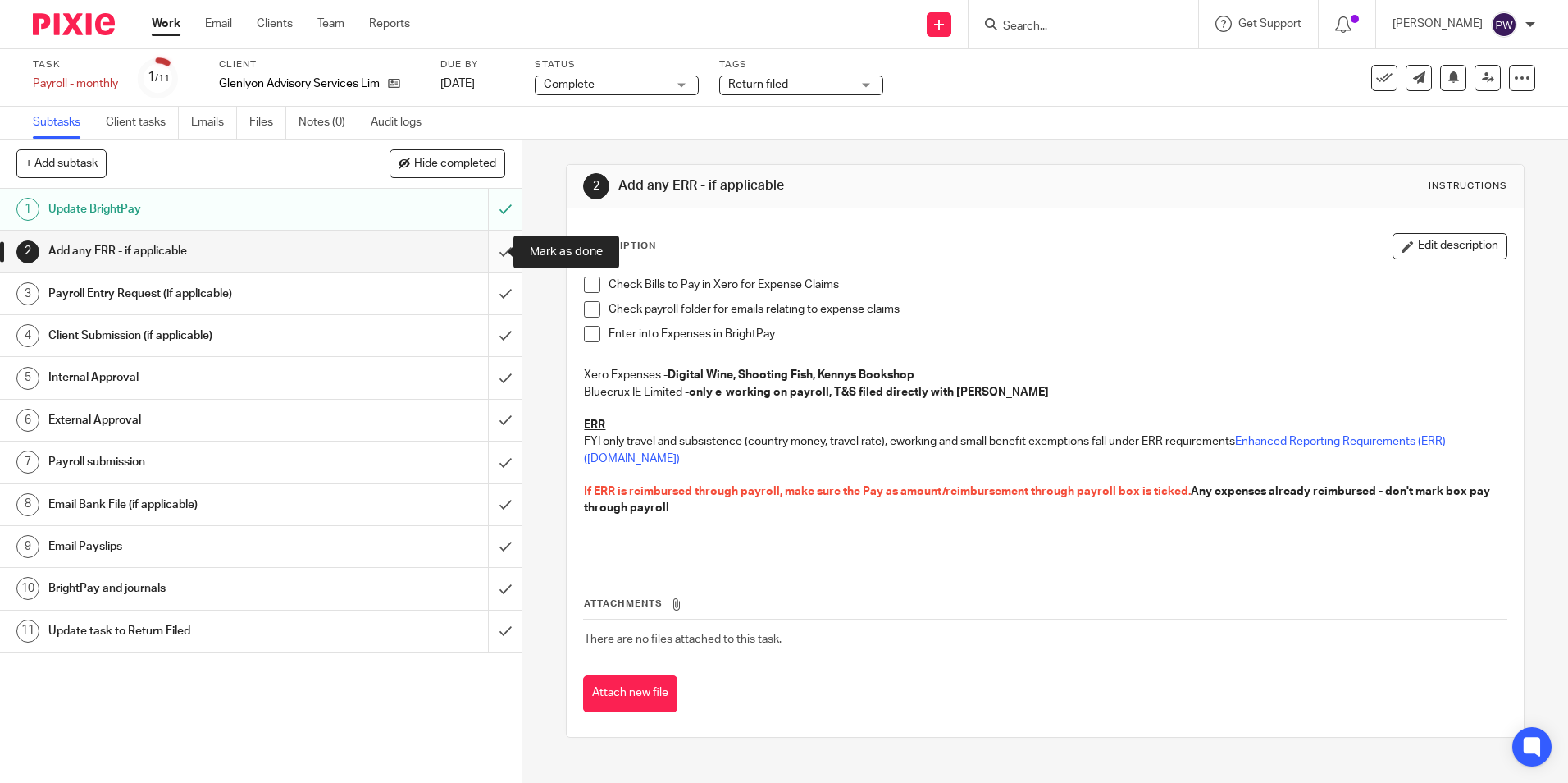
click at [497, 245] on input "submit" at bounding box center [261, 251] width 522 height 41
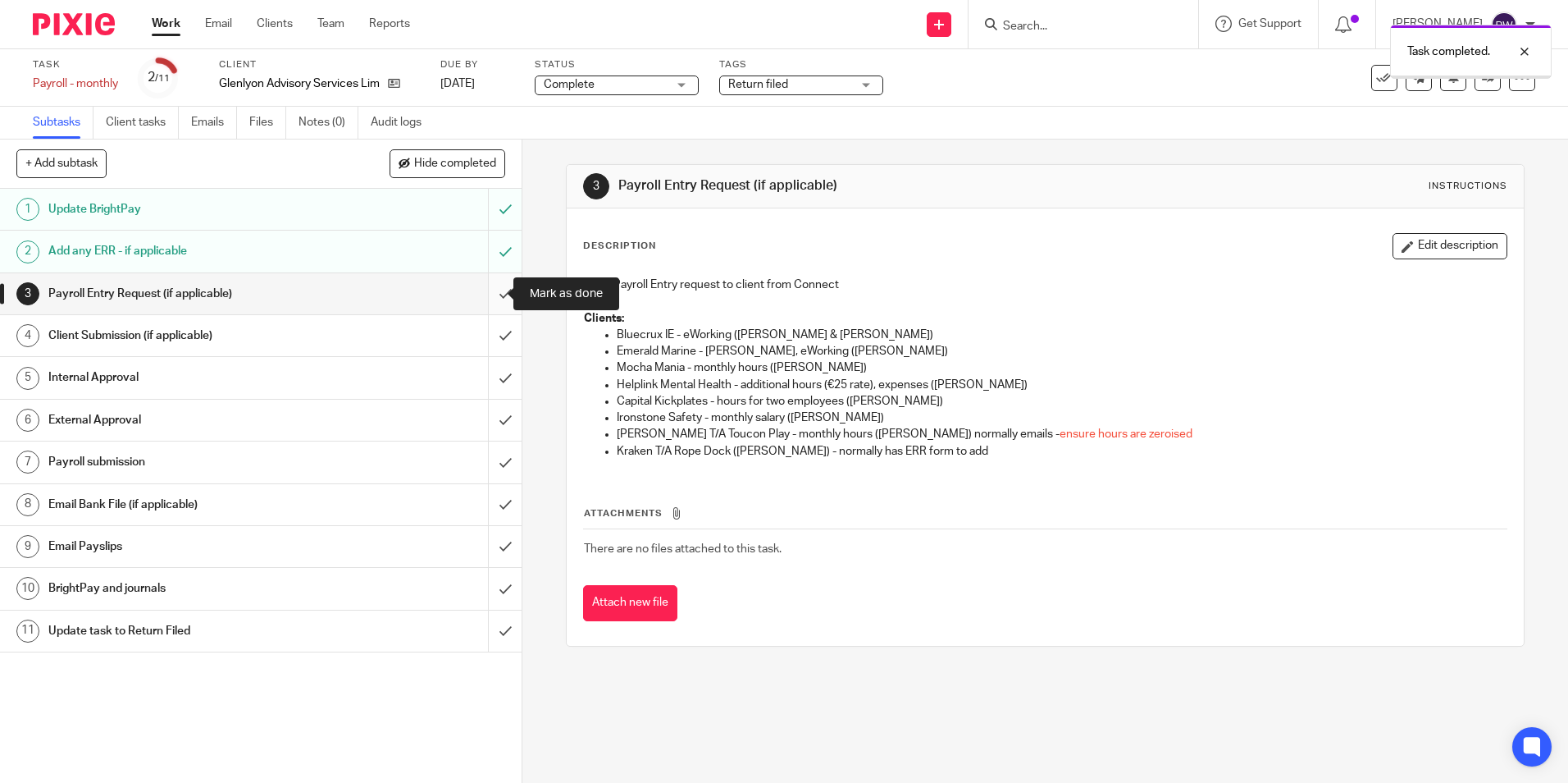
click at [499, 299] on input "submit" at bounding box center [261, 293] width 522 height 41
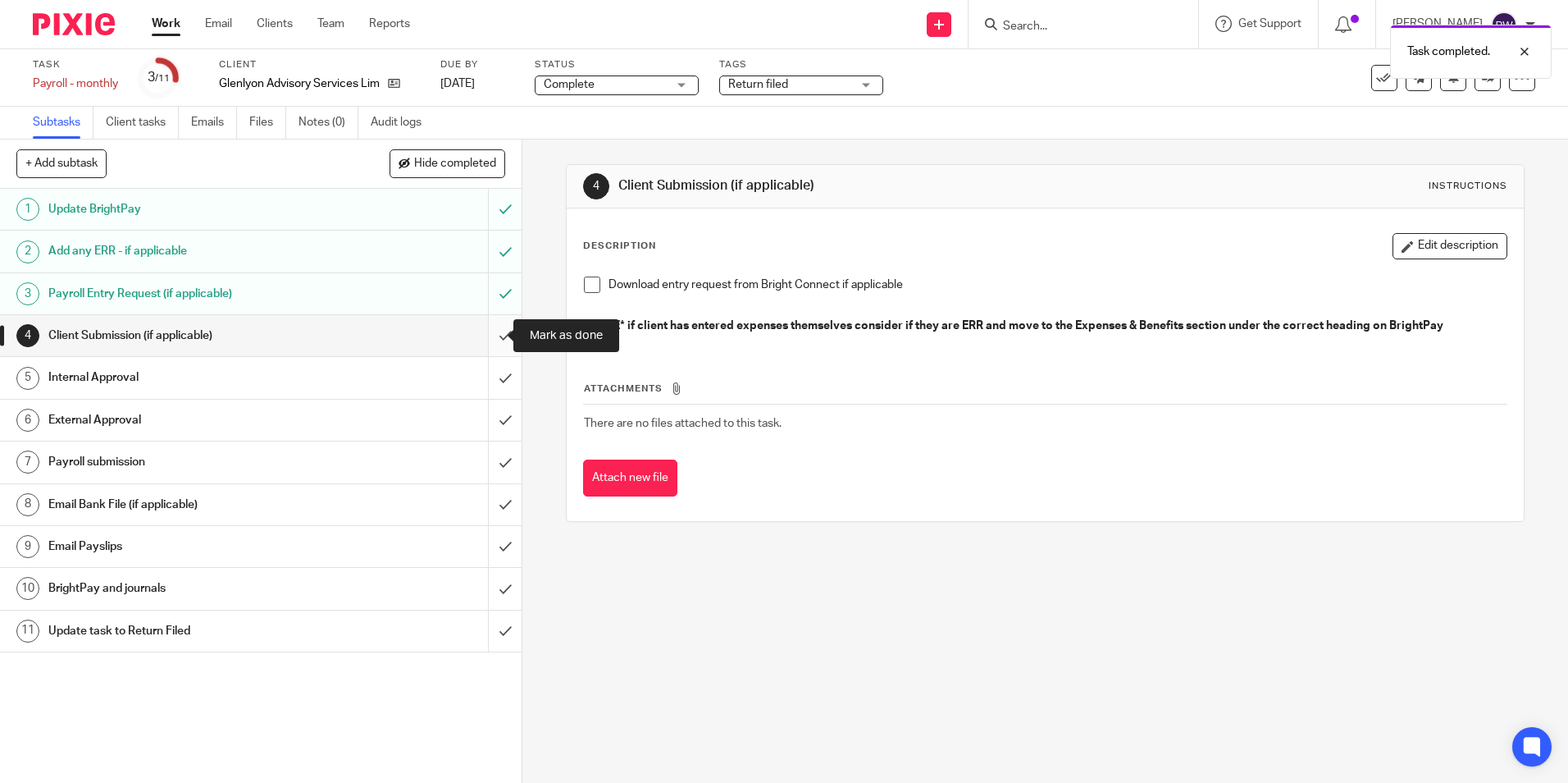
click at [487, 341] on input "submit" at bounding box center [261, 336] width 522 height 41
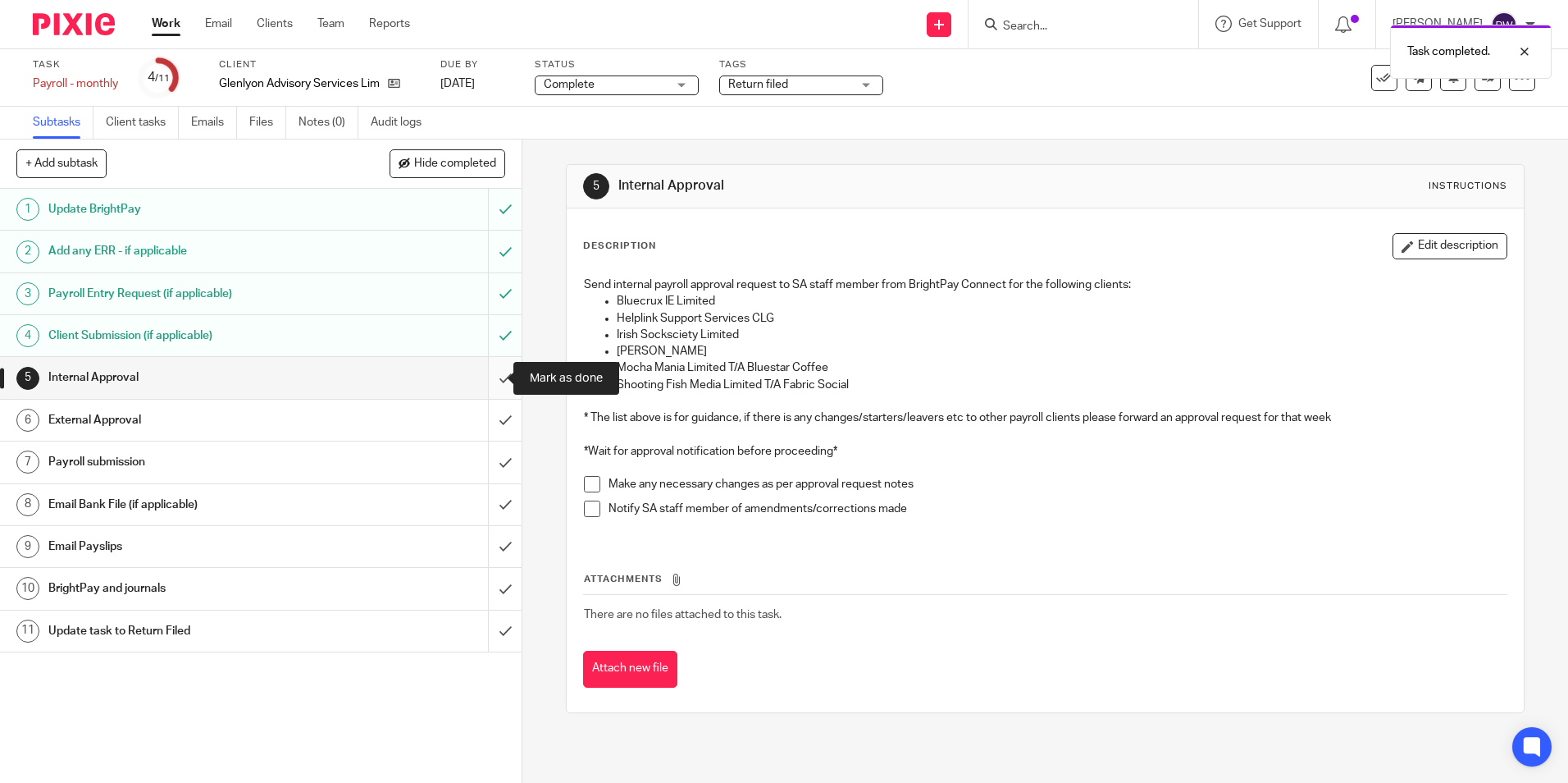
click at [496, 385] on input "submit" at bounding box center [261, 377] width 522 height 41
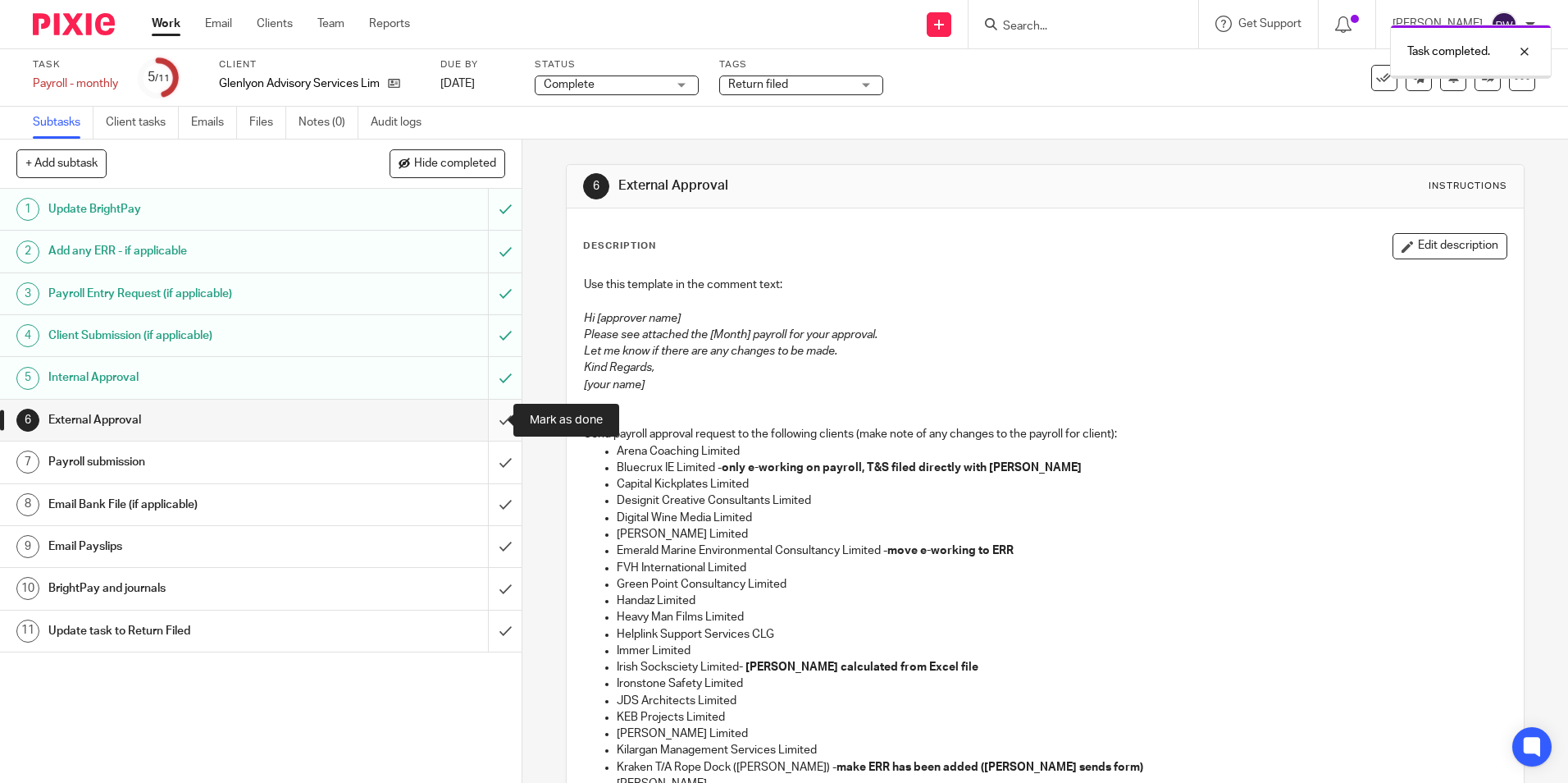
click at [490, 417] on input "submit" at bounding box center [261, 420] width 522 height 41
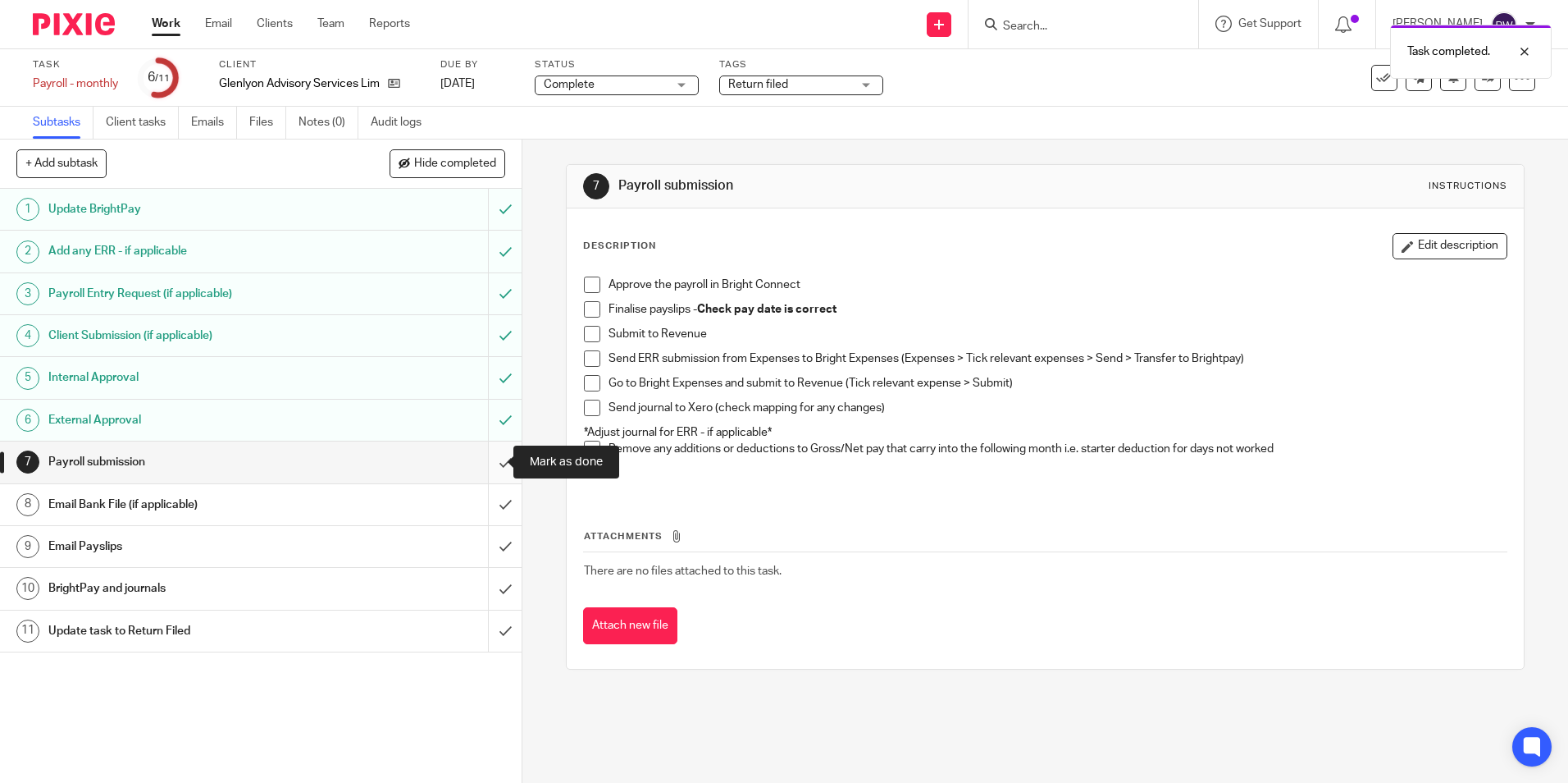
click at [493, 465] on input "submit" at bounding box center [261, 462] width 522 height 41
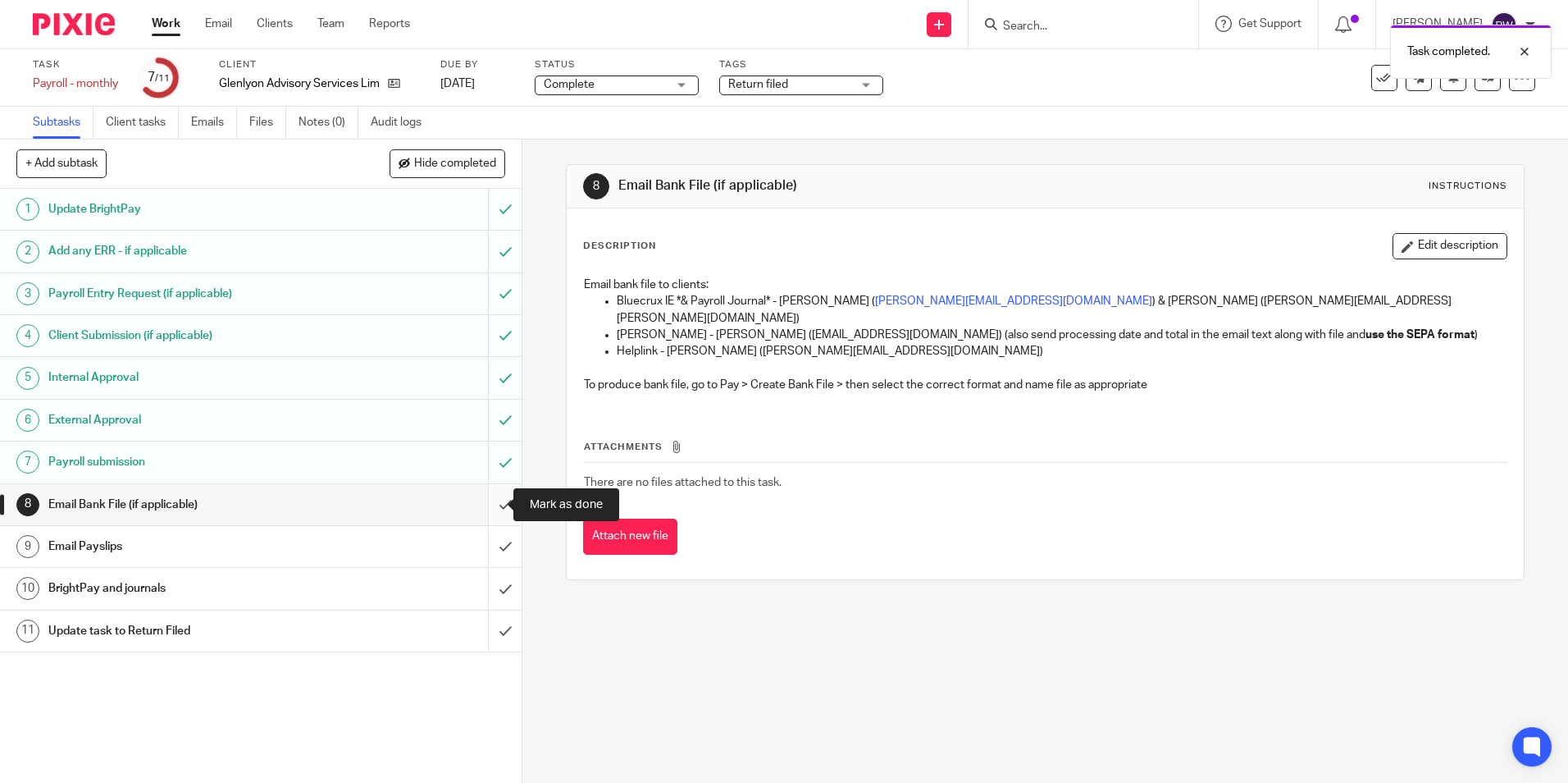
click at [486, 504] on input "submit" at bounding box center [261, 504] width 522 height 41
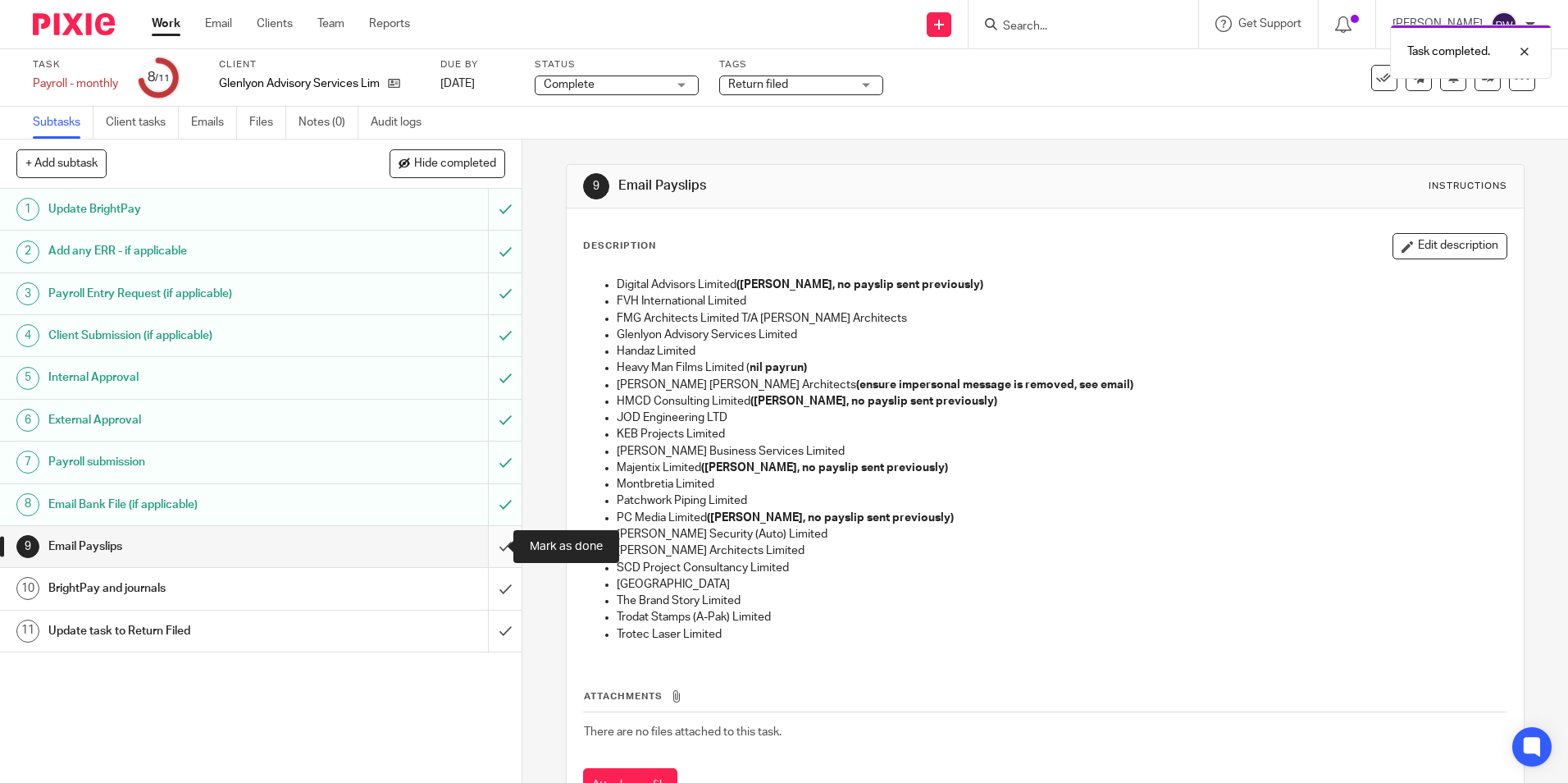
click at [488, 542] on input "submit" at bounding box center [261, 546] width 522 height 41
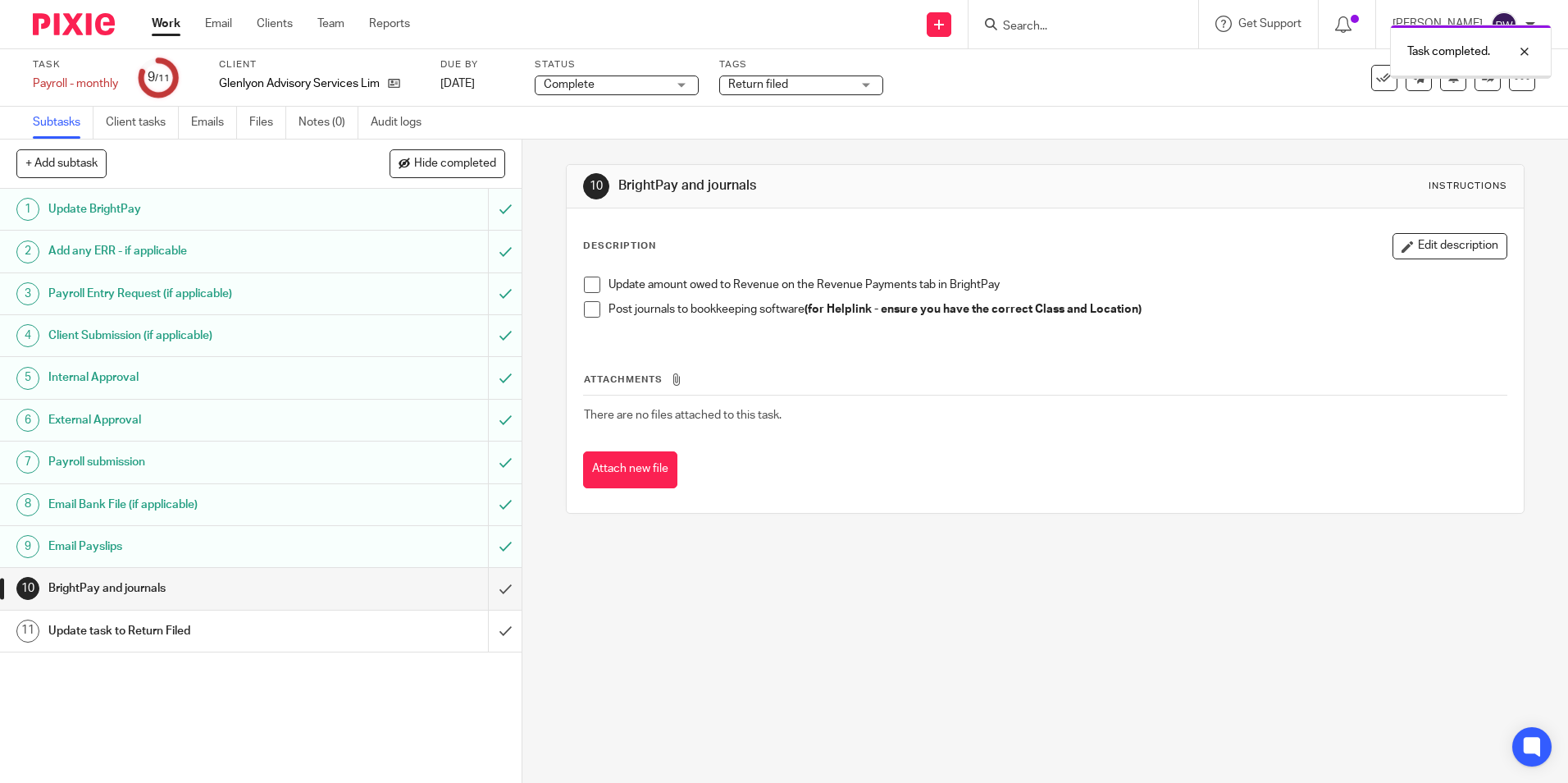
click at [422, 550] on div "Email Payslips" at bounding box center [260, 546] width 424 height 25
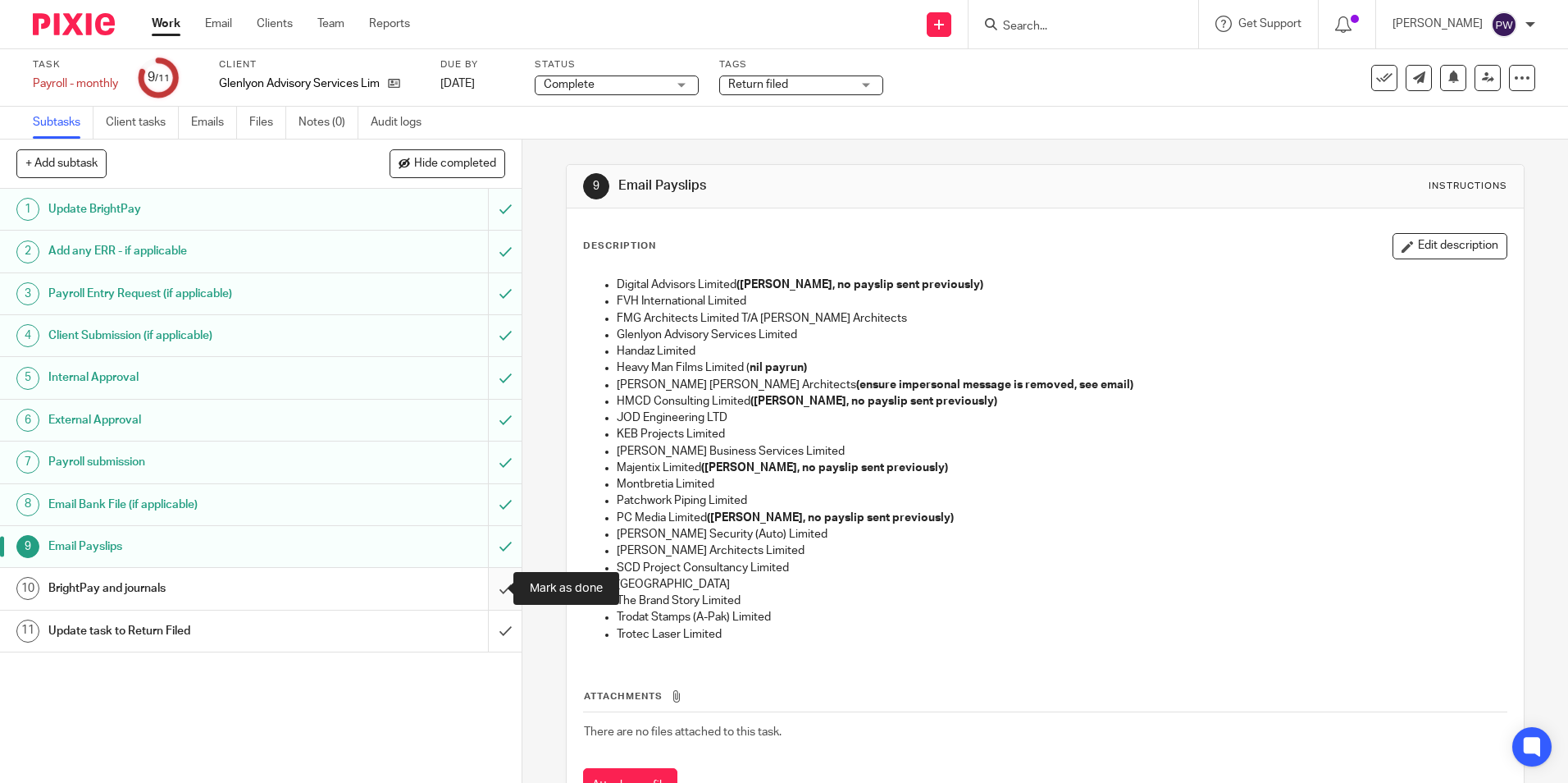
click at [490, 583] on input "submit" at bounding box center [261, 588] width 522 height 41
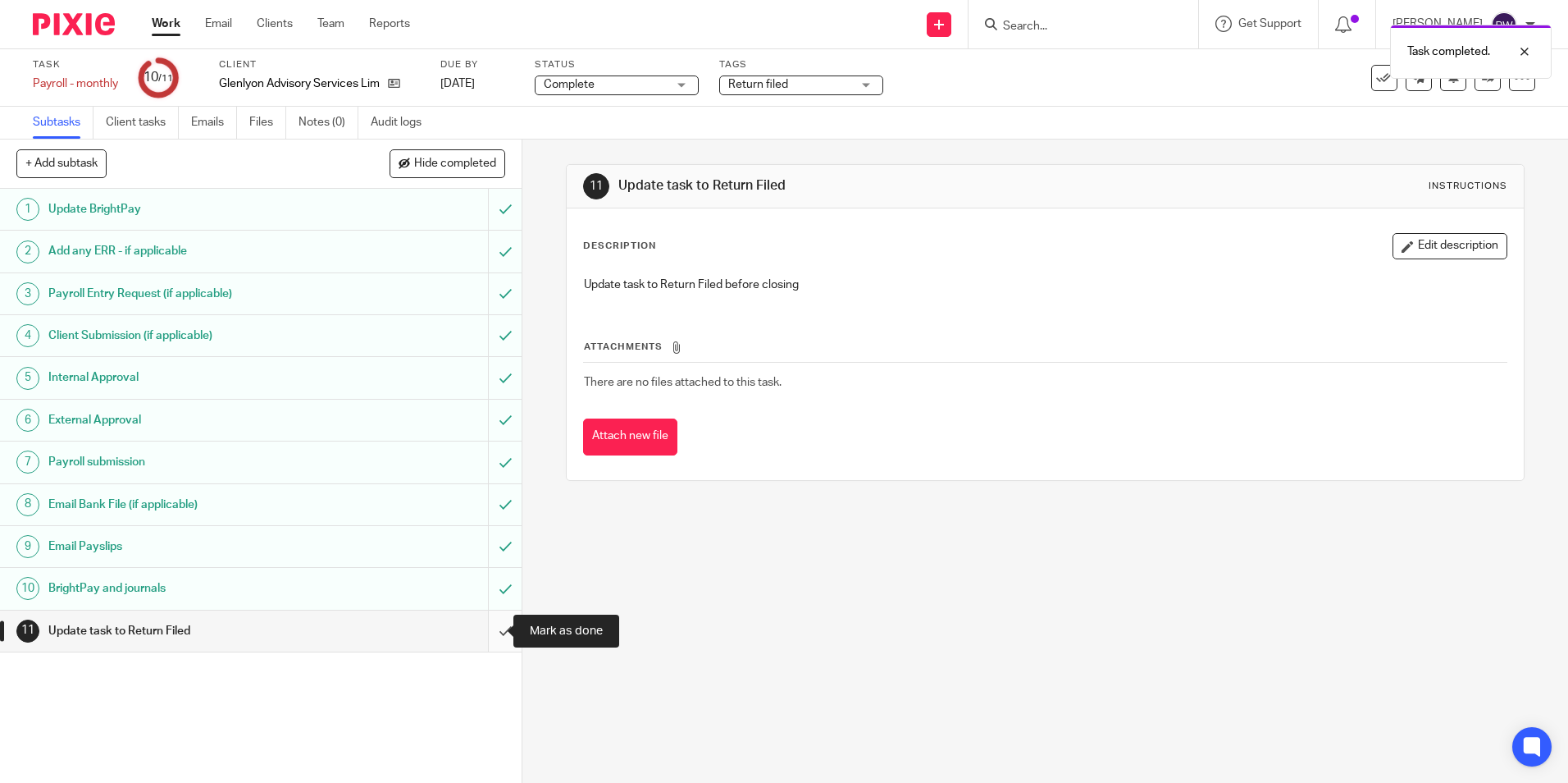
click at [485, 629] on input "submit" at bounding box center [261, 631] width 522 height 41
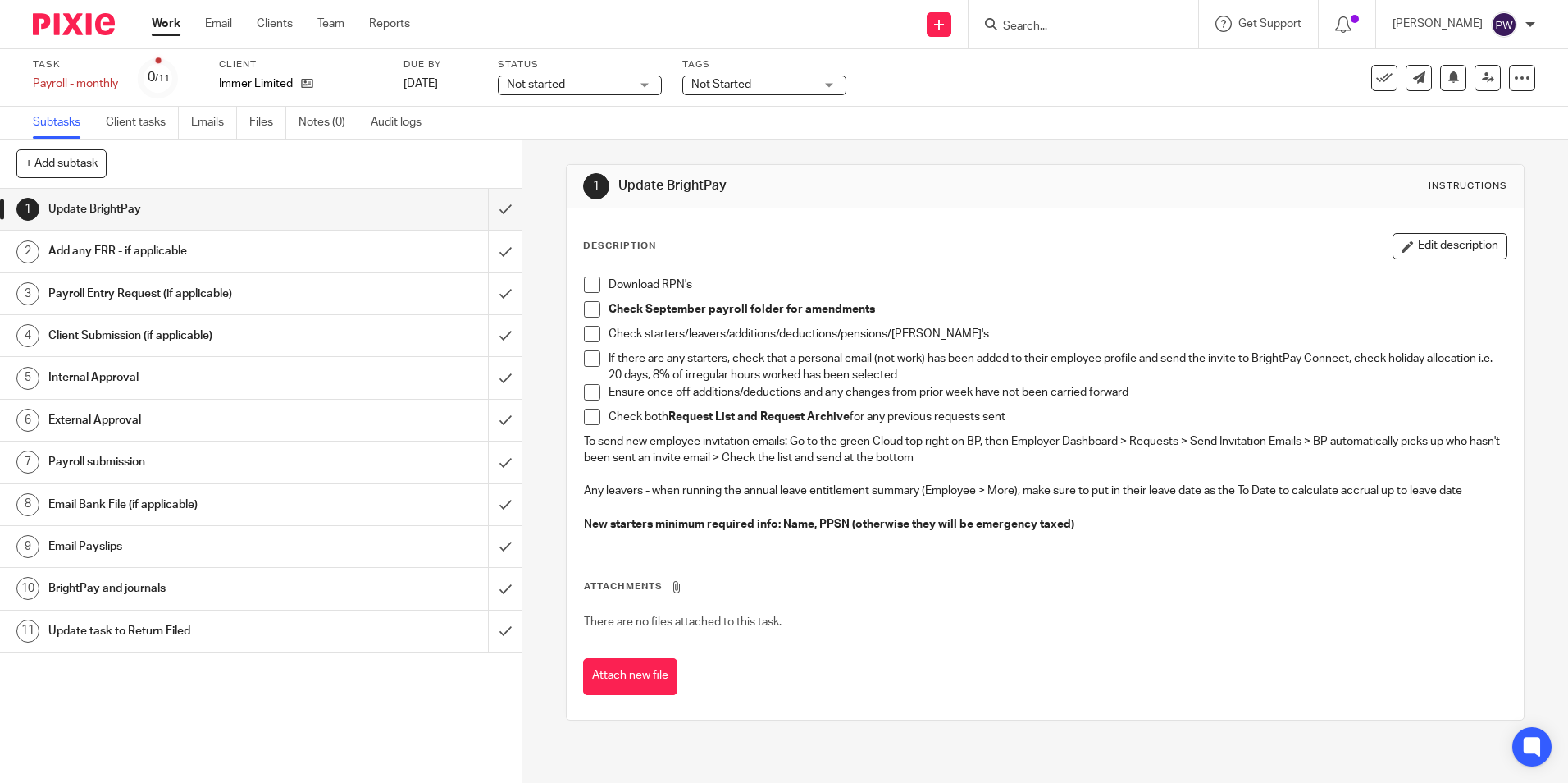
click at [87, 543] on h1 "Email Payslips" at bounding box center [188, 546] width 282 height 25
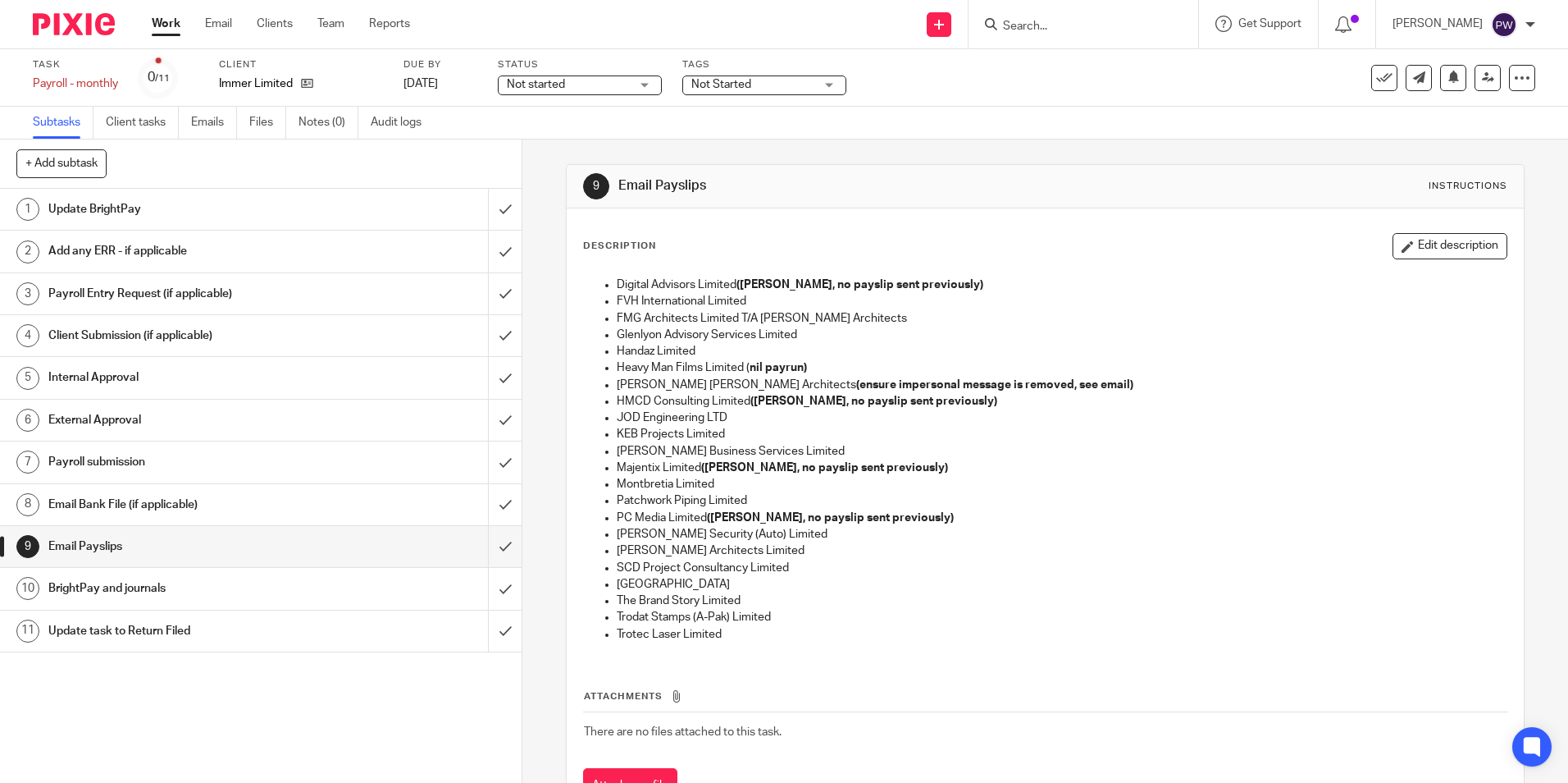
click at [551, 82] on span "Not started" at bounding box center [535, 85] width 59 height 12
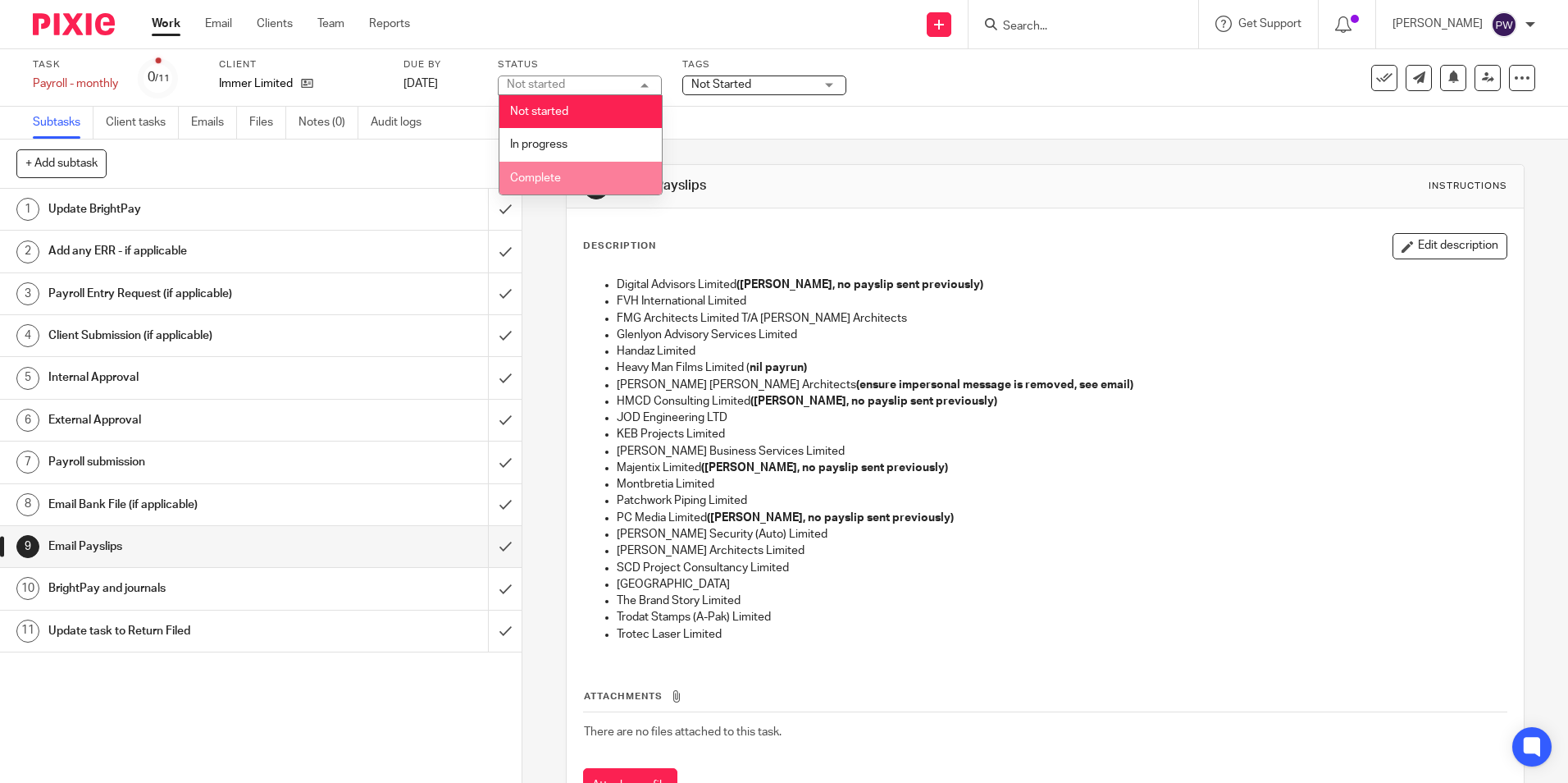
click at [545, 176] on span "Complete" at bounding box center [535, 178] width 51 height 12
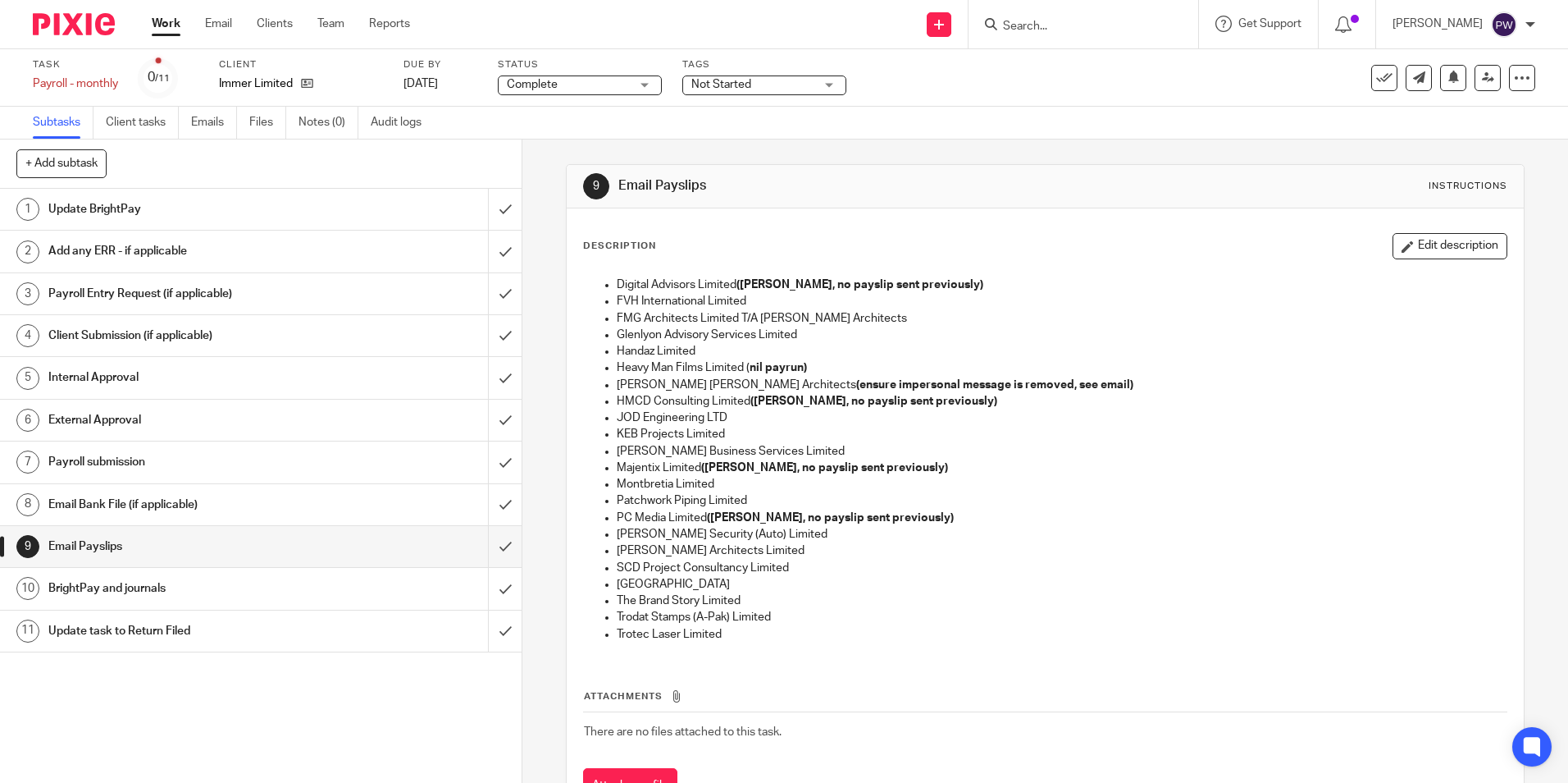
click at [724, 80] on span "Not Started" at bounding box center [721, 85] width 60 height 12
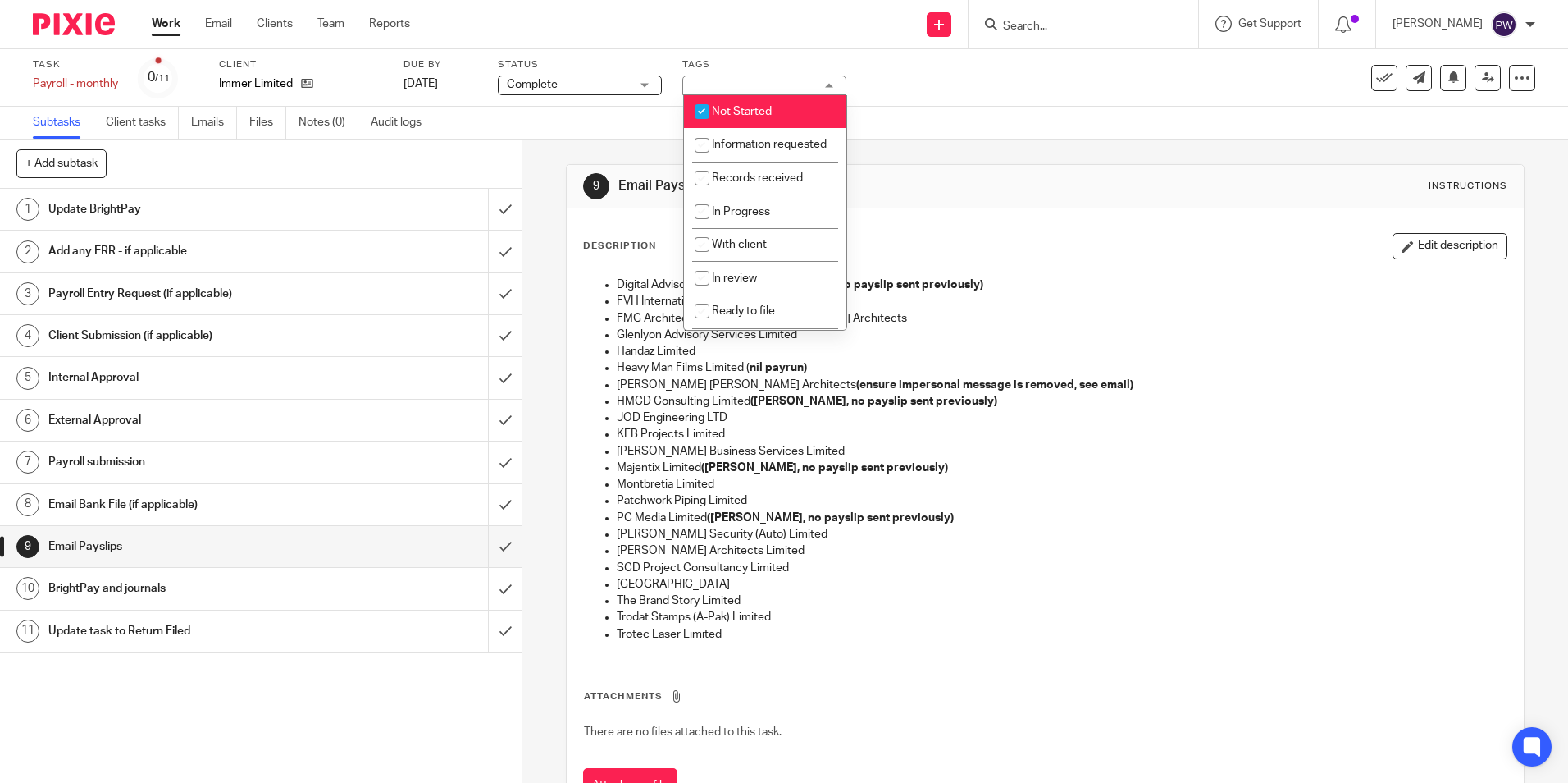
drag, startPoint x: 711, startPoint y: 113, endPoint x: 750, endPoint y: 203, distance: 98.1
click at [711, 114] on input "checkbox" at bounding box center [702, 112] width 31 height 31
checkbox input "false"
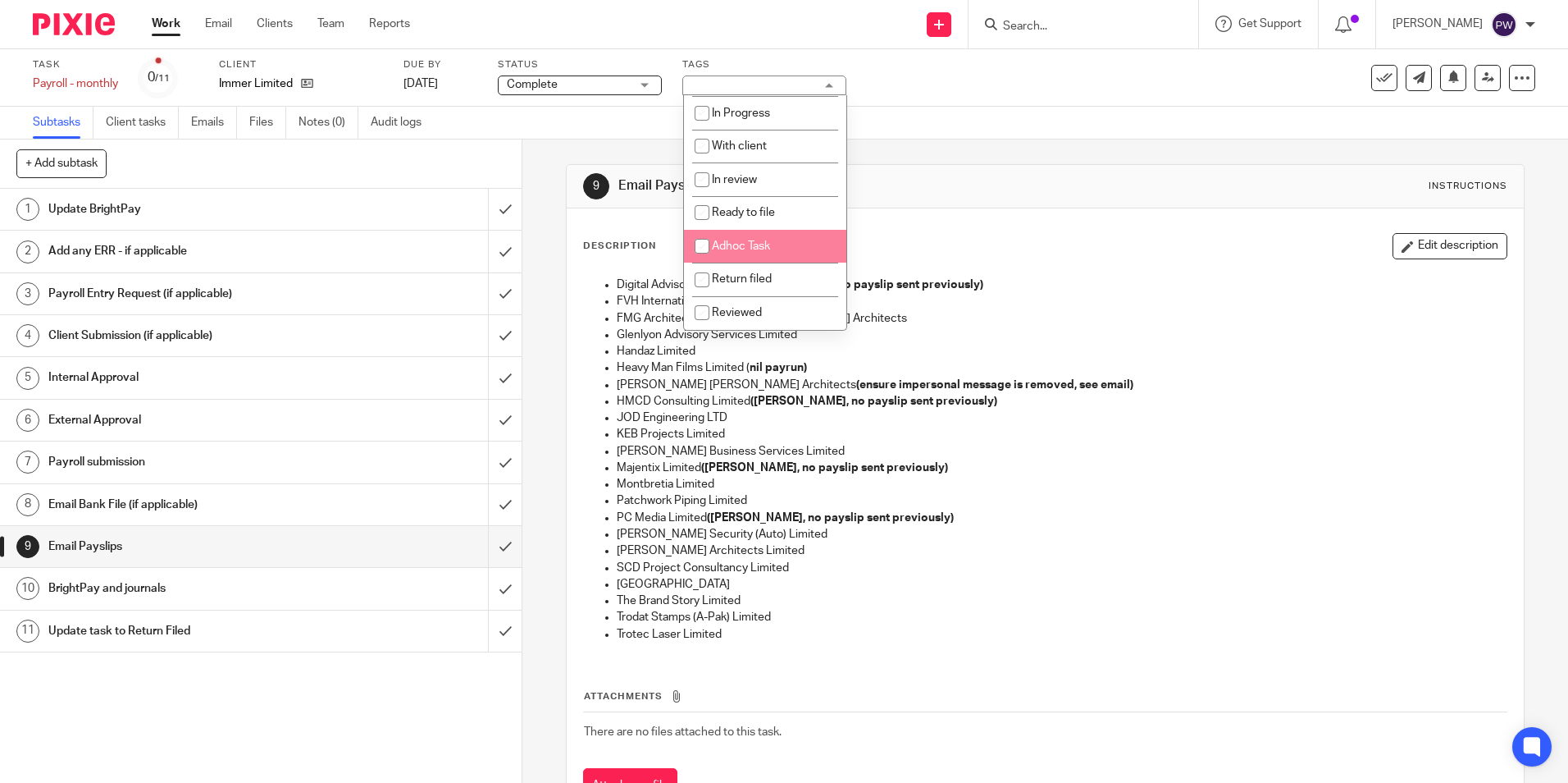
scroll to position [114, 0]
click at [731, 271] on li "Return filed" at bounding box center [765, 279] width 162 height 34
checkbox input "true"
click at [952, 118] on div "Subtasks Client tasks Emails Files Notes (0) Audit logs" at bounding box center [784, 123] width 1568 height 33
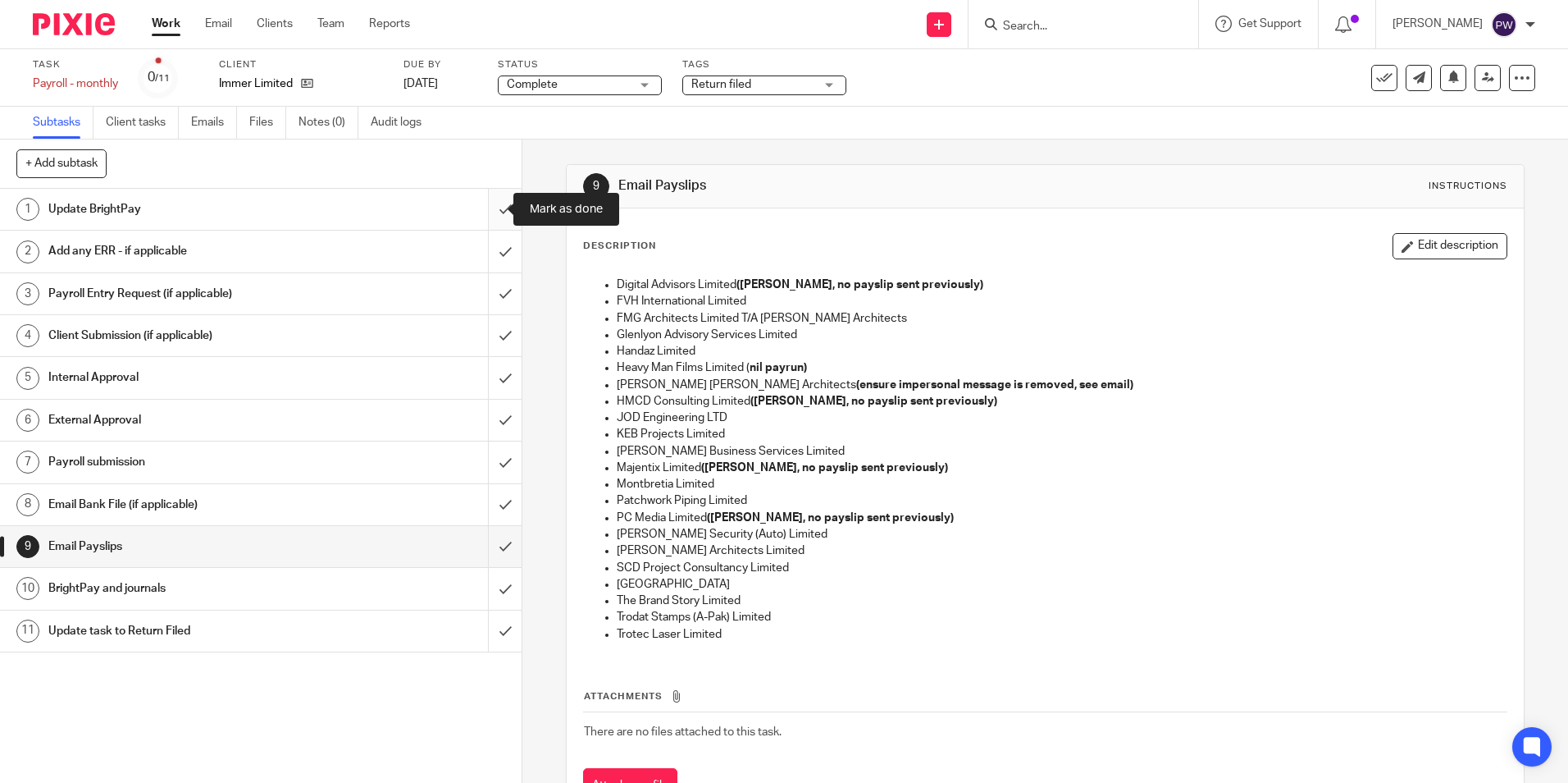
click at [490, 220] on input "submit" at bounding box center [261, 209] width 522 height 41
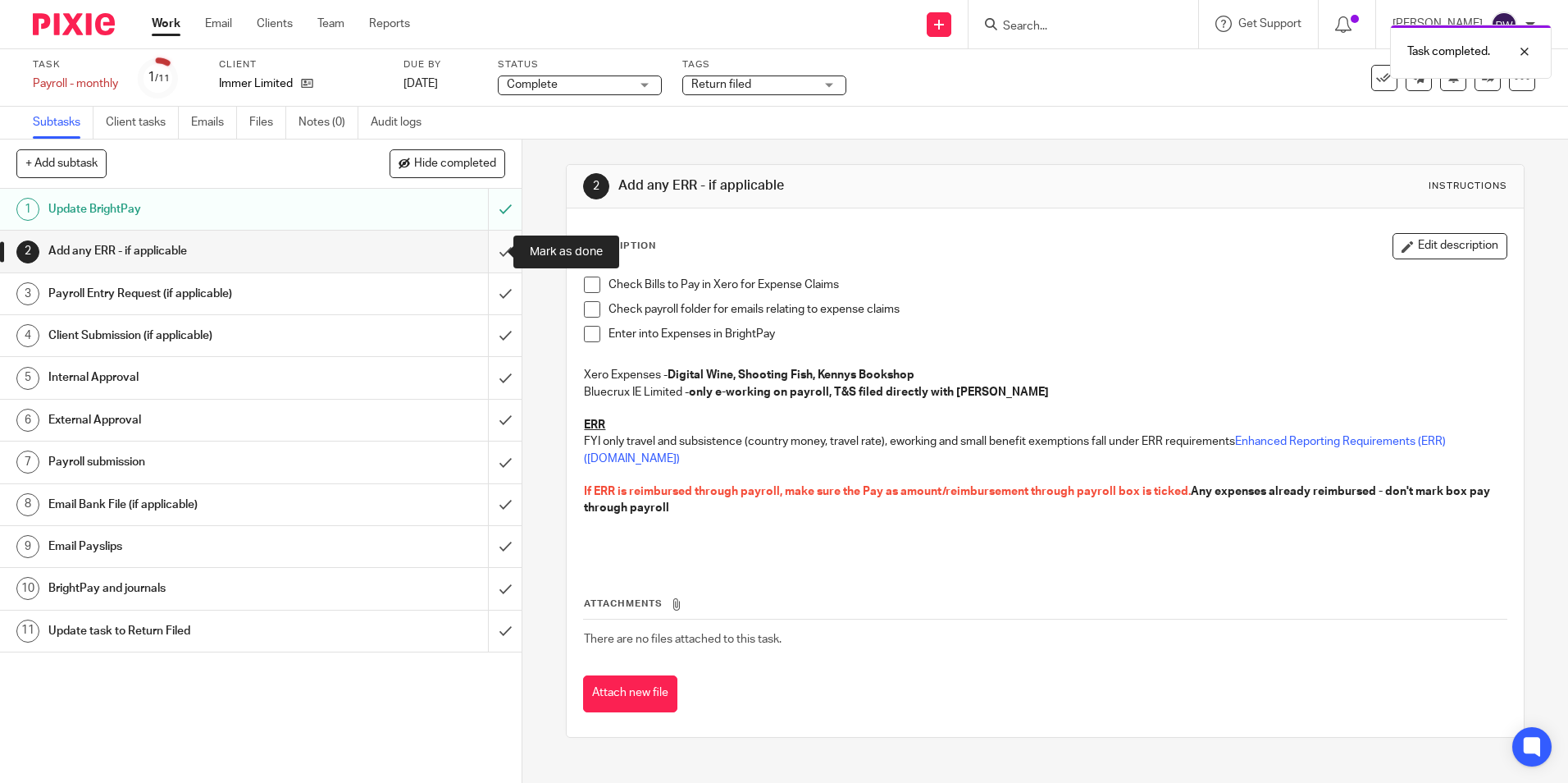
click at [485, 251] on input "submit" at bounding box center [261, 251] width 522 height 41
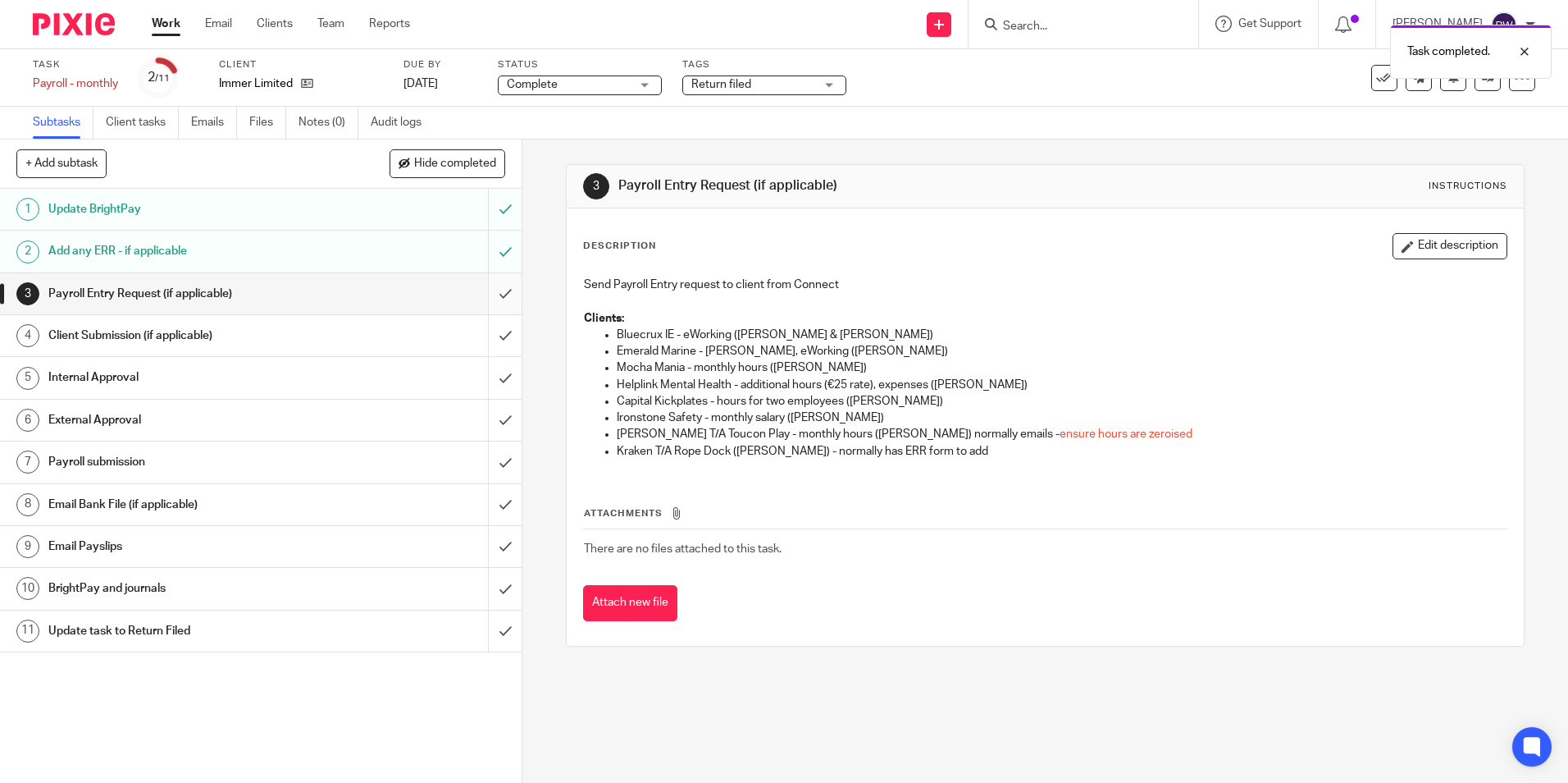
click at [485, 291] on input "submit" at bounding box center [261, 293] width 522 height 41
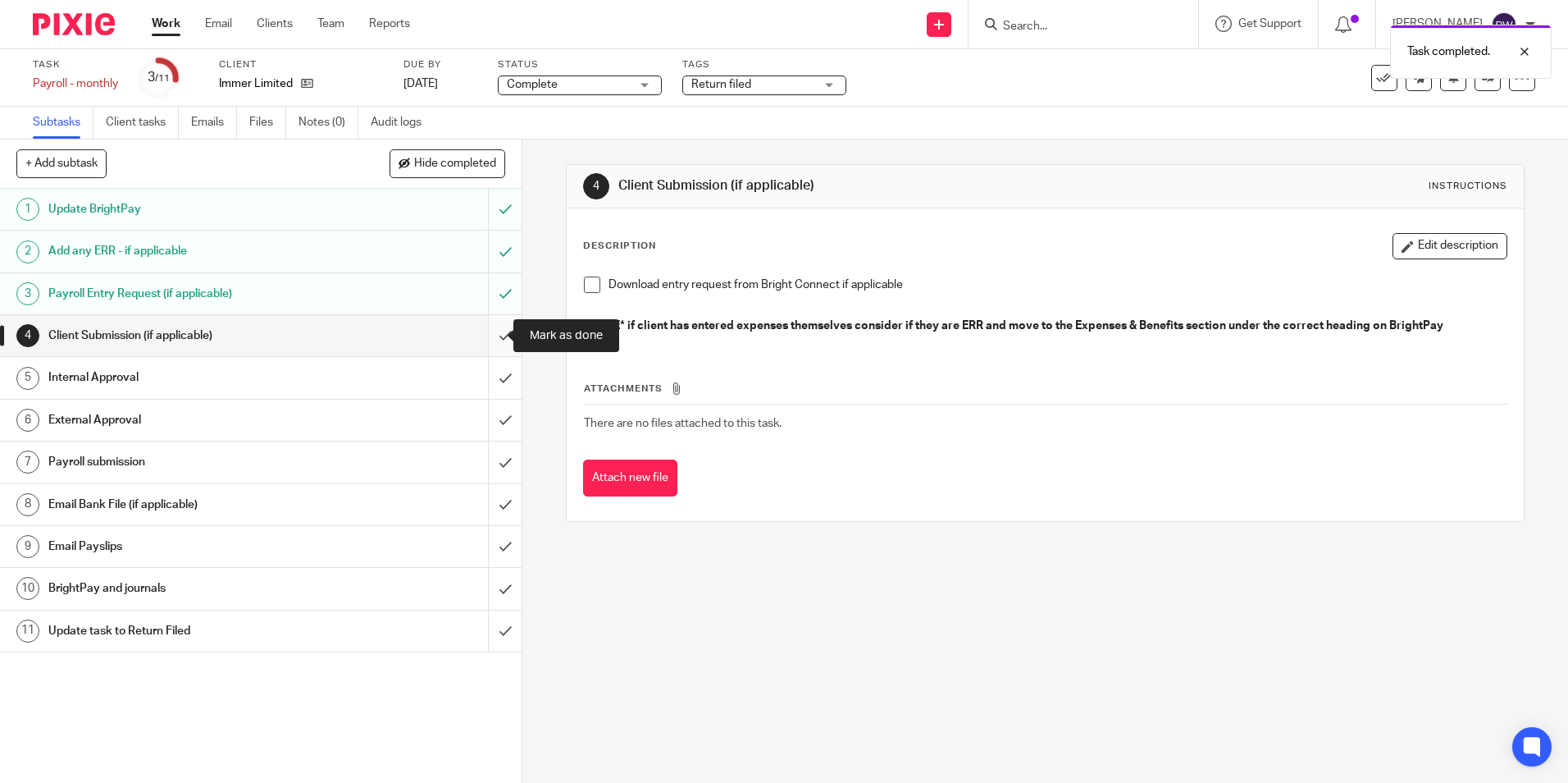
click at [494, 338] on input "submit" at bounding box center [261, 336] width 522 height 41
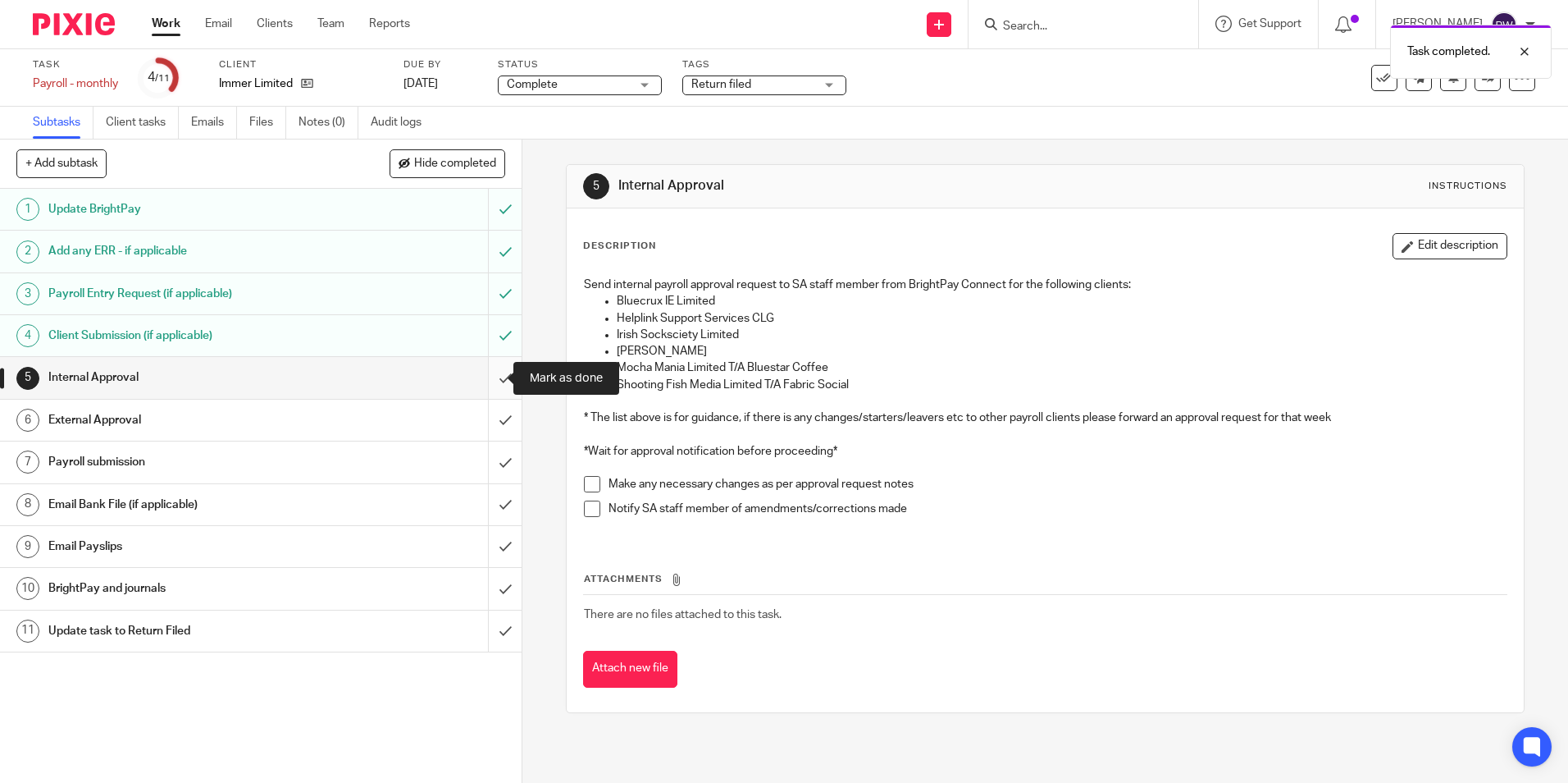
click at [489, 373] on input "submit" at bounding box center [261, 377] width 522 height 41
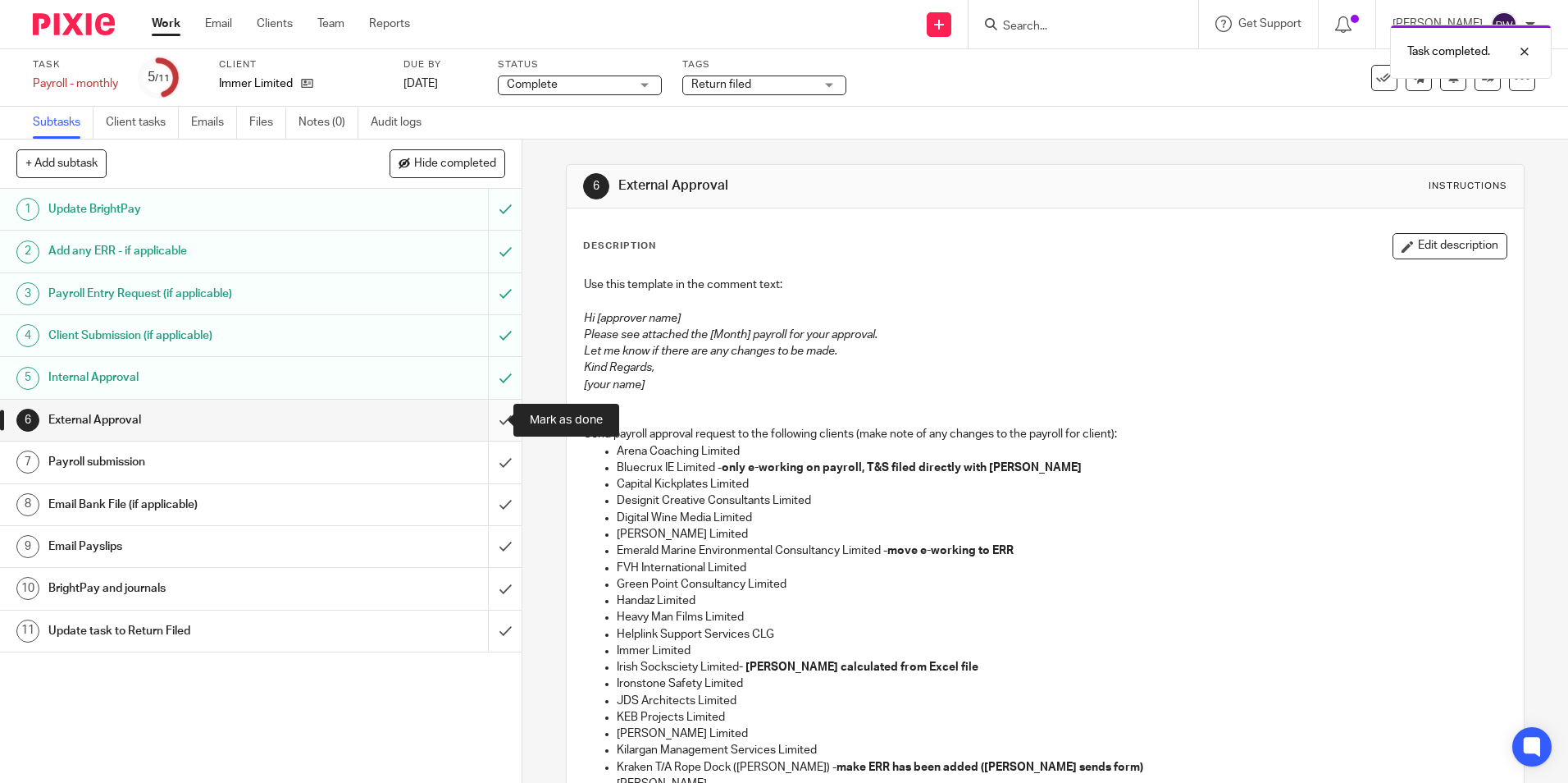
click at [485, 414] on input "submit" at bounding box center [261, 420] width 522 height 41
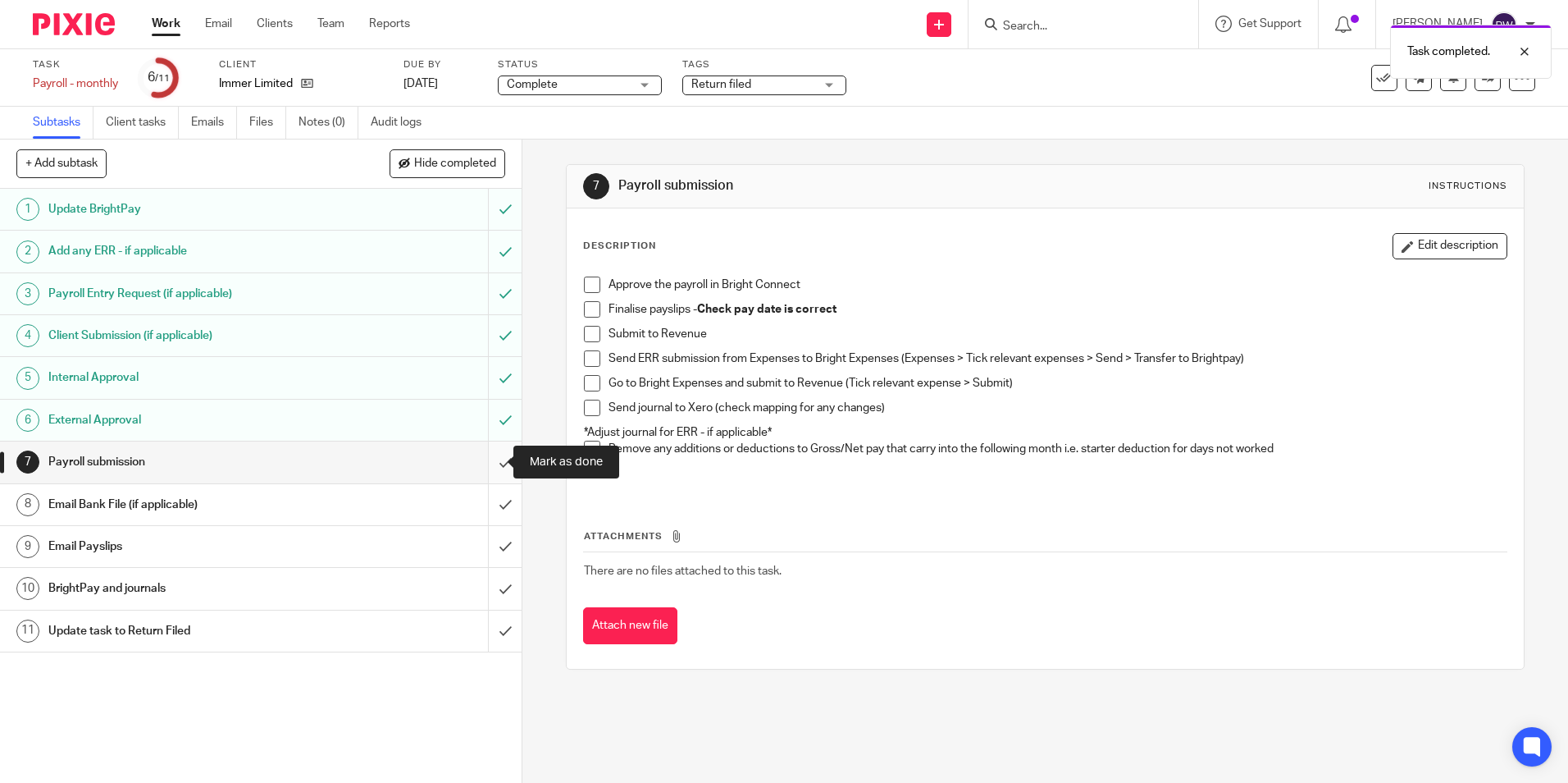
click at [485, 461] on input "submit" at bounding box center [261, 462] width 522 height 41
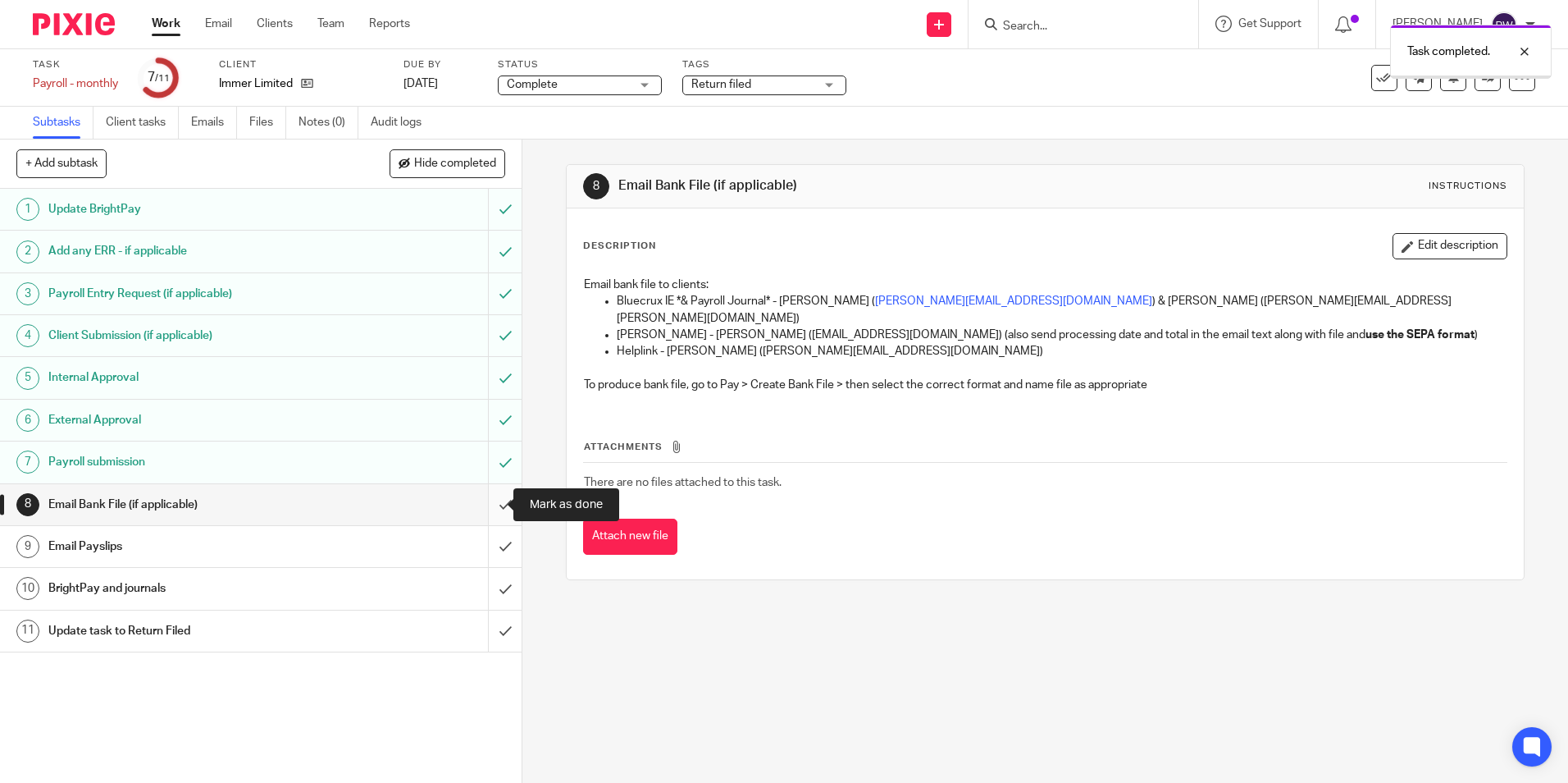
click at [494, 500] on input "submit" at bounding box center [261, 504] width 522 height 41
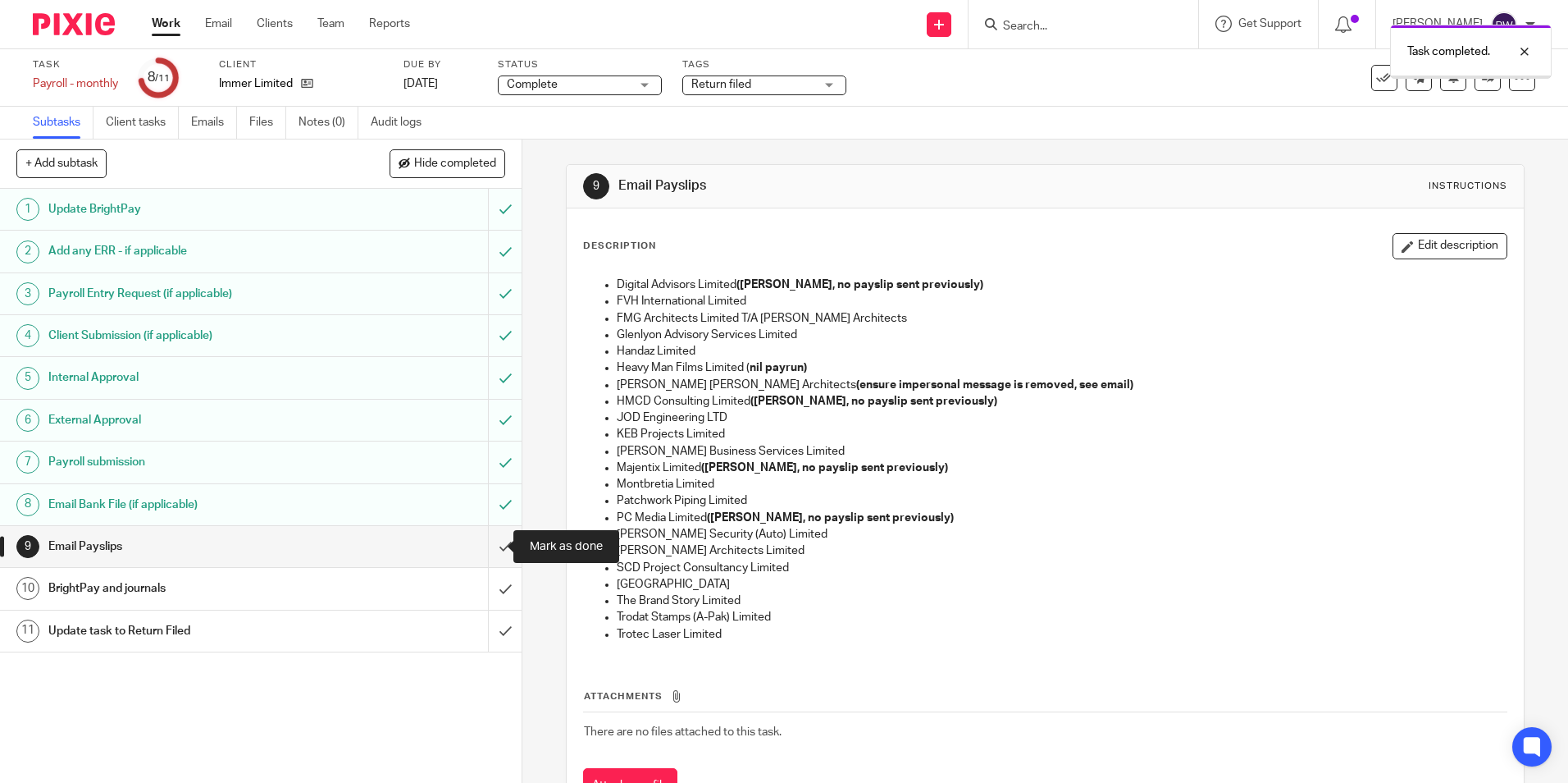
click at [489, 548] on input "submit" at bounding box center [261, 546] width 522 height 41
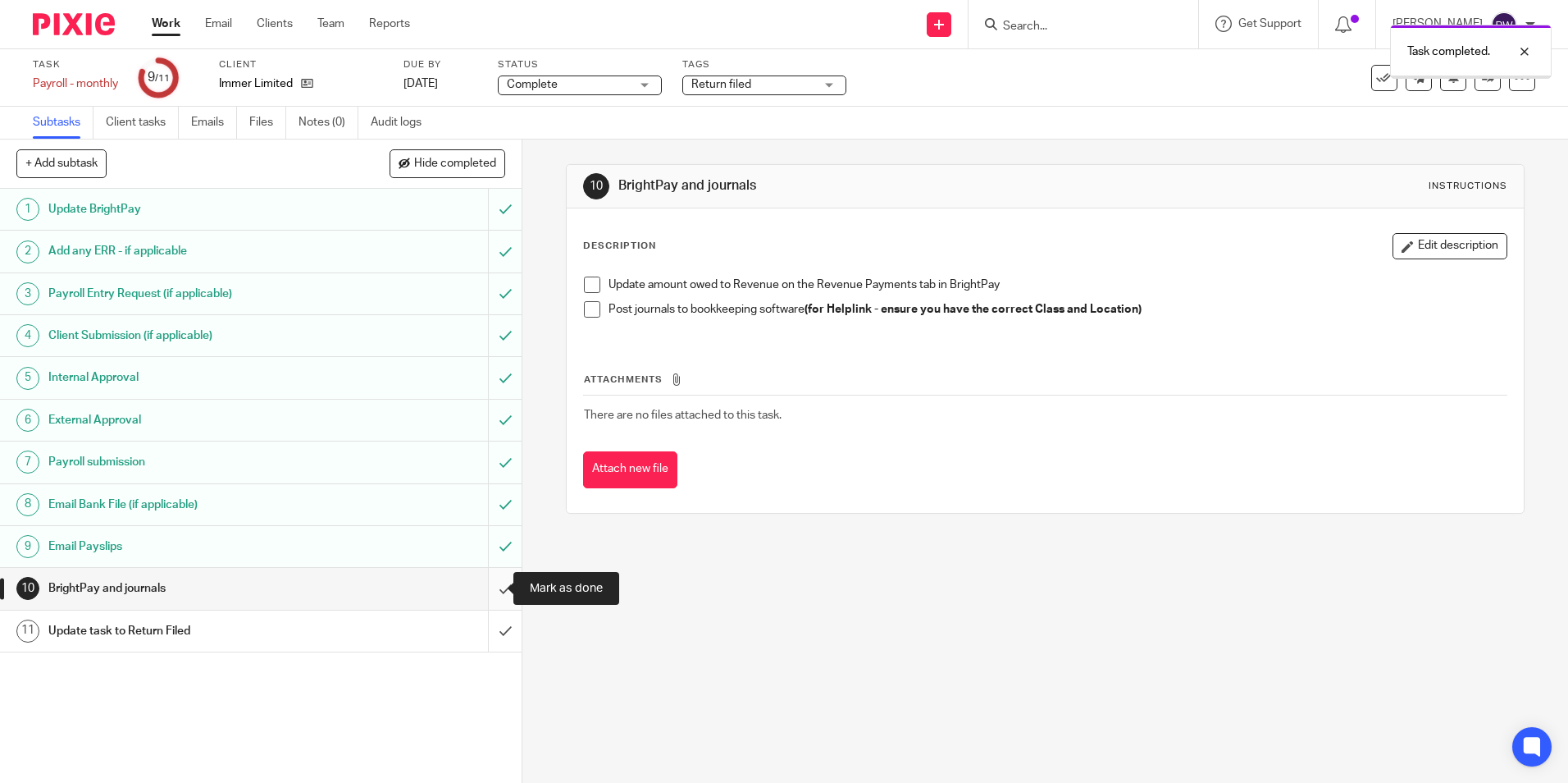
click at [489, 587] on input "submit" at bounding box center [261, 588] width 522 height 41
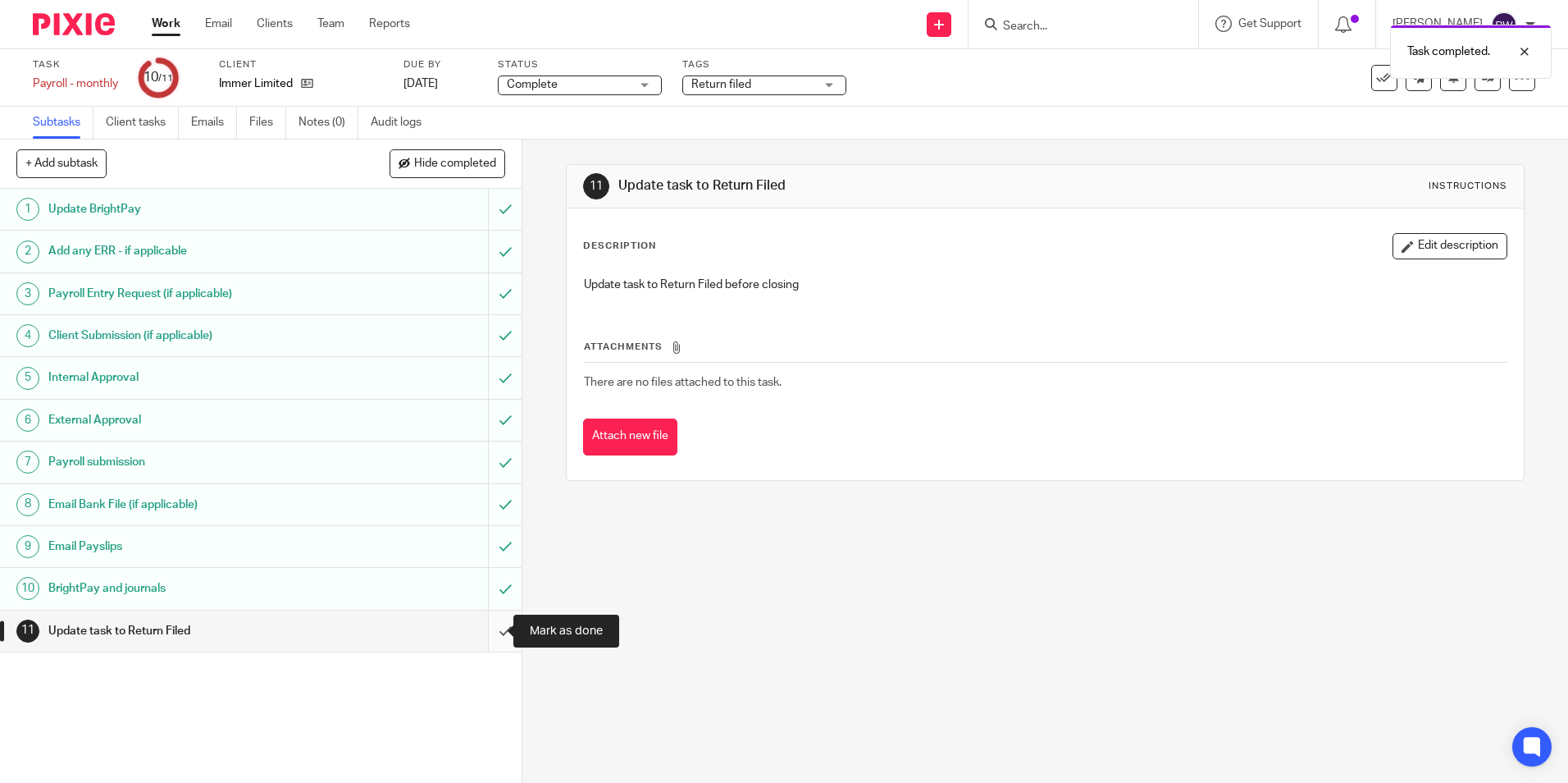
click at [484, 628] on input "submit" at bounding box center [261, 631] width 522 height 41
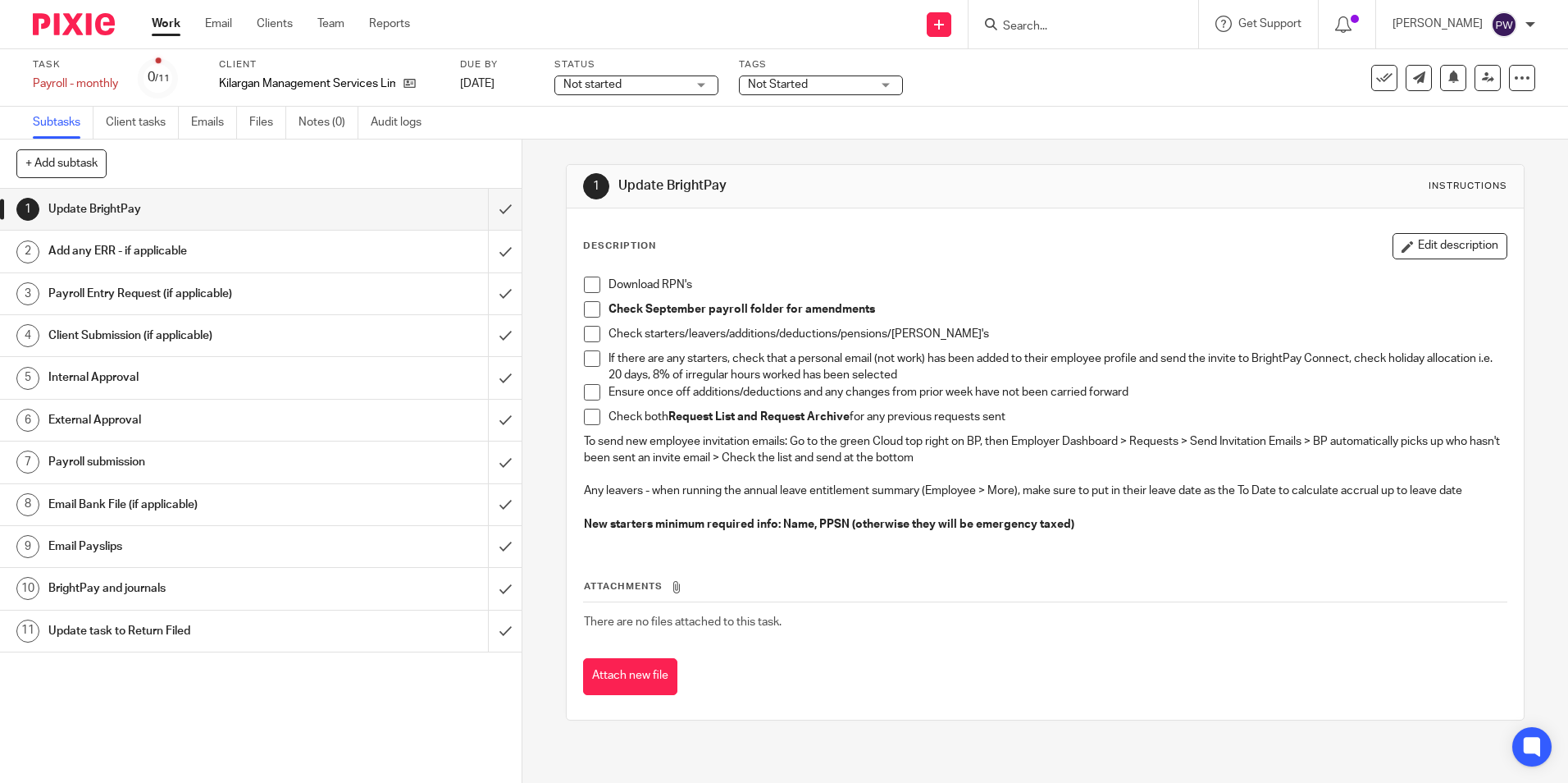
click at [593, 87] on span "Not started" at bounding box center [592, 85] width 59 height 12
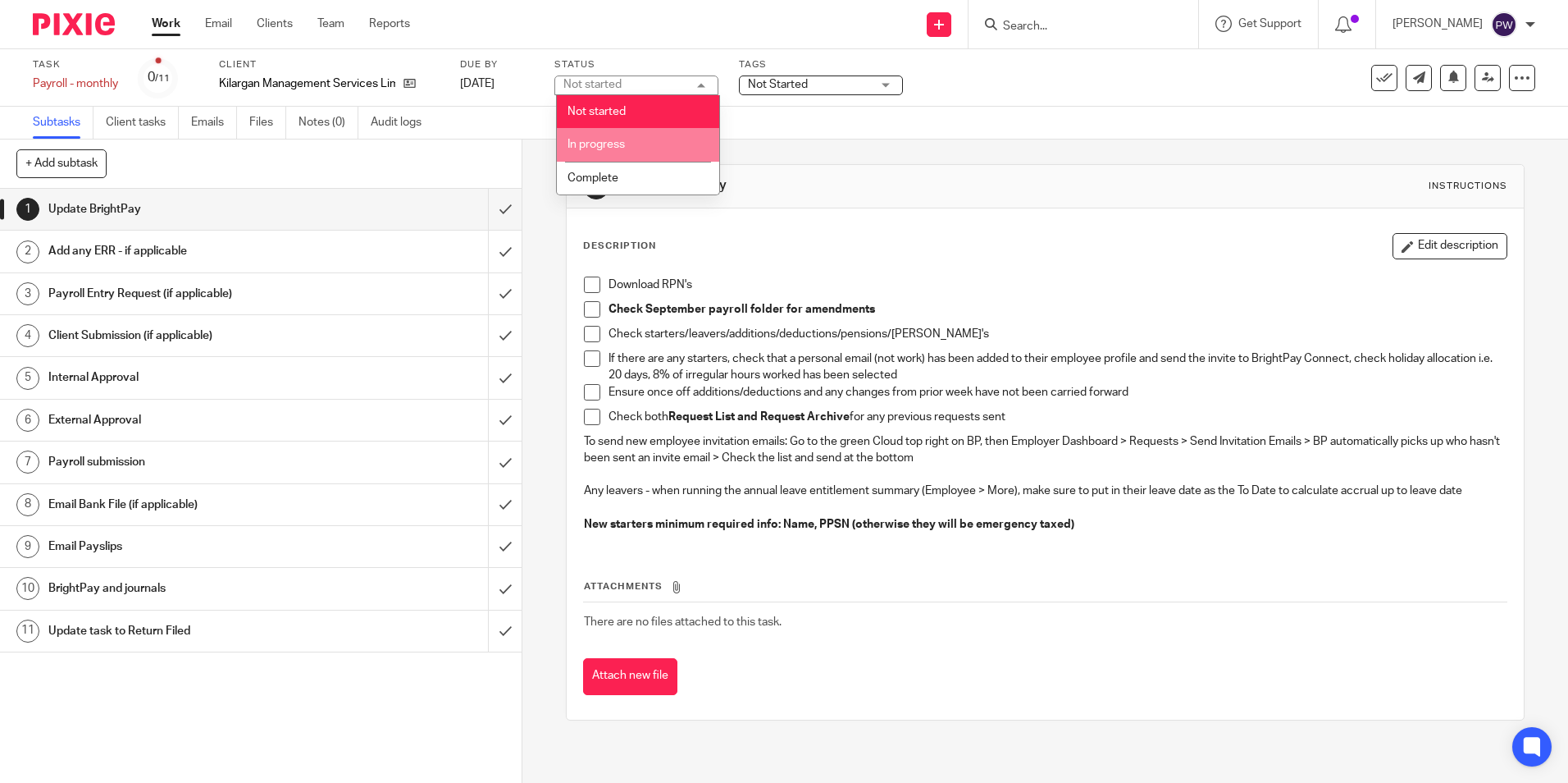
drag, startPoint x: 607, startPoint y: 141, endPoint x: 792, endPoint y: 72, distance: 197.4
click at [608, 141] on span "In progress" at bounding box center [596, 144] width 58 height 12
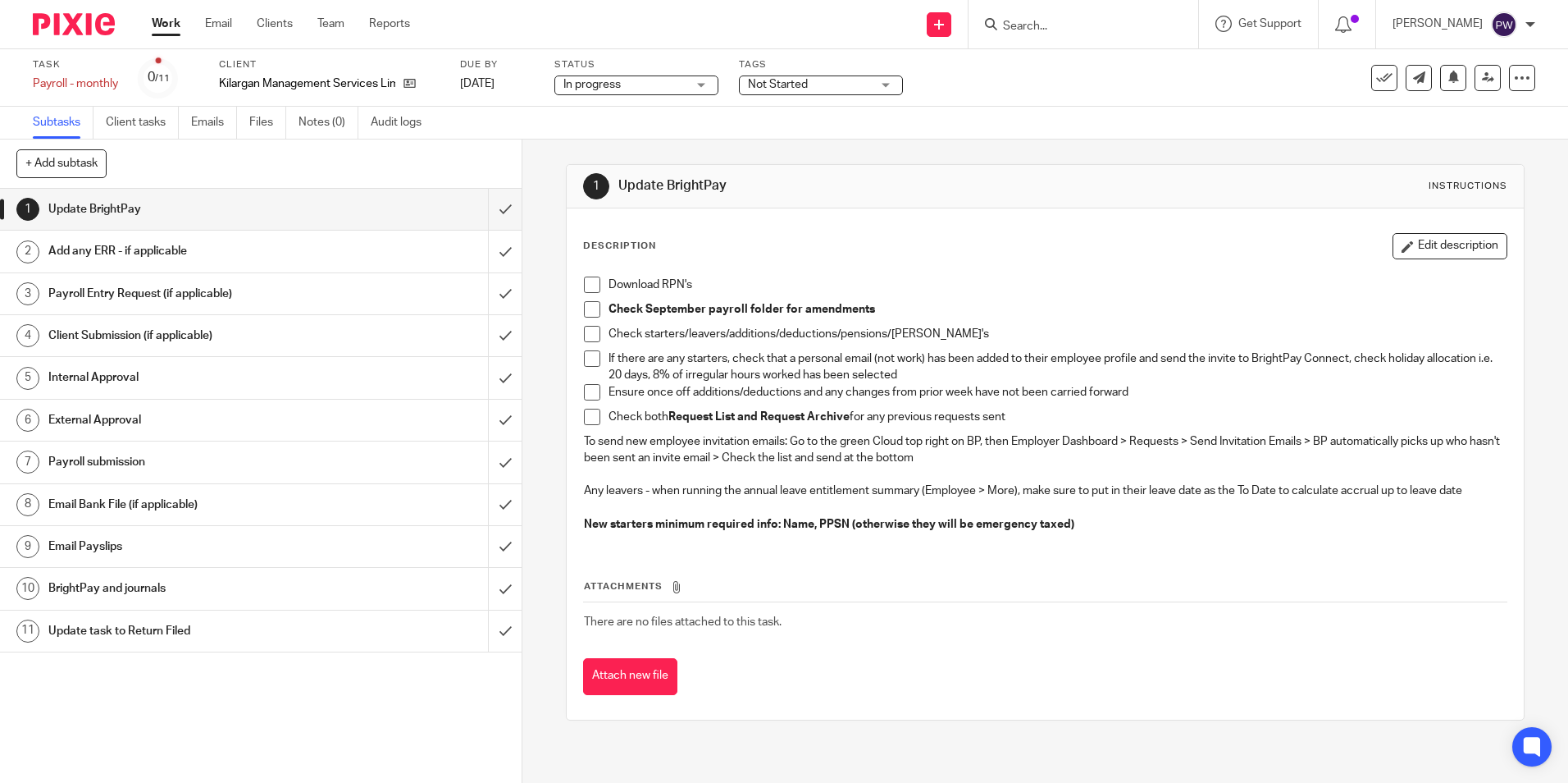
drag, startPoint x: 788, startPoint y: 84, endPoint x: 790, endPoint y: 109, distance: 25.1
click at [788, 84] on span "Not Started" at bounding box center [778, 85] width 60 height 12
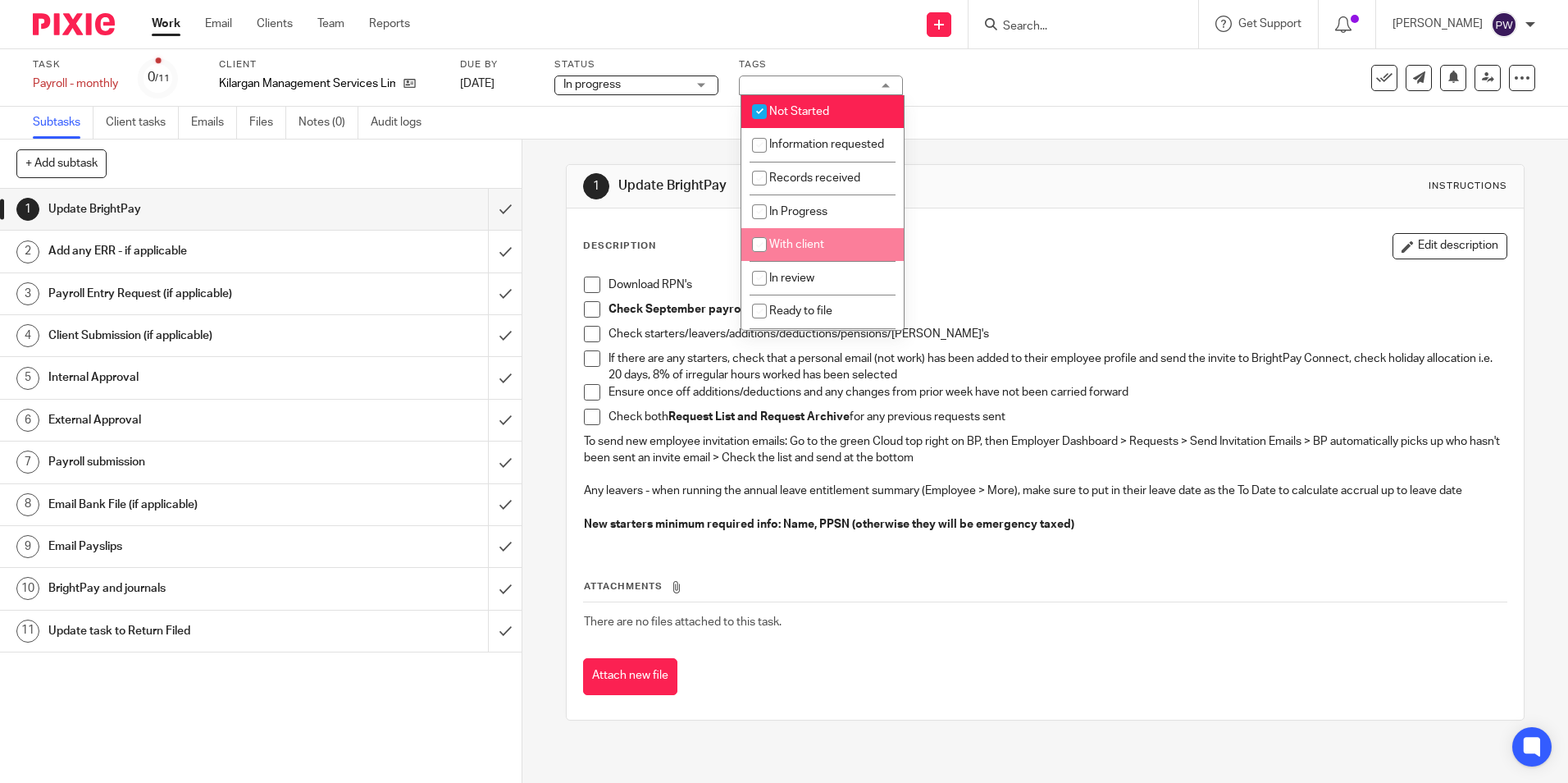
click at [795, 250] on span "With client" at bounding box center [796, 244] width 55 height 12
checkbox input "true"
click at [805, 108] on span "Not Started" at bounding box center [799, 112] width 60 height 12
checkbox input "false"
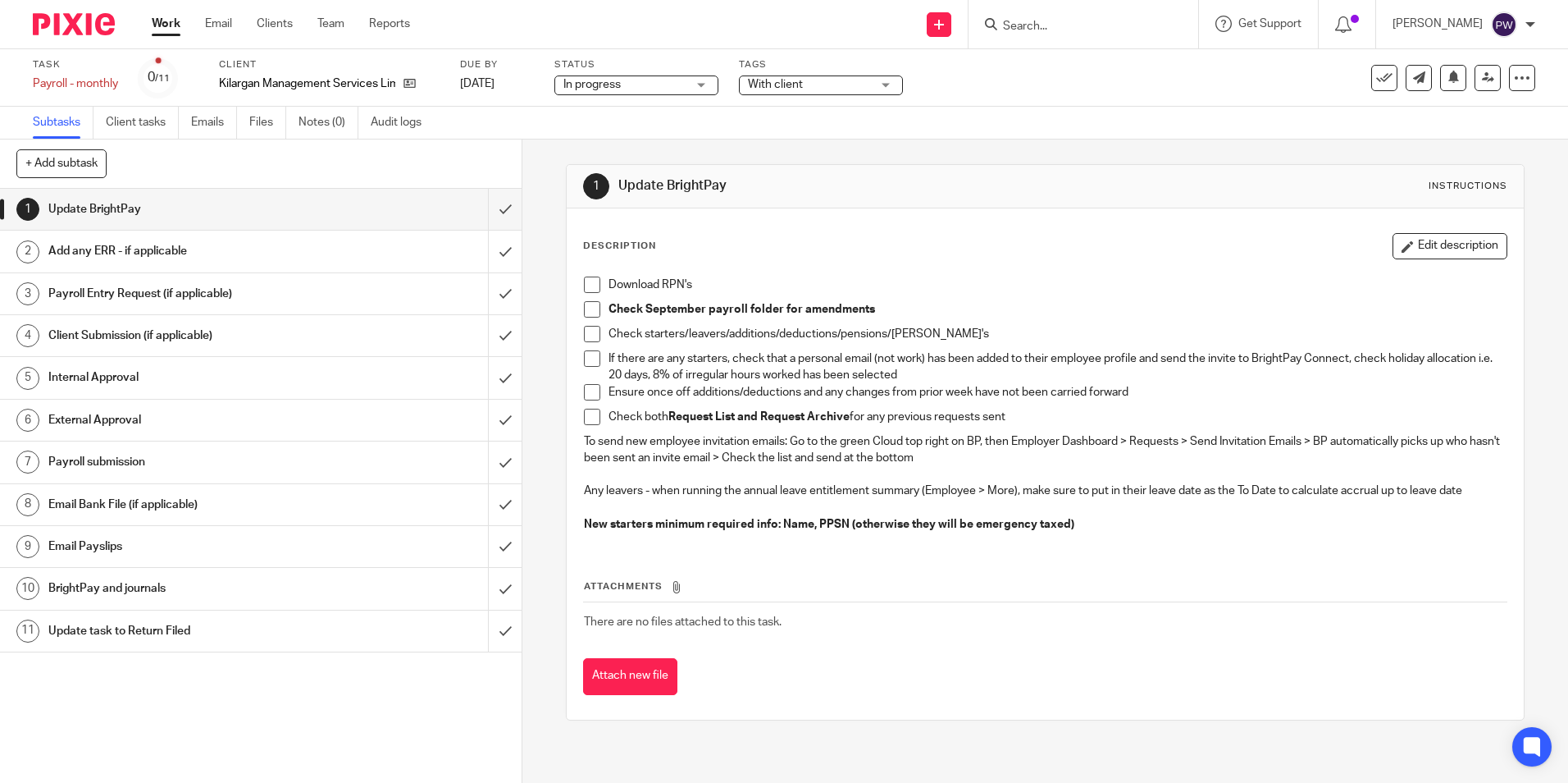
click at [1070, 137] on div "Subtasks Client tasks Emails Files Notes (0) Audit logs" at bounding box center [784, 123] width 1568 height 33
click at [484, 209] on input "submit" at bounding box center [261, 209] width 522 height 41
click at [144, 538] on h1 "Email Payslips" at bounding box center [188, 546] width 282 height 25
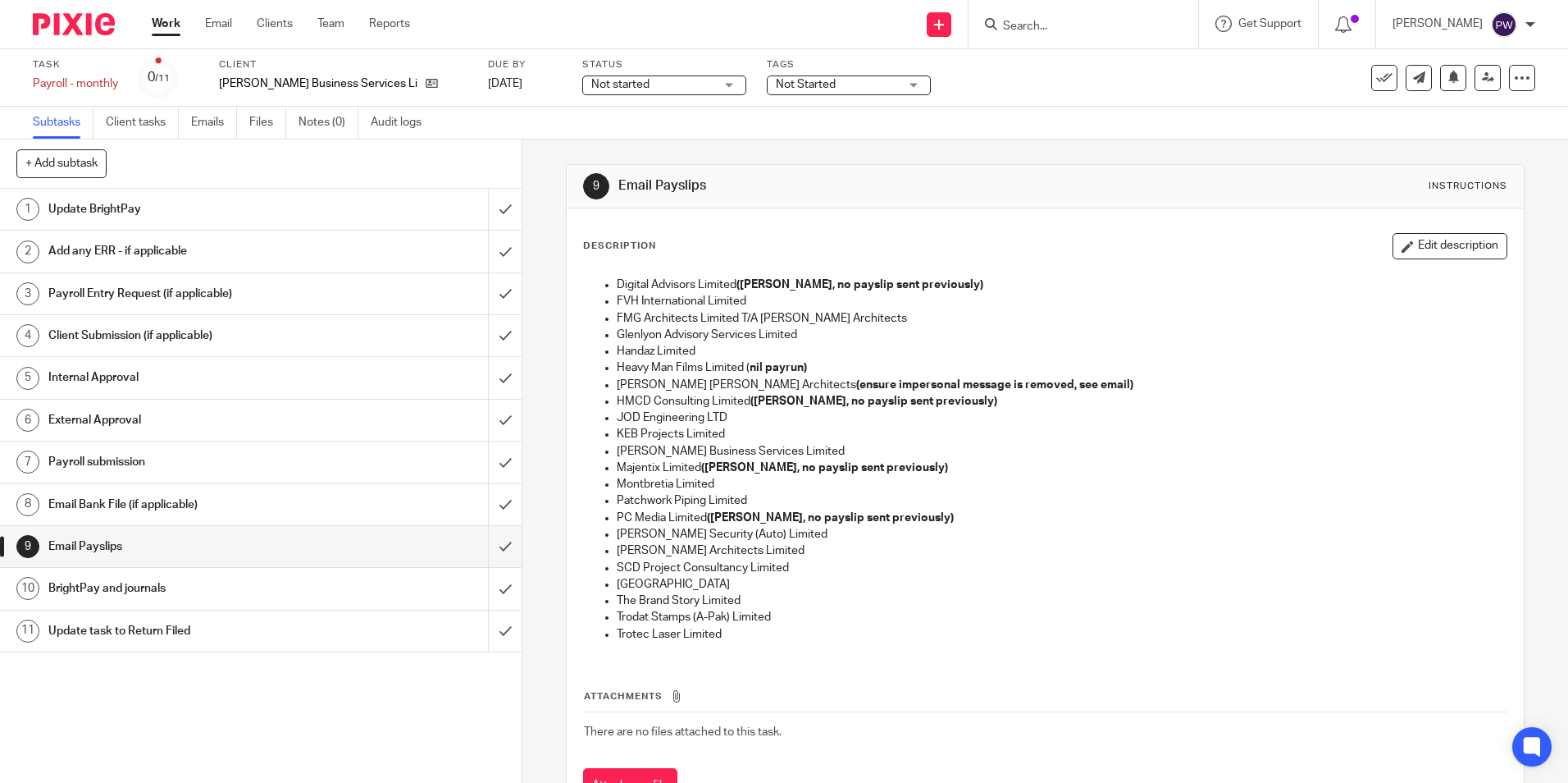
click at [646, 88] on span "Not started" at bounding box center [653, 85] width 123 height 17
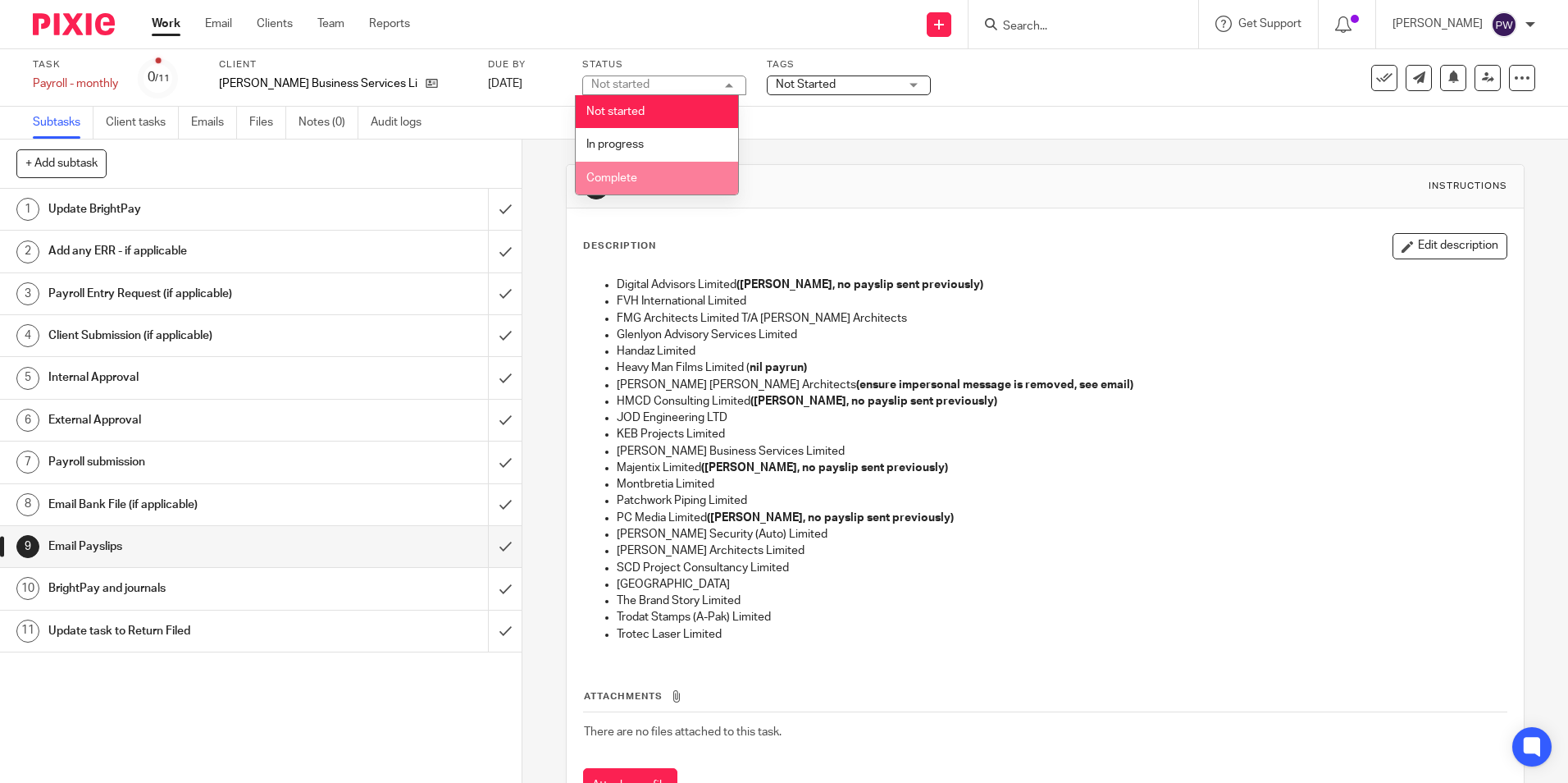
click at [651, 176] on li "Complete" at bounding box center [657, 178] width 162 height 34
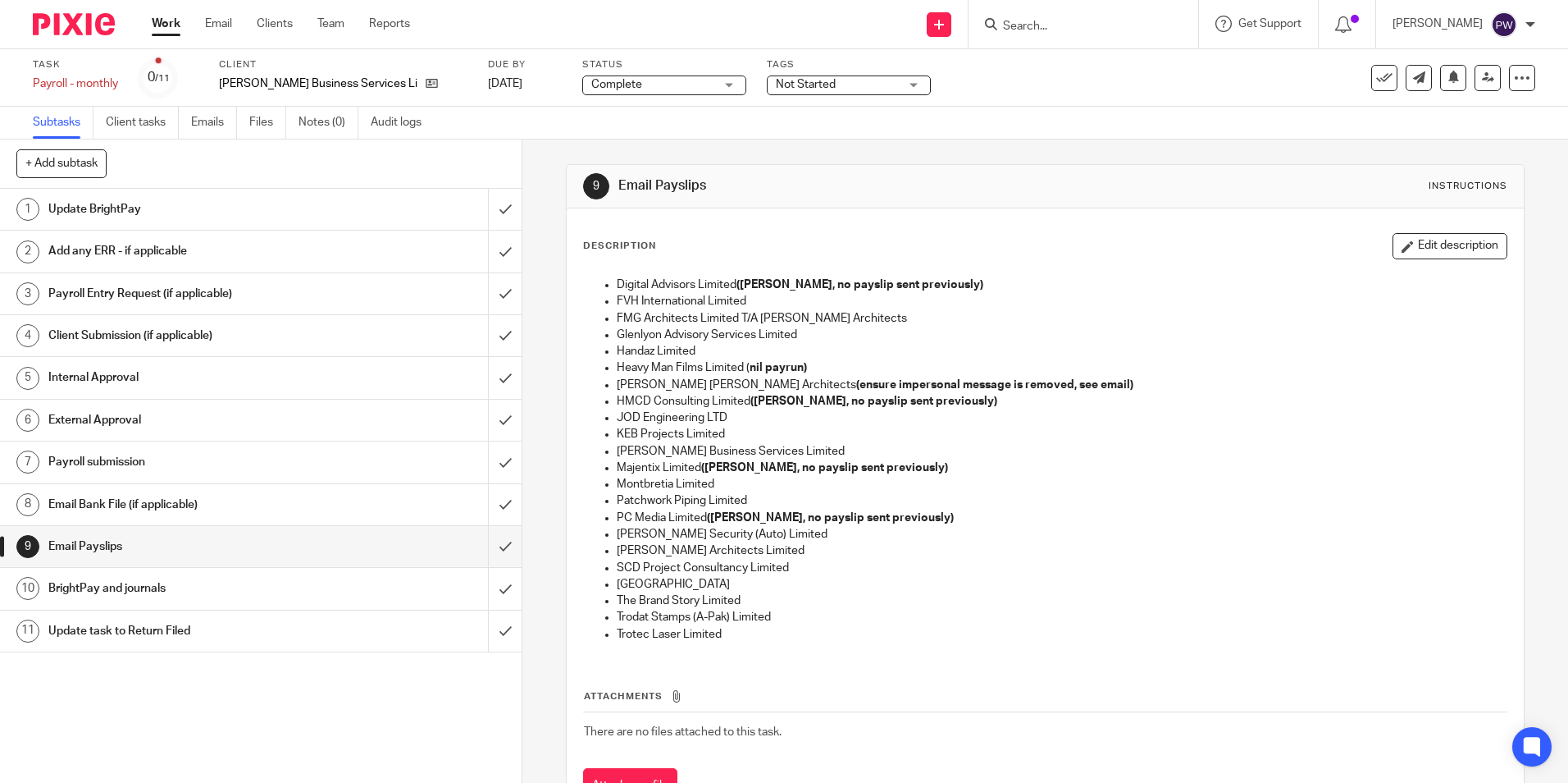
click at [831, 85] on span "Not Started" at bounding box center [837, 85] width 123 height 17
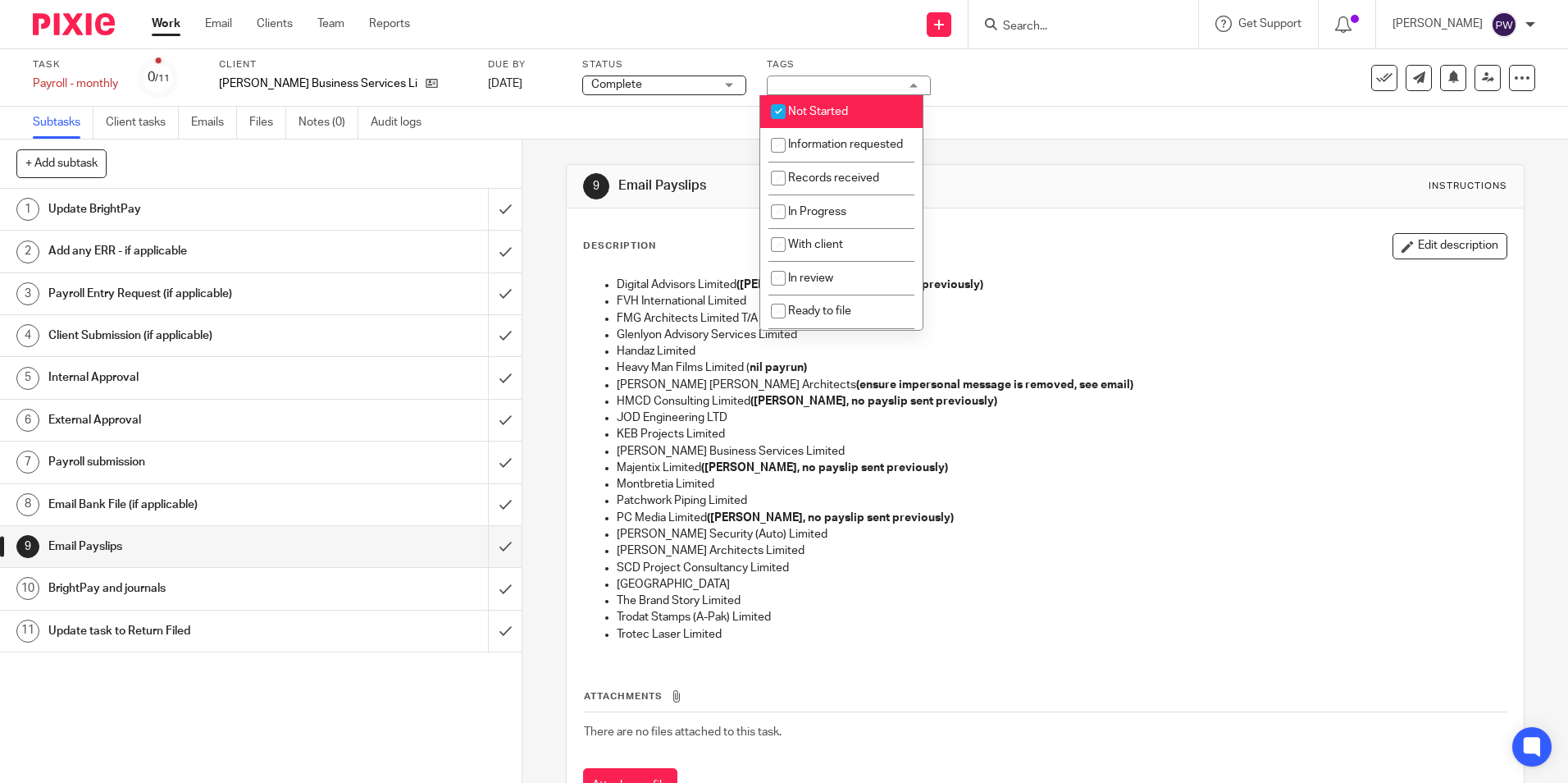
click at [815, 109] on span "Not Started" at bounding box center [818, 112] width 60 height 12
checkbox input "false"
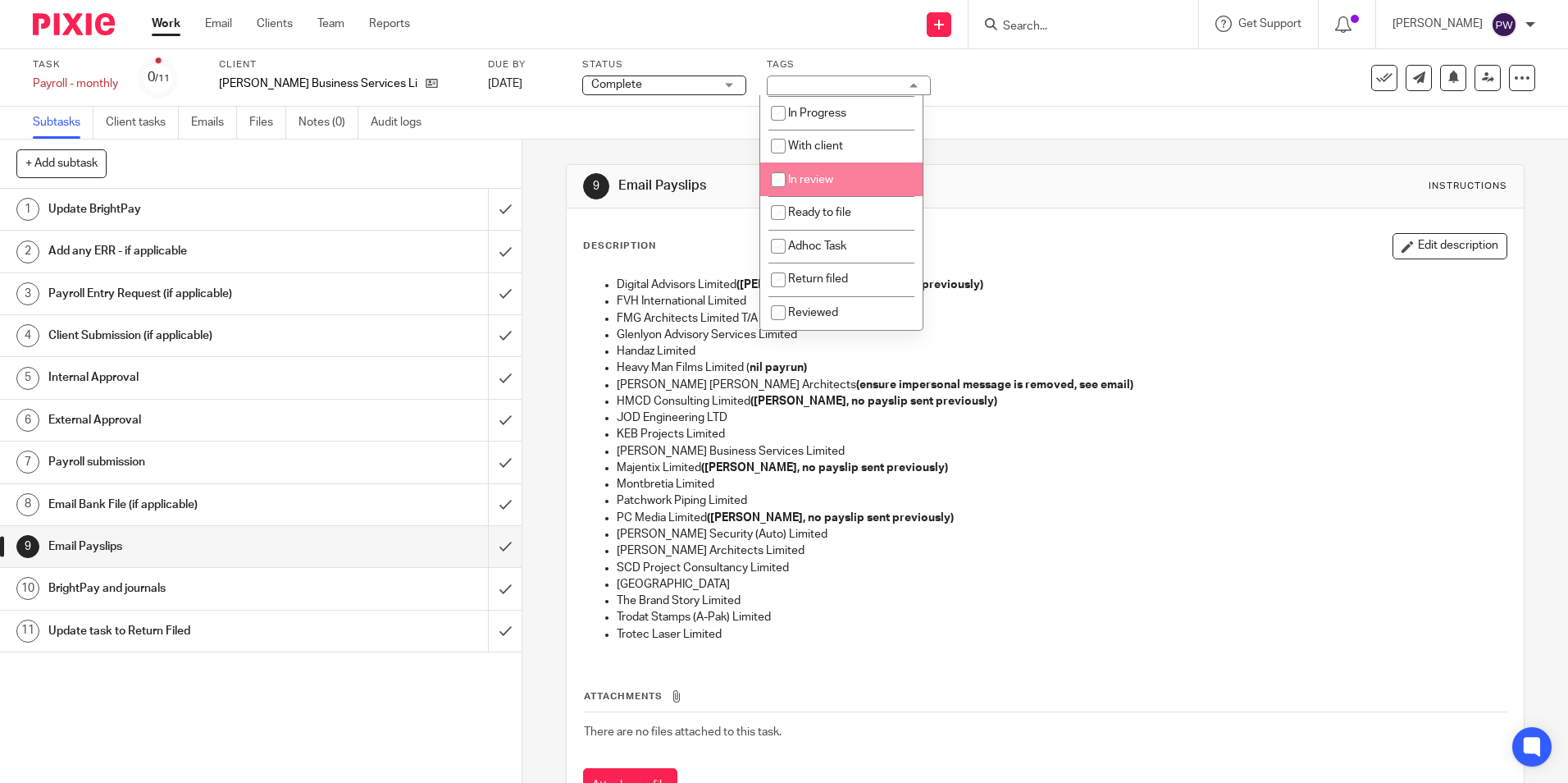
scroll to position [114, 0]
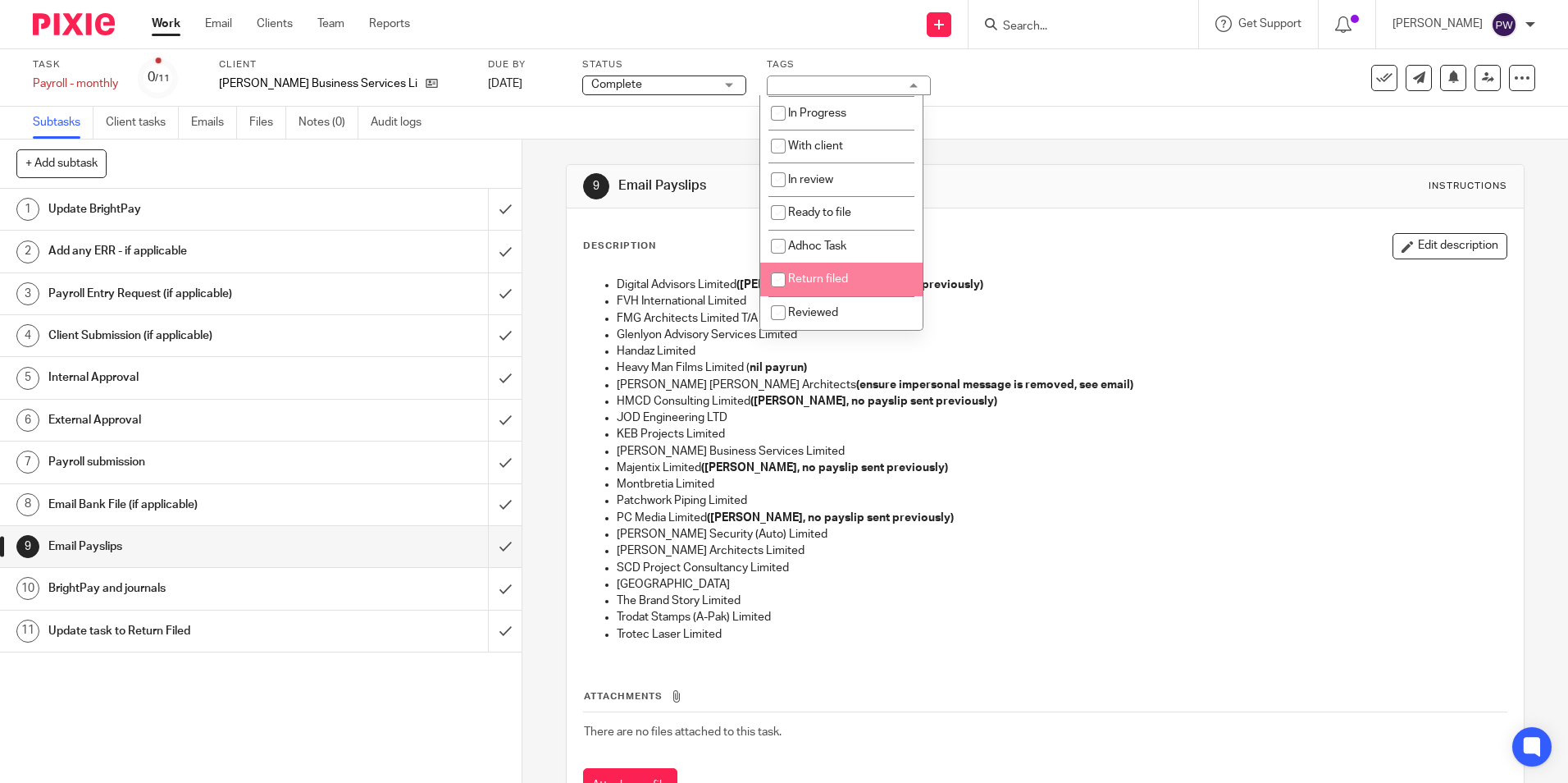
click at [812, 284] on span "Return filed" at bounding box center [818, 279] width 60 height 12
checkbox input "true"
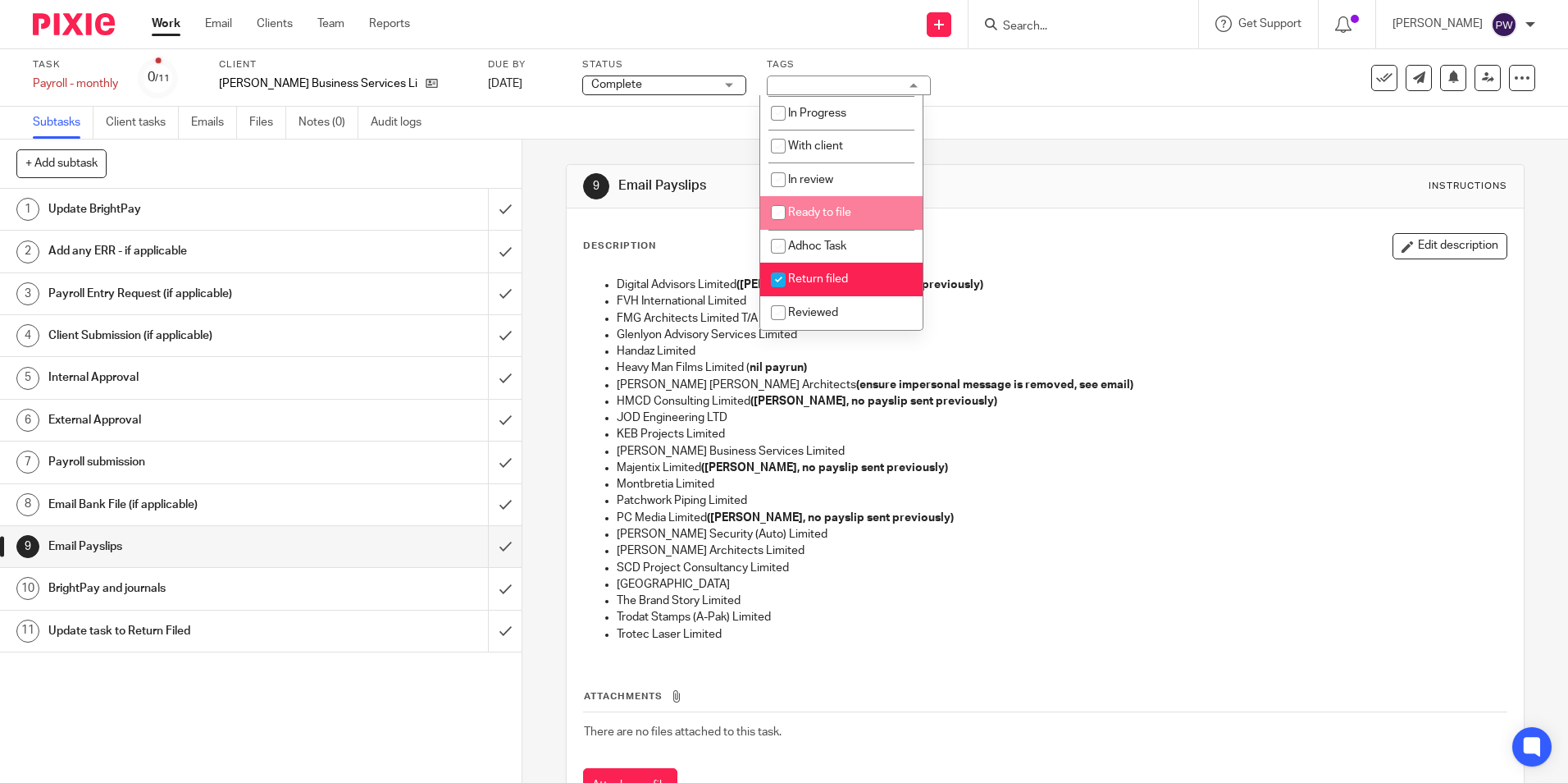
click at [997, 145] on div "9 Email Payslips Instructions Description Edit description Digital Advisors Lim…" at bounding box center [1045, 496] width 958 height 715
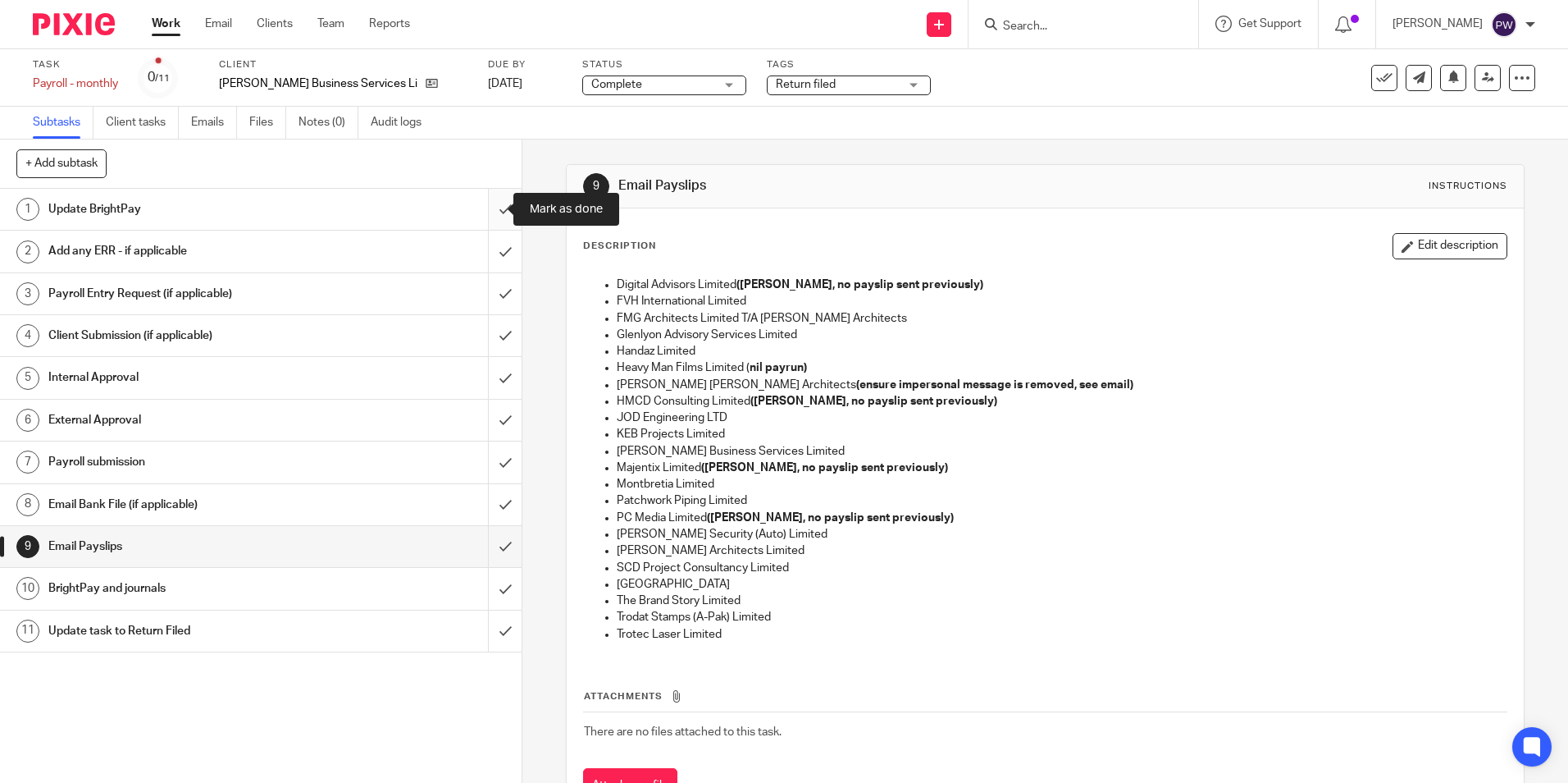
click at [491, 214] on input "submit" at bounding box center [261, 209] width 522 height 41
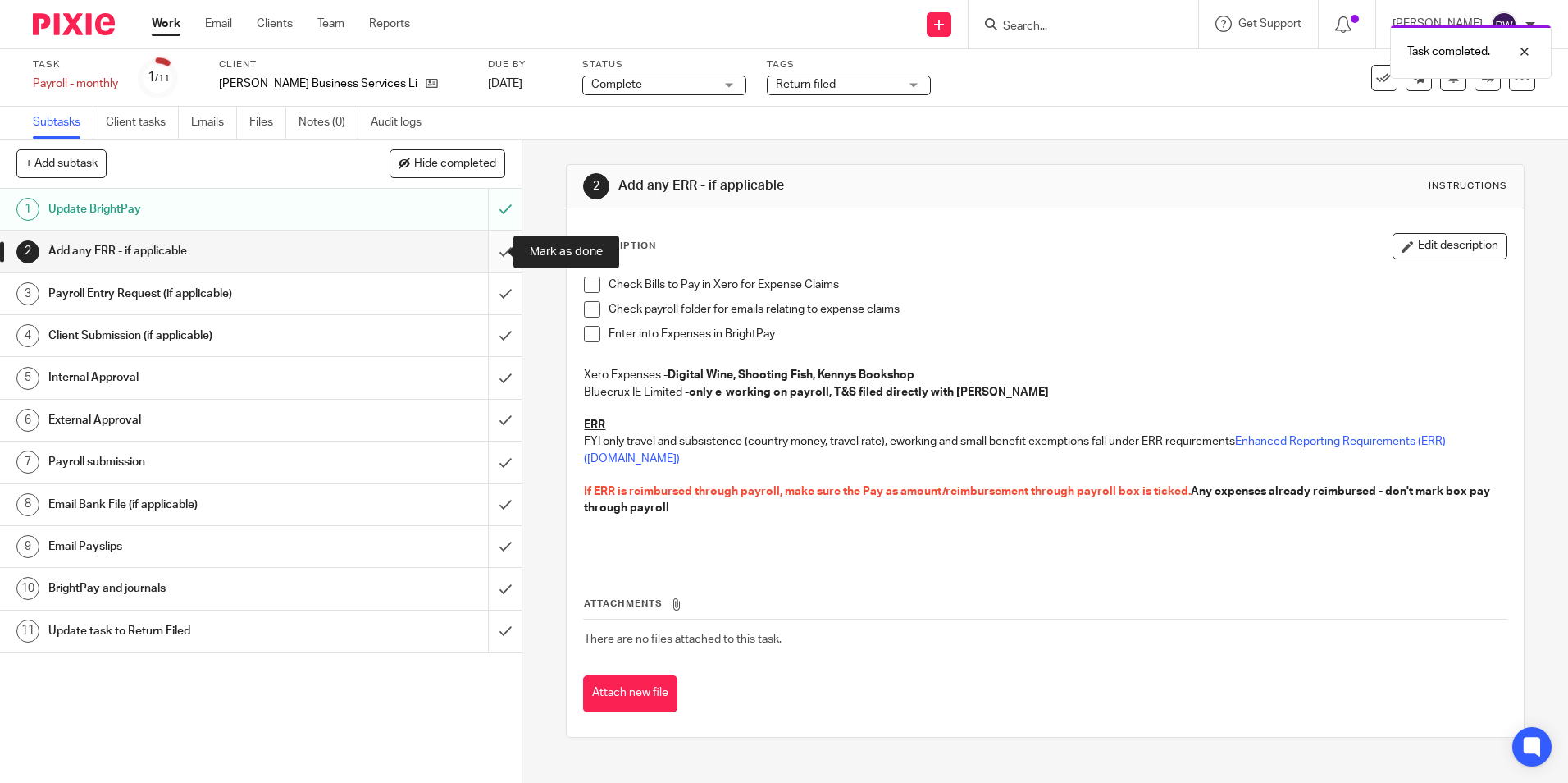
click at [486, 251] on input "submit" at bounding box center [261, 251] width 522 height 41
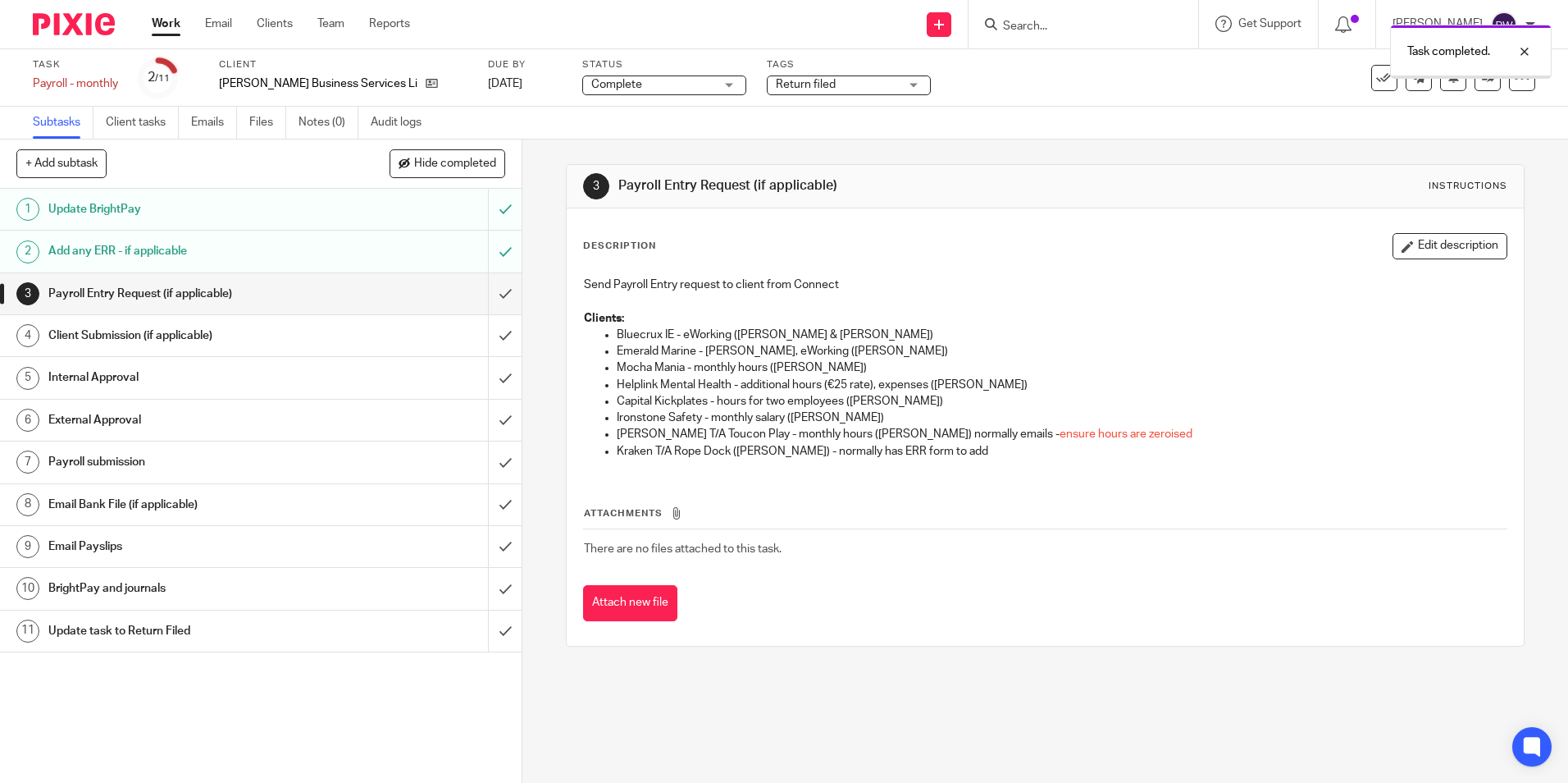
click at [488, 298] on input "submit" at bounding box center [261, 293] width 522 height 41
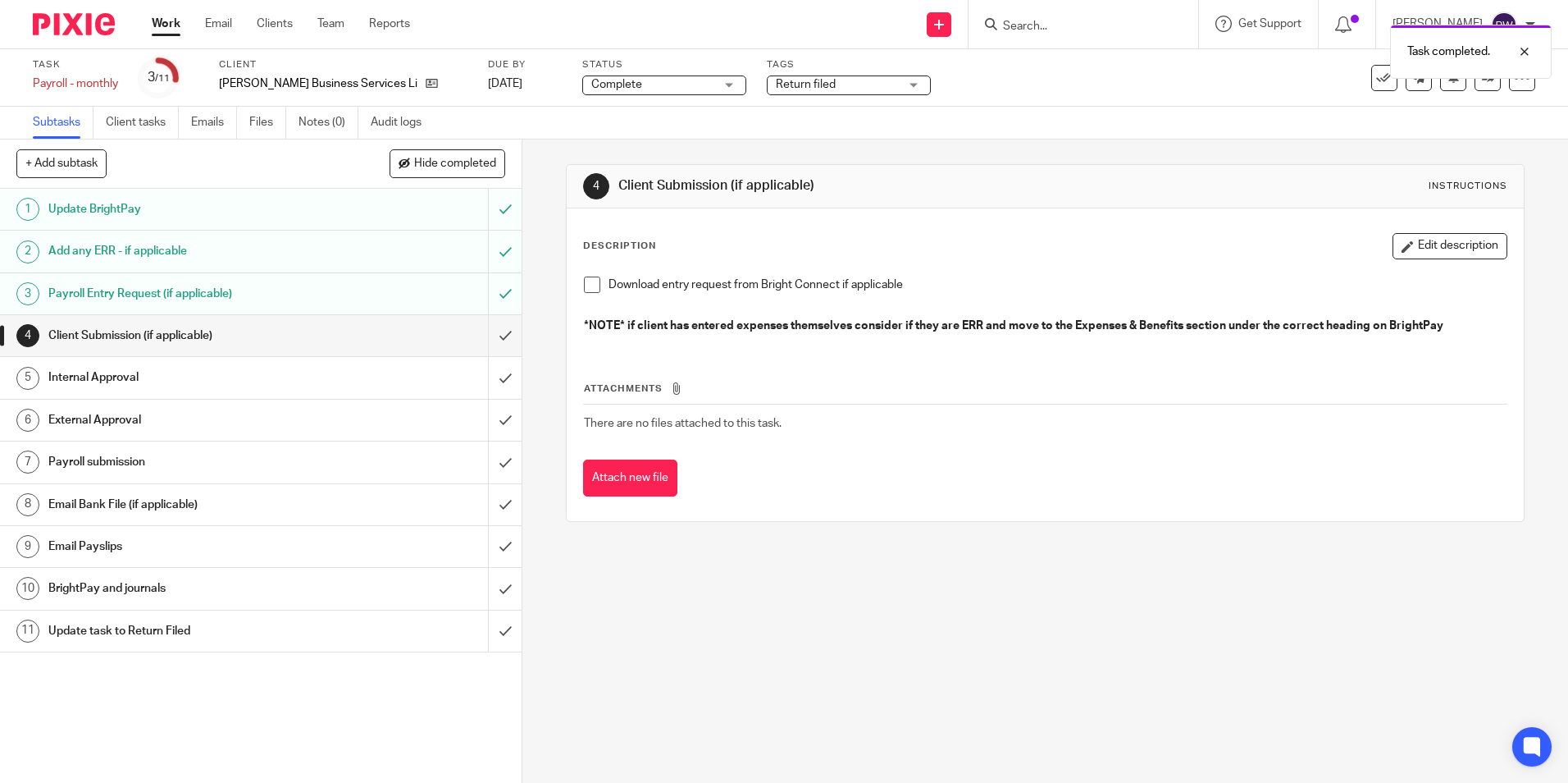
click at [491, 337] on input "submit" at bounding box center [261, 336] width 522 height 41
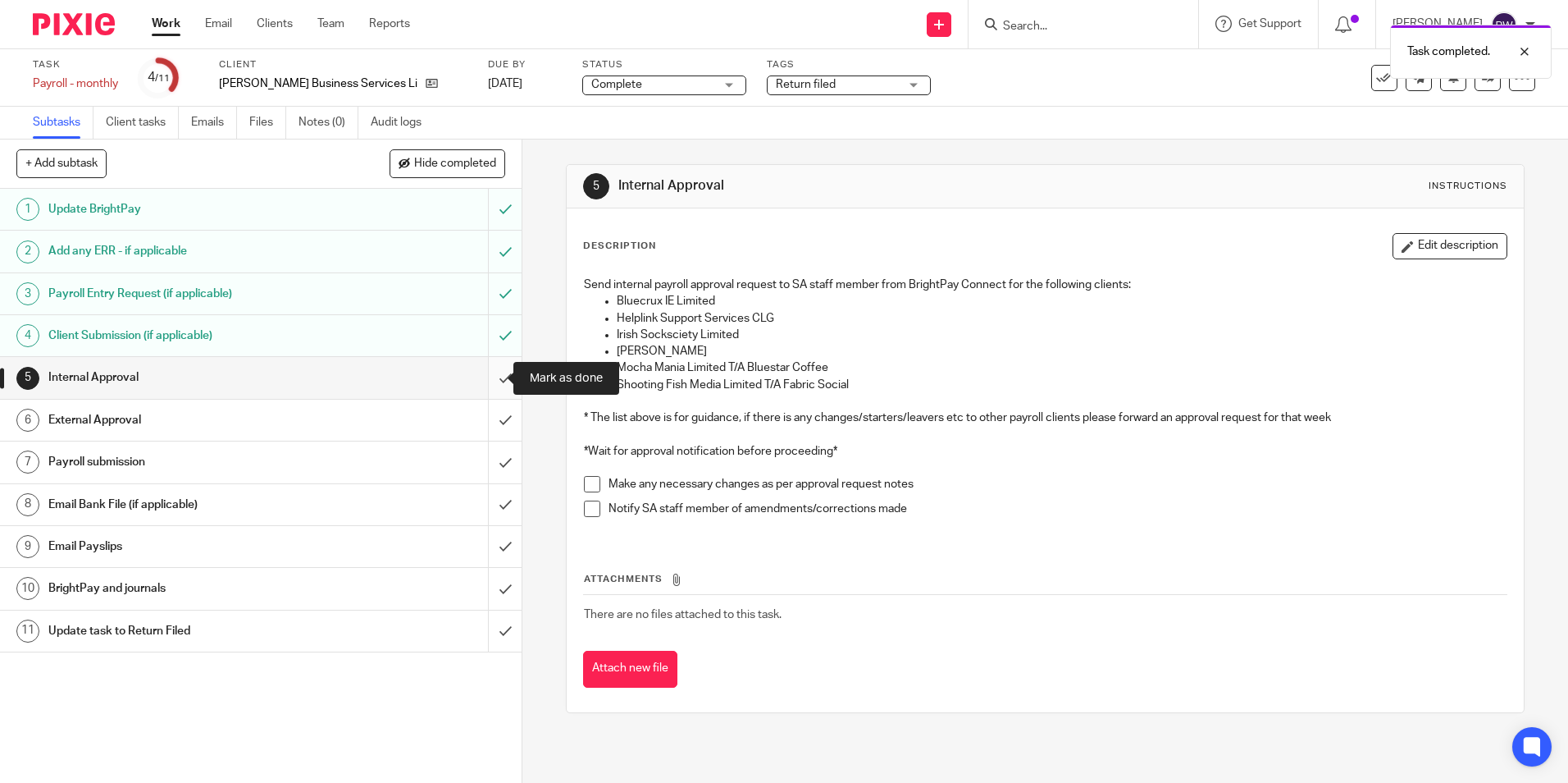
click at [497, 371] on input "submit" at bounding box center [261, 377] width 522 height 41
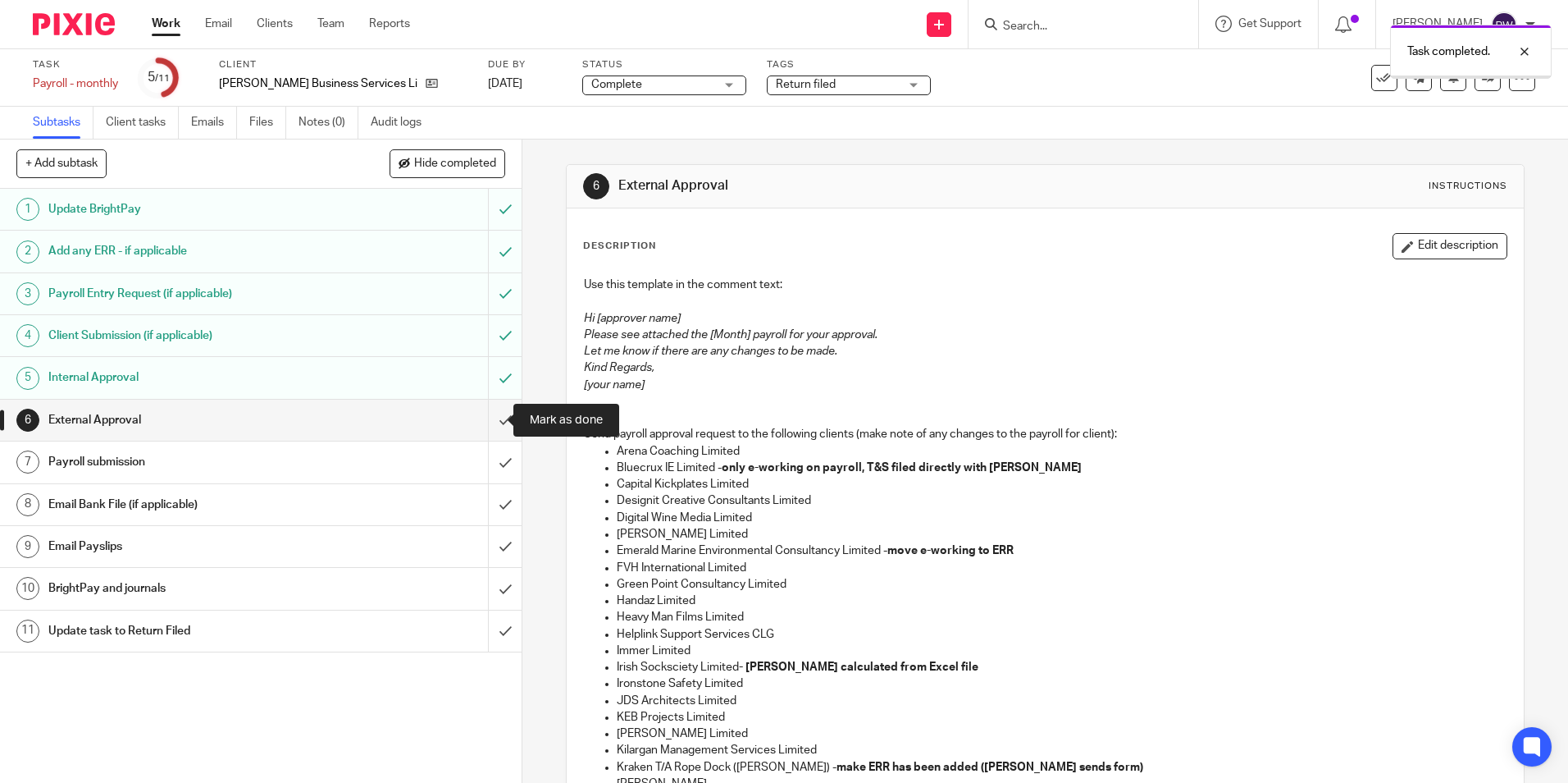
click at [493, 430] on input "submit" at bounding box center [261, 420] width 522 height 41
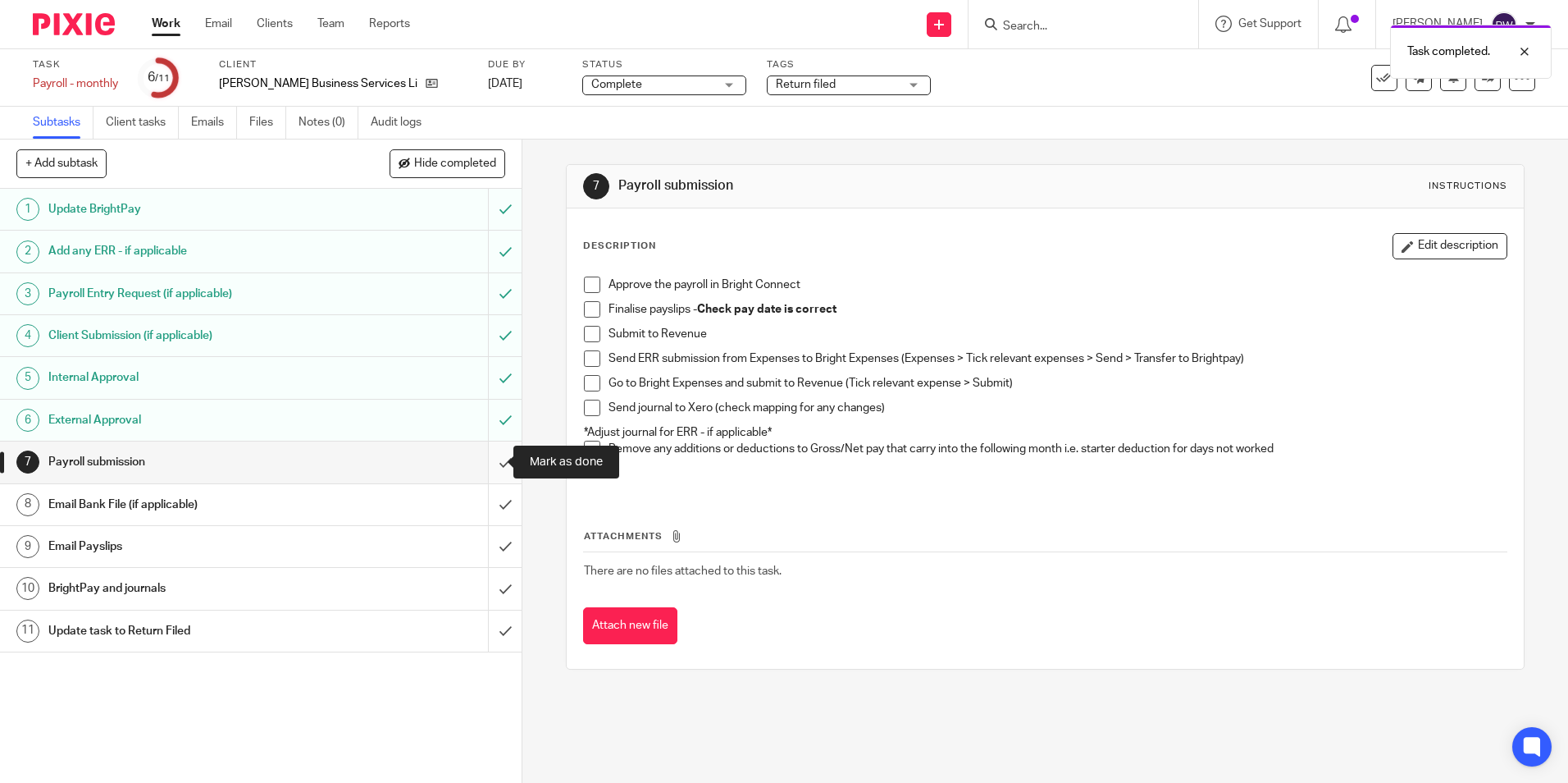
click at [493, 453] on input "submit" at bounding box center [261, 462] width 522 height 41
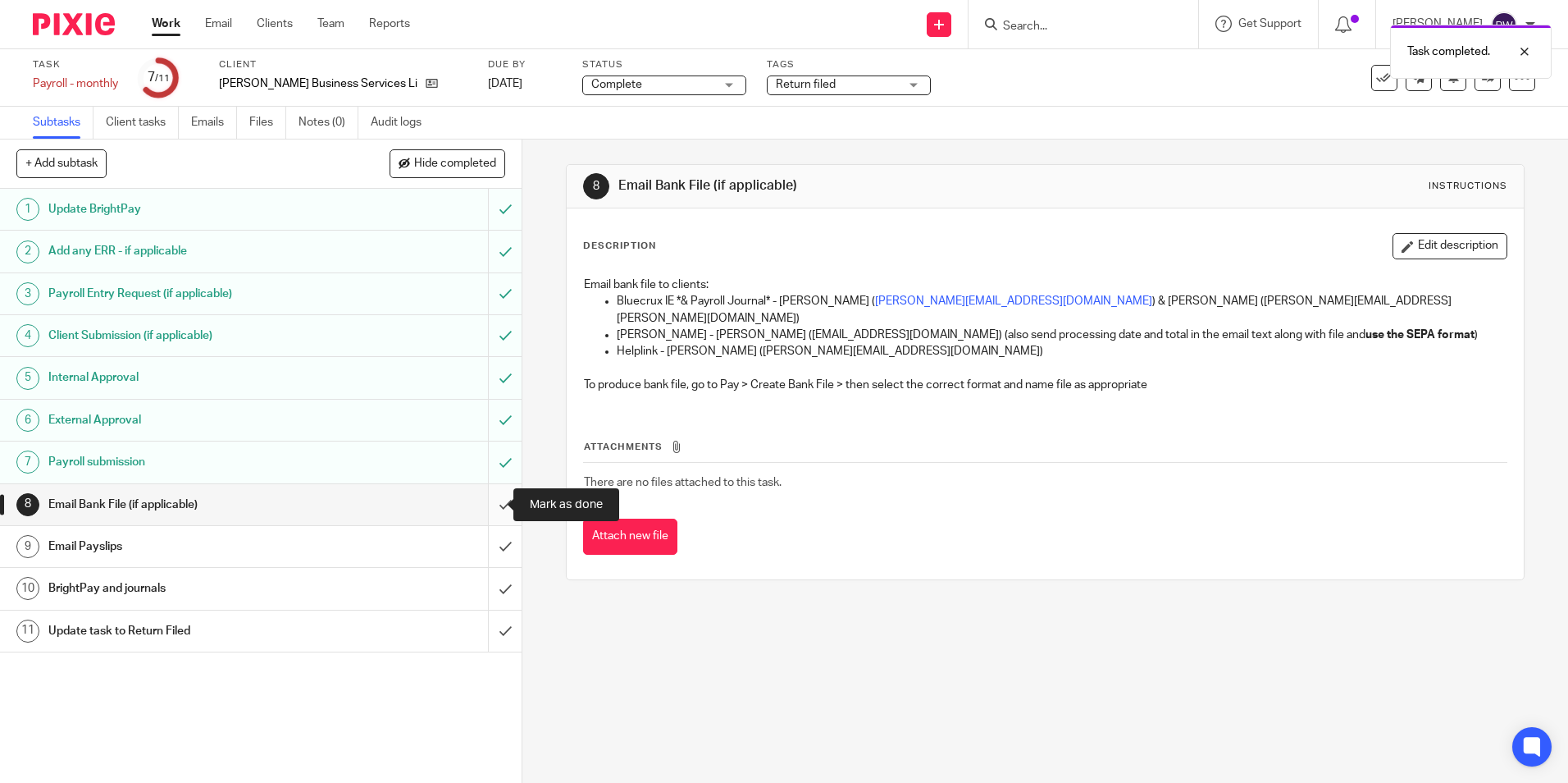
click at [488, 511] on input "submit" at bounding box center [261, 504] width 522 height 41
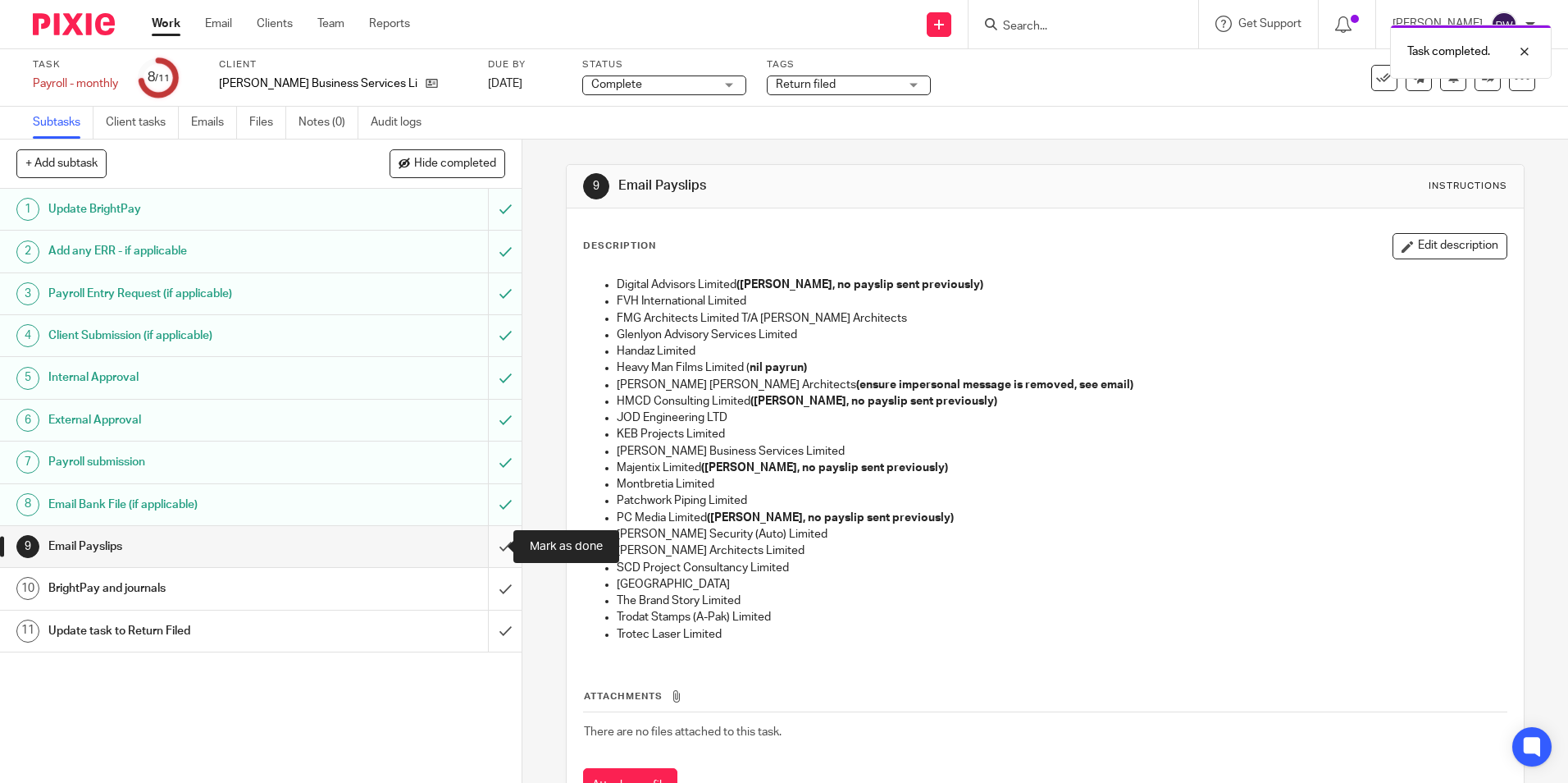
click at [496, 542] on input "submit" at bounding box center [261, 546] width 522 height 41
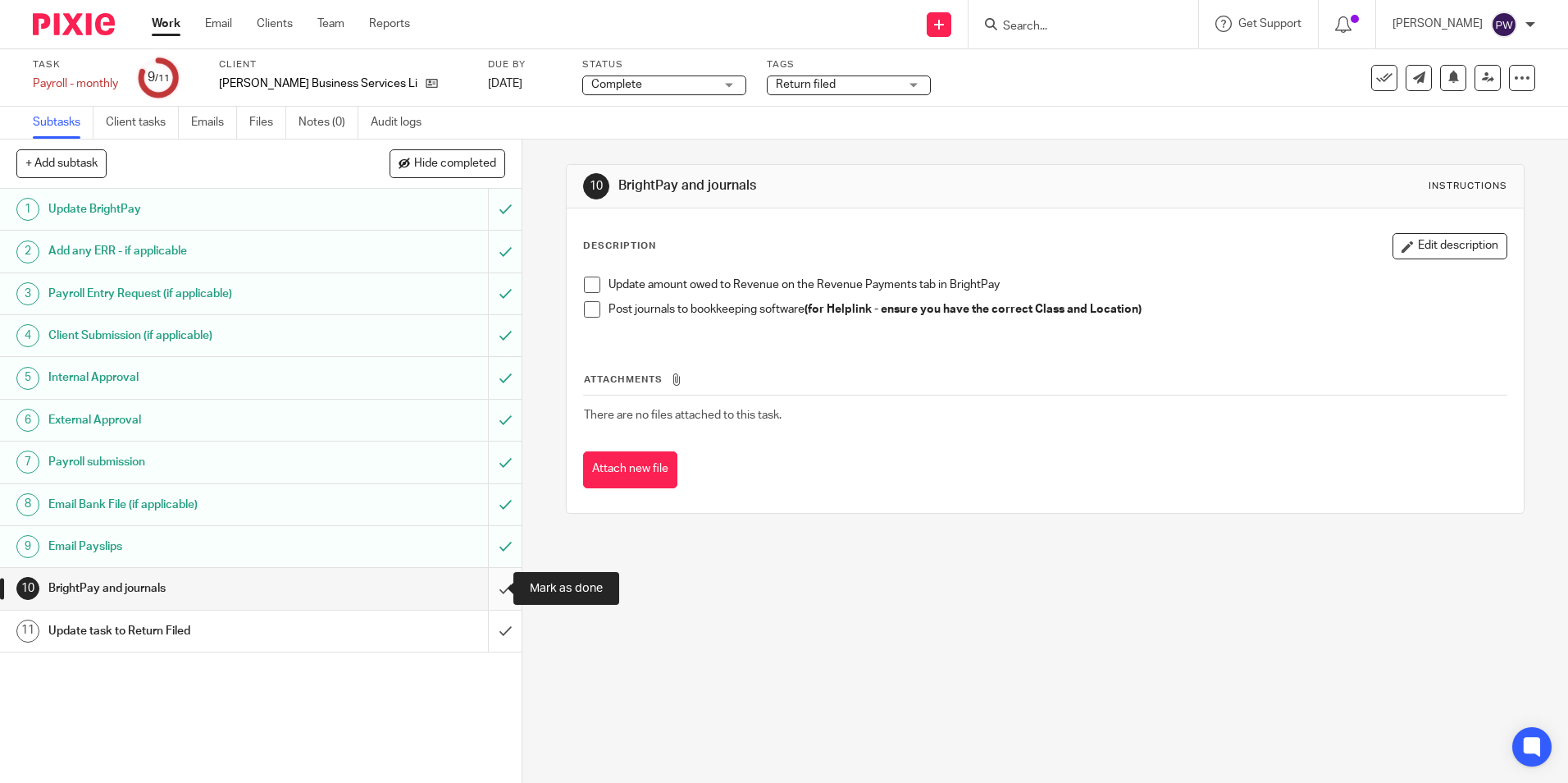
click at [486, 586] on input "submit" at bounding box center [261, 588] width 522 height 41
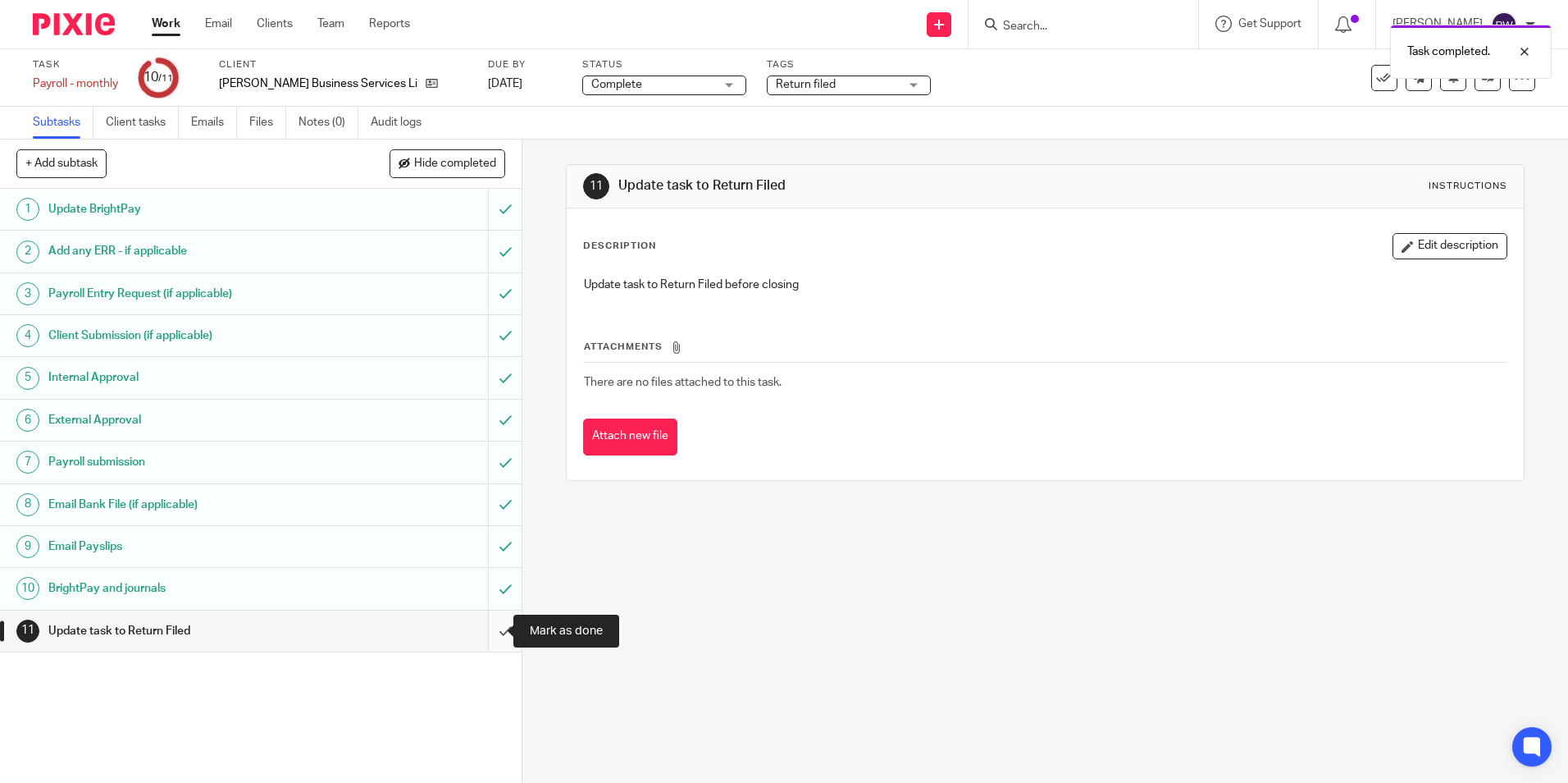
click at [486, 634] on input "submit" at bounding box center [261, 631] width 522 height 41
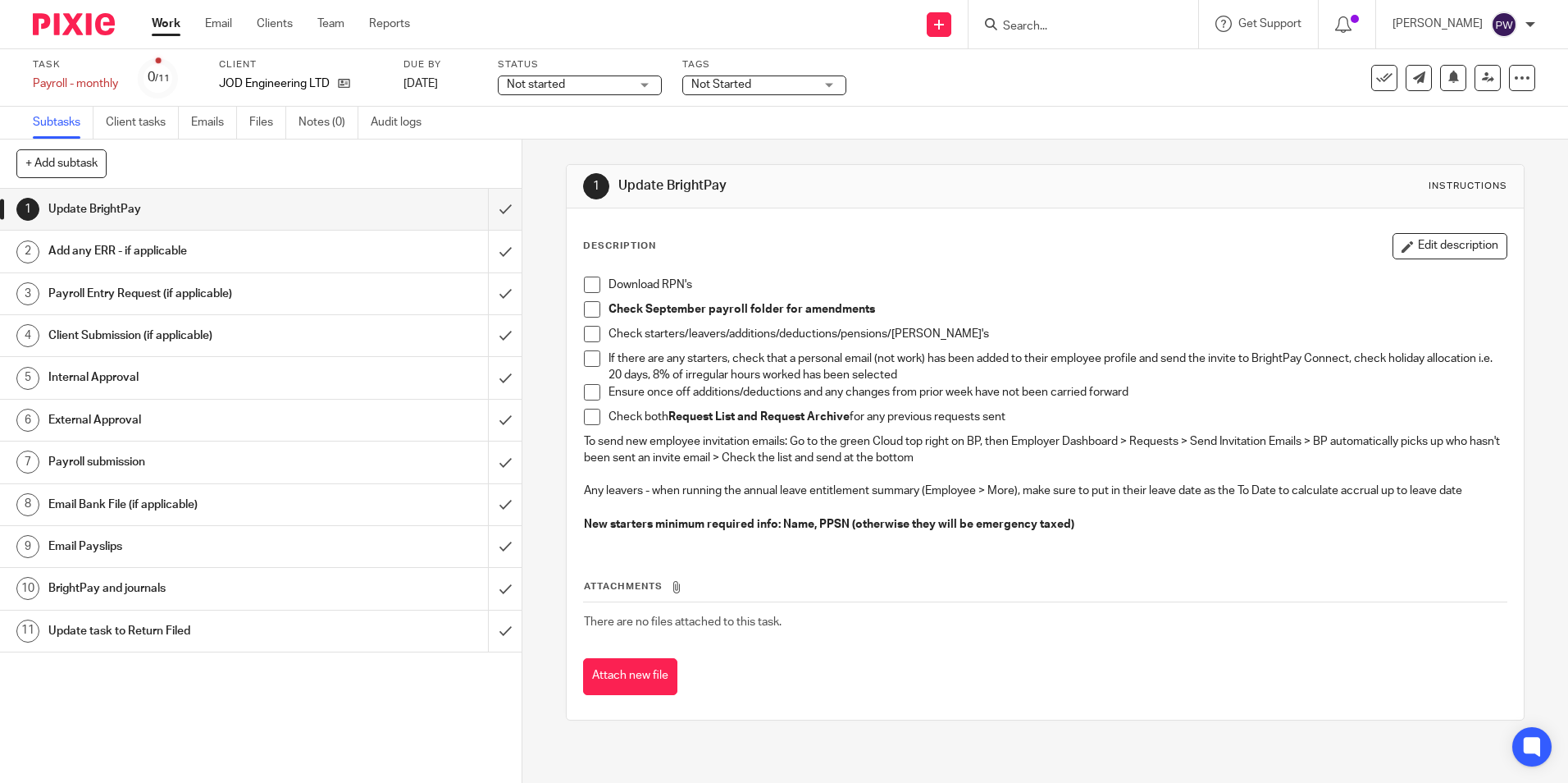
click at [89, 543] on h1 "Email Payslips" at bounding box center [188, 546] width 282 height 25
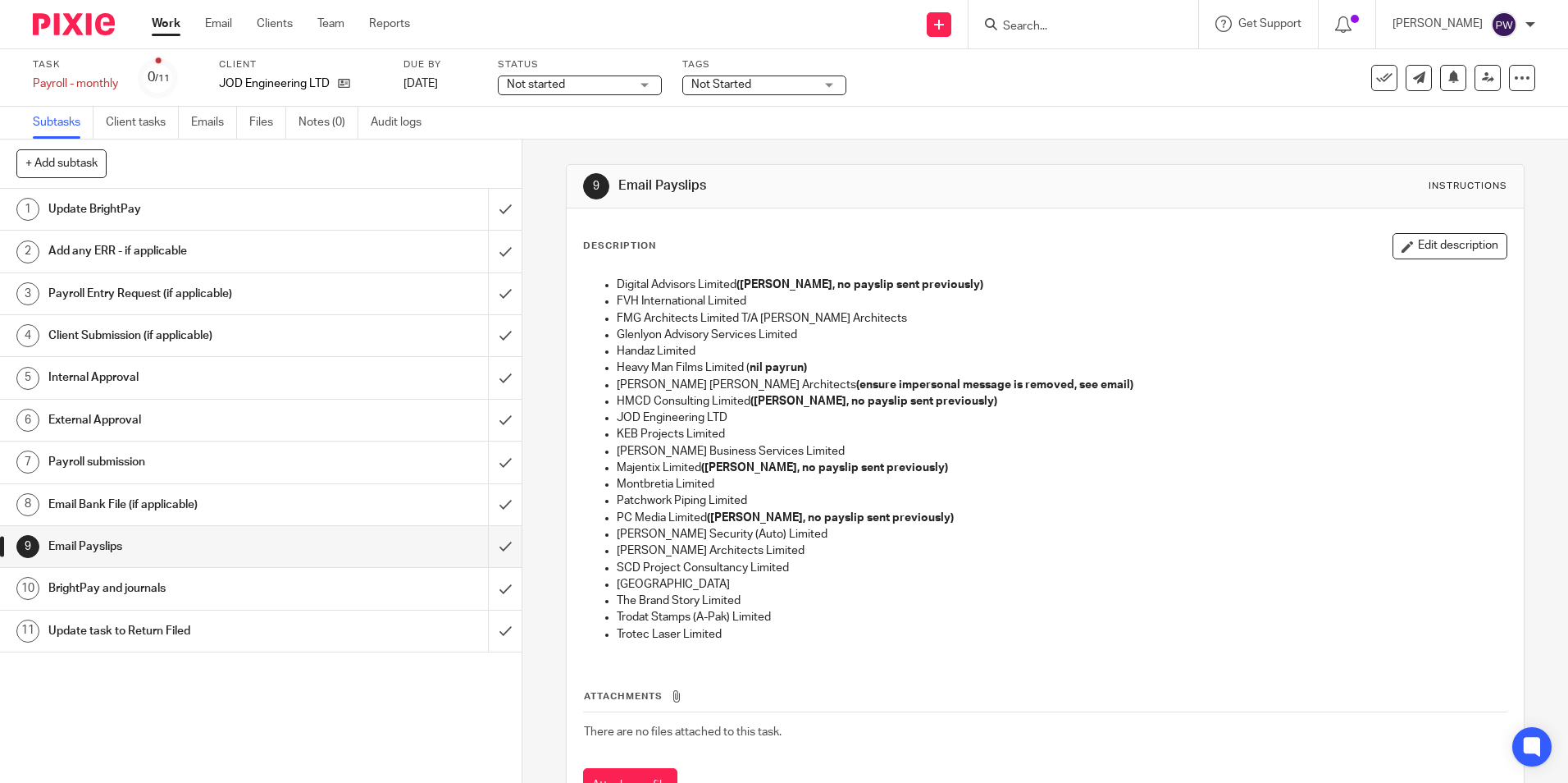
click at [540, 80] on span "Not started" at bounding box center [535, 85] width 59 height 12
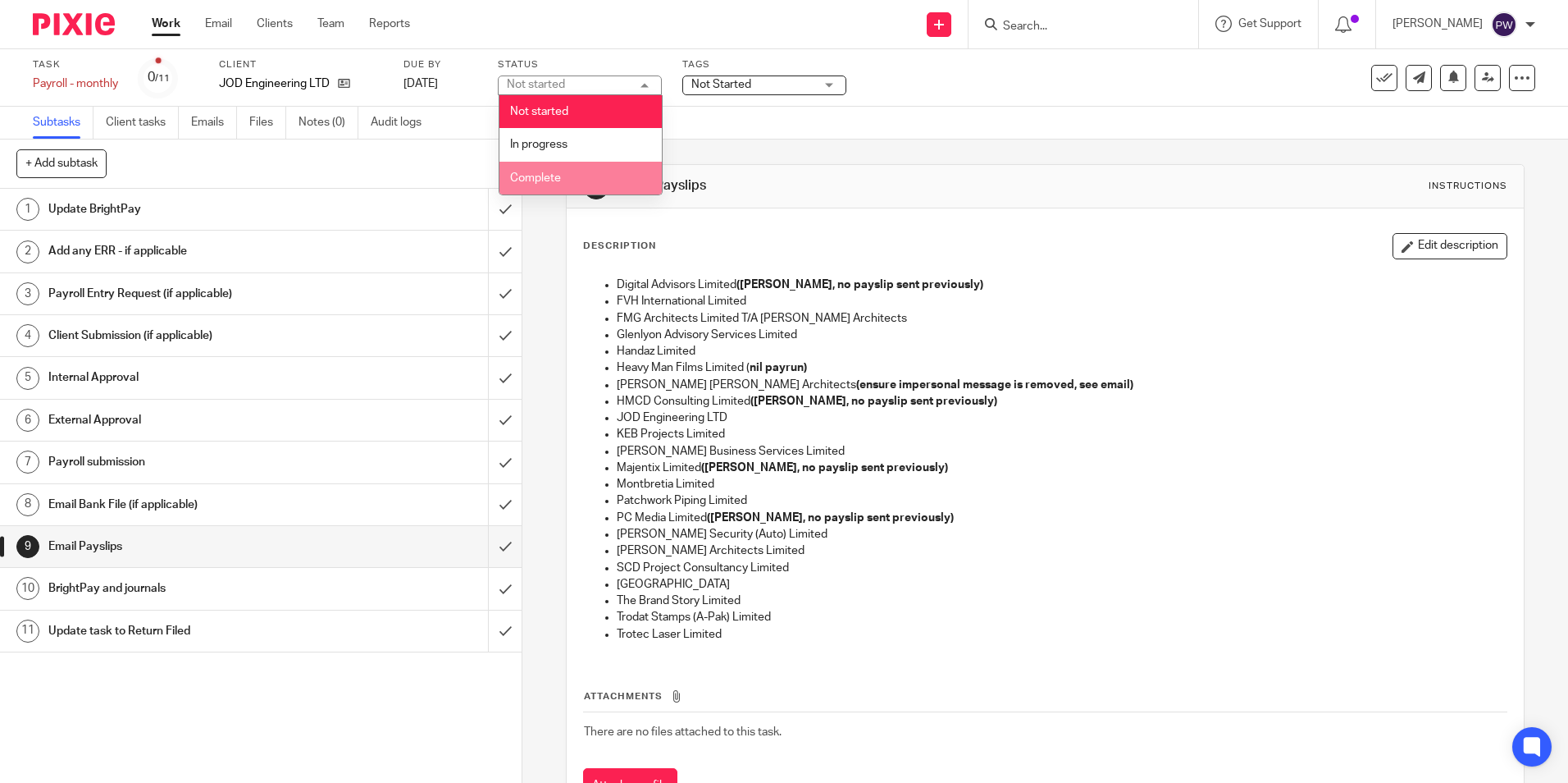
drag, startPoint x: 542, startPoint y: 179, endPoint x: 652, endPoint y: 139, distance: 117.0
click at [543, 179] on span "Complete" at bounding box center [535, 178] width 51 height 12
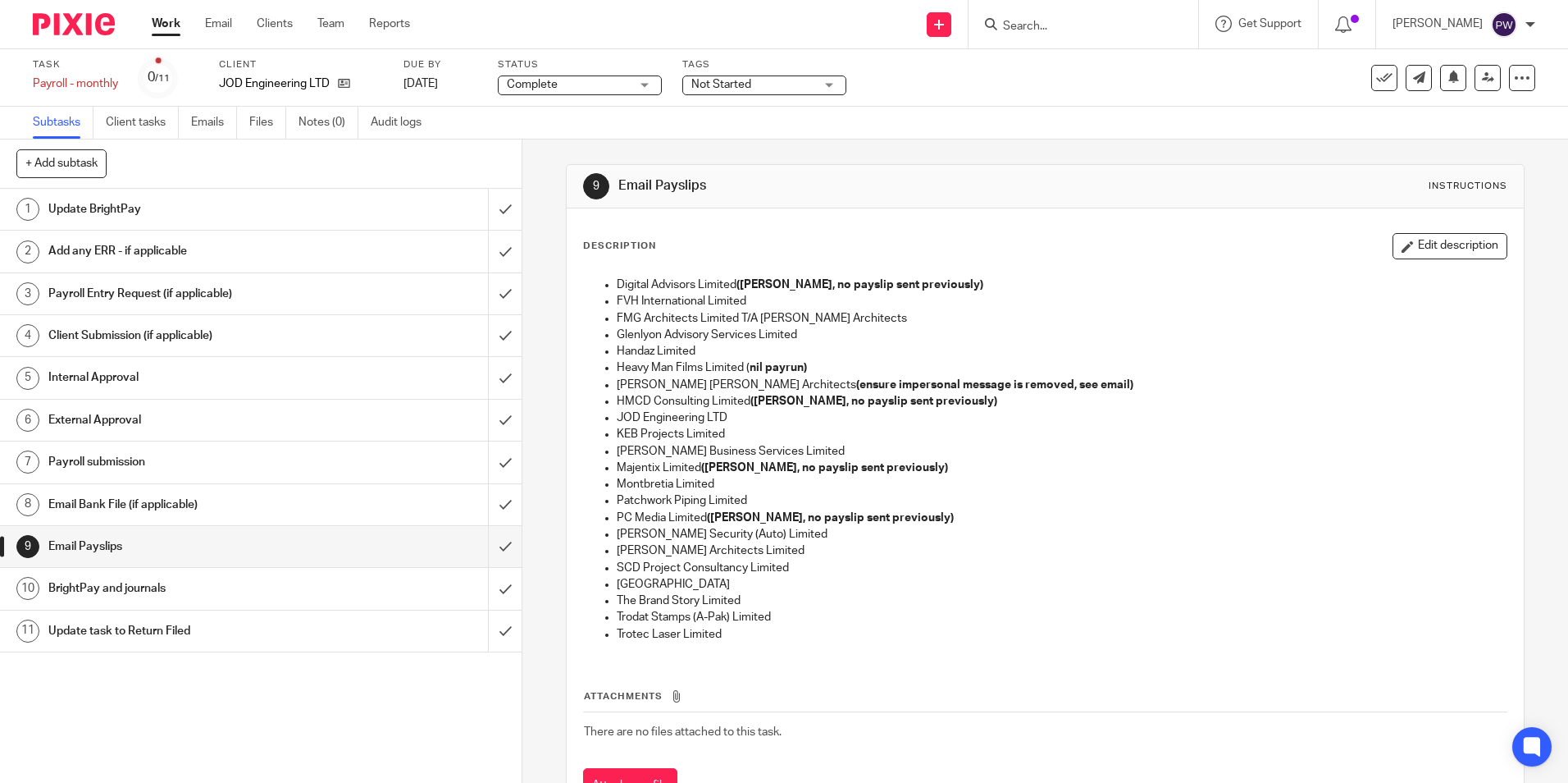
click at [714, 83] on span "Not Started" at bounding box center [721, 85] width 60 height 12
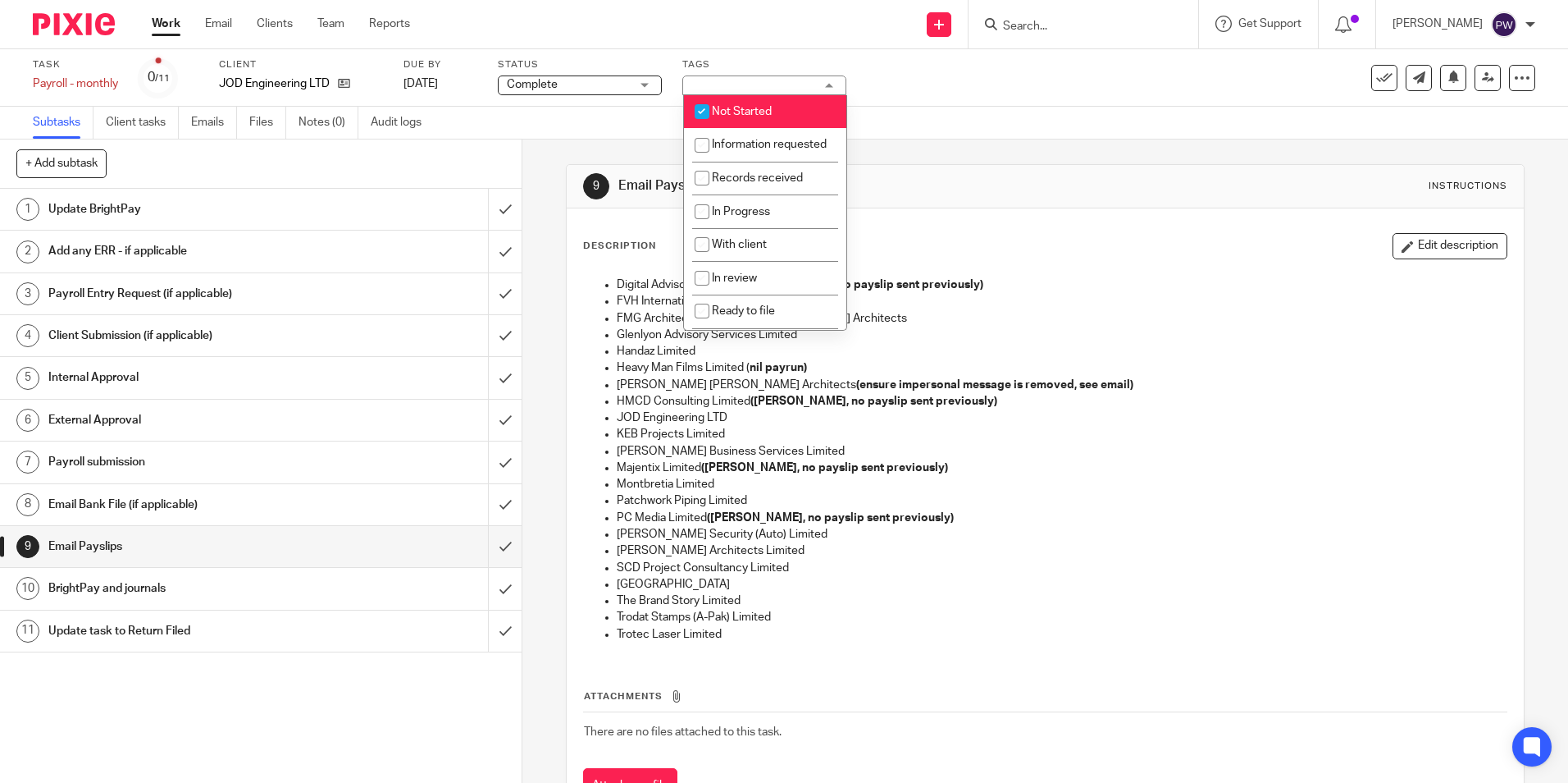
click at [752, 109] on span "Not Started" at bounding box center [742, 112] width 60 height 12
checkbox input "false"
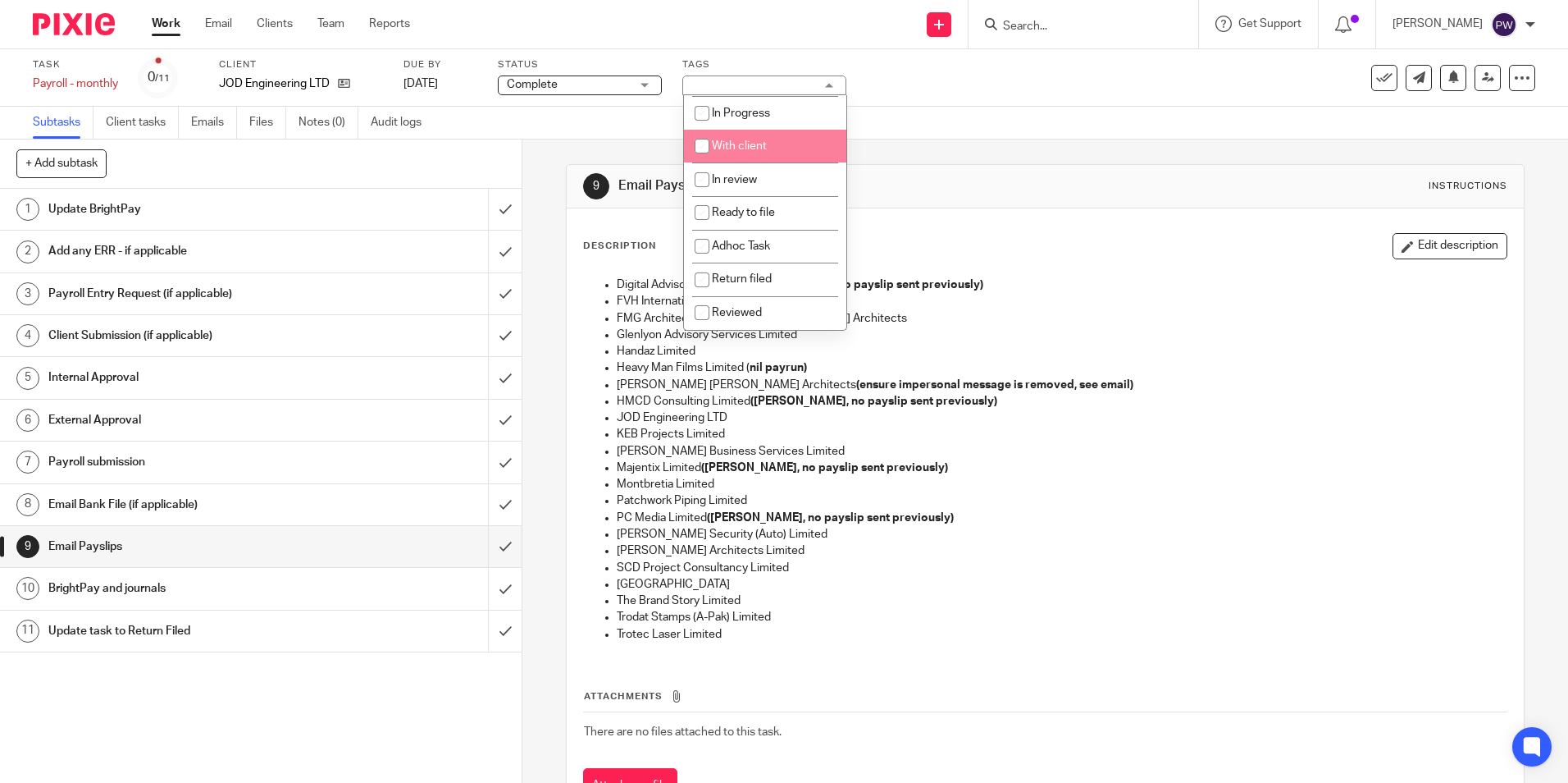
scroll to position [114, 0]
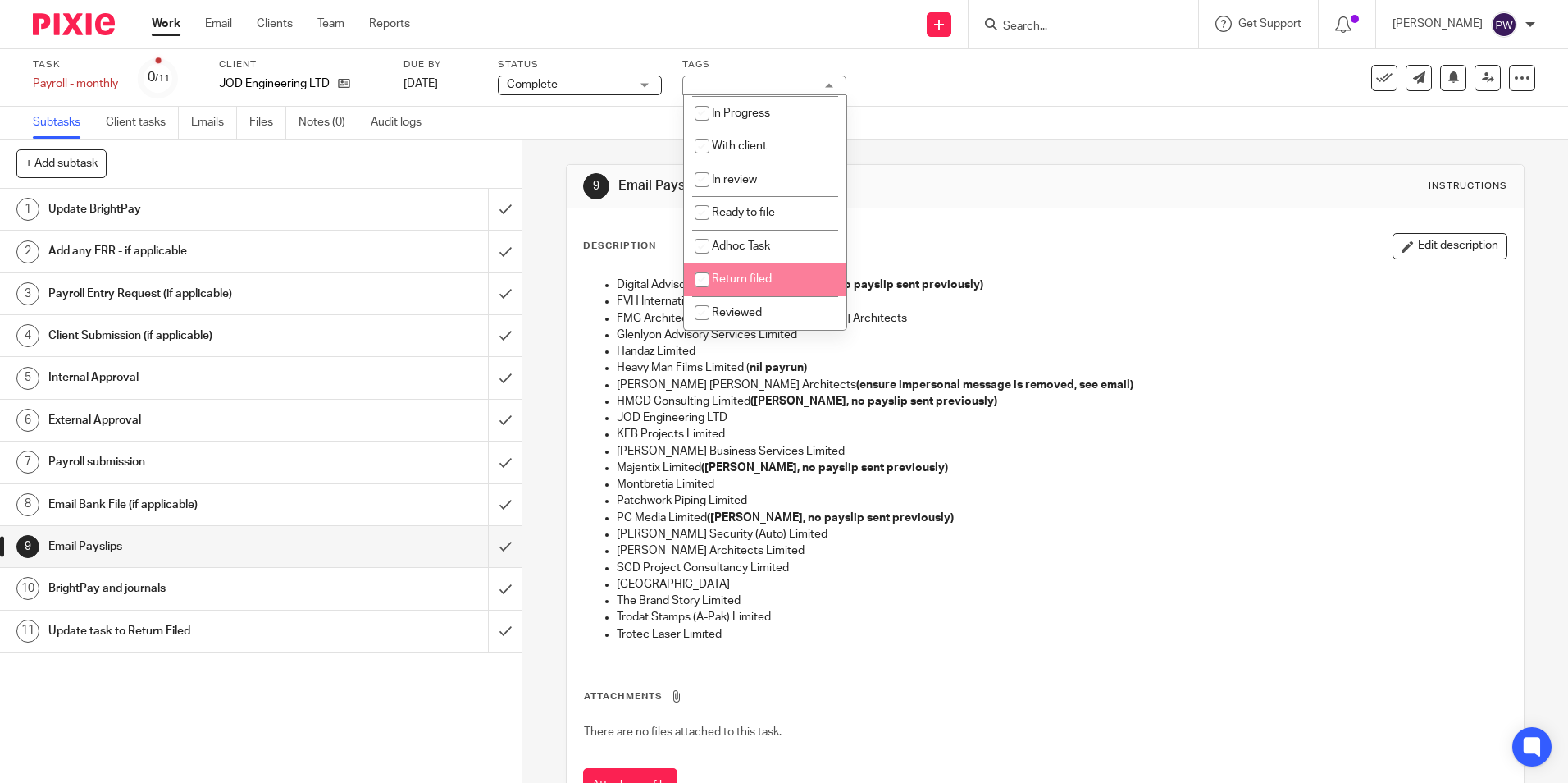
click at [742, 281] on span "Return filed" at bounding box center [742, 279] width 60 height 12
checkbox input "true"
click at [947, 147] on div "9 Email Payslips Instructions Description Edit description Digital Advisors Lim…" at bounding box center [1045, 496] width 958 height 715
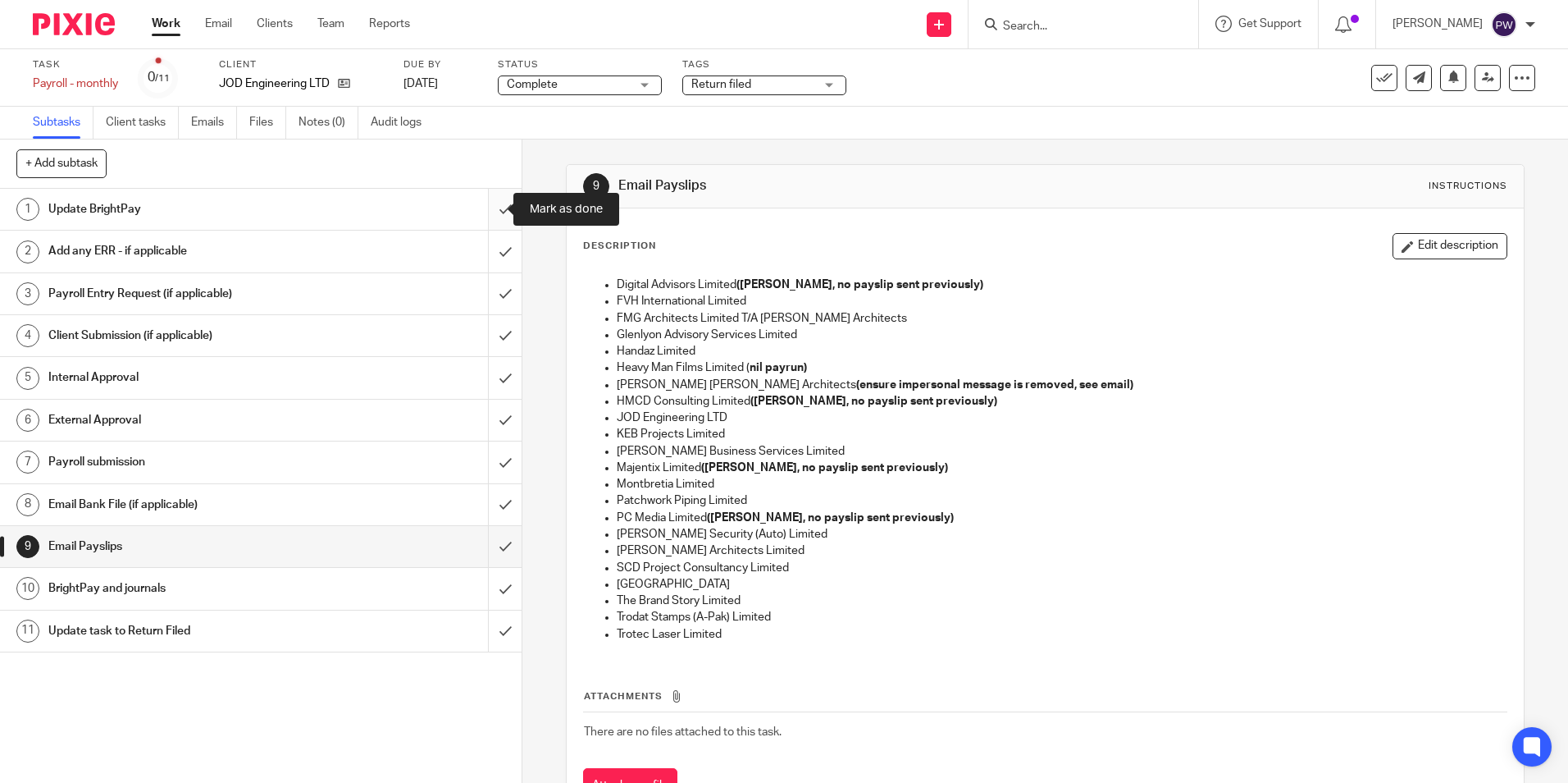
click at [490, 212] on input "submit" at bounding box center [261, 209] width 522 height 41
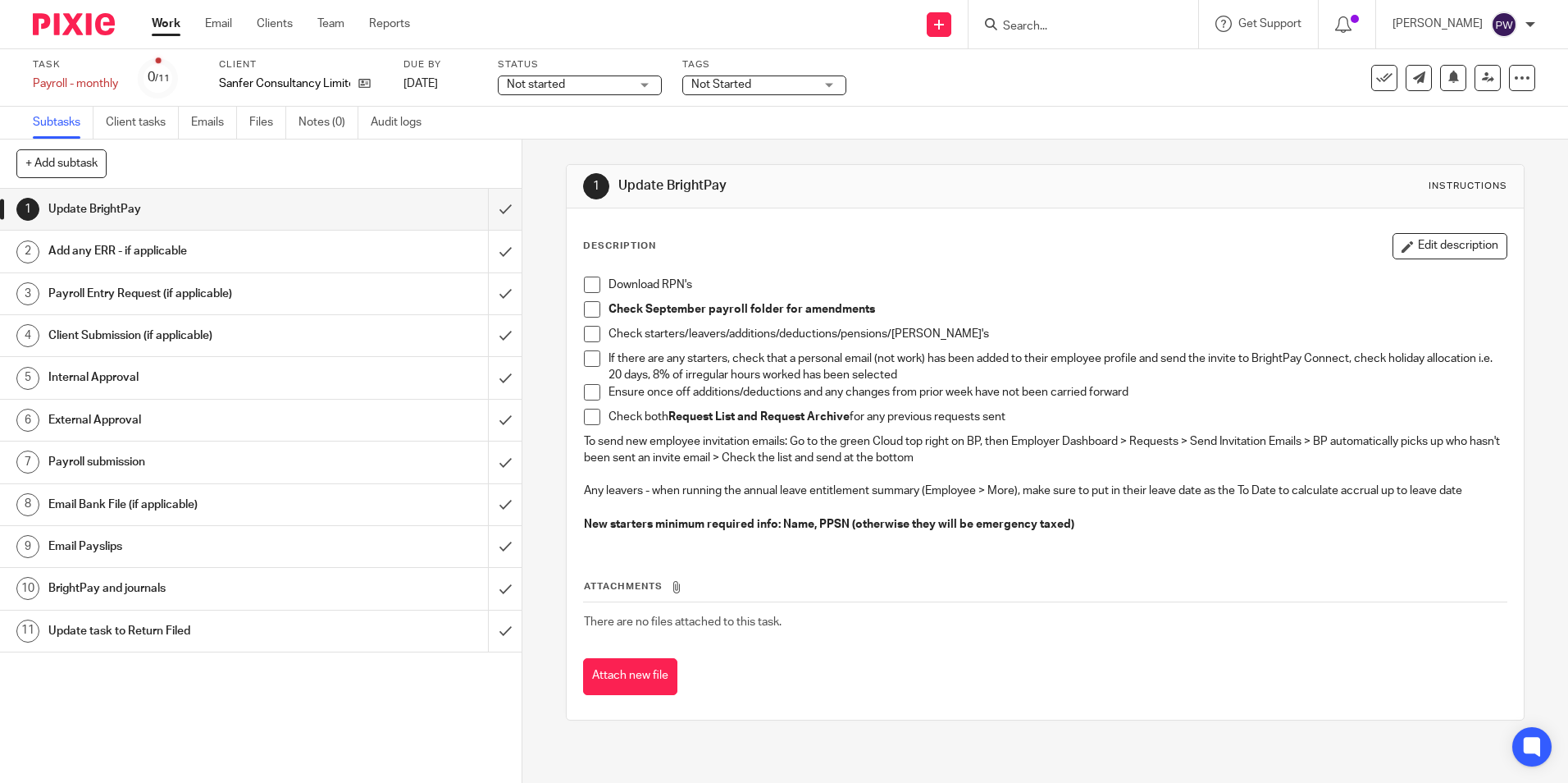
click at [86, 549] on h1 "Email Payslips" at bounding box center [188, 546] width 282 height 25
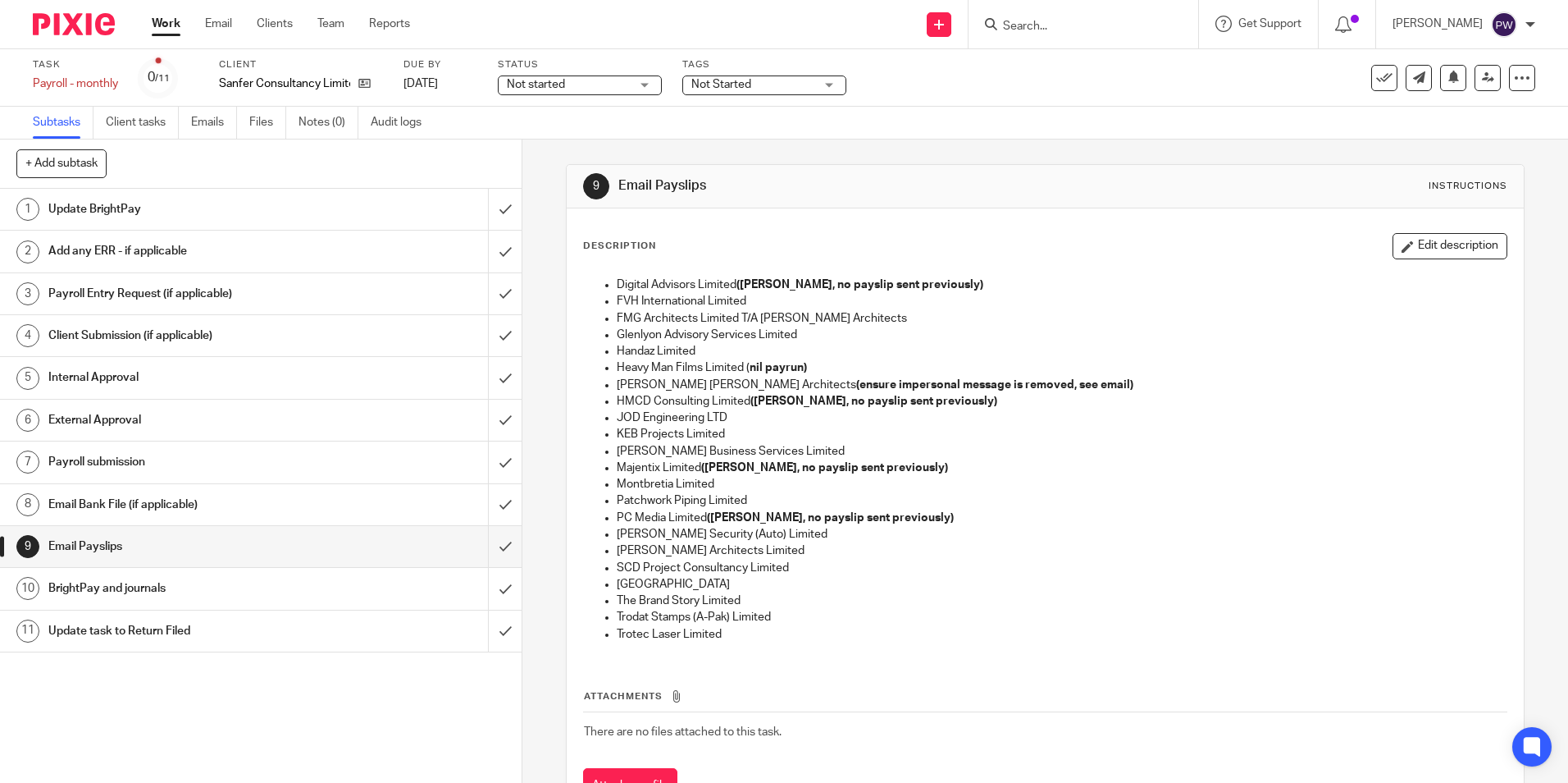
click at [590, 85] on span "Not started" at bounding box center [568, 85] width 123 height 17
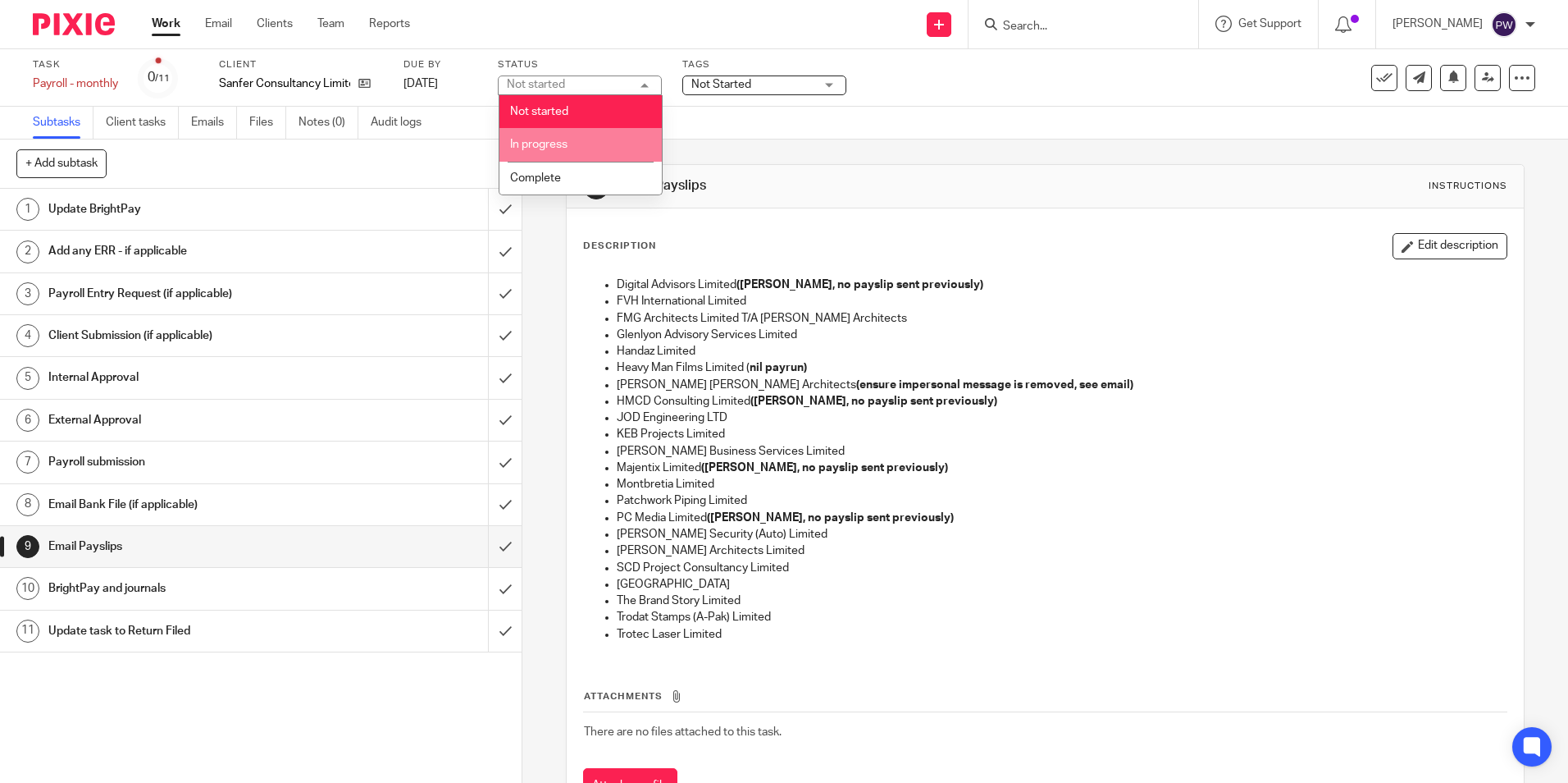
click at [561, 150] on li "In progress" at bounding box center [581, 144] width 162 height 34
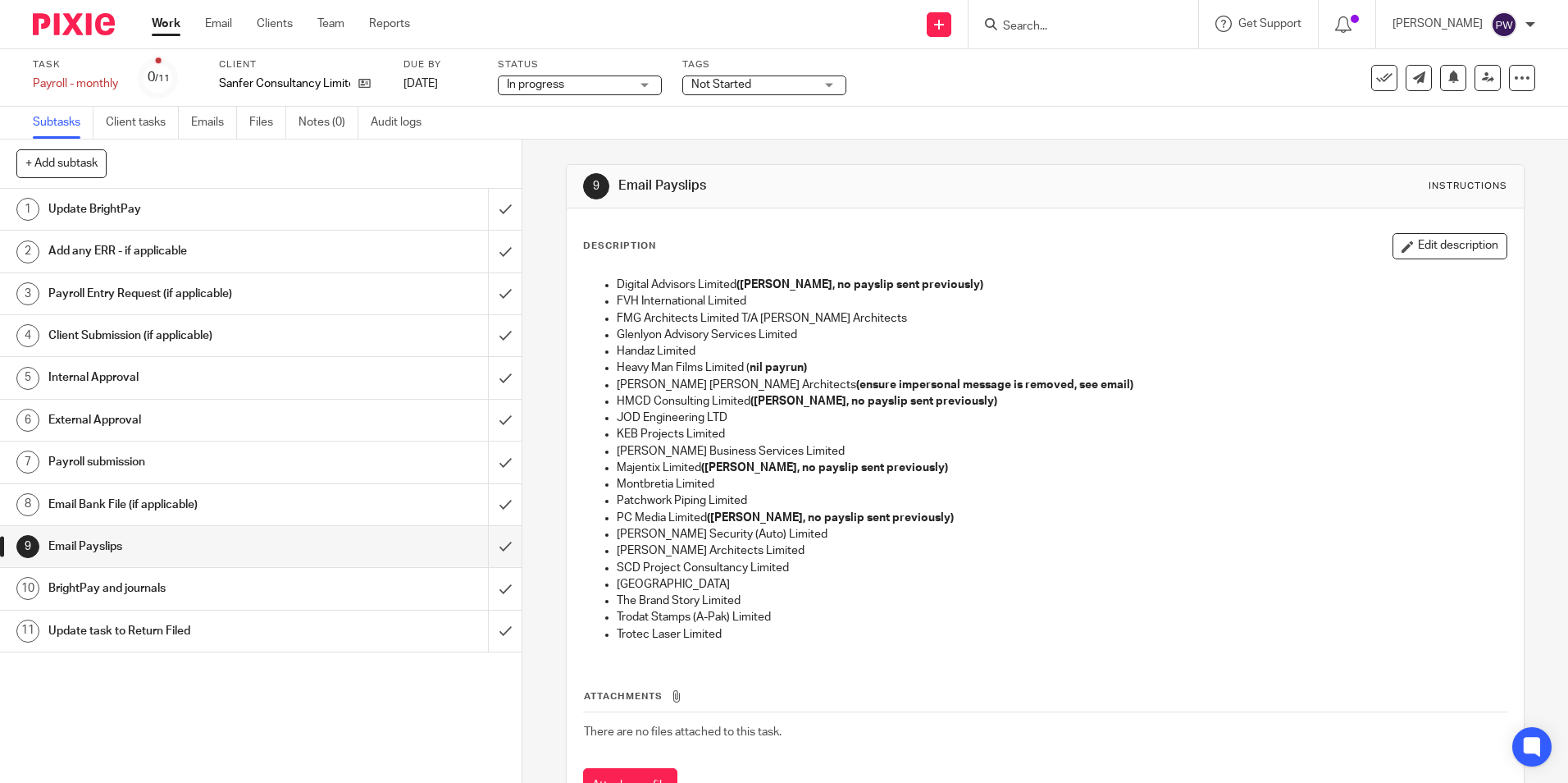
click at [571, 85] on span "In progress" at bounding box center [568, 85] width 123 height 17
click at [554, 140] on span "In progress" at bounding box center [539, 144] width 58 height 12
click at [737, 80] on span "Not Started" at bounding box center [721, 85] width 60 height 12
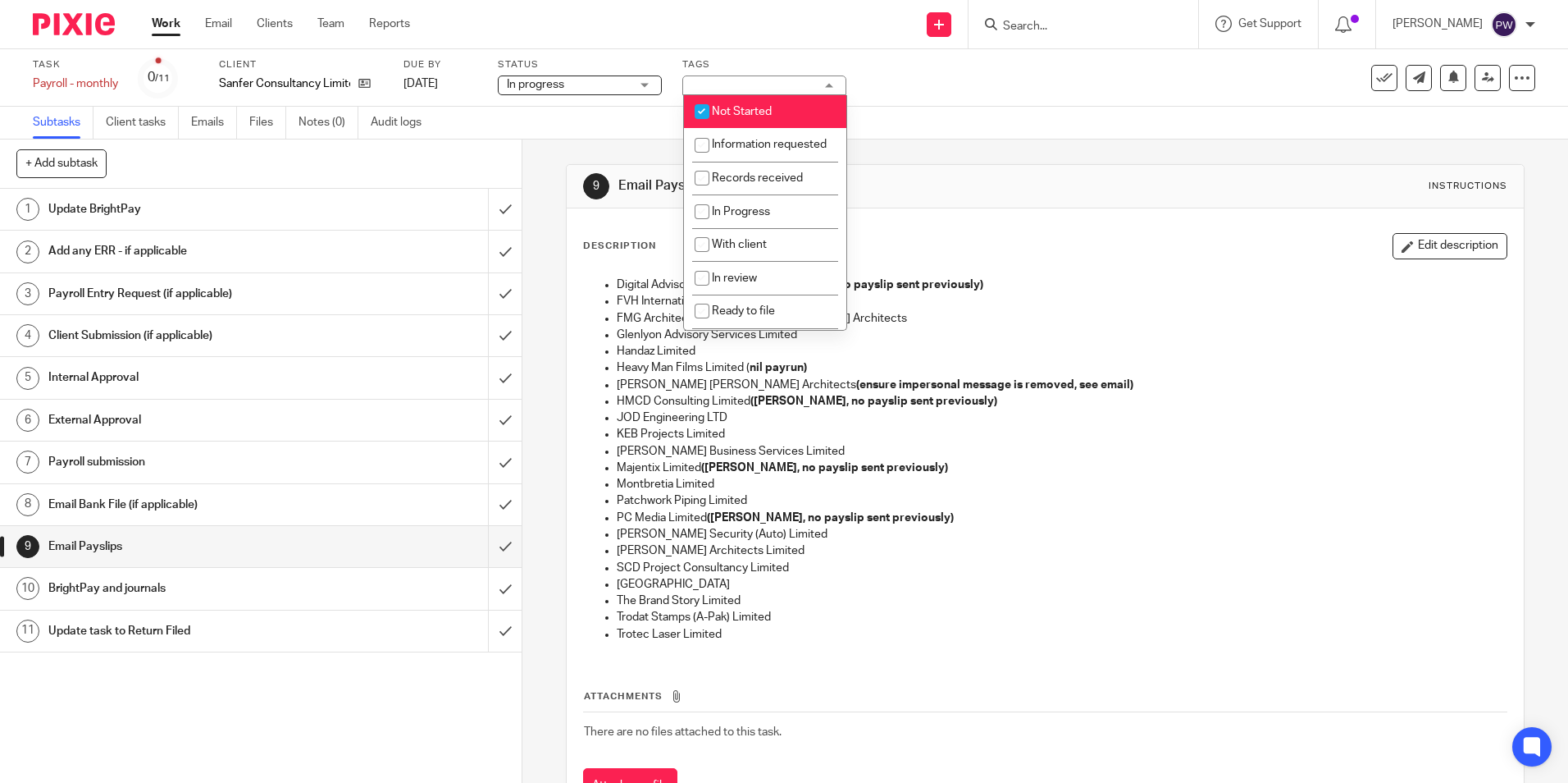
click at [752, 101] on li "Not Started" at bounding box center [765, 112] width 162 height 34
checkbox input "false"
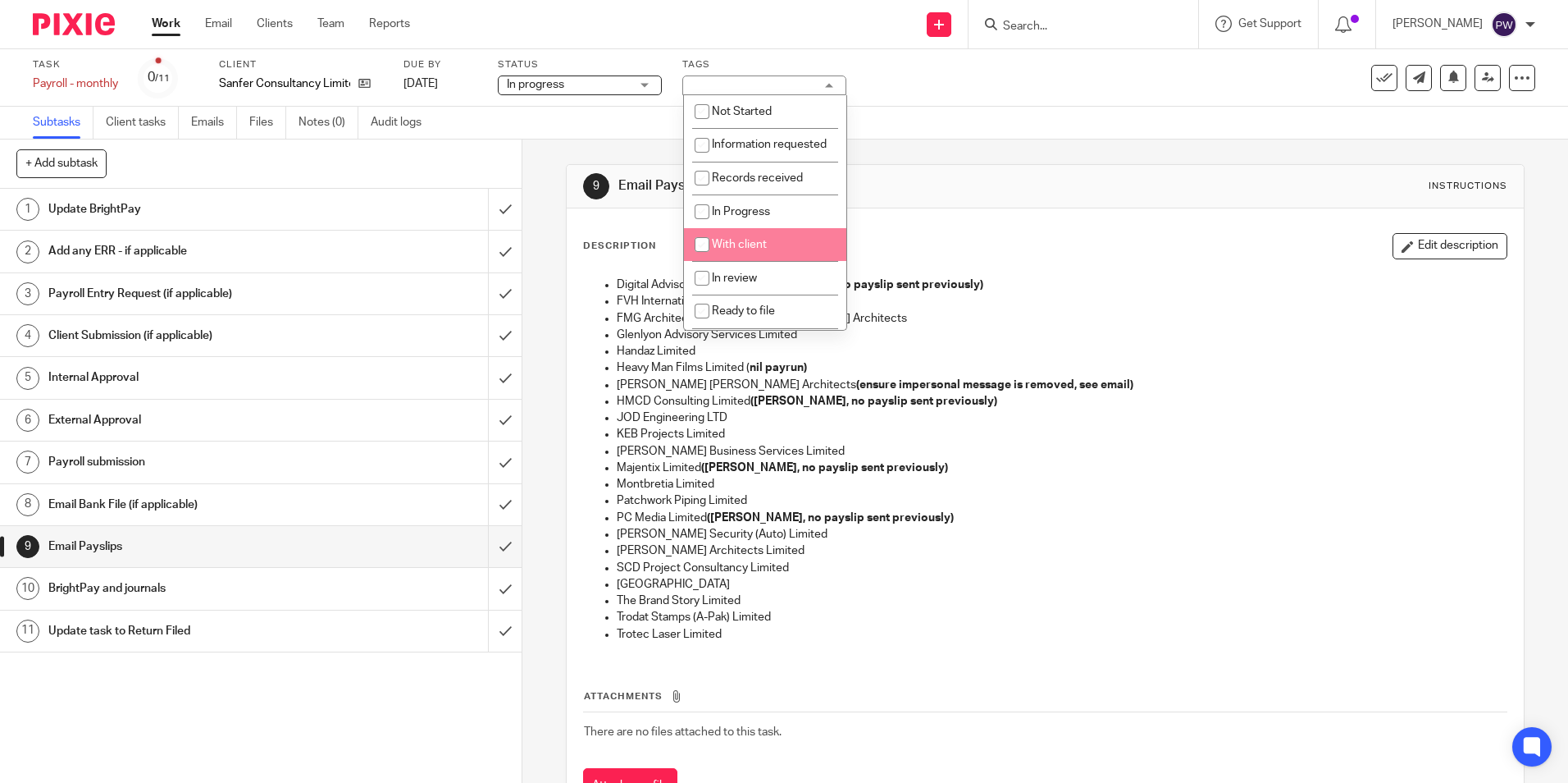
click at [749, 250] on span "With client" at bounding box center [739, 244] width 55 height 12
checkbox input "true"
click at [961, 153] on div "9 Email Payslips Instructions Description Edit description Digital Advisors Lim…" at bounding box center [1045, 496] width 958 height 715
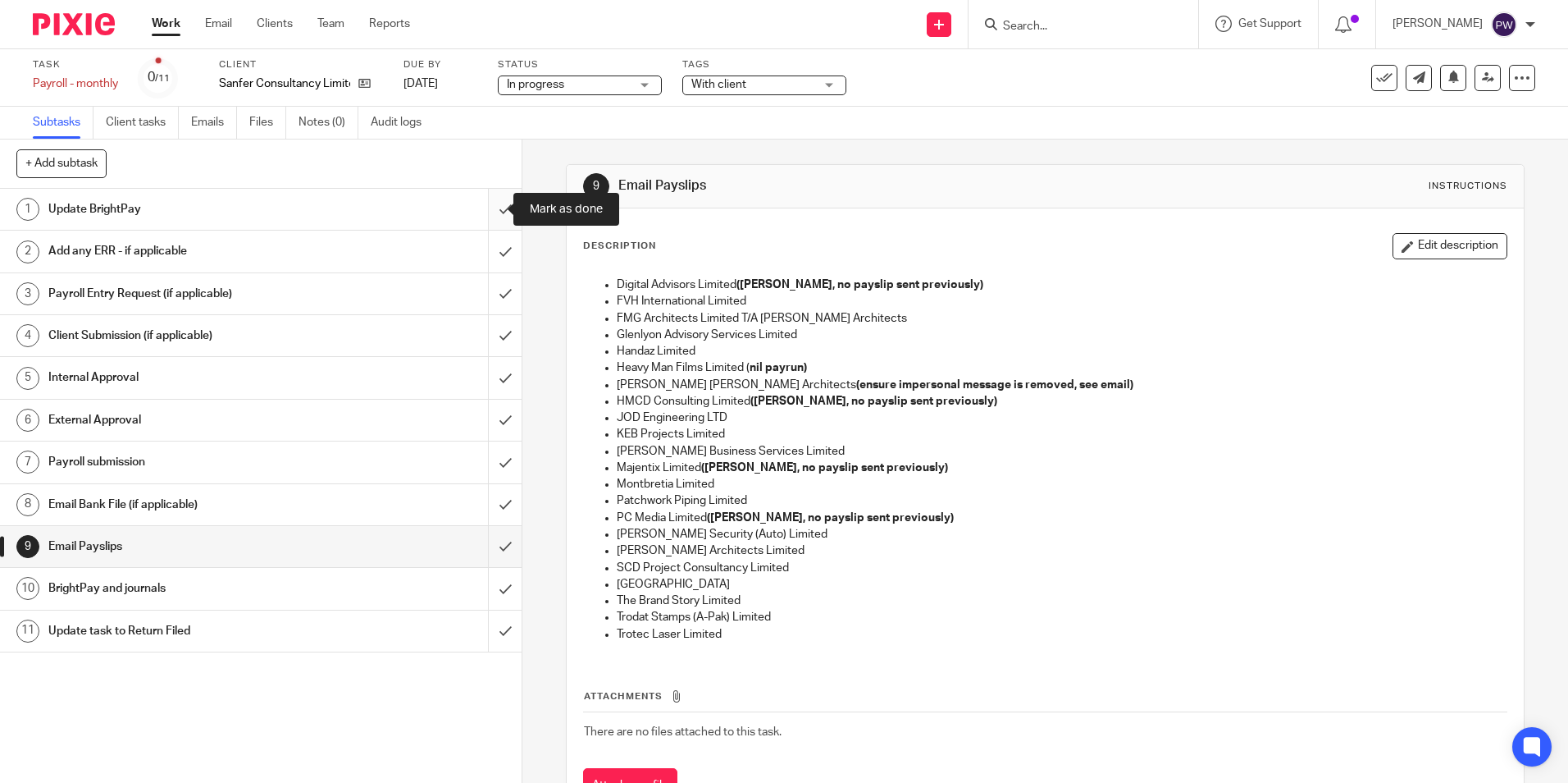
click at [495, 201] on input "submit" at bounding box center [261, 209] width 522 height 41
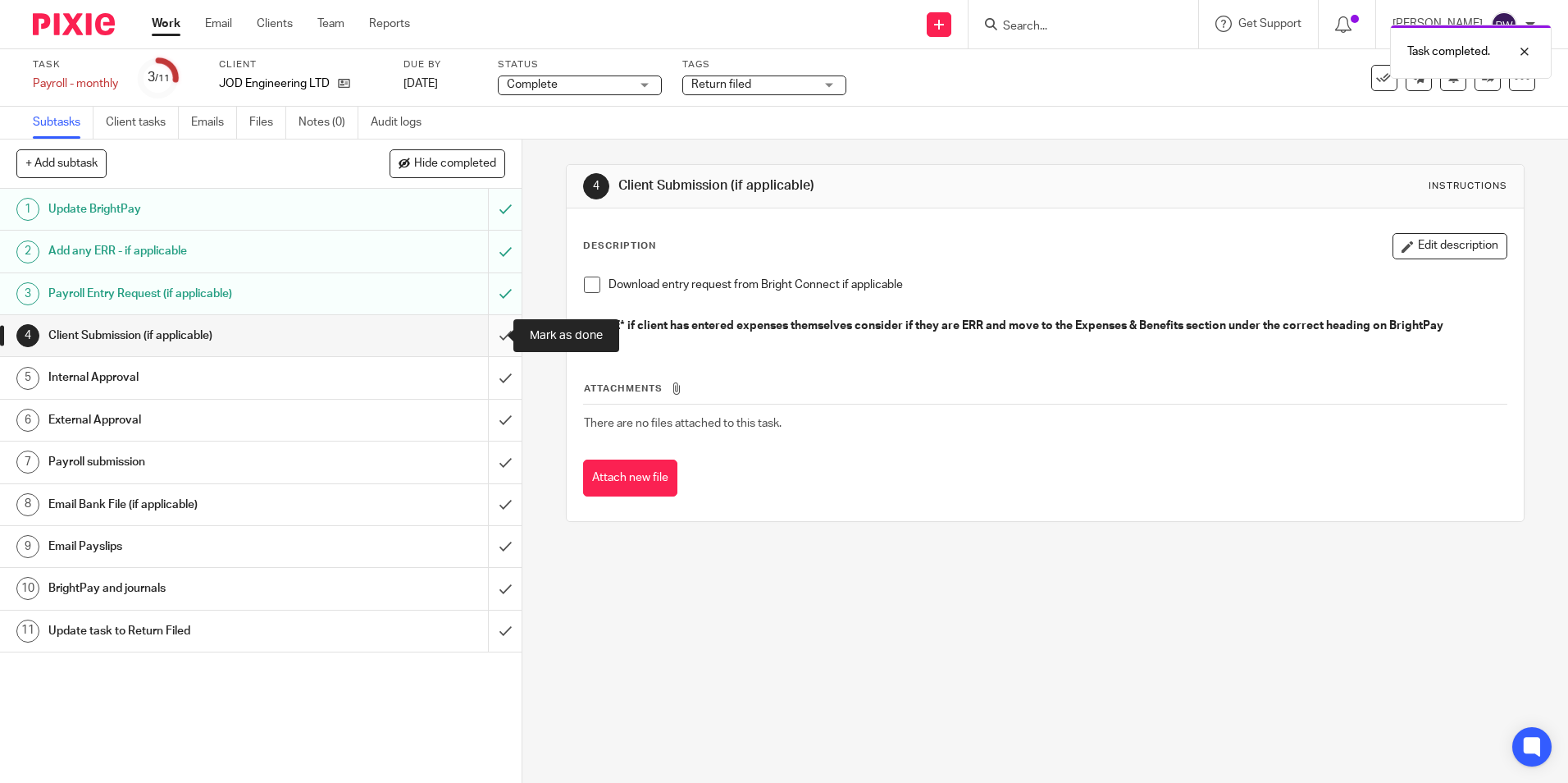
click at [489, 332] on input "submit" at bounding box center [261, 336] width 522 height 41
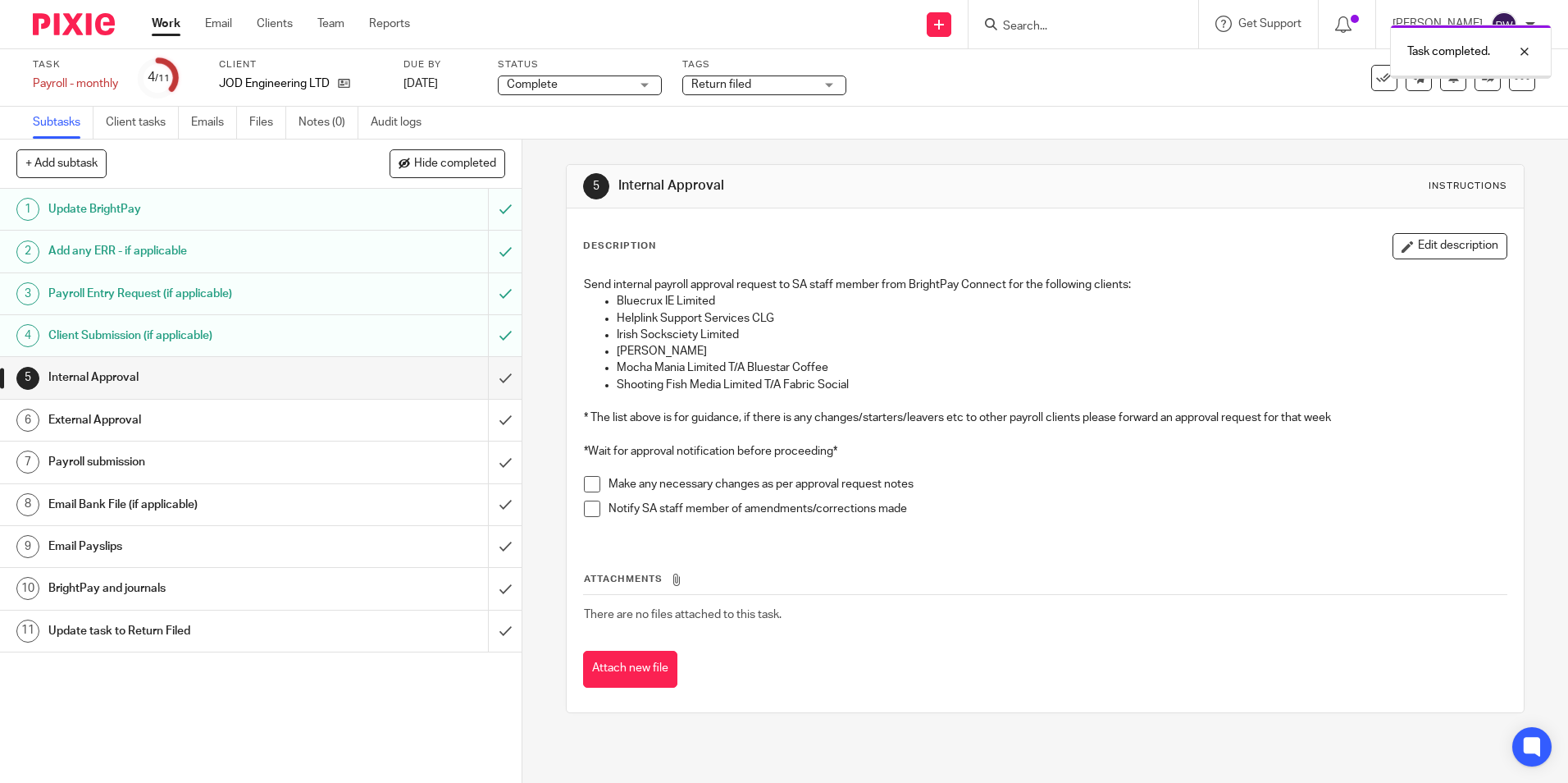
click at [487, 377] on input "submit" at bounding box center [261, 377] width 522 height 41
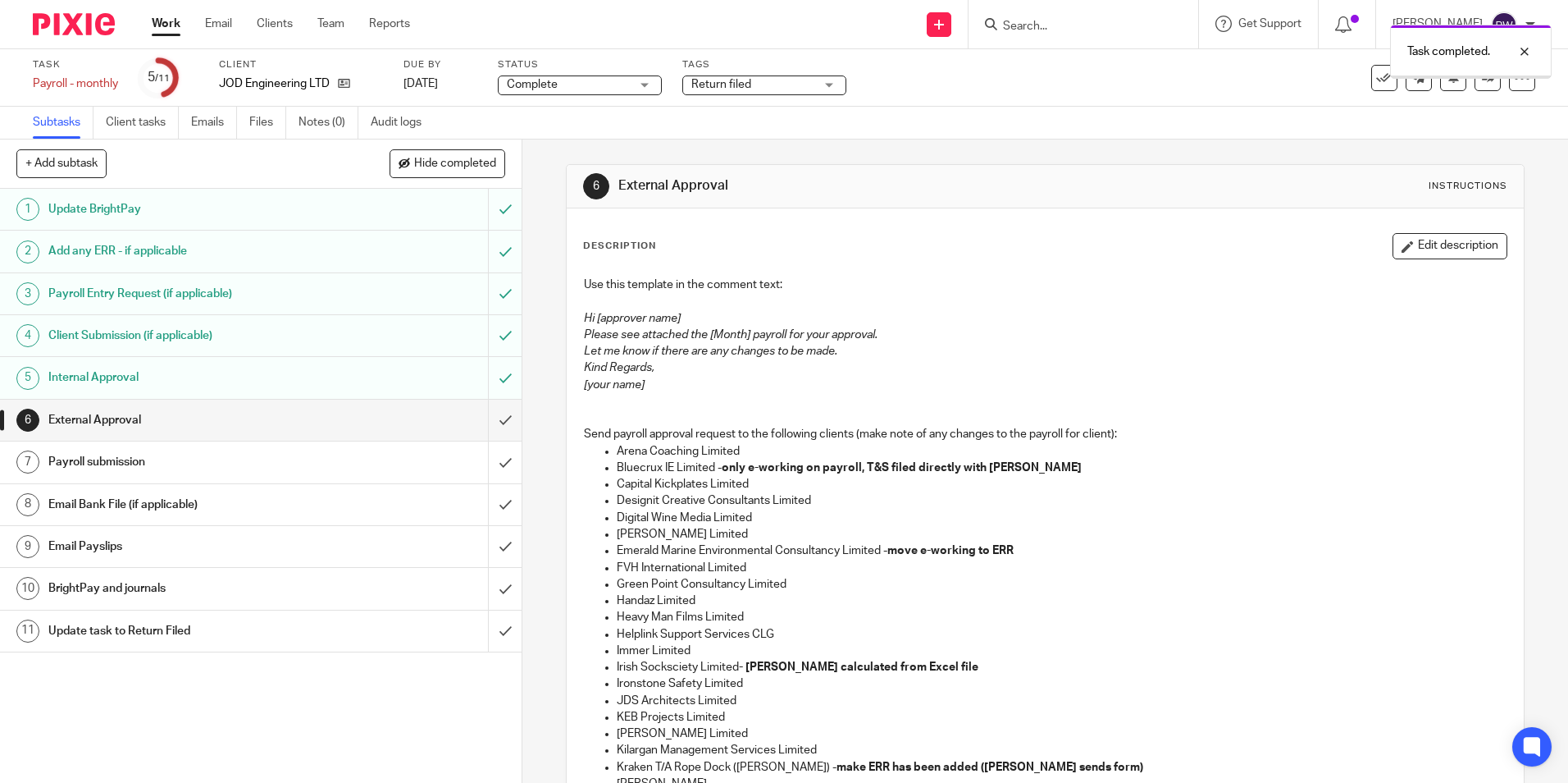
click at [486, 420] on input "submit" at bounding box center [261, 420] width 522 height 41
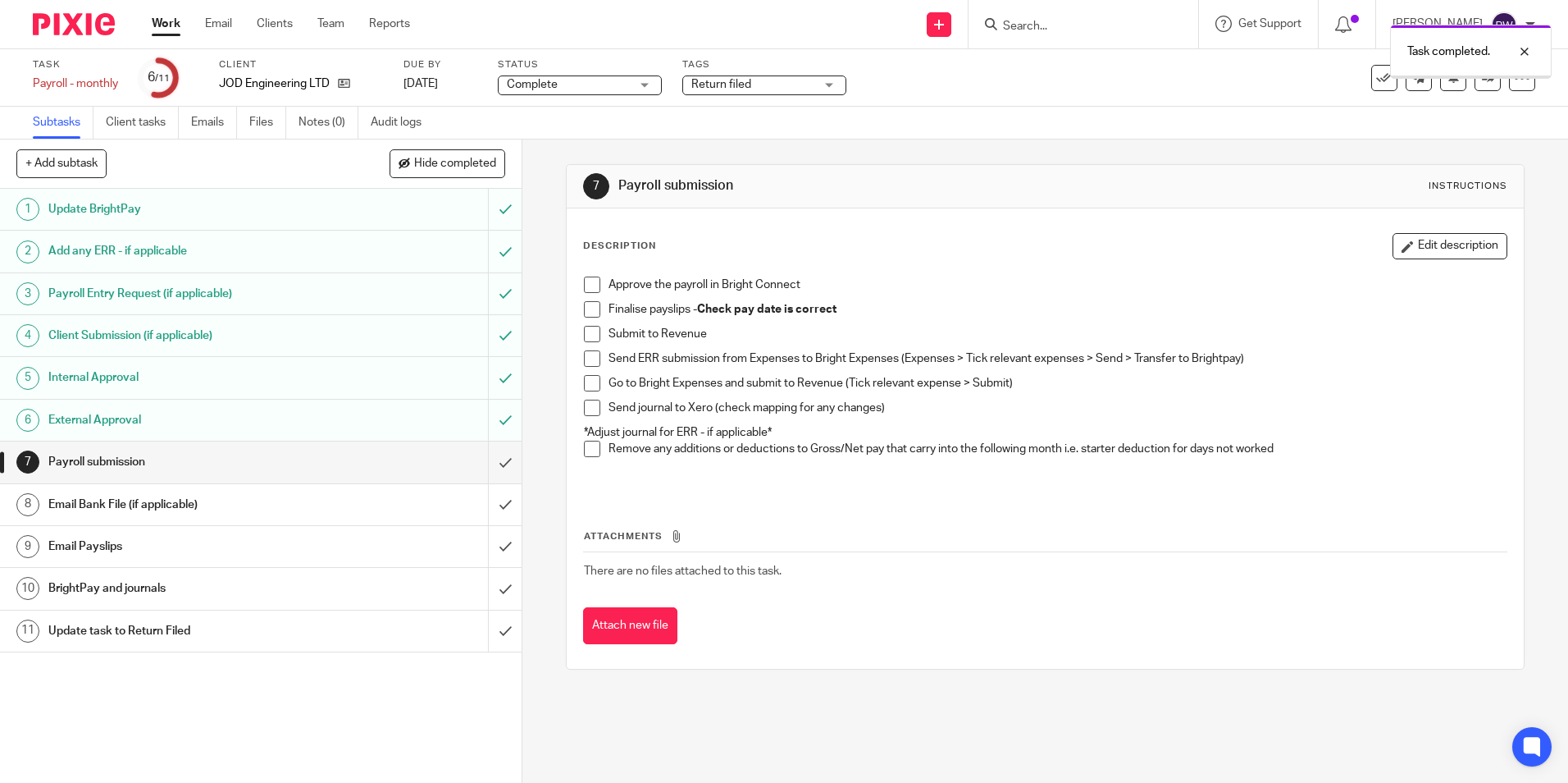
click at [489, 461] on input "submit" at bounding box center [261, 462] width 522 height 41
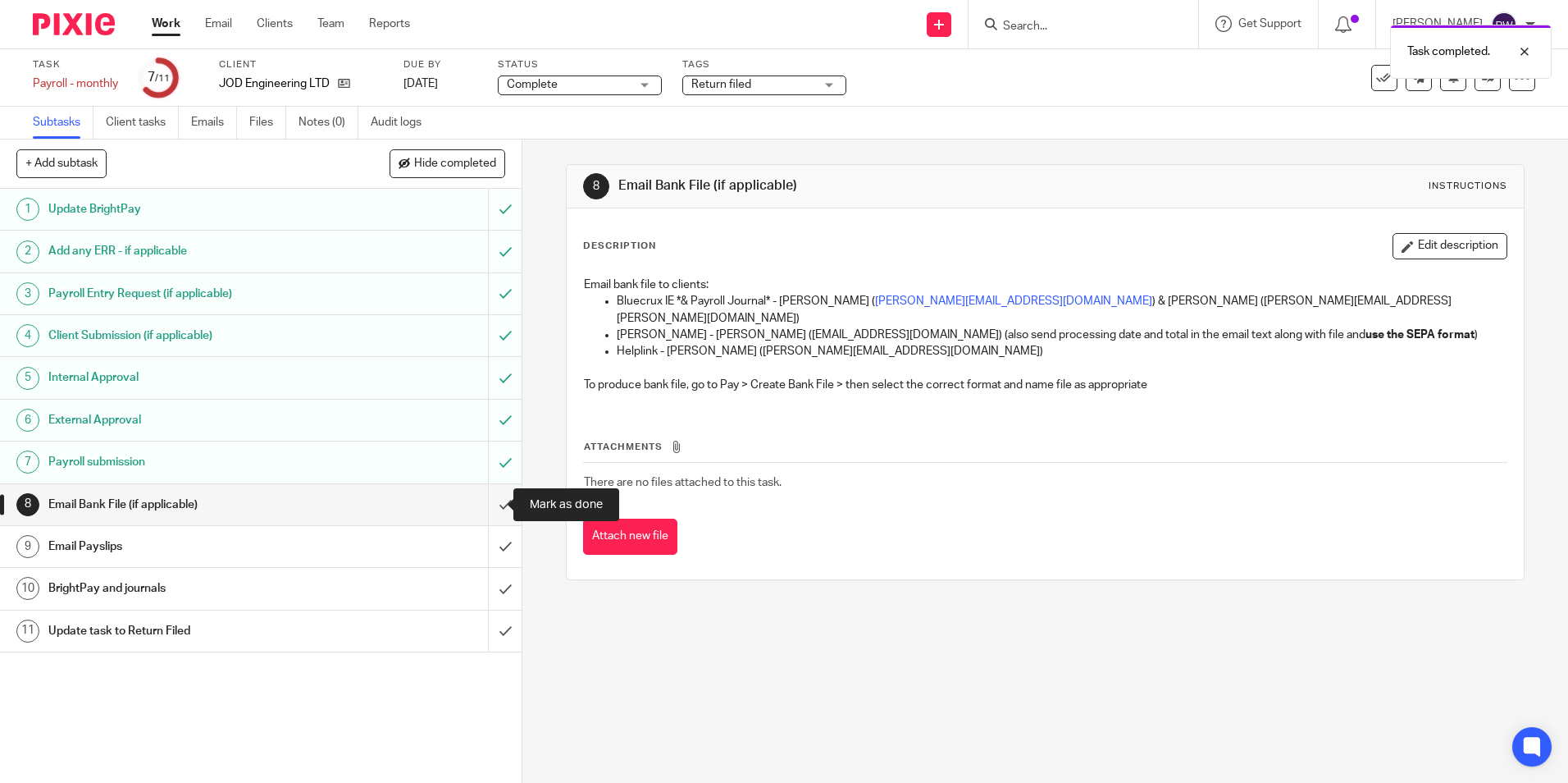
click at [480, 508] on input "submit" at bounding box center [261, 504] width 522 height 41
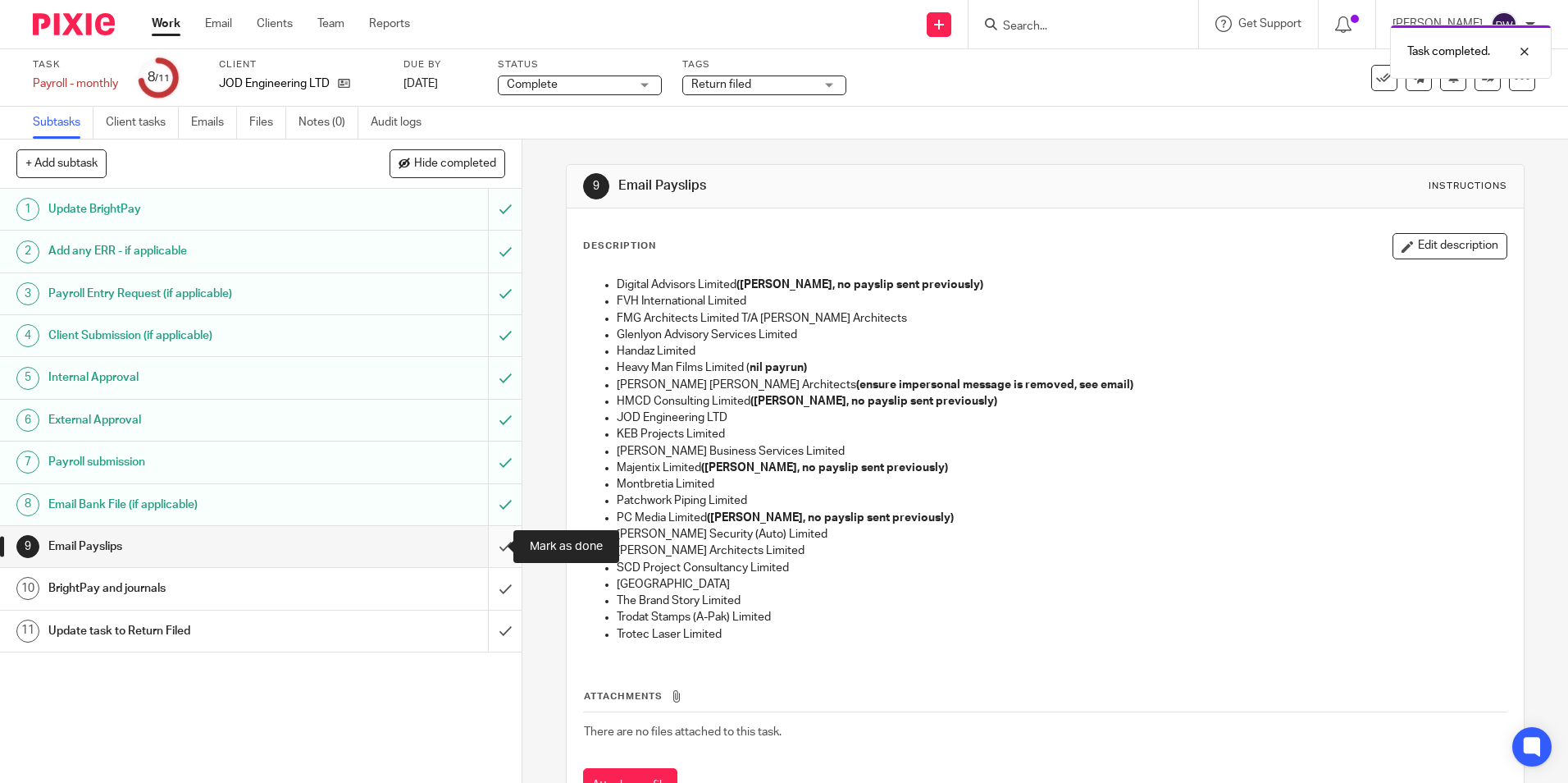
click at [487, 547] on input "submit" at bounding box center [261, 546] width 522 height 41
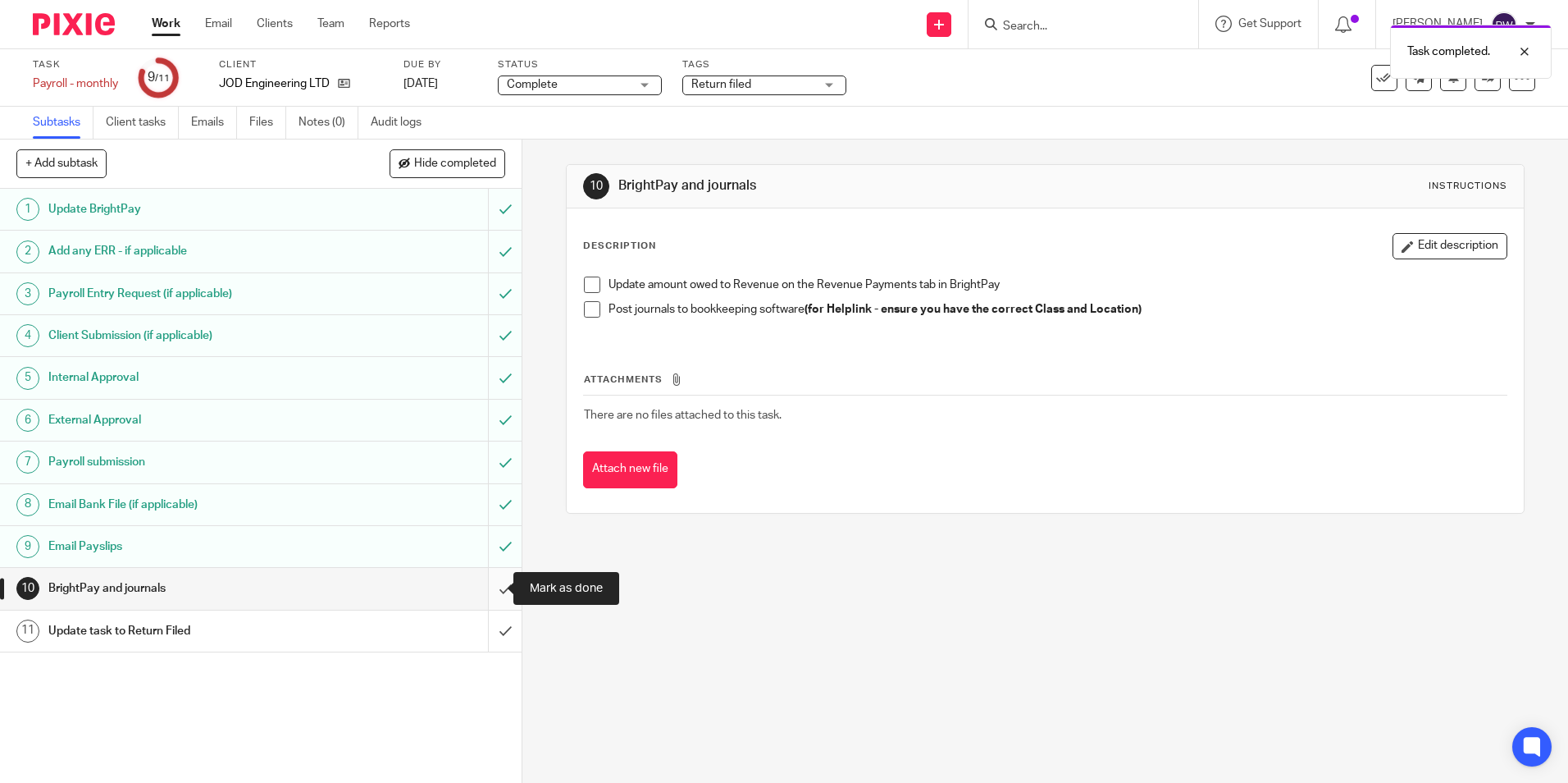
click at [491, 587] on input "submit" at bounding box center [261, 588] width 522 height 41
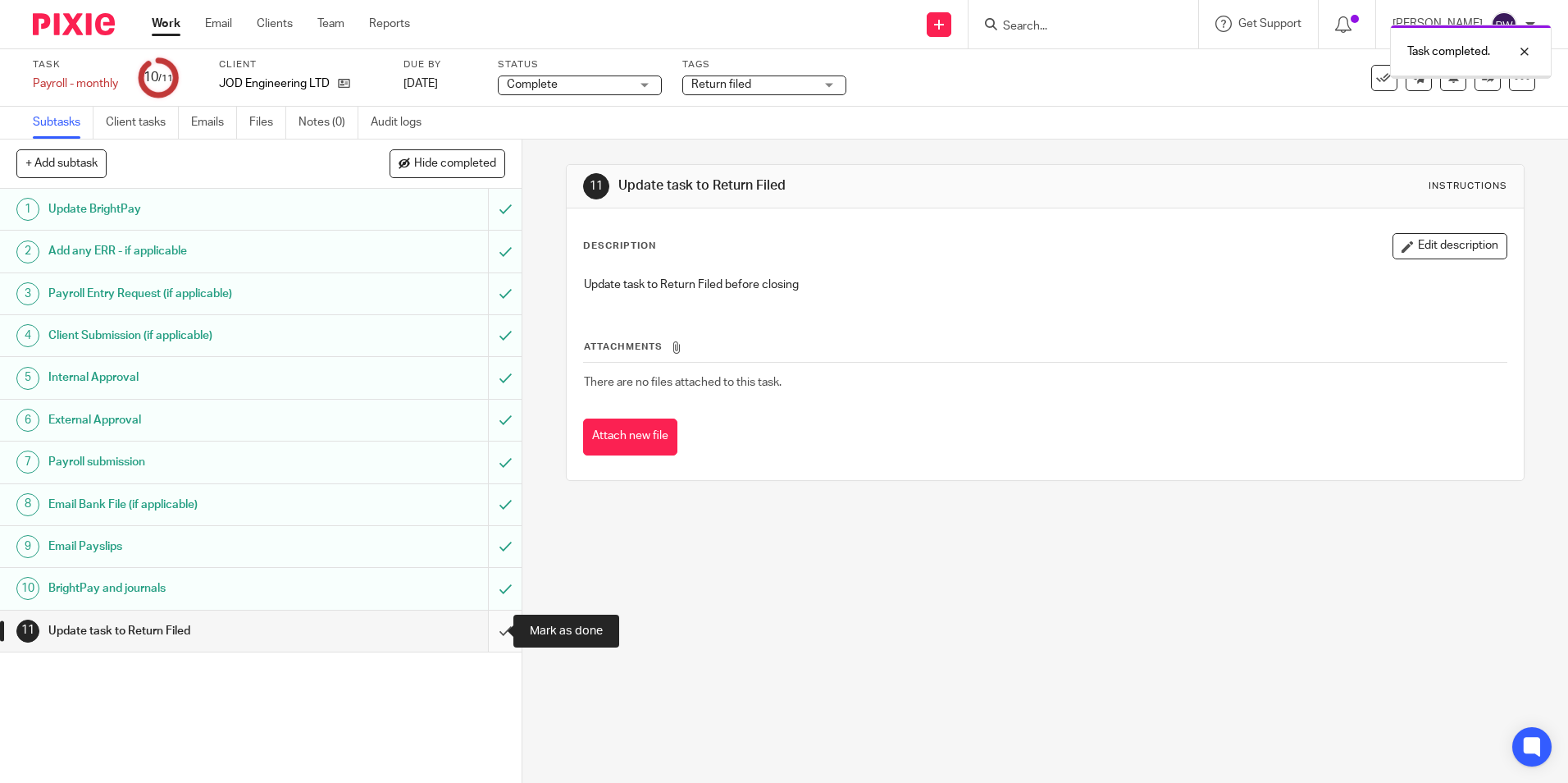
click at [493, 636] on input "submit" at bounding box center [261, 631] width 522 height 41
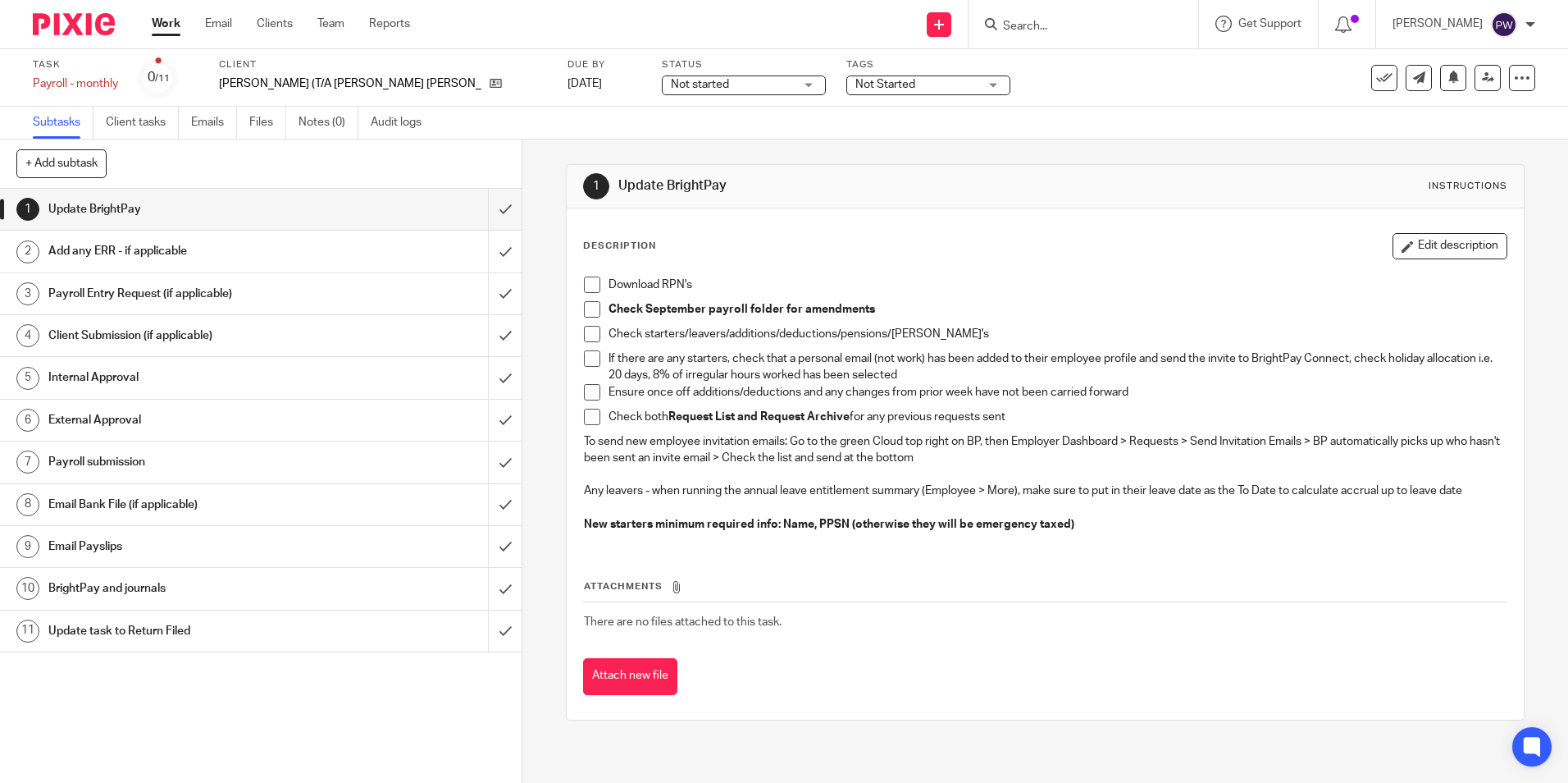
click at [671, 88] on span "Not started" at bounding box center [700, 85] width 59 height 12
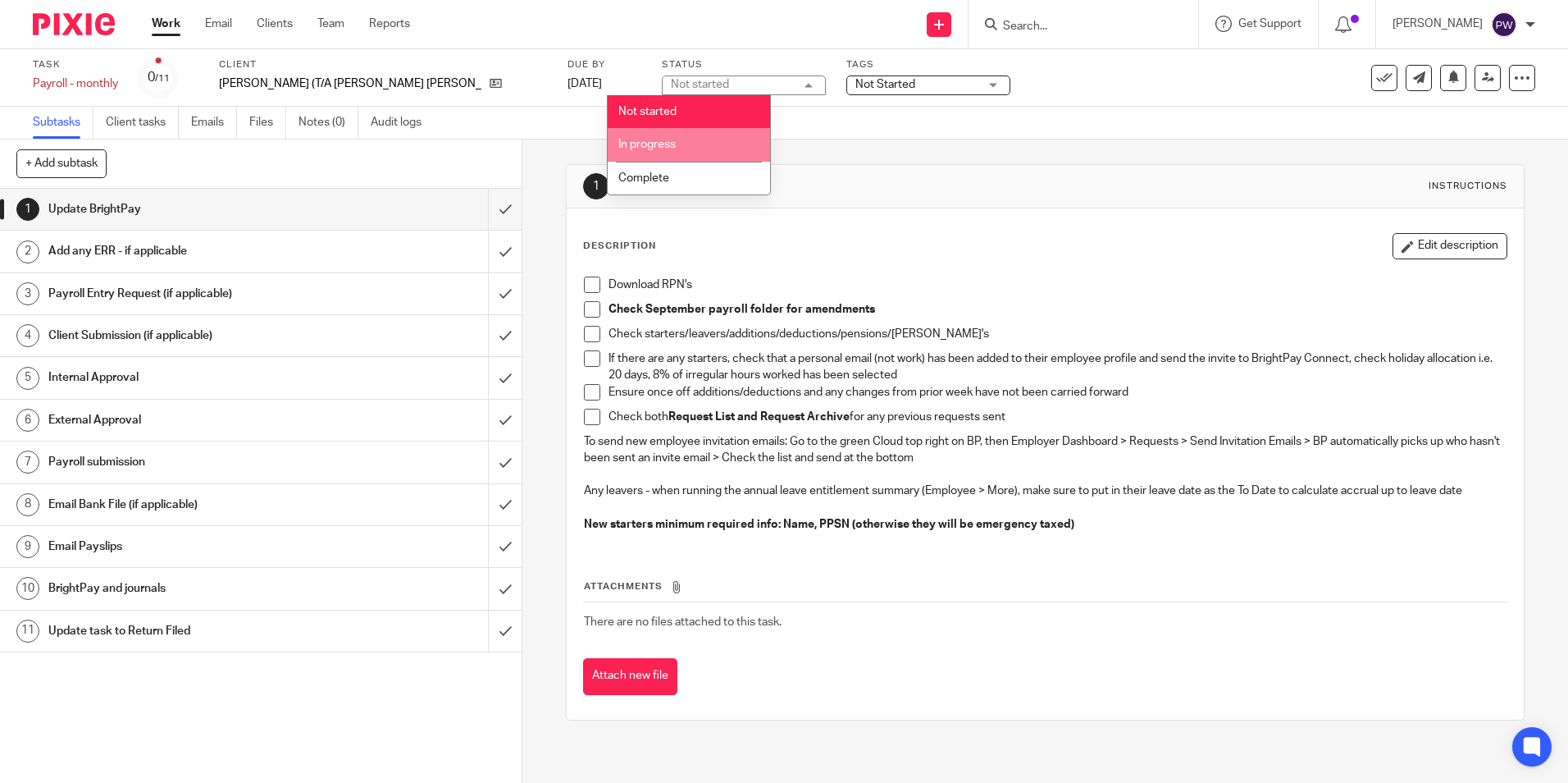
click at [900, 137] on div "Subtasks Client tasks Emails Files Notes (0) Audit logs" at bounding box center [784, 123] width 1568 height 33
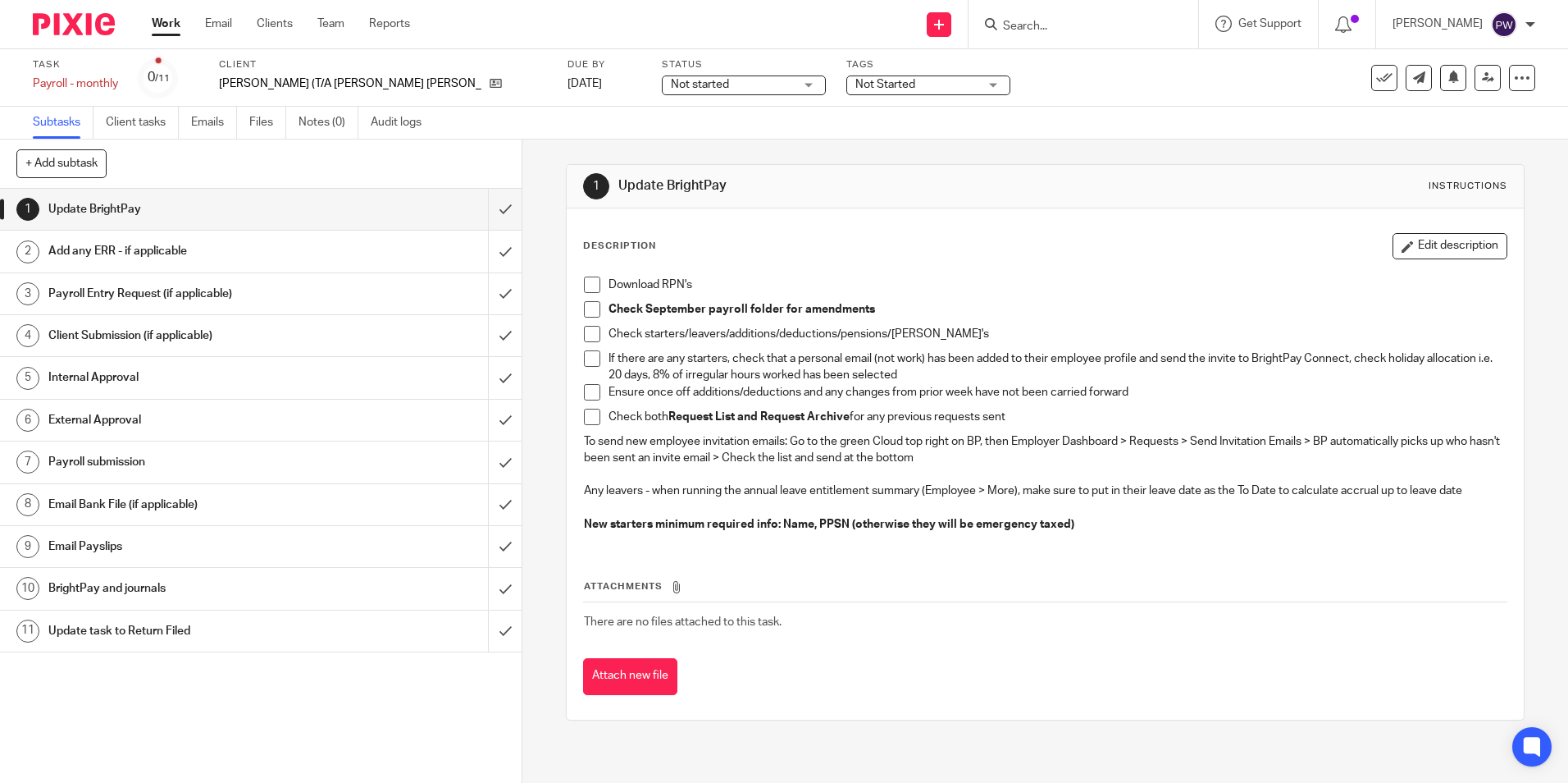
click at [53, 542] on h1 "Email Payslips" at bounding box center [188, 546] width 282 height 25
click at [99, 549] on h1 "Email Payslips" at bounding box center [188, 546] width 282 height 25
click at [164, 23] on link "Work" at bounding box center [166, 23] width 29 height 16
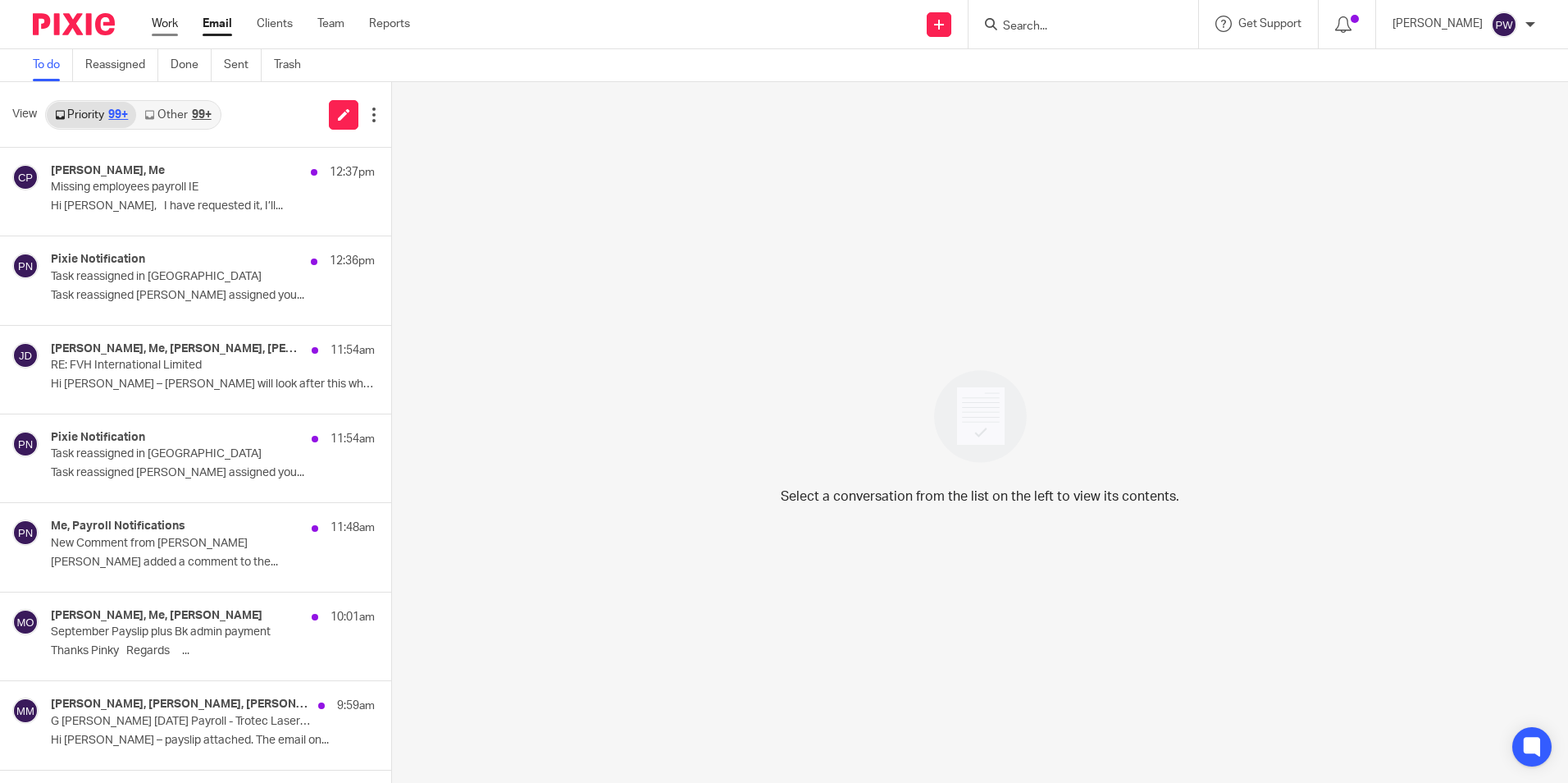
click at [164, 17] on link "Work" at bounding box center [164, 23] width 26 height 16
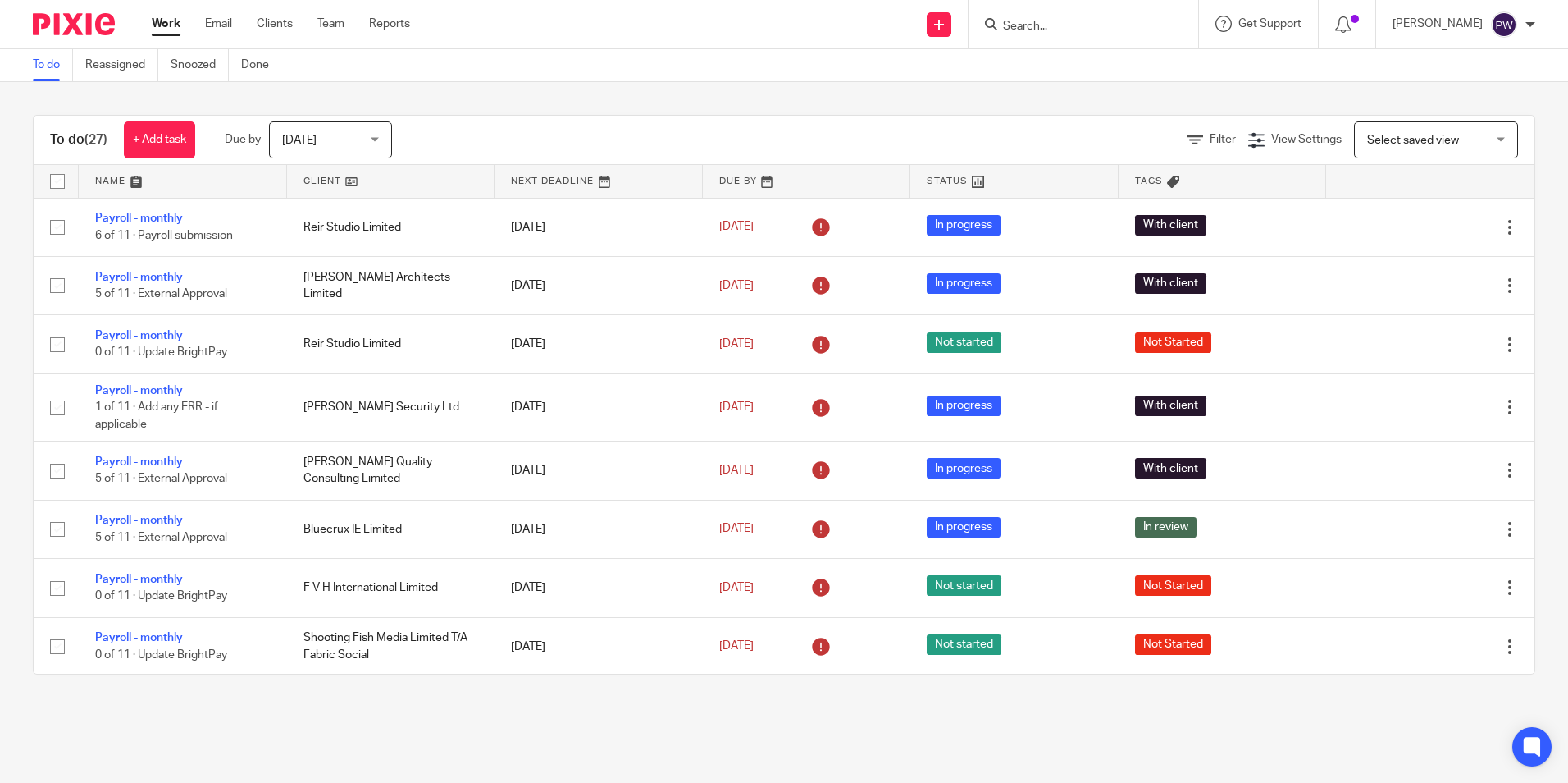
click at [302, 181] on link at bounding box center [391, 181] width 209 height 33
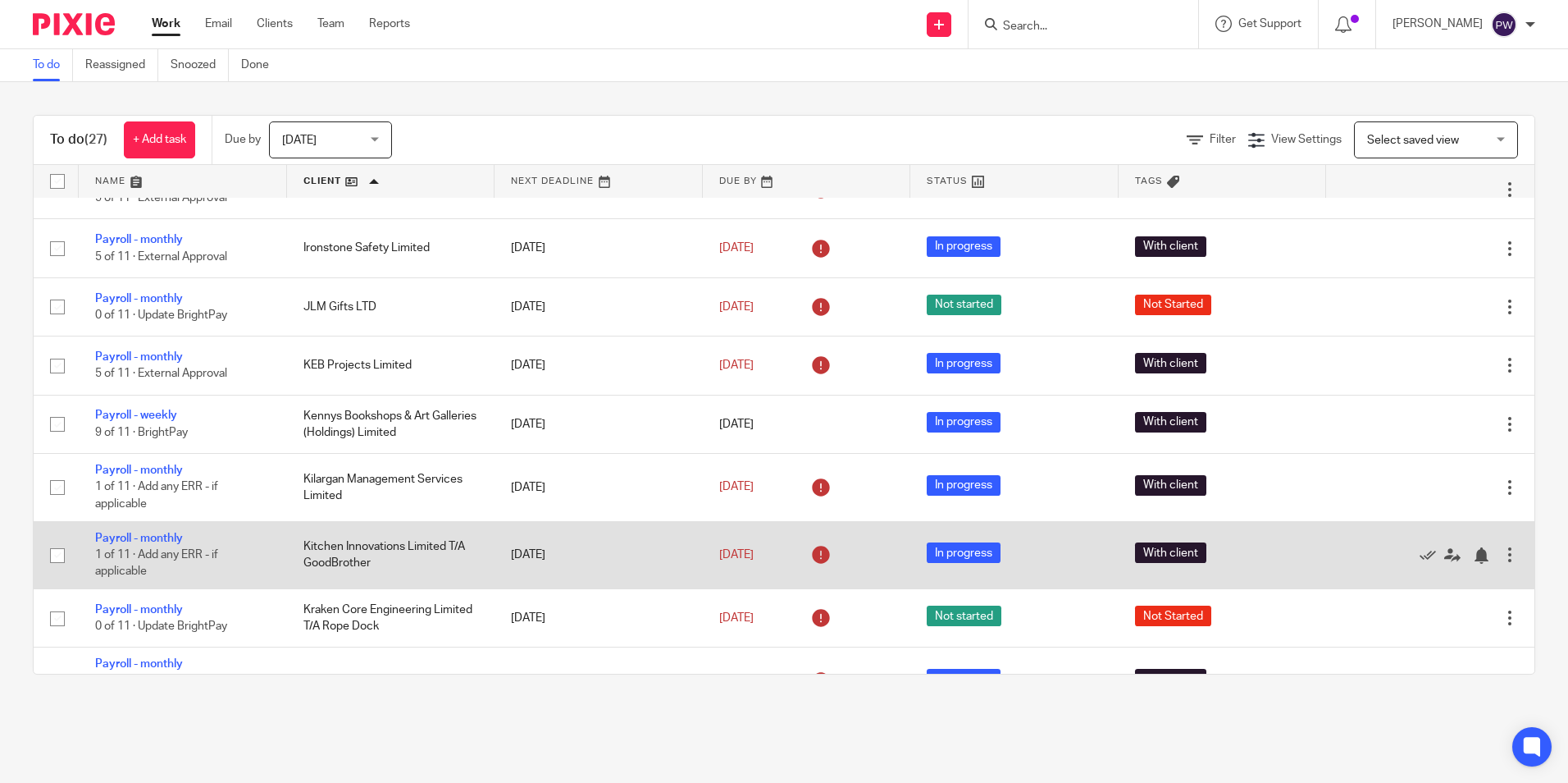
scroll to position [493, 0]
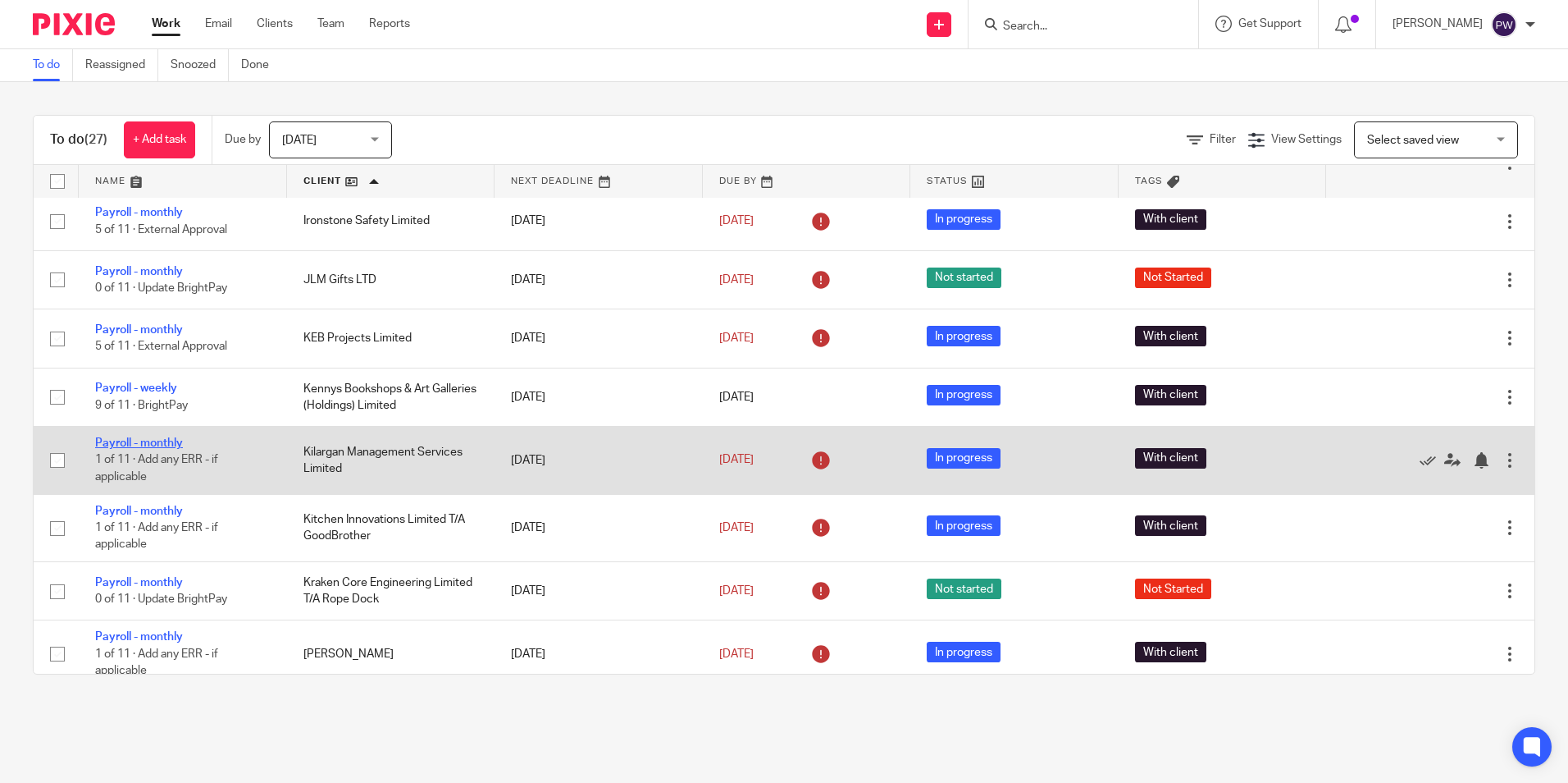
click at [145, 438] on link "Payroll - monthly" at bounding box center [138, 443] width 87 height 12
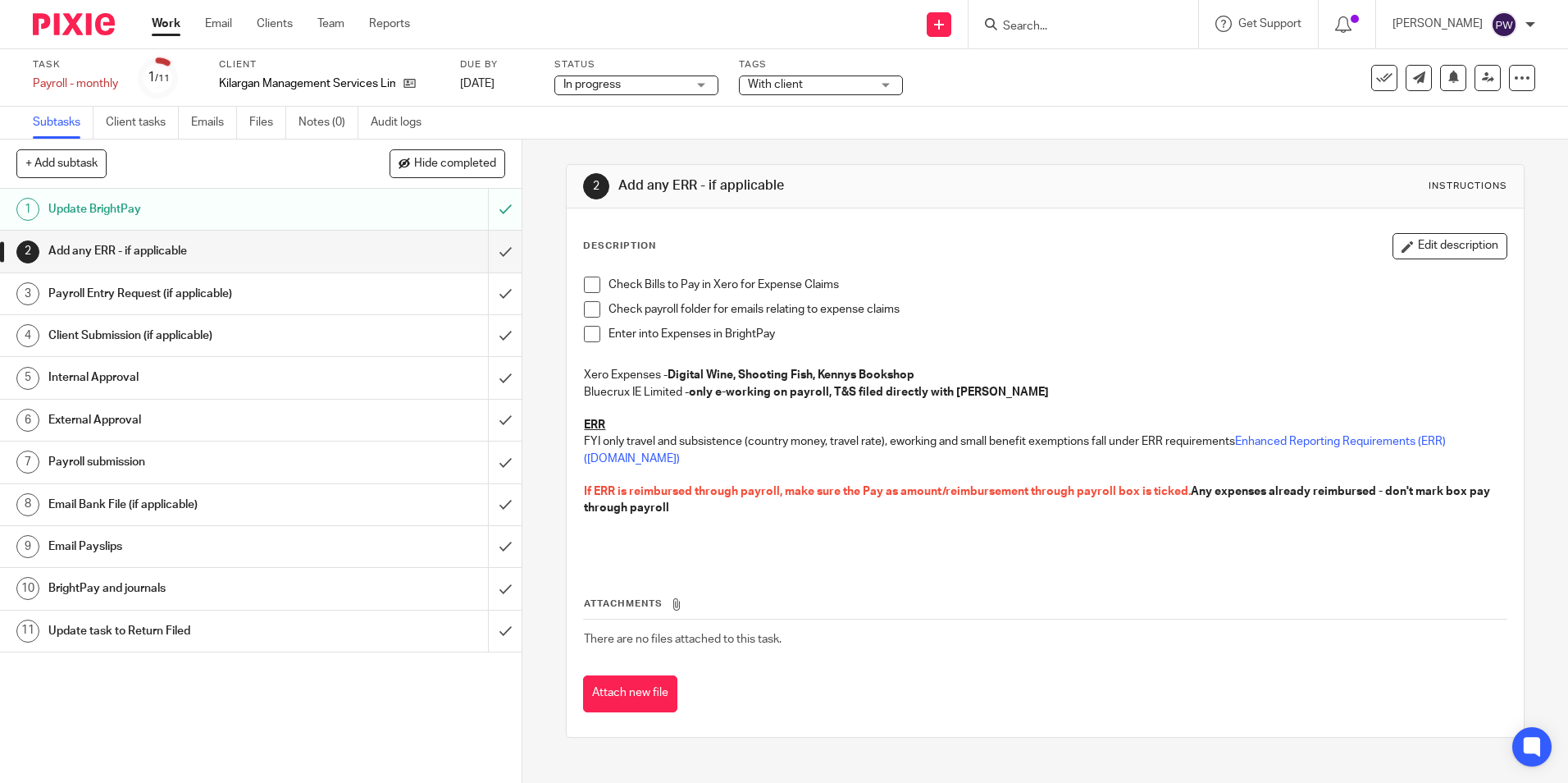
click at [646, 87] on span "In progress" at bounding box center [625, 85] width 123 height 17
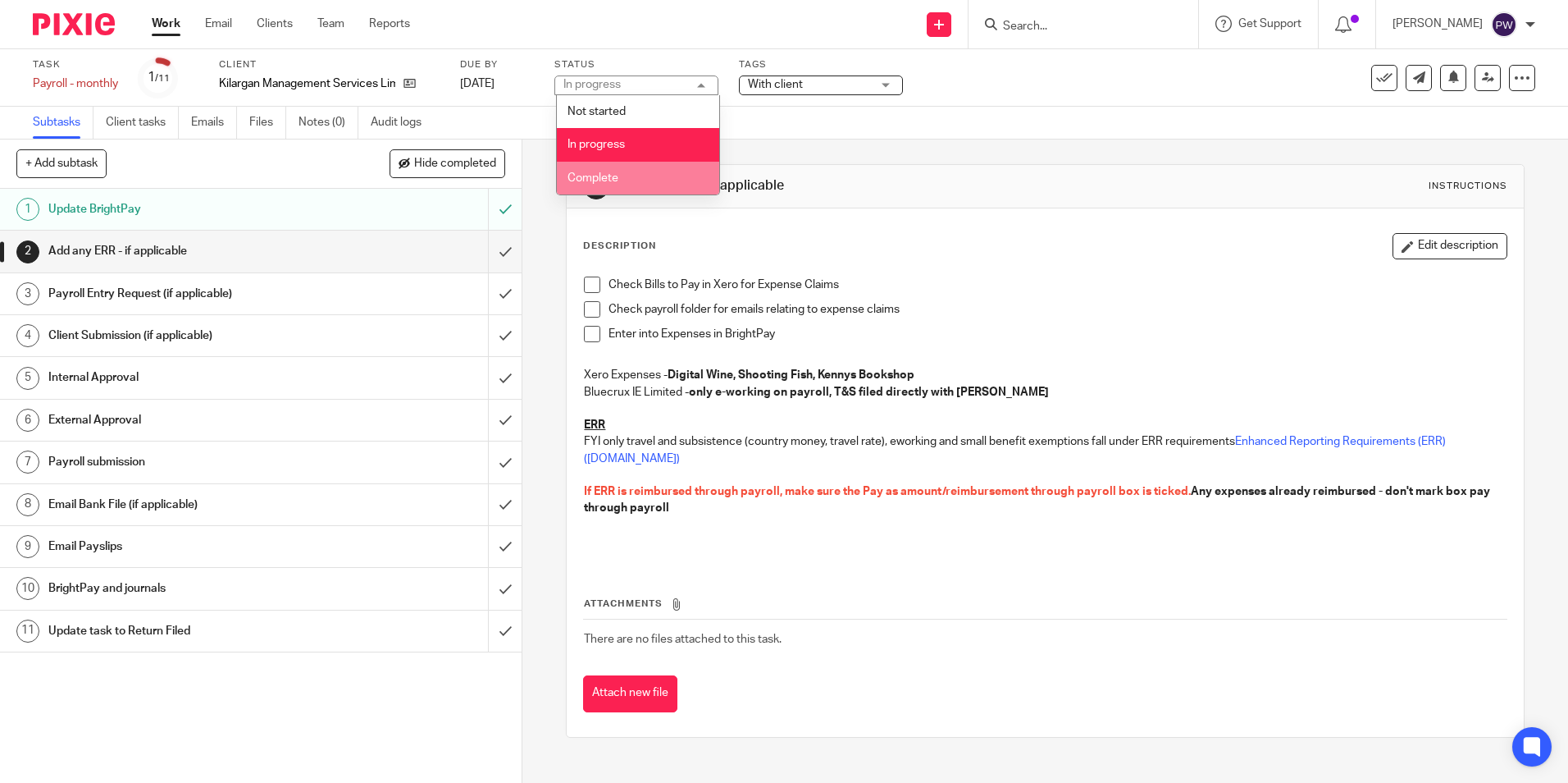
click at [605, 170] on li "Complete" at bounding box center [637, 178] width 162 height 34
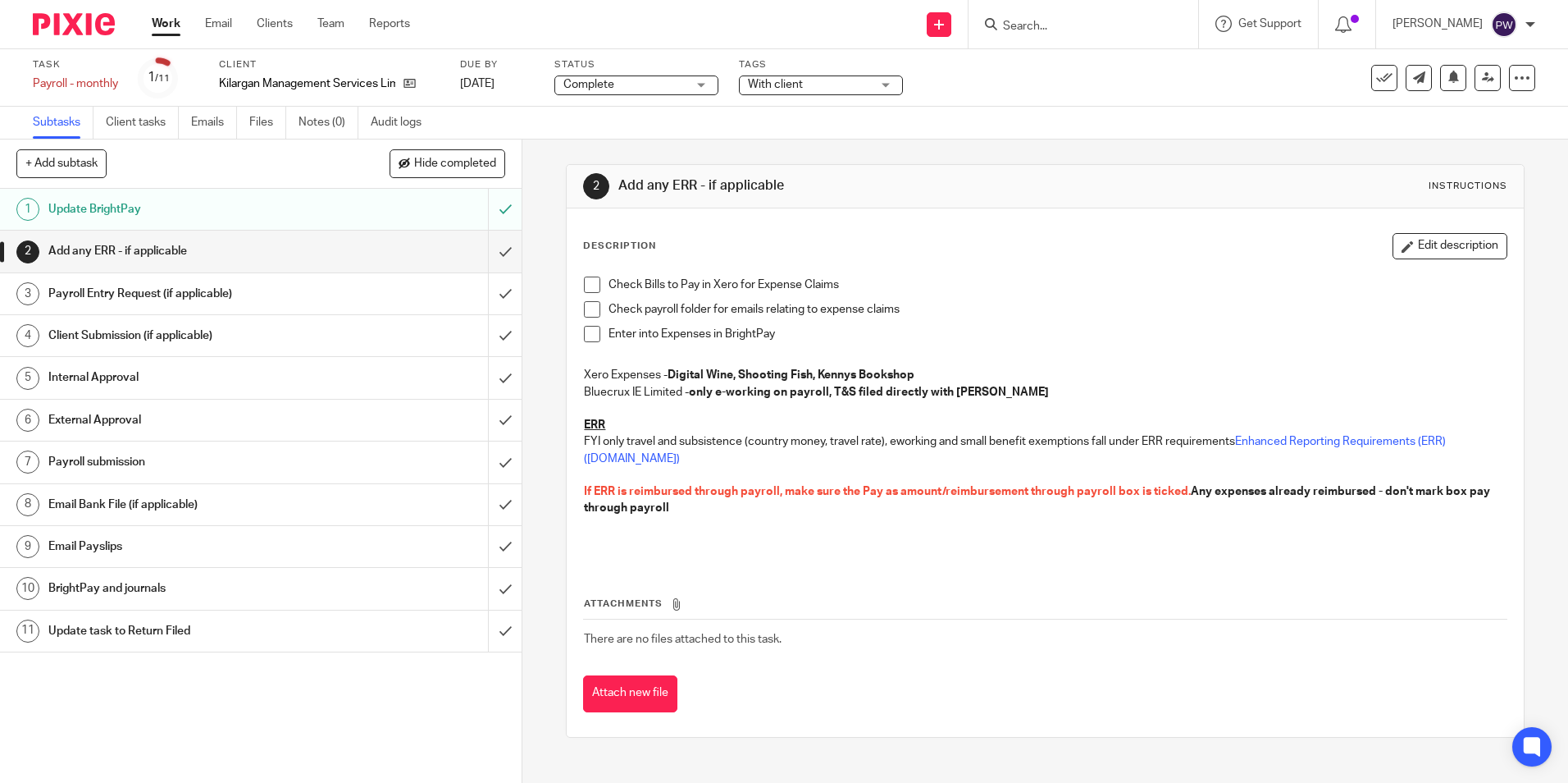
click at [802, 88] on span "With client" at bounding box center [775, 85] width 55 height 12
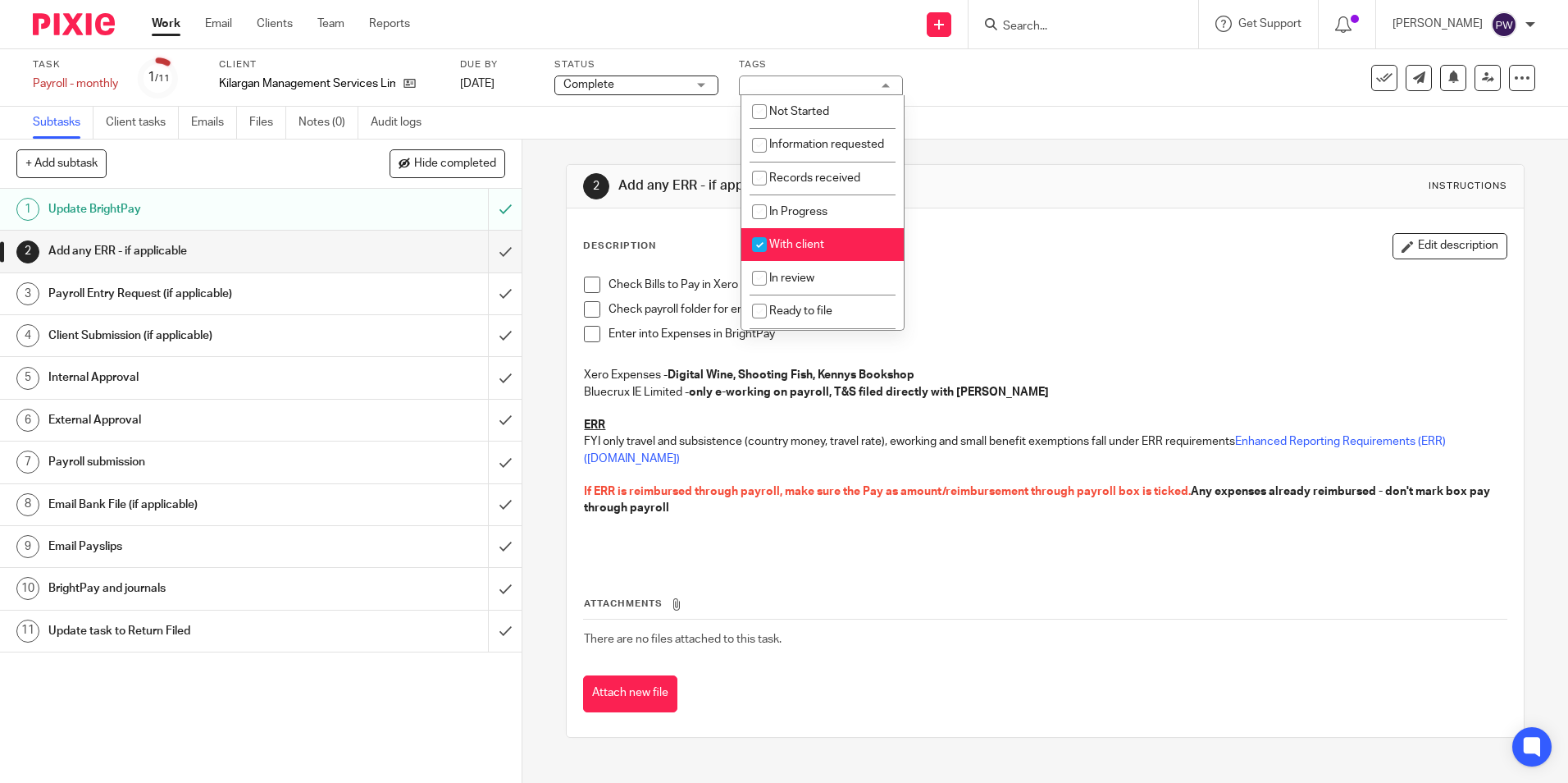
click at [785, 250] on span "With client" at bounding box center [796, 244] width 55 height 12
checkbox input "false"
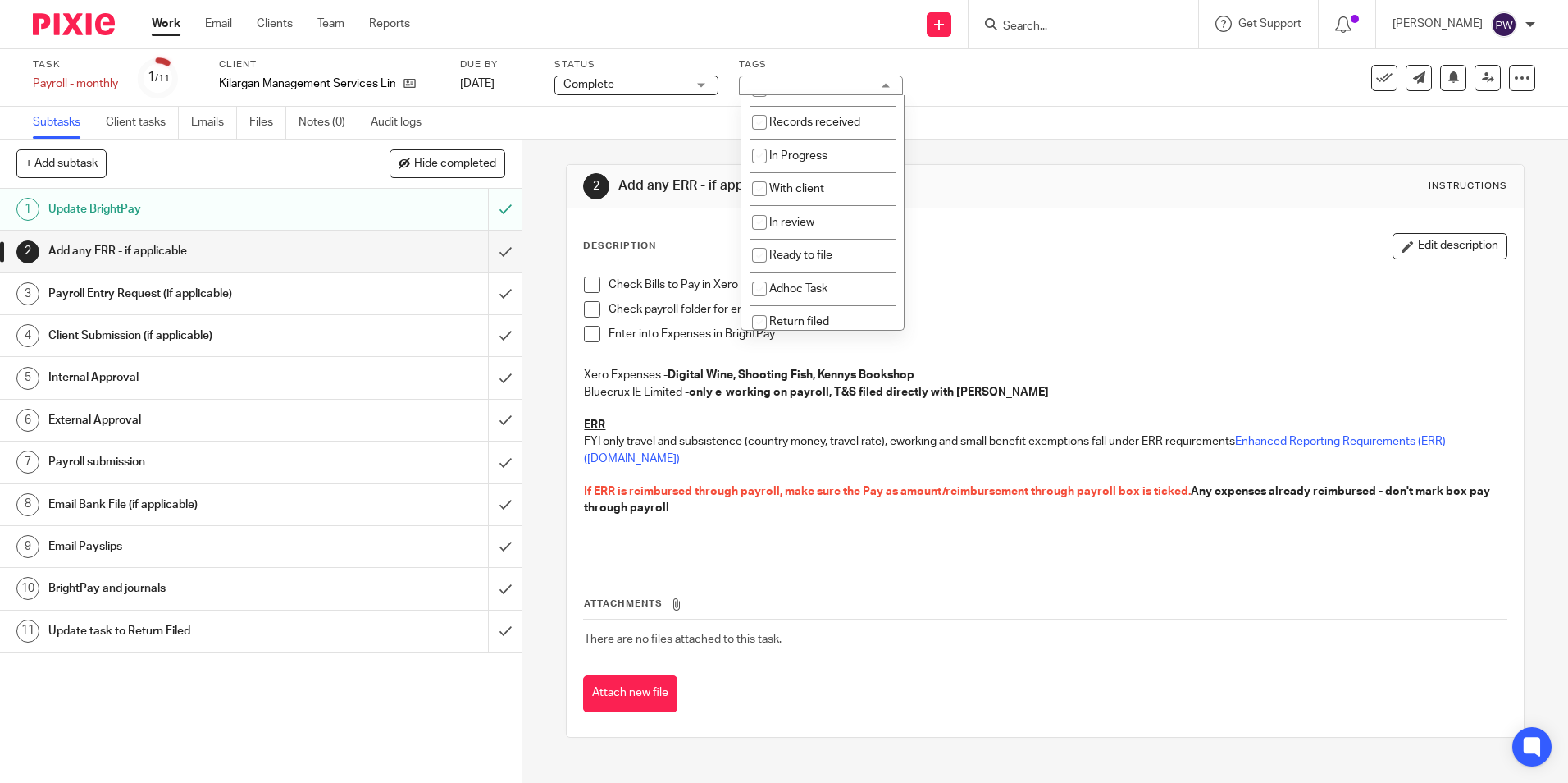
scroll to position [114, 0]
click at [788, 287] on li "Return filed" at bounding box center [822, 279] width 162 height 34
checkbox input "true"
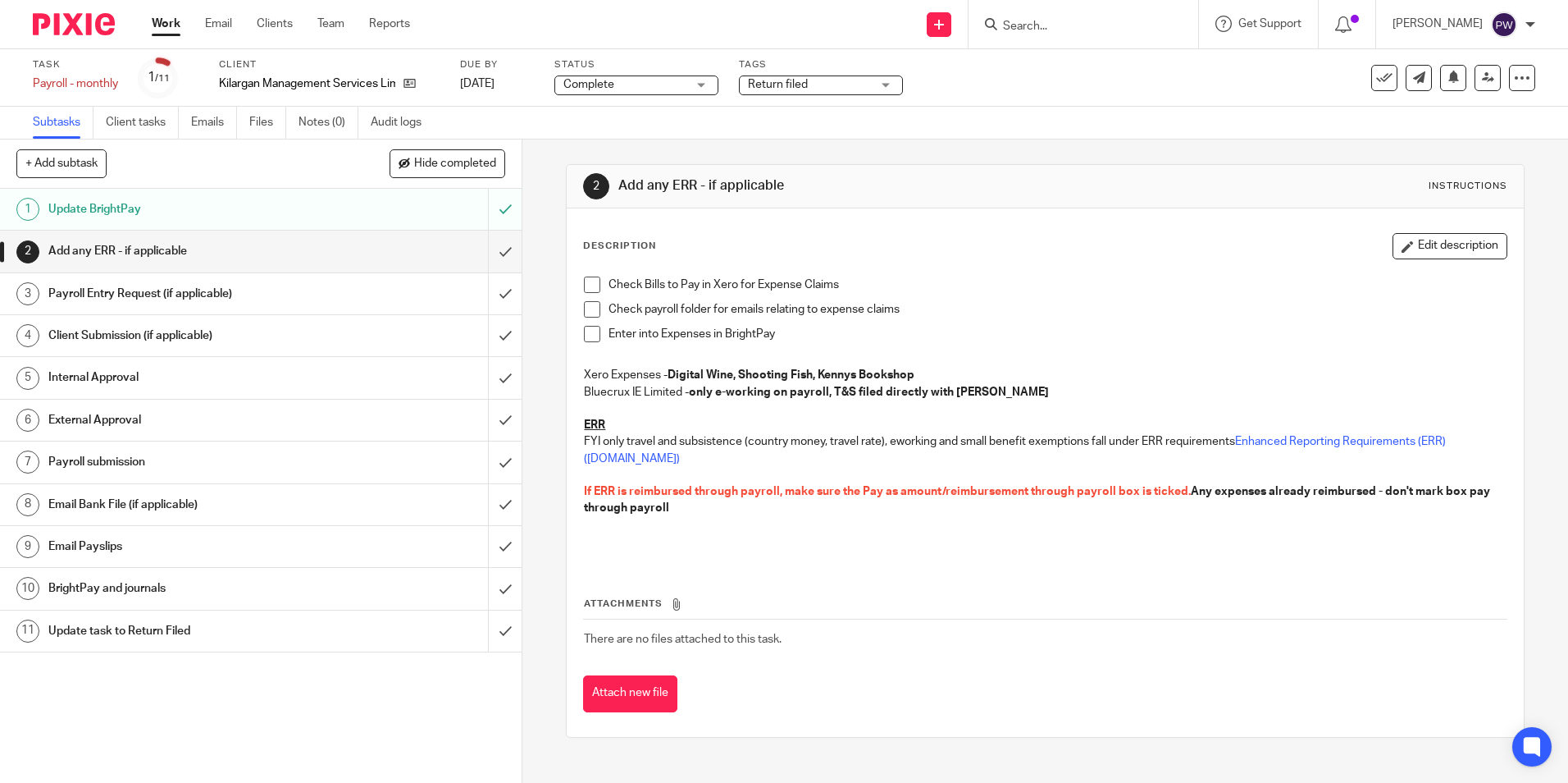
click at [1035, 102] on div "Task Payroll - monthly Save Payroll - monthly 1 /11 Client Kilargan Management …" at bounding box center [784, 78] width 1568 height 58
click at [488, 220] on input "submit" at bounding box center [261, 209] width 522 height 41
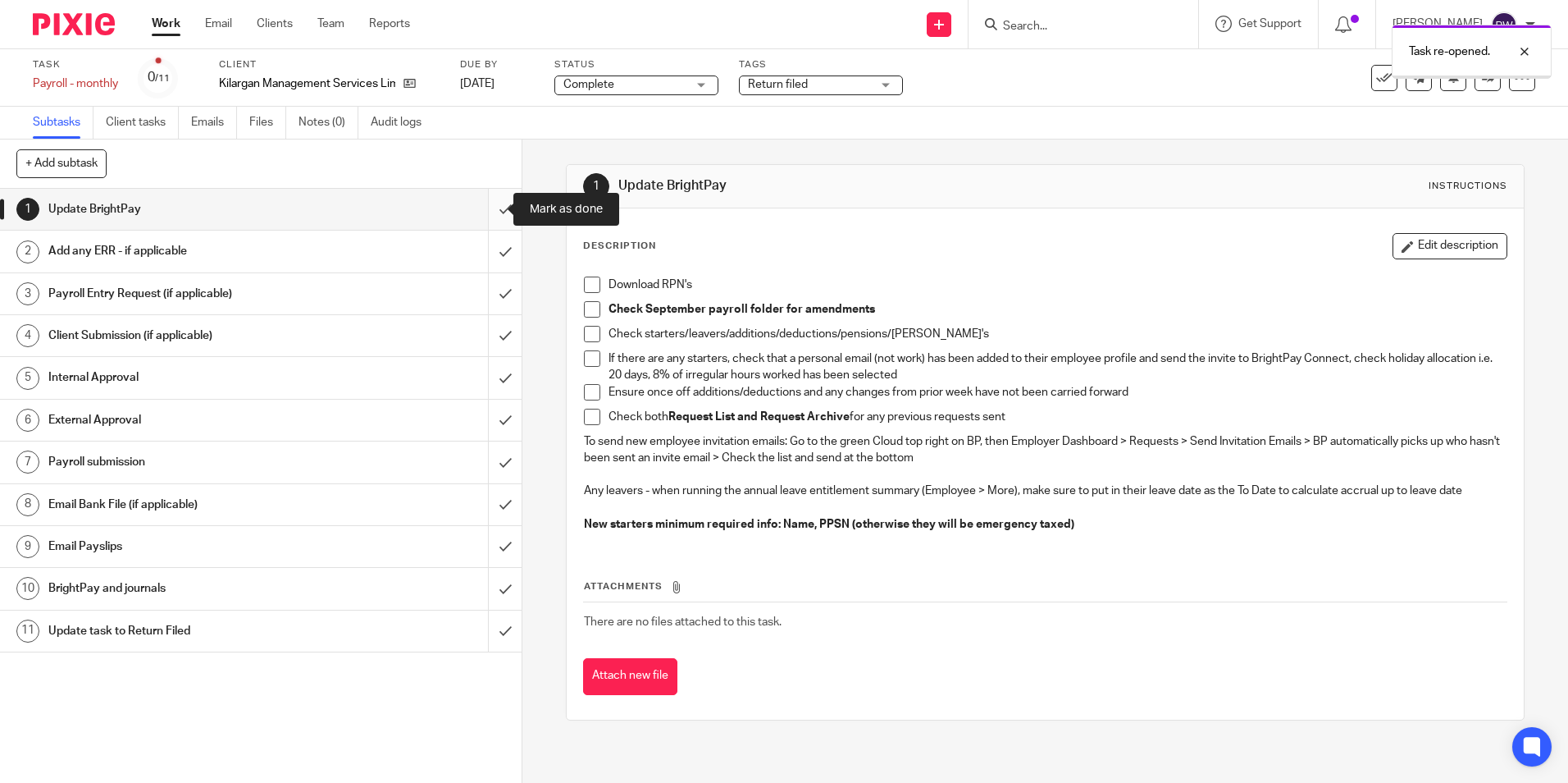
click at [486, 209] on input "submit" at bounding box center [261, 209] width 522 height 41
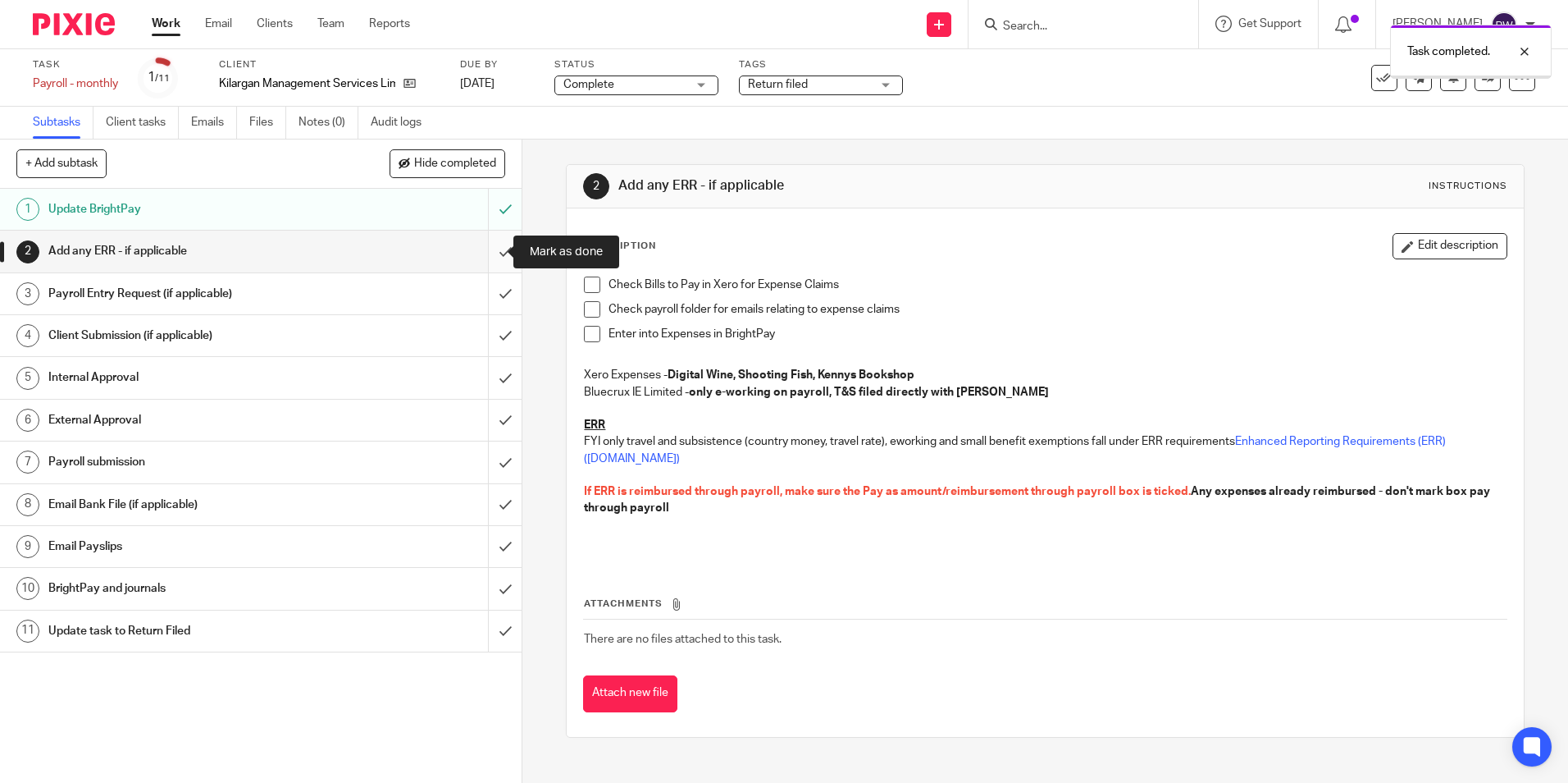
click at [487, 249] on input "submit" at bounding box center [261, 251] width 522 height 41
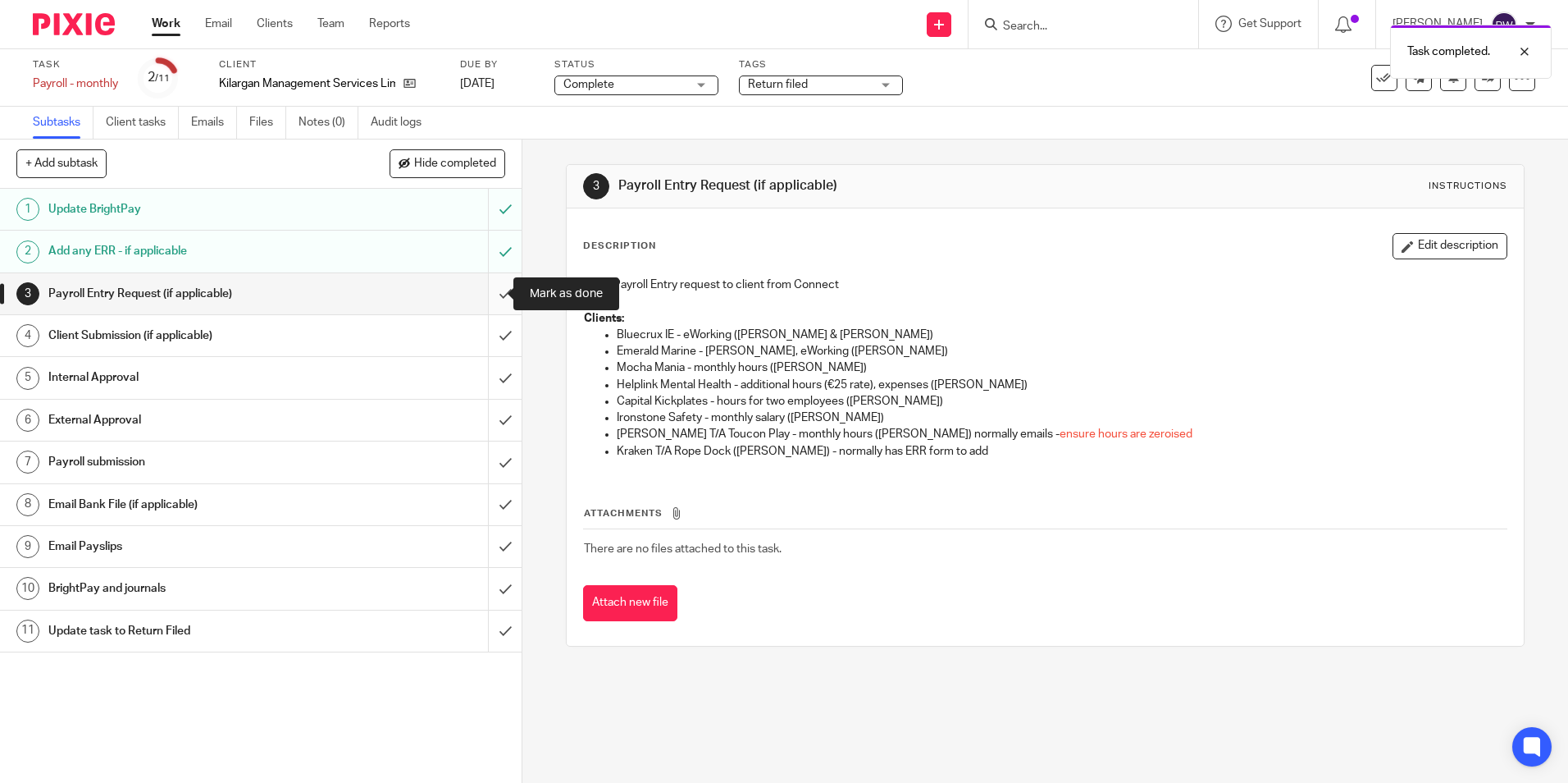
click at [497, 300] on input "submit" at bounding box center [261, 293] width 522 height 41
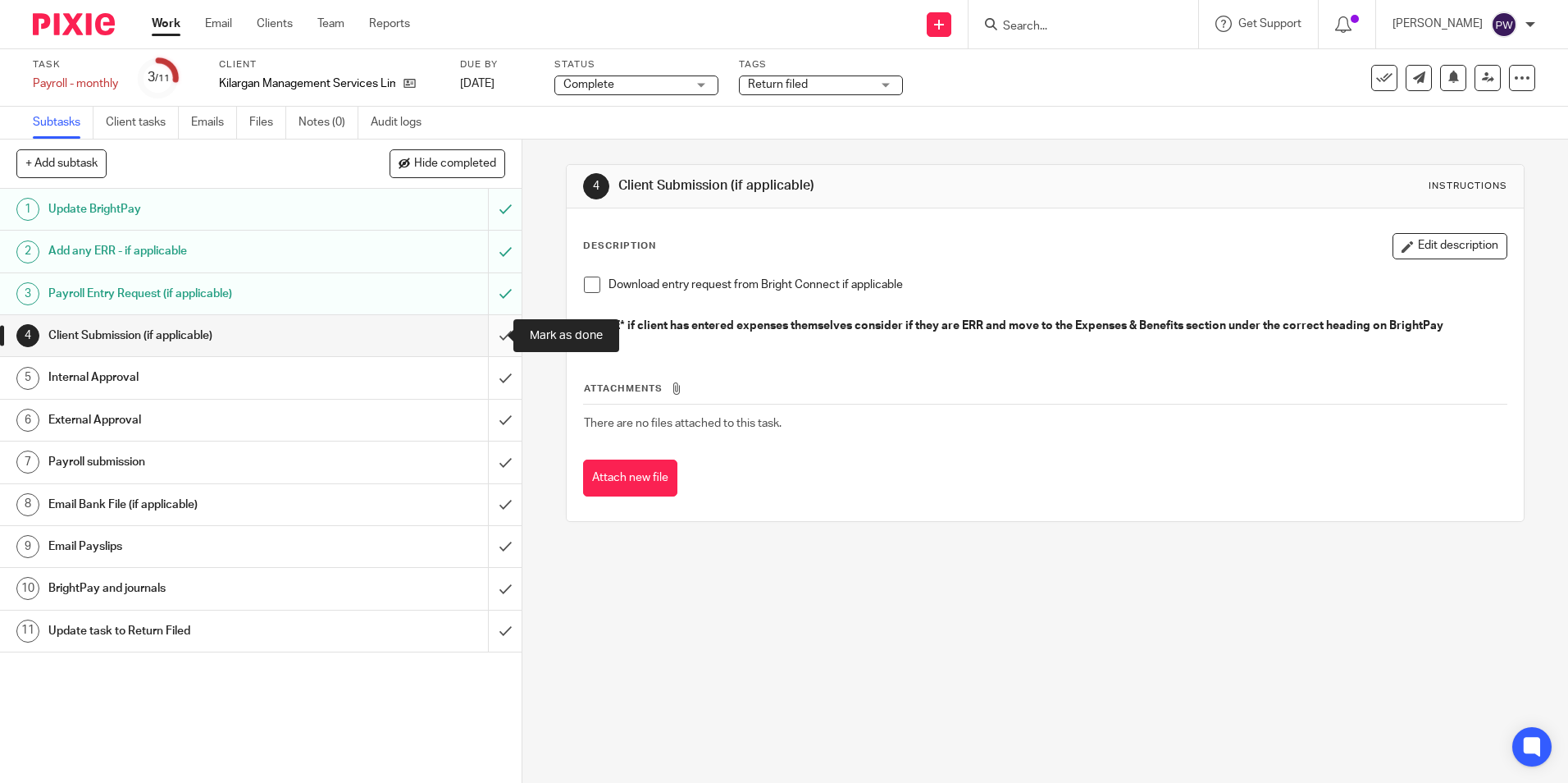
click at [500, 334] on input "submit" at bounding box center [261, 336] width 522 height 41
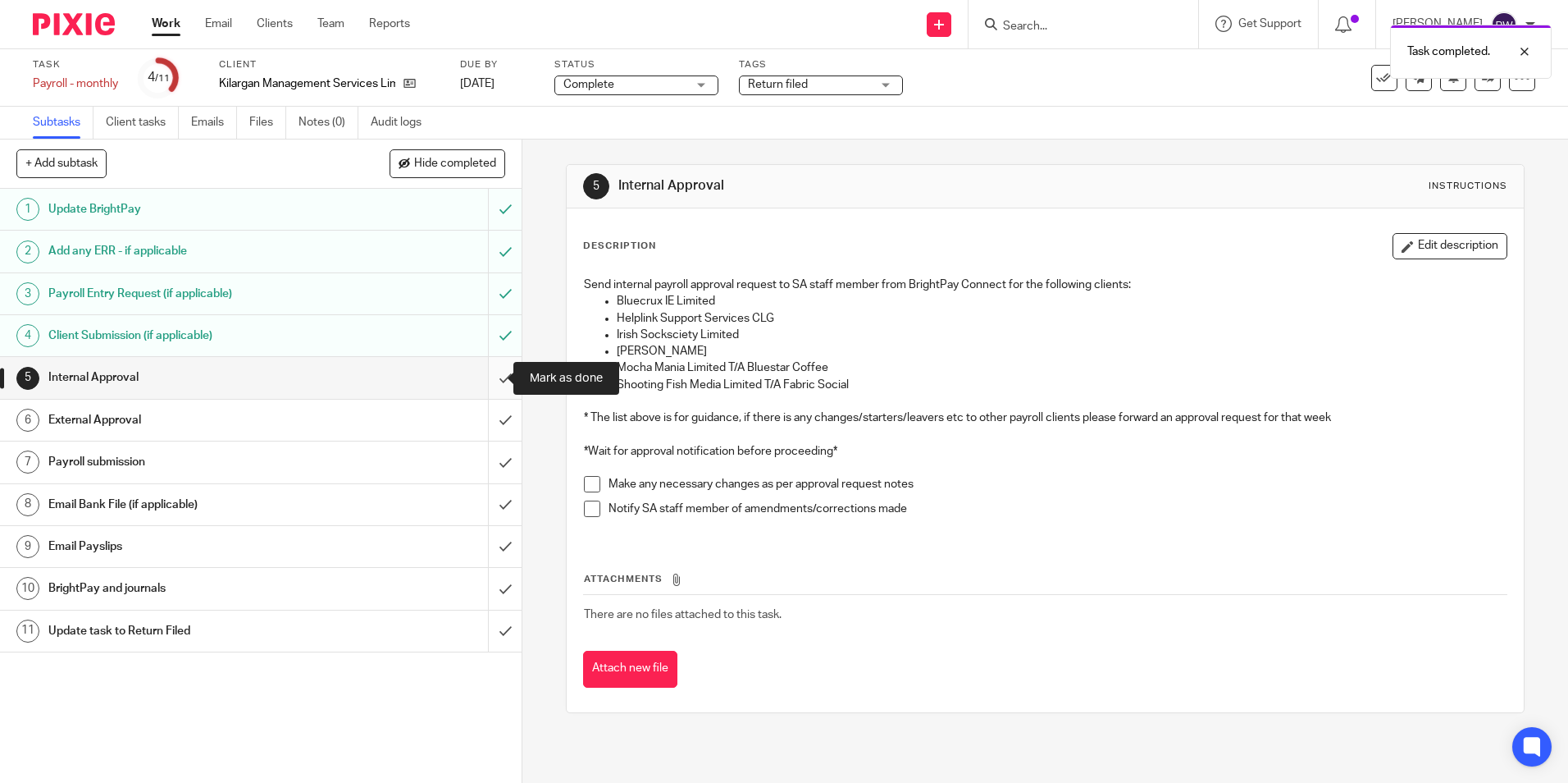
click at [493, 389] on input "submit" at bounding box center [261, 377] width 522 height 41
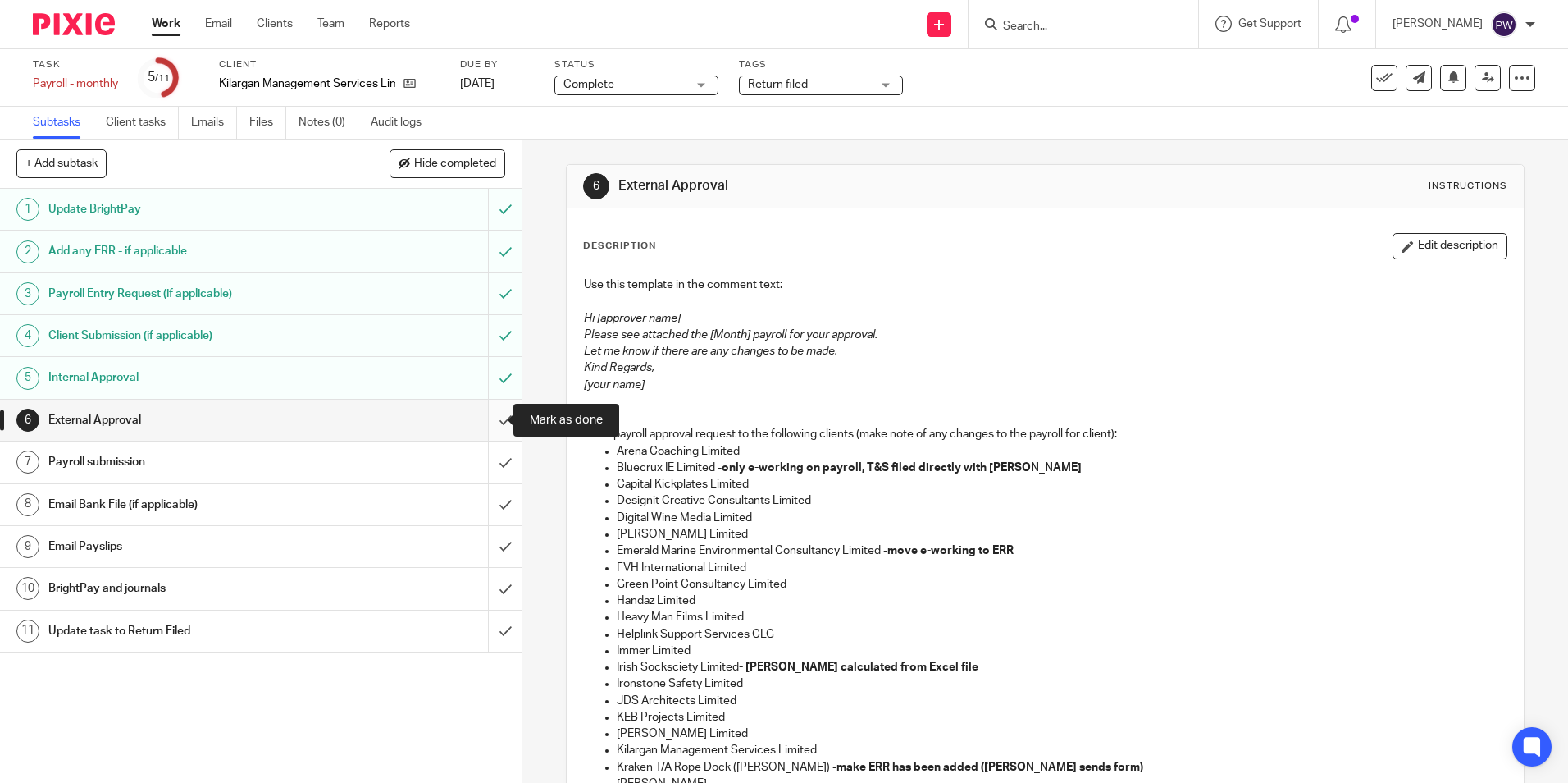
click at [500, 415] on input "submit" at bounding box center [261, 420] width 522 height 41
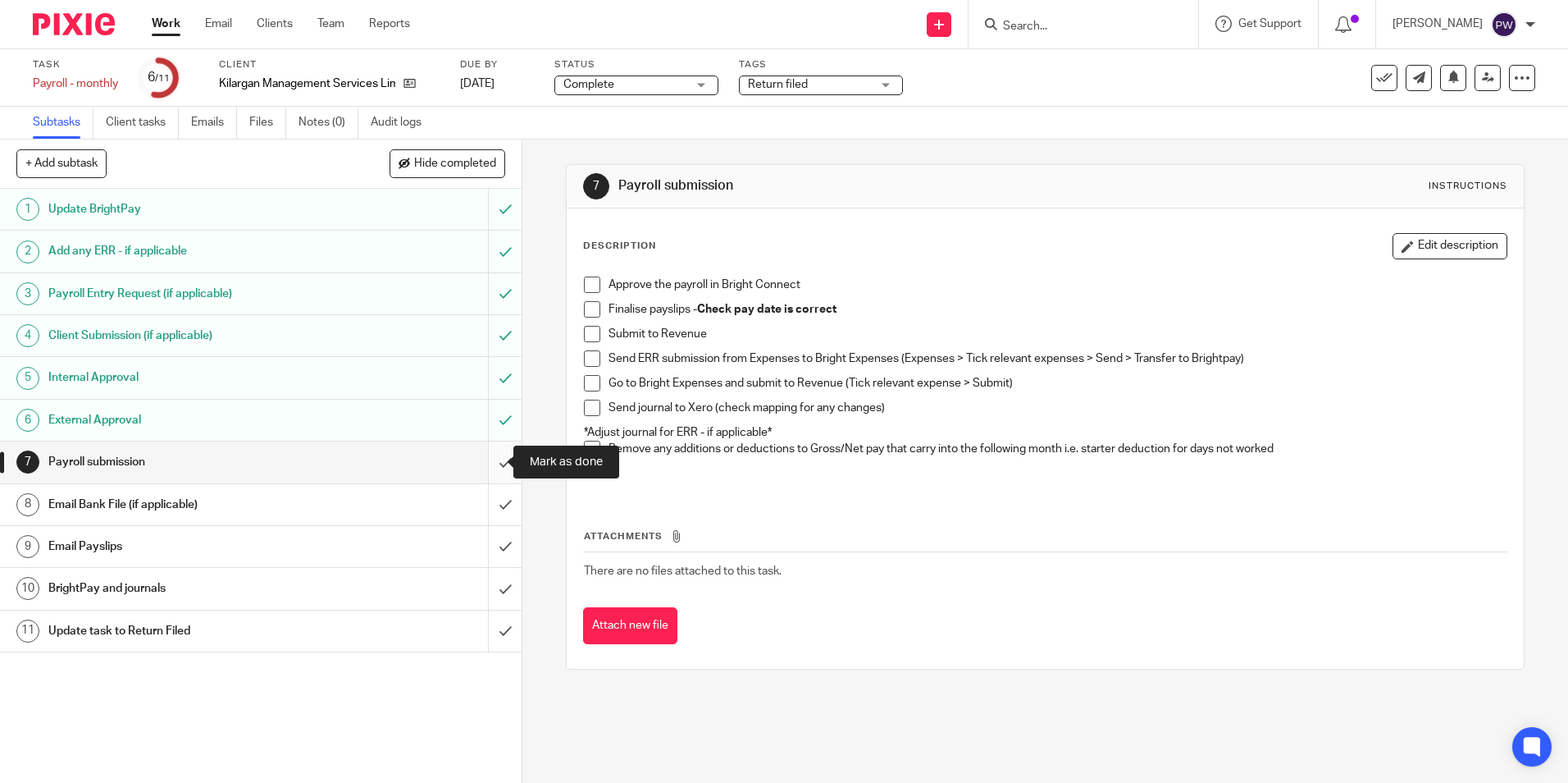
click at [492, 467] on input "submit" at bounding box center [261, 462] width 522 height 41
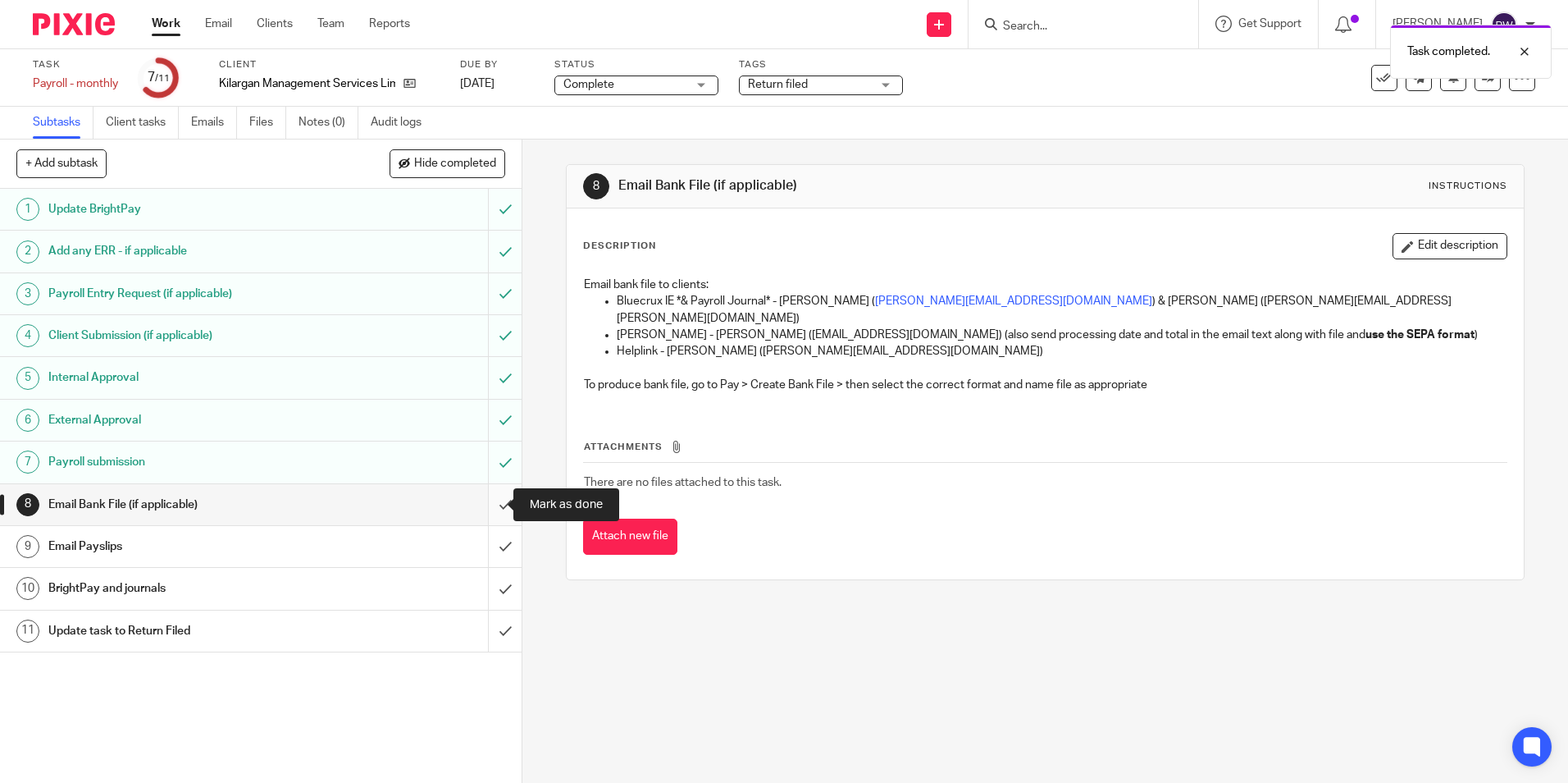
click at [492, 506] on input "submit" at bounding box center [261, 504] width 522 height 41
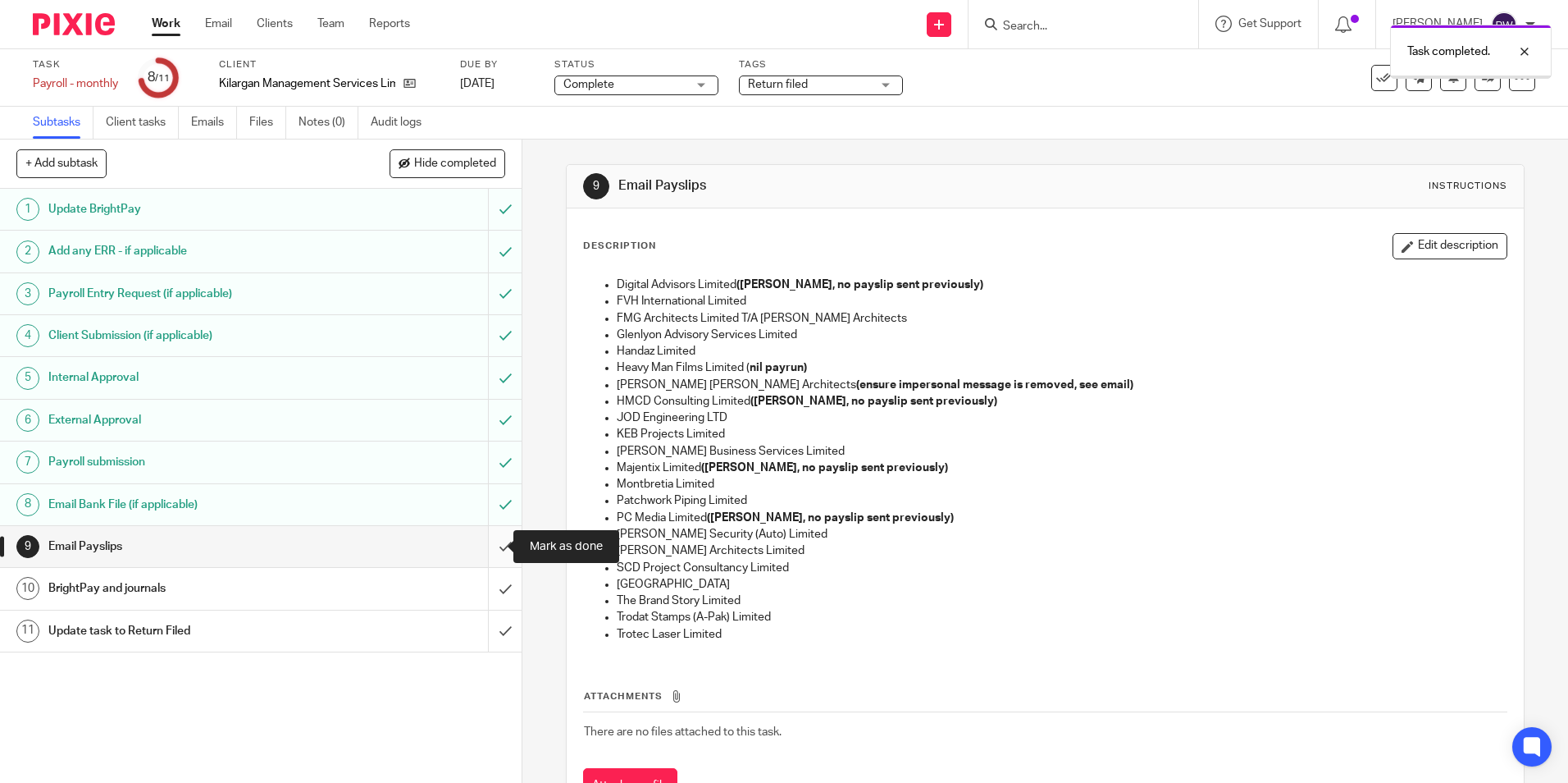
click at [494, 549] on input "submit" at bounding box center [261, 546] width 522 height 41
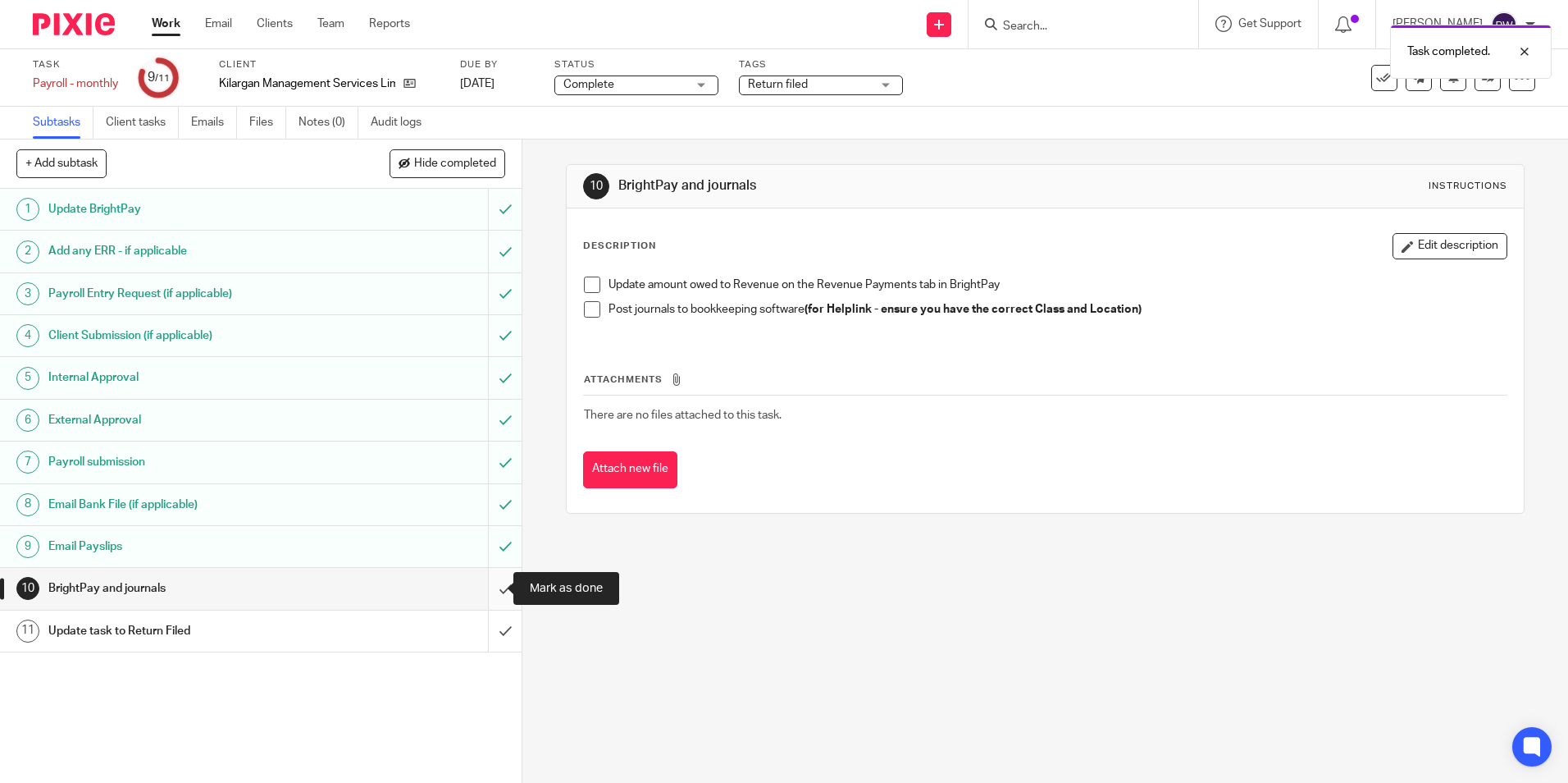
click at [493, 588] on input "submit" at bounding box center [261, 588] width 522 height 41
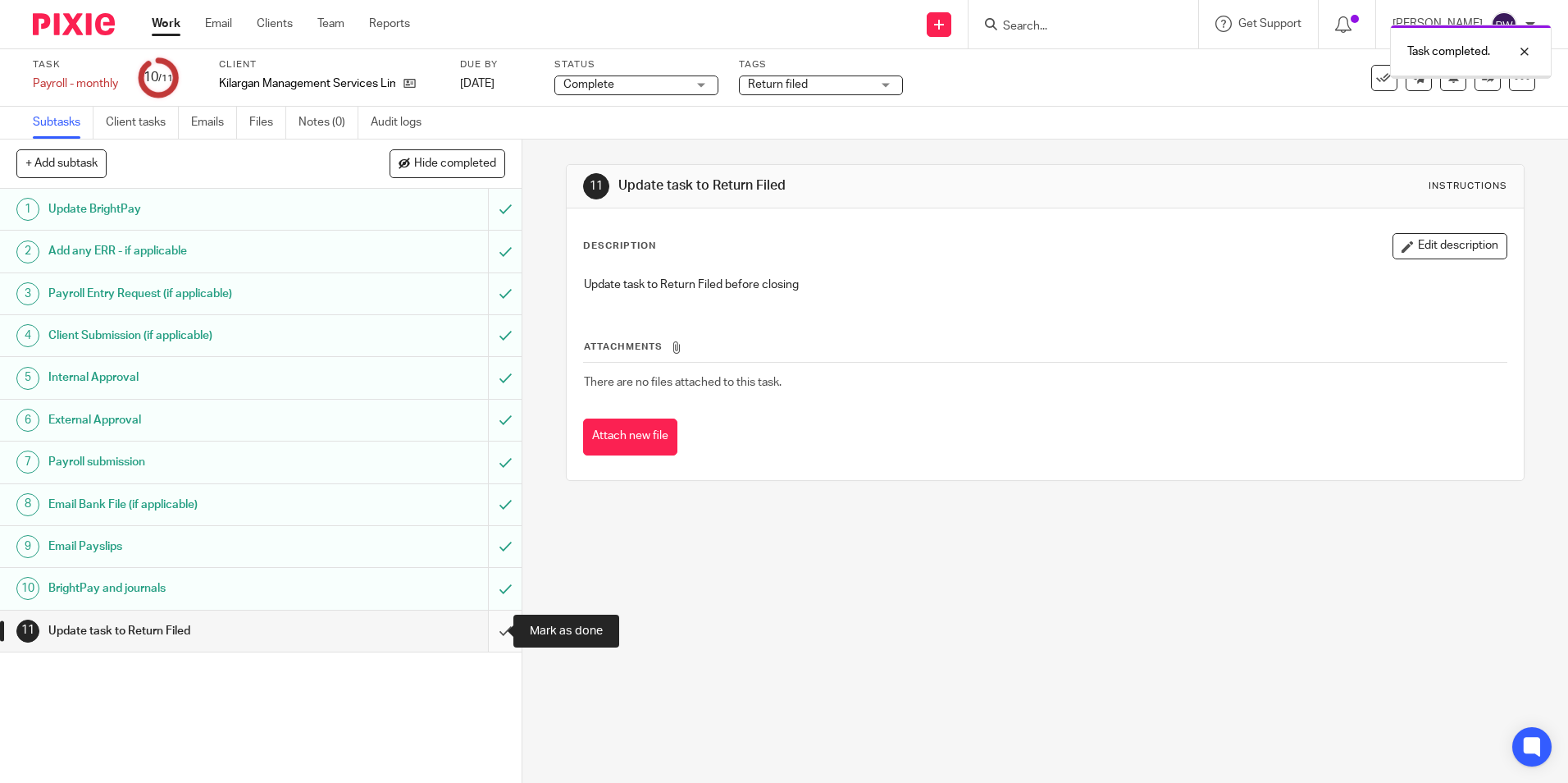
click at [481, 632] on input "submit" at bounding box center [261, 631] width 522 height 41
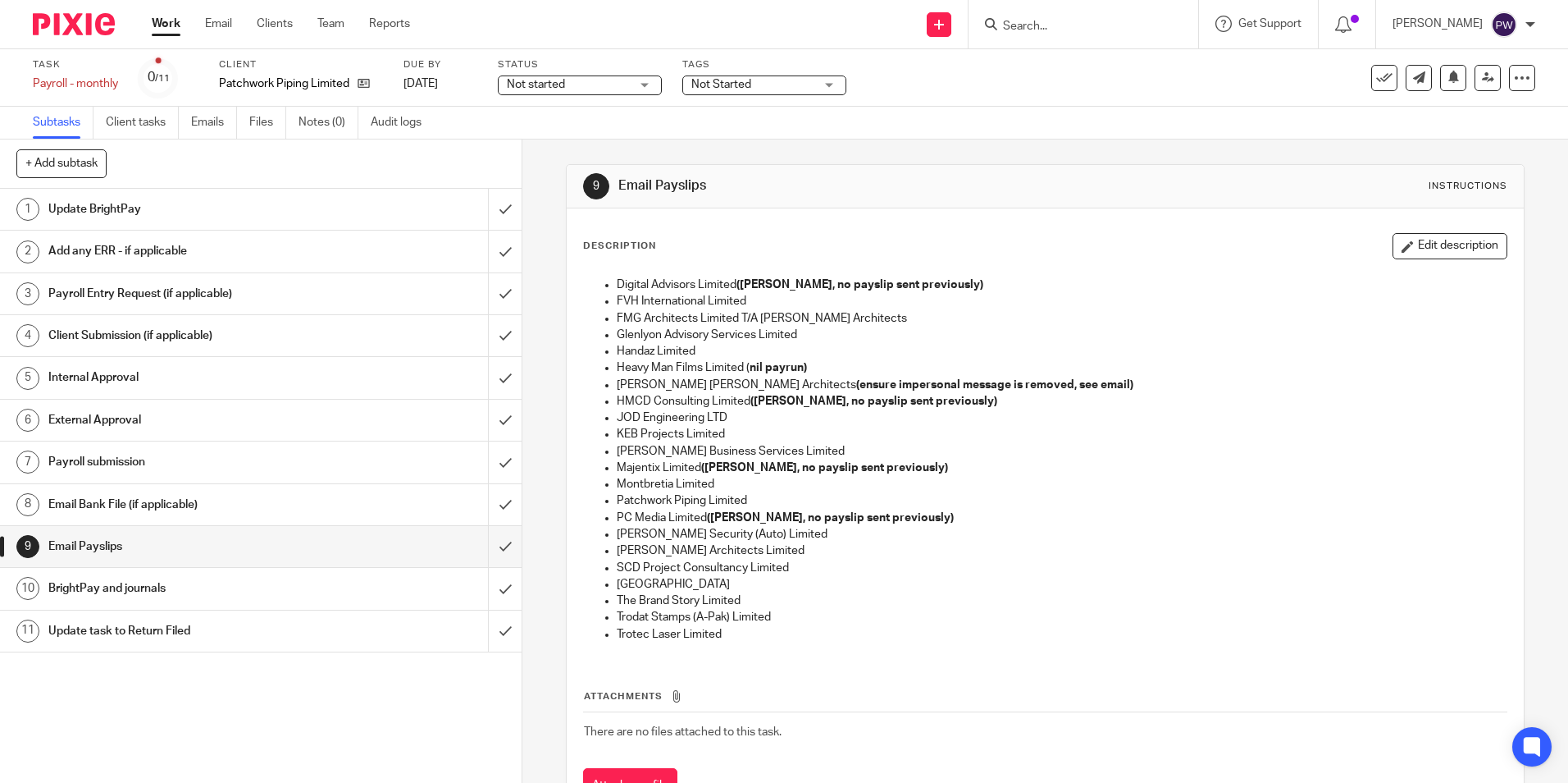
click at [529, 86] on span "Not started" at bounding box center [535, 85] width 59 height 12
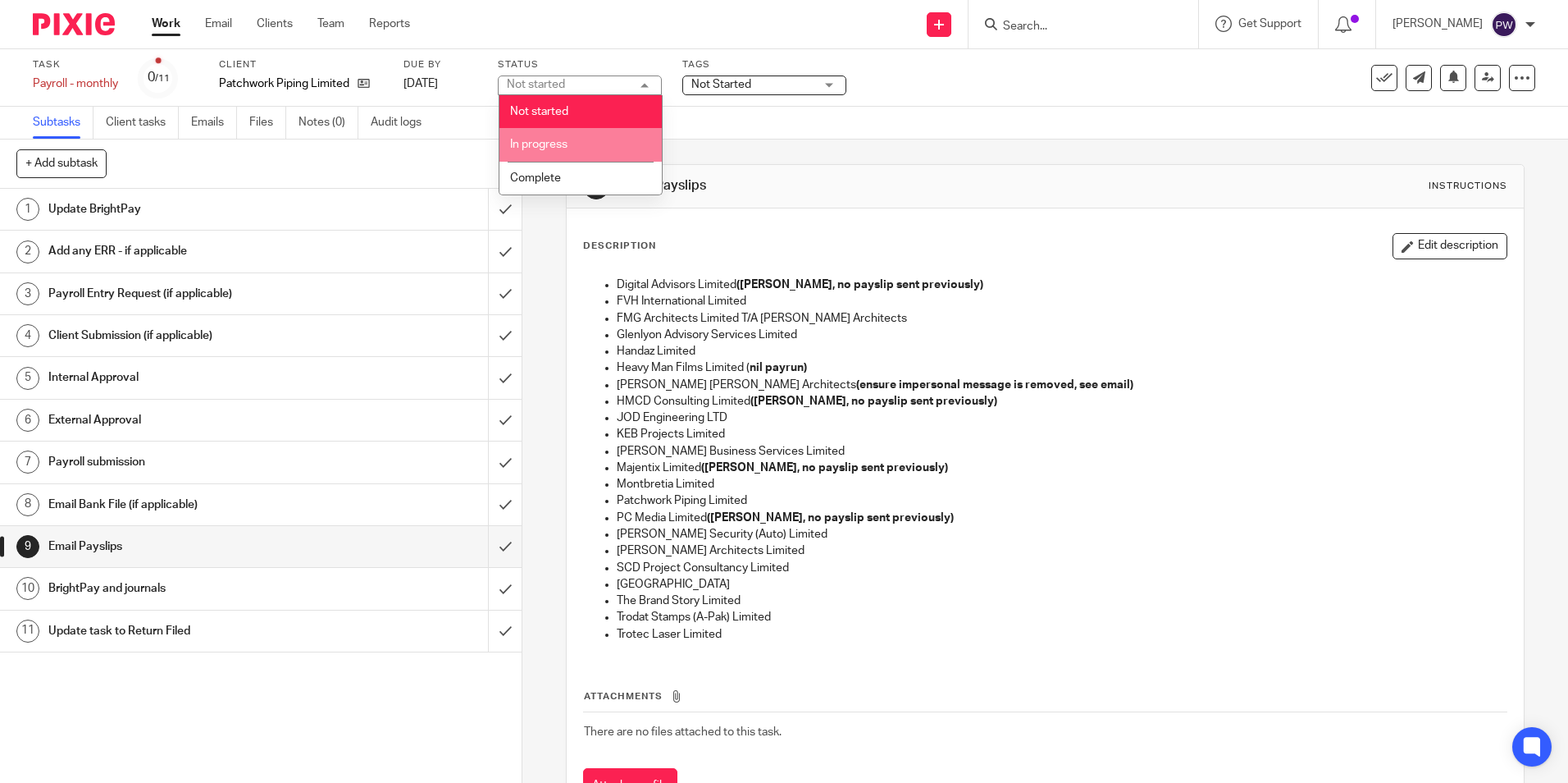
click at [536, 143] on span "In progress" at bounding box center [539, 144] width 58 height 12
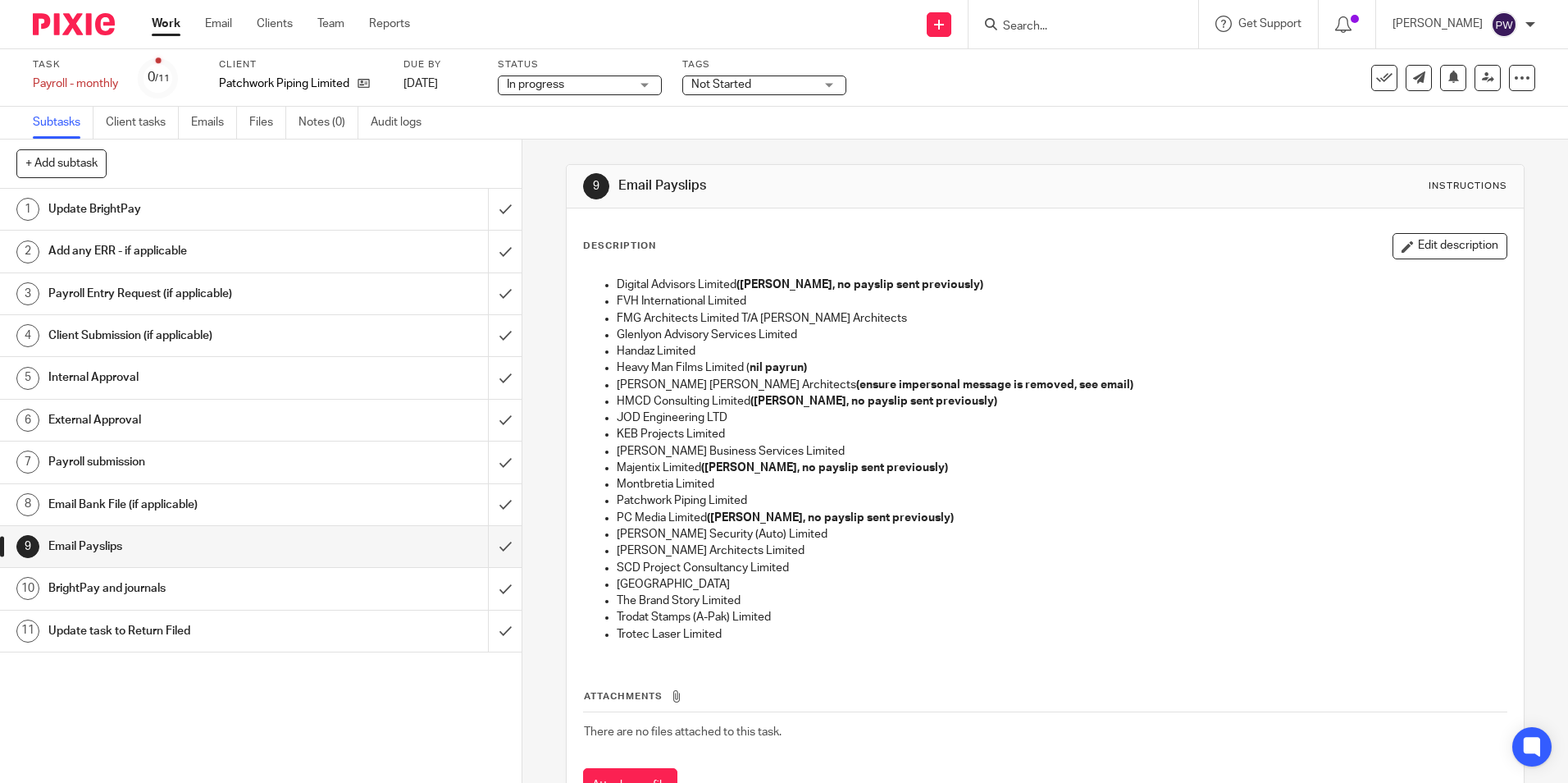
click at [742, 81] on span "Not Started" at bounding box center [721, 85] width 60 height 12
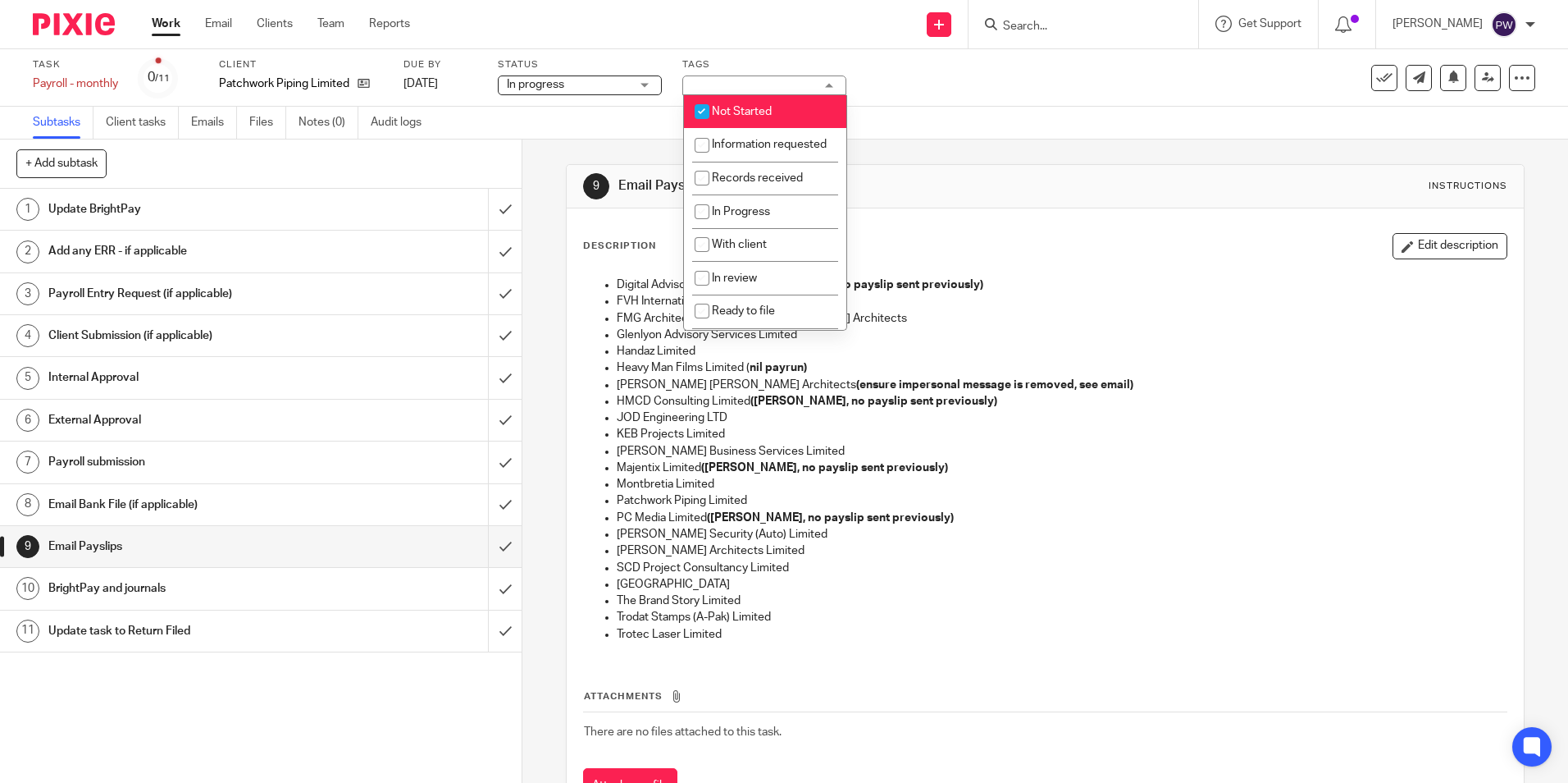
click at [754, 98] on li "Not Started" at bounding box center [765, 112] width 162 height 34
checkbox input "false"
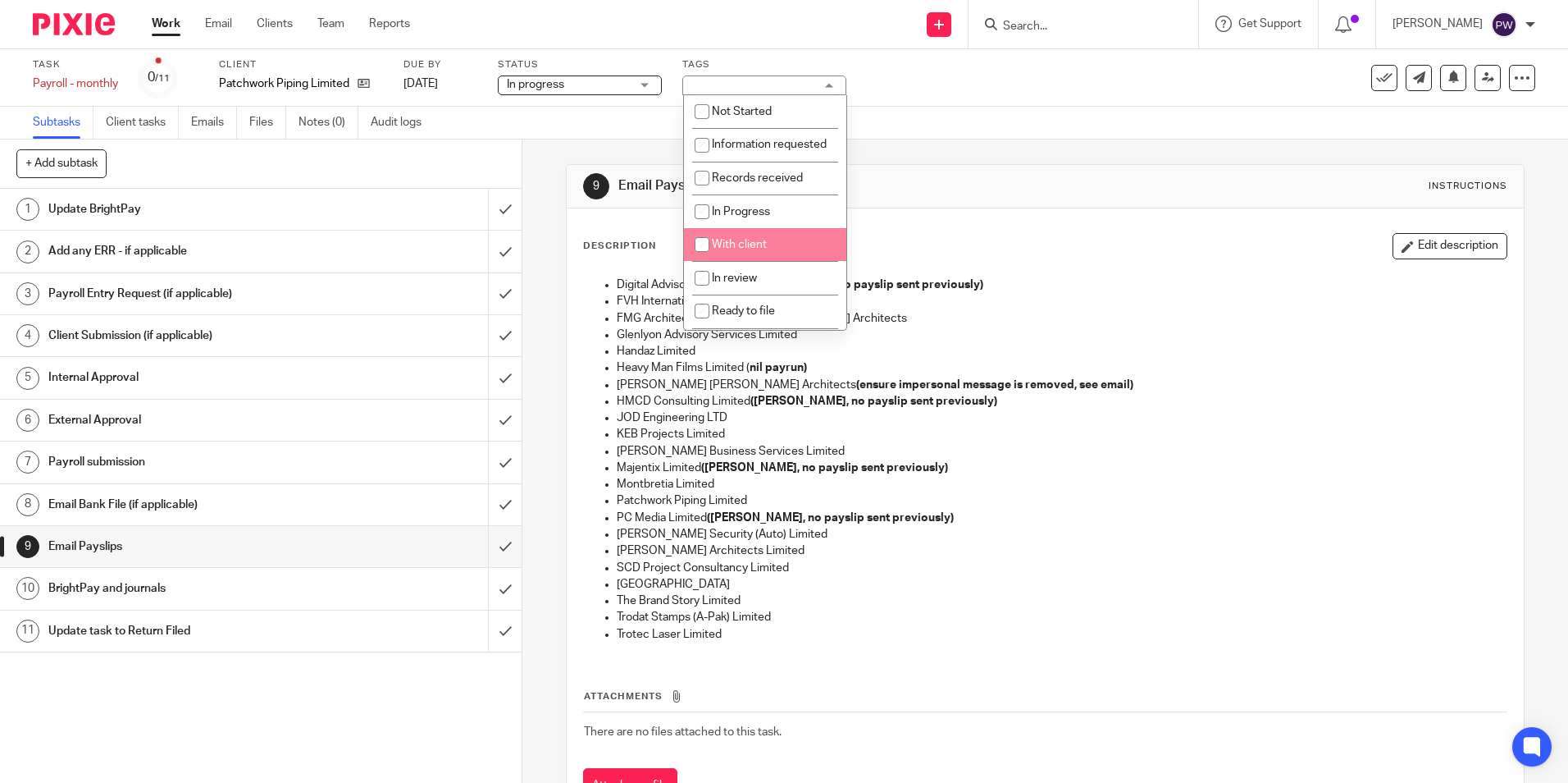
click at [740, 250] on span "With client" at bounding box center [739, 244] width 55 height 12
checkbox input "true"
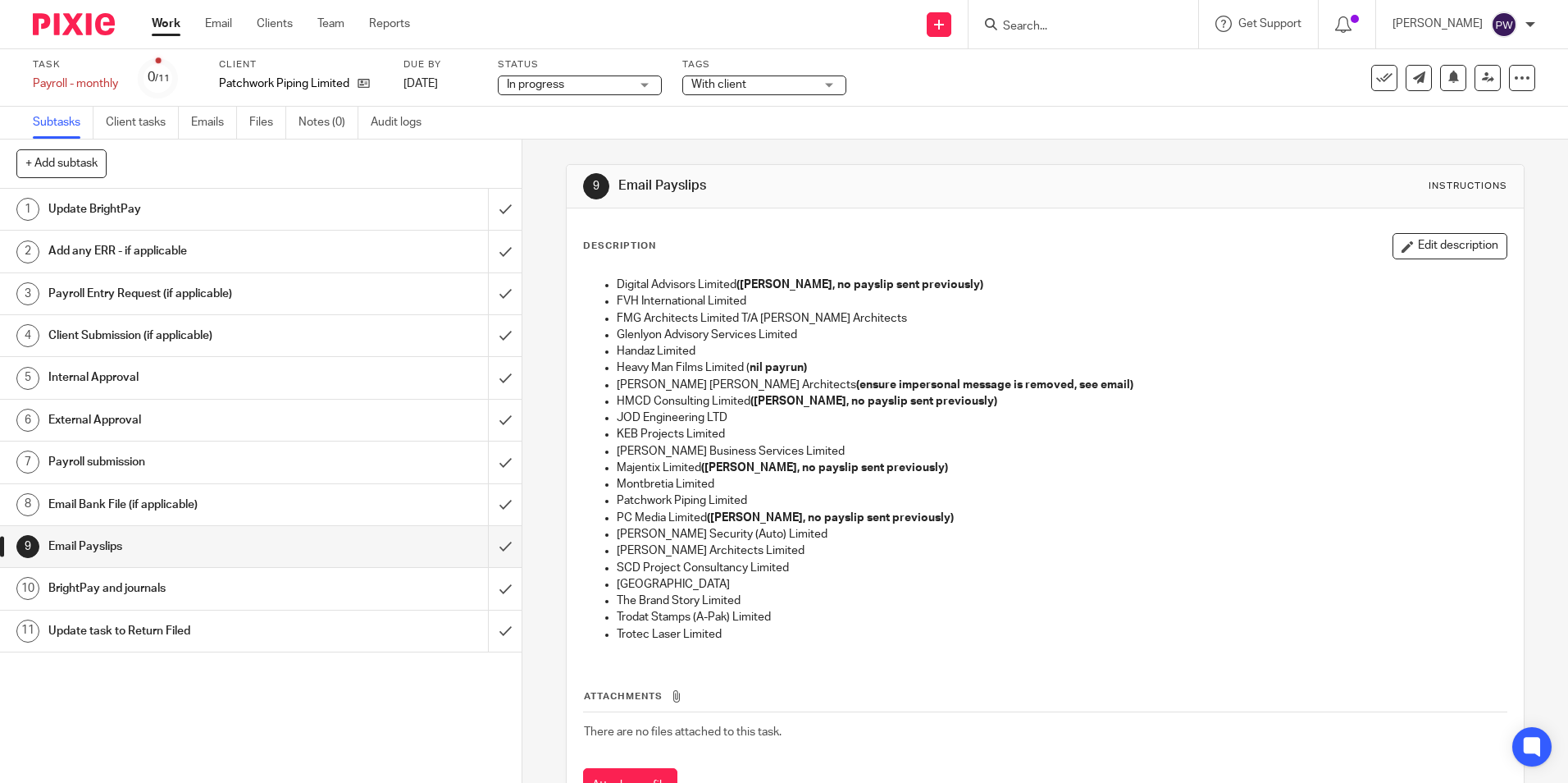
click at [913, 161] on div "9 Email Payslips Instructions Description Edit description Digital Advisors Lim…" at bounding box center [1045, 496] width 958 height 715
click at [497, 210] on input "submit" at bounding box center [261, 209] width 522 height 41
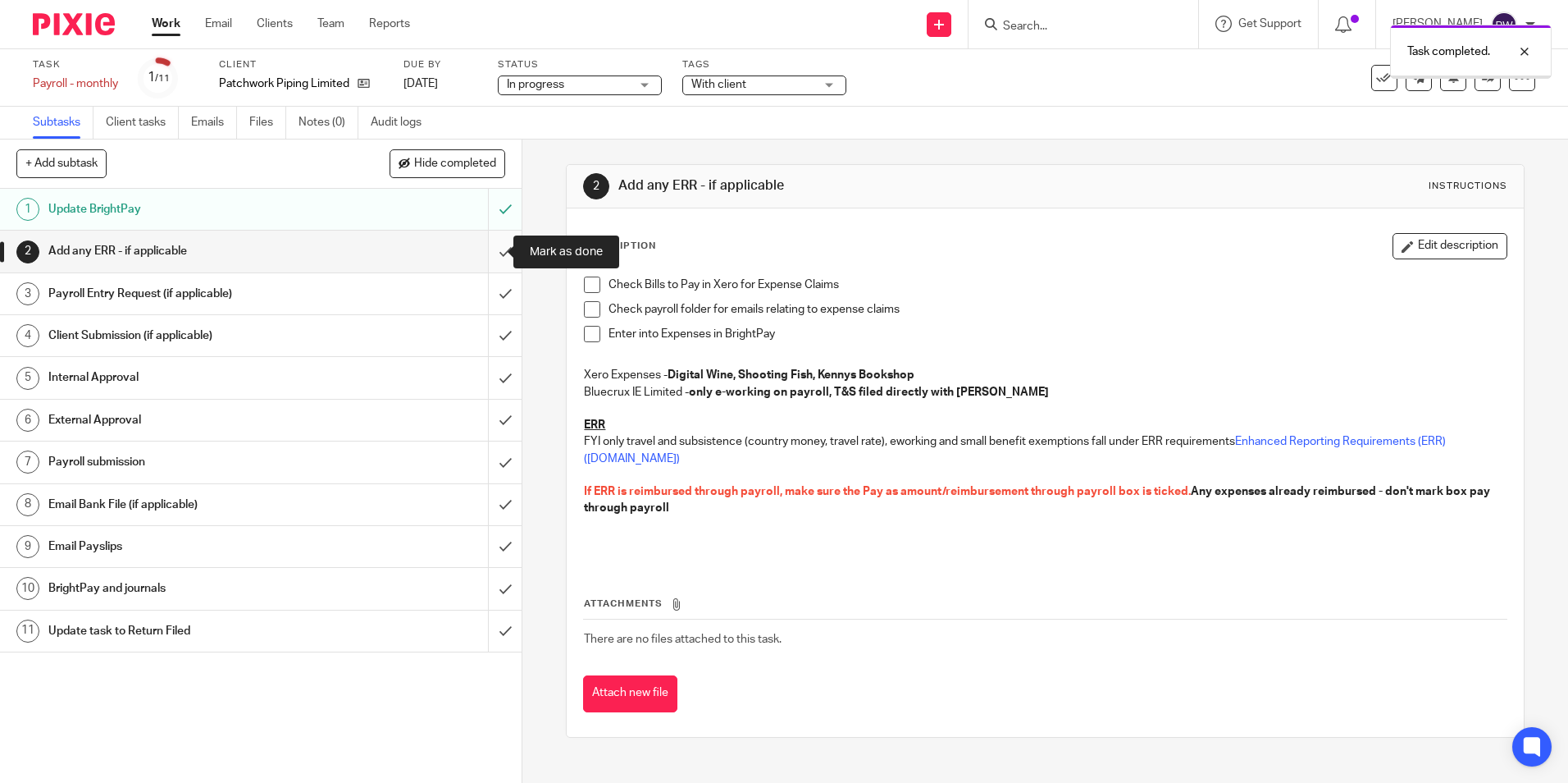
click at [488, 242] on input "submit" at bounding box center [261, 251] width 522 height 41
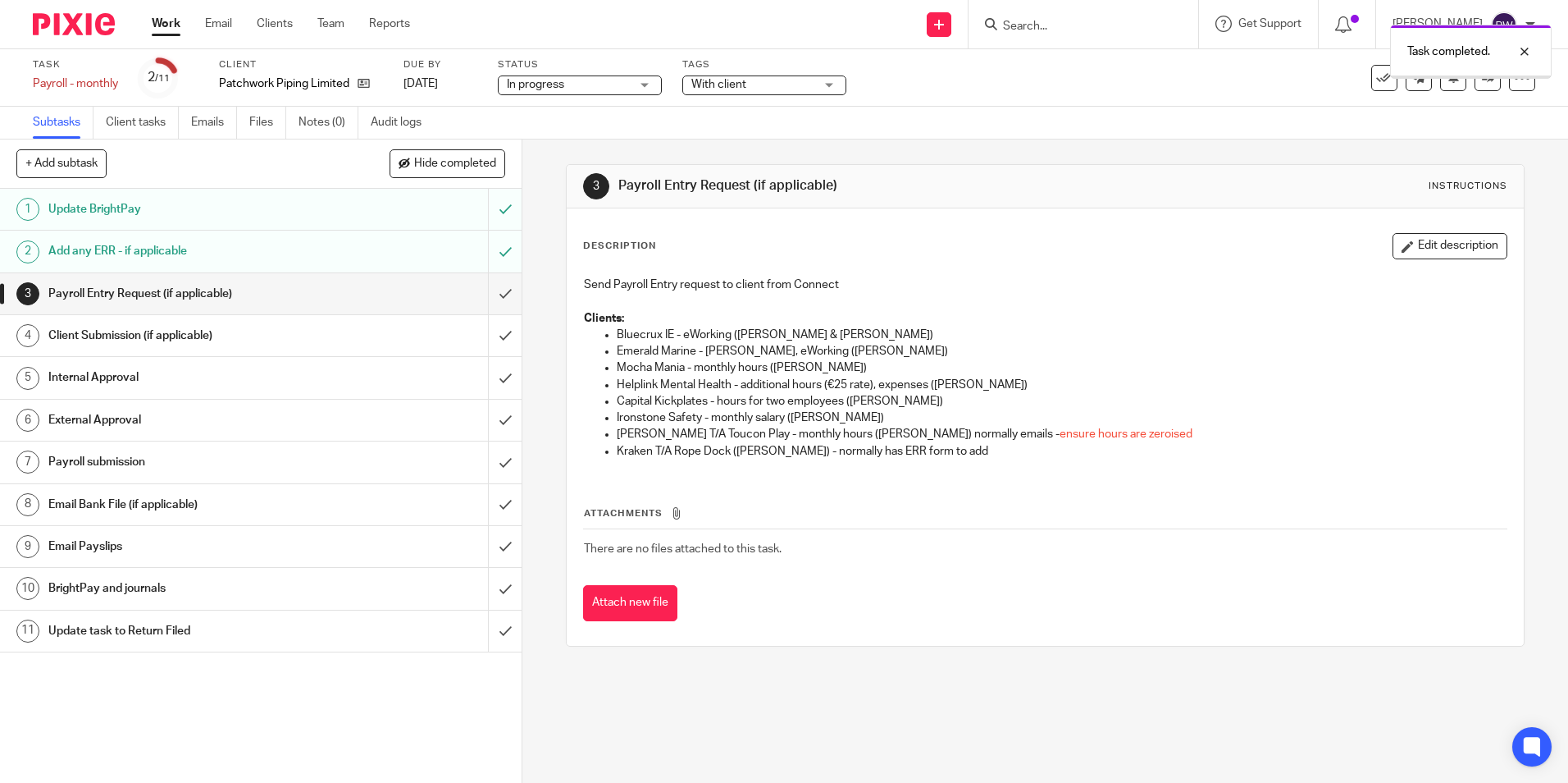
click at [485, 293] on input "submit" at bounding box center [261, 293] width 522 height 41
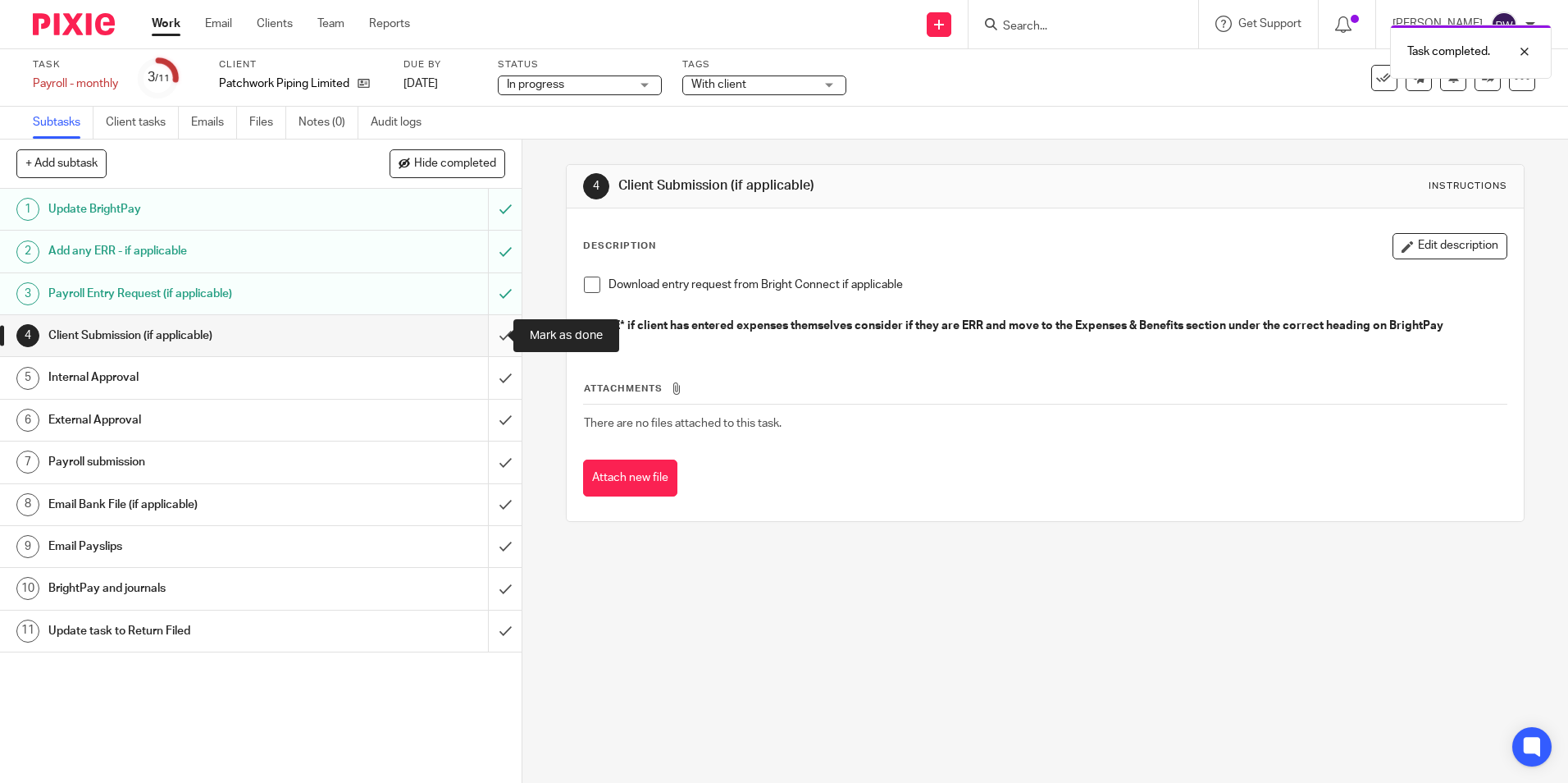
click at [485, 338] on input "submit" at bounding box center [261, 336] width 522 height 41
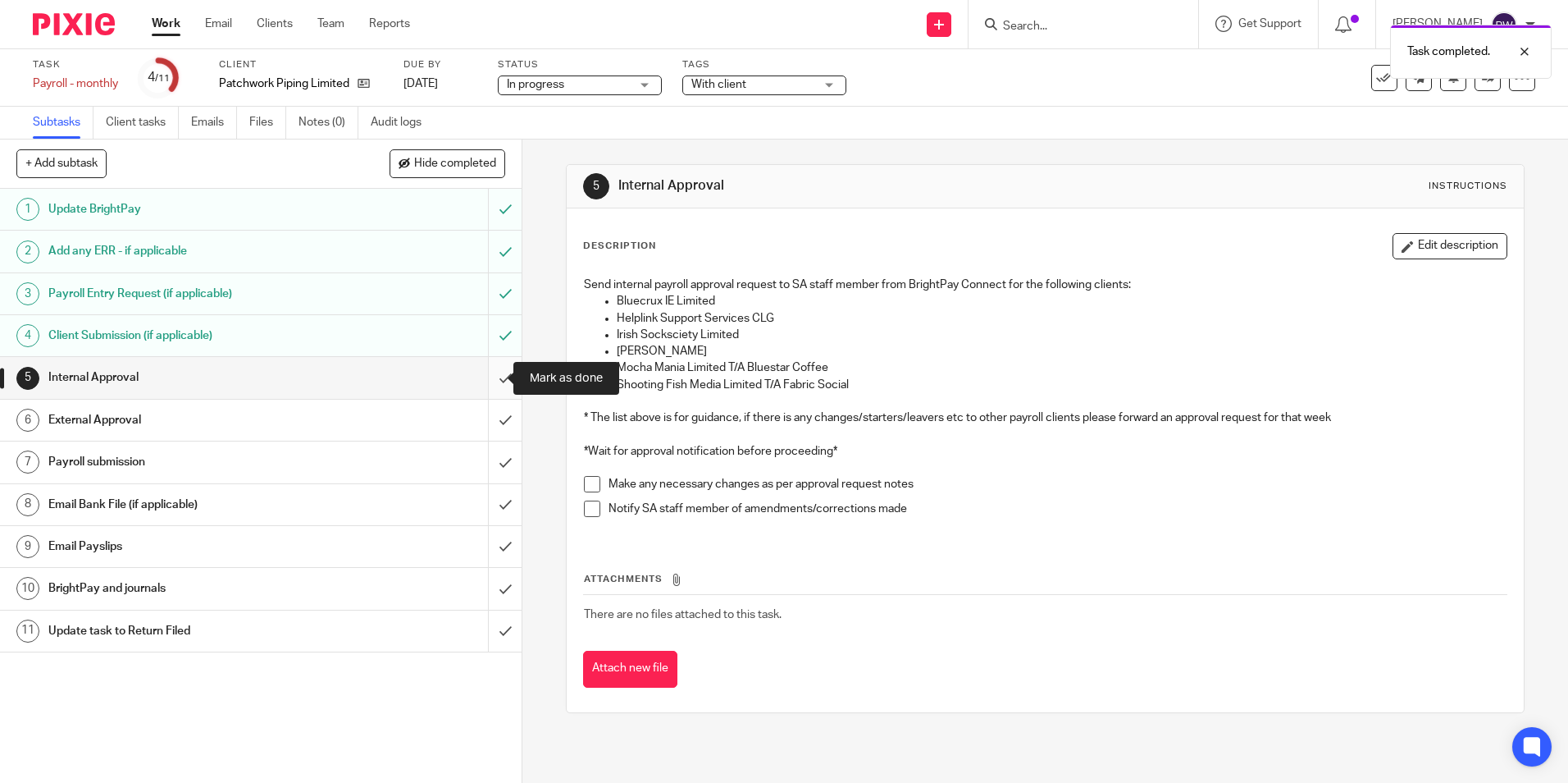
click at [491, 376] on input "submit" at bounding box center [261, 377] width 522 height 41
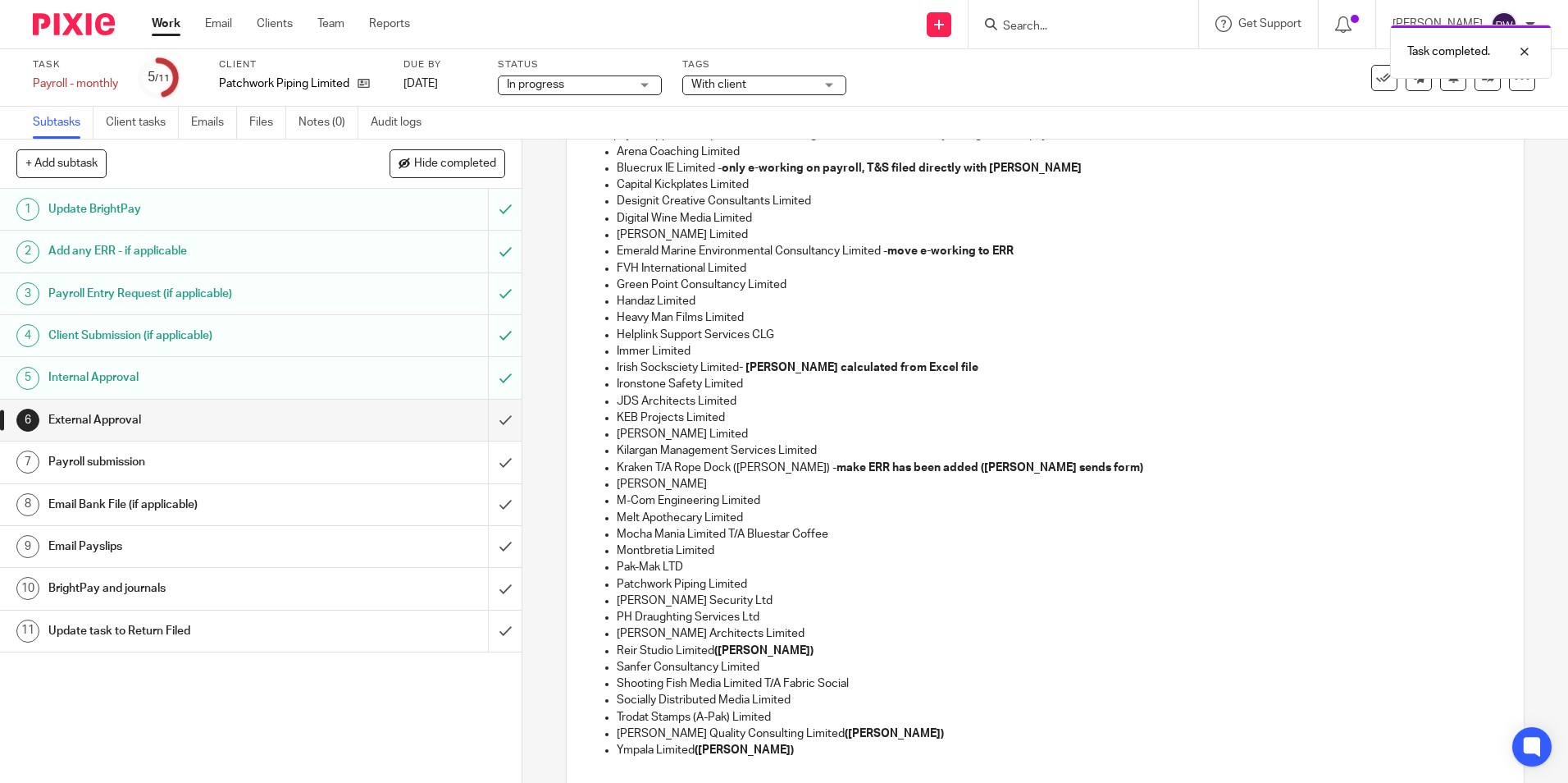
scroll to position [328, 0]
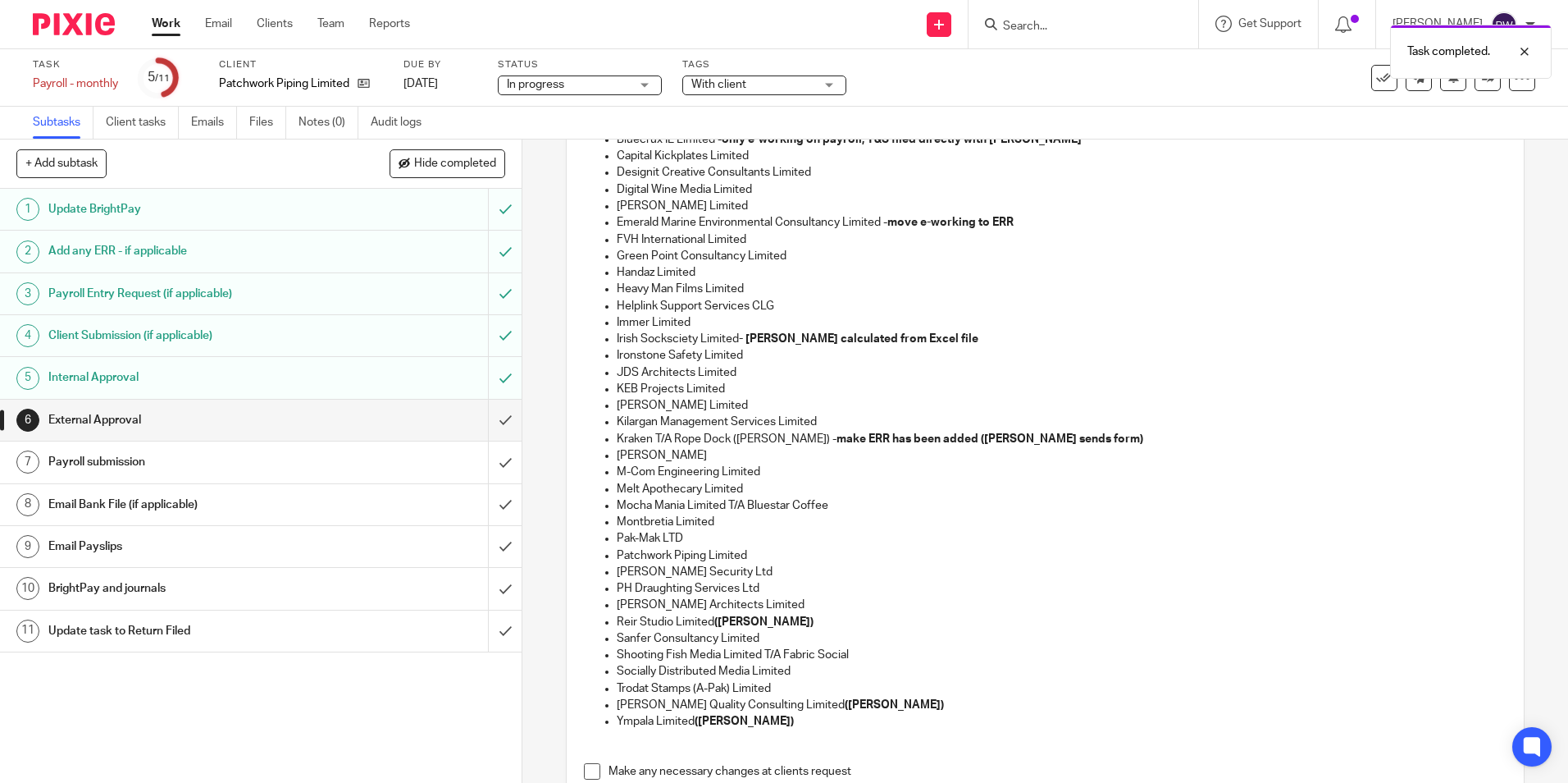
click at [111, 547] on h1 "Email Payslips" at bounding box center [188, 546] width 282 height 25
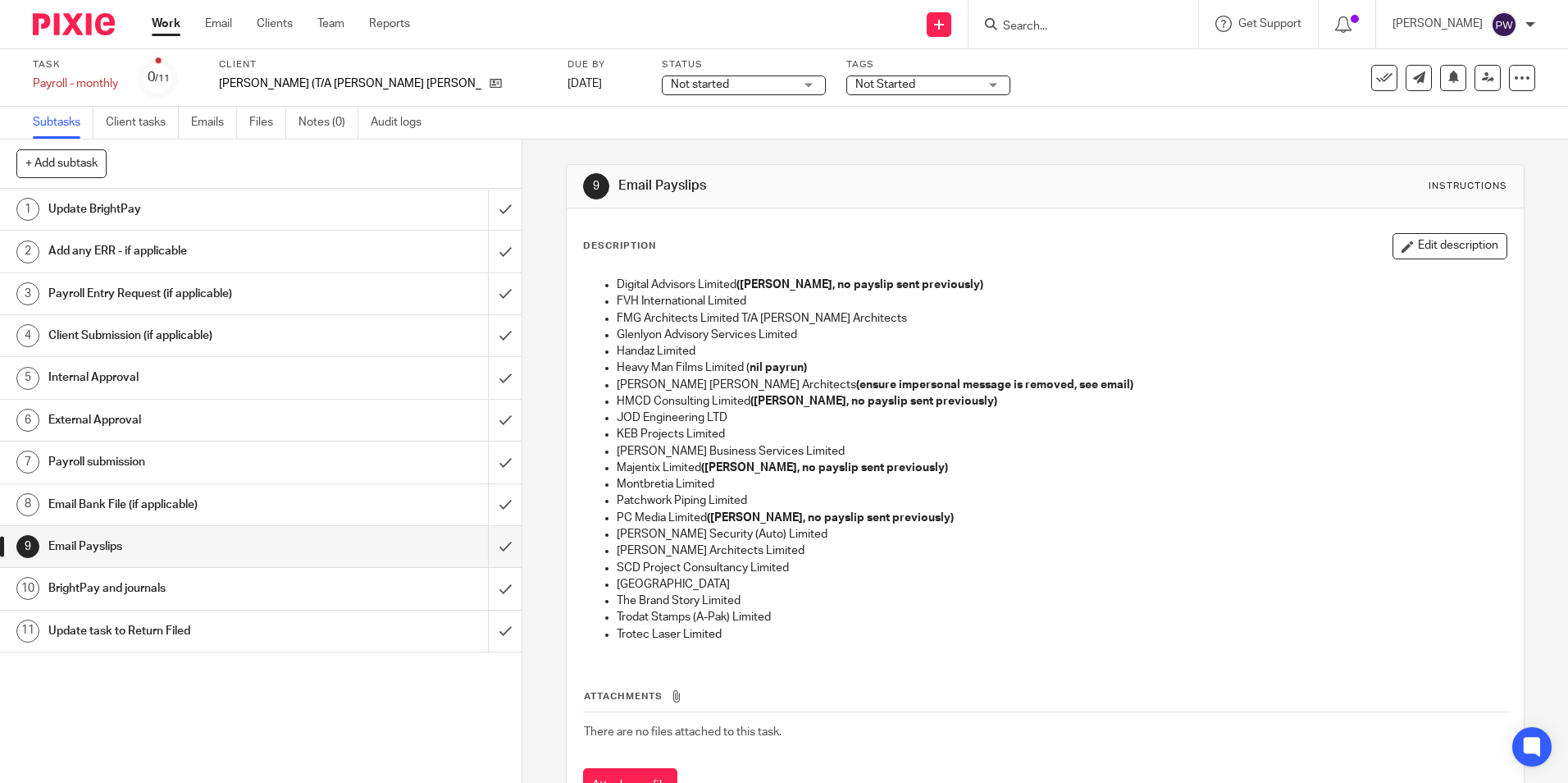
click at [406, 204] on div "Update BrightPay" at bounding box center [260, 210] width 424 height 25
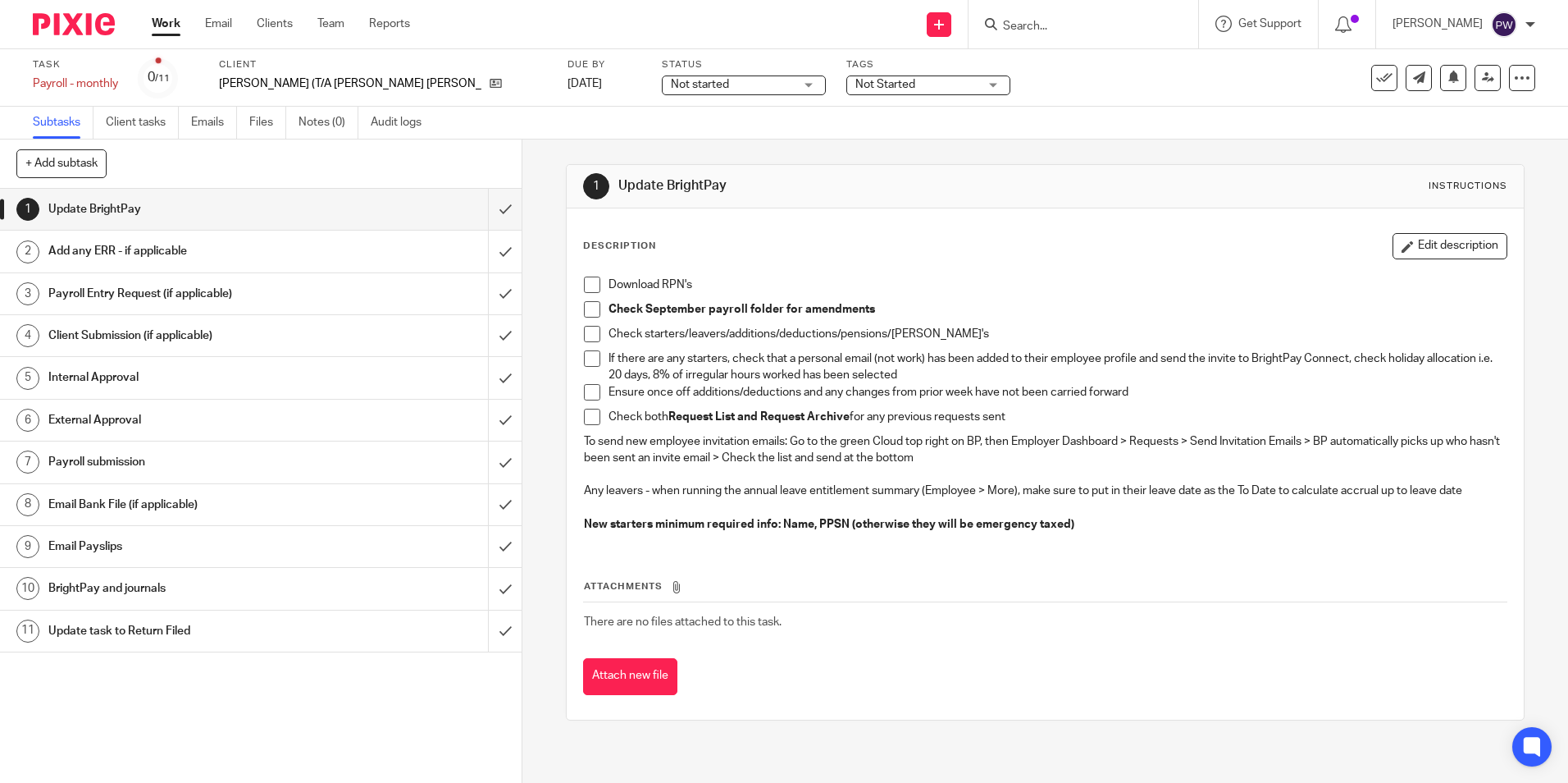
click at [82, 538] on h1 "Email Payslips" at bounding box center [188, 546] width 282 height 25
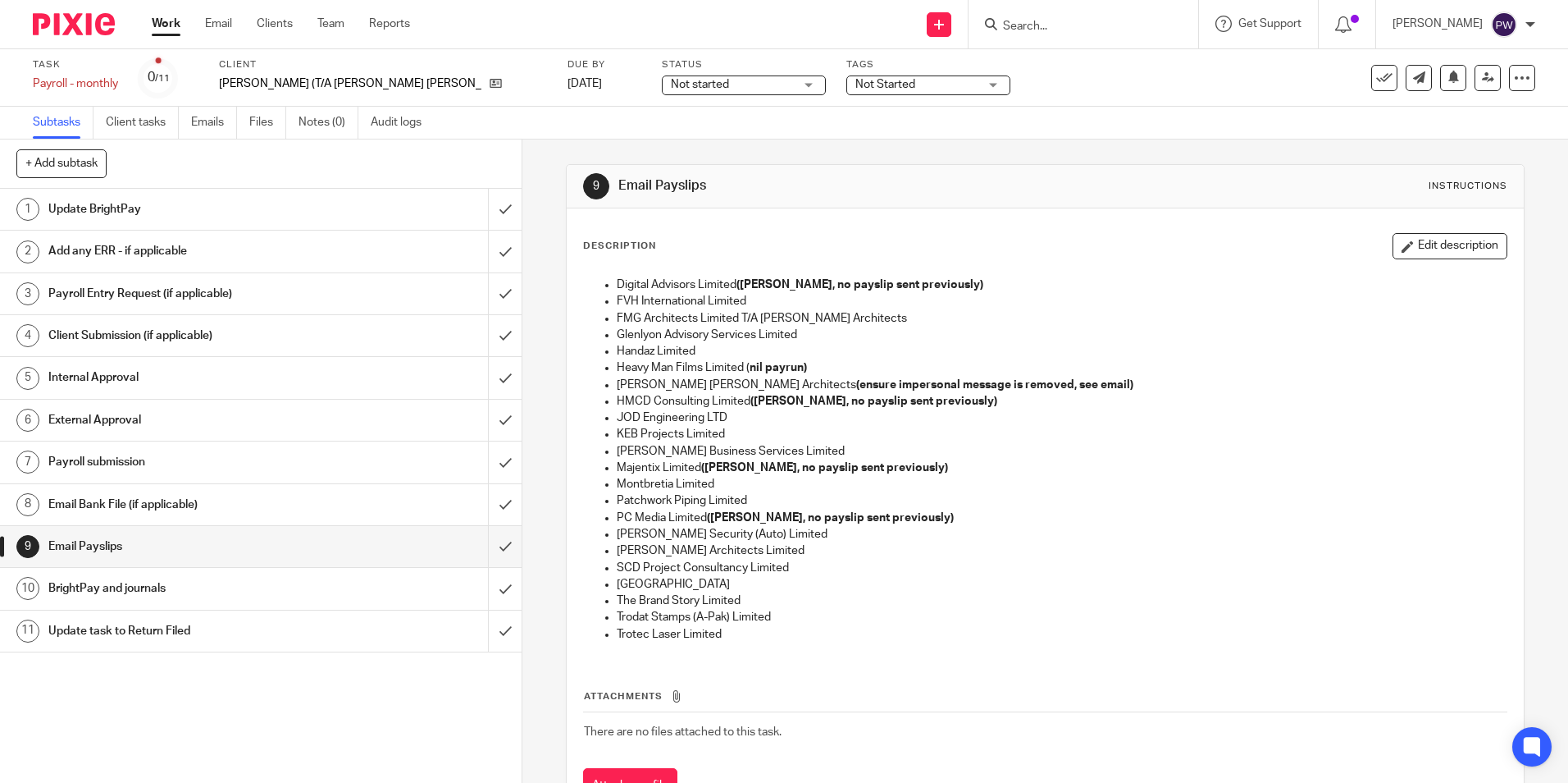
click at [671, 84] on span "Not started" at bounding box center [700, 85] width 59 height 12
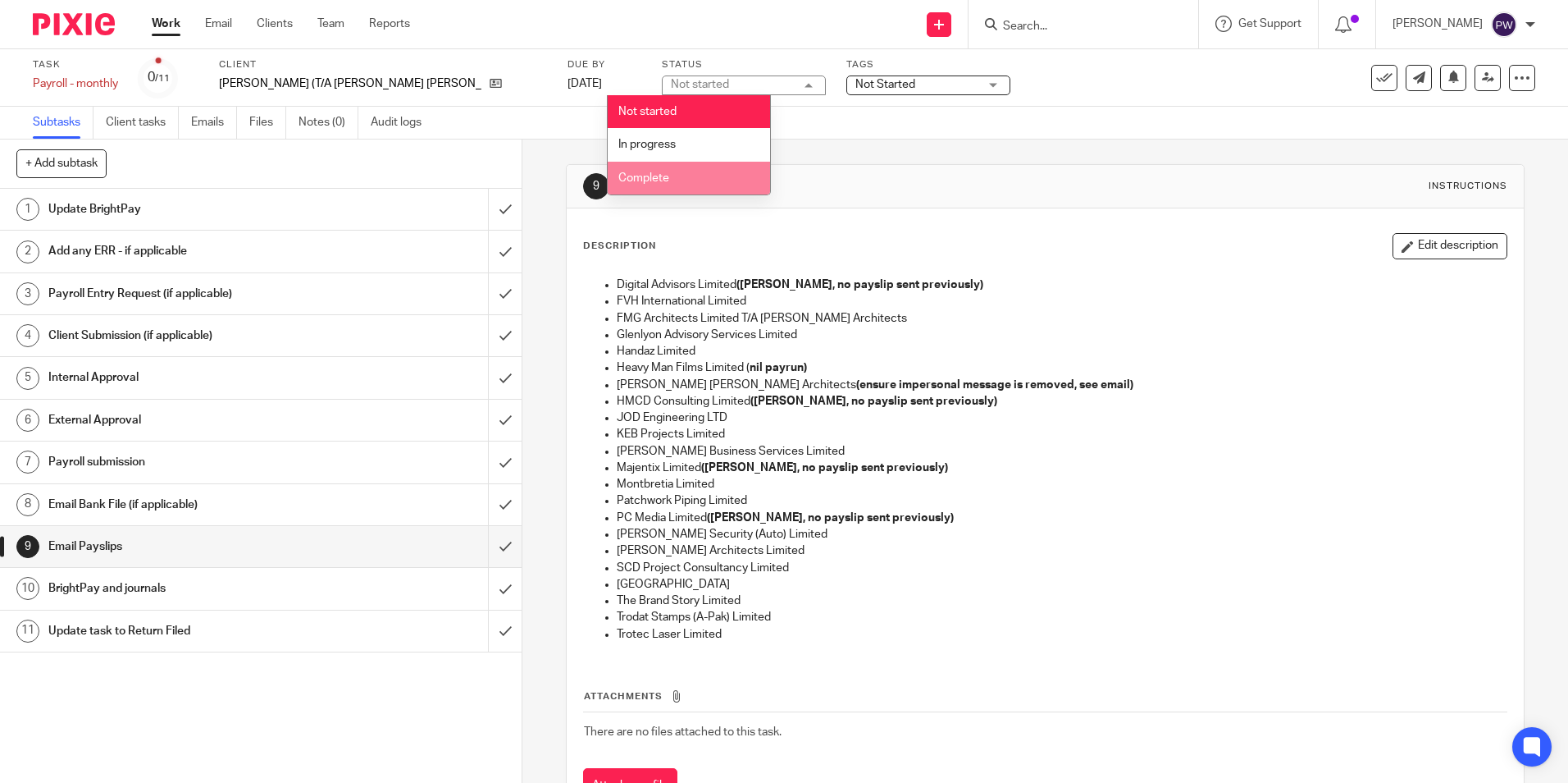
click at [659, 169] on li "Complete" at bounding box center [688, 178] width 162 height 34
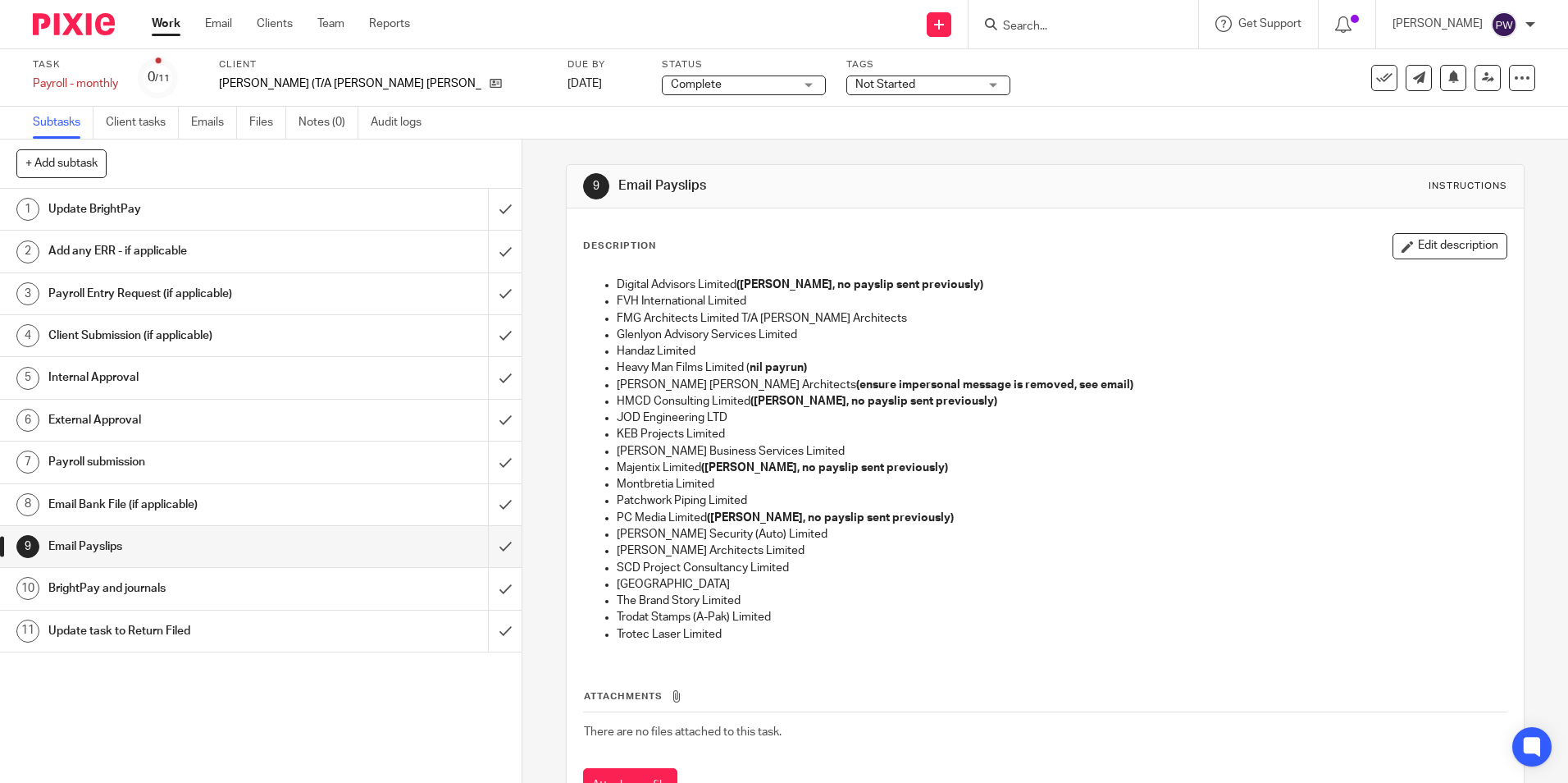
click at [856, 83] on span "Not Started" at bounding box center [885, 85] width 60 height 12
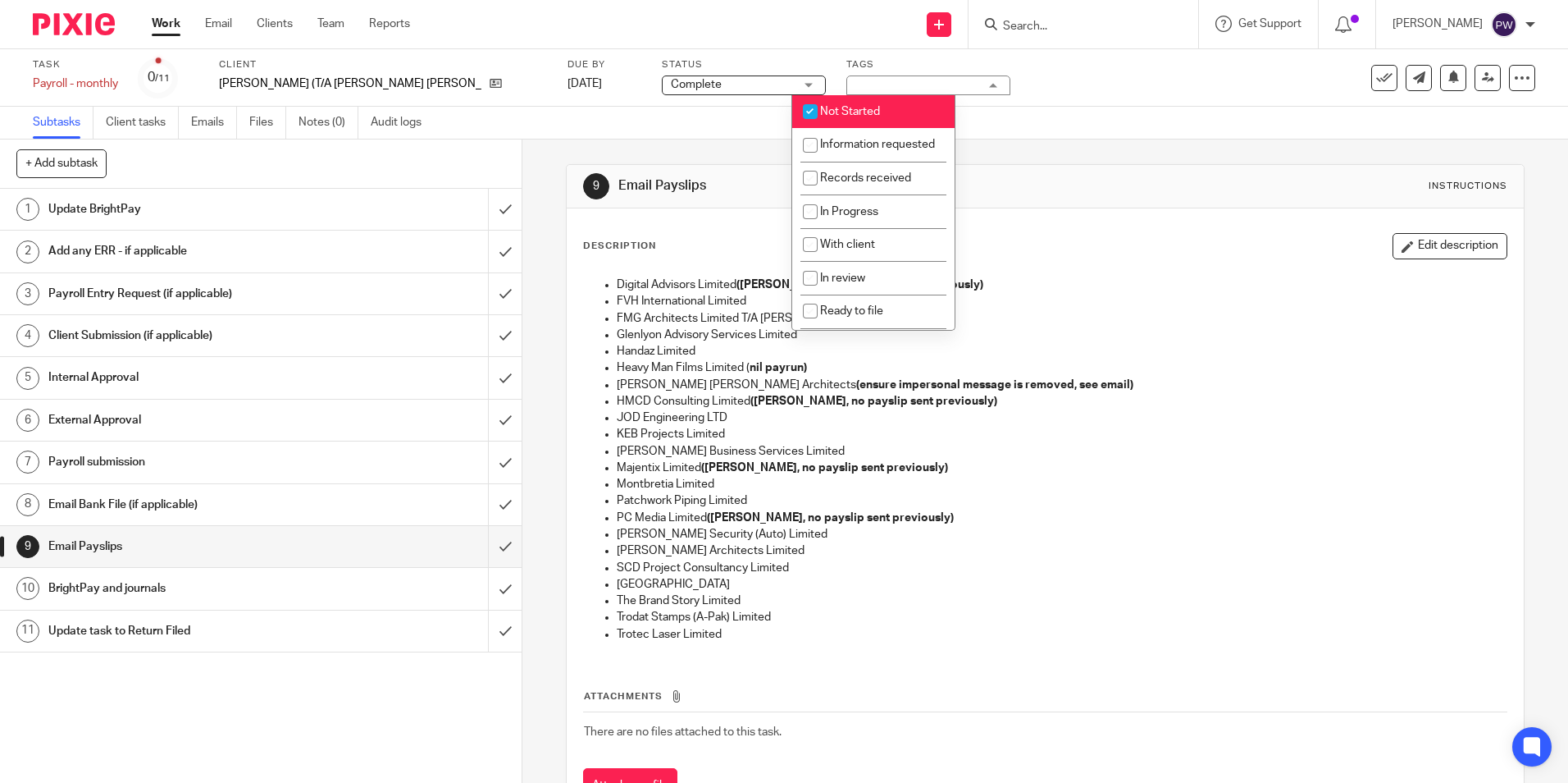
drag, startPoint x: 842, startPoint y: 109, endPoint x: 846, endPoint y: 117, distance: 8.9
click at [842, 109] on span "Not Started" at bounding box center [850, 112] width 60 height 12
checkbox input "false"
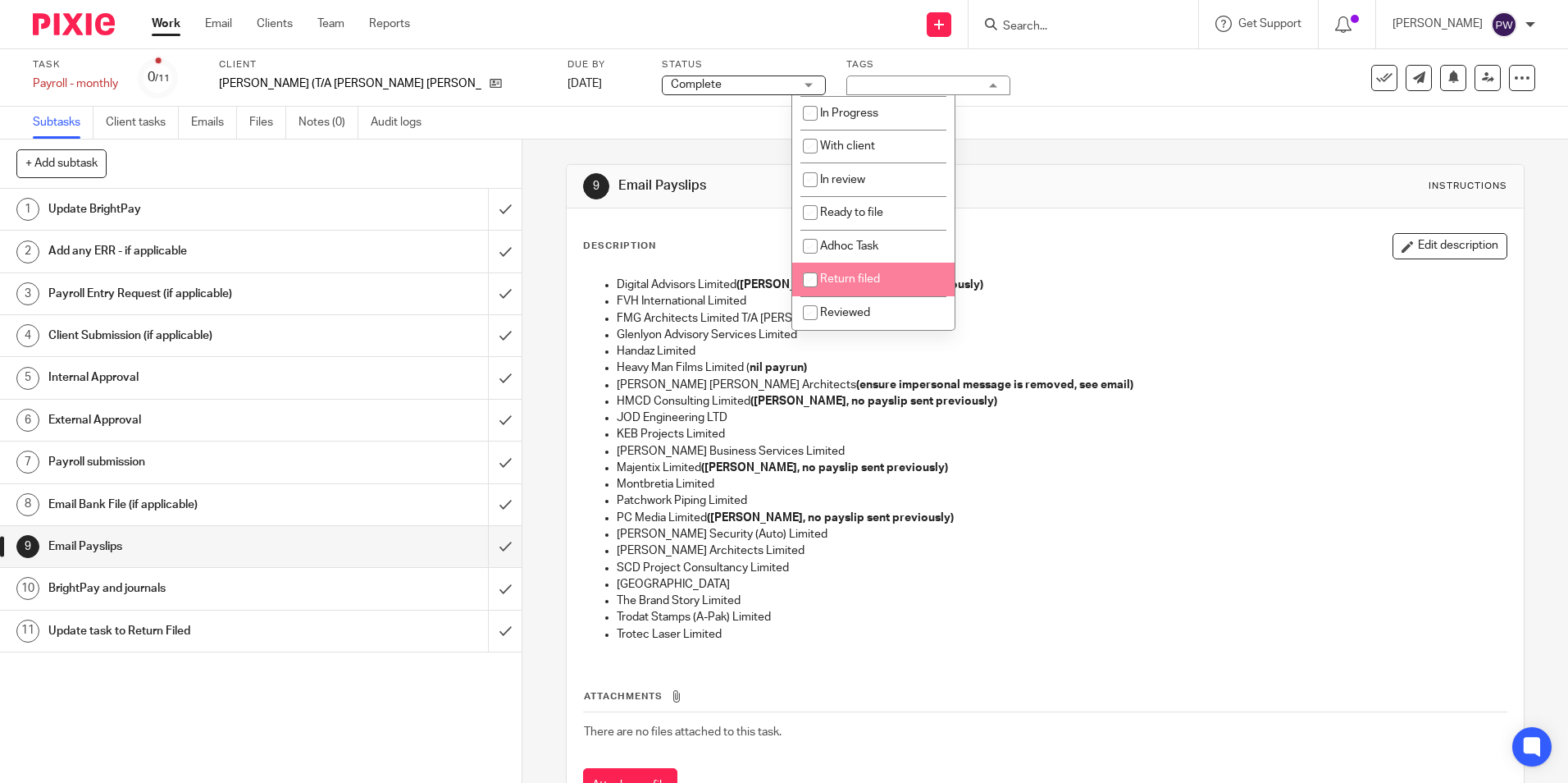
click at [858, 276] on span "Return filed" at bounding box center [850, 279] width 60 height 12
checkbox input "true"
click at [1069, 139] on div "Subtasks Client tasks Emails Files Notes (0) Audit logs" at bounding box center [784, 123] width 1568 height 33
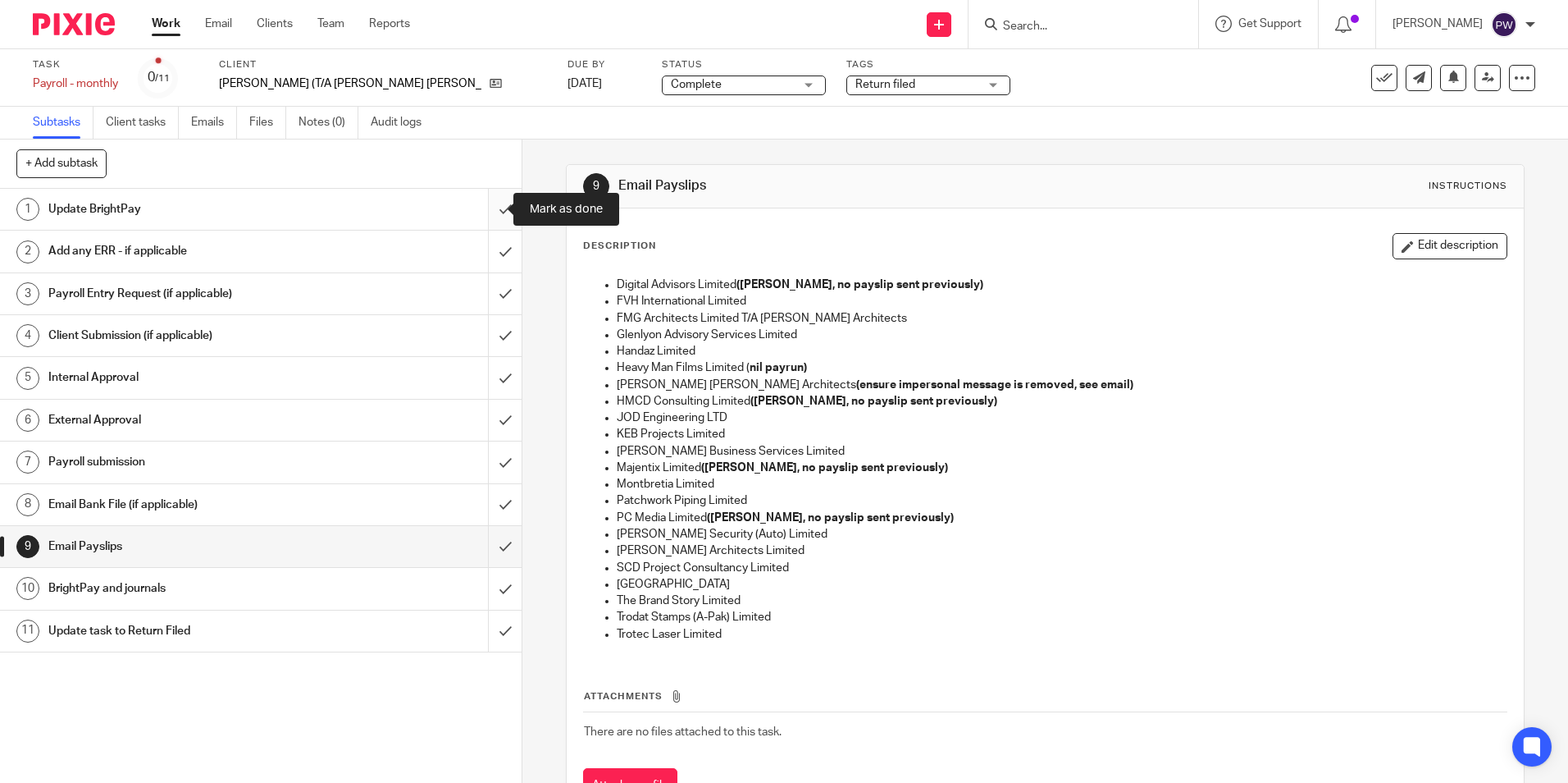
click at [490, 201] on input "submit" at bounding box center [261, 209] width 522 height 41
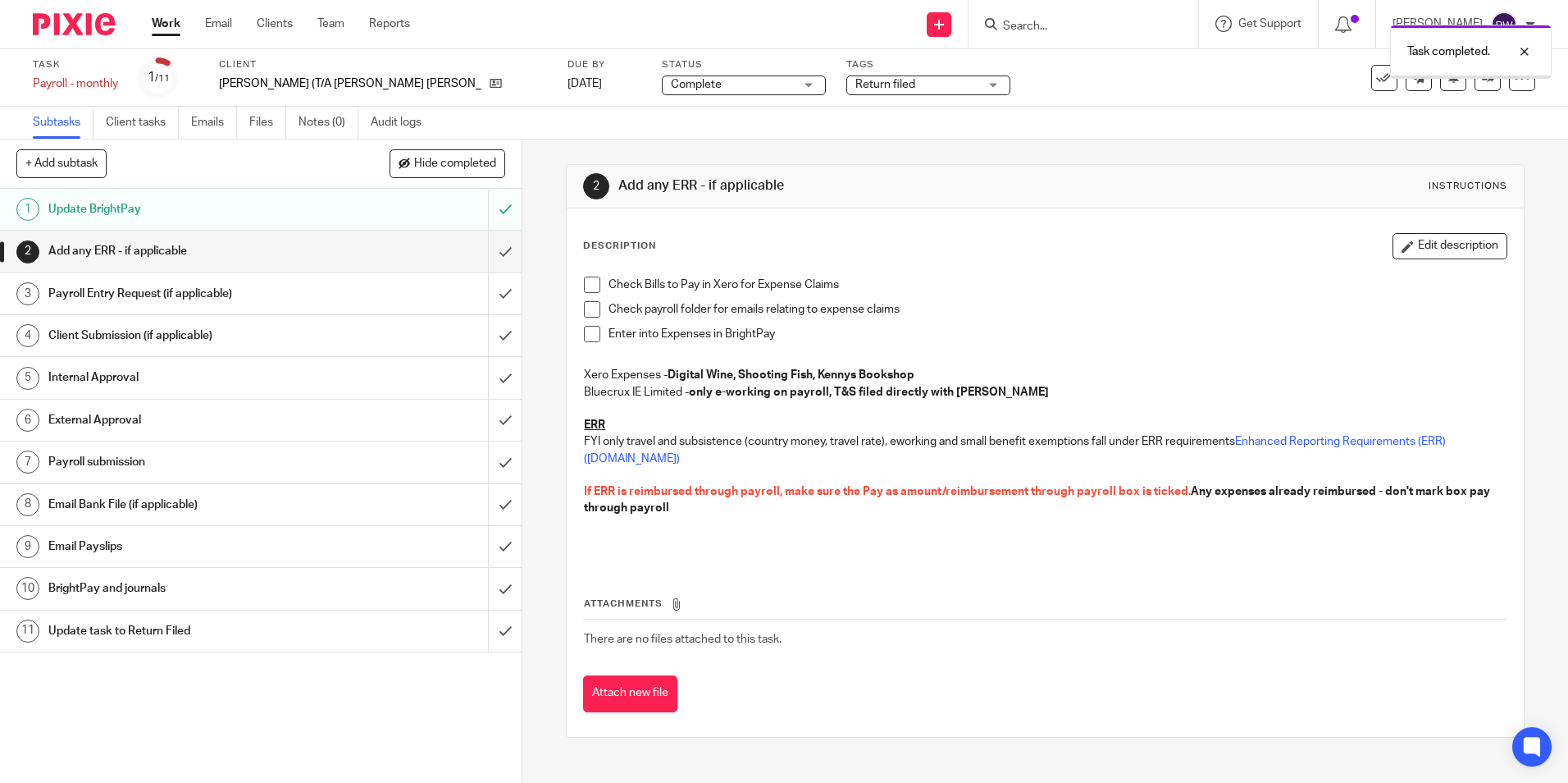
click at [491, 249] on input "submit" at bounding box center [261, 251] width 522 height 41
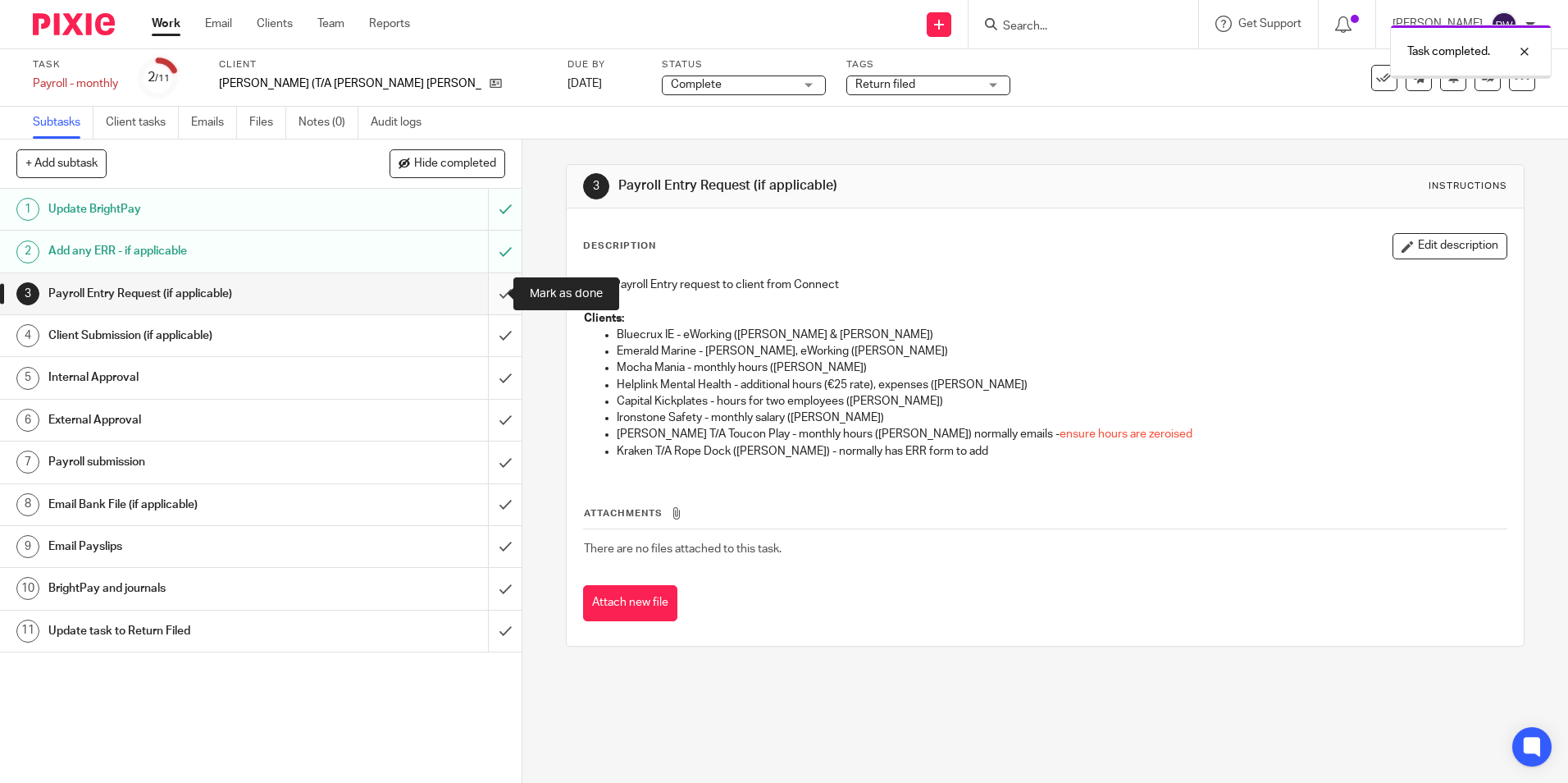
click at [491, 288] on input "submit" at bounding box center [261, 293] width 522 height 41
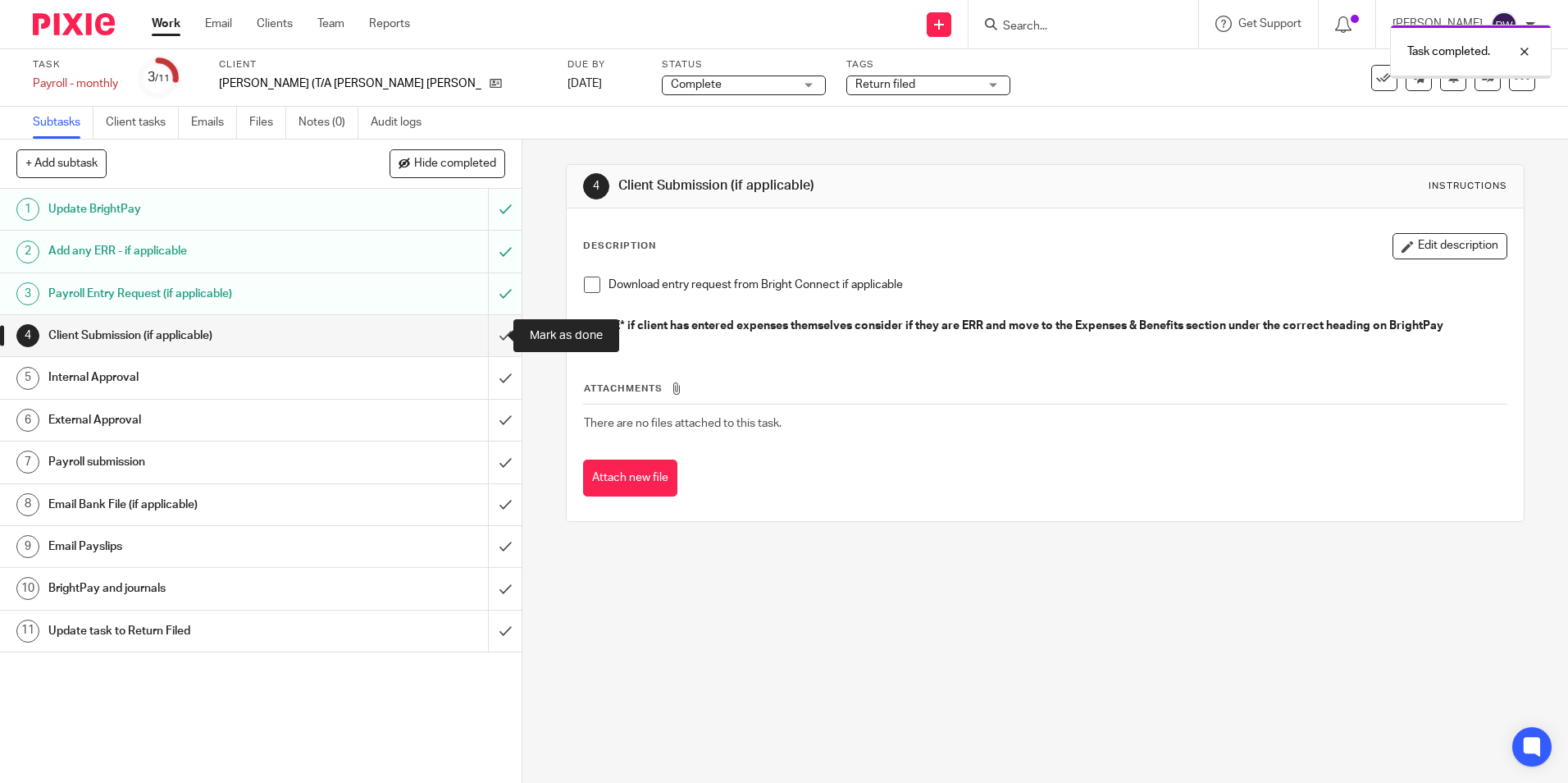
click at [487, 336] on input "submit" at bounding box center [261, 336] width 522 height 41
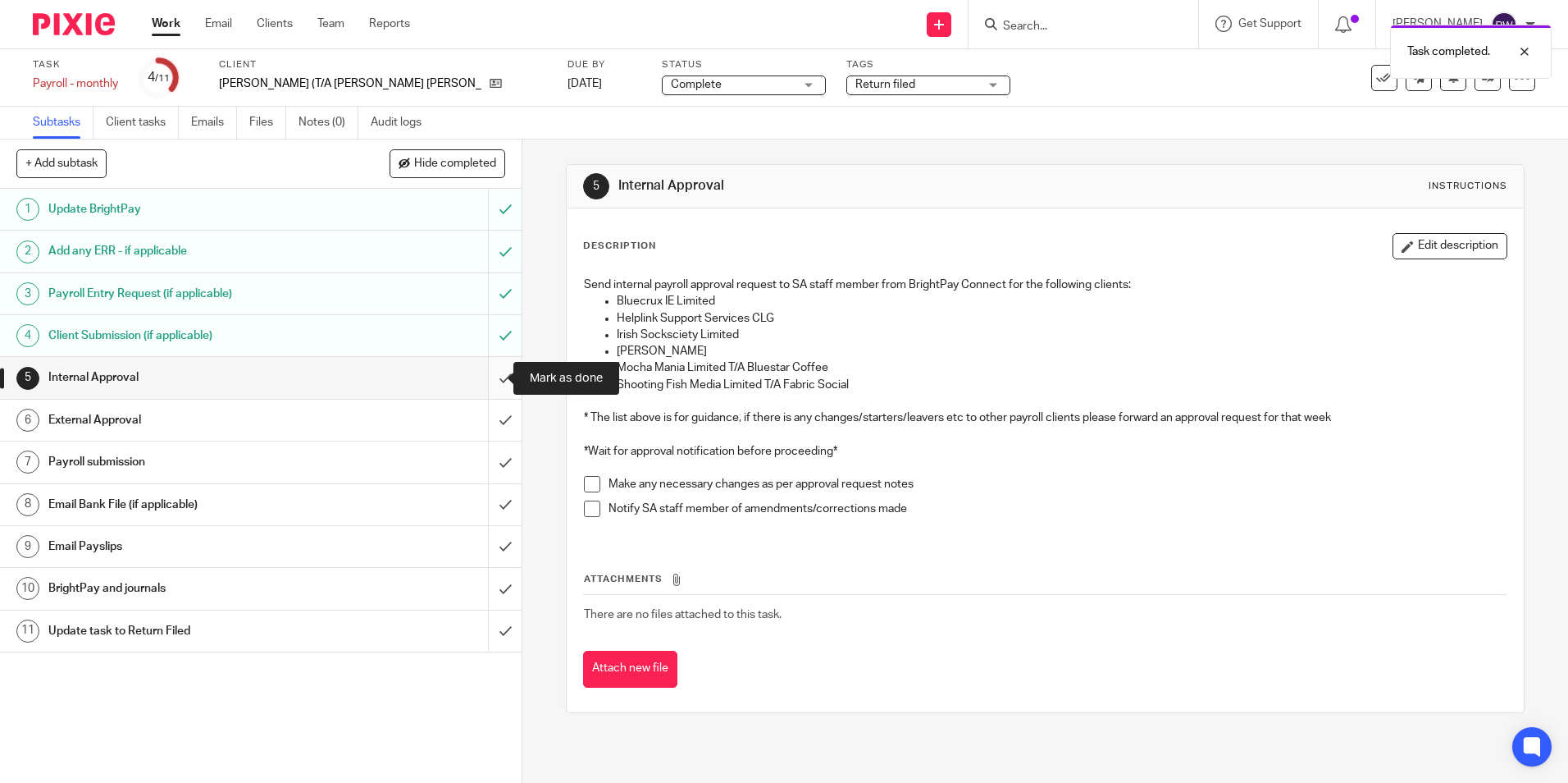
click at [484, 372] on input "submit" at bounding box center [261, 377] width 522 height 41
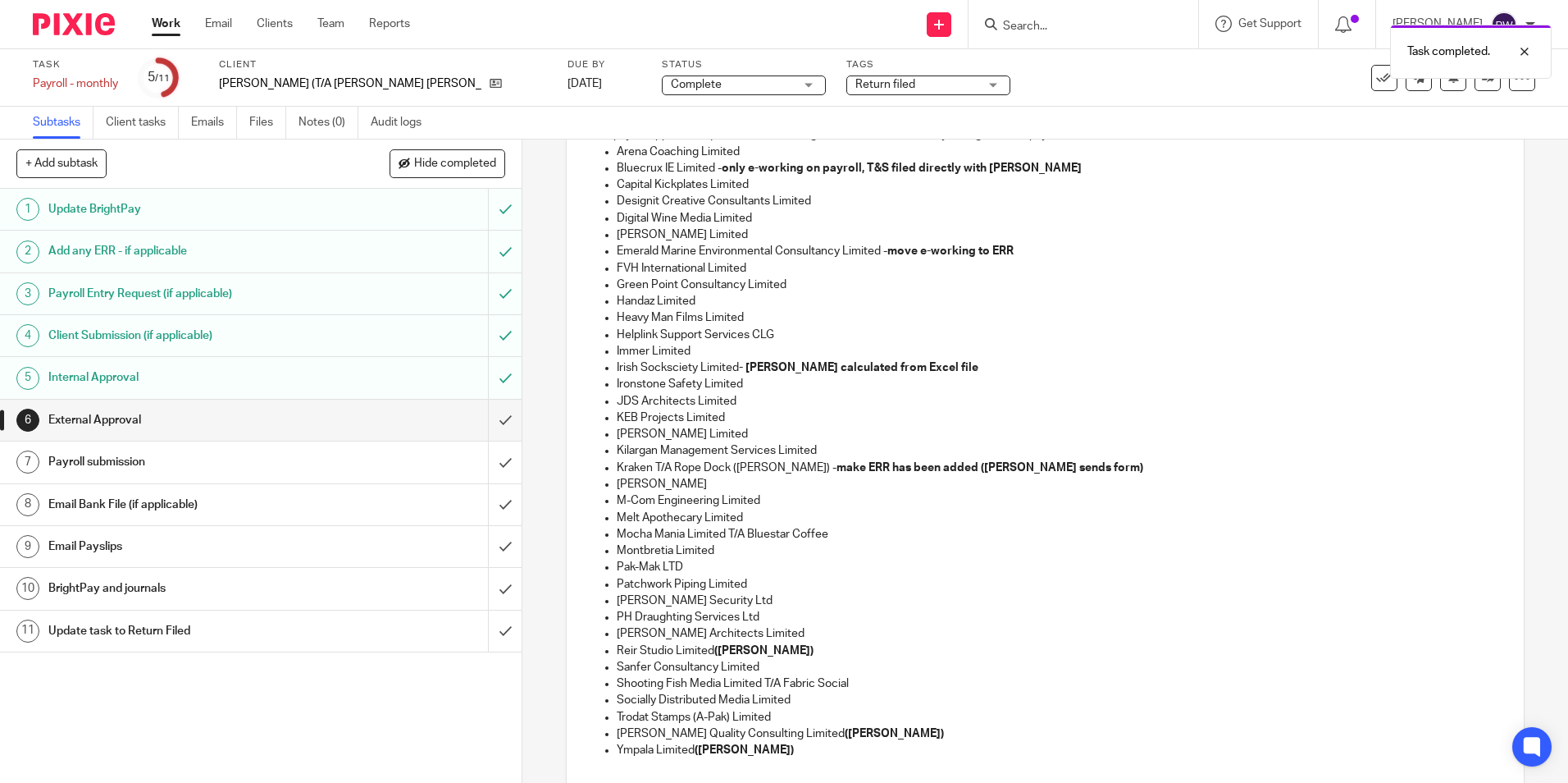
scroll to position [328, 0]
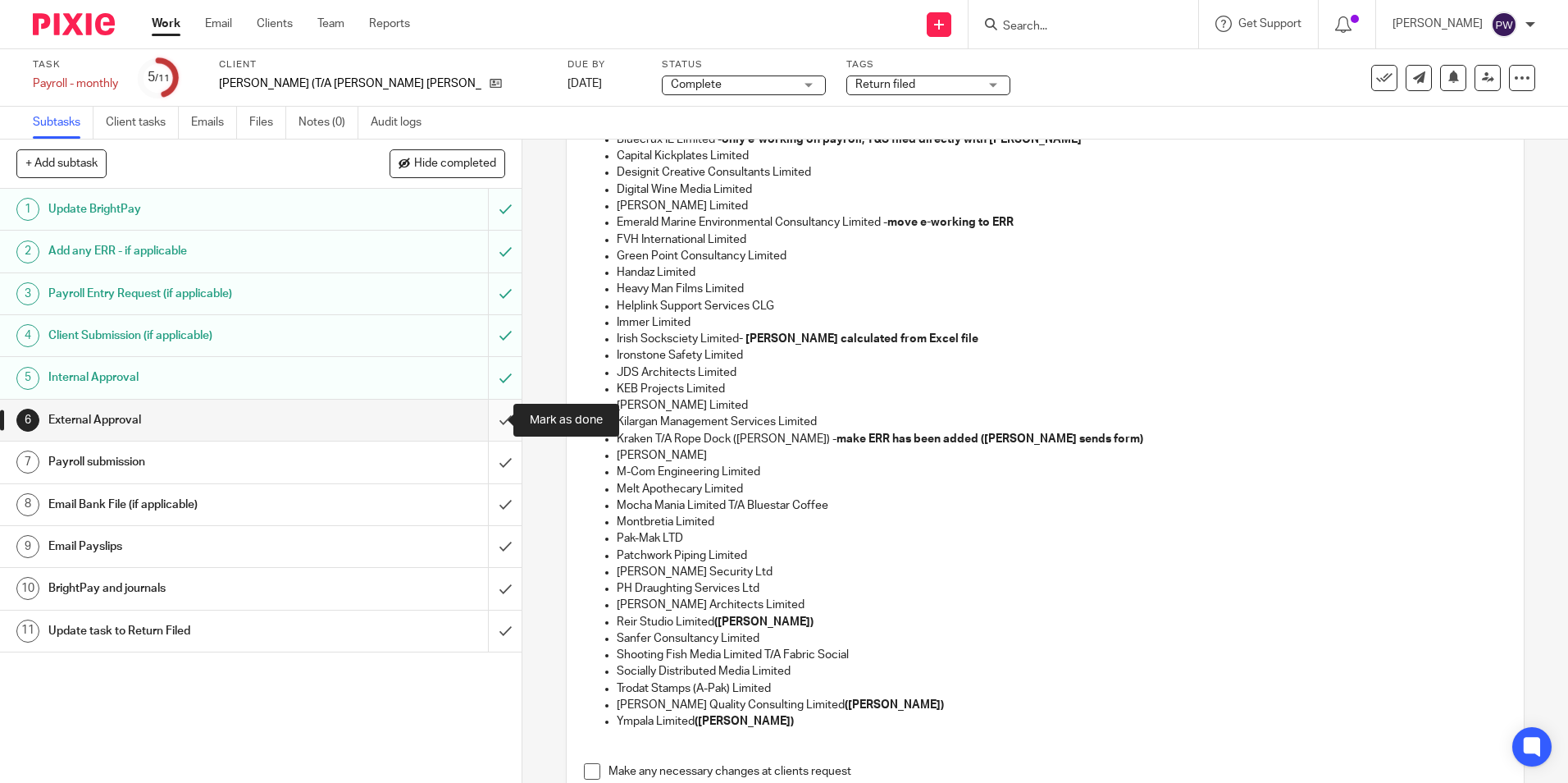
click at [482, 417] on input "submit" at bounding box center [261, 420] width 522 height 41
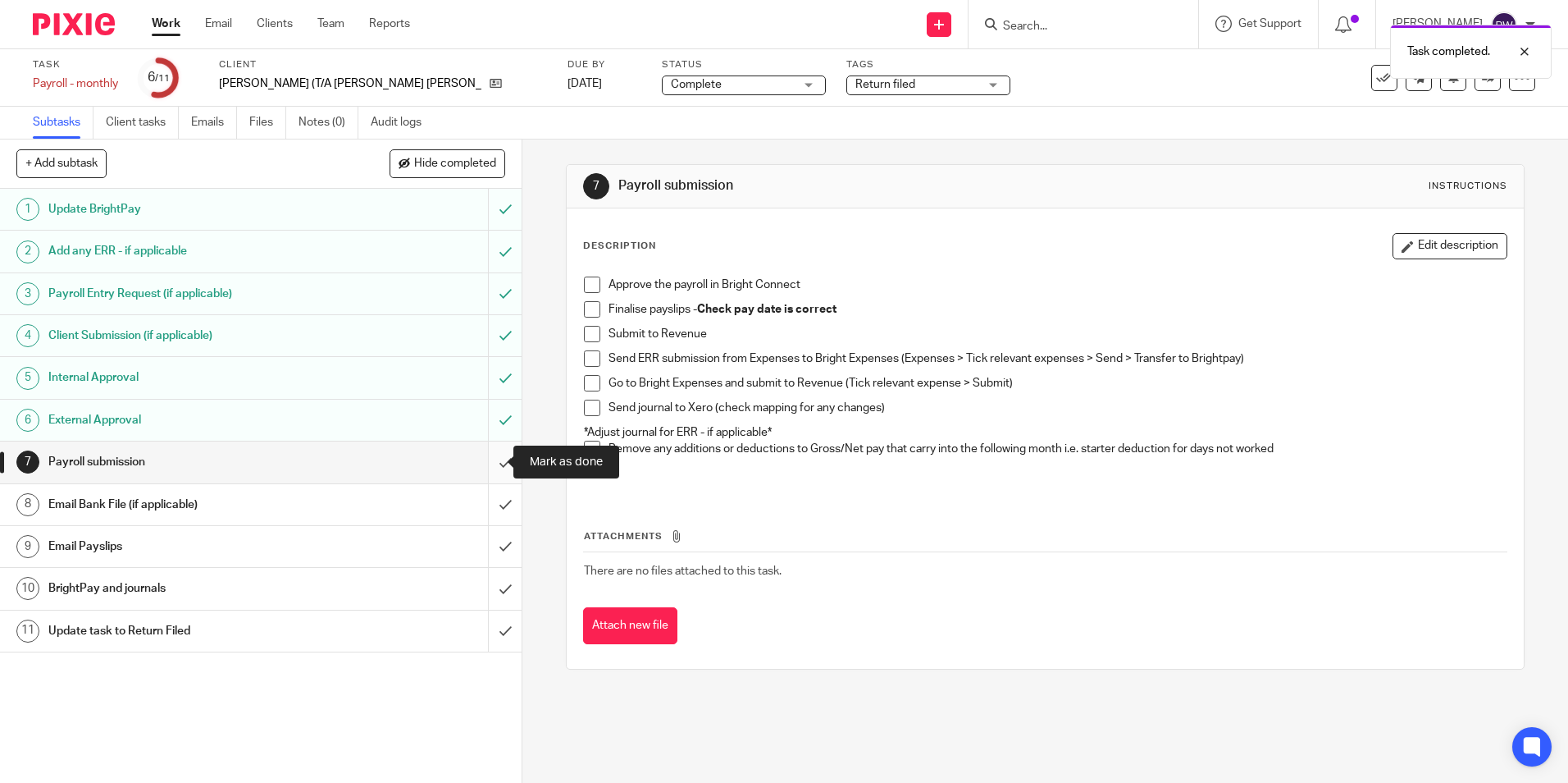
click at [495, 461] on input "submit" at bounding box center [261, 462] width 522 height 41
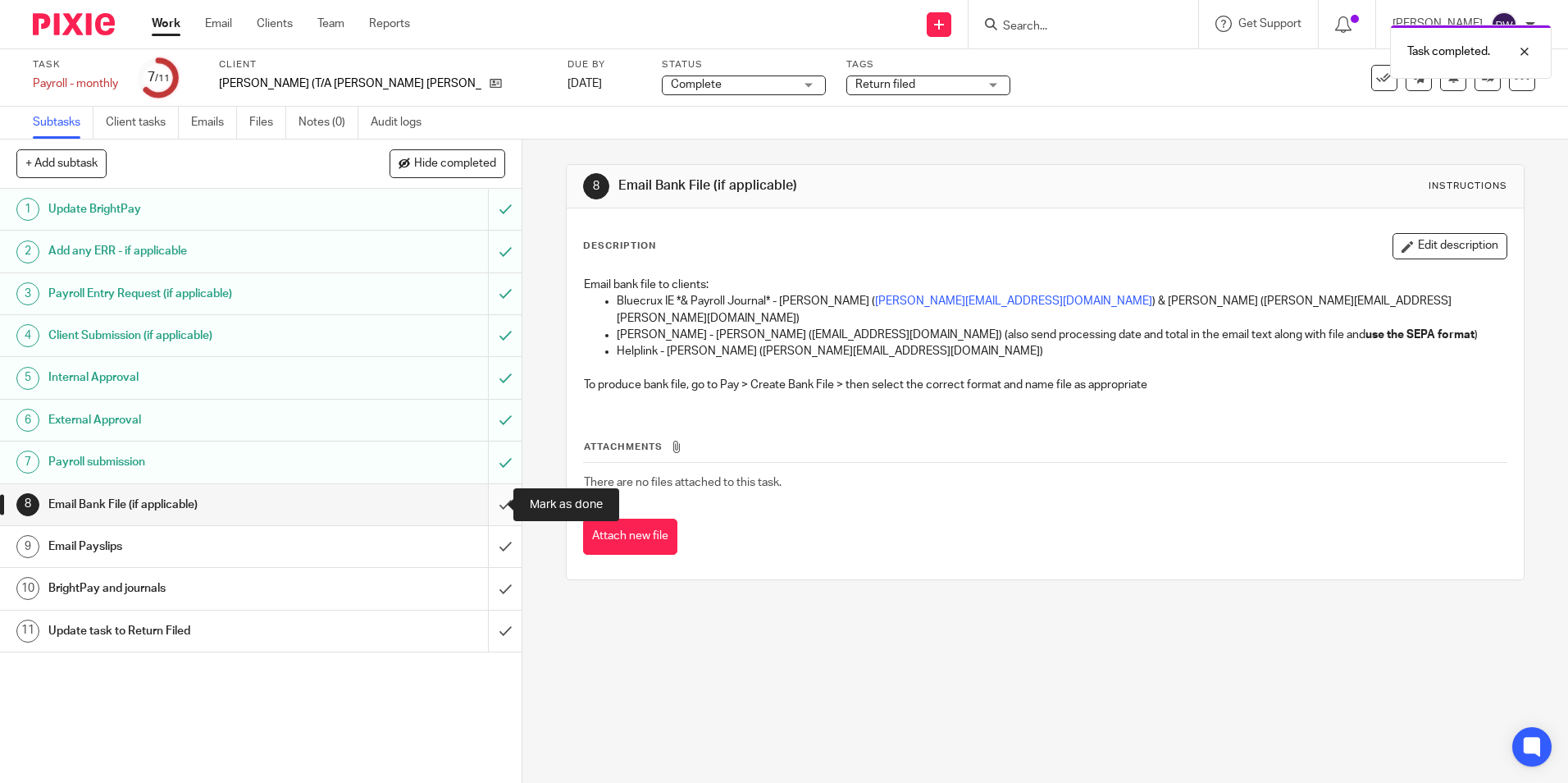
click at [489, 513] on input "submit" at bounding box center [261, 504] width 522 height 41
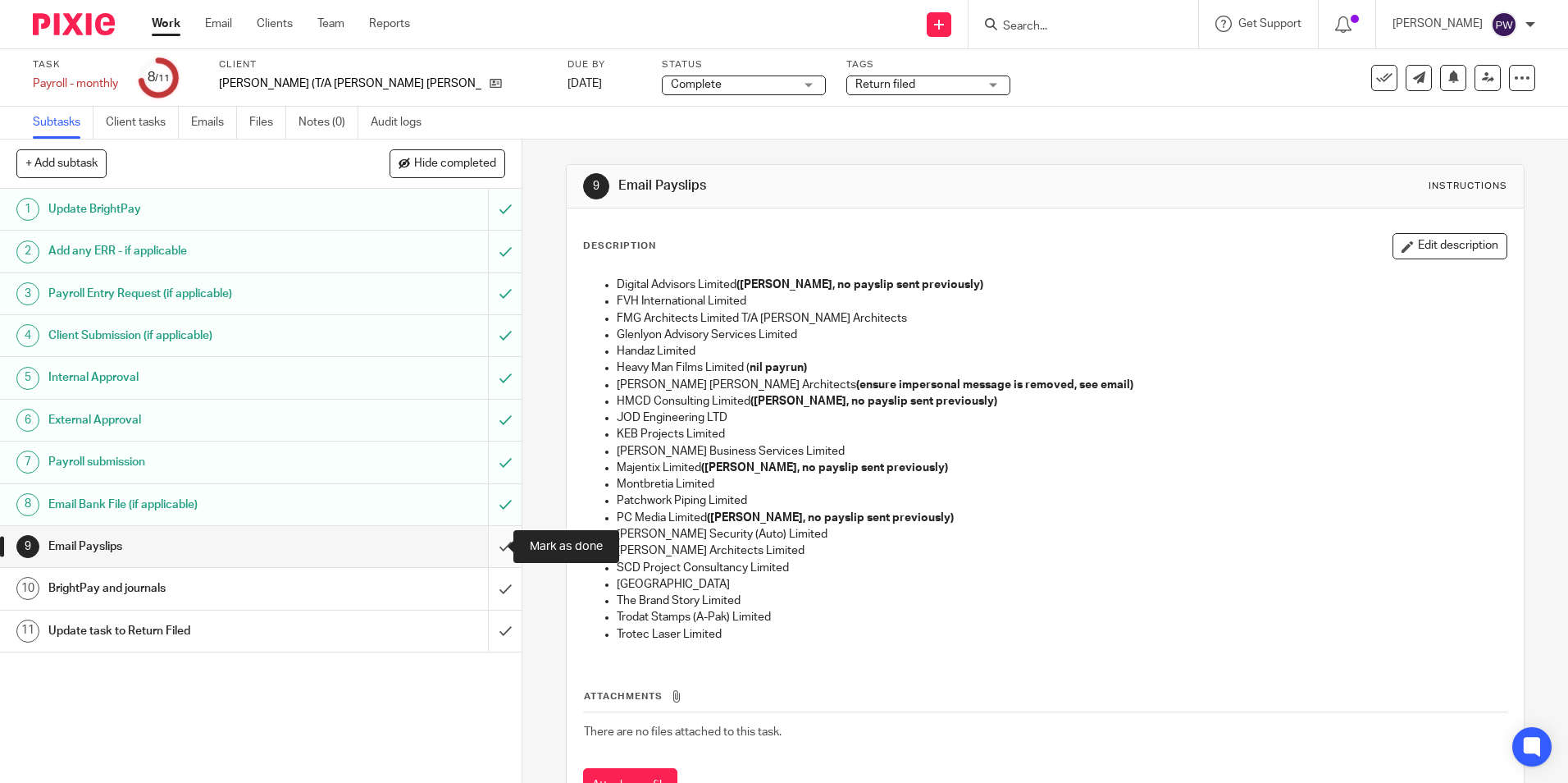
click at [492, 544] on input "submit" at bounding box center [261, 546] width 522 height 41
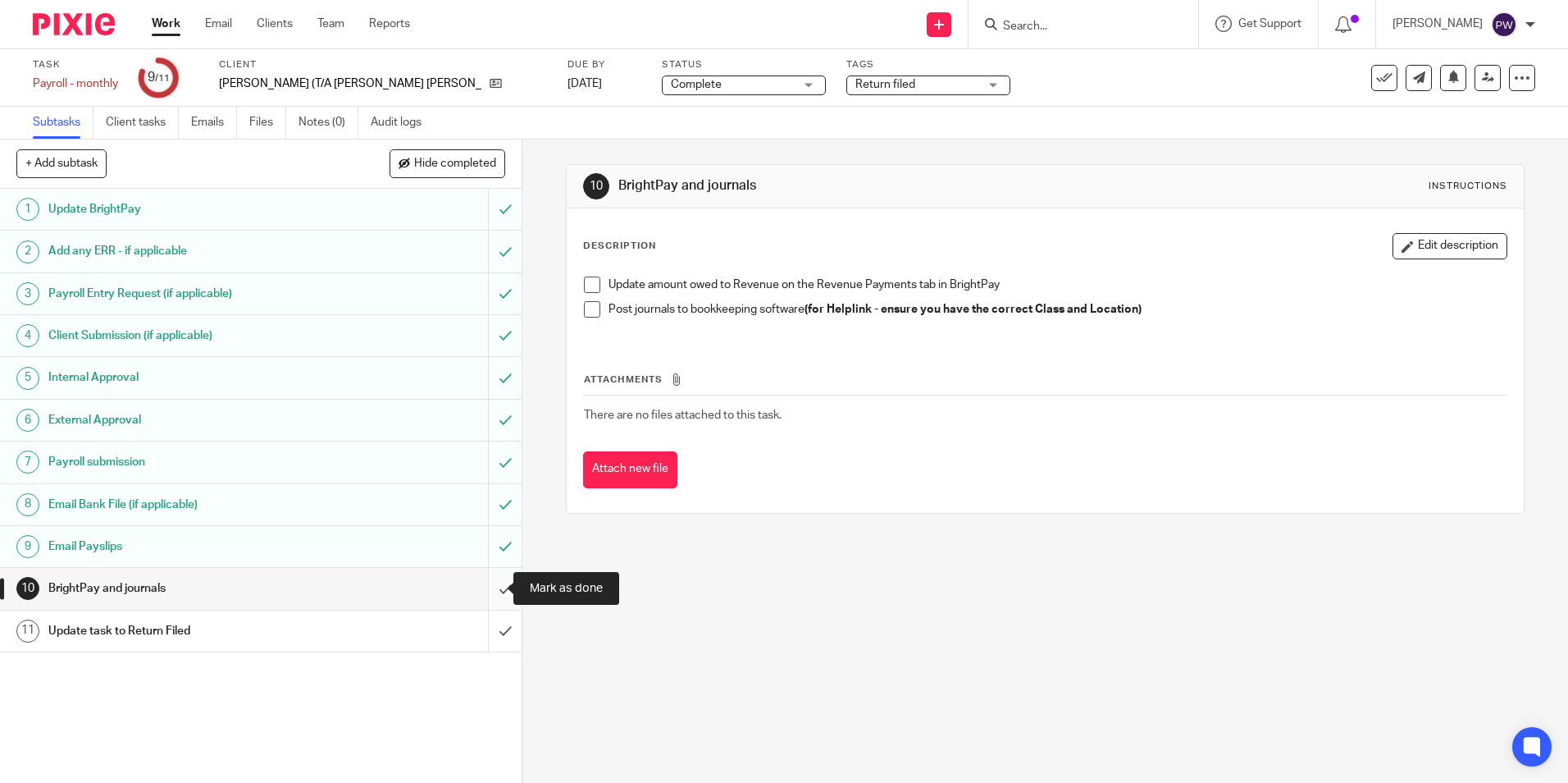
click at [492, 584] on input "submit" at bounding box center [261, 588] width 522 height 41
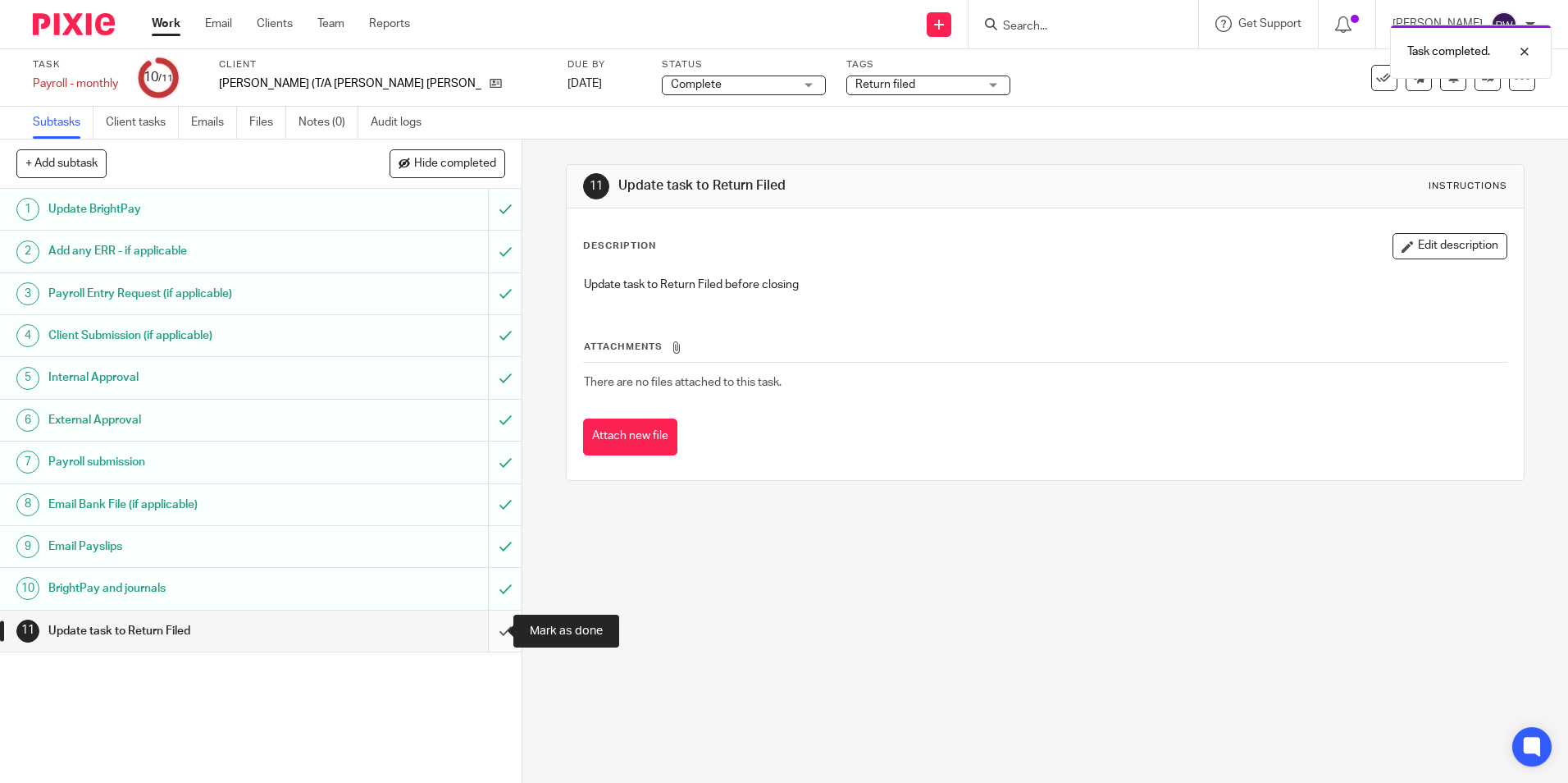
click at [489, 639] on input "submit" at bounding box center [261, 631] width 522 height 41
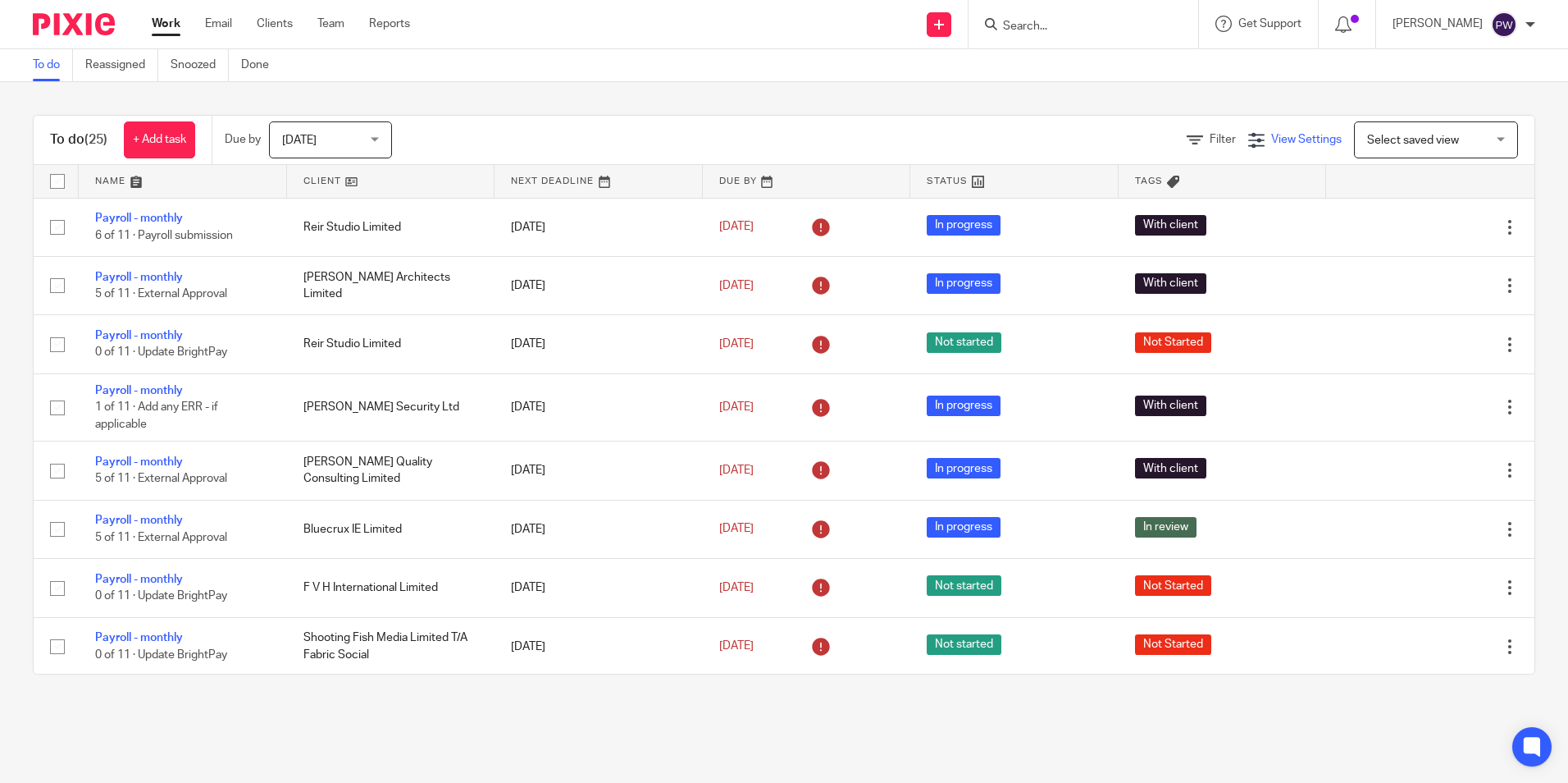
click at [1276, 140] on span "View Settings" at bounding box center [1306, 139] width 70 height 12
click at [1196, 190] on h4 "View Settings" at bounding box center [1187, 192] width 116 height 21
click at [1198, 147] on div "Filter" at bounding box center [1218, 140] width 62 height 17
click at [1187, 137] on icon at bounding box center [1195, 139] width 16 height 16
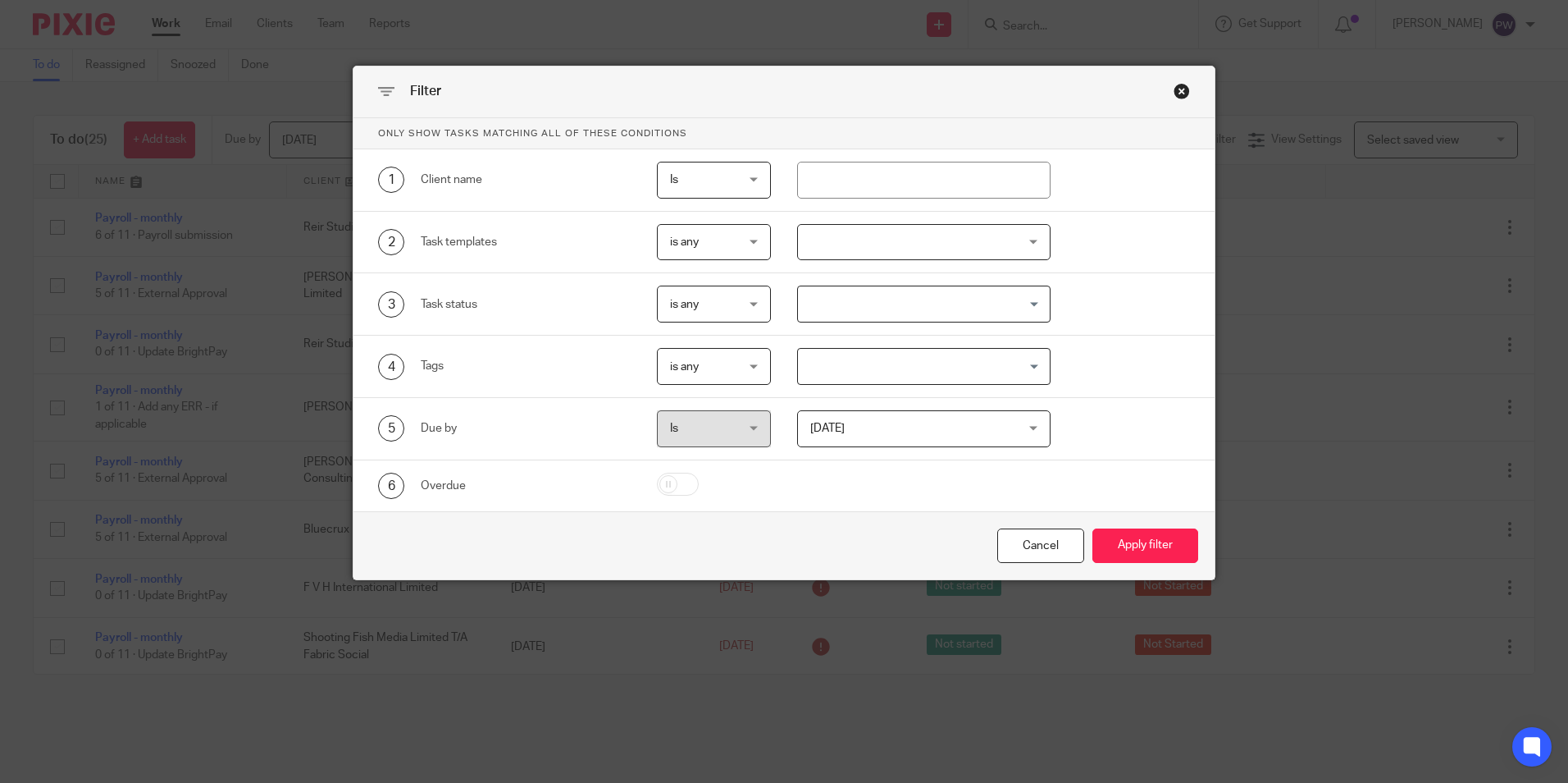
click at [846, 303] on input "Search for option" at bounding box center [920, 304] width 241 height 29
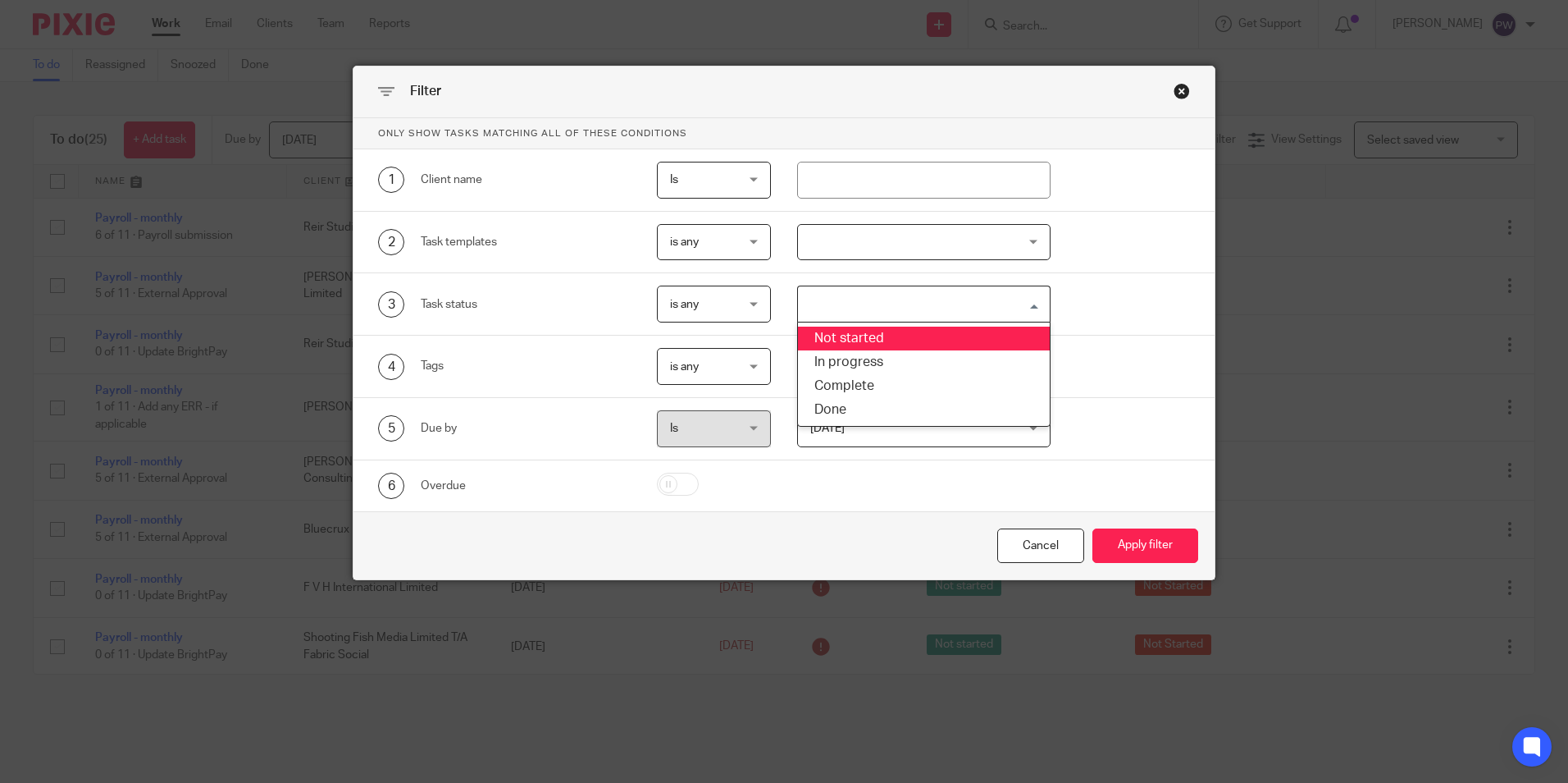
click at [867, 338] on li "Not started" at bounding box center [924, 339] width 252 height 24
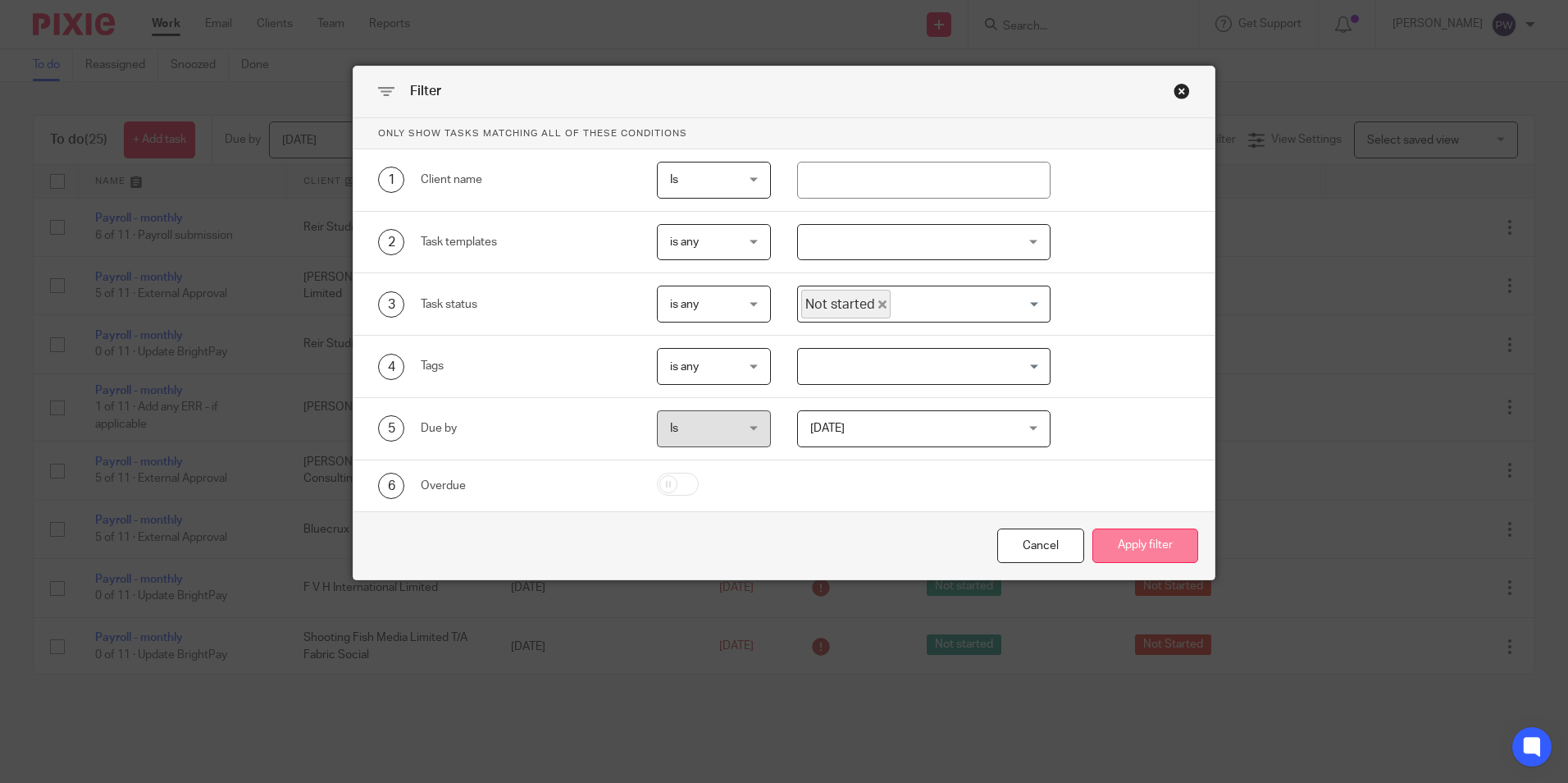
click at [1131, 543] on button "Apply filter" at bounding box center [1145, 545] width 106 height 36
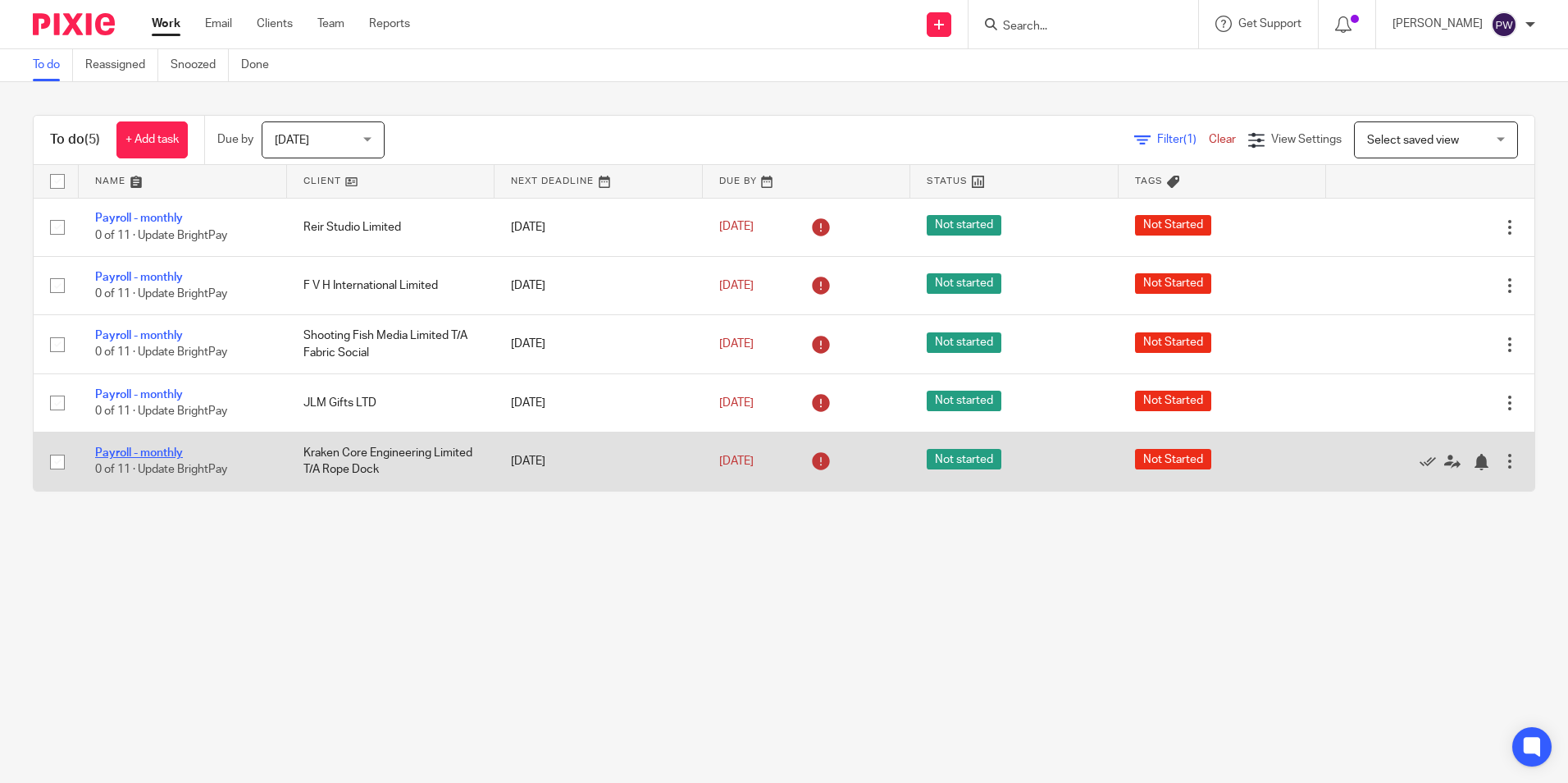
click at [138, 456] on link "Payroll - monthly" at bounding box center [138, 453] width 87 height 12
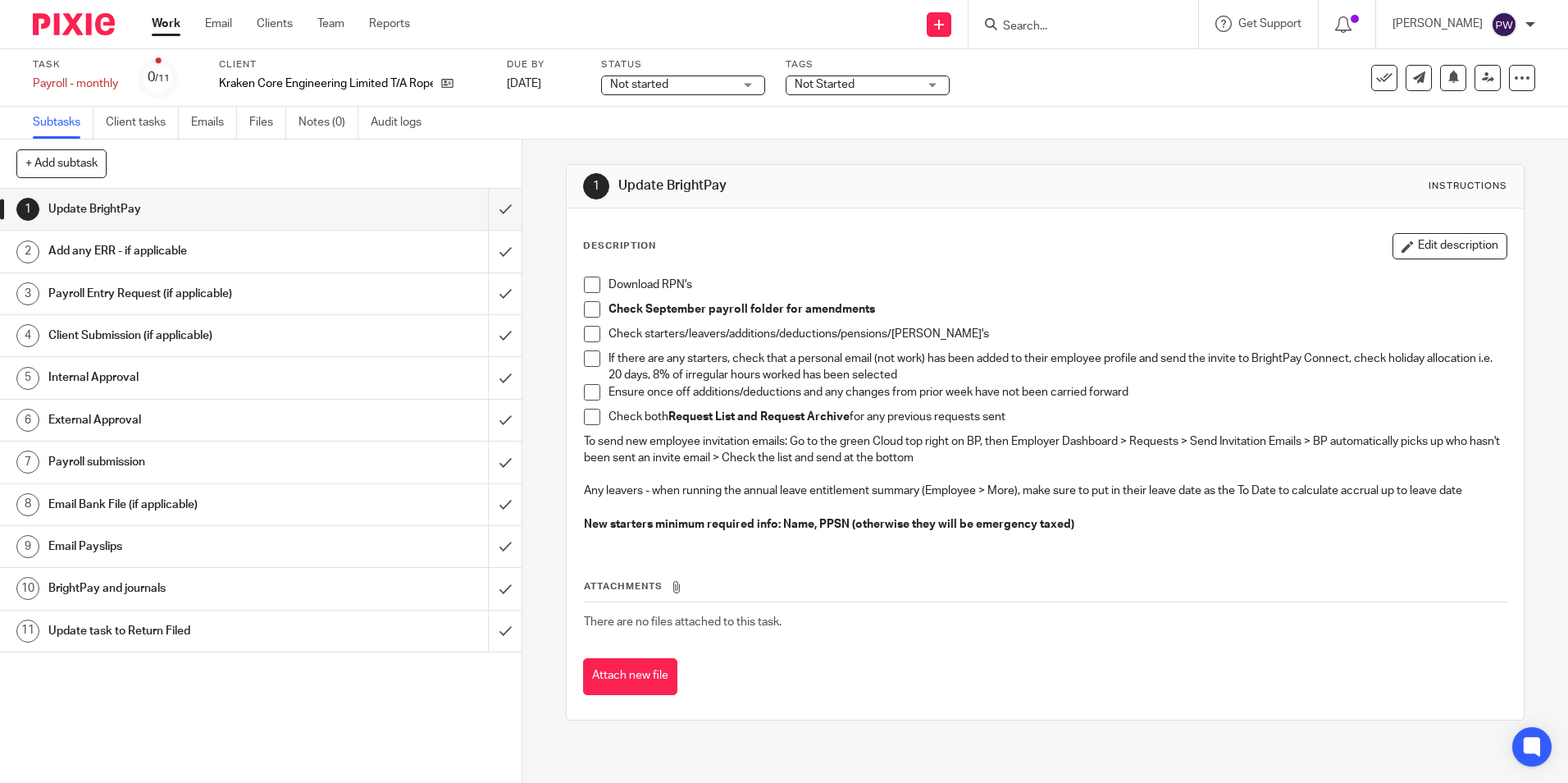
click at [109, 296] on h1 "Payroll Entry Request (if applicable)" at bounding box center [188, 294] width 282 height 25
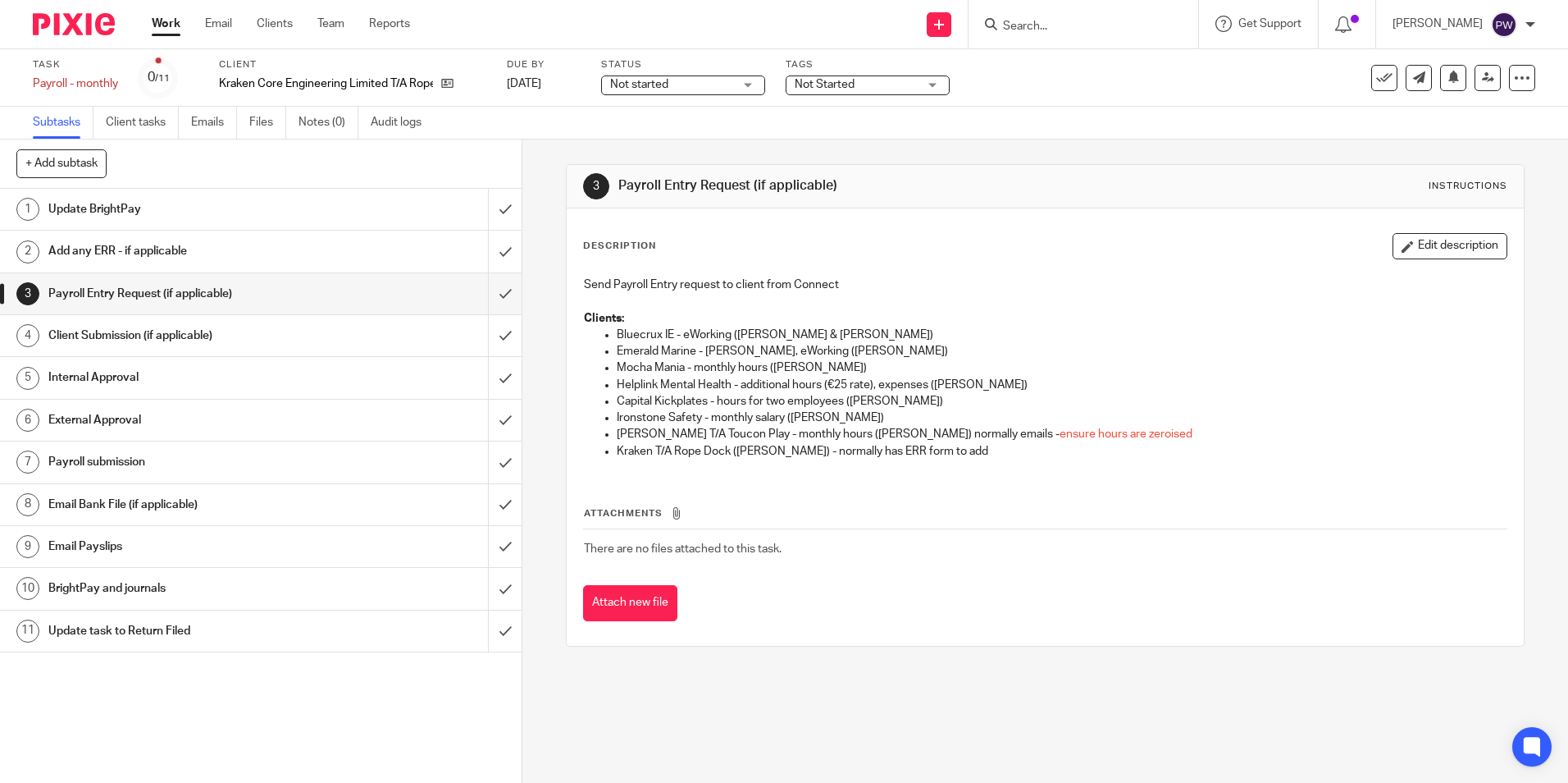
click at [657, 87] on span "Not started" at bounding box center [639, 85] width 59 height 12
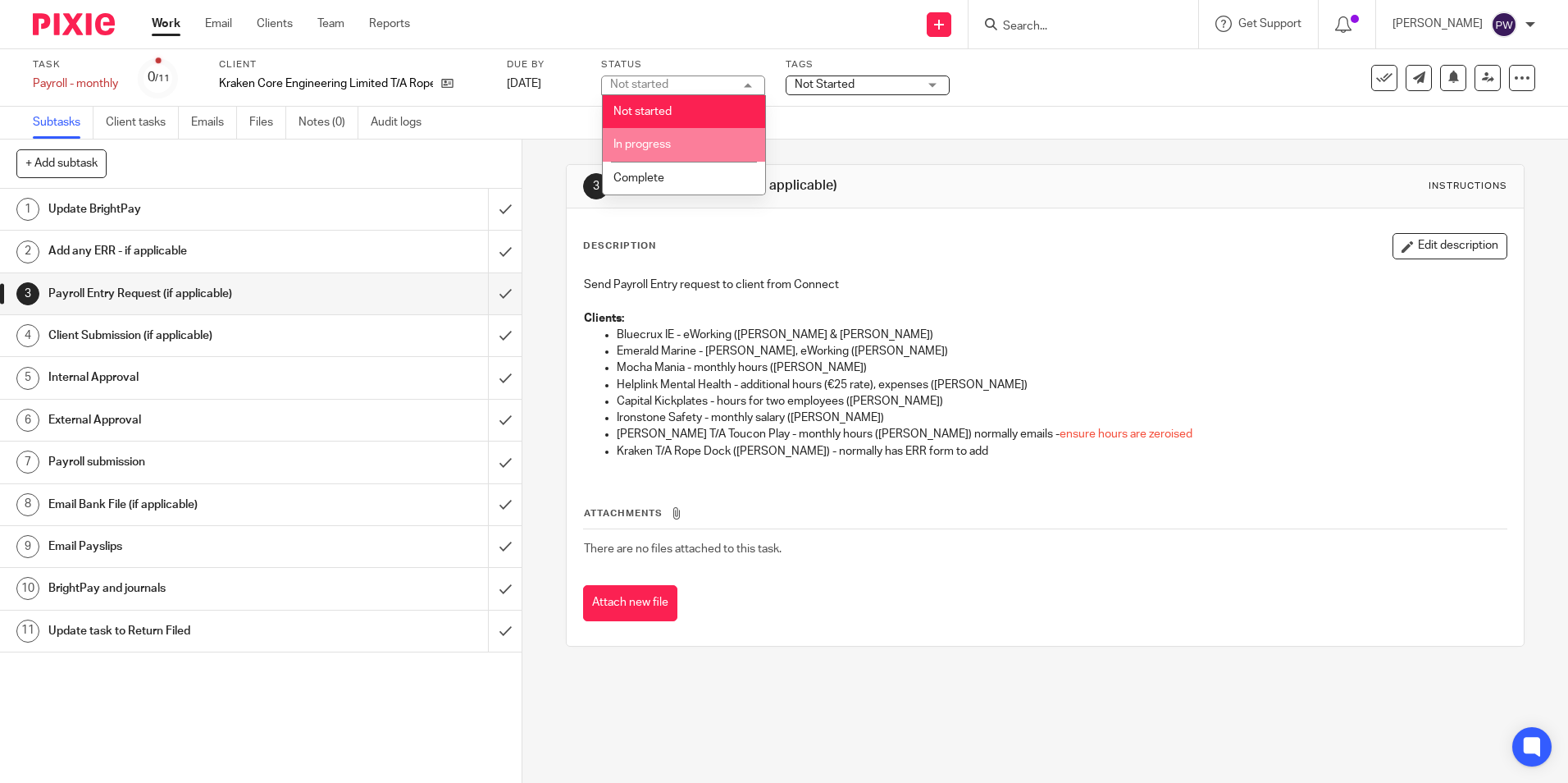
drag, startPoint x: 651, startPoint y: 142, endPoint x: 772, endPoint y: 118, distance: 123.4
click at [652, 142] on span "In progress" at bounding box center [642, 144] width 58 height 12
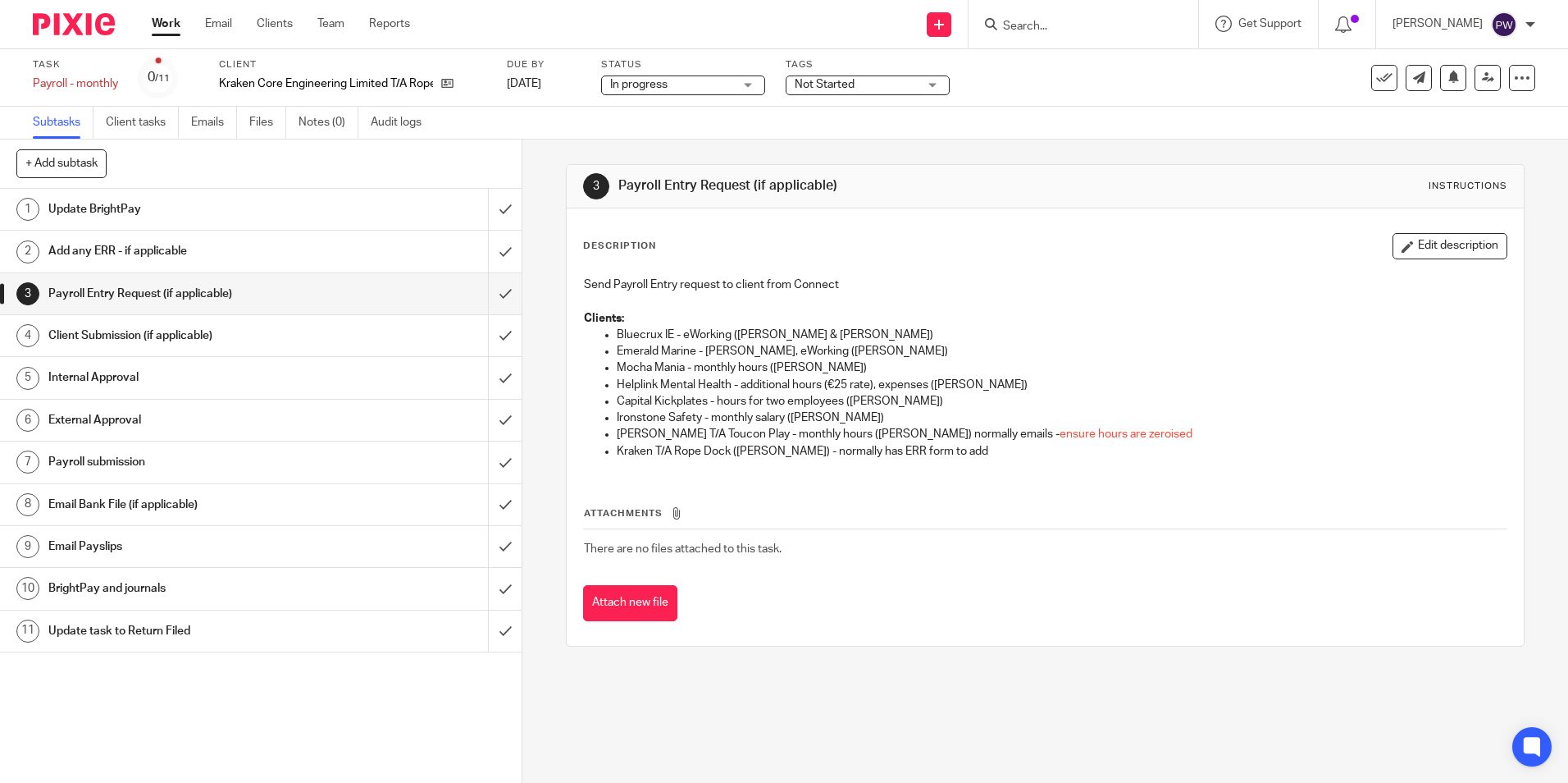
click at [842, 83] on span "Not Started" at bounding box center [825, 85] width 60 height 12
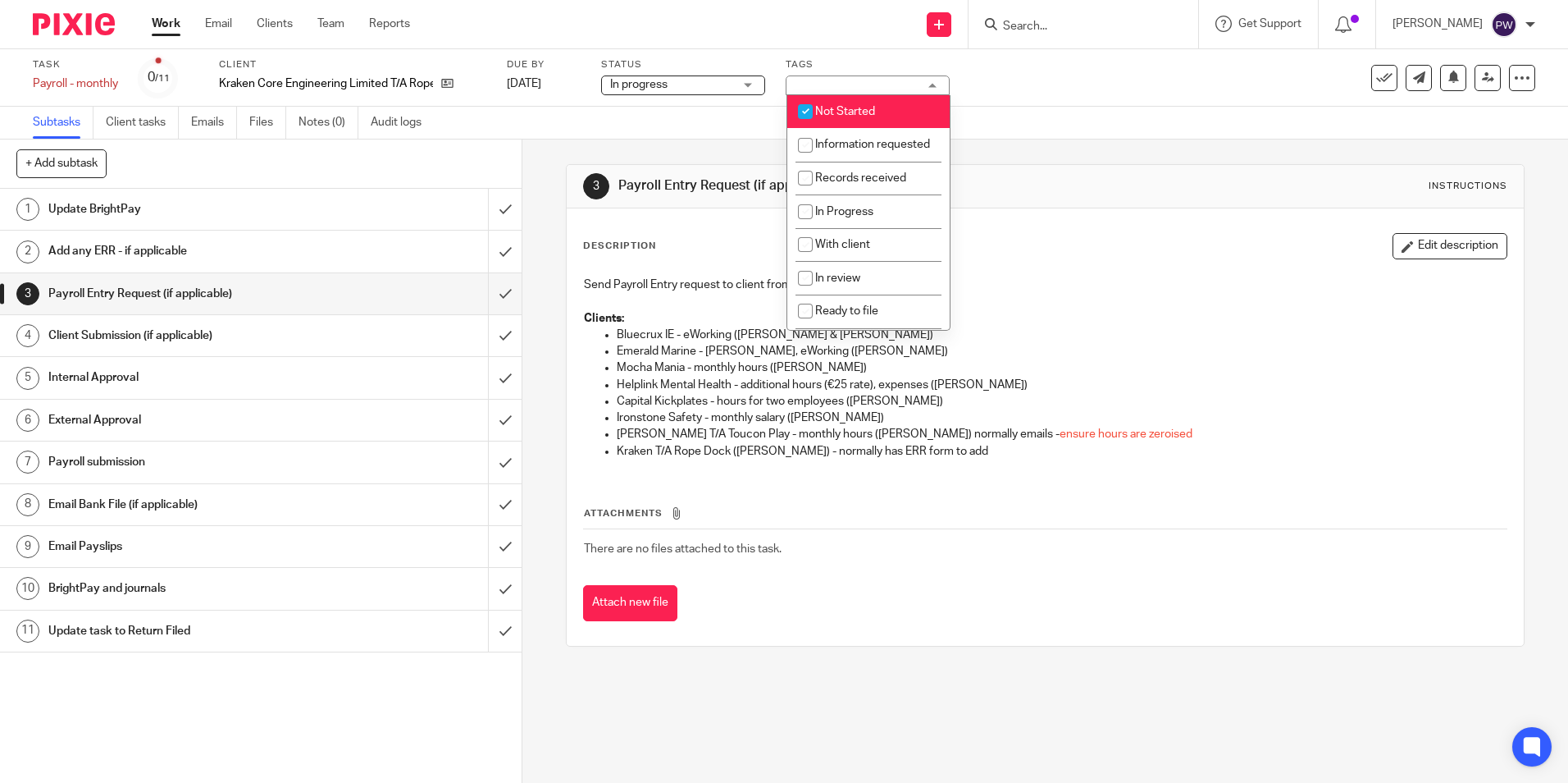
click at [837, 98] on li "Not Started" at bounding box center [868, 112] width 162 height 34
checkbox input "false"
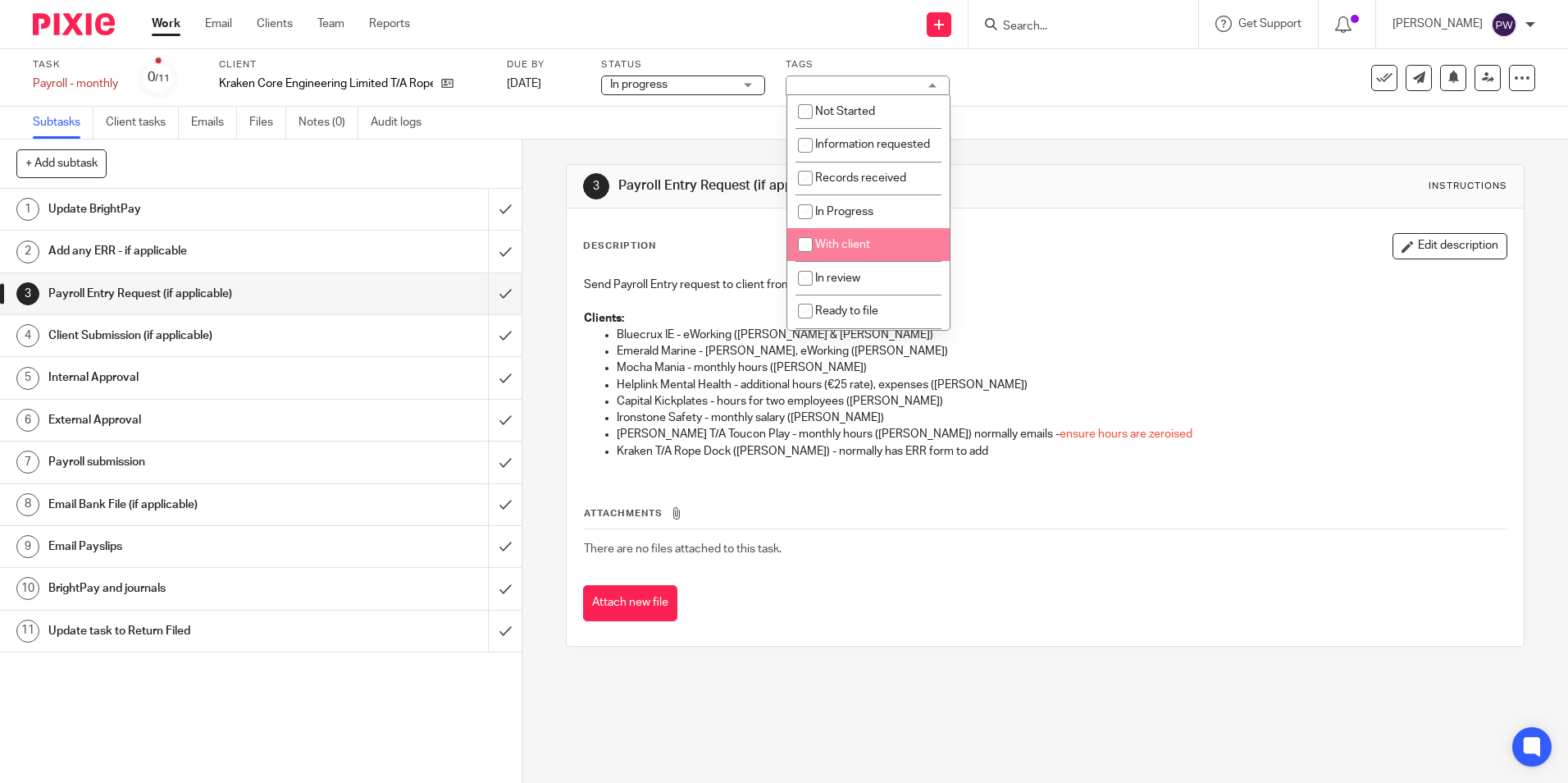
click at [852, 250] on span "With client" at bounding box center [842, 244] width 55 height 12
checkbox input "true"
click at [1124, 120] on div "Subtasks Client tasks Emails Files Notes (0) Audit logs" at bounding box center [784, 123] width 1568 height 33
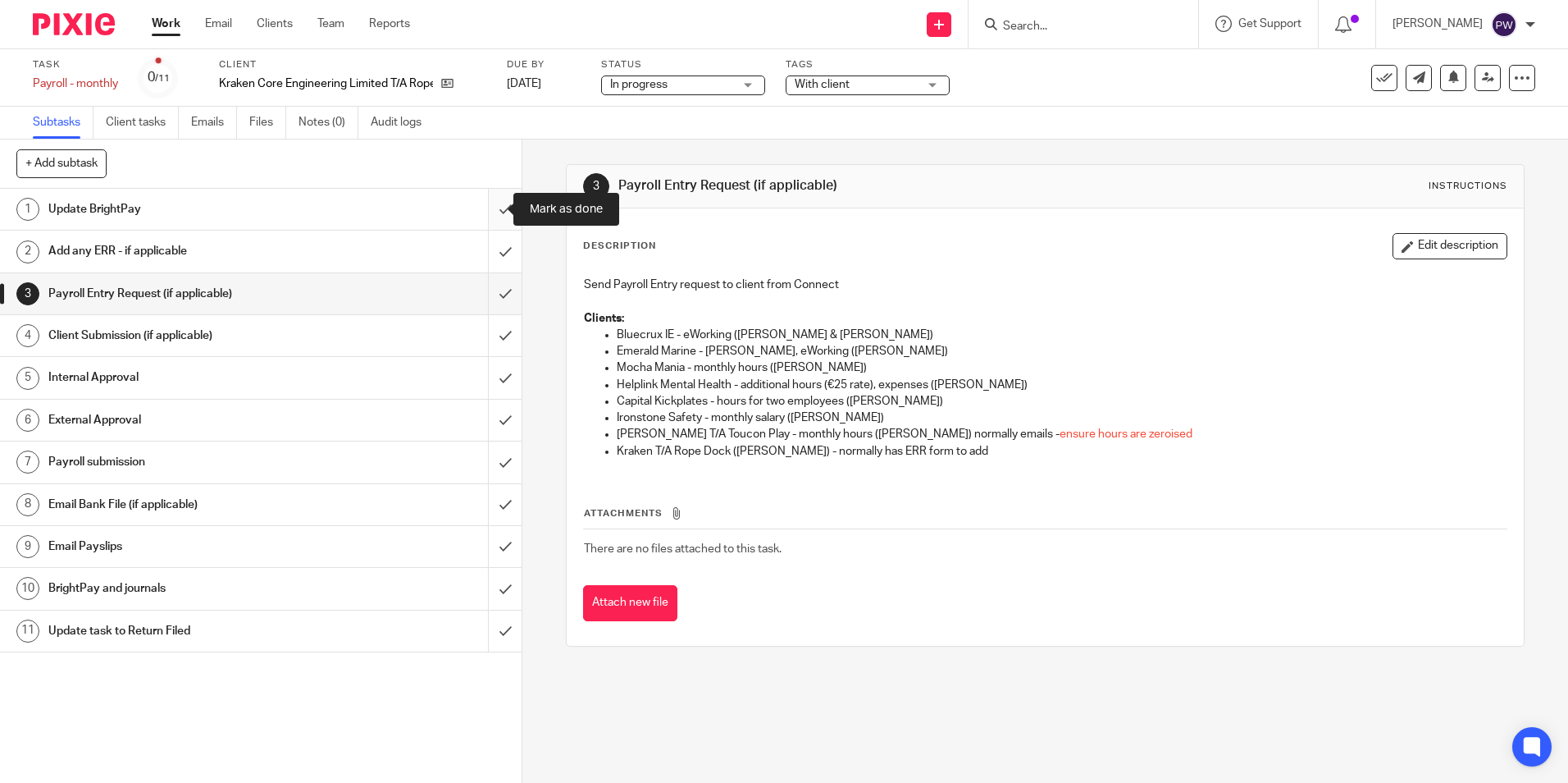
click at [485, 209] on input "submit" at bounding box center [261, 209] width 522 height 41
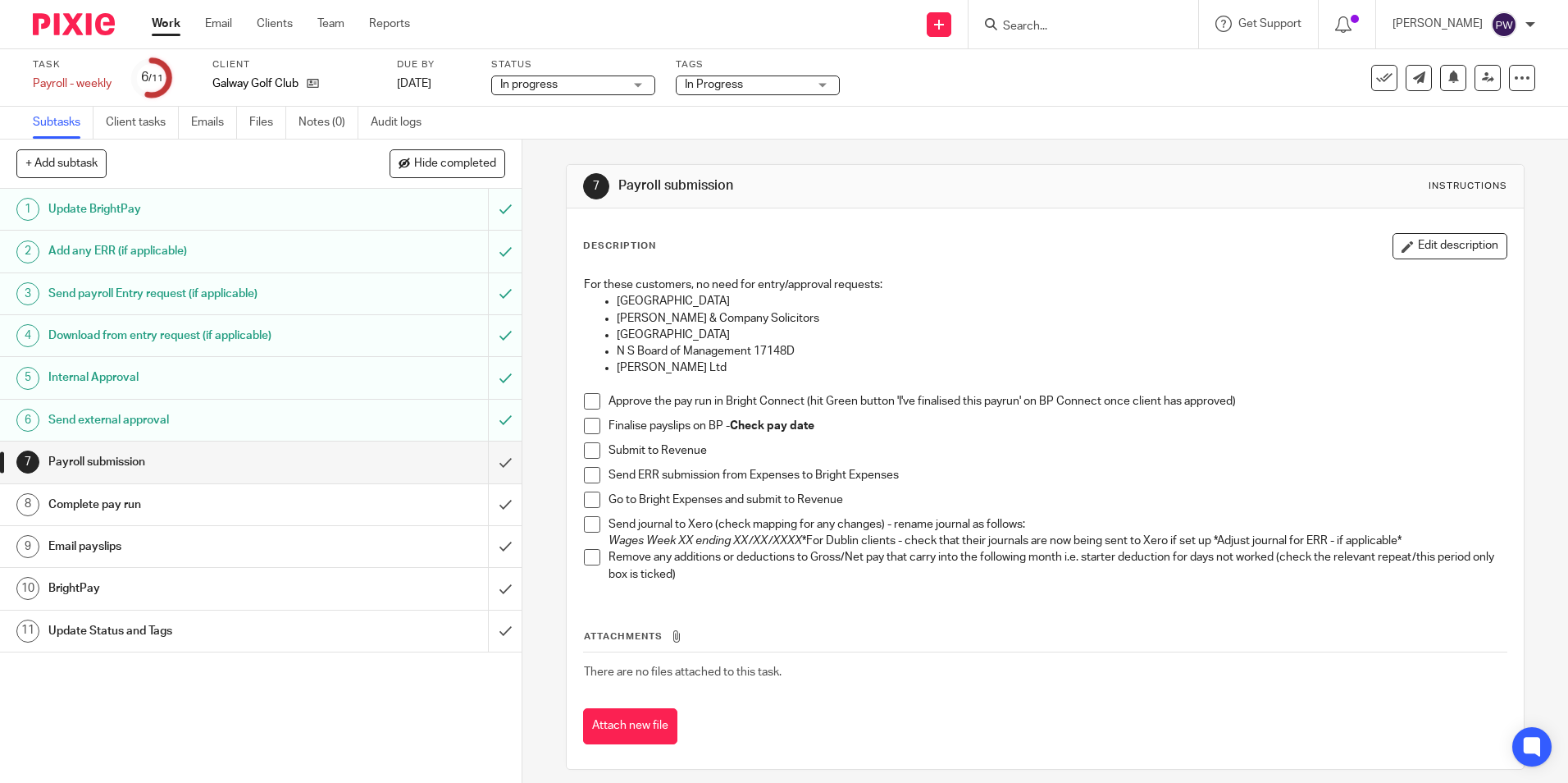
click at [591, 399] on span at bounding box center [591, 401] width 16 height 16
click at [585, 428] on span at bounding box center [591, 425] width 16 height 16
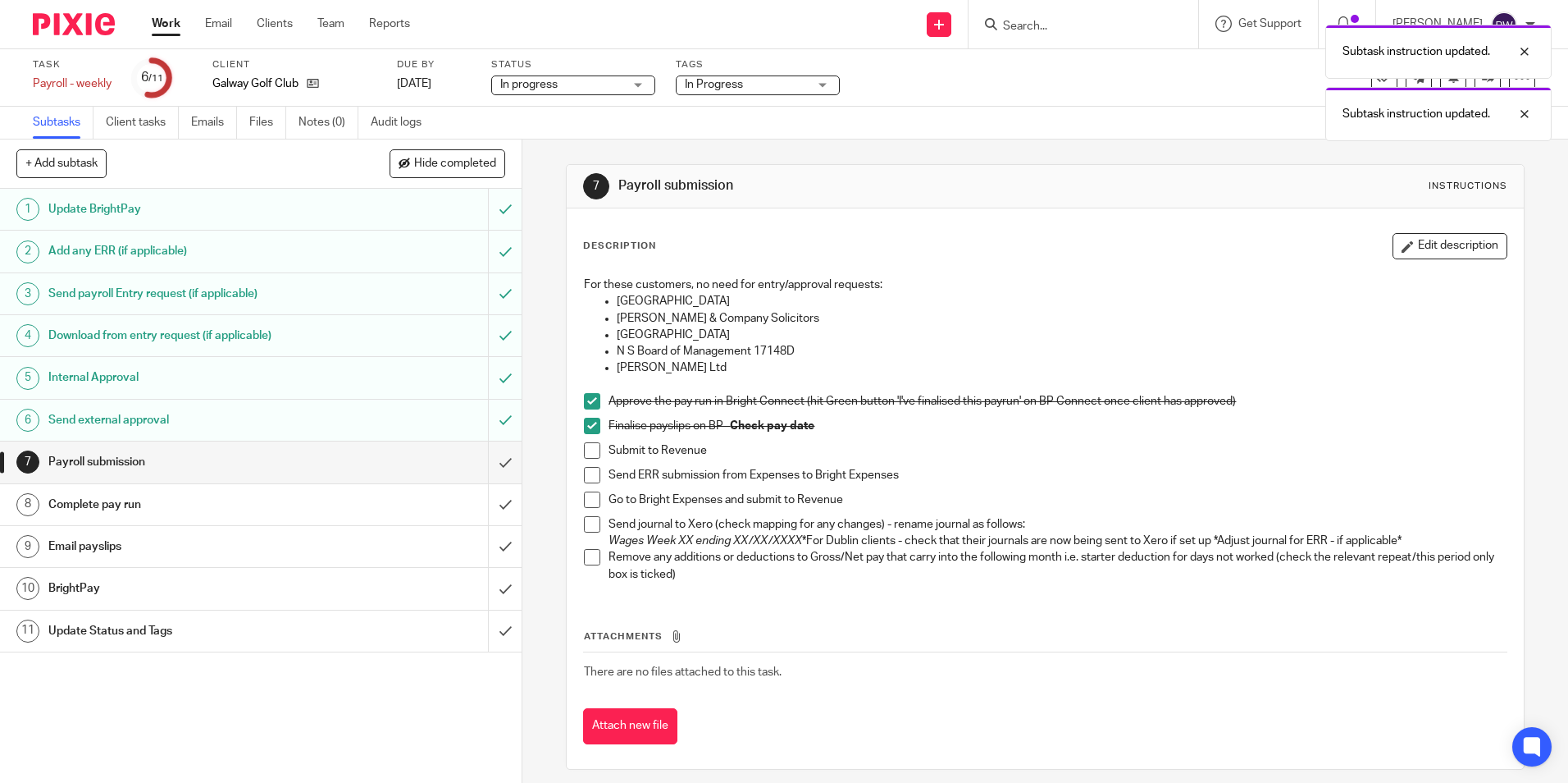
click at [586, 445] on span at bounding box center [591, 450] width 16 height 16
drag, startPoint x: 587, startPoint y: 473, endPoint x: 583, endPoint y: 493, distance: 20.4
click at [587, 474] on span at bounding box center [591, 474] width 16 height 16
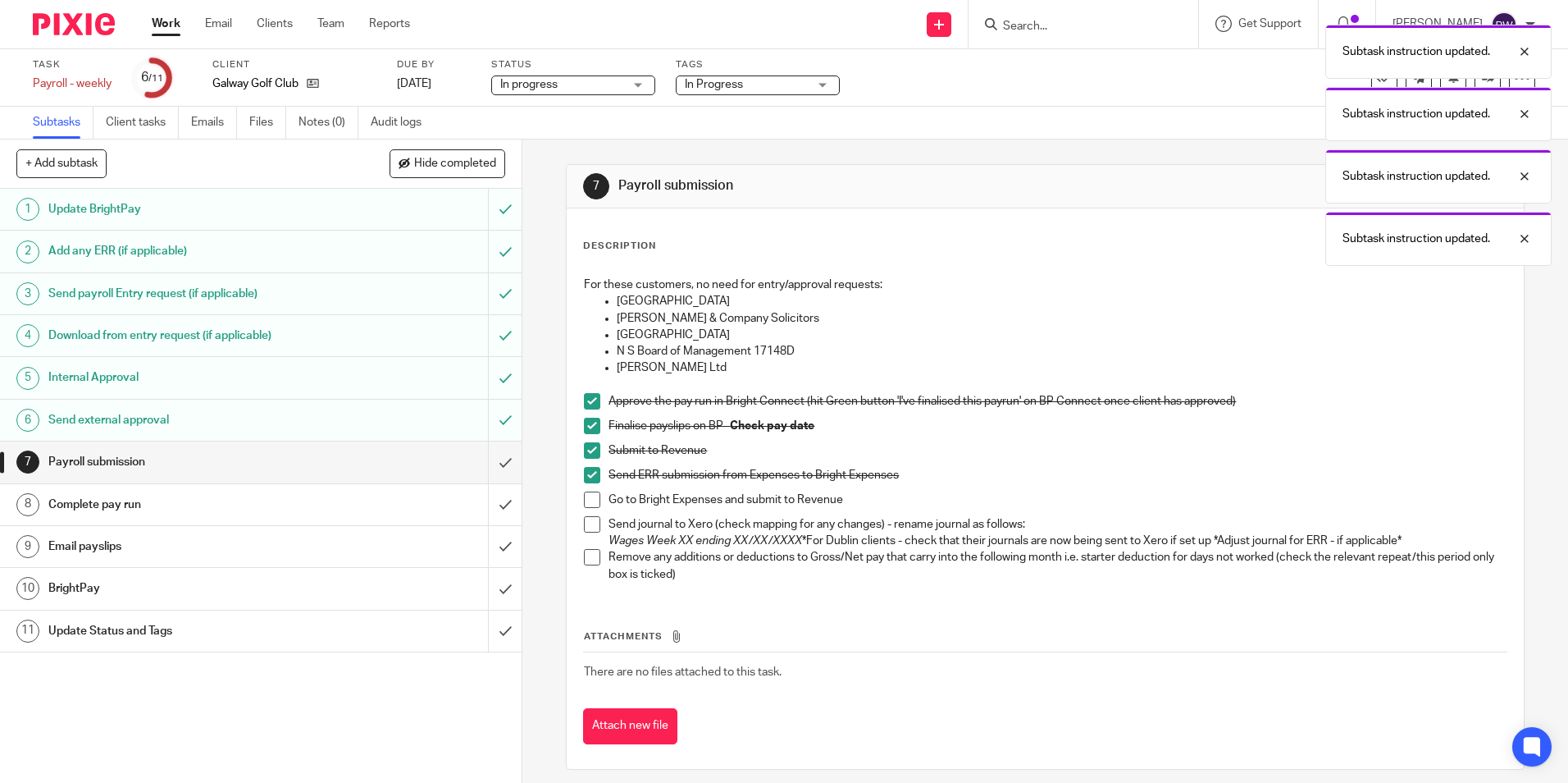
click at [584, 498] on span at bounding box center [591, 499] width 16 height 16
drag, startPoint x: 587, startPoint y: 517, endPoint x: 588, endPoint y: 540, distance: 23.0
click at [587, 518] on span at bounding box center [591, 524] width 16 height 16
click at [585, 557] on span at bounding box center [591, 557] width 16 height 16
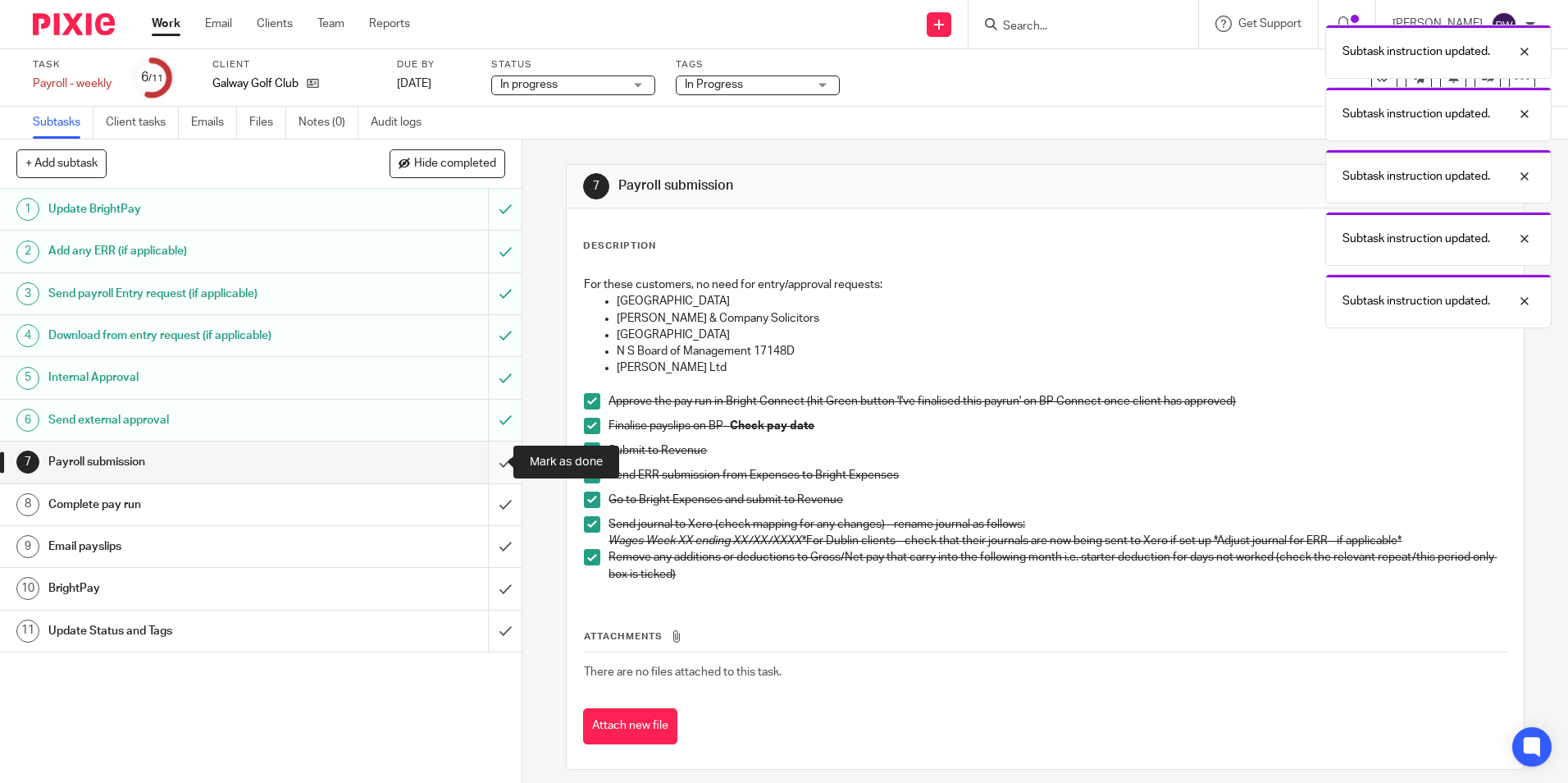
click at [486, 467] on input "submit" at bounding box center [261, 462] width 522 height 41
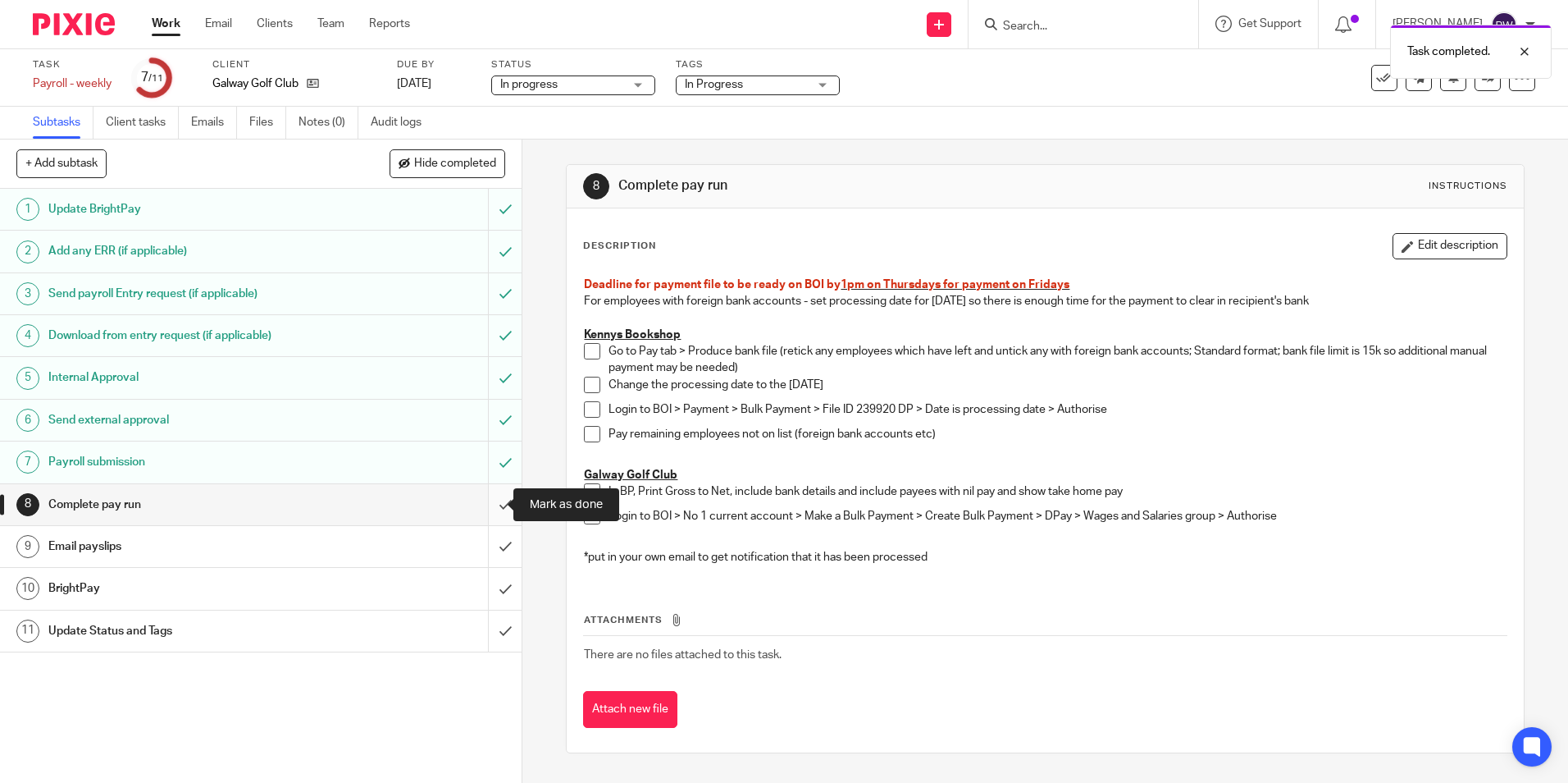
click at [495, 510] on input "submit" at bounding box center [261, 504] width 522 height 41
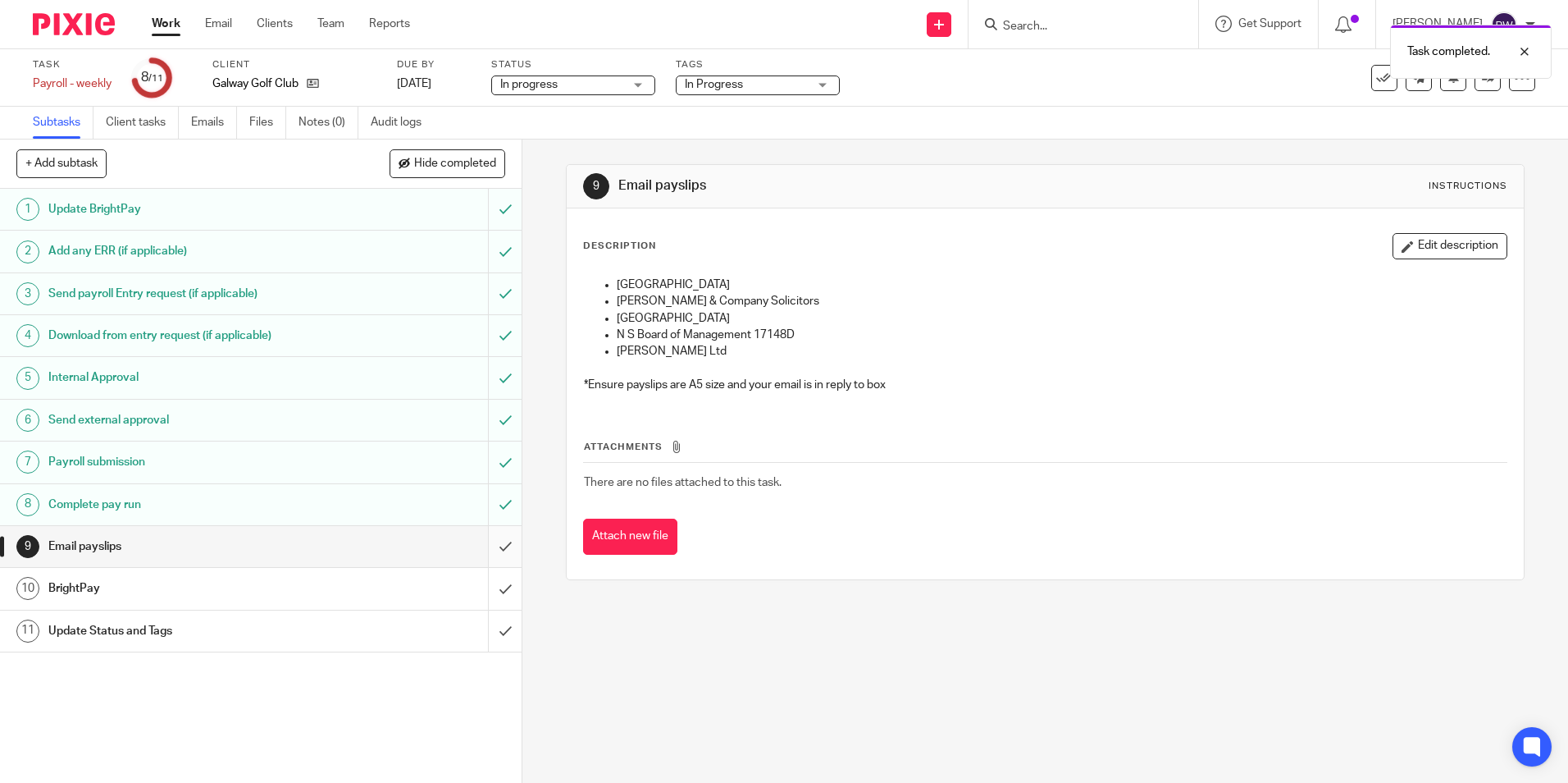
click at [485, 543] on input "submit" at bounding box center [261, 546] width 522 height 41
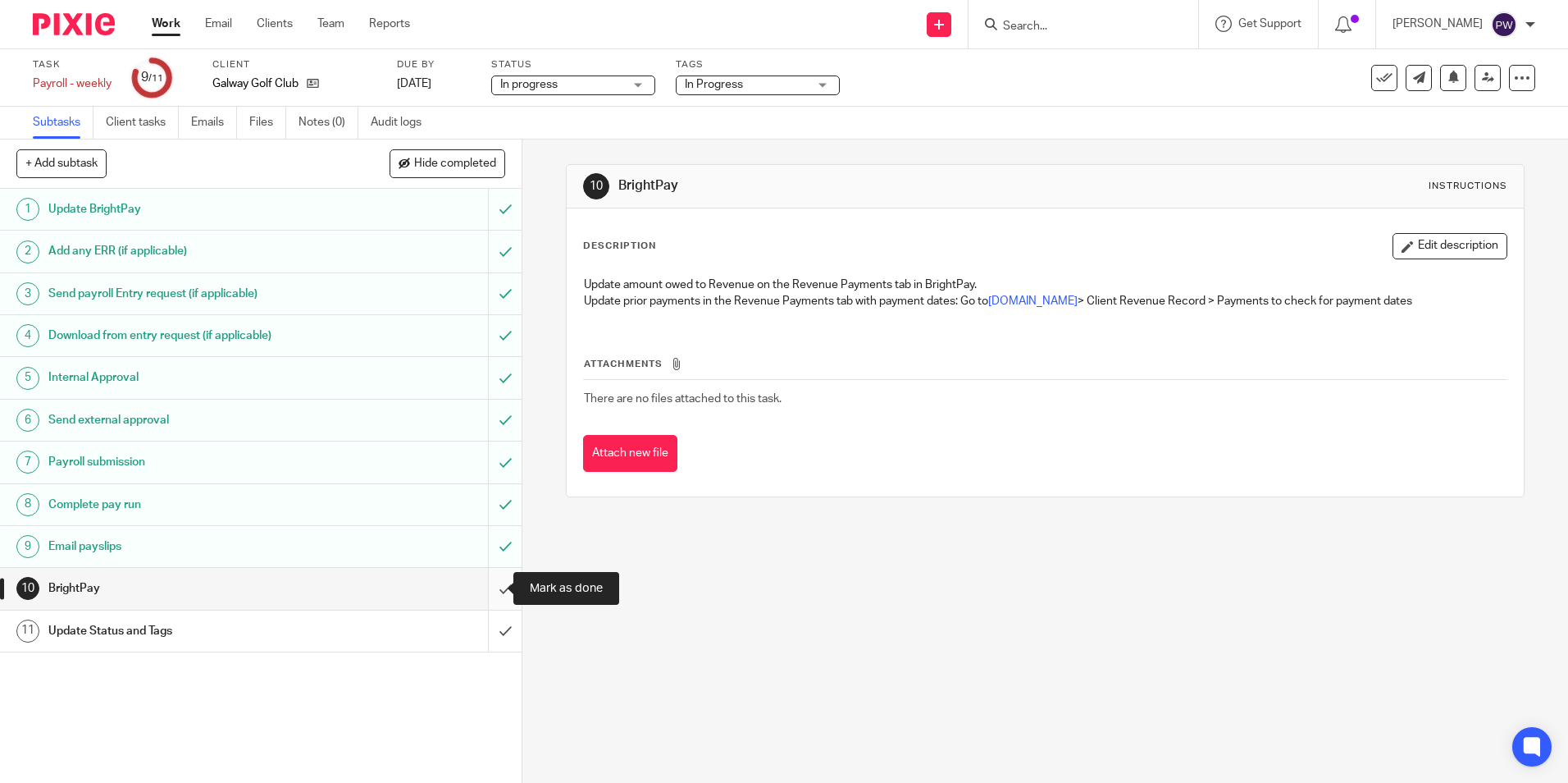
click at [493, 588] on input "submit" at bounding box center [261, 588] width 522 height 41
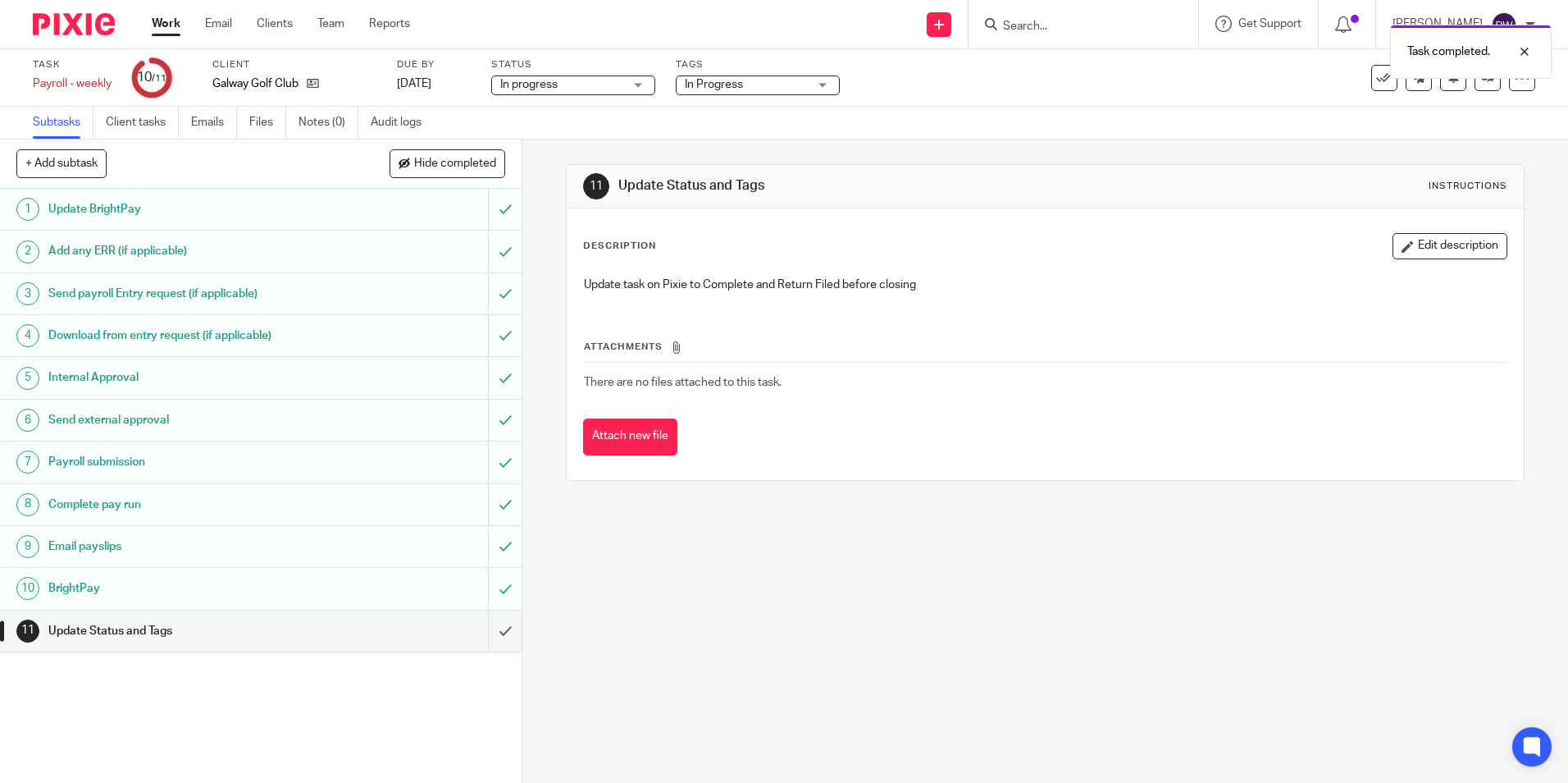
click at [567, 87] on span "In progress" at bounding box center [561, 85] width 123 height 17
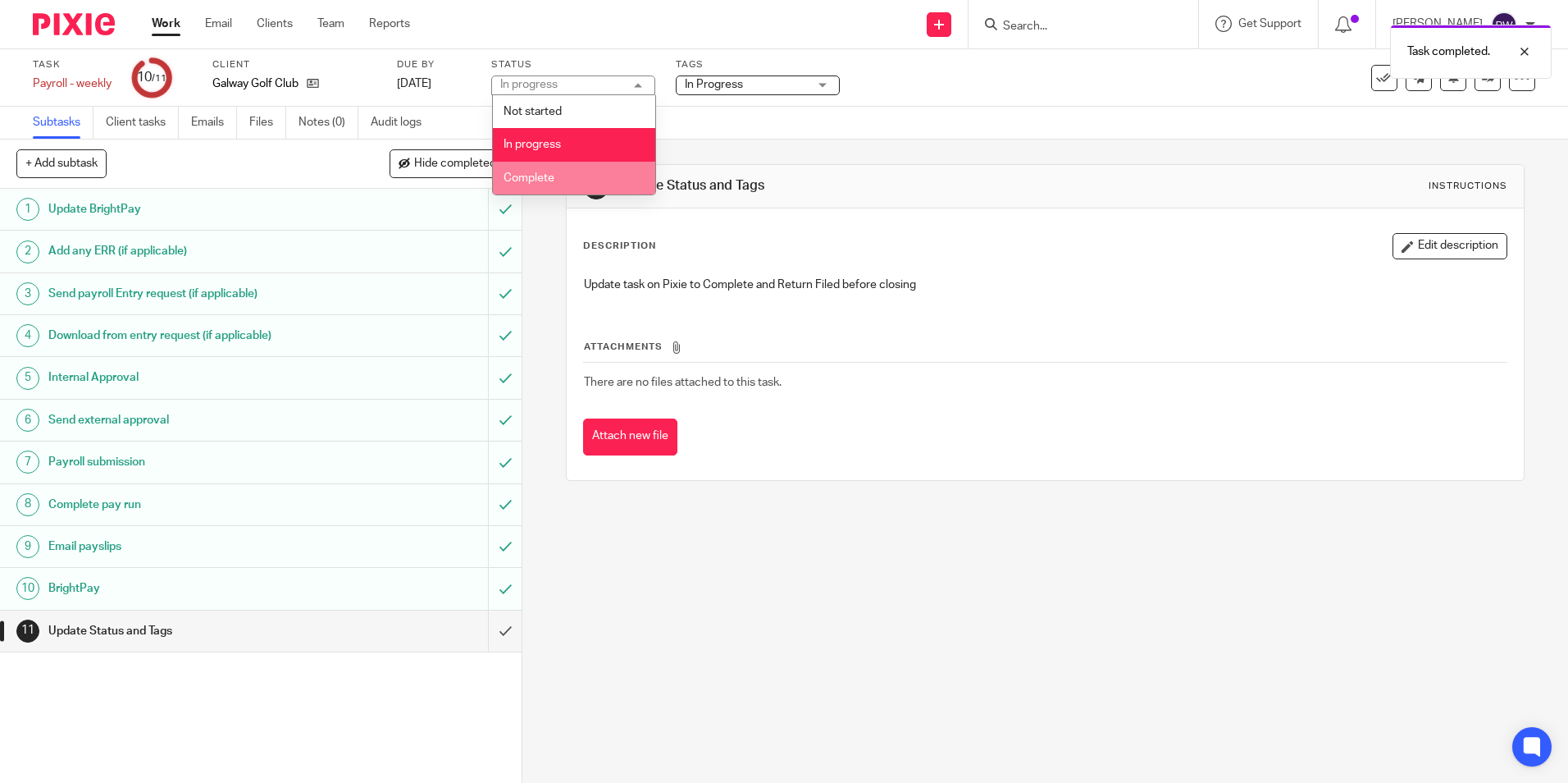
click at [543, 175] on span "Complete" at bounding box center [529, 178] width 51 height 12
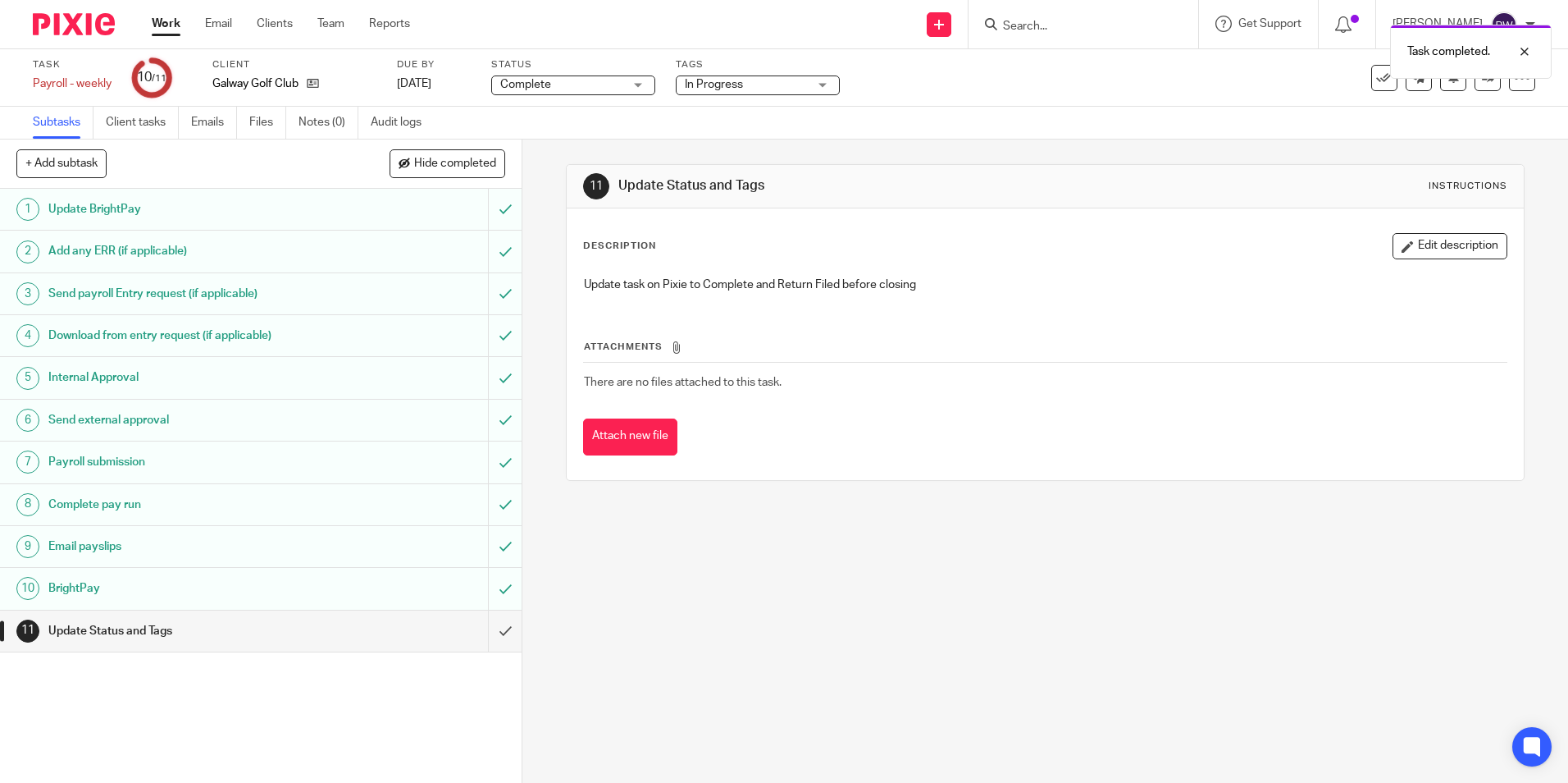
click at [736, 83] on span "In Progress" at bounding box center [713, 85] width 59 height 12
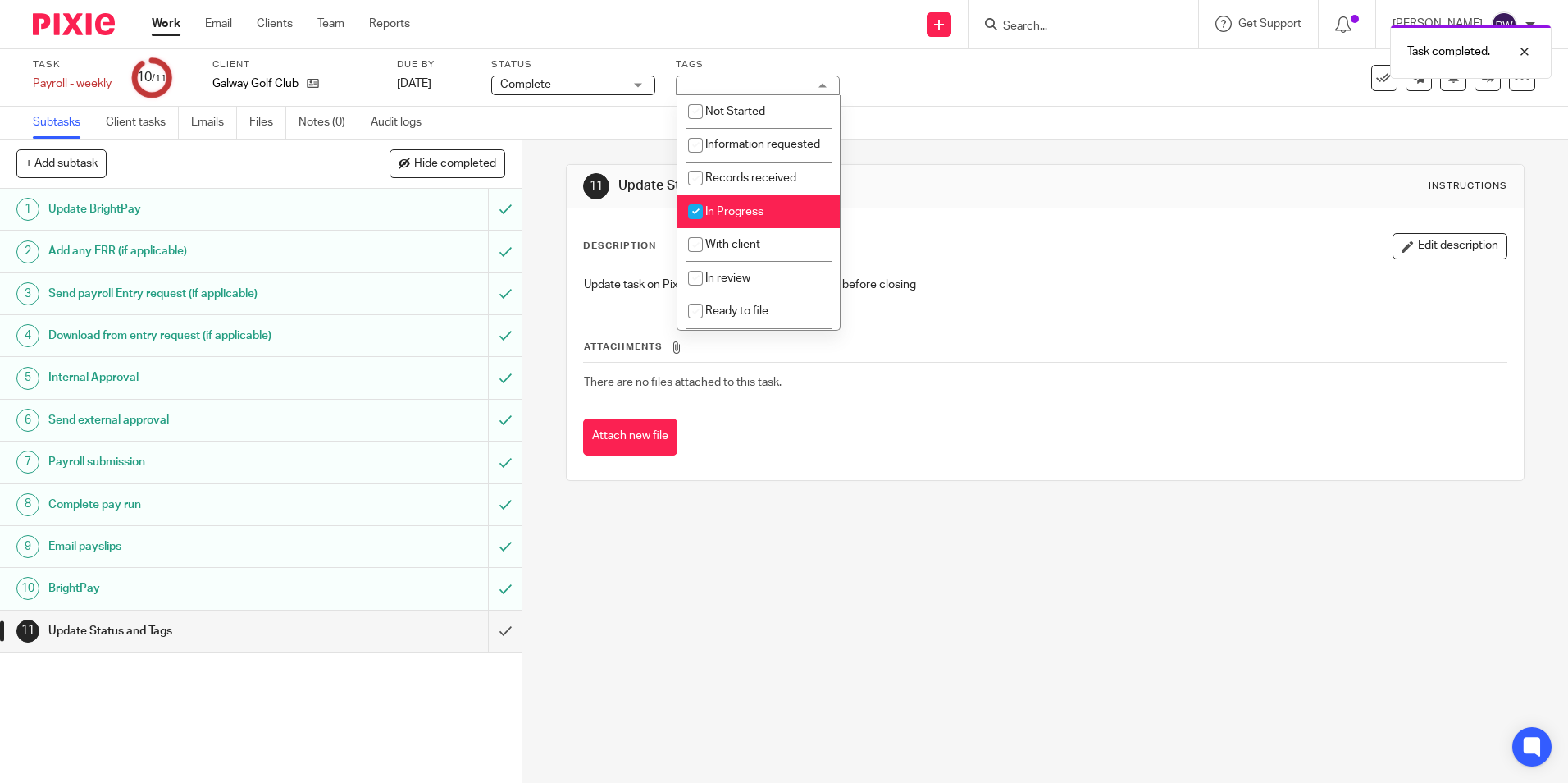
click at [734, 228] on li "In Progress" at bounding box center [759, 211] width 162 height 34
checkbox input "false"
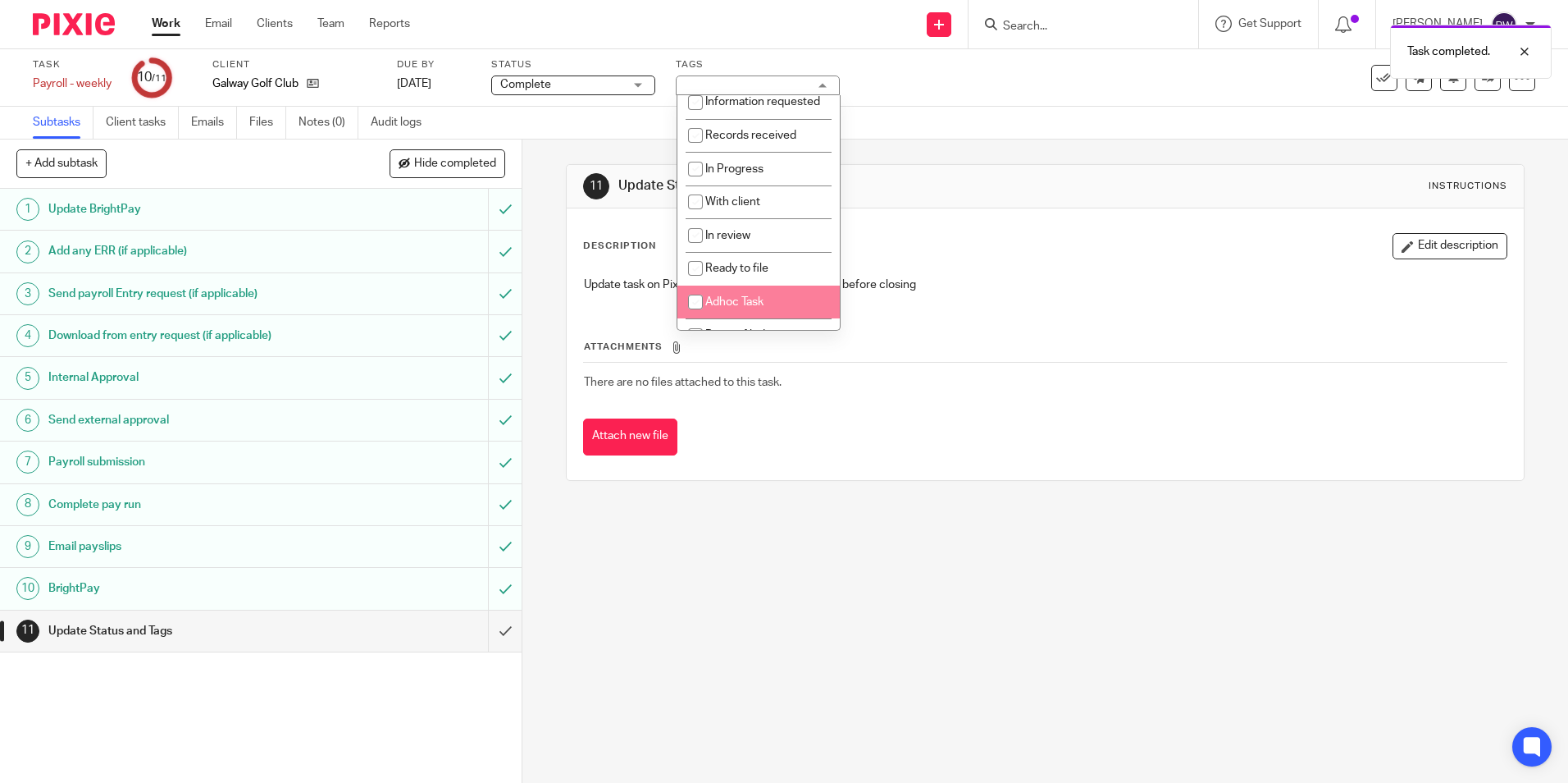
scroll to position [114, 0]
click at [744, 284] on span "Return filed" at bounding box center [735, 279] width 60 height 12
checkbox input "true"
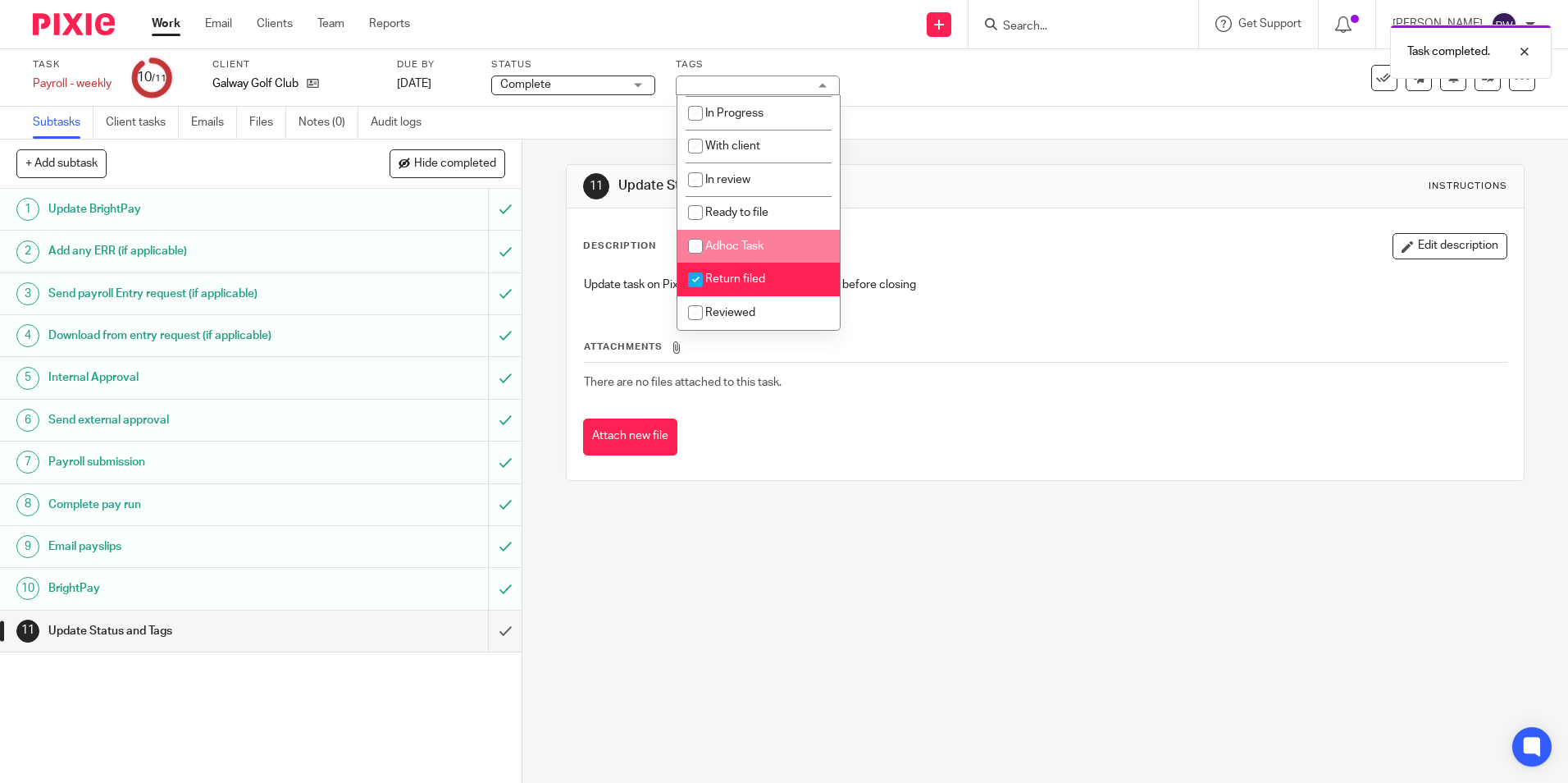
click at [949, 125] on div "Subtasks Client tasks Emails Files Notes (0) Audit logs" at bounding box center [784, 123] width 1568 height 33
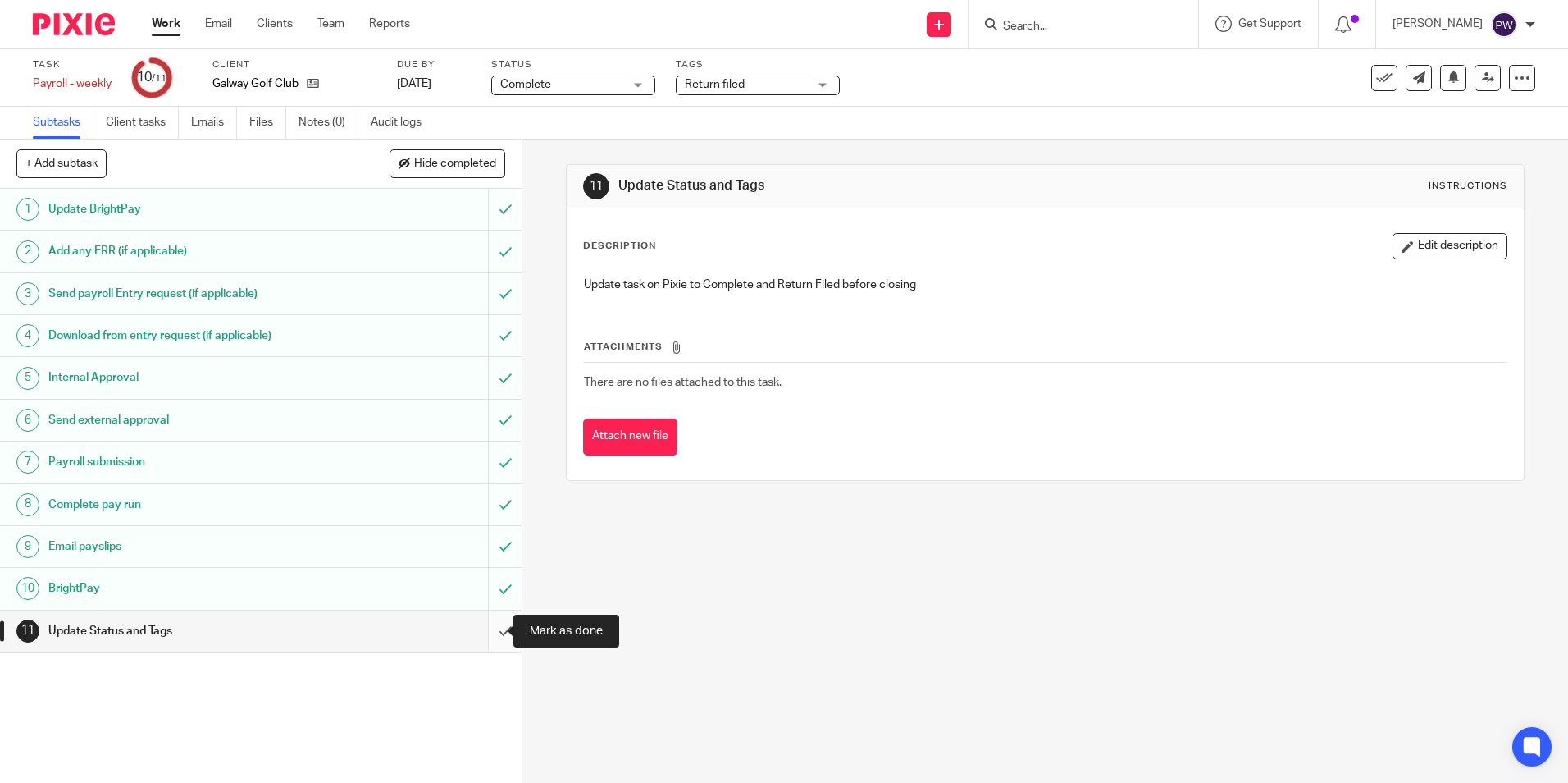
click at [491, 634] on input "submit" at bounding box center [261, 631] width 522 height 41
